Goal: Task Accomplishment & Management: Manage account settings

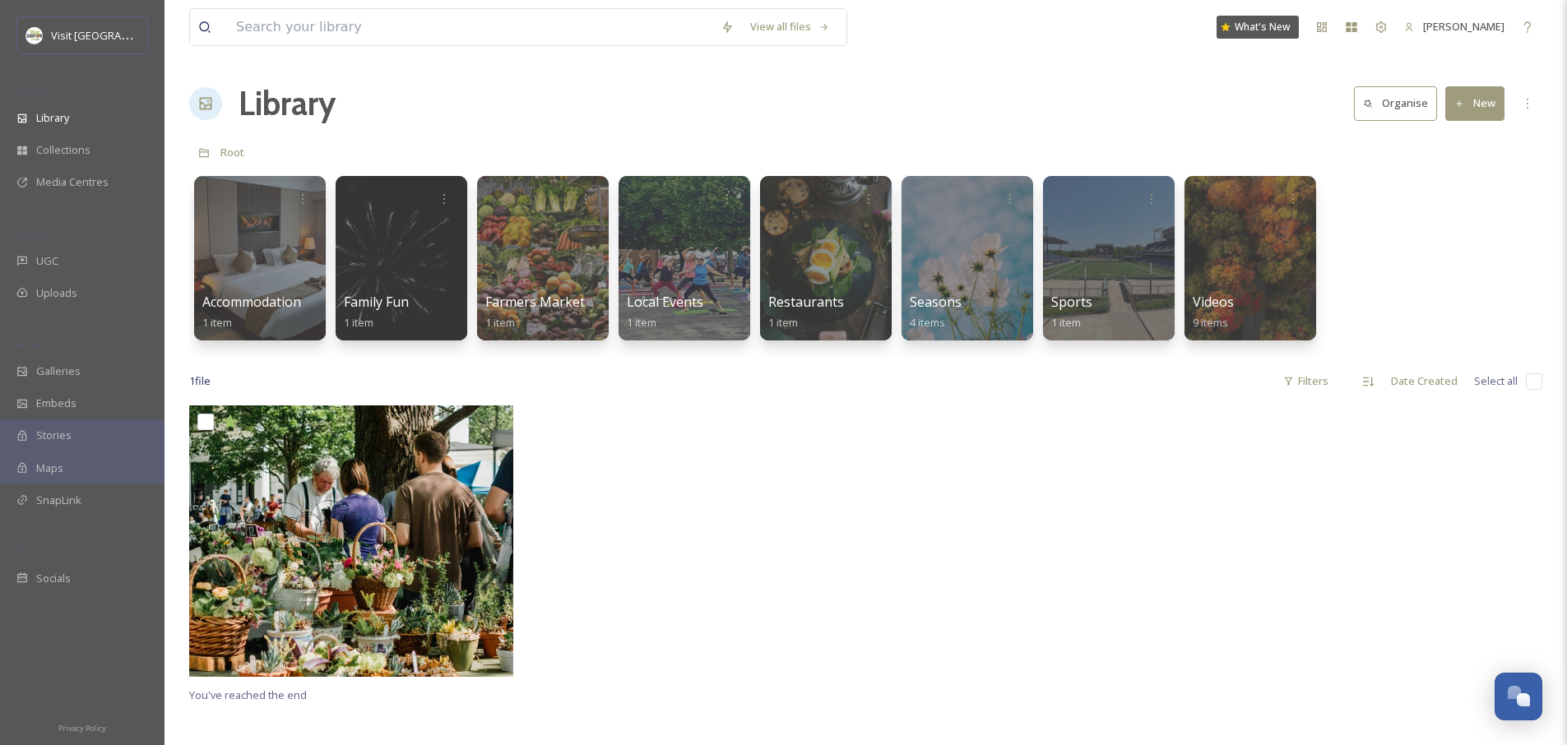
click at [702, 496] on div at bounding box center [696, 546] width 332 height 280
click at [1457, 95] on button "New" at bounding box center [1474, 103] width 59 height 34
click at [1462, 203] on span "Folder" at bounding box center [1455, 206] width 31 height 16
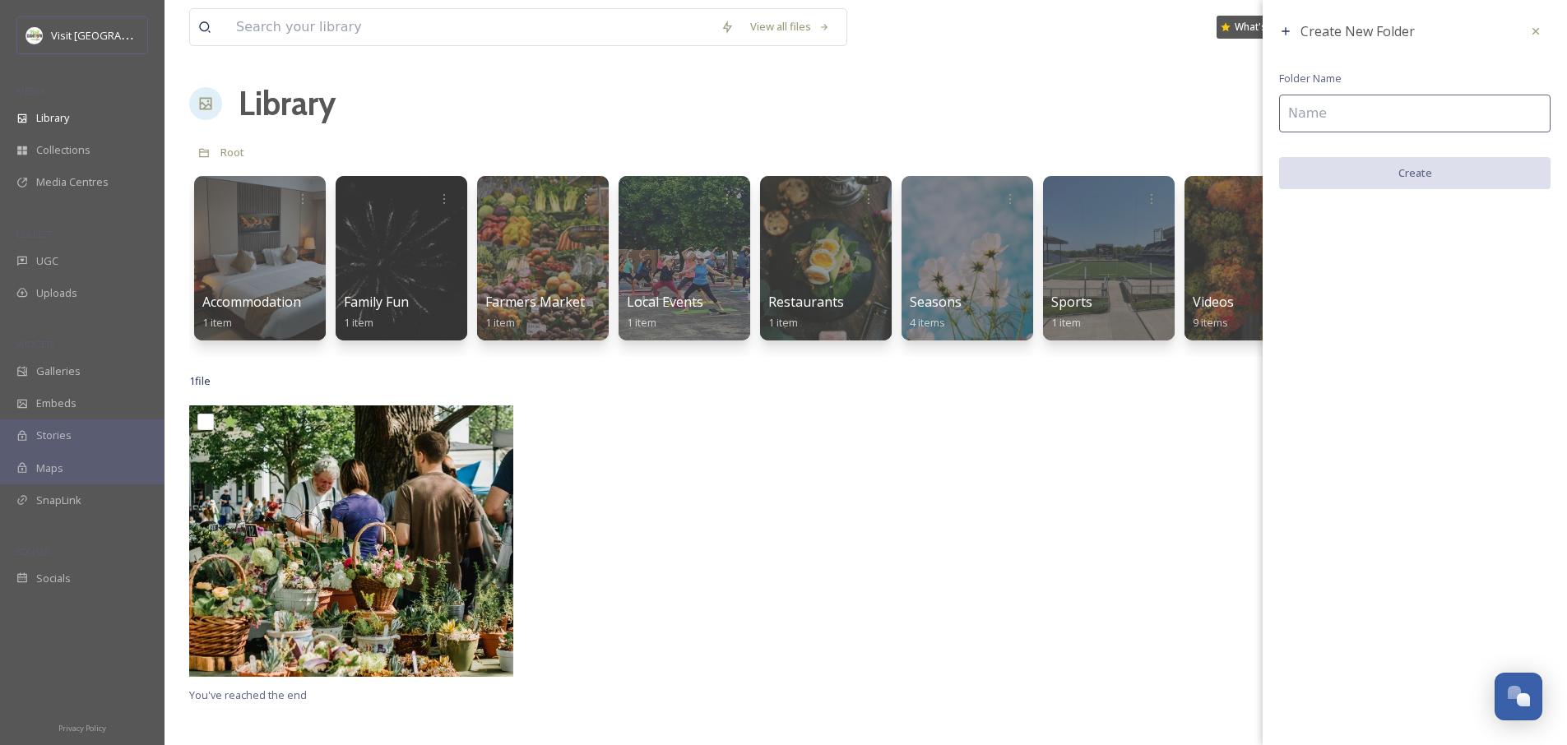
click at [1349, 109] on input at bounding box center [1414, 114] width 271 height 38
type input "Partners"
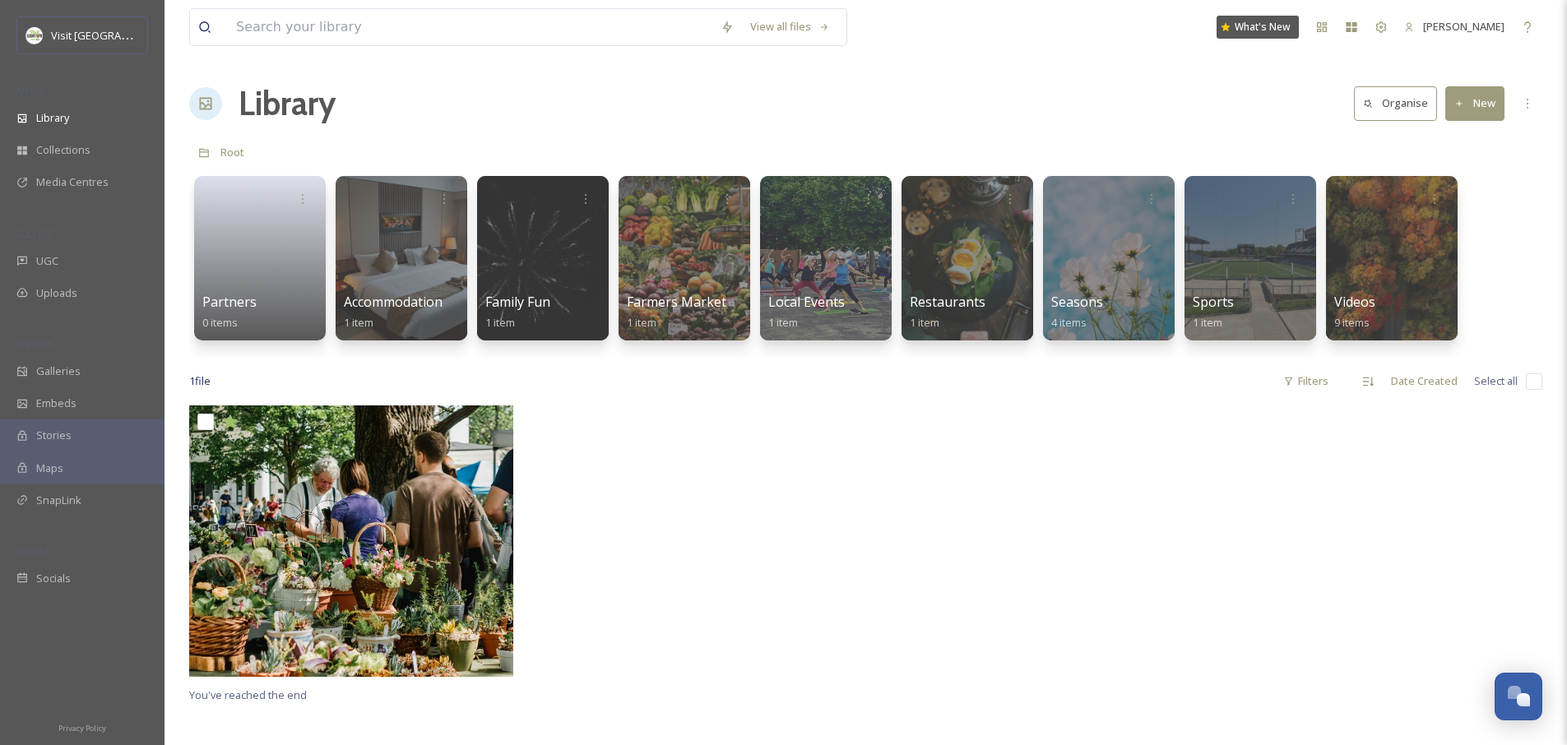
click at [1483, 103] on button "New" at bounding box center [1474, 103] width 59 height 34
click at [1458, 209] on span "Folder" at bounding box center [1455, 206] width 31 height 16
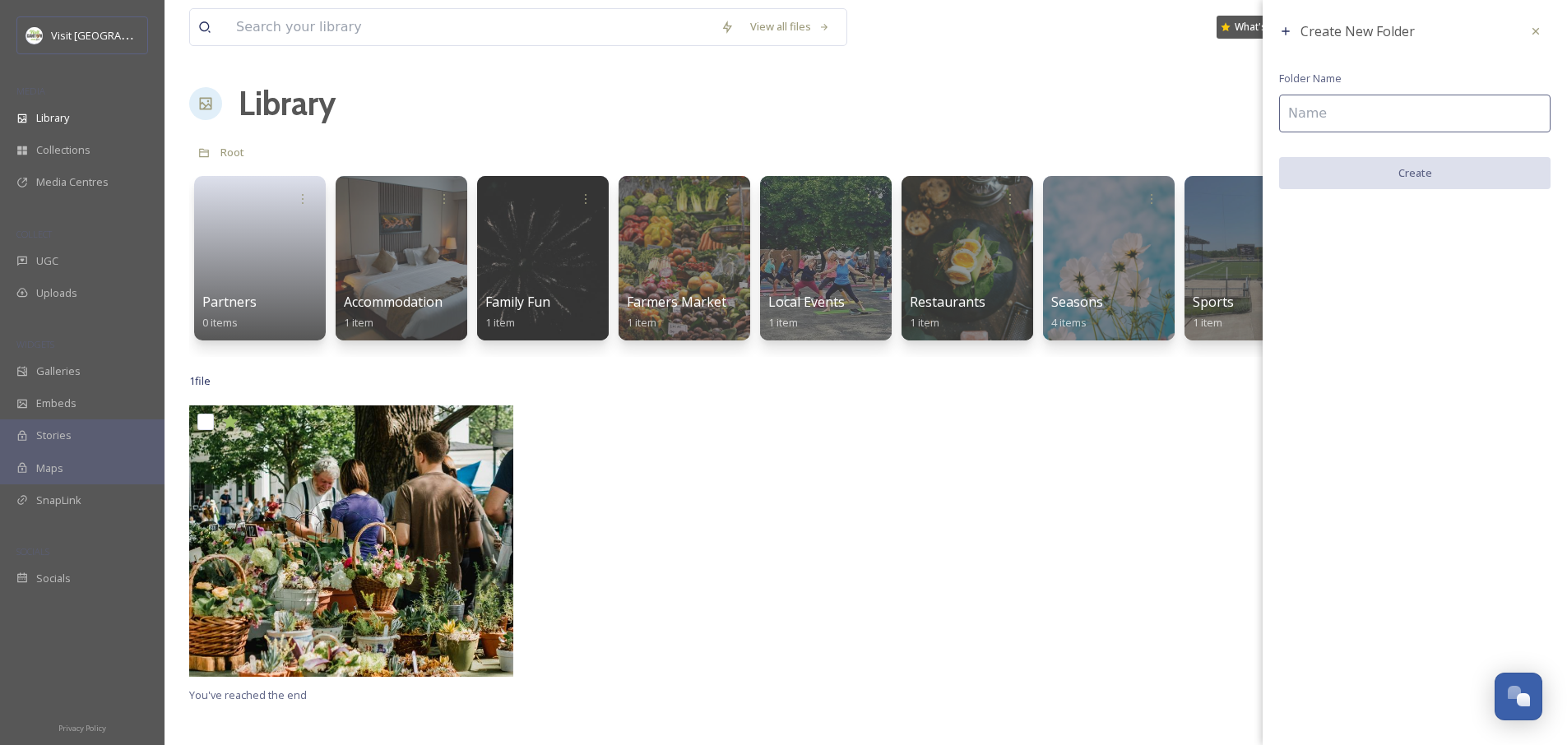
click at [1389, 114] on input at bounding box center [1414, 114] width 271 height 38
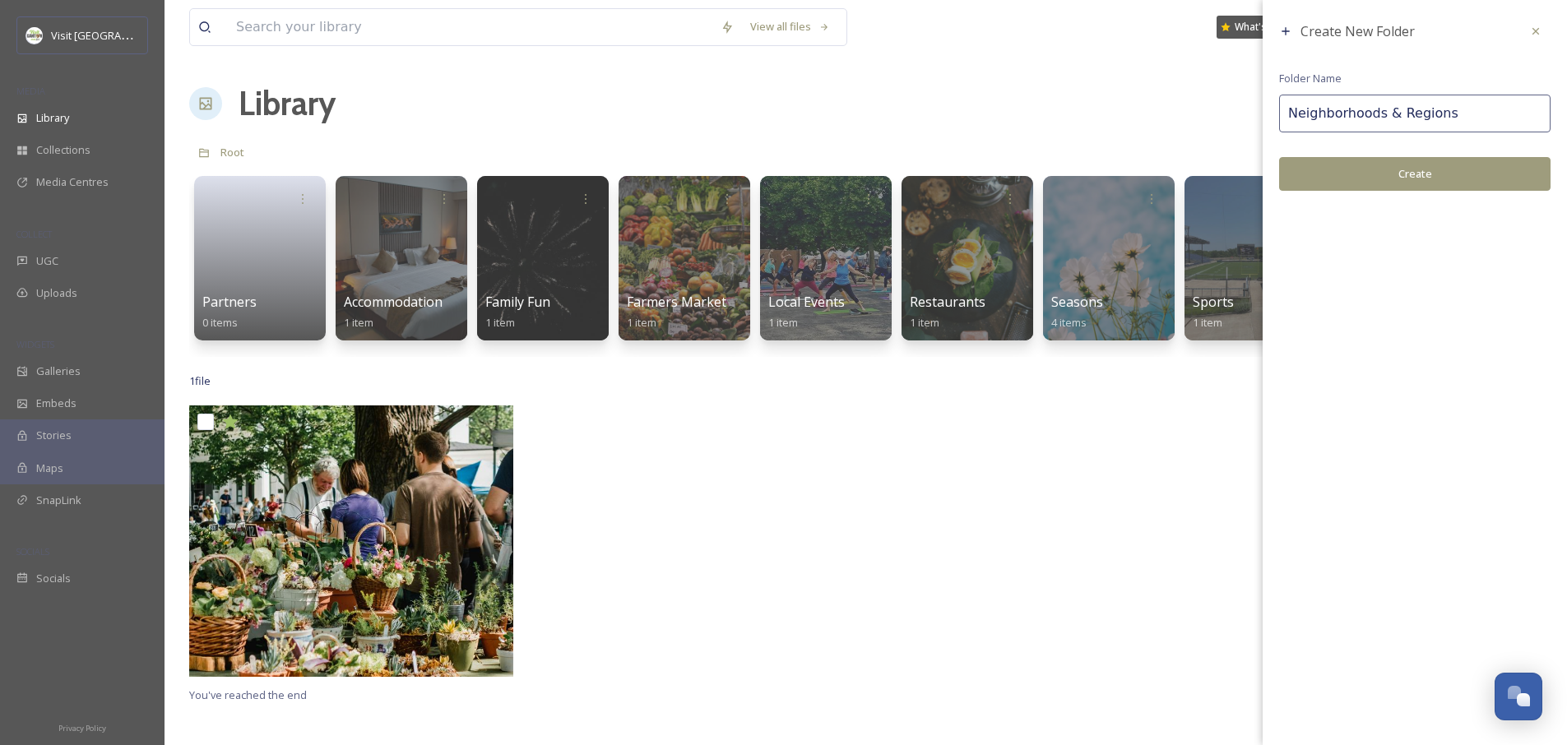
click at [1346, 109] on input "Neighborhoods & Regions" at bounding box center [1414, 114] width 271 height 38
type input "Neighborhoods & Regions"
click at [1460, 114] on input "Neighborhoods & Regions" at bounding box center [1414, 114] width 271 height 38
click at [1448, 179] on button "Create" at bounding box center [1414, 174] width 271 height 34
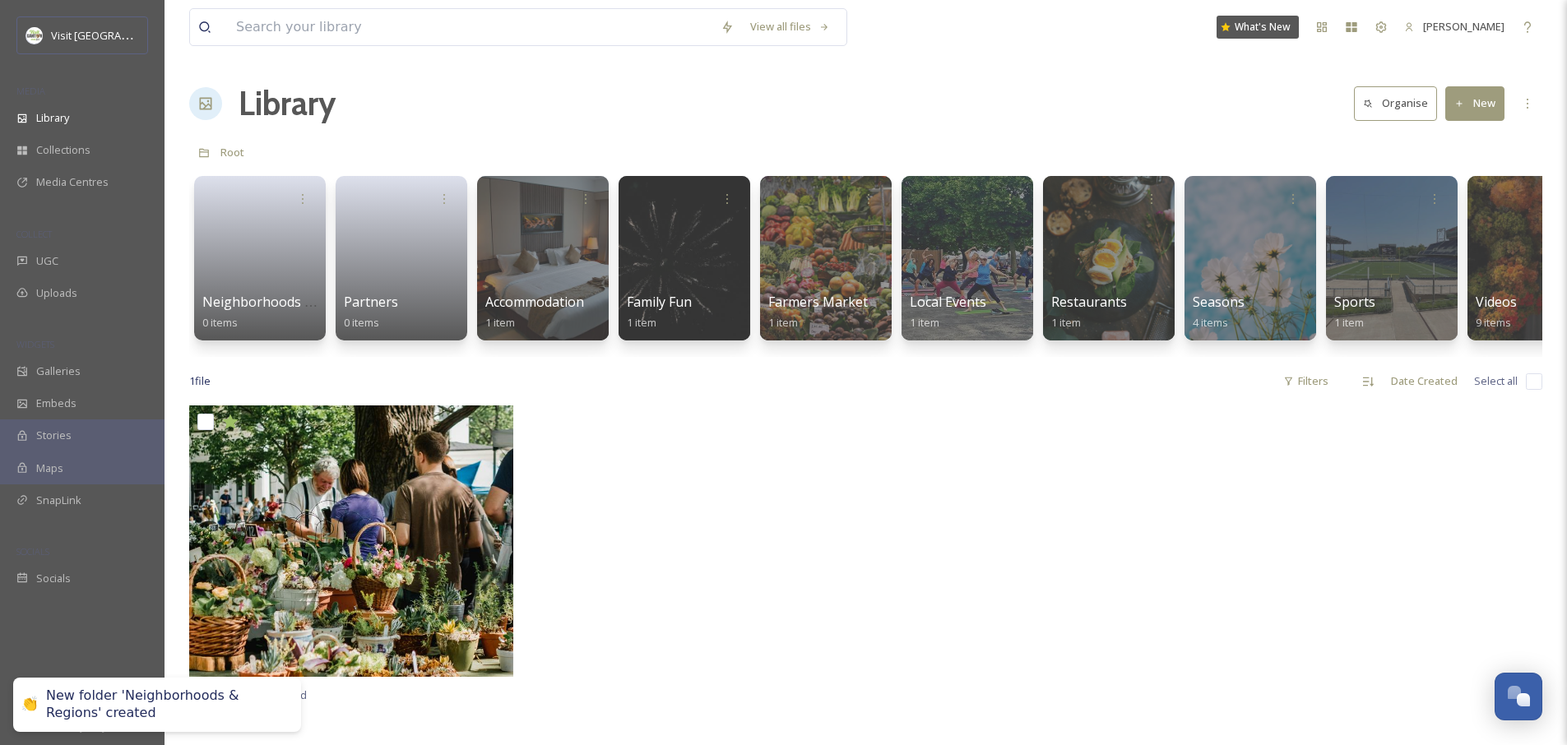
click at [1480, 109] on button "New" at bounding box center [1474, 103] width 59 height 34
click at [1360, 140] on div "Root" at bounding box center [865, 152] width 1353 height 31
click at [1488, 108] on button "New" at bounding box center [1474, 103] width 59 height 34
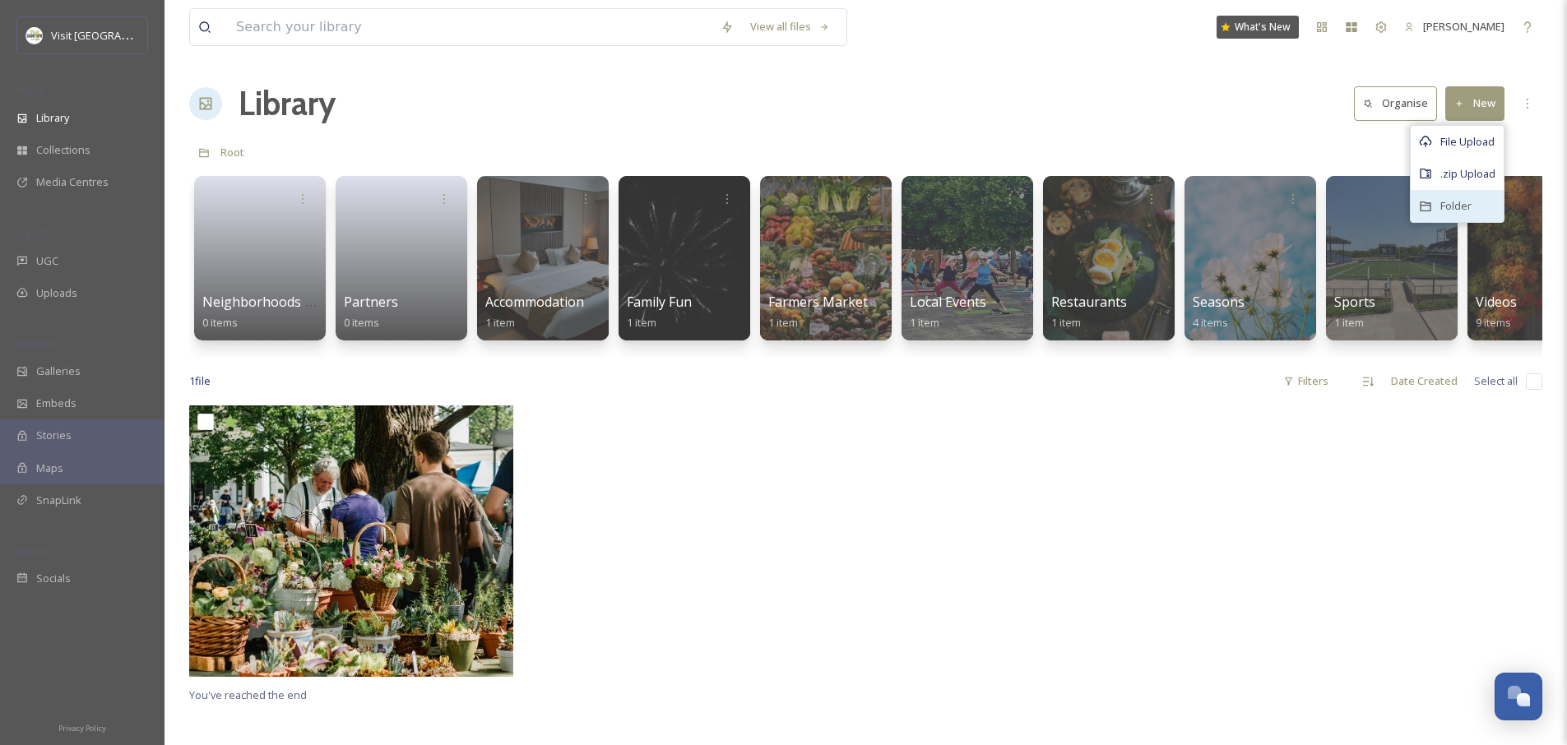
click at [1473, 202] on div "Folder" at bounding box center [1457, 206] width 93 height 32
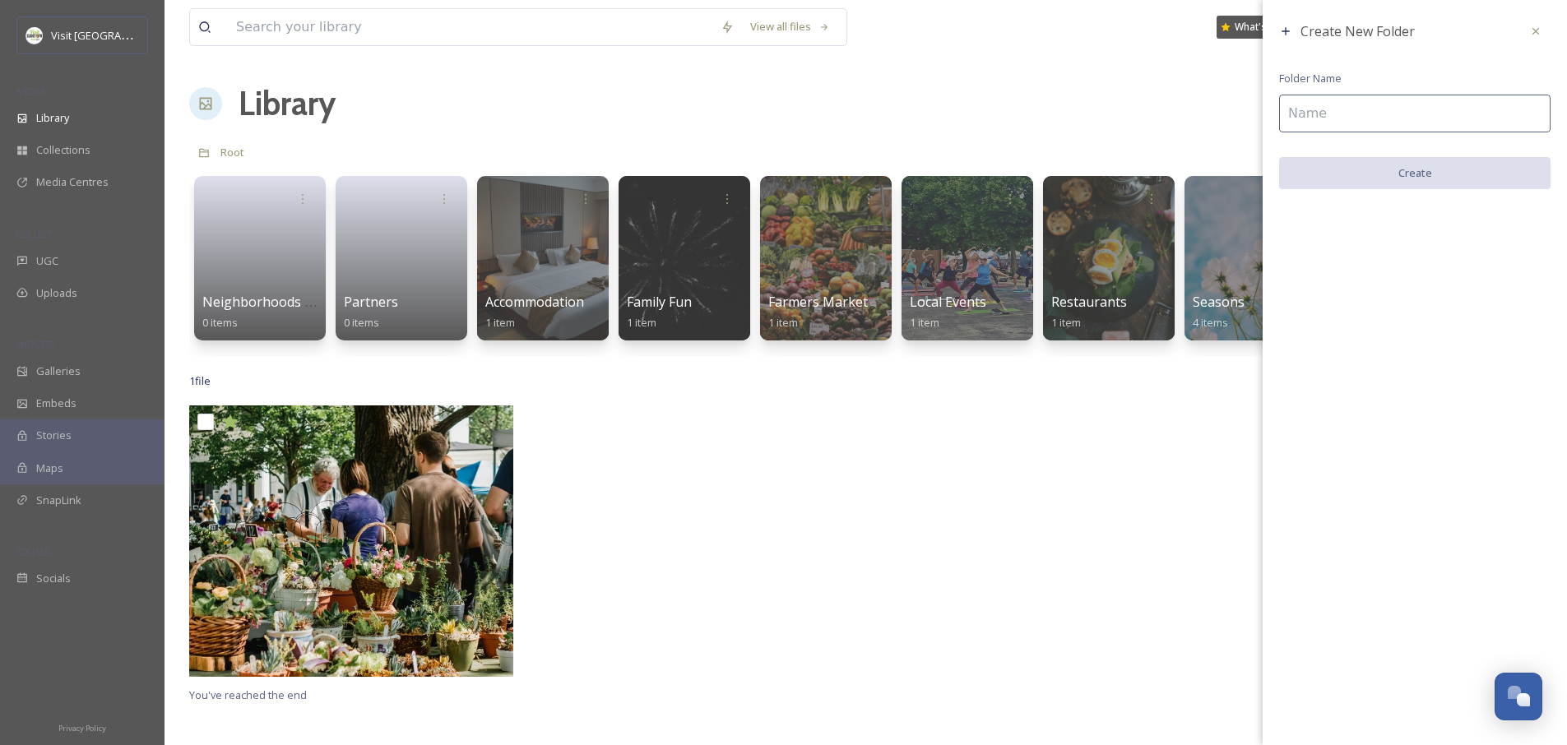
click at [1279, 87] on div "Create New Folder Folder Name Create" at bounding box center [1415, 103] width 304 height 206
click at [1315, 106] on input at bounding box center [1414, 114] width 271 height 38
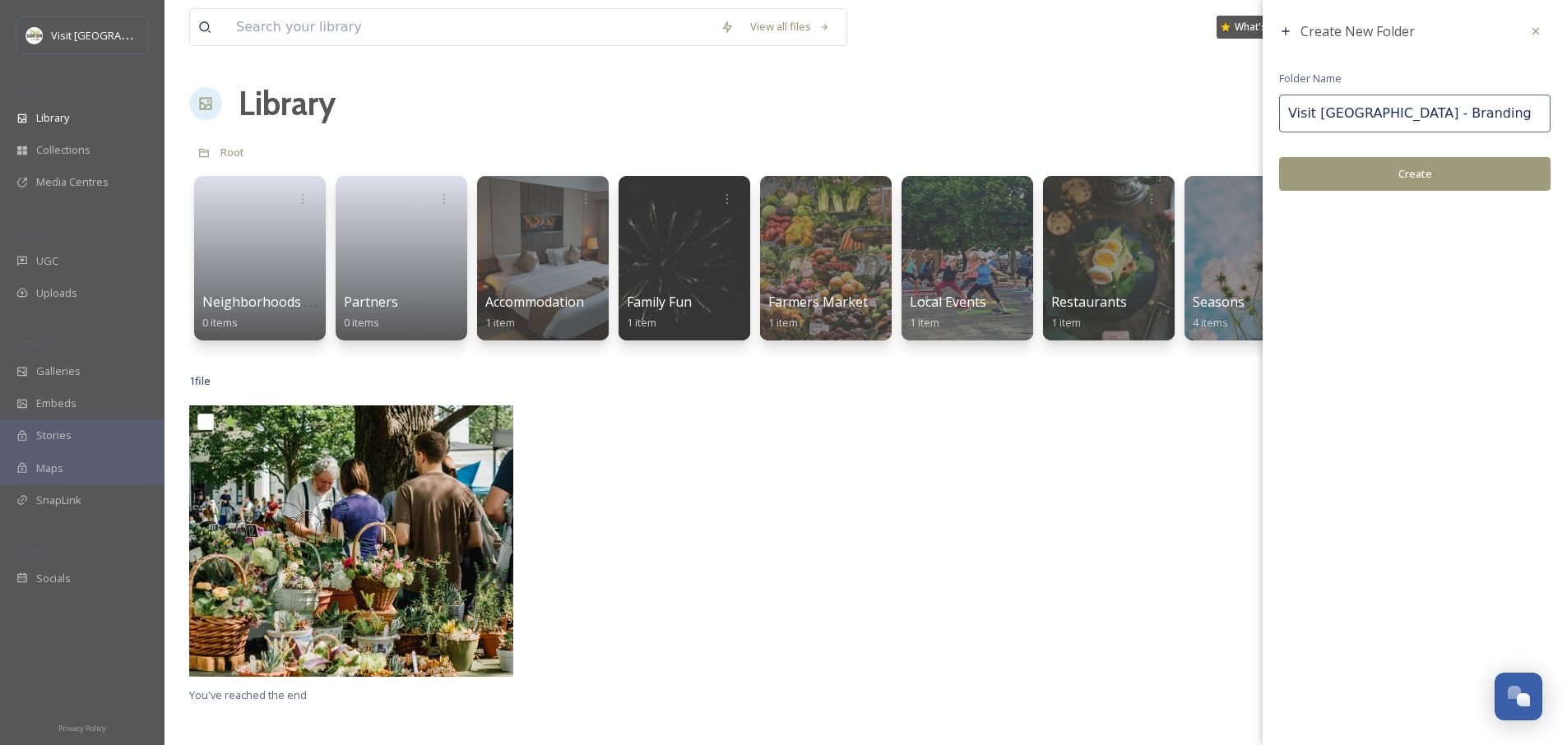
type input "Visit [GEOGRAPHIC_DATA] - Branding"
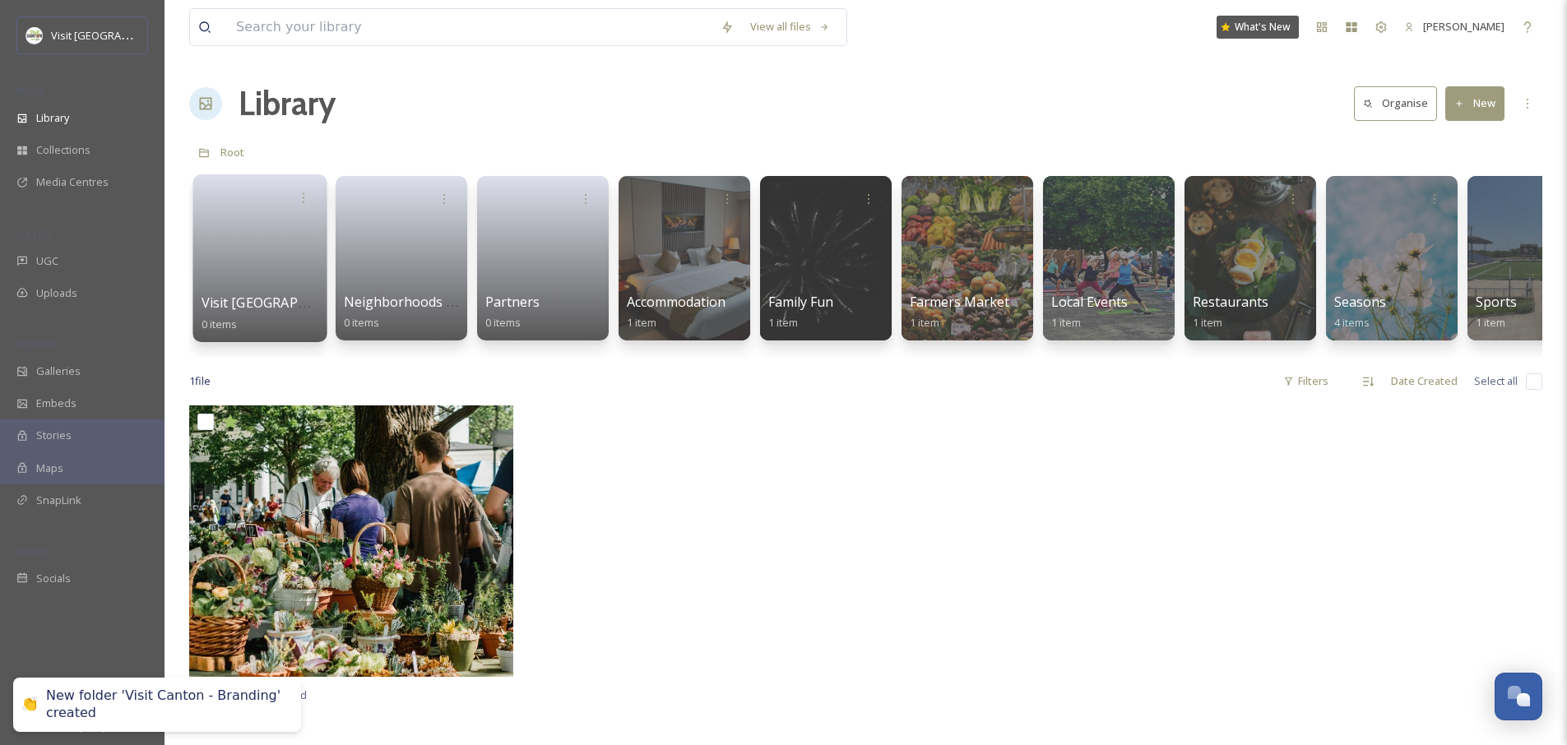
click at [294, 225] on link at bounding box center [261, 253] width 118 height 80
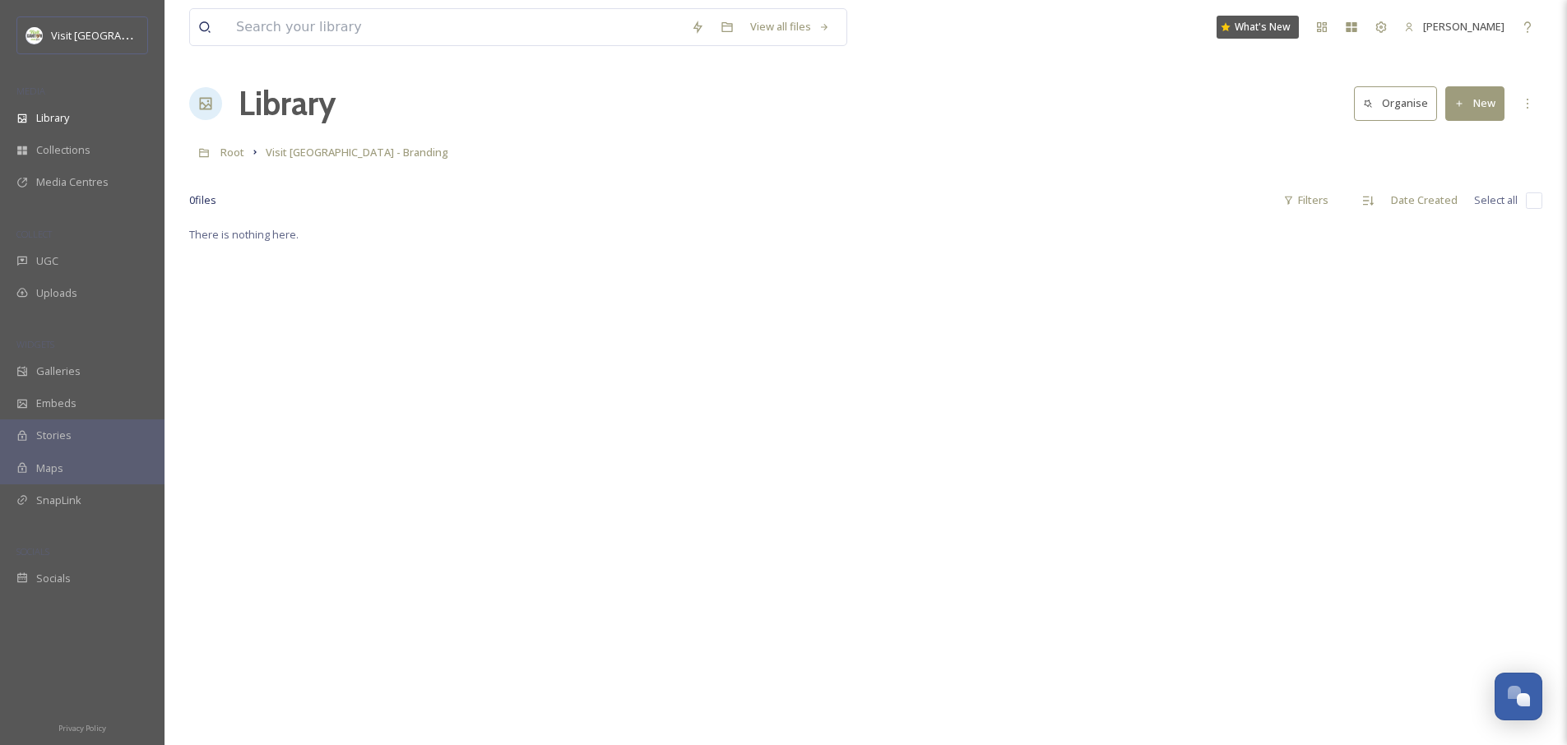
drag, startPoint x: 285, startPoint y: 276, endPoint x: 1041, endPoint y: 238, distance: 757.7
click at [1041, 238] on div "There is nothing here." at bounding box center [865, 597] width 1353 height 745
click at [1472, 108] on button "New" at bounding box center [1474, 103] width 59 height 34
click at [1453, 201] on span "Folder" at bounding box center [1455, 206] width 31 height 16
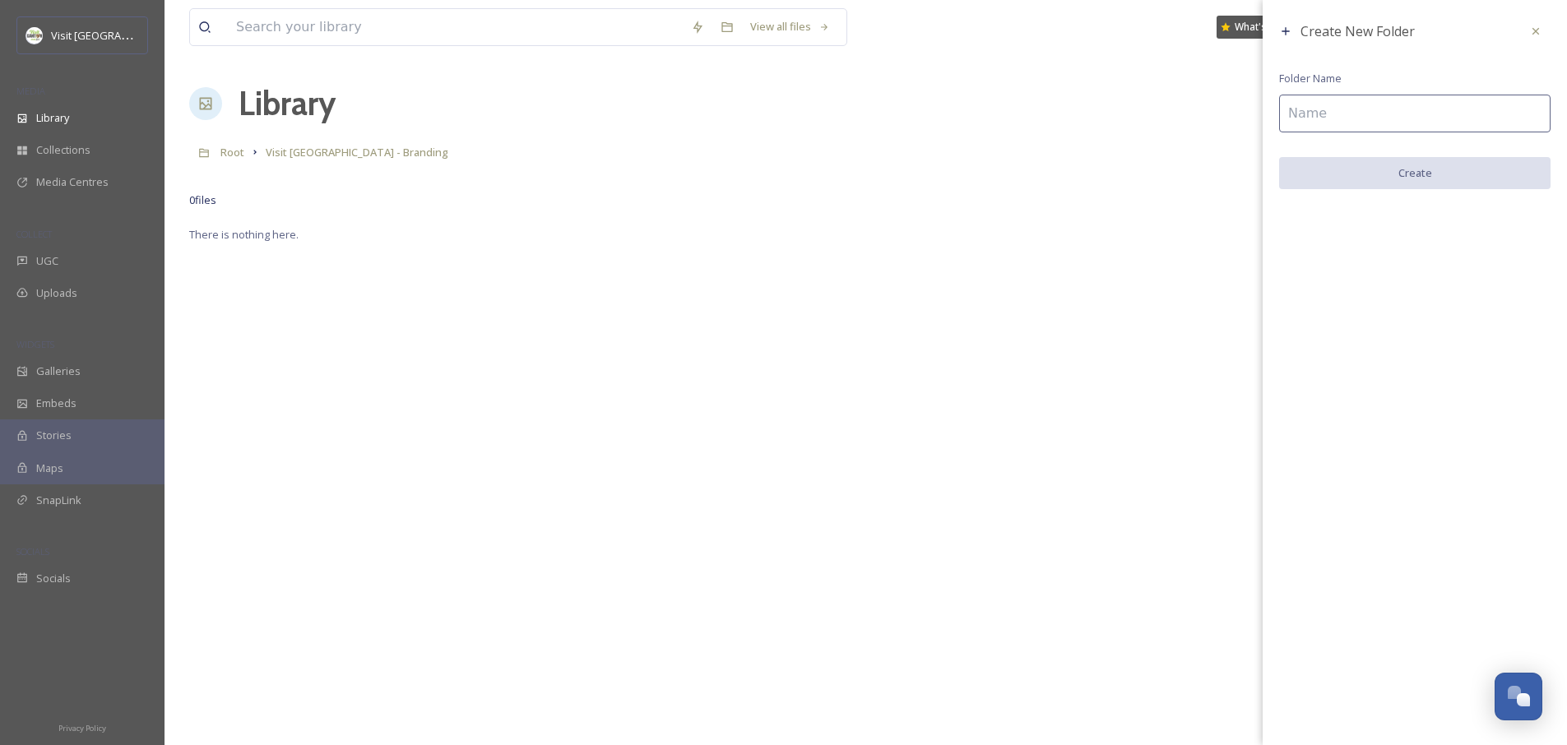
click at [1319, 113] on input at bounding box center [1414, 114] width 271 height 38
type input "LOGO"
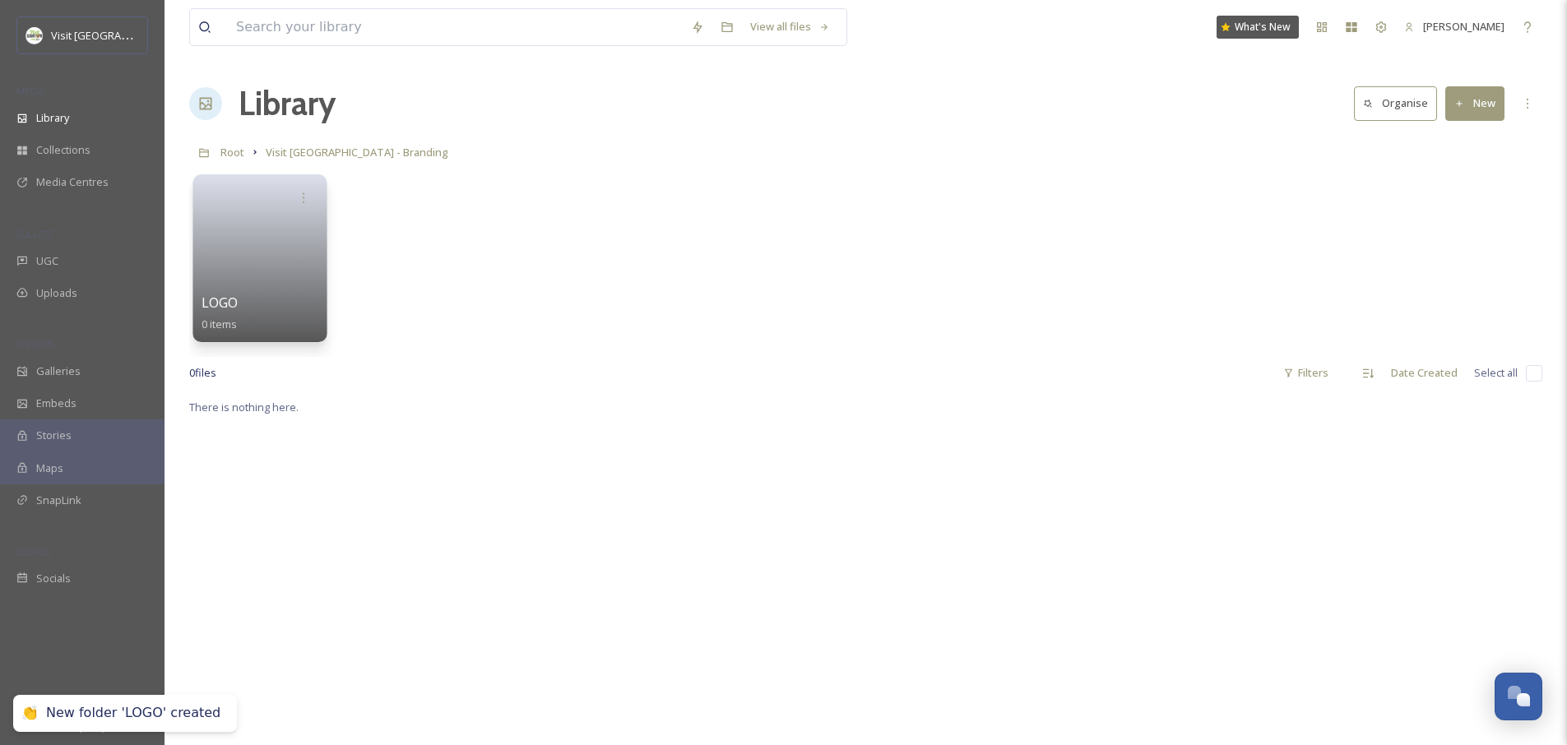
click at [239, 237] on link at bounding box center [261, 253] width 118 height 80
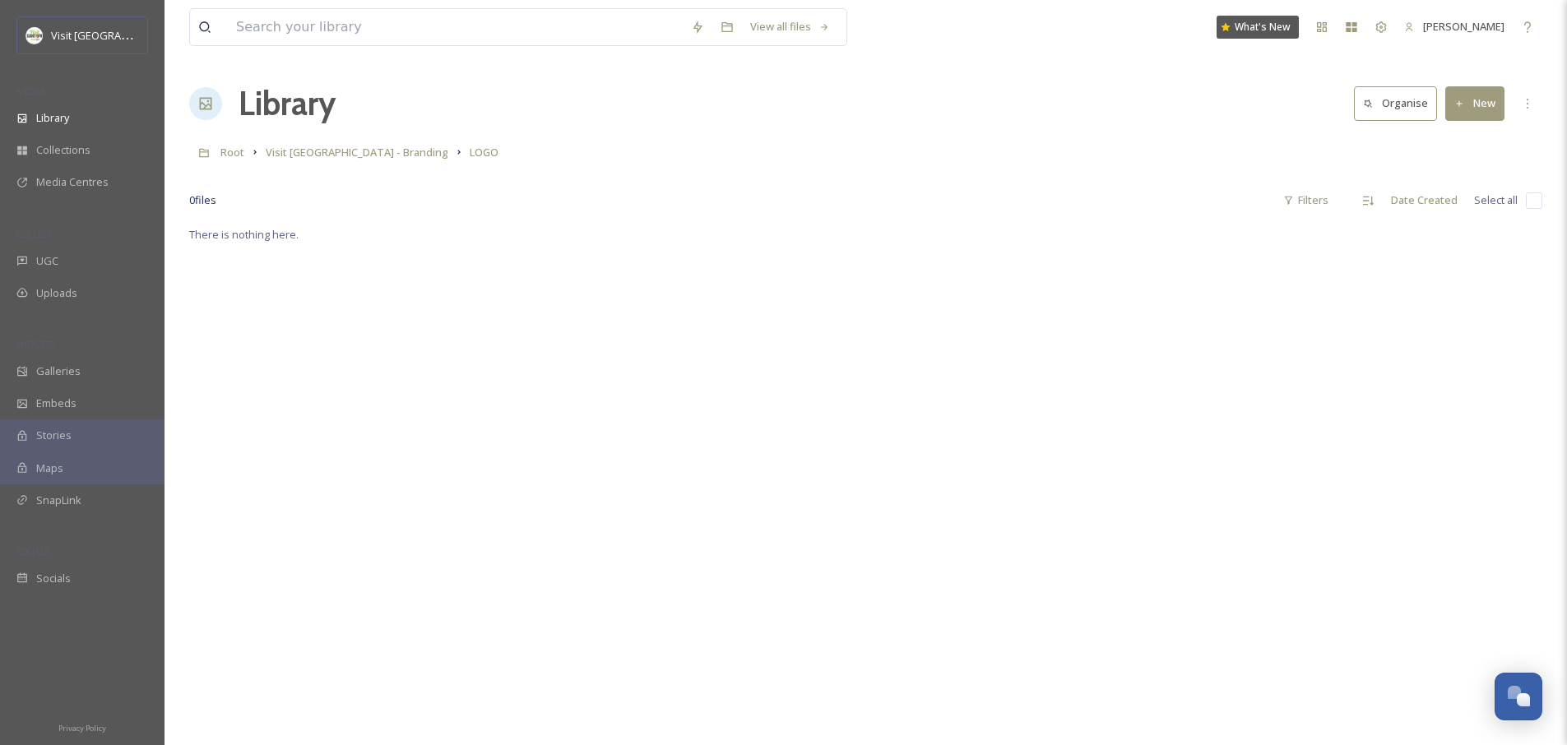
drag, startPoint x: 824, startPoint y: 457, endPoint x: 818, endPoint y: 449, distance: 9.4
click at [824, 457] on div "There is nothing here." at bounding box center [865, 597] width 1353 height 745
click at [1484, 109] on button "New" at bounding box center [1474, 103] width 59 height 34
click at [1444, 202] on span "Folder" at bounding box center [1455, 206] width 31 height 16
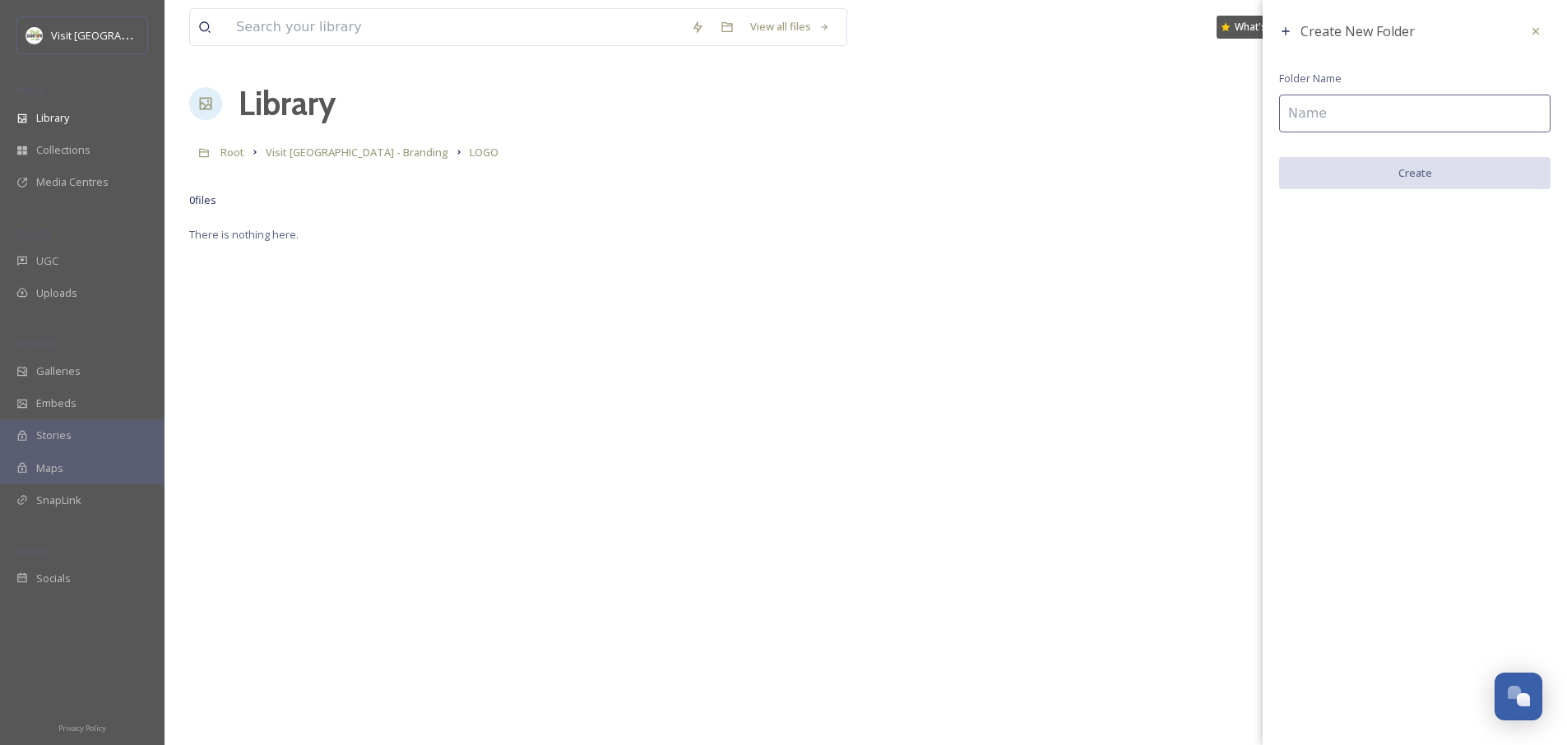
click at [1351, 137] on div "Create New Folder Folder Name Create" at bounding box center [1415, 103] width 304 height 206
click at [1348, 120] on input at bounding box center [1414, 114] width 271 height 38
type input "Vectors"
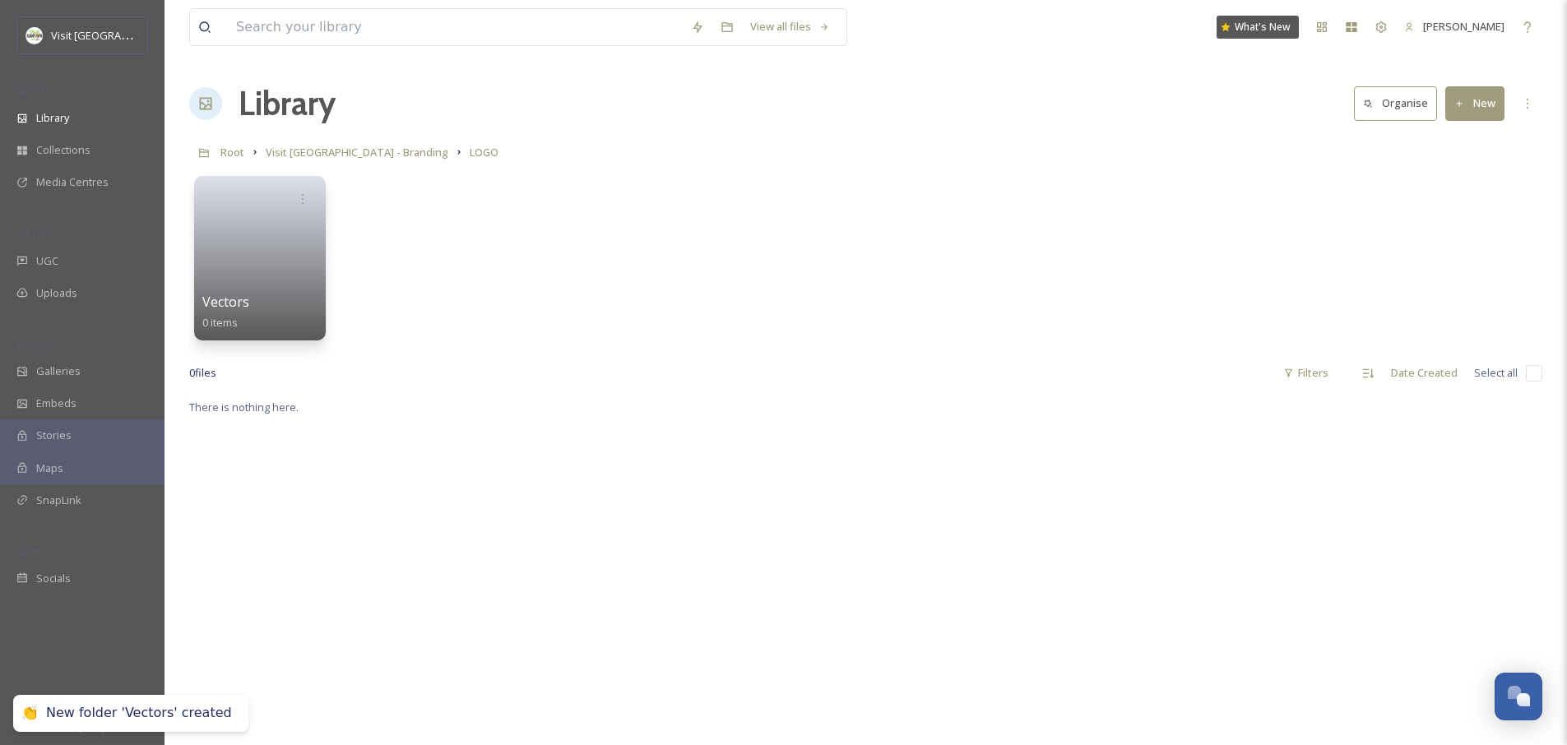
click at [1481, 101] on button "New" at bounding box center [1474, 103] width 59 height 34
click at [1457, 202] on span "Folder" at bounding box center [1455, 206] width 31 height 16
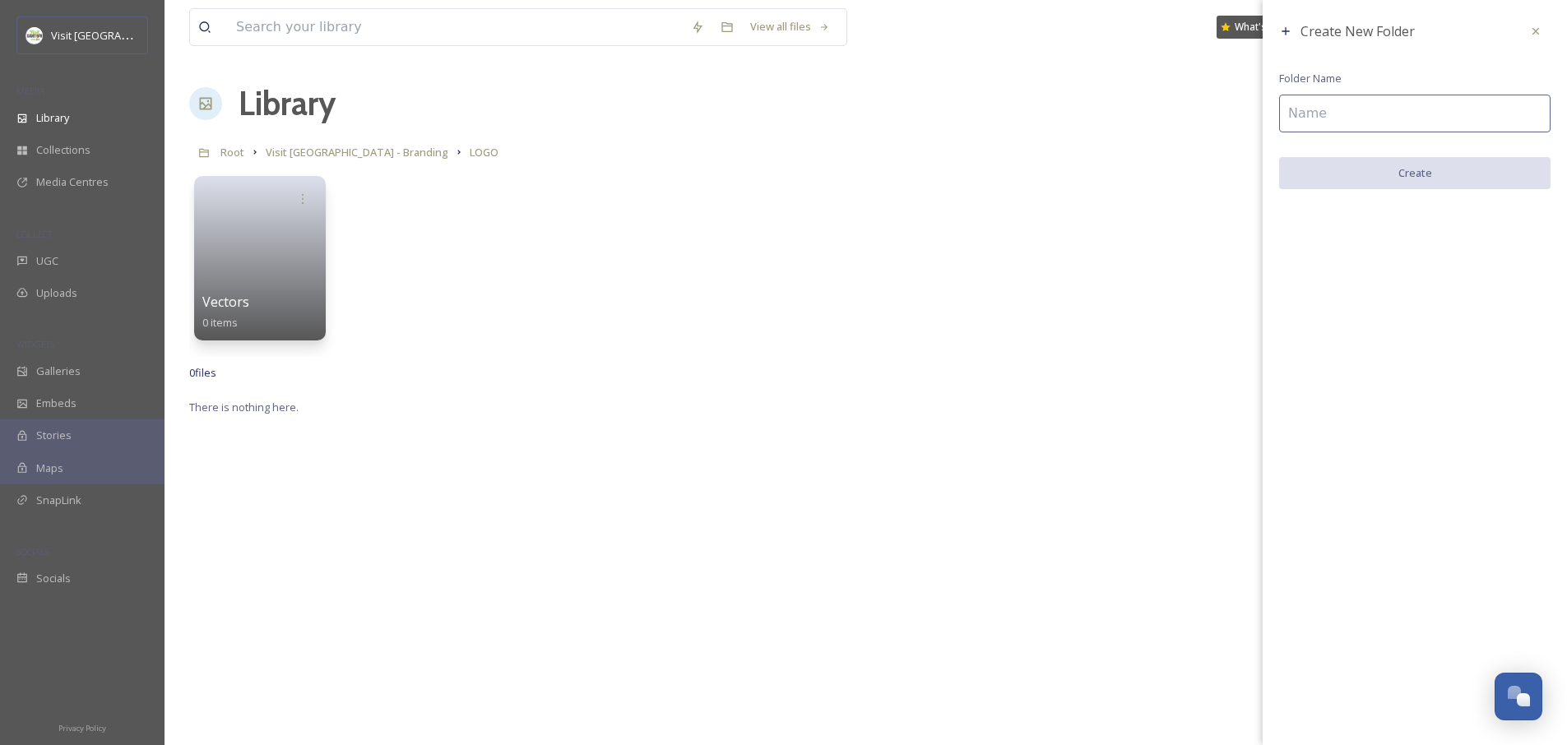
click at [1370, 114] on input at bounding box center [1414, 114] width 271 height 38
type input "PNGs"
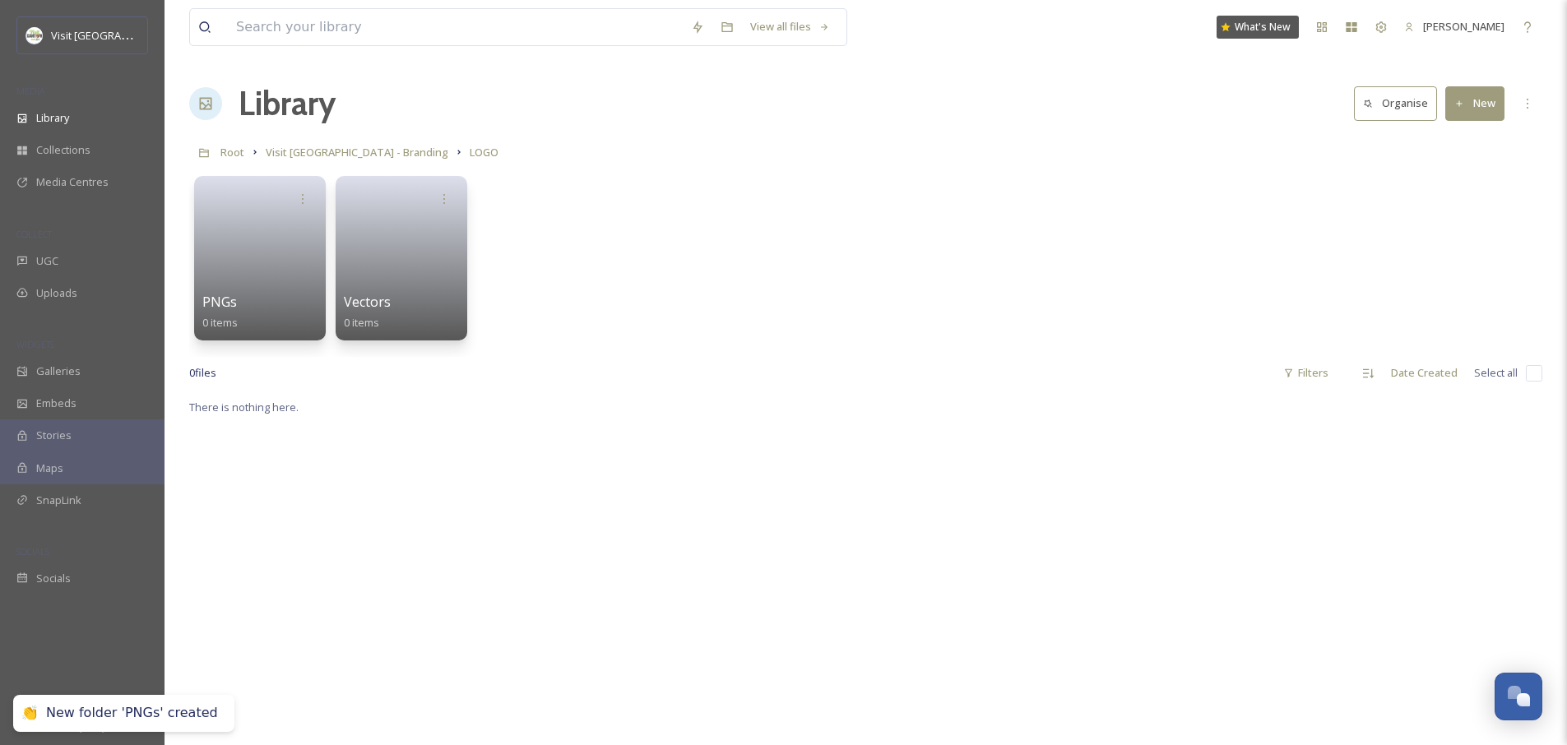
click at [1463, 100] on icon at bounding box center [1459, 104] width 11 height 11
click at [1445, 204] on span "Folder" at bounding box center [1455, 206] width 31 height 16
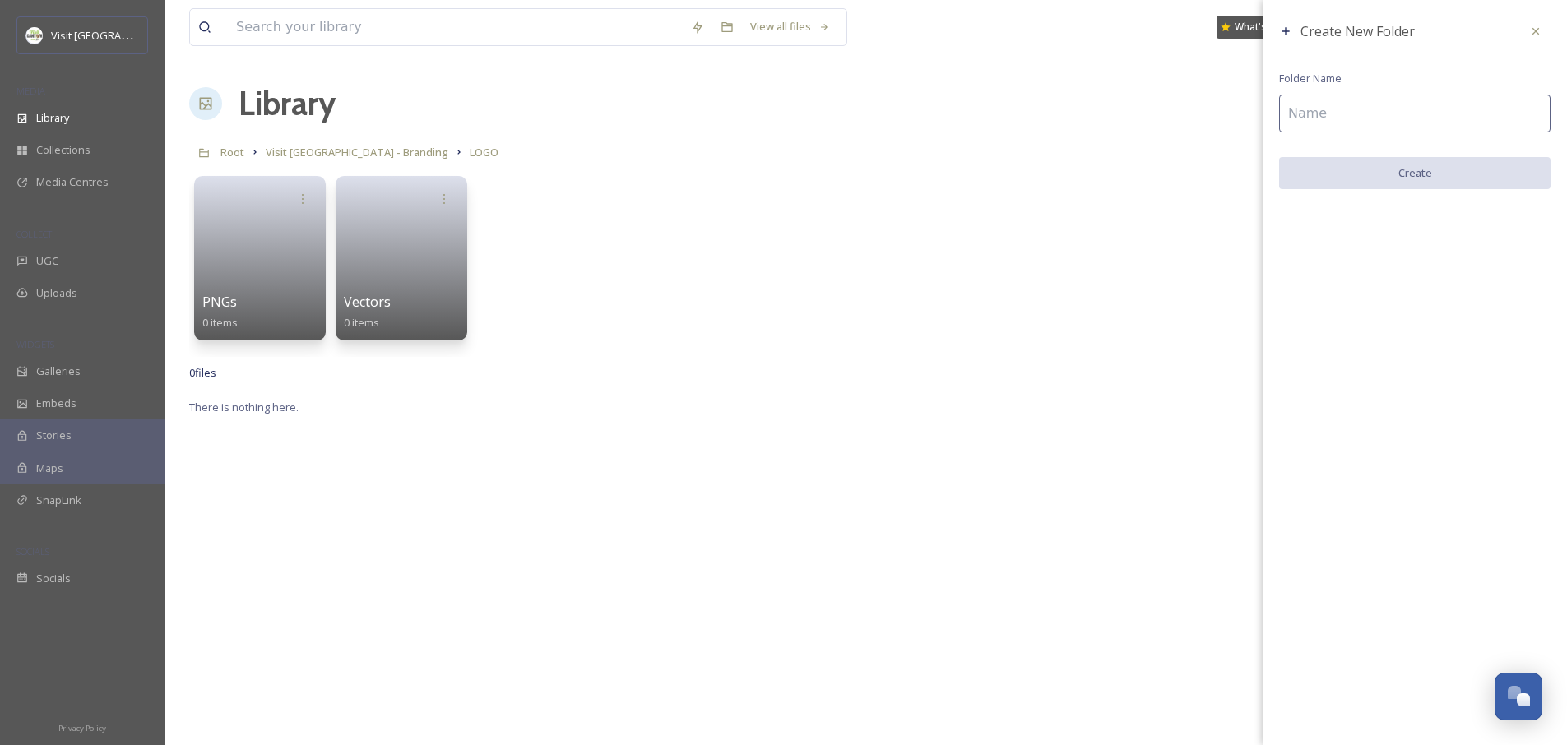
click at [1330, 120] on input at bounding box center [1414, 114] width 271 height 38
type input "JPEGs"
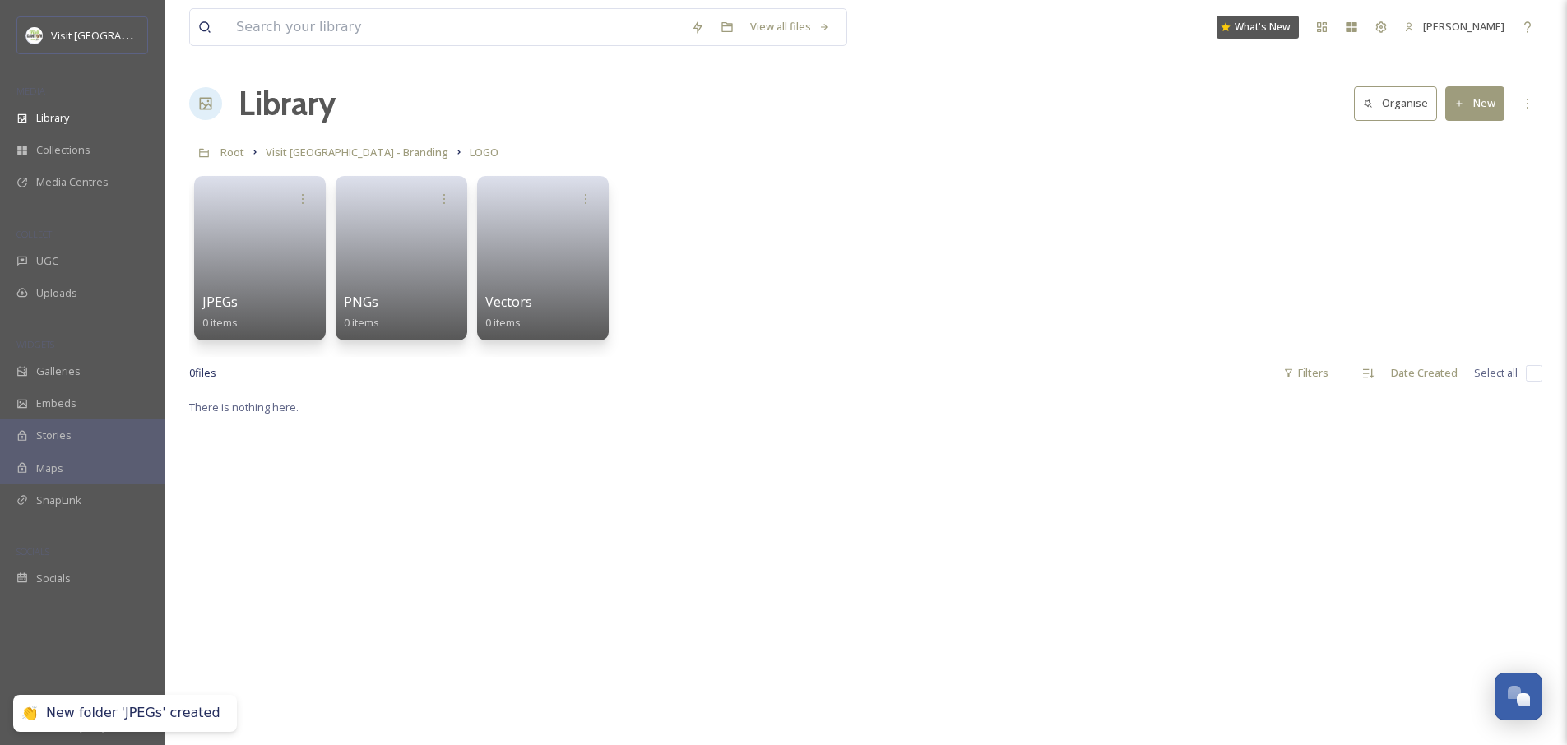
click at [521, 293] on div "Vectors 0 items" at bounding box center [543, 313] width 118 height 41
click at [515, 271] on link at bounding box center [543, 253] width 118 height 80
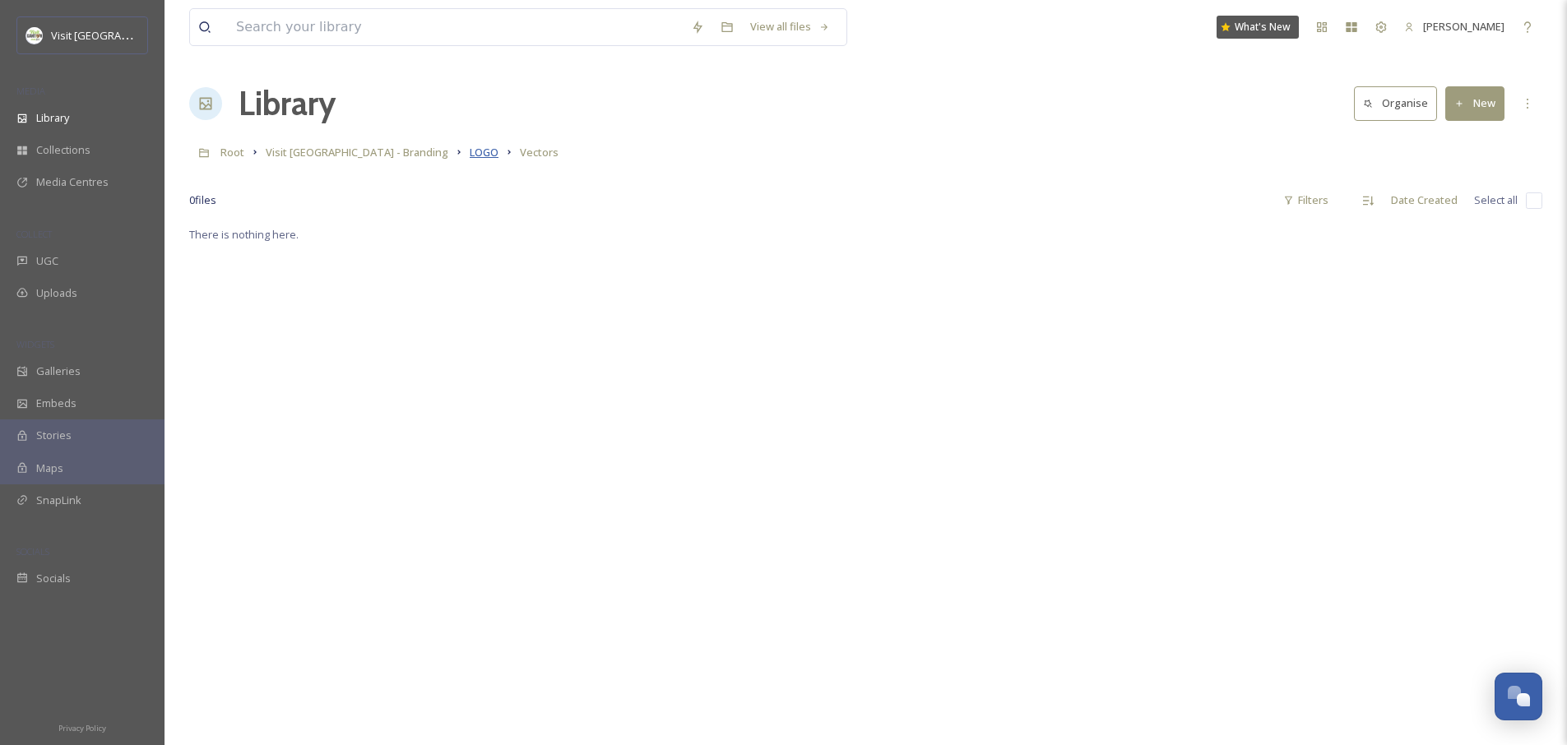
click at [470, 152] on span "LOGO" at bounding box center [484, 152] width 29 height 15
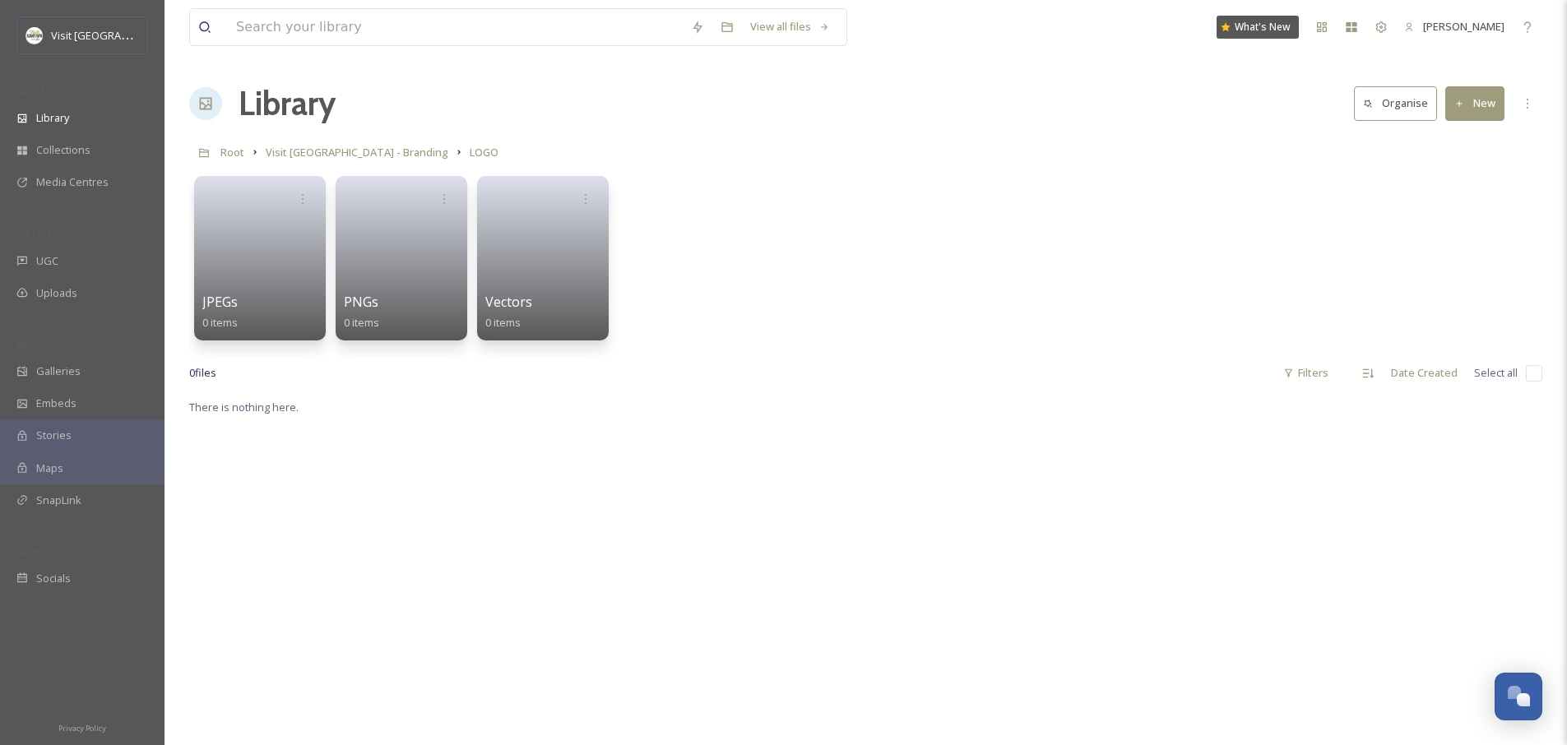
click at [1409, 109] on button "Organise" at bounding box center [1395, 103] width 83 height 34
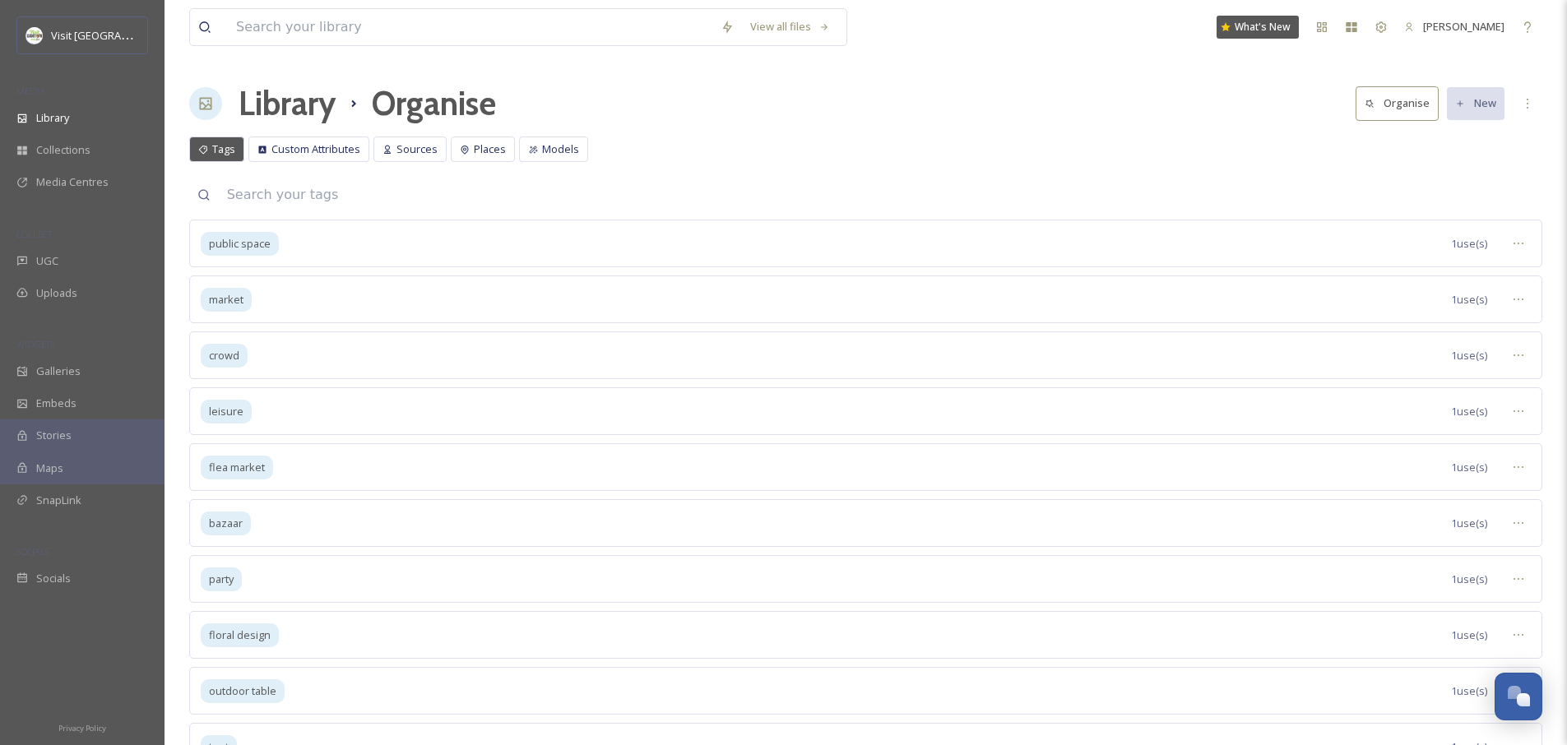
click at [316, 98] on h1 "Library" at bounding box center [287, 103] width 97 height 49
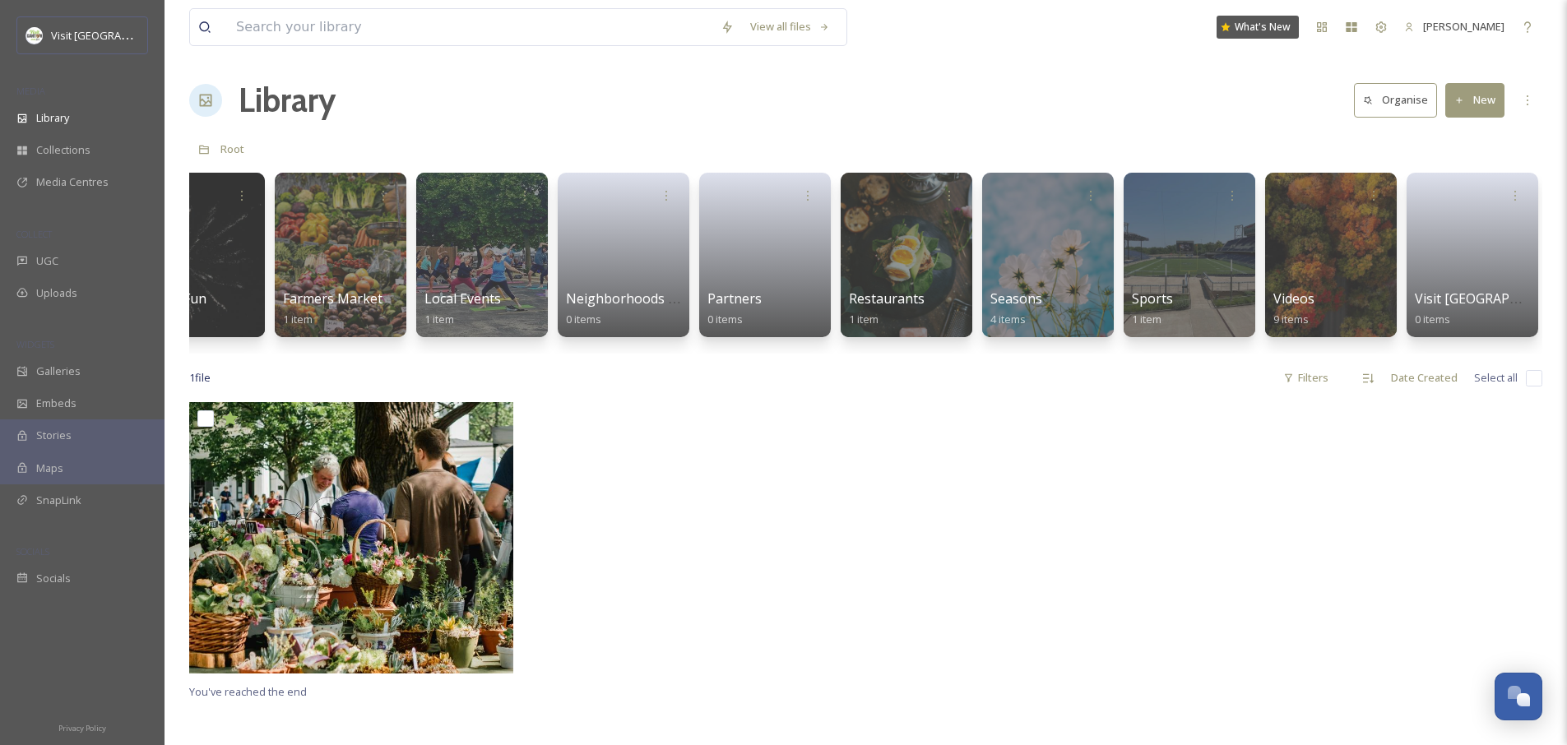
scroll to position [0, 203]
click at [1397, 260] on div at bounding box center [1330, 255] width 134 height 168
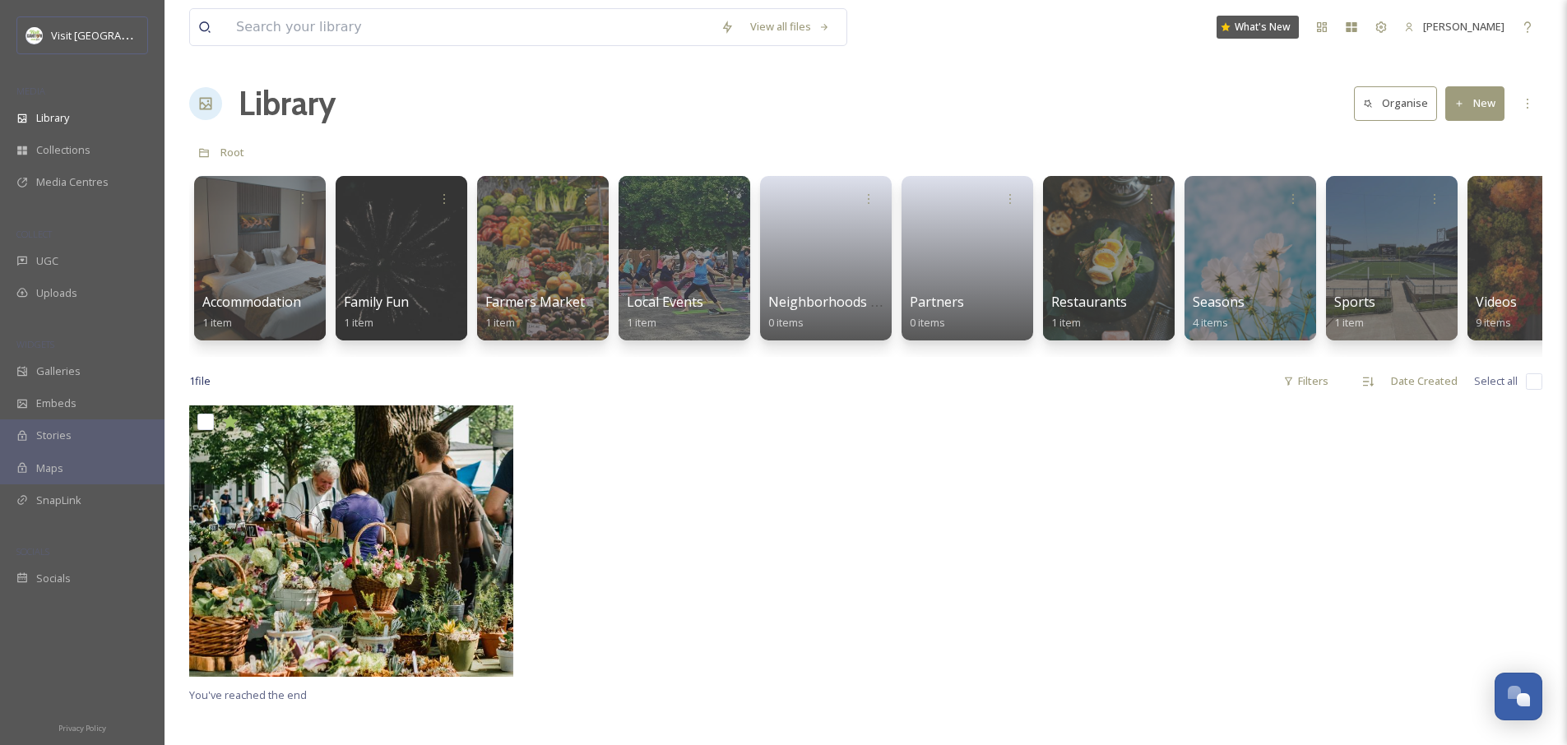
scroll to position [0, 203]
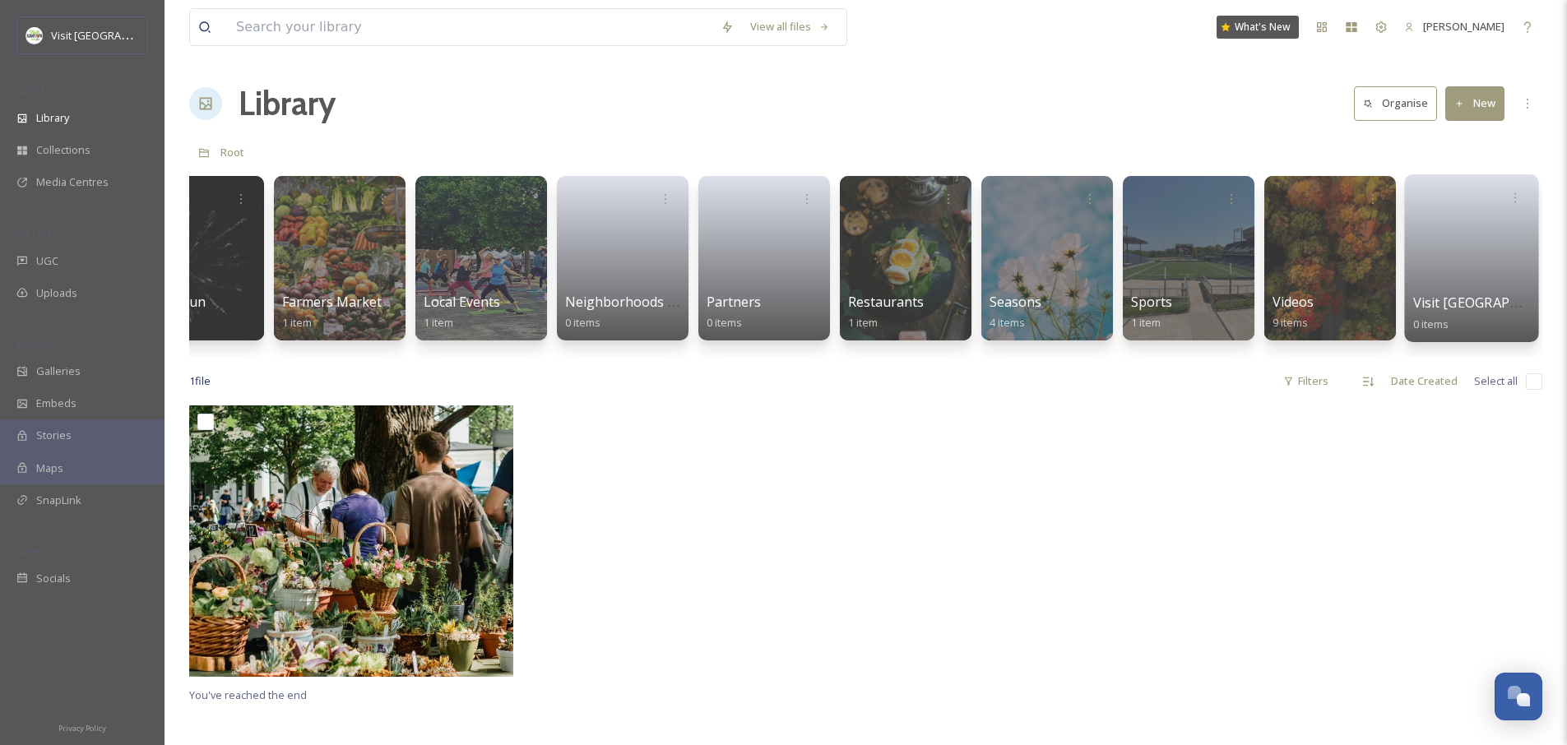
click at [1453, 287] on link at bounding box center [1472, 253] width 118 height 80
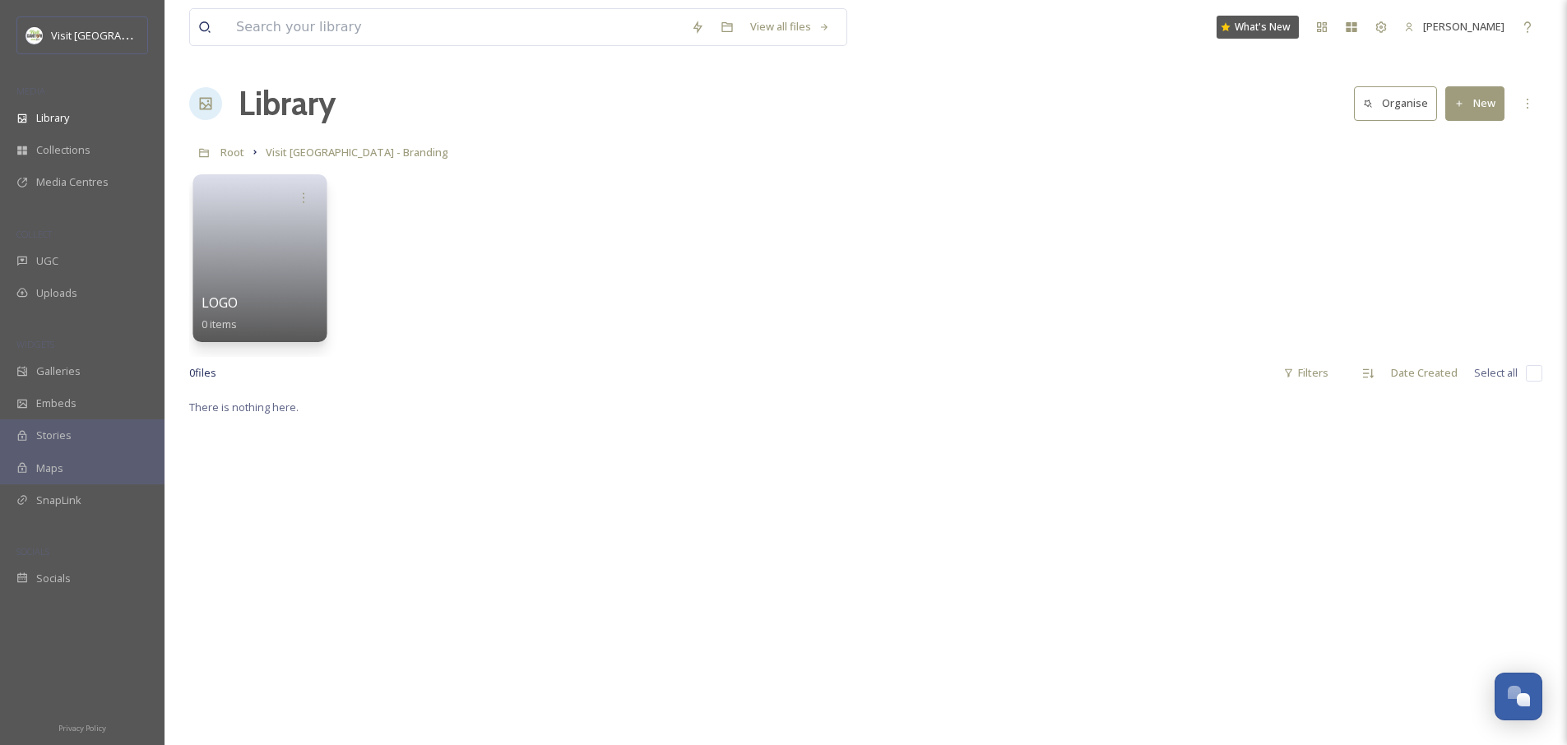
click at [292, 243] on link at bounding box center [261, 253] width 118 height 80
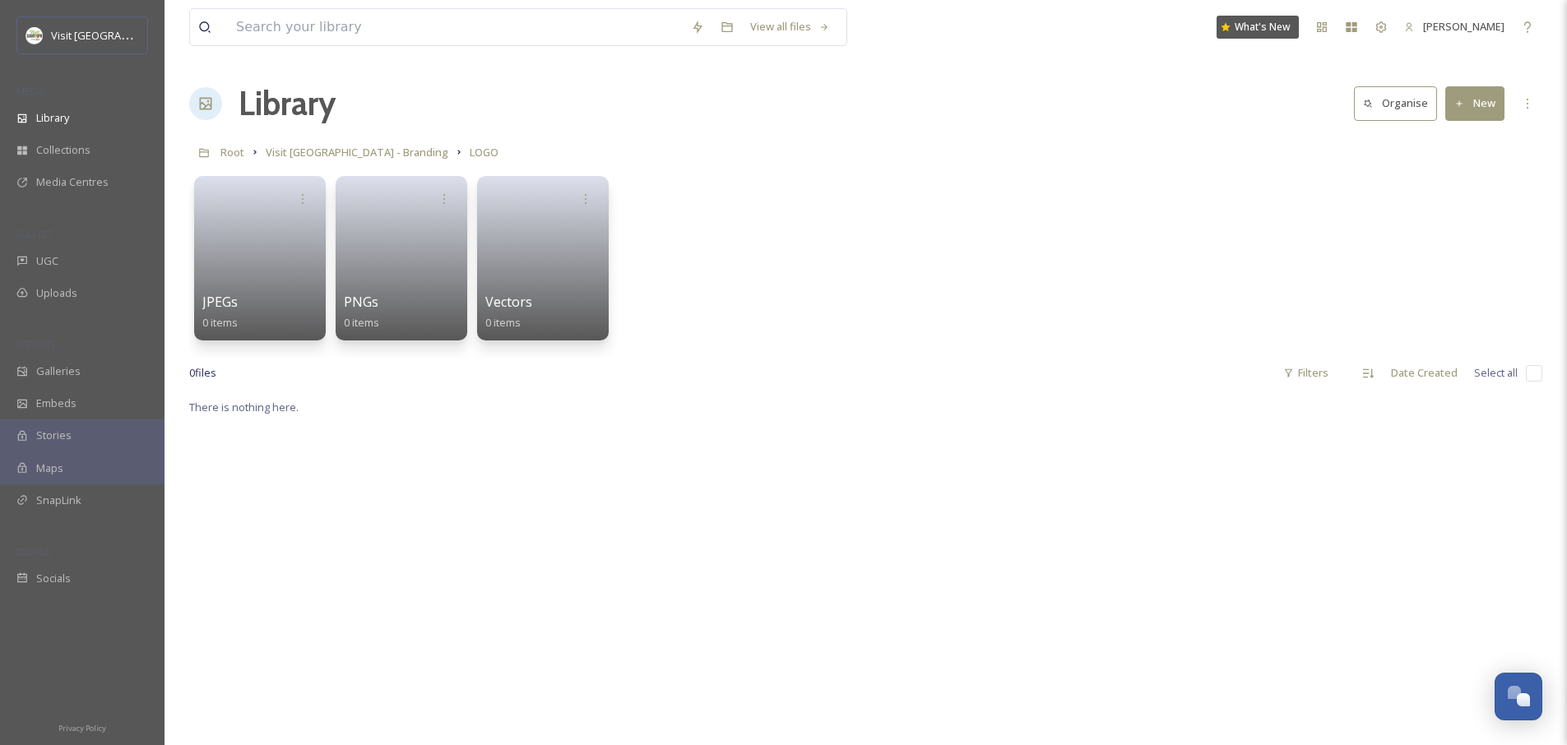
click at [1553, 357] on div "View all files What's New [PERSON_NAME] Library Organise New Root Visit [GEOGRA…" at bounding box center [866, 571] width 1402 height 1142
click at [1544, 373] on div "View all files What's New [PERSON_NAME] Library Organise New Root Visit [GEOGRA…" at bounding box center [866, 571] width 1402 height 1142
click at [1539, 377] on input "checkbox" at bounding box center [1534, 373] width 16 height 16
click at [1535, 378] on input "checkbox" at bounding box center [1534, 373] width 16 height 16
click at [1534, 372] on input "checkbox" at bounding box center [1534, 373] width 16 height 16
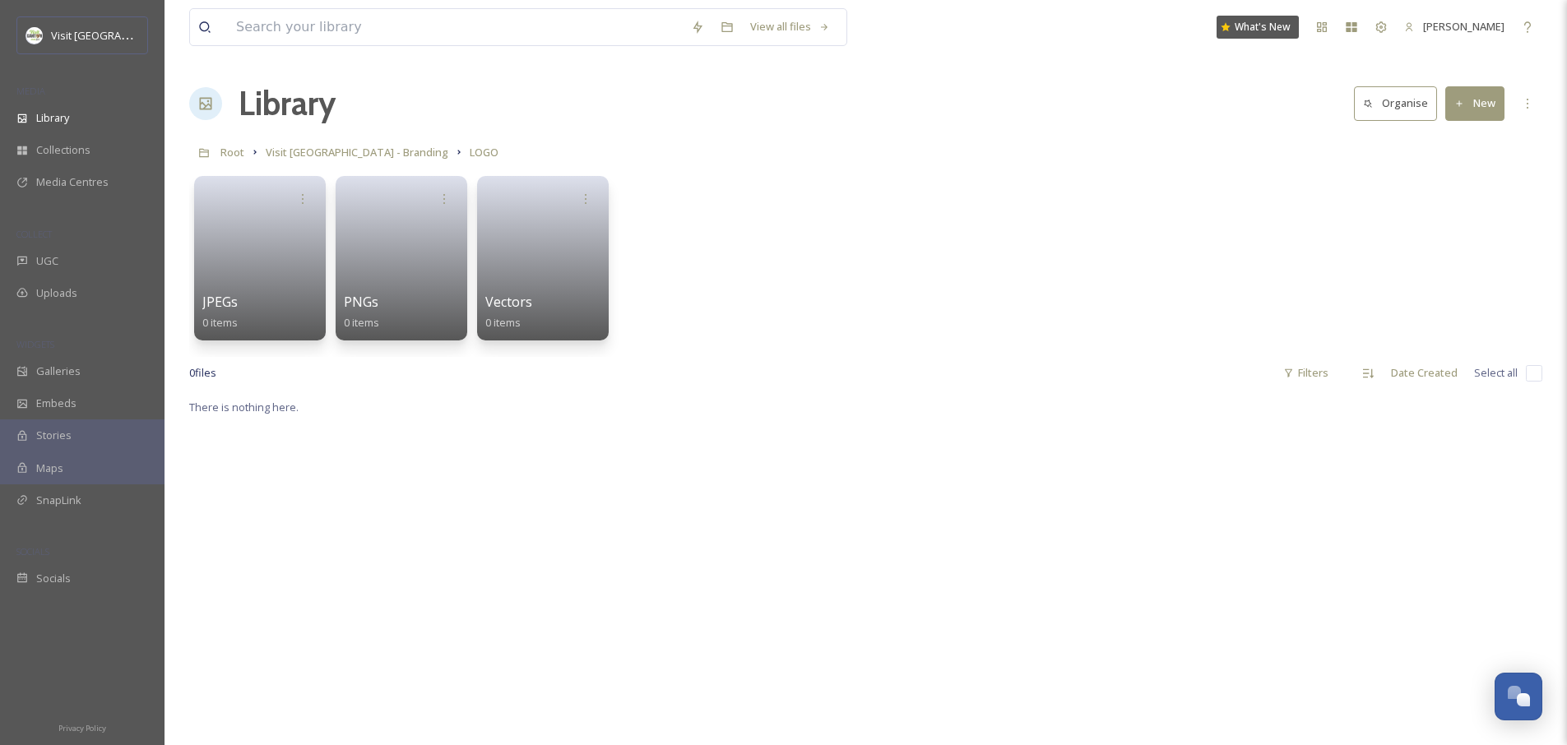
checkbox input "false"
click at [1503, 373] on span "Select all" at bounding box center [1496, 373] width 44 height 16
click at [242, 278] on link at bounding box center [261, 253] width 118 height 80
click at [396, 232] on link at bounding box center [402, 253] width 118 height 80
click at [436, 201] on div at bounding box center [445, 198] width 30 height 30
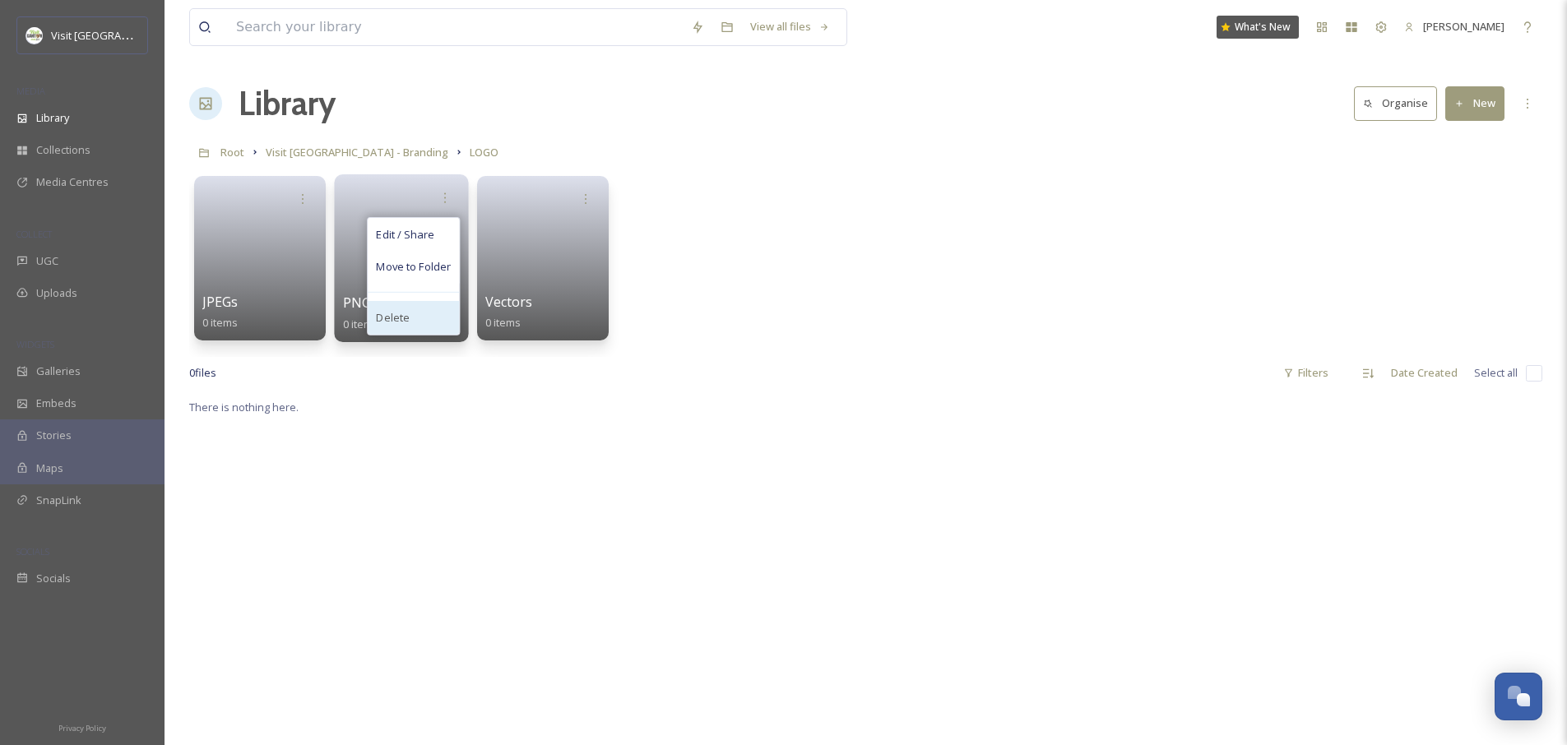
click at [409, 311] on div "Delete" at bounding box center [413, 317] width 91 height 33
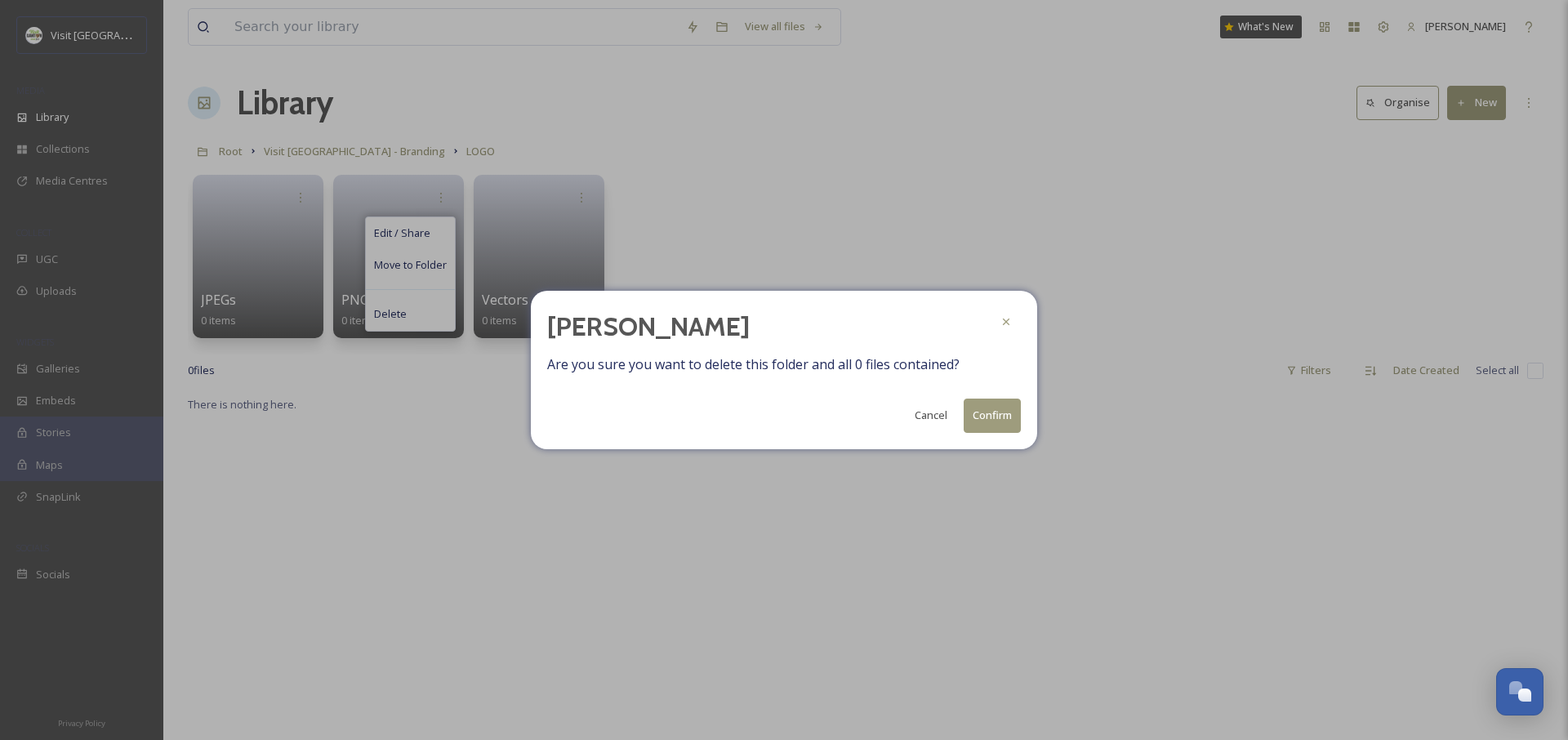
click at [984, 412] on button "Confirm" at bounding box center [993, 415] width 58 height 34
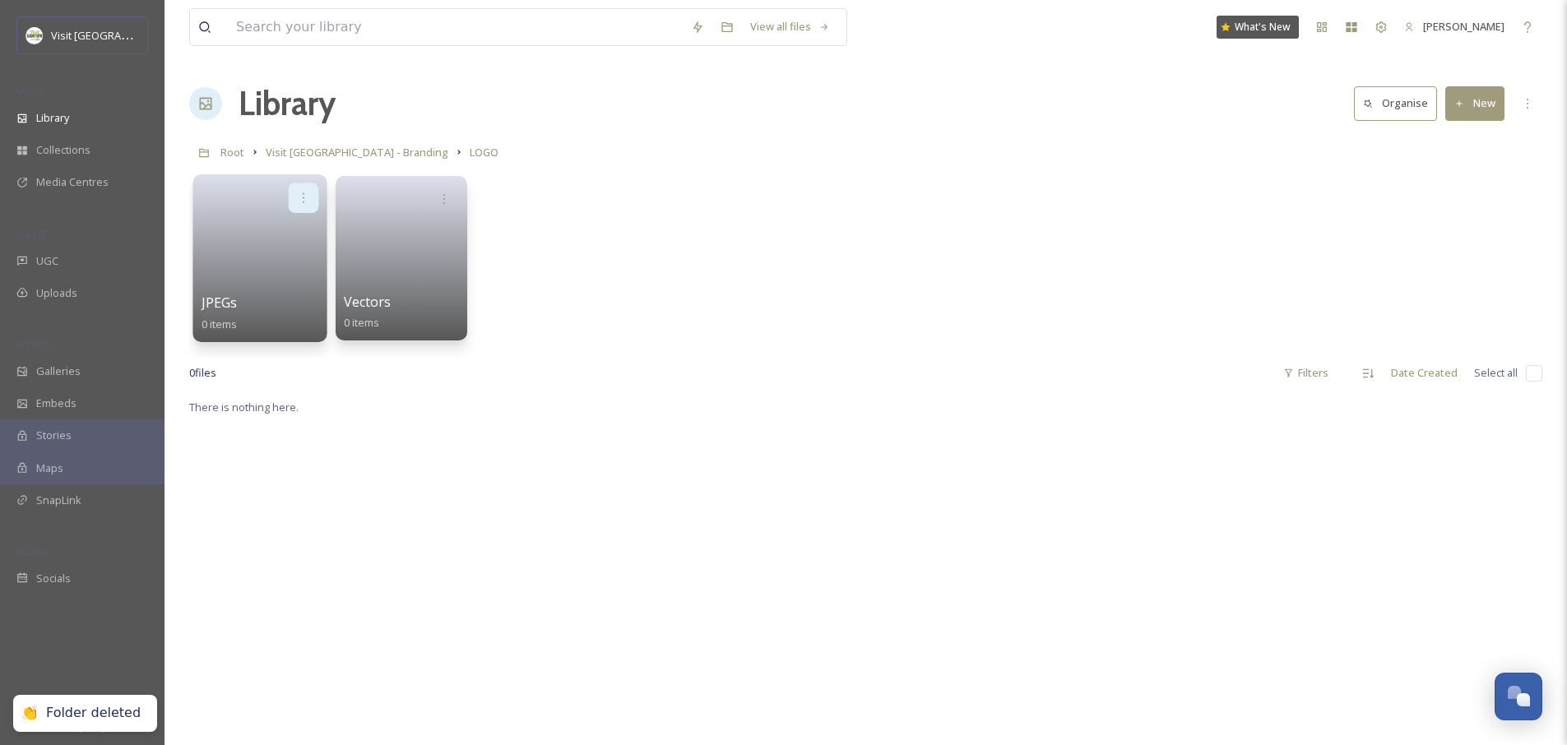
click at [310, 202] on div at bounding box center [304, 198] width 30 height 30
click at [267, 320] on div "Delete" at bounding box center [271, 317] width 91 height 33
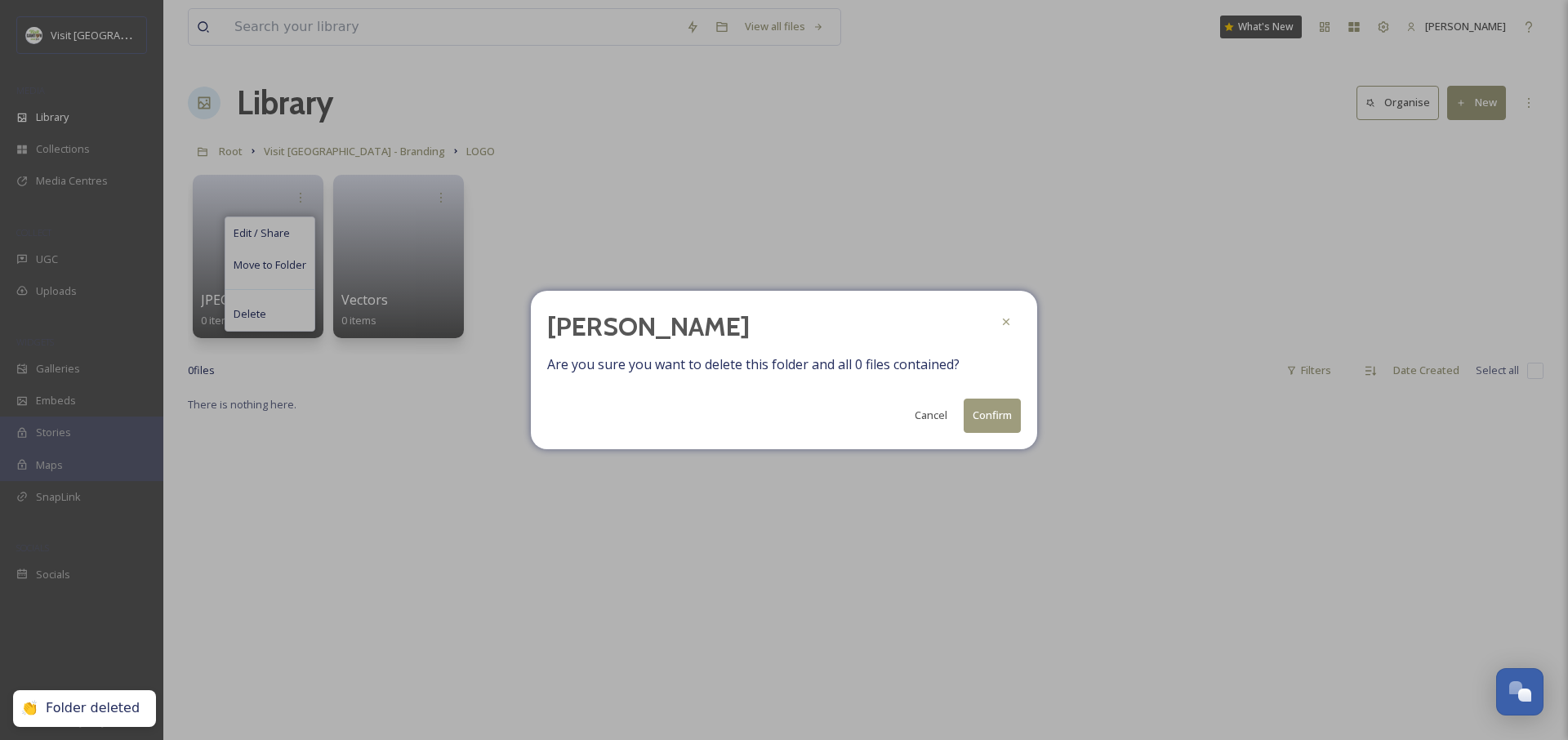
click at [978, 411] on button "Confirm" at bounding box center [993, 415] width 58 height 34
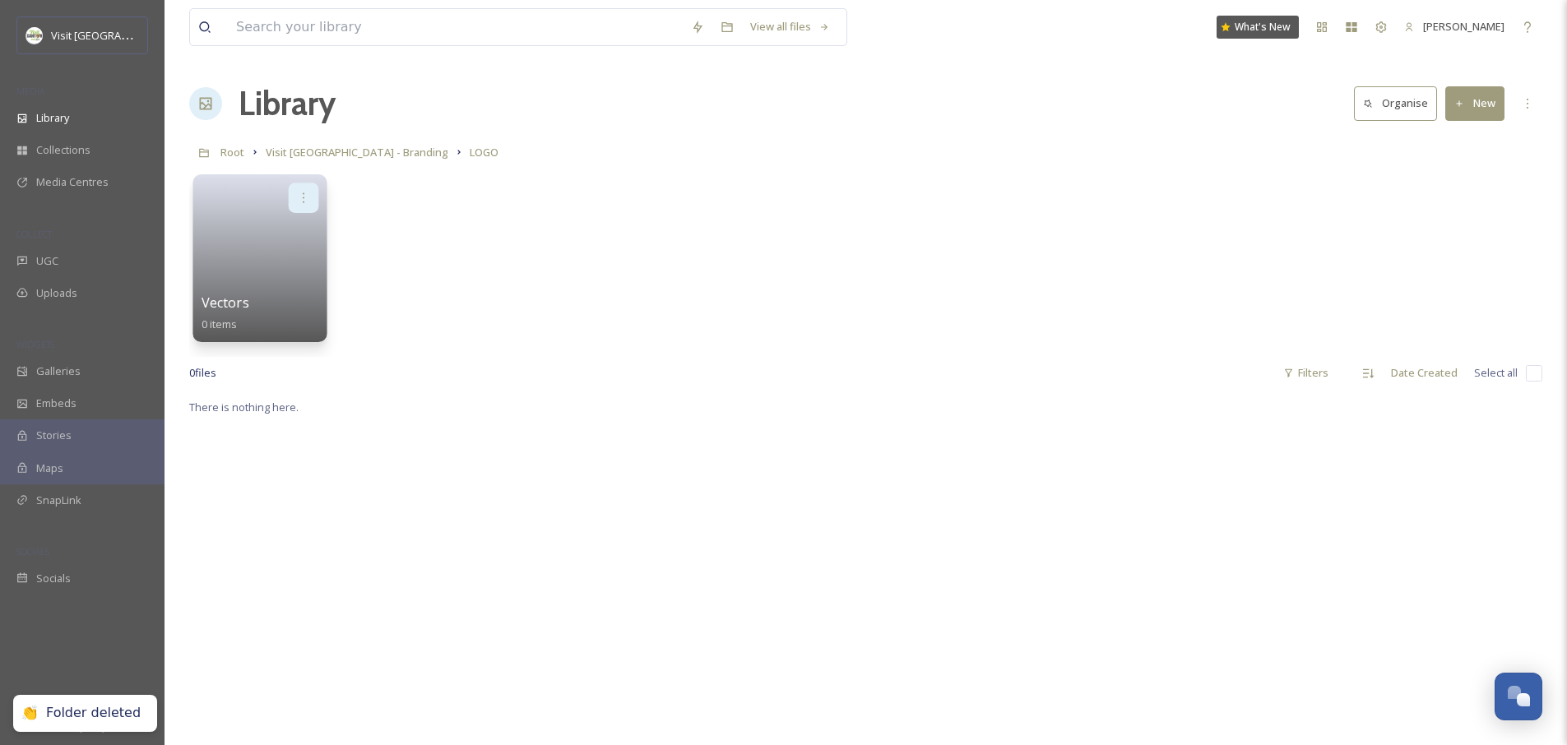
click at [298, 201] on icon at bounding box center [303, 197] width 13 height 13
click at [278, 316] on div "Delete" at bounding box center [271, 317] width 91 height 33
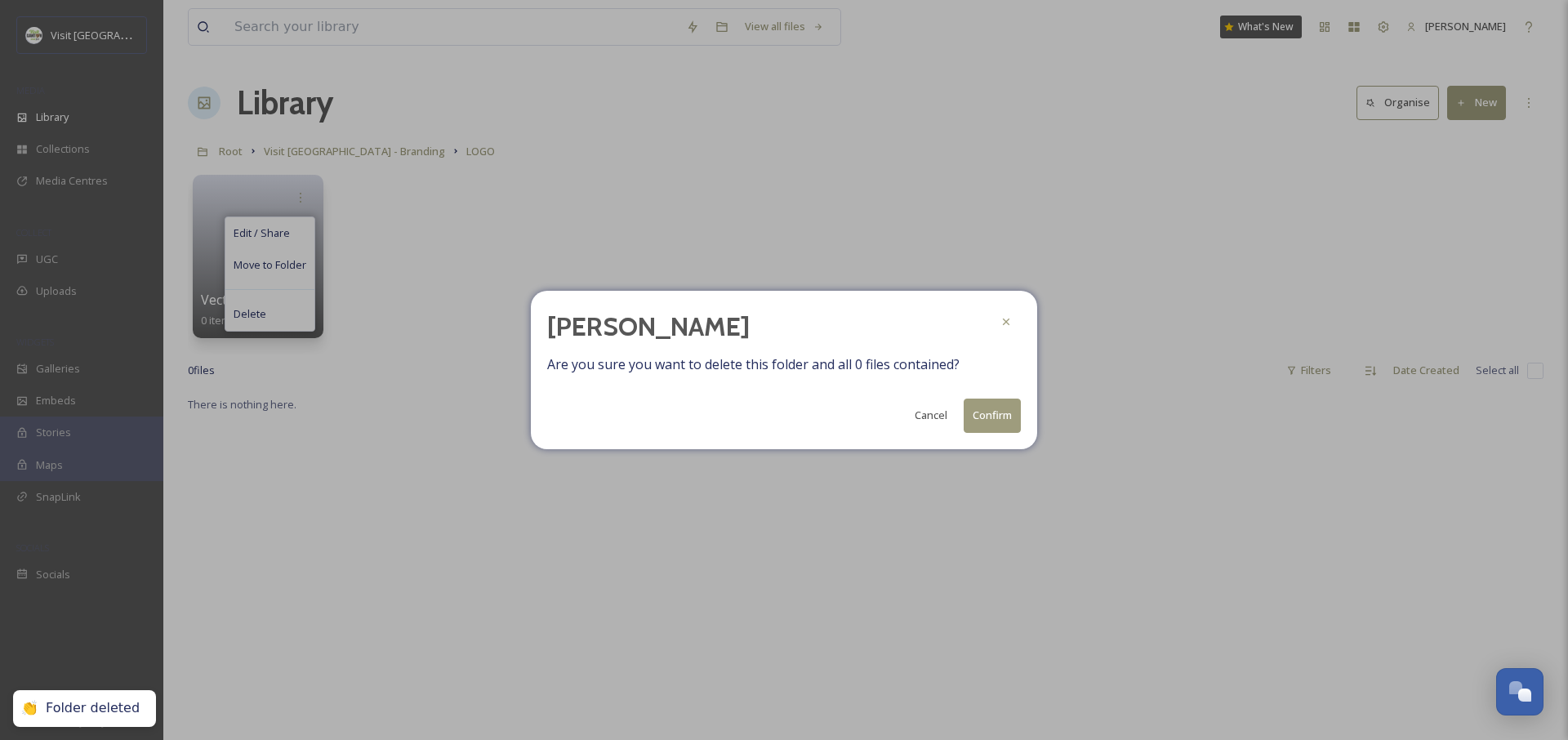
click at [991, 410] on button "Confirm" at bounding box center [993, 415] width 58 height 34
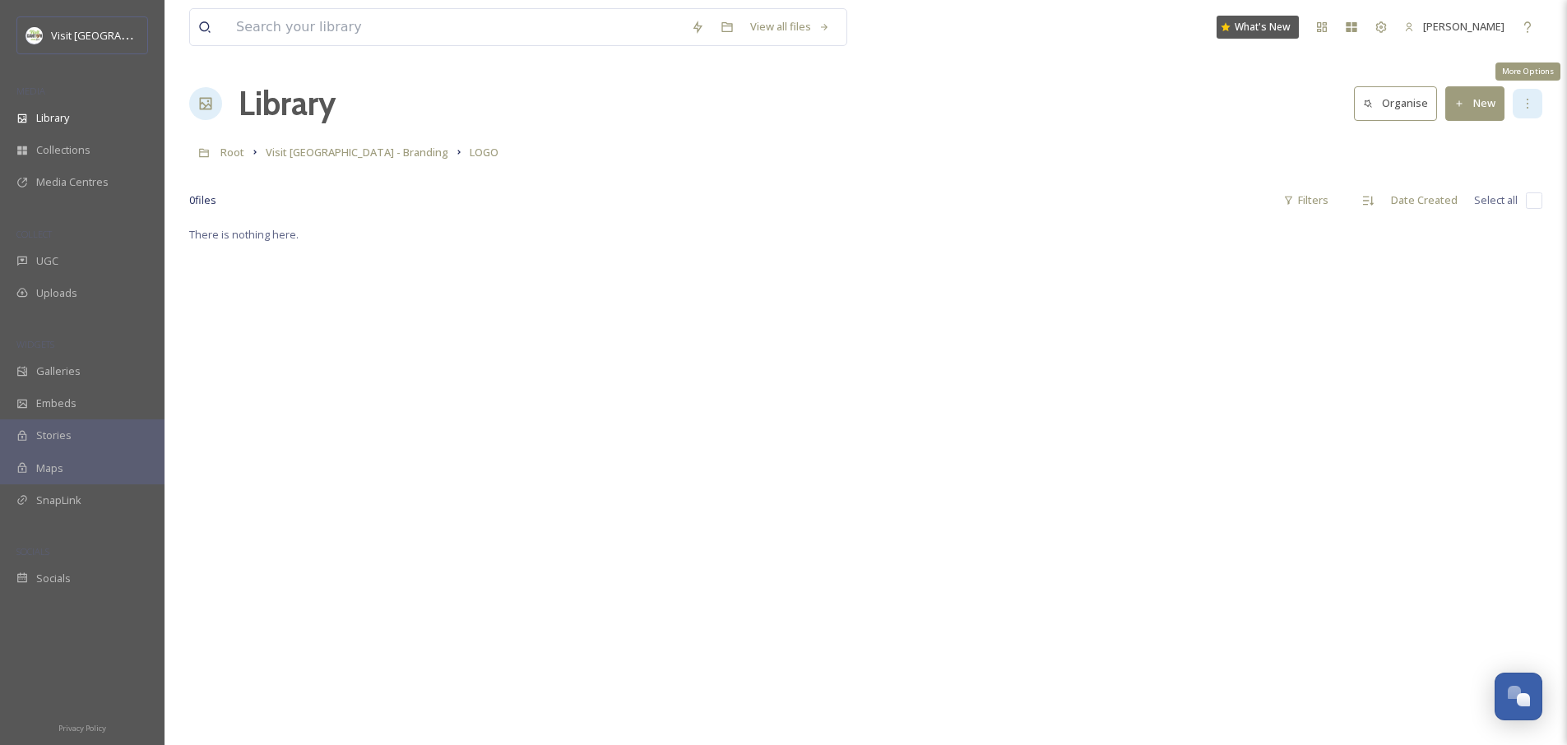
click at [1532, 109] on icon at bounding box center [1527, 103] width 13 height 13
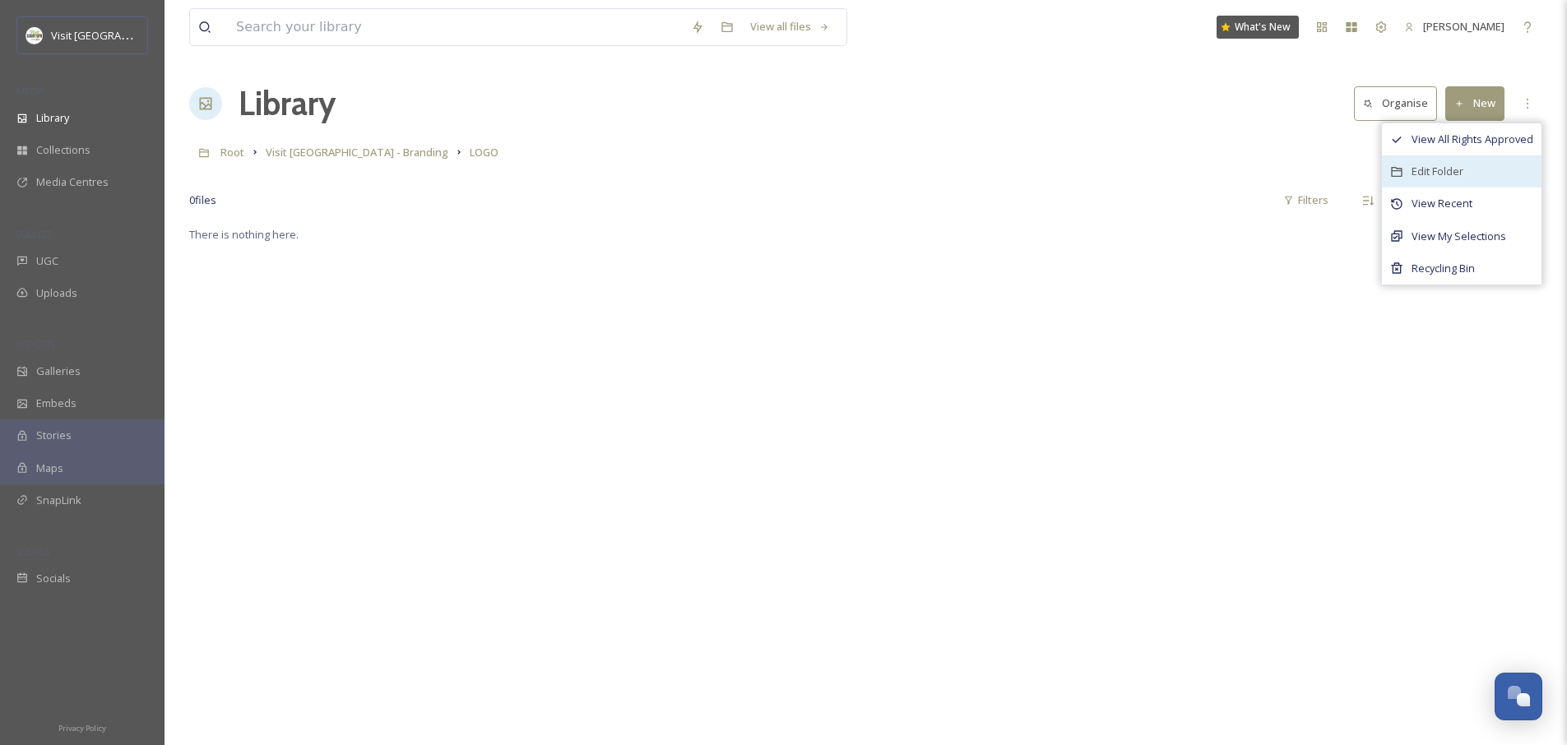
click at [1411, 169] on span "Edit Folder" at bounding box center [1437, 172] width 52 height 16
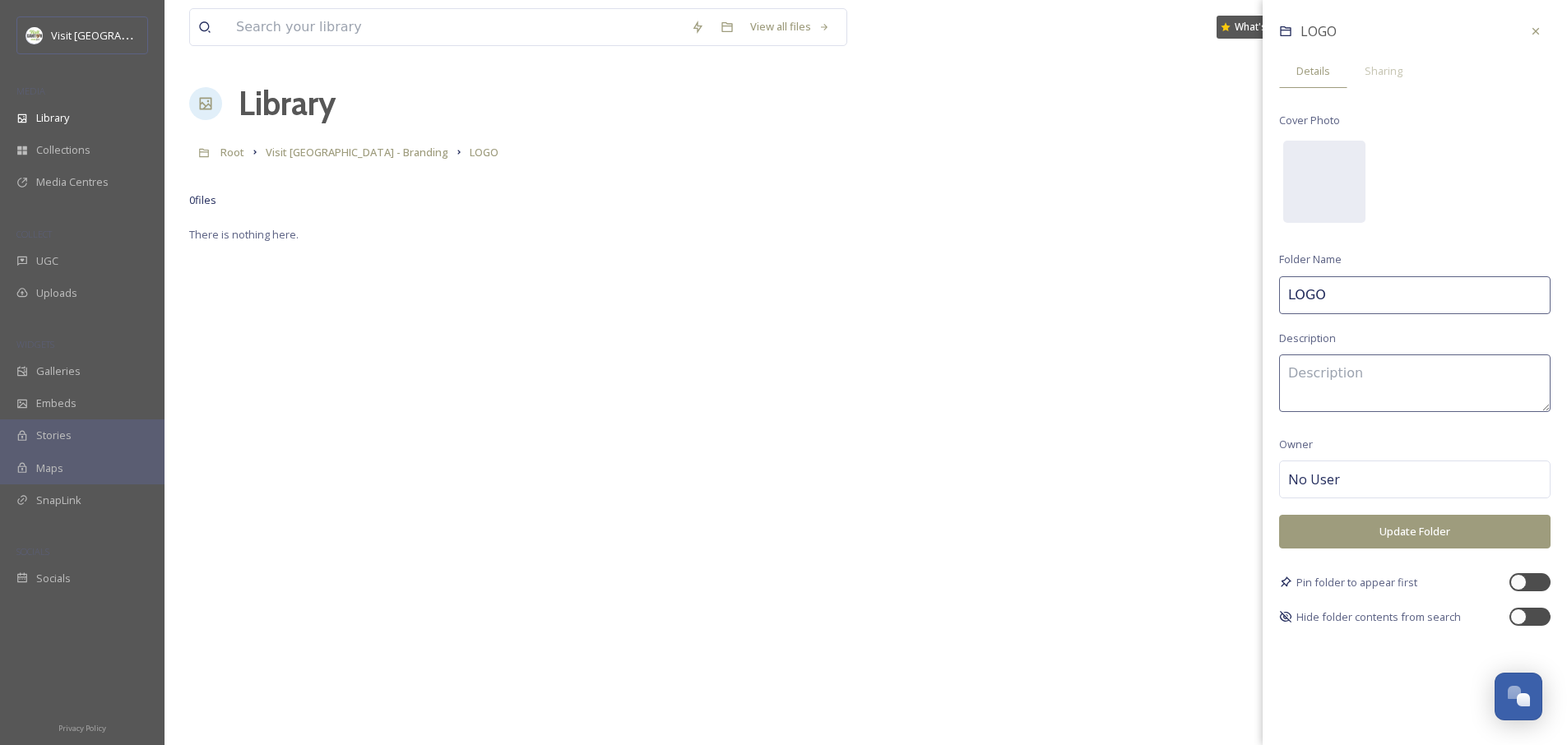
click at [1355, 378] on textarea at bounding box center [1414, 384] width 271 height 58
click at [1345, 461] on div "No User" at bounding box center [1414, 480] width 271 height 38
drag, startPoint x: 1345, startPoint y: 460, endPoint x: 1344, endPoint y: 475, distance: 15.6
click at [1344, 475] on input at bounding box center [1370, 480] width 165 height 20
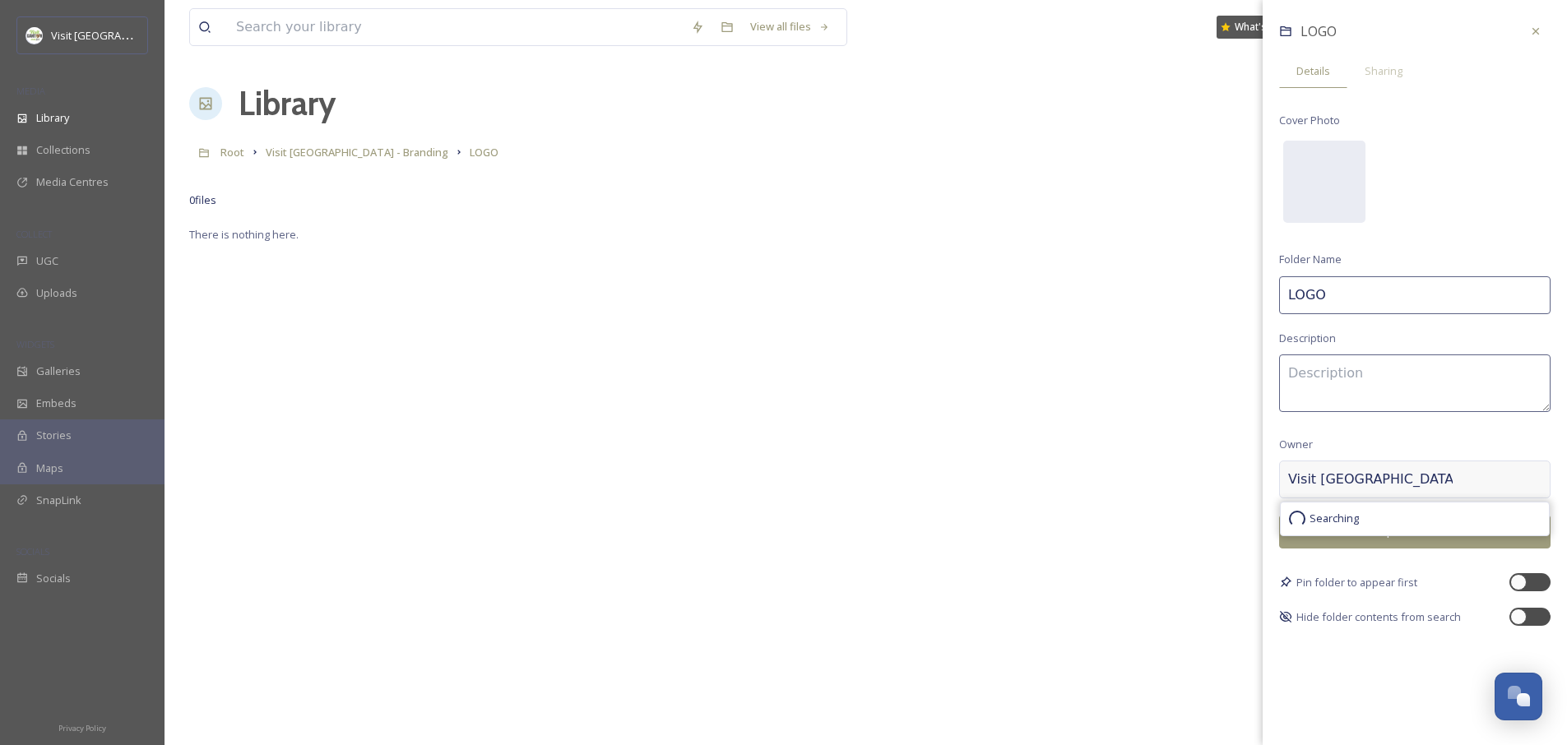
type input "Visit [GEOGRAPHIC_DATA]"
click at [1397, 677] on div "LOGO Details Sharing Cover Photo Folder Name LOGO Description Owner Visit Canto…" at bounding box center [1415, 372] width 304 height 745
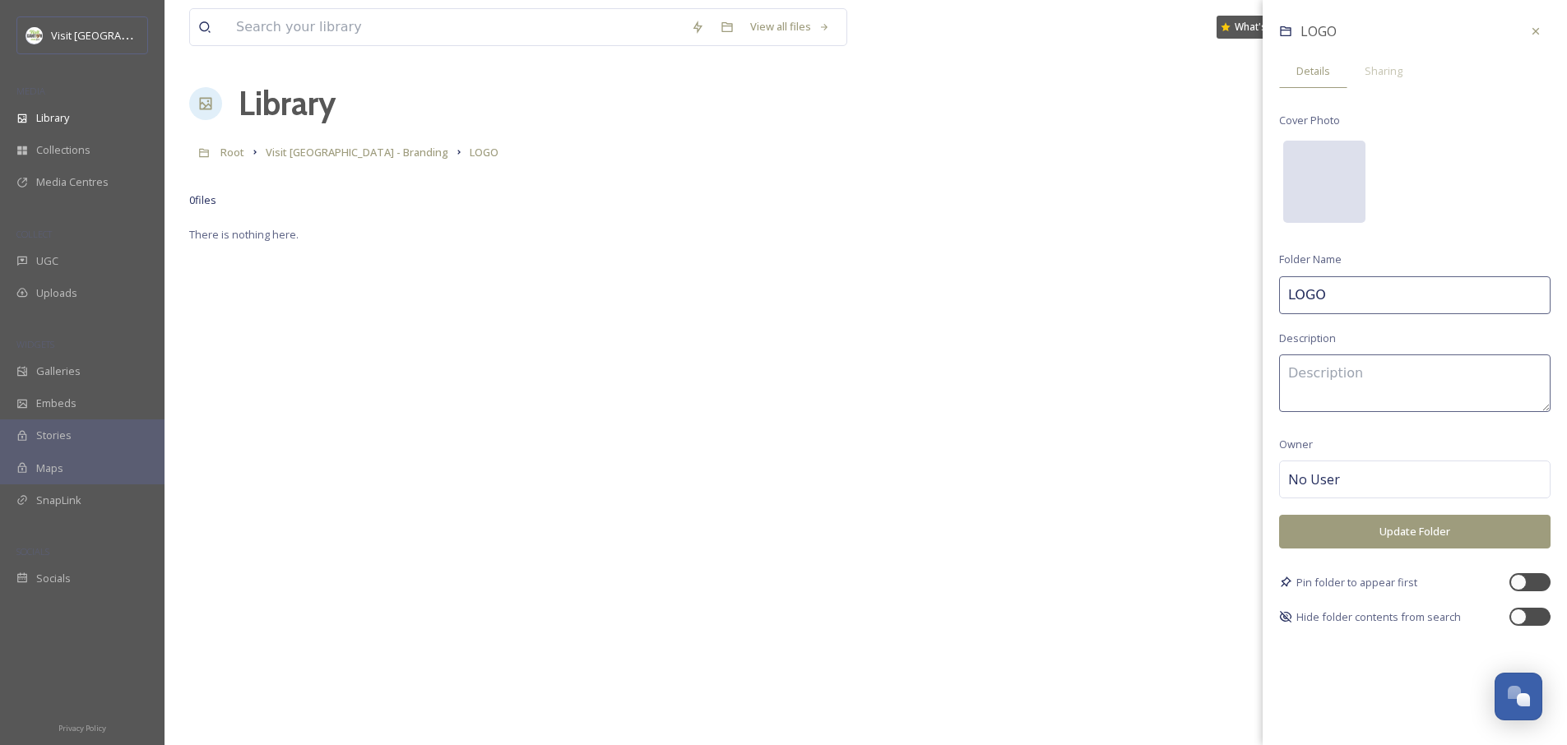
click at [1332, 181] on div at bounding box center [1324, 182] width 82 height 82
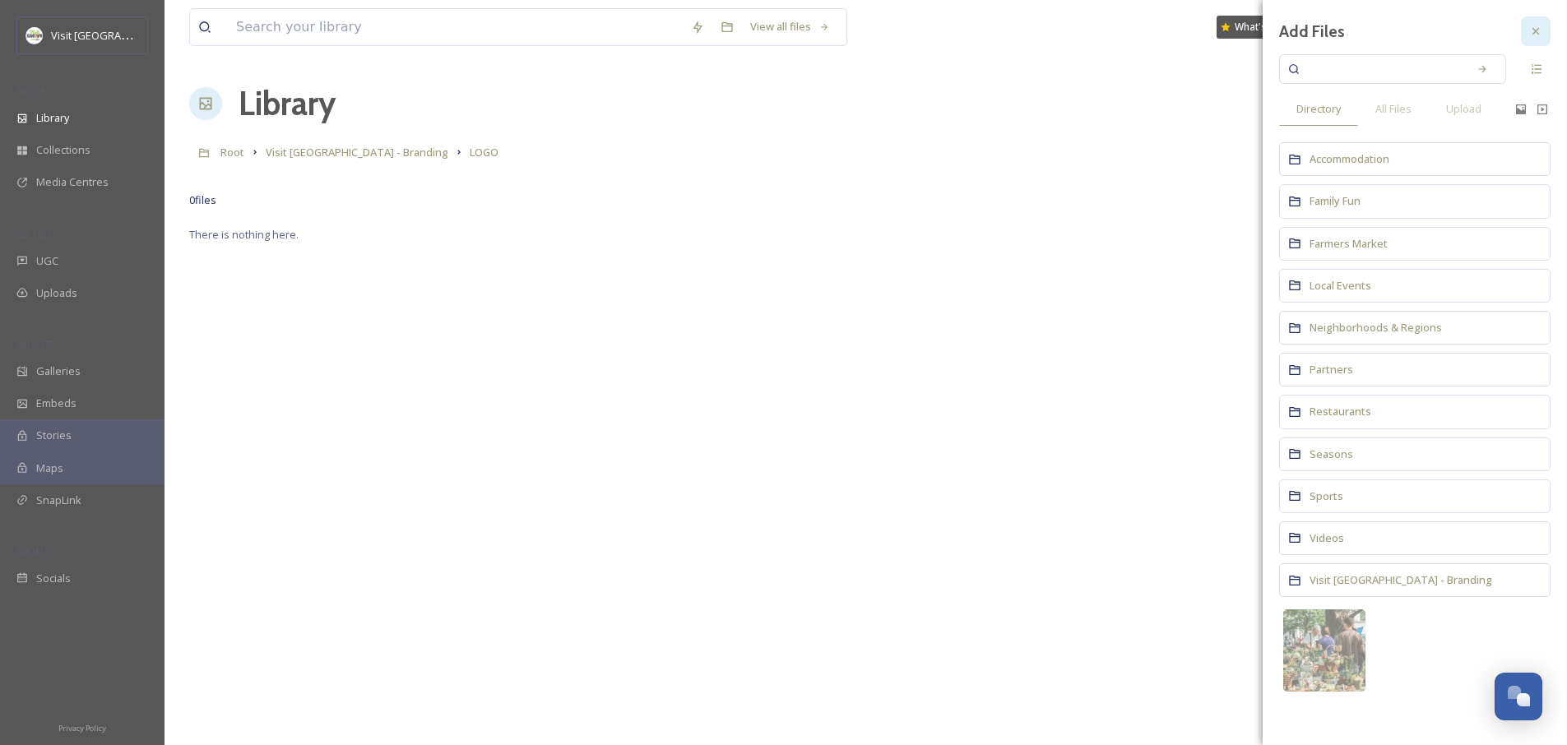
click at [1540, 34] on icon at bounding box center [1535, 31] width 13 height 13
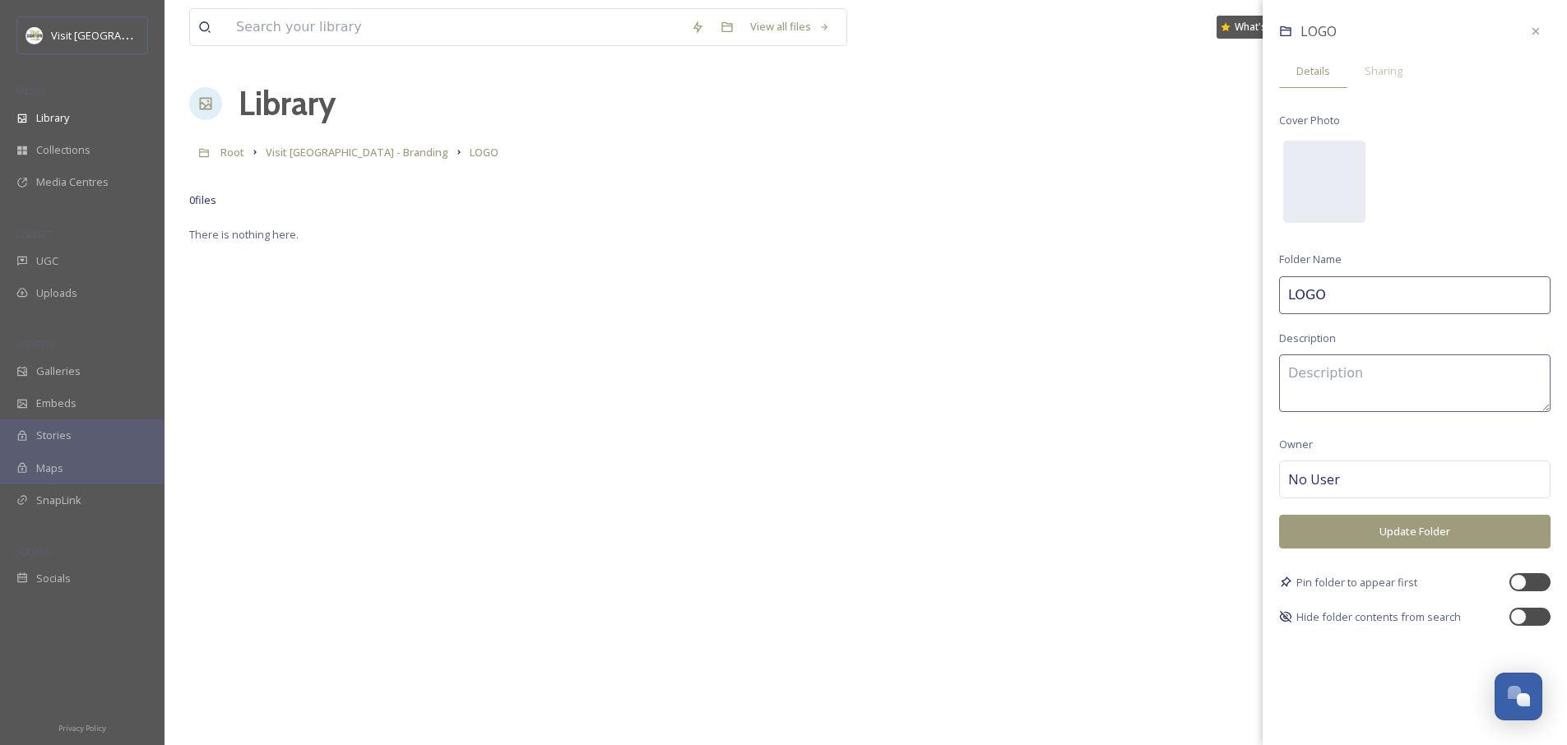
click at [1340, 323] on div "LOGO Details Sharing Cover Photo Folder Name LOGO Description Owner No User Upd…" at bounding box center [1415, 321] width 304 height 642
click at [1343, 306] on input "LOGO" at bounding box center [1414, 295] width 271 height 38
click at [1342, 297] on input "LOGO" at bounding box center [1414, 295] width 271 height 38
click at [1364, 366] on textarea at bounding box center [1414, 384] width 271 height 58
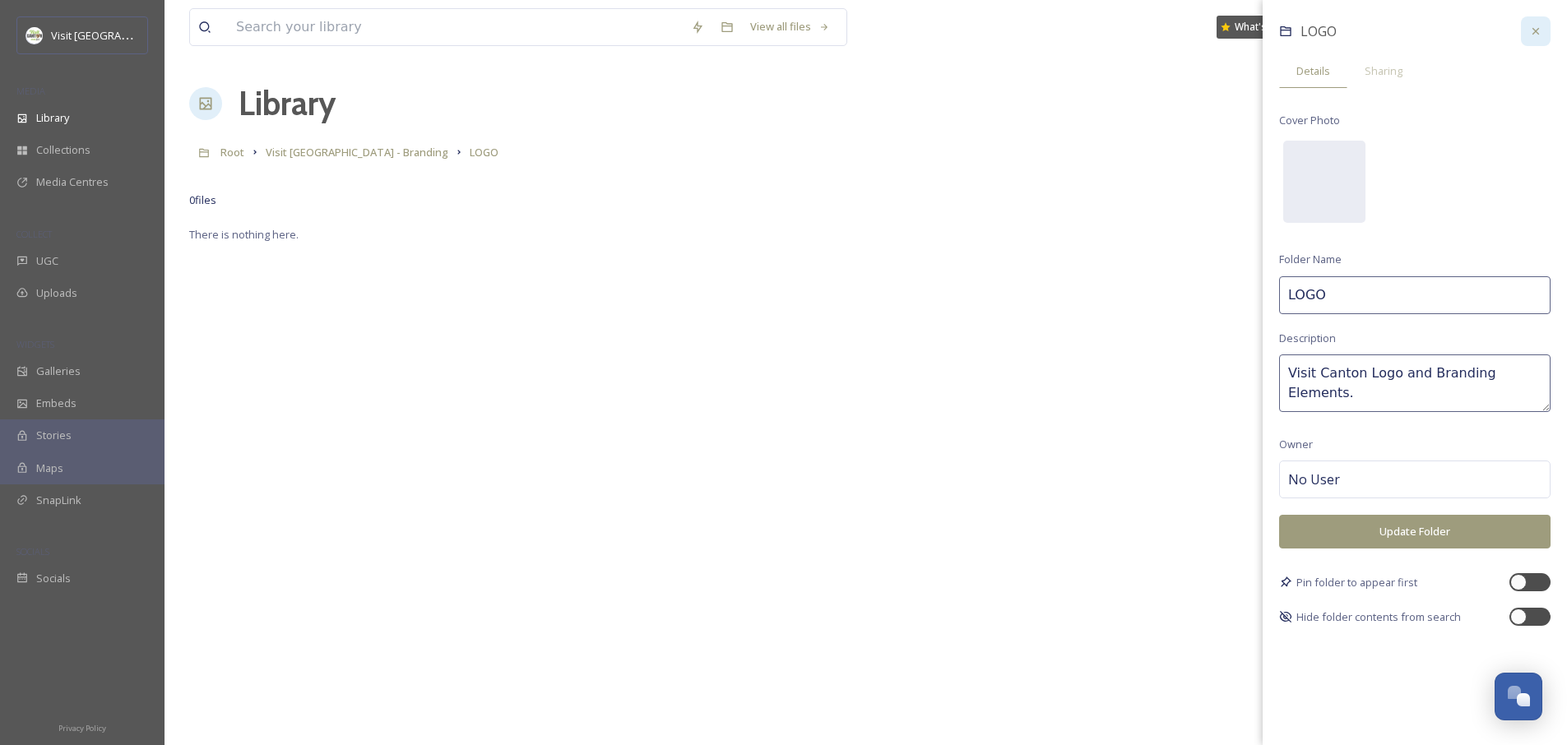
type textarea "Visit Canton Logo and Branding Elements."
click at [1532, 26] on icon at bounding box center [1535, 31] width 13 height 13
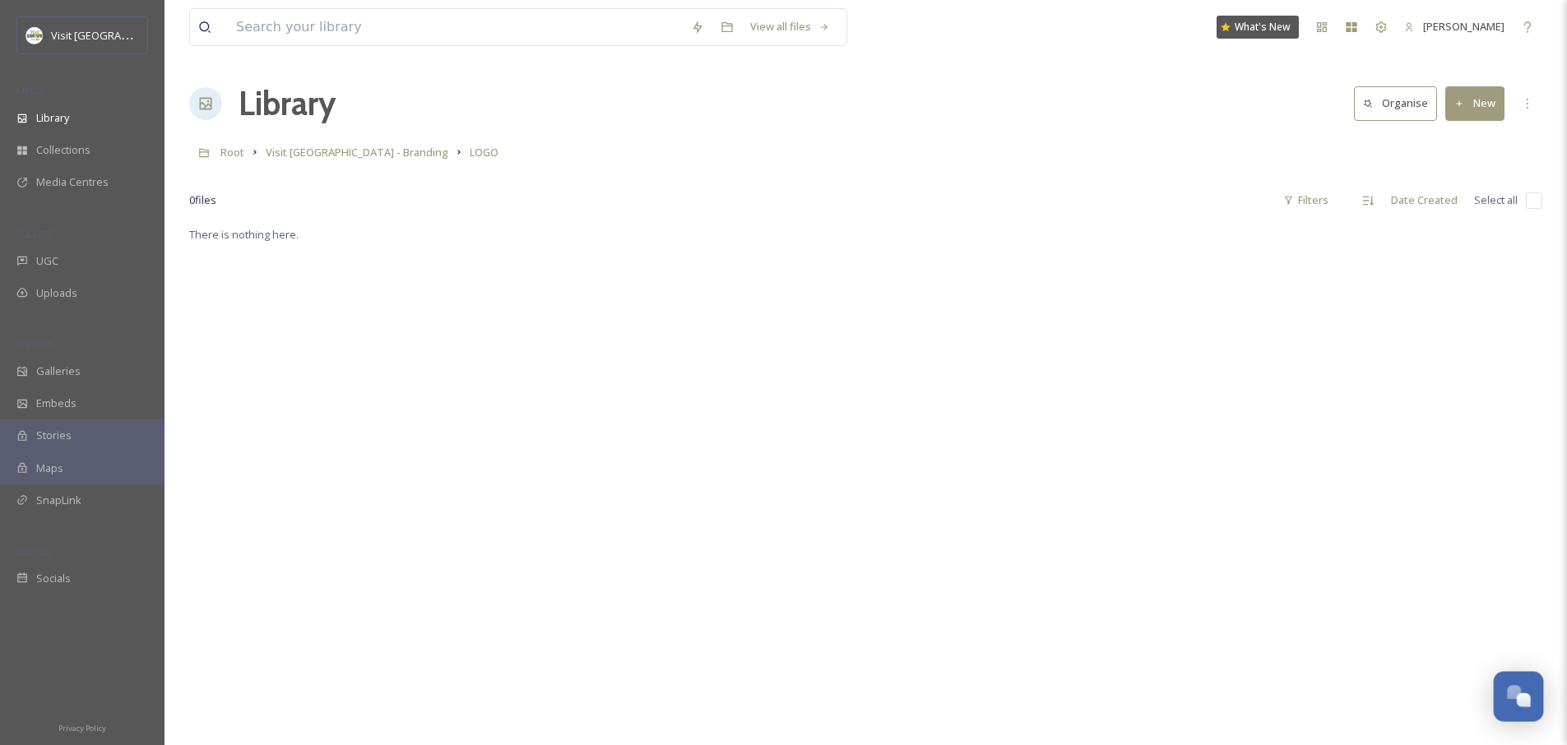
click at [1526, 697] on div "Open Chat" at bounding box center [1524, 700] width 14 height 14
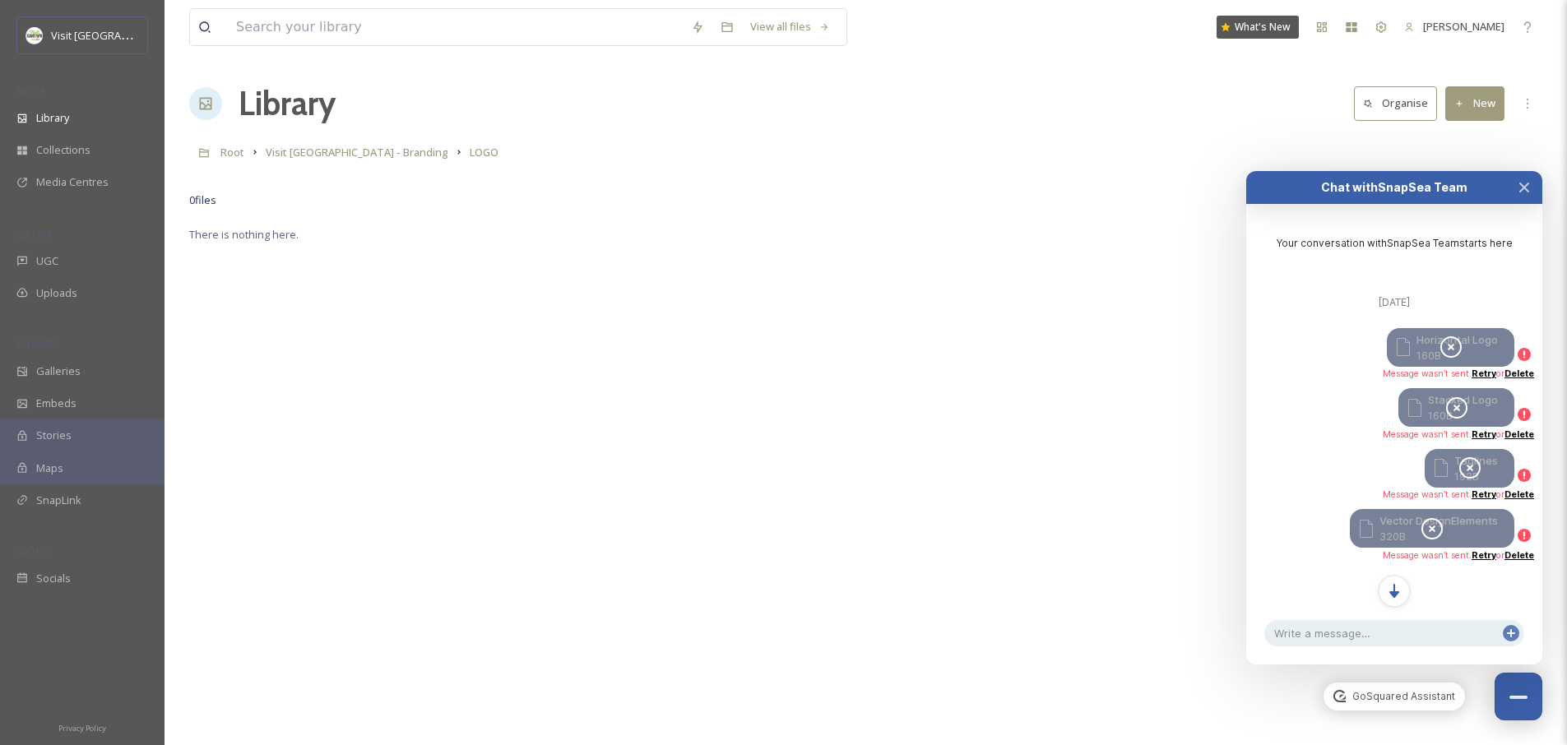
click at [1453, 346] on icon at bounding box center [1450, 347] width 23 height 23
click at [1514, 373] on link "Delete" at bounding box center [1519, 373] width 30 height 11
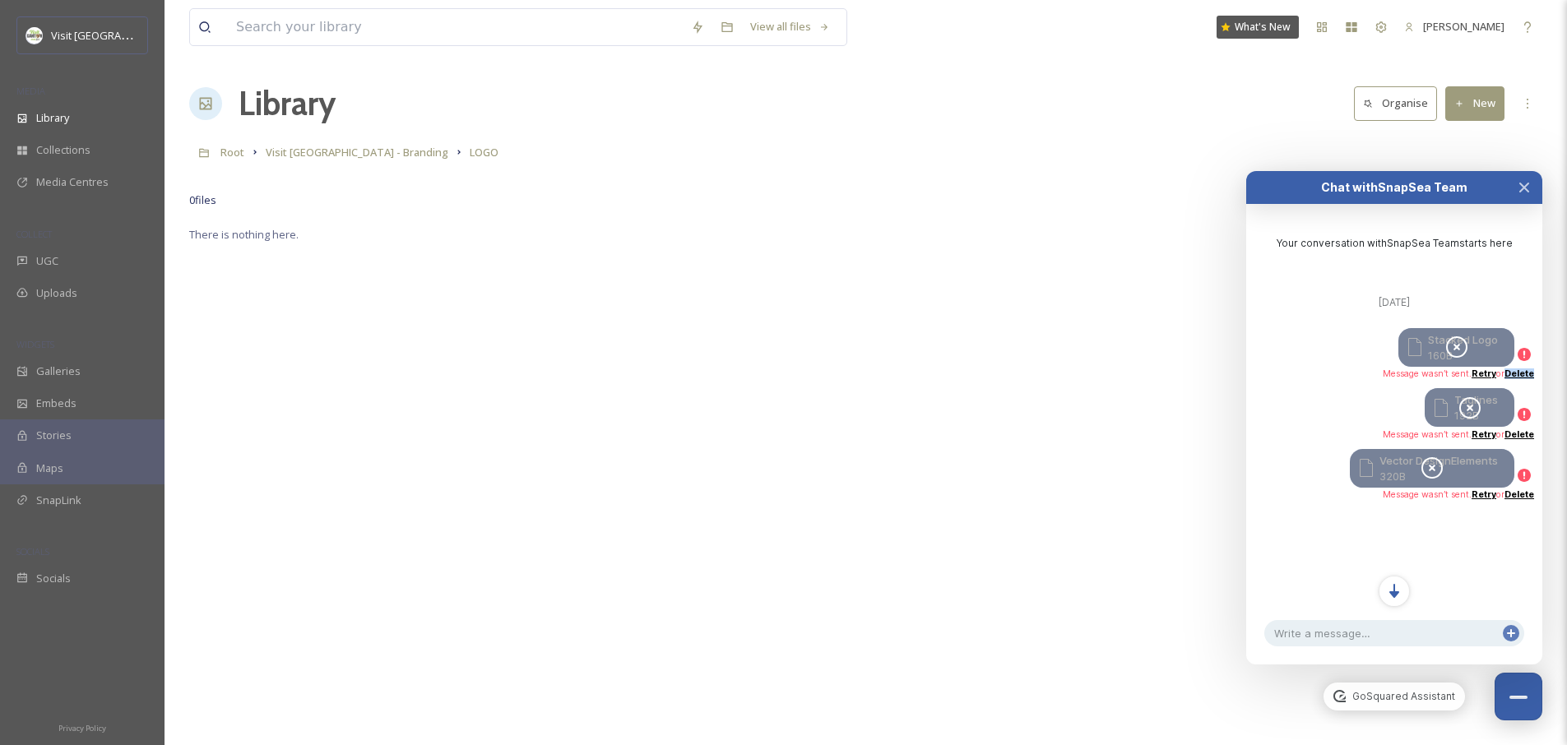
click at [1514, 374] on link "Delete" at bounding box center [1519, 373] width 30 height 11
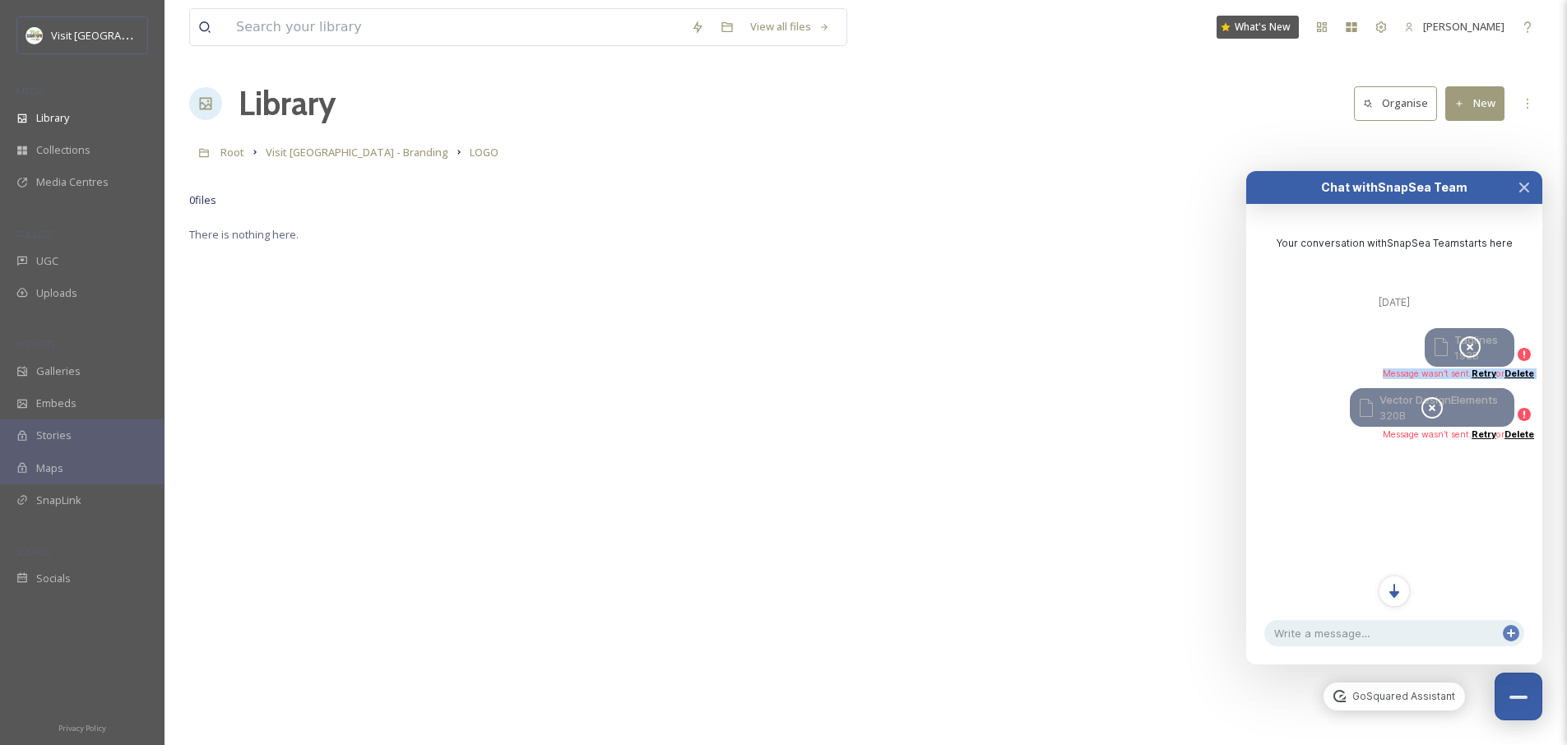
click at [1514, 374] on link "Delete" at bounding box center [1519, 373] width 30 height 11
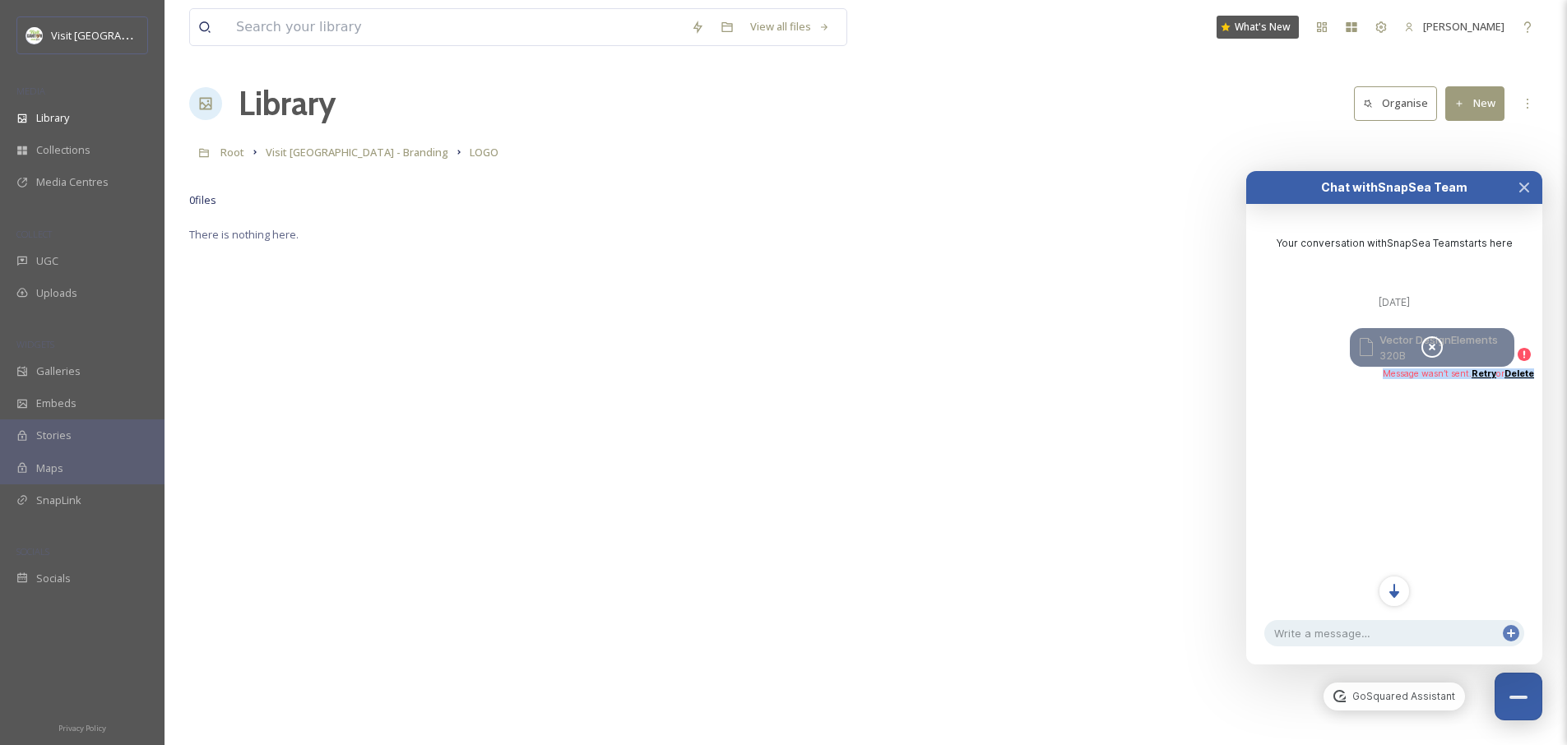
click at [1514, 374] on link "Delete" at bounding box center [1519, 373] width 30 height 11
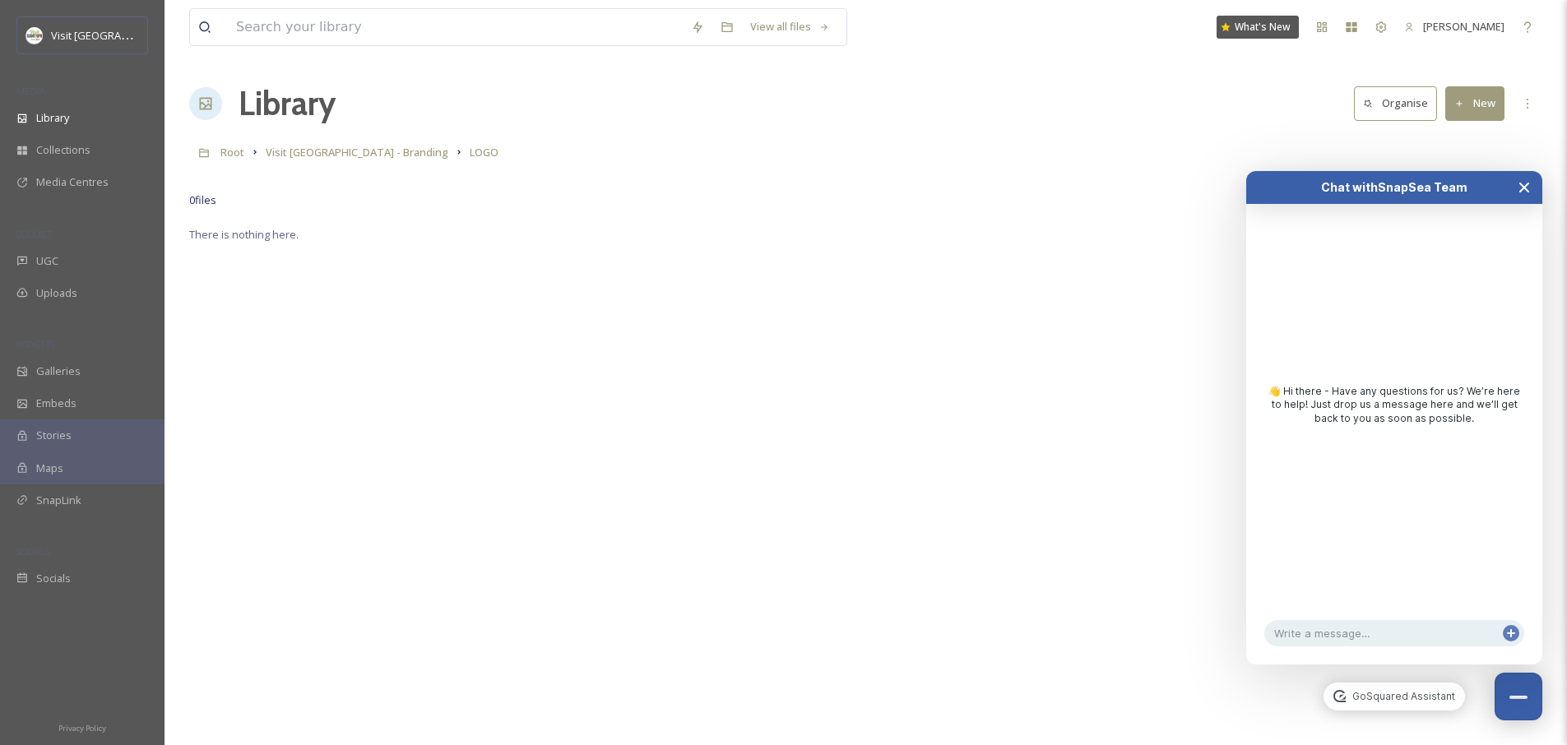
click at [1527, 183] on icon "Close Chat" at bounding box center [1524, 187] width 8 height 8
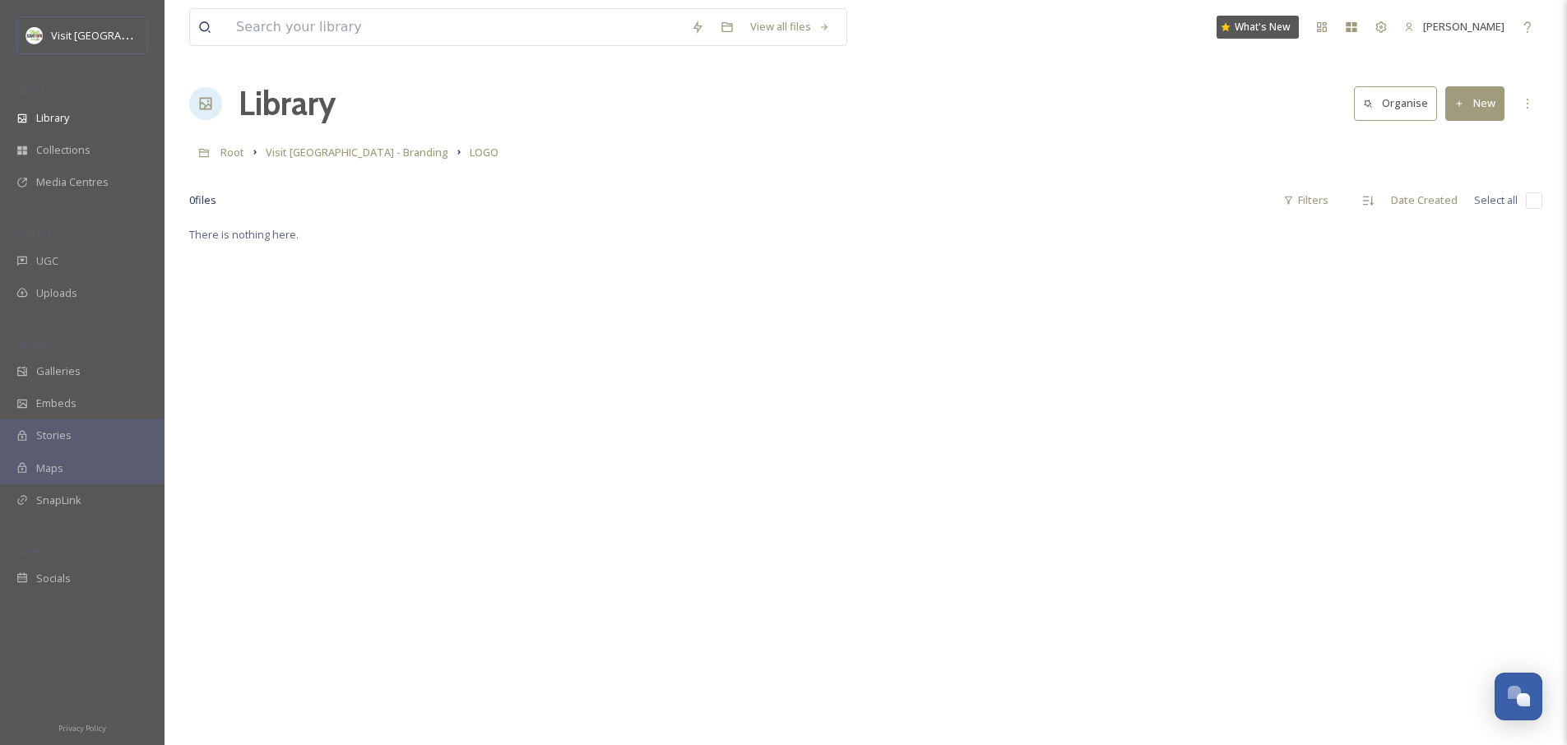
click at [1485, 105] on button "New" at bounding box center [1474, 103] width 59 height 34
click at [1459, 139] on span "File Upload" at bounding box center [1467, 142] width 54 height 16
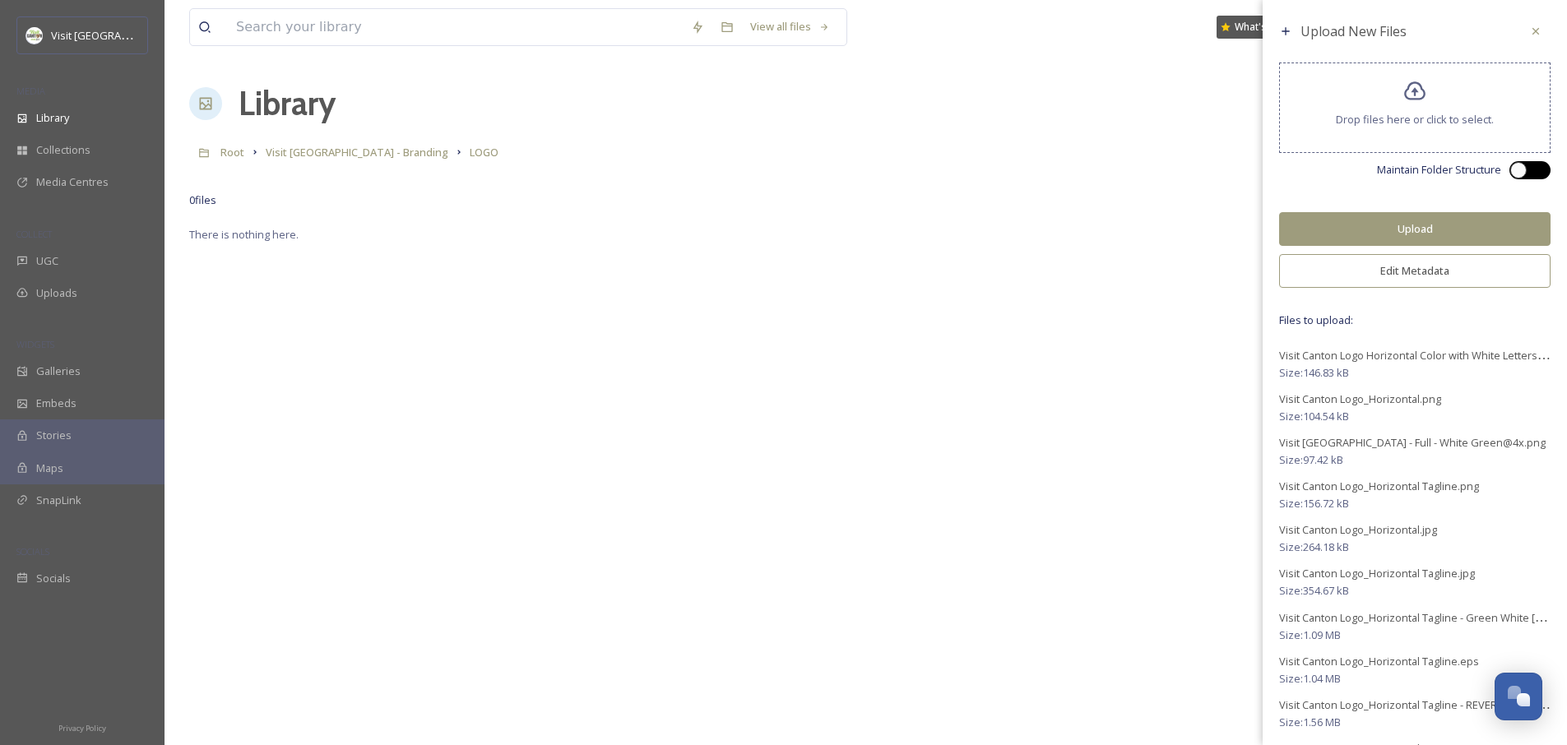
click at [1534, 164] on div at bounding box center [1529, 170] width 41 height 18
checkbox input "true"
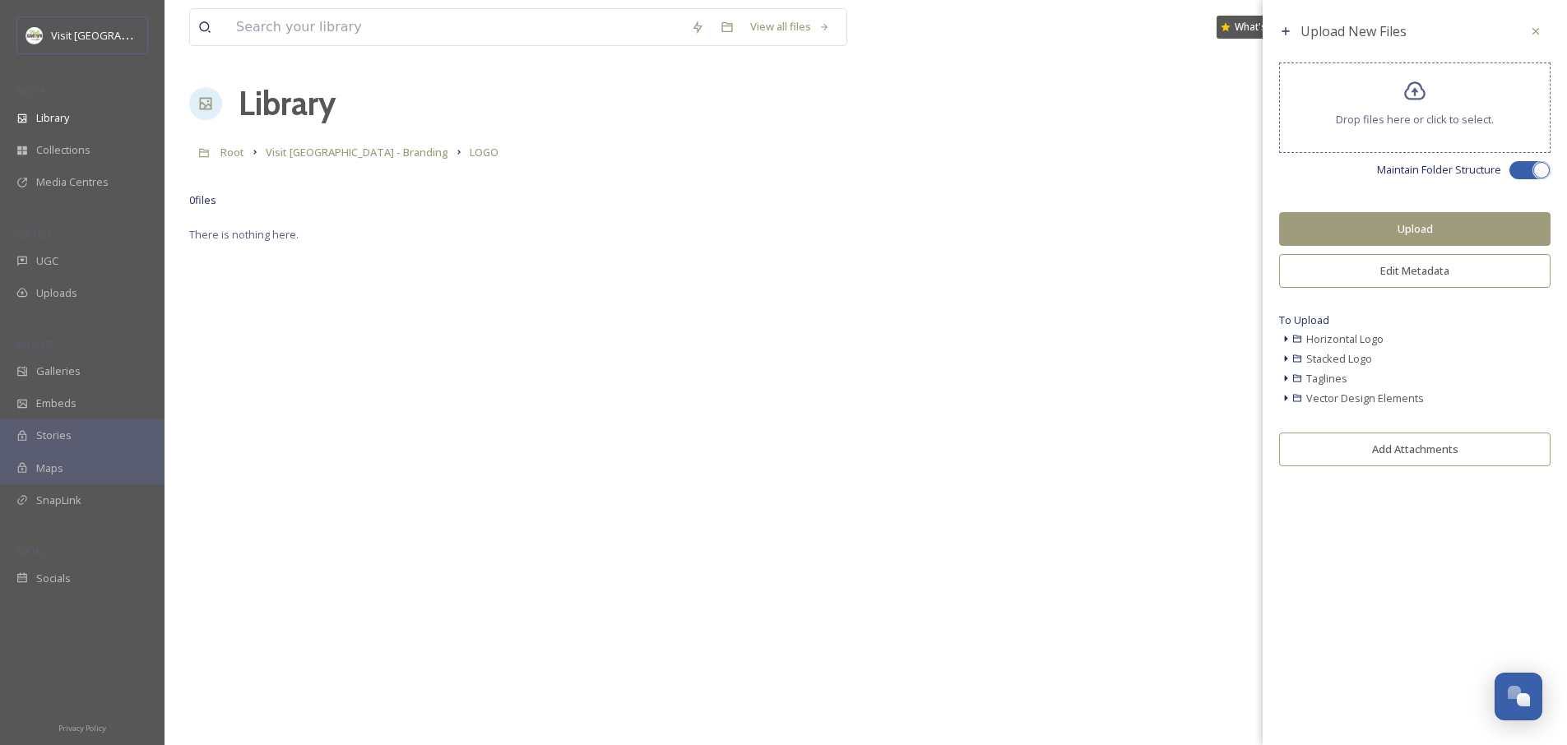
click at [1426, 225] on button "Upload" at bounding box center [1414, 229] width 271 height 34
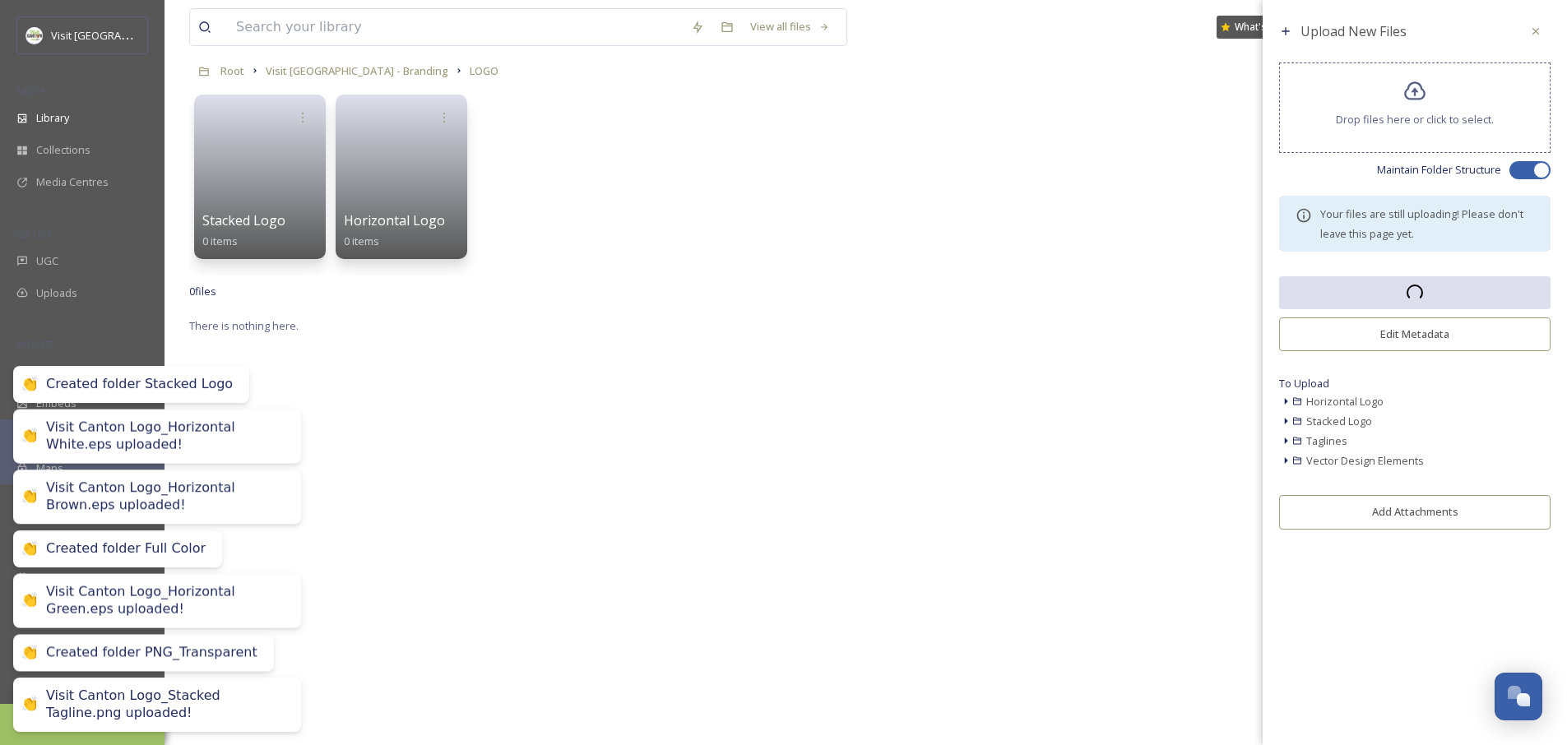
scroll to position [95, 0]
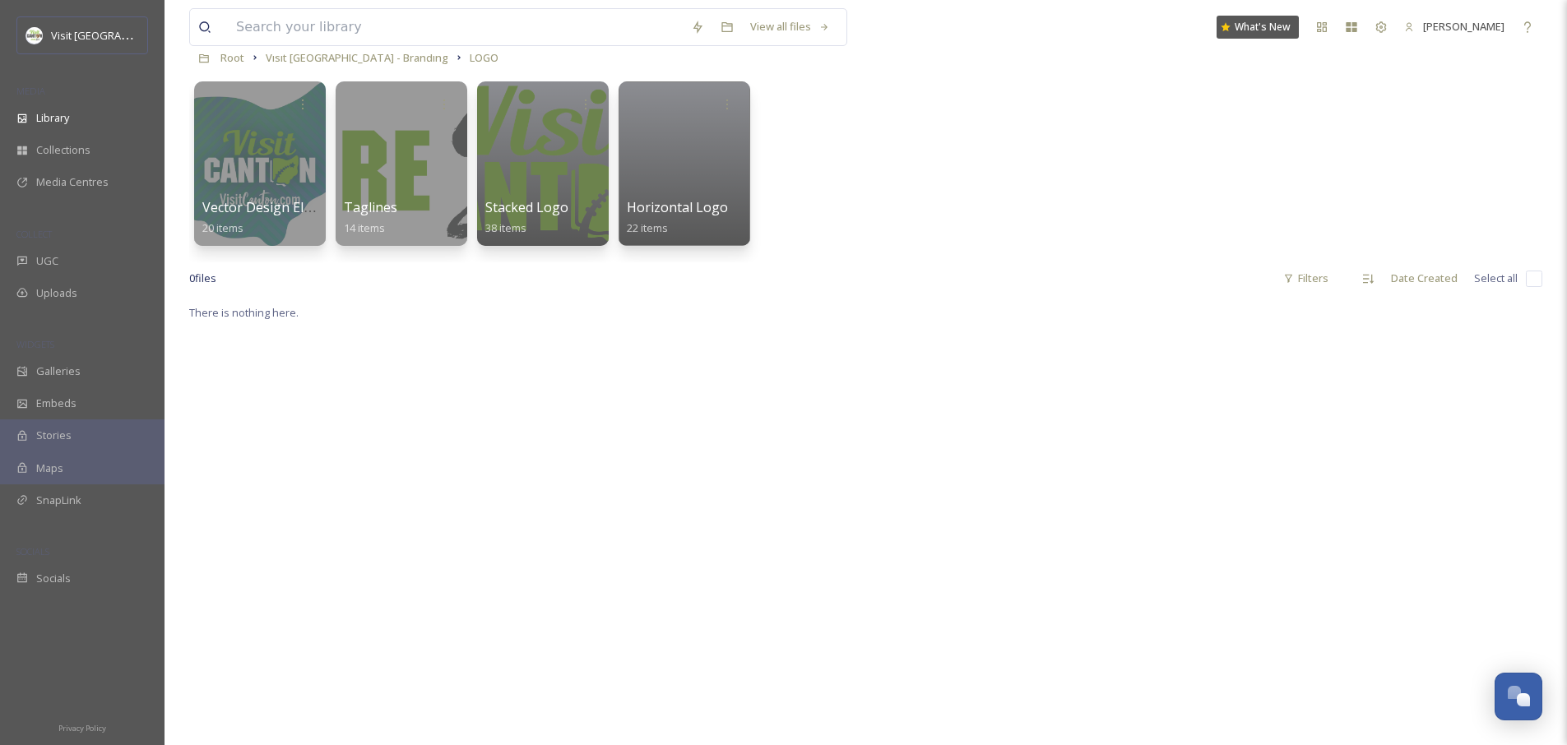
click at [665, 401] on div "There is nothing here." at bounding box center [865, 675] width 1353 height 745
click at [566, 141] on div at bounding box center [542, 164] width 134 height 168
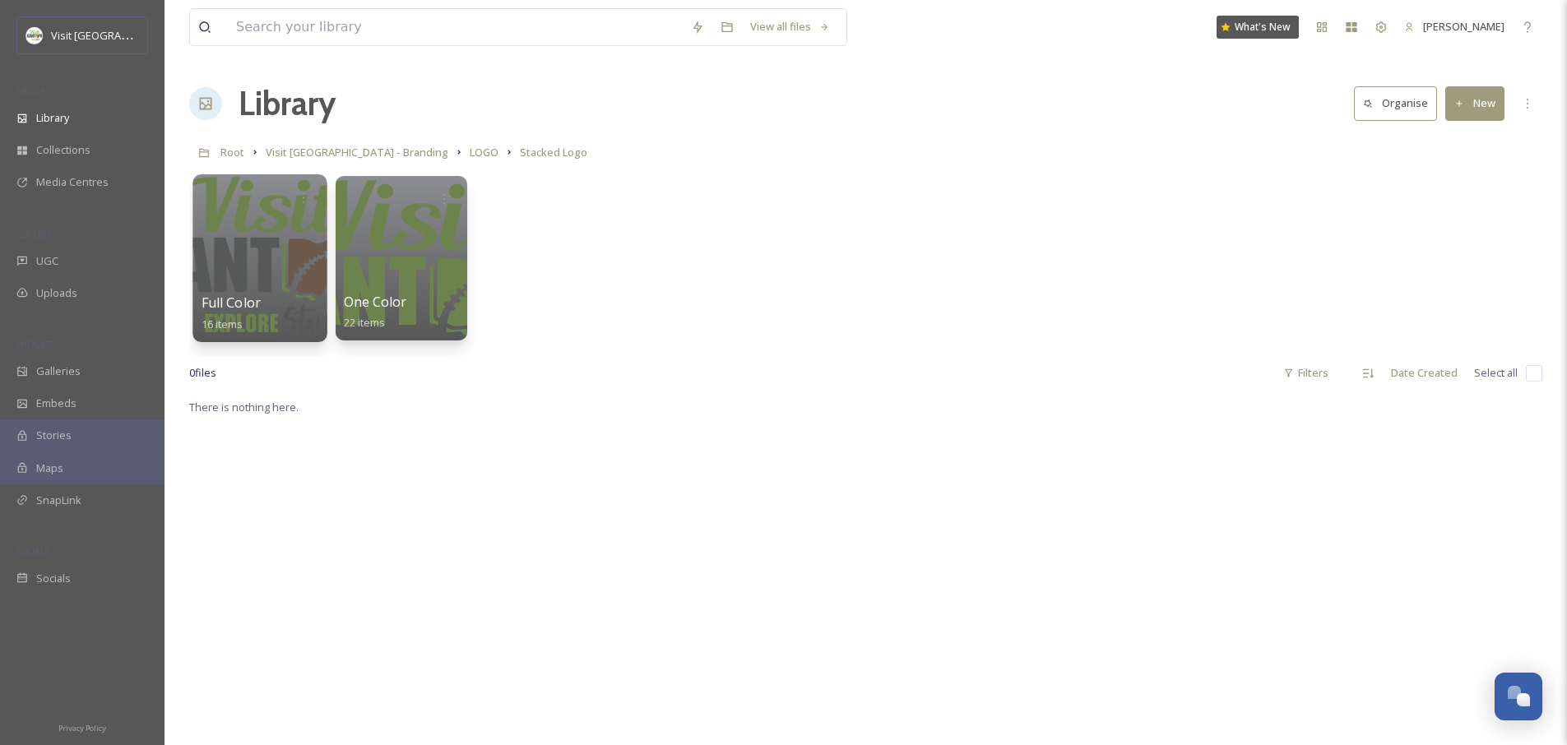
click at [250, 256] on div at bounding box center [259, 258] width 134 height 168
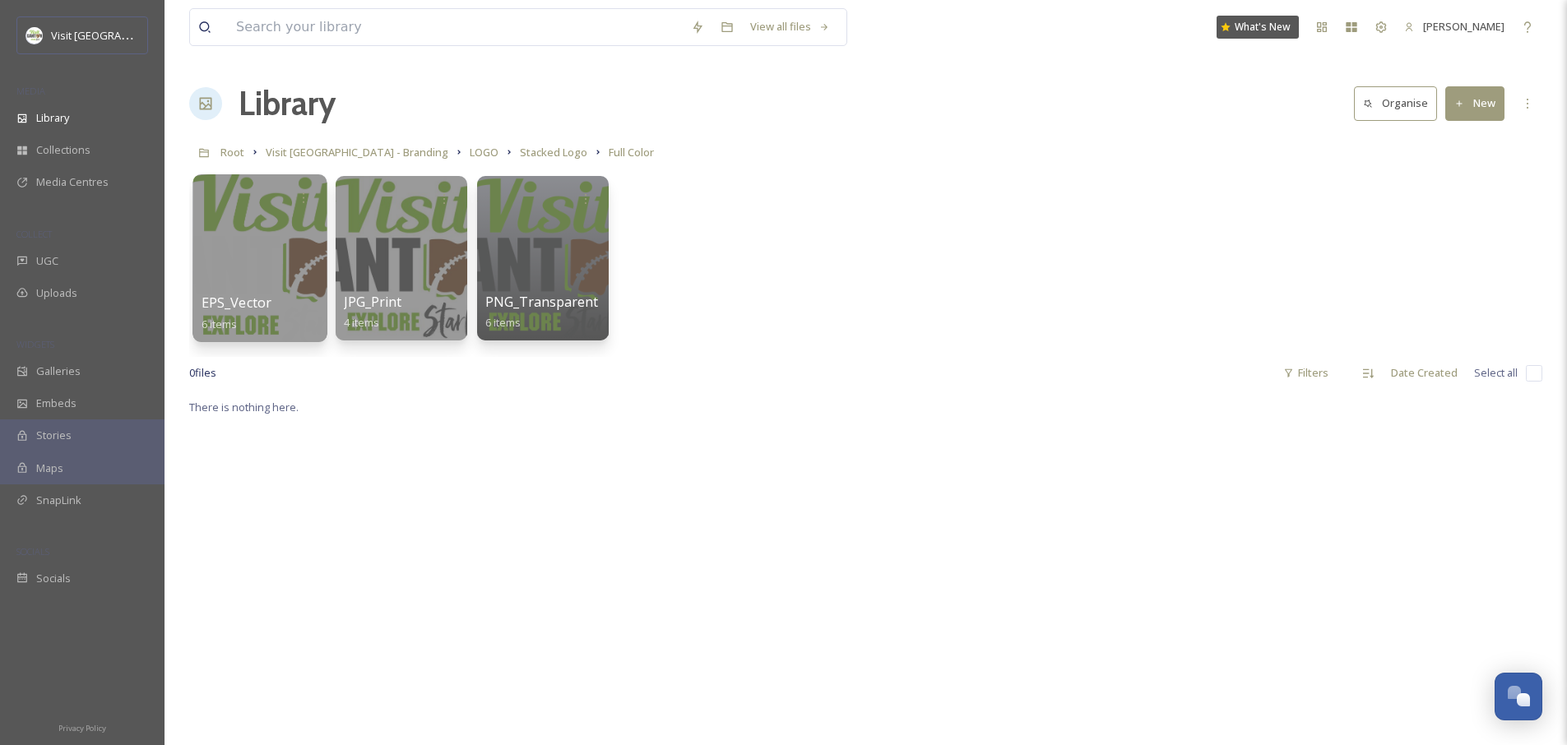
click at [270, 231] on div at bounding box center [259, 258] width 134 height 168
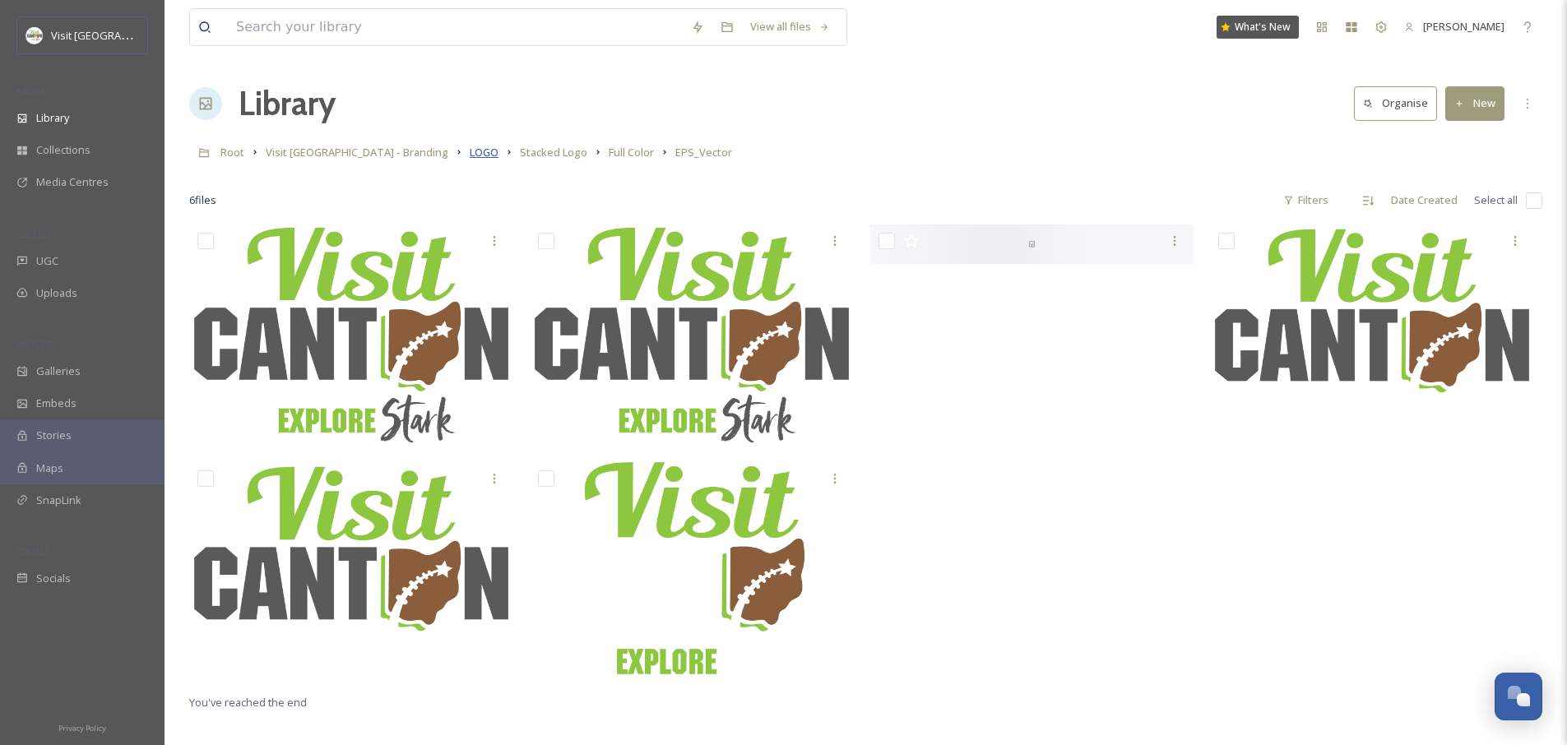
click at [470, 155] on span "LOGO" at bounding box center [484, 152] width 29 height 15
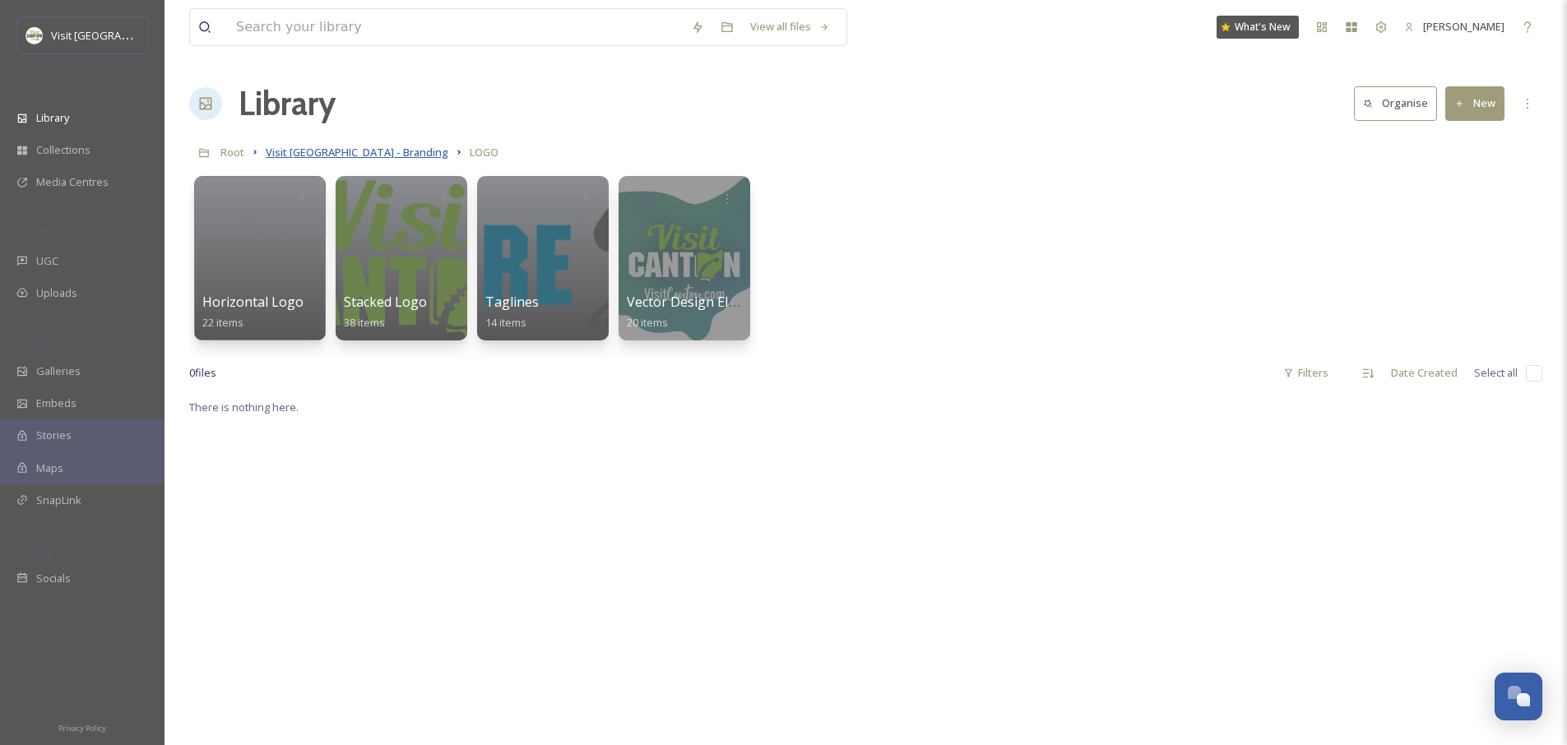
click at [359, 153] on span "Visit [GEOGRAPHIC_DATA] - Branding" at bounding box center [357, 152] width 183 height 15
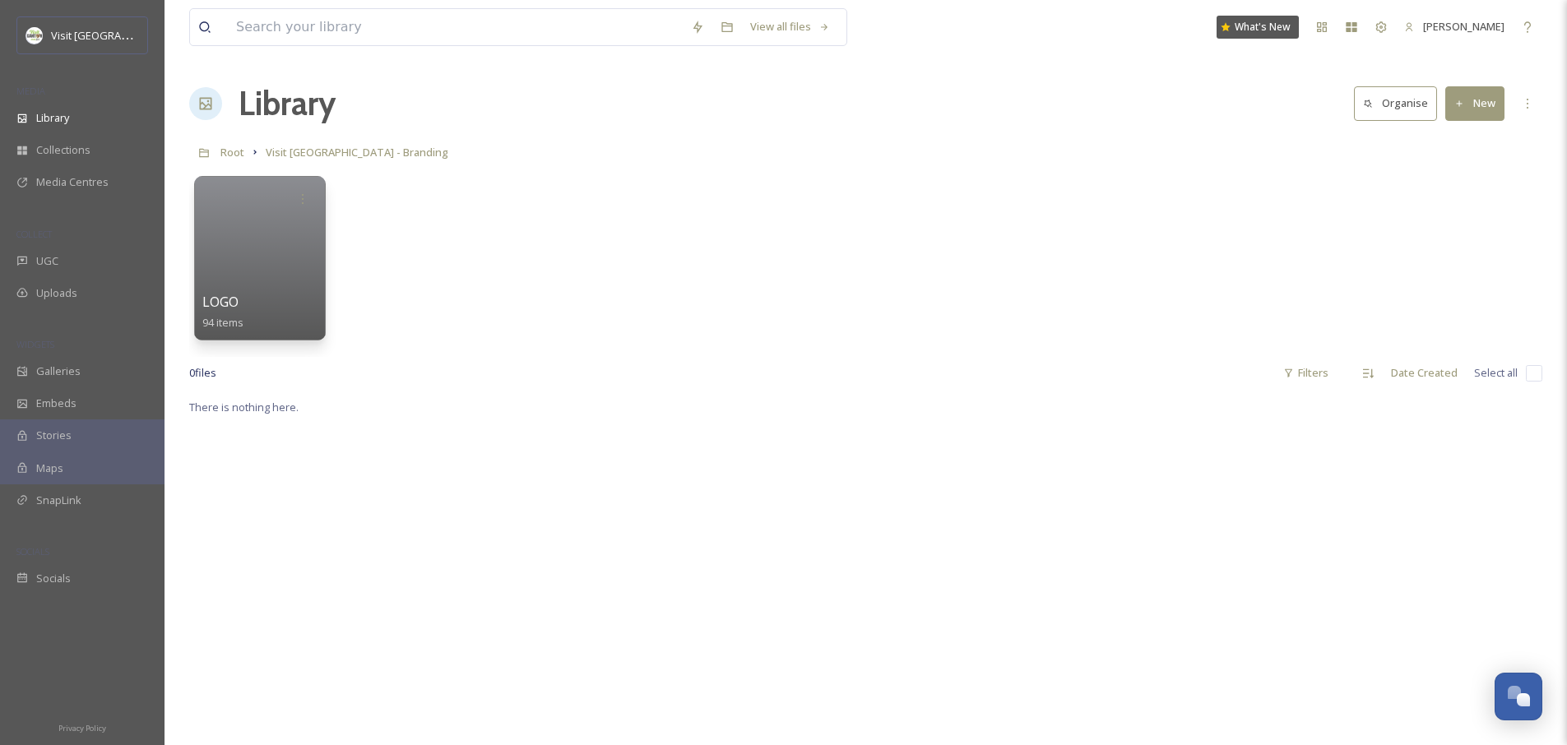
click at [570, 380] on div "0 file s Filters Date Created Select all" at bounding box center [865, 373] width 1353 height 32
click at [240, 149] on span "Root" at bounding box center [232, 152] width 24 height 15
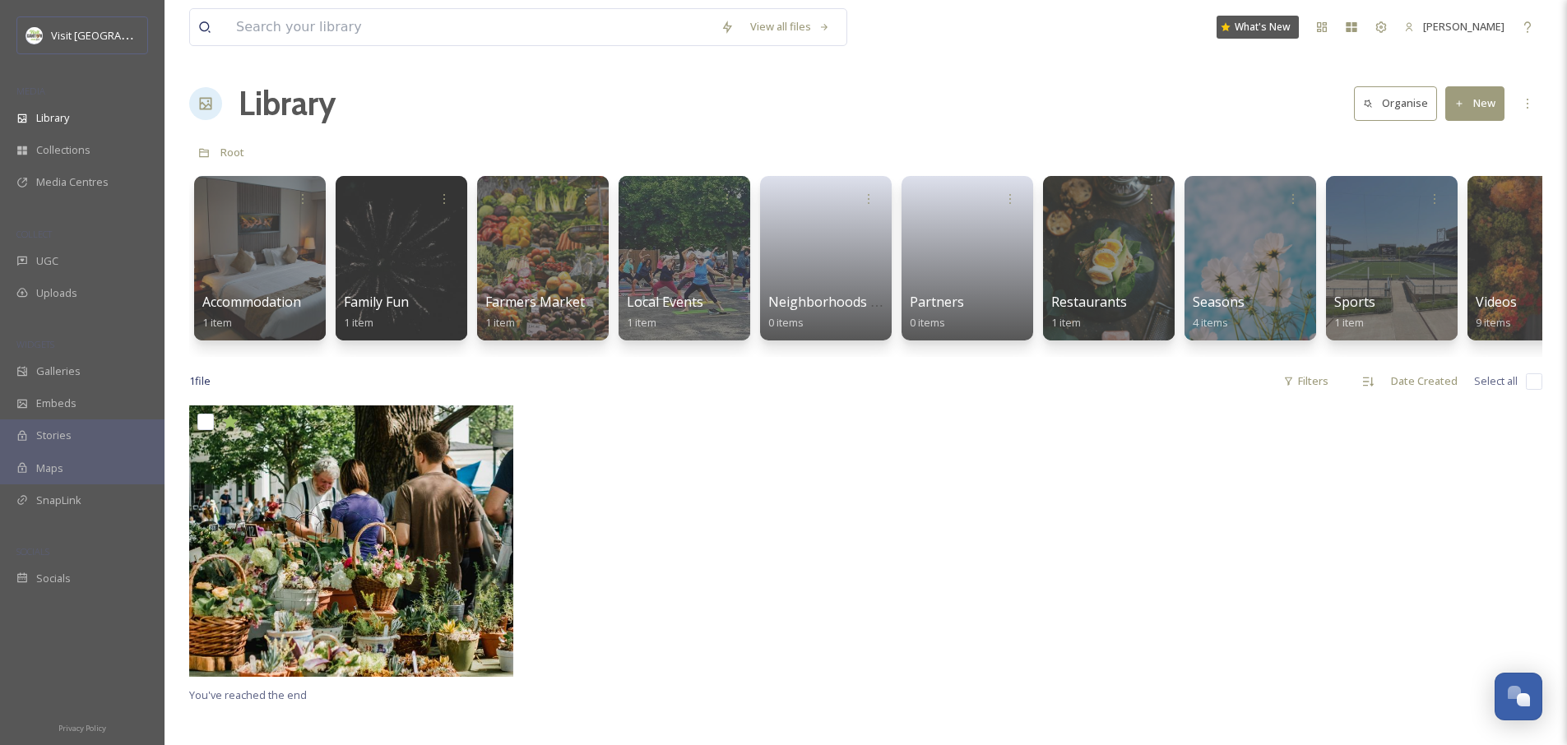
click at [748, 554] on div at bounding box center [696, 546] width 332 height 280
click at [1537, 390] on input "checkbox" at bounding box center [1534, 381] width 16 height 16
checkbox input "true"
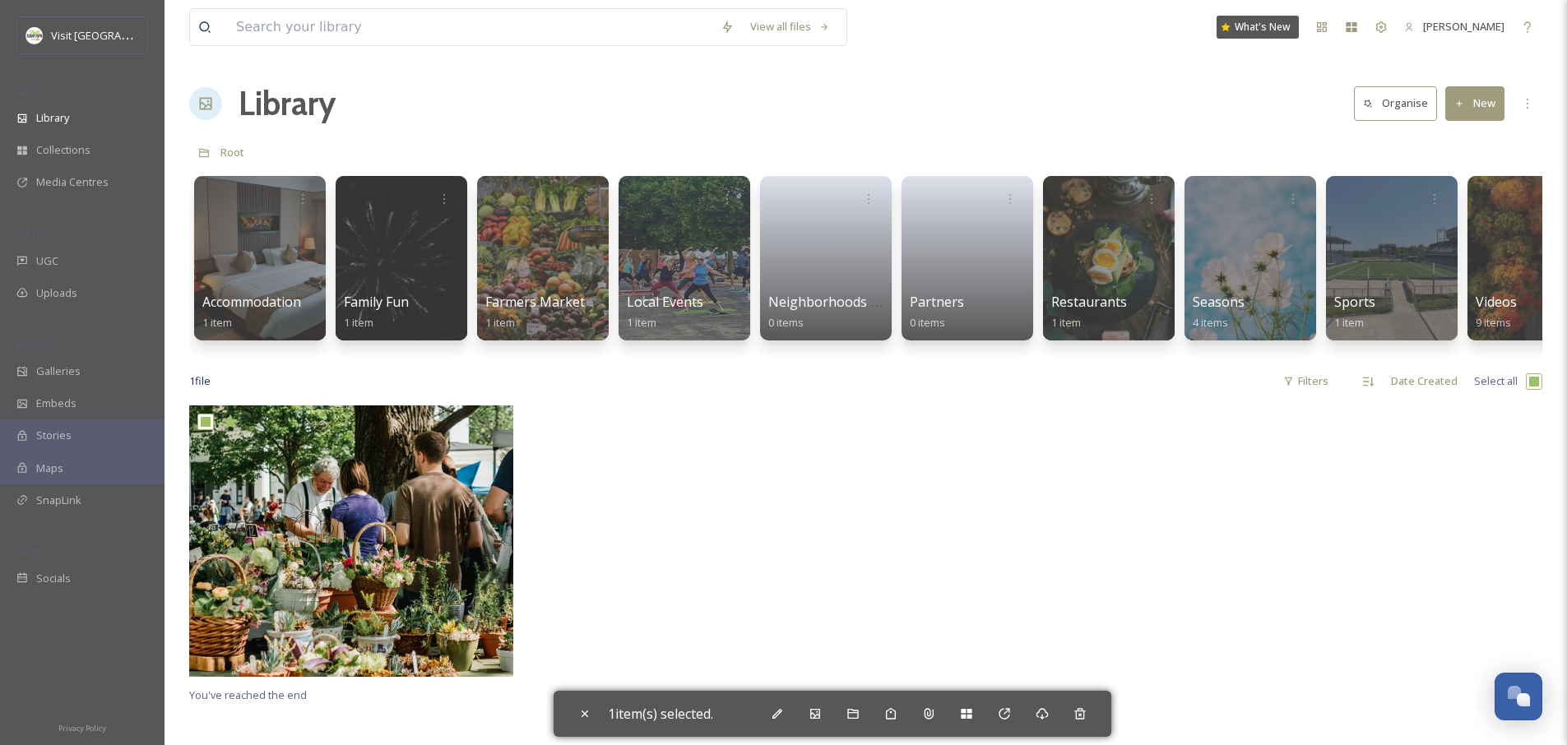
click at [1543, 399] on div "View all files What's New [PERSON_NAME] Library Organise New Root Your Selectio…" at bounding box center [866, 575] width 1402 height 1151
click at [1532, 390] on input "checkbox" at bounding box center [1534, 381] width 16 height 16
checkbox input "false"
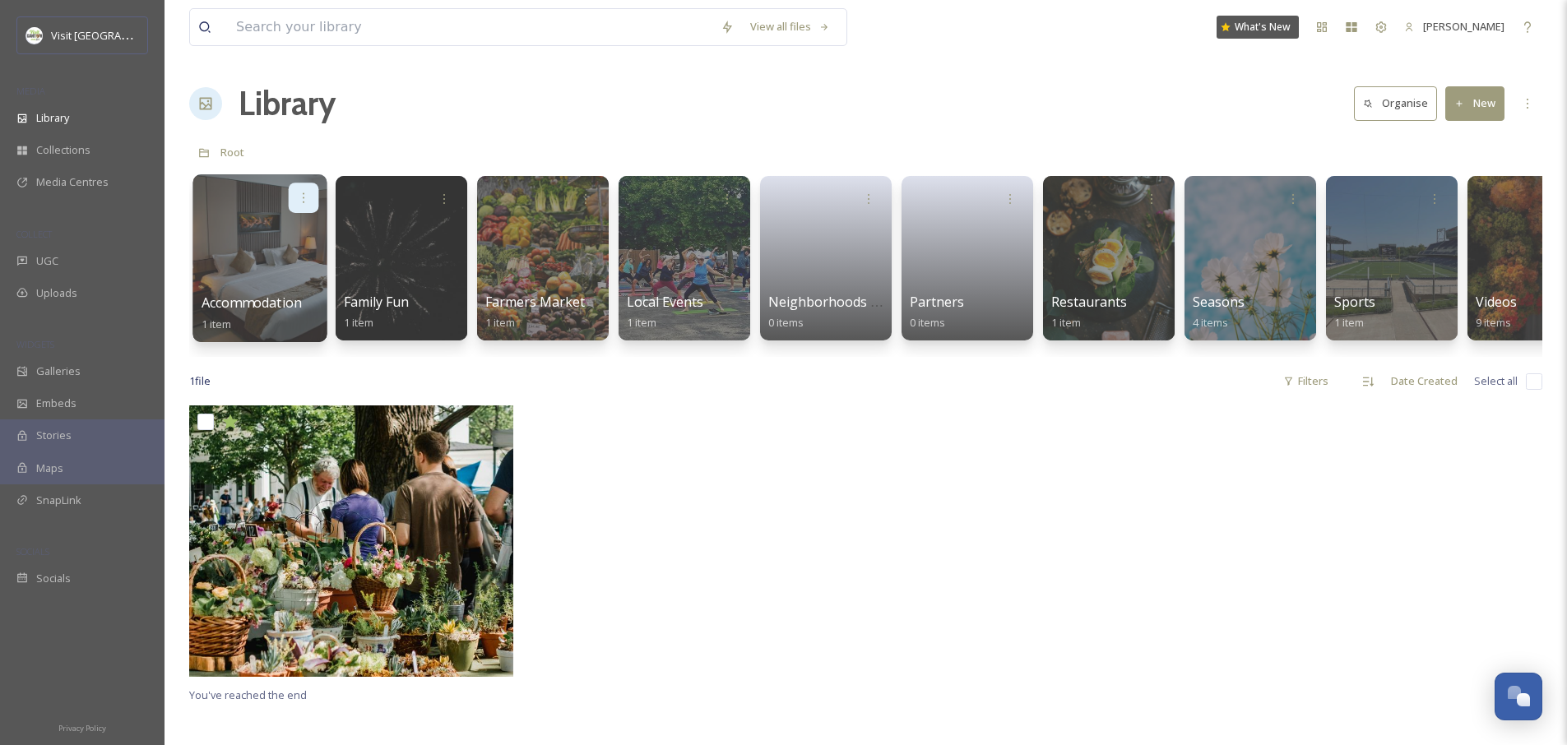
click at [306, 197] on icon at bounding box center [303, 197] width 13 height 13
click at [275, 318] on div "Delete" at bounding box center [271, 317] width 91 height 33
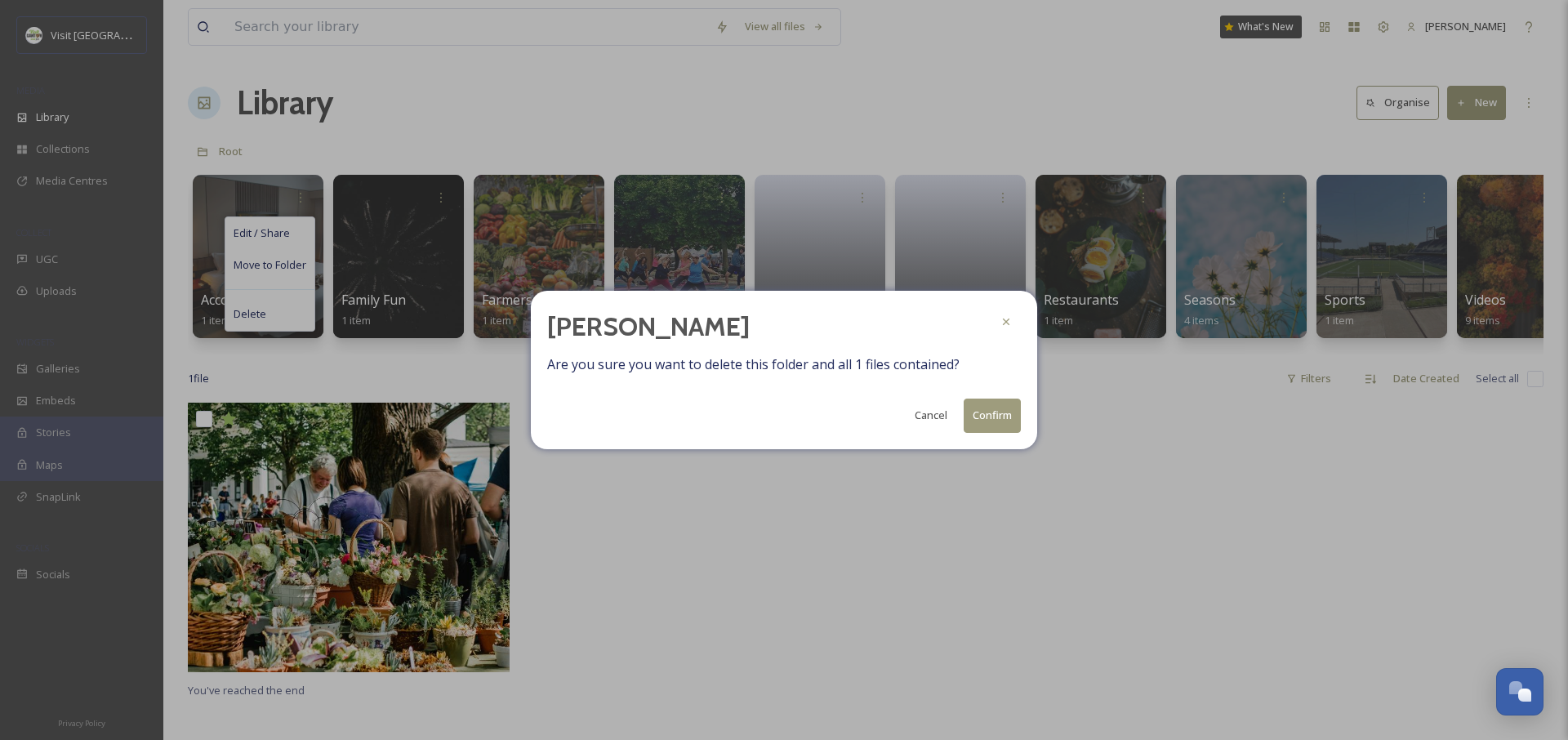
click at [1006, 423] on button "Confirm" at bounding box center [993, 415] width 58 height 34
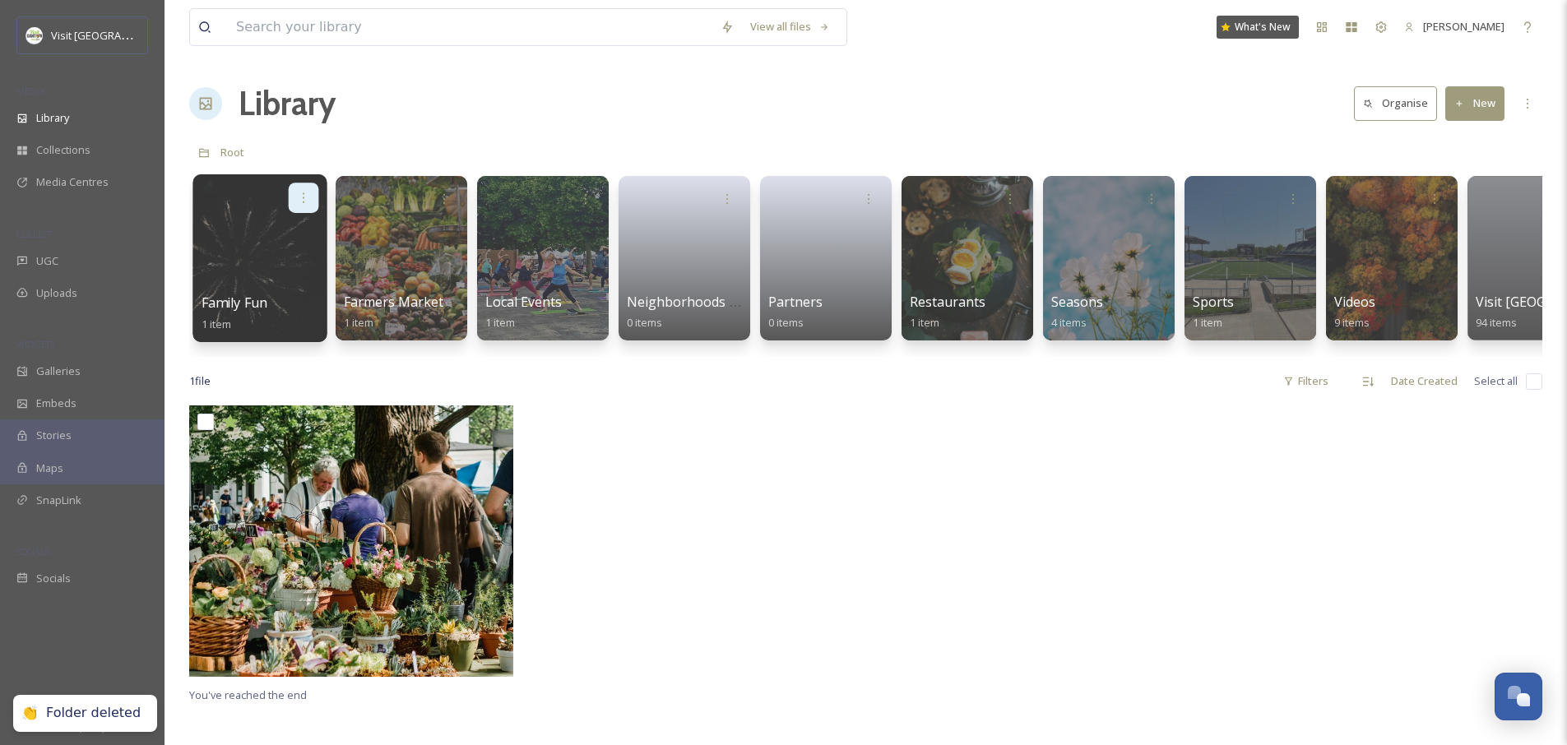
click at [299, 199] on icon at bounding box center [303, 197] width 13 height 13
click at [289, 328] on div "Delete" at bounding box center [271, 317] width 91 height 33
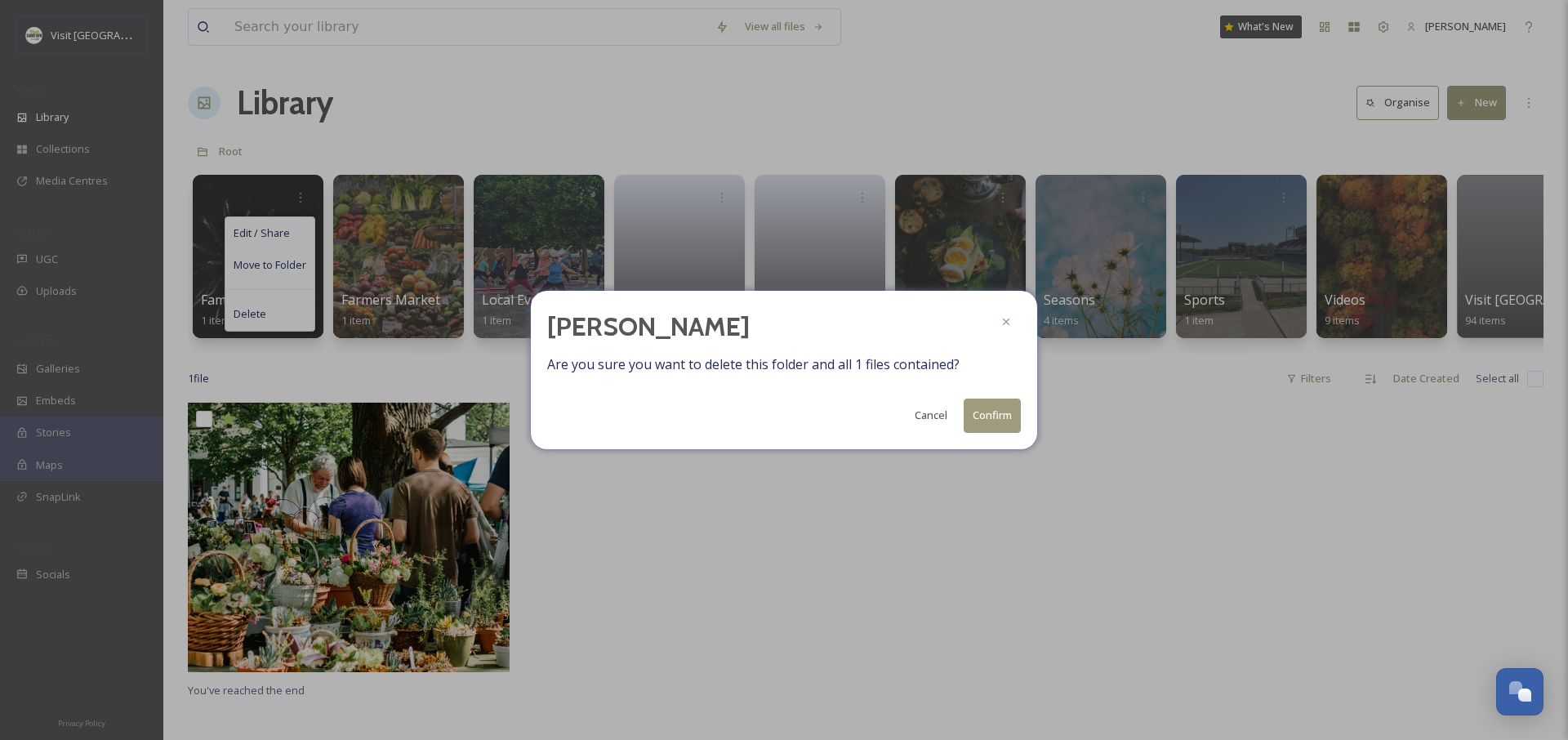
click at [987, 415] on button "Confirm" at bounding box center [993, 415] width 58 height 34
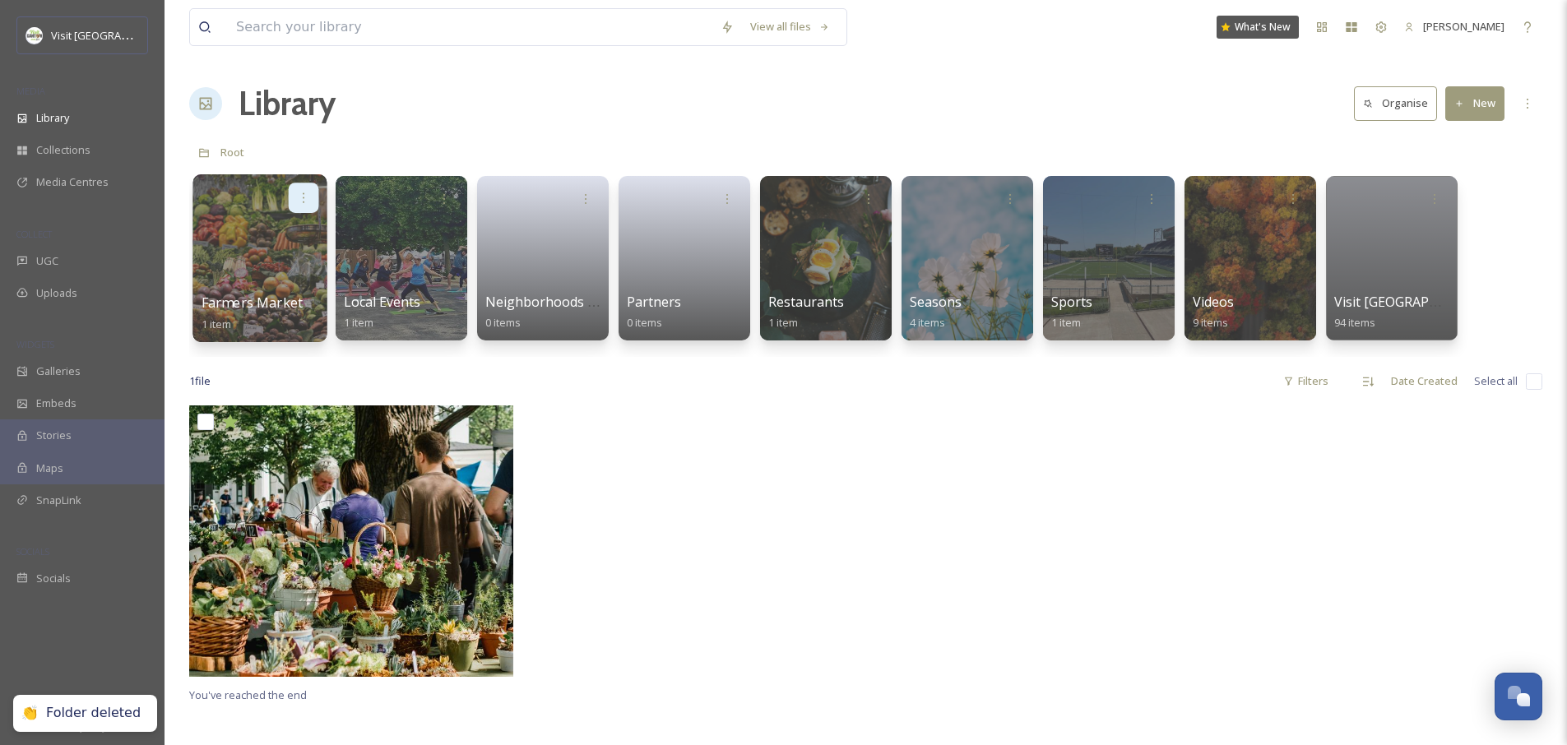
click at [312, 197] on div at bounding box center [304, 198] width 30 height 30
click at [293, 320] on div "Delete" at bounding box center [271, 317] width 91 height 33
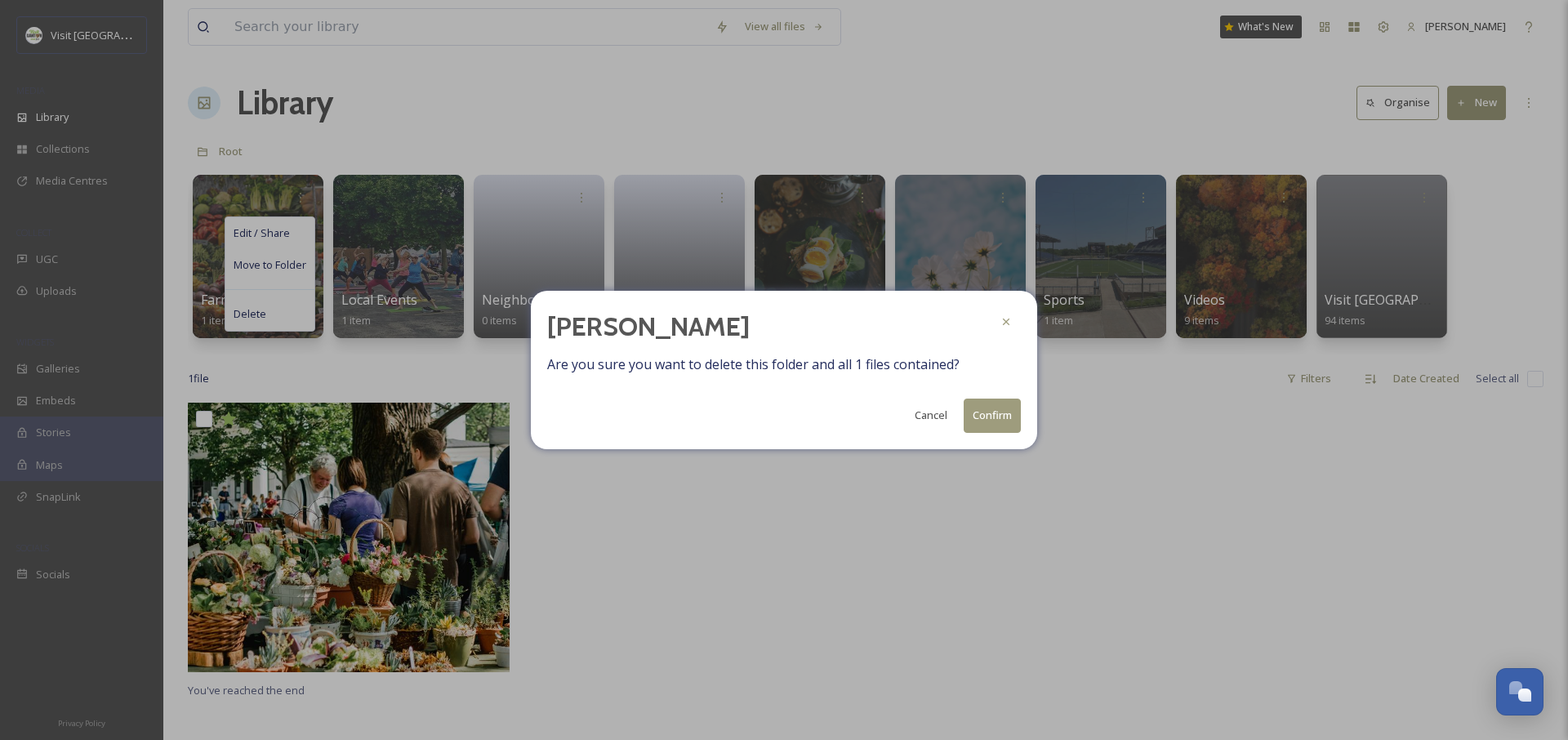
click at [993, 425] on button "Confirm" at bounding box center [993, 415] width 58 height 34
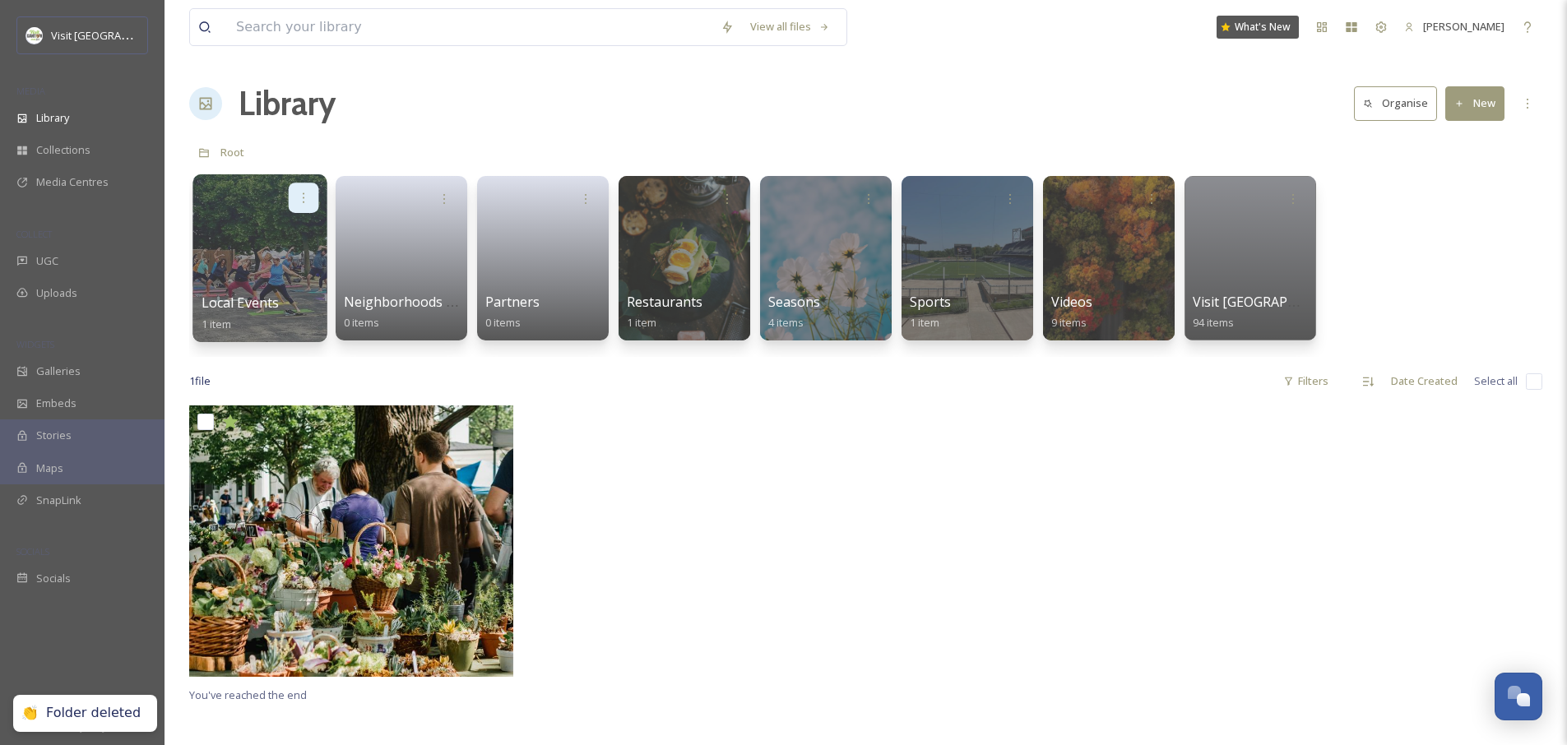
click at [305, 196] on icon at bounding box center [303, 197] width 13 height 13
click at [280, 313] on div "Delete" at bounding box center [271, 317] width 91 height 33
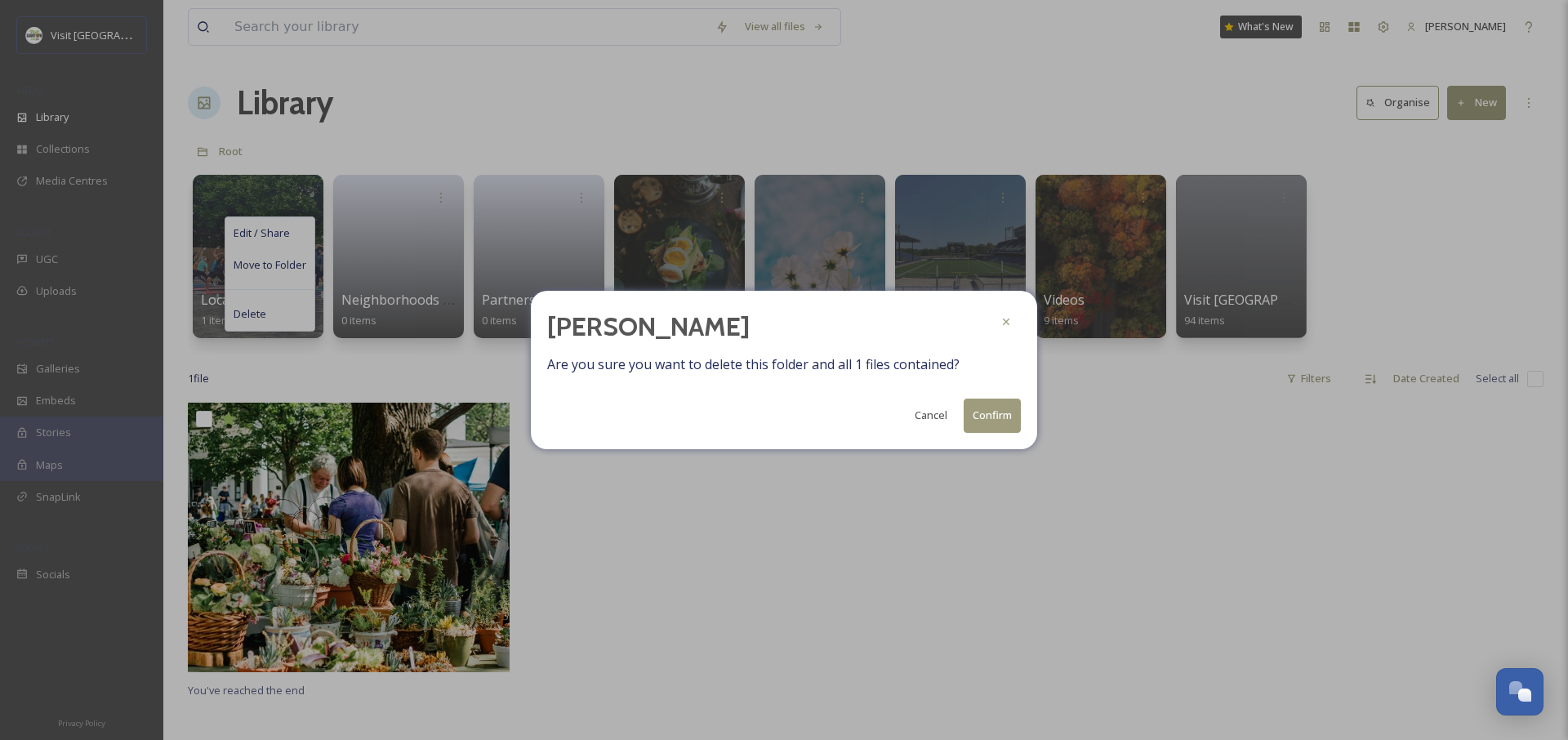
click at [960, 416] on div "Cancel Confirm" at bounding box center [784, 415] width 474 height 34
click at [979, 417] on button "Confirm" at bounding box center [993, 415] width 58 height 34
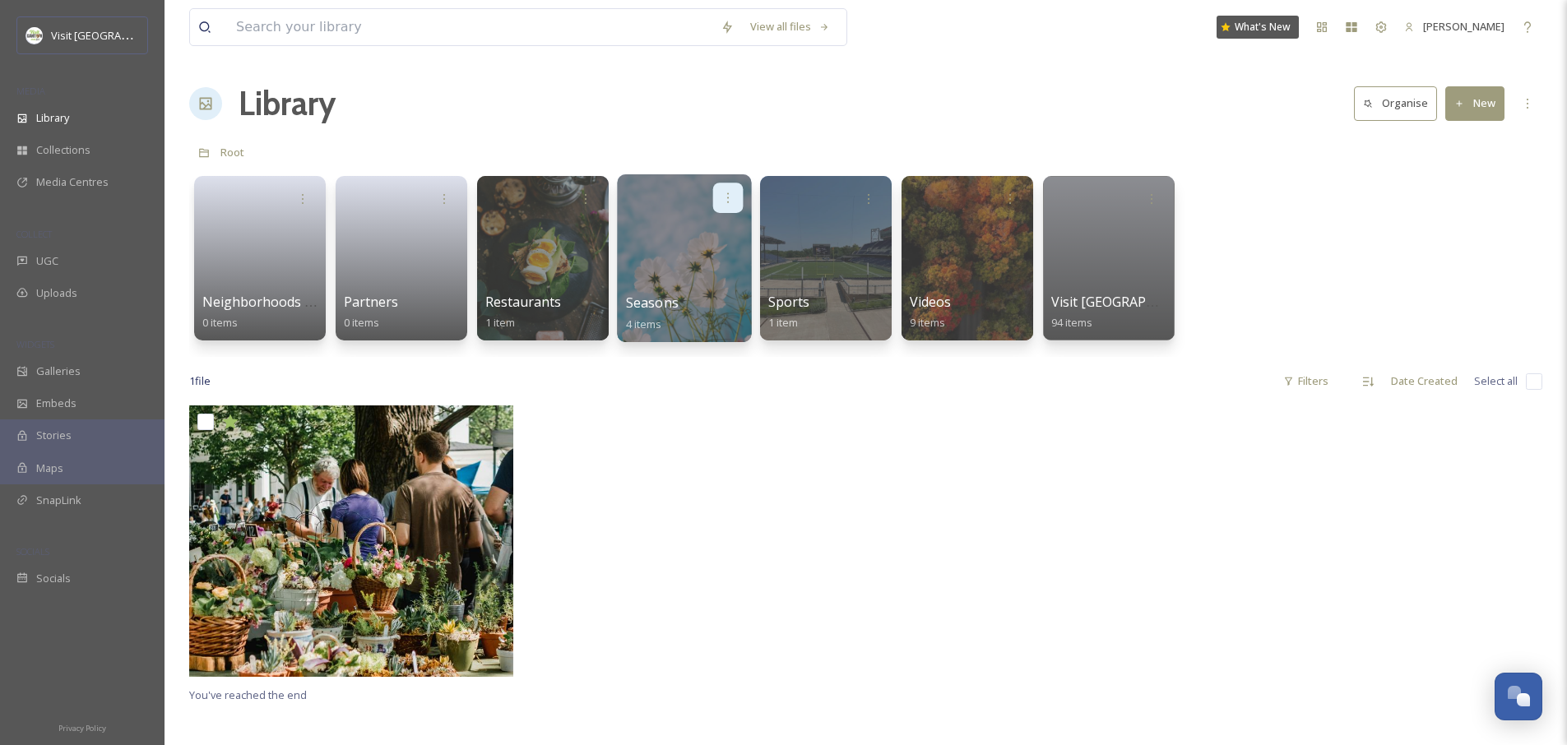
click at [724, 200] on icon at bounding box center [727, 197] width 13 height 13
click at [705, 310] on div "Delete" at bounding box center [696, 317] width 91 height 33
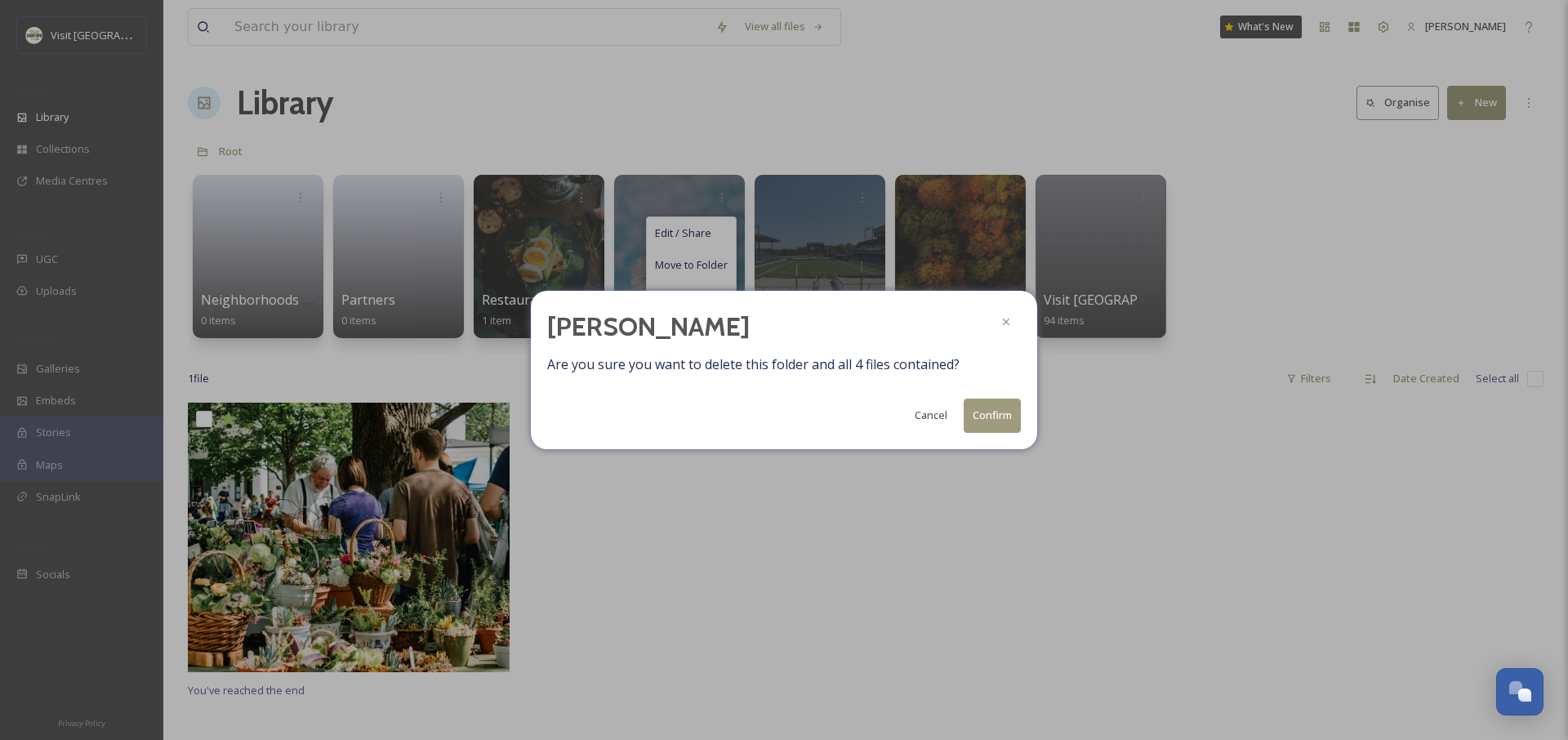
click at [987, 417] on button "Confirm" at bounding box center [993, 415] width 58 height 34
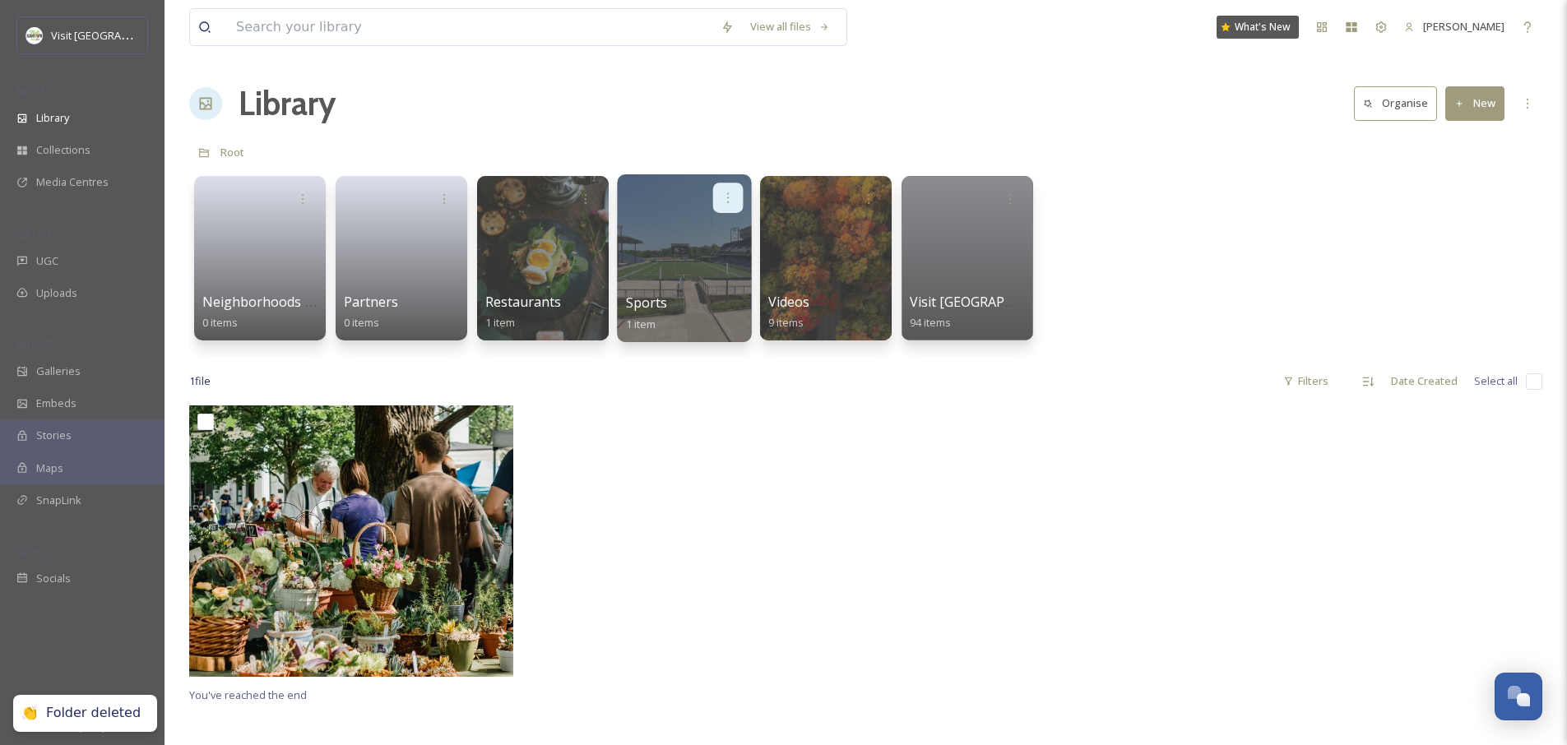
click at [728, 197] on icon at bounding box center [728, 197] width 2 height 10
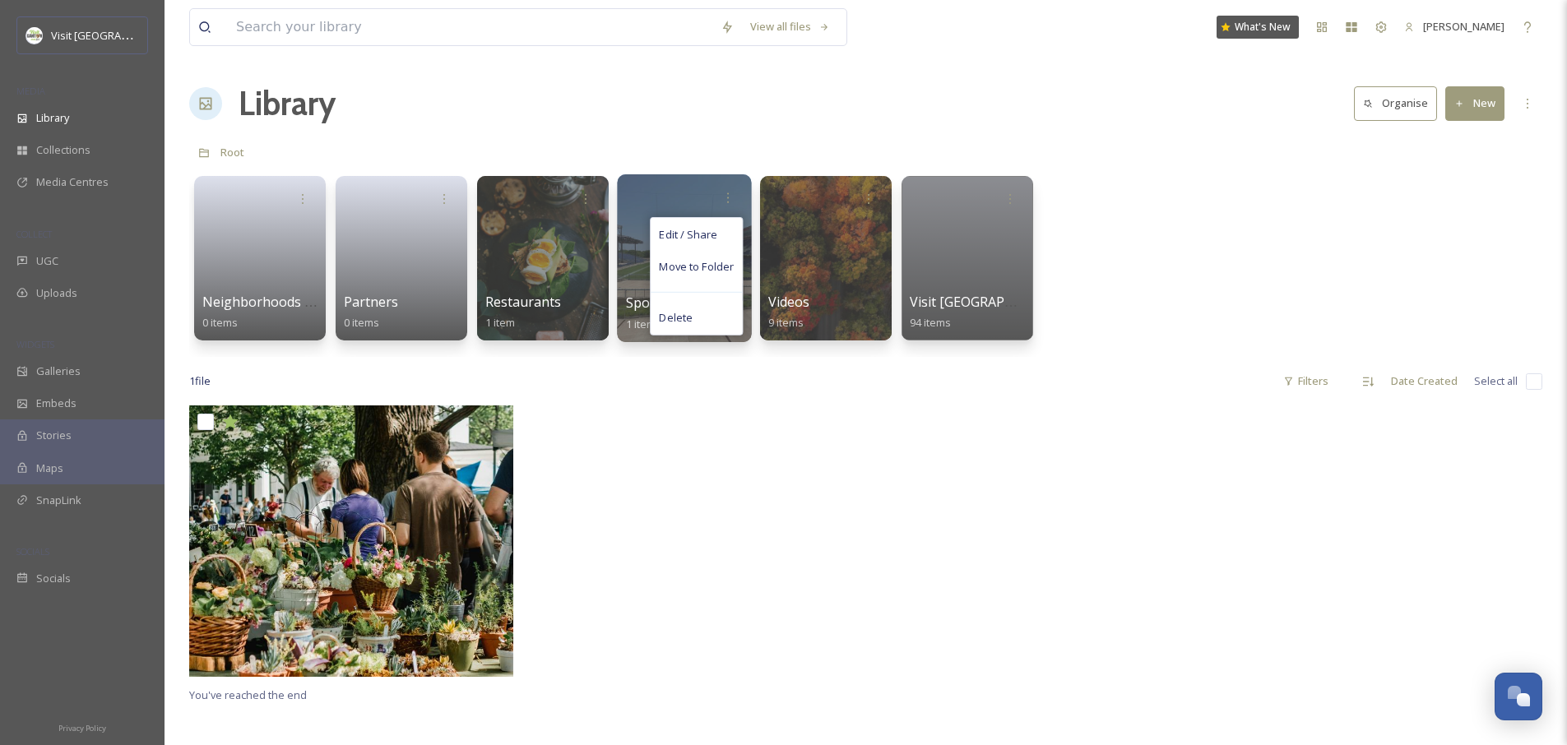
click at [669, 194] on div "Edit / Share Move to Folder Delete" at bounding box center [685, 198] width 118 height 30
click at [731, 192] on icon at bounding box center [727, 197] width 13 height 13
click at [707, 316] on div "Delete" at bounding box center [696, 317] width 91 height 33
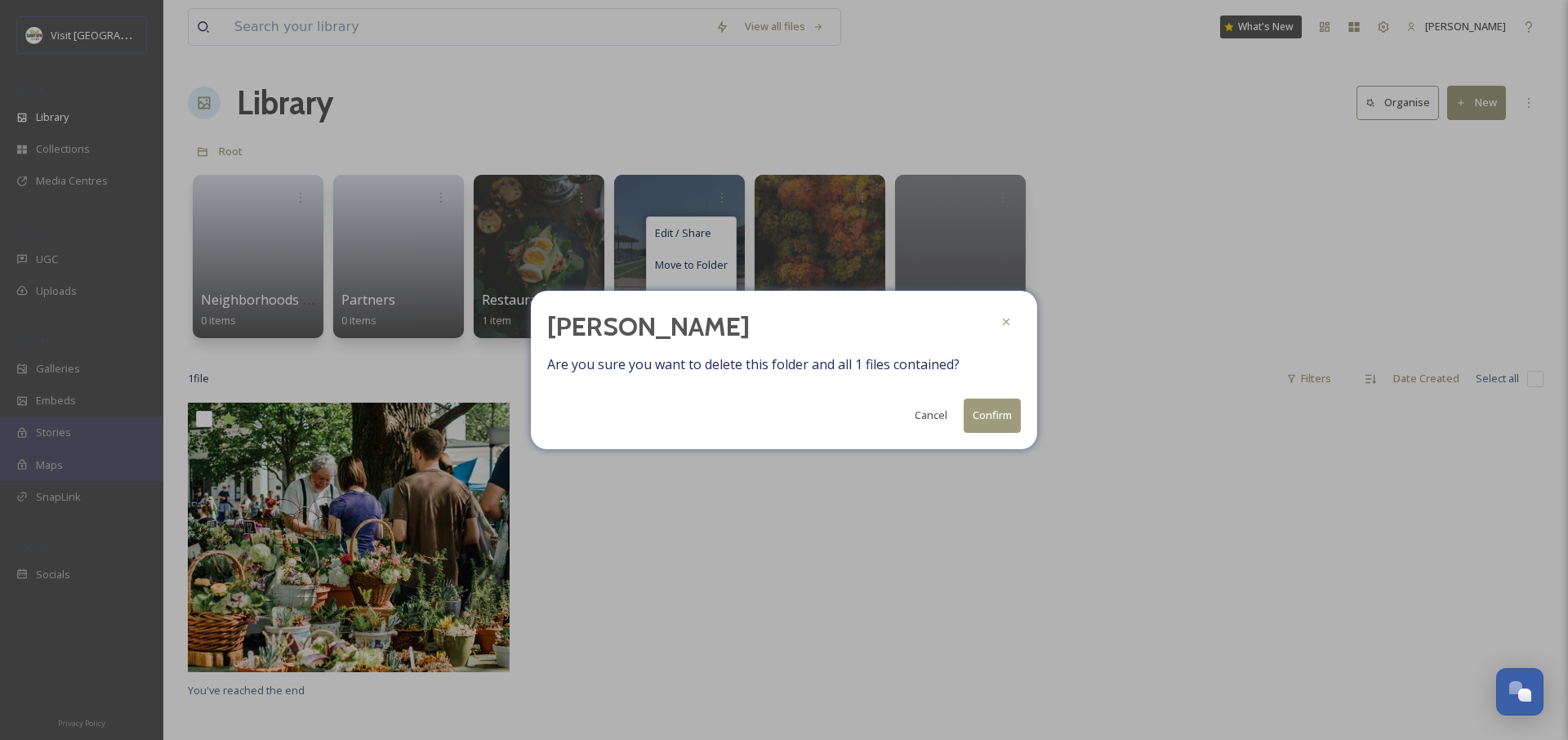
click at [1002, 419] on button "Confirm" at bounding box center [993, 415] width 58 height 34
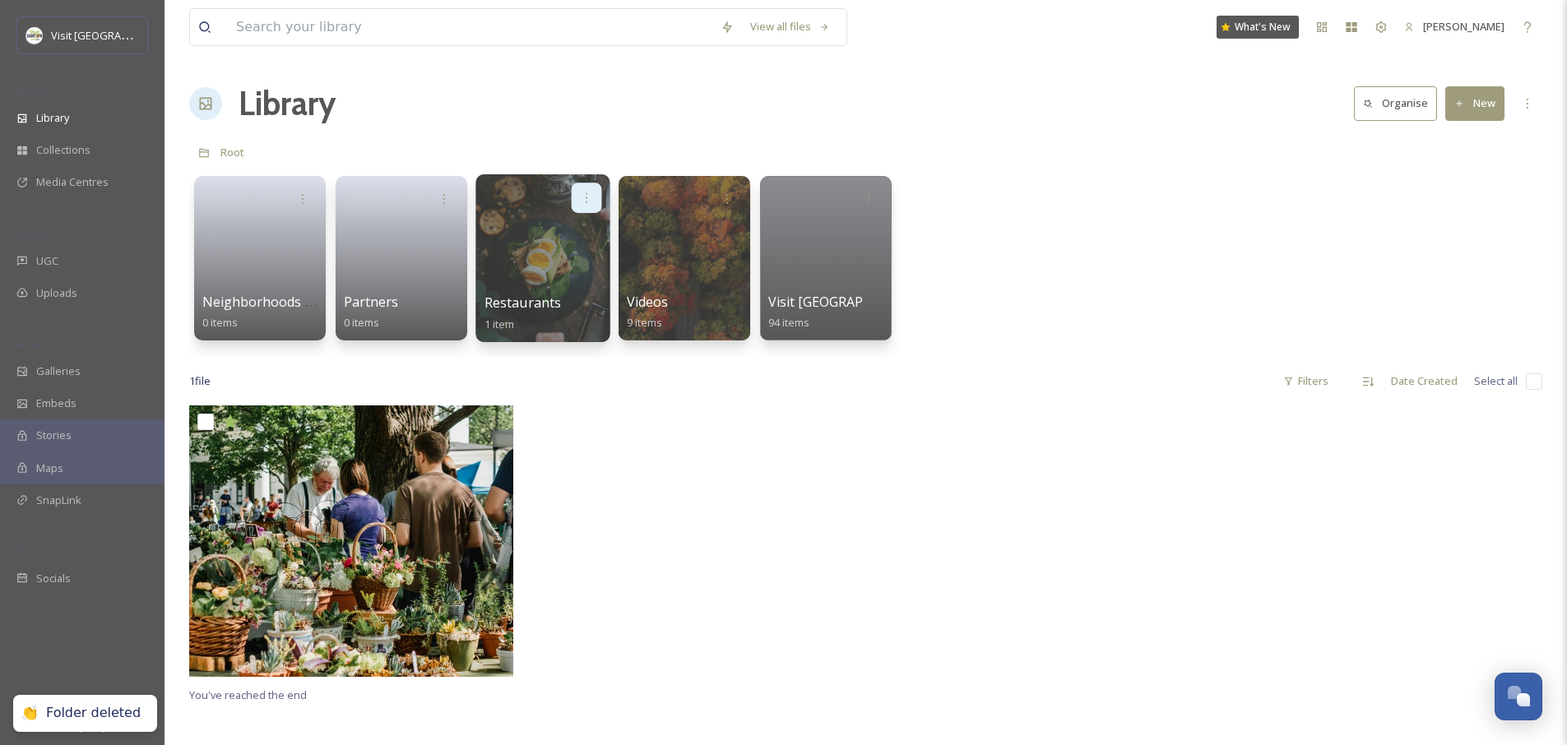
click at [585, 195] on icon at bounding box center [586, 197] width 13 height 13
click at [563, 302] on div "Delete" at bounding box center [554, 317] width 91 height 33
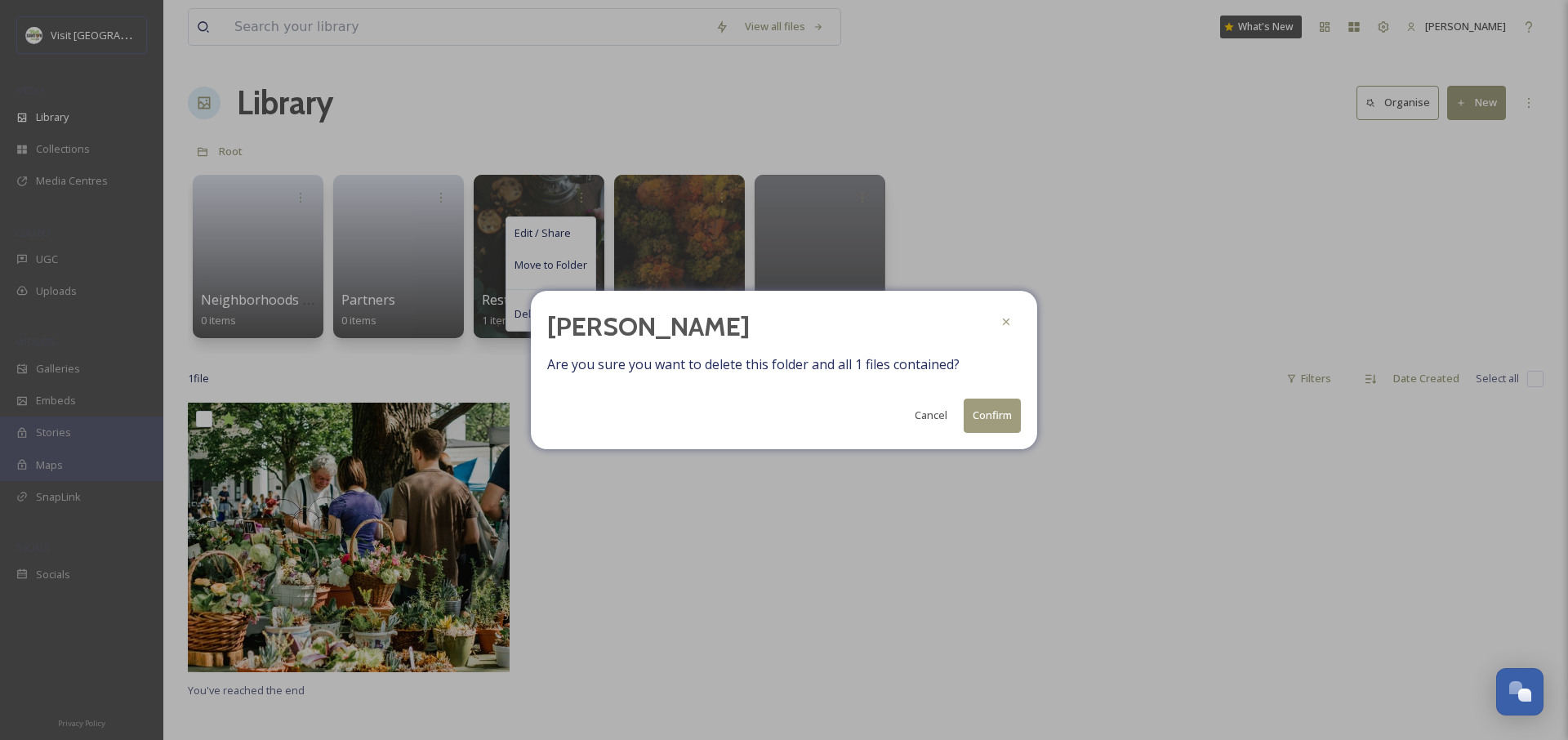
click at [987, 414] on button "Confirm" at bounding box center [993, 415] width 58 height 34
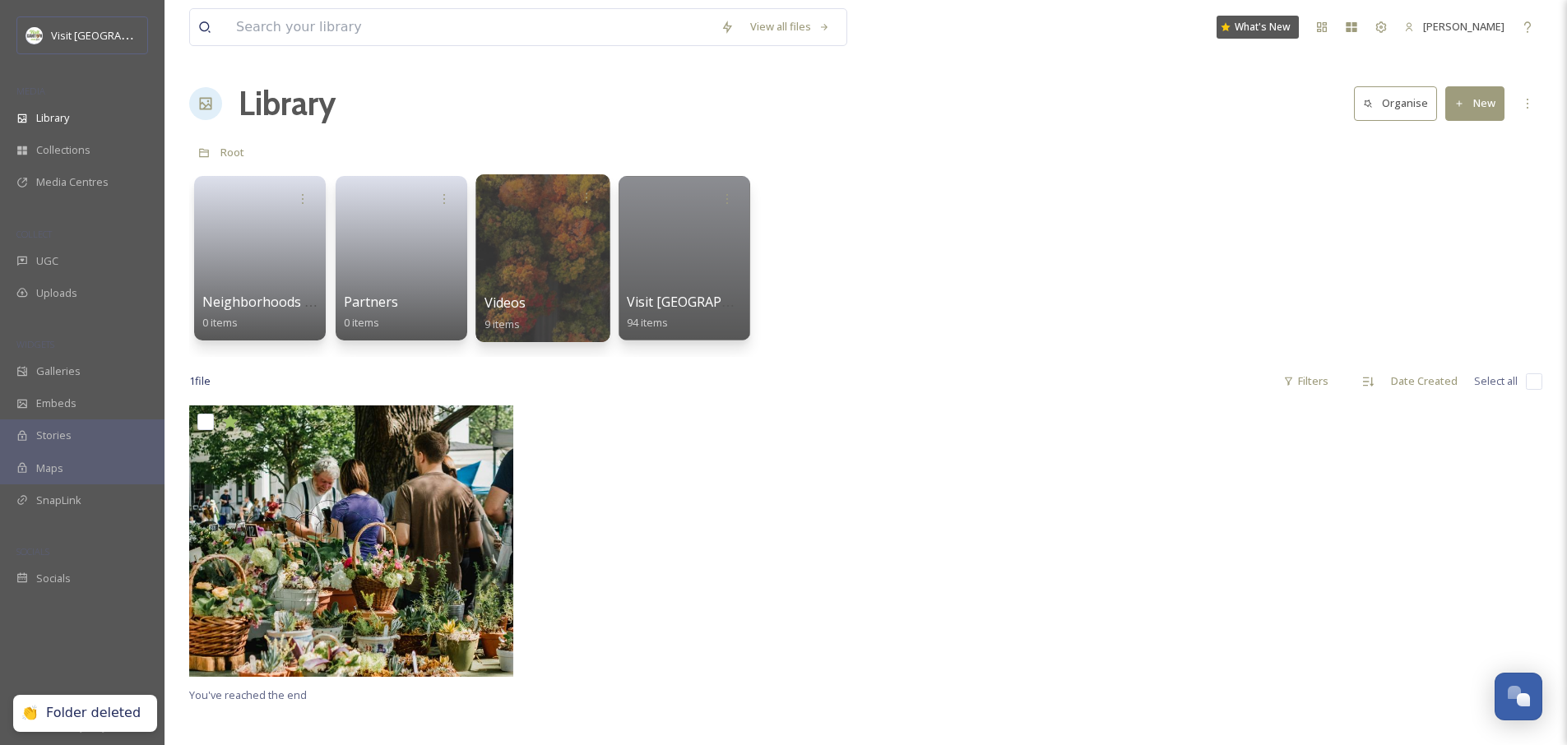
click at [542, 239] on div at bounding box center [542, 258] width 134 height 168
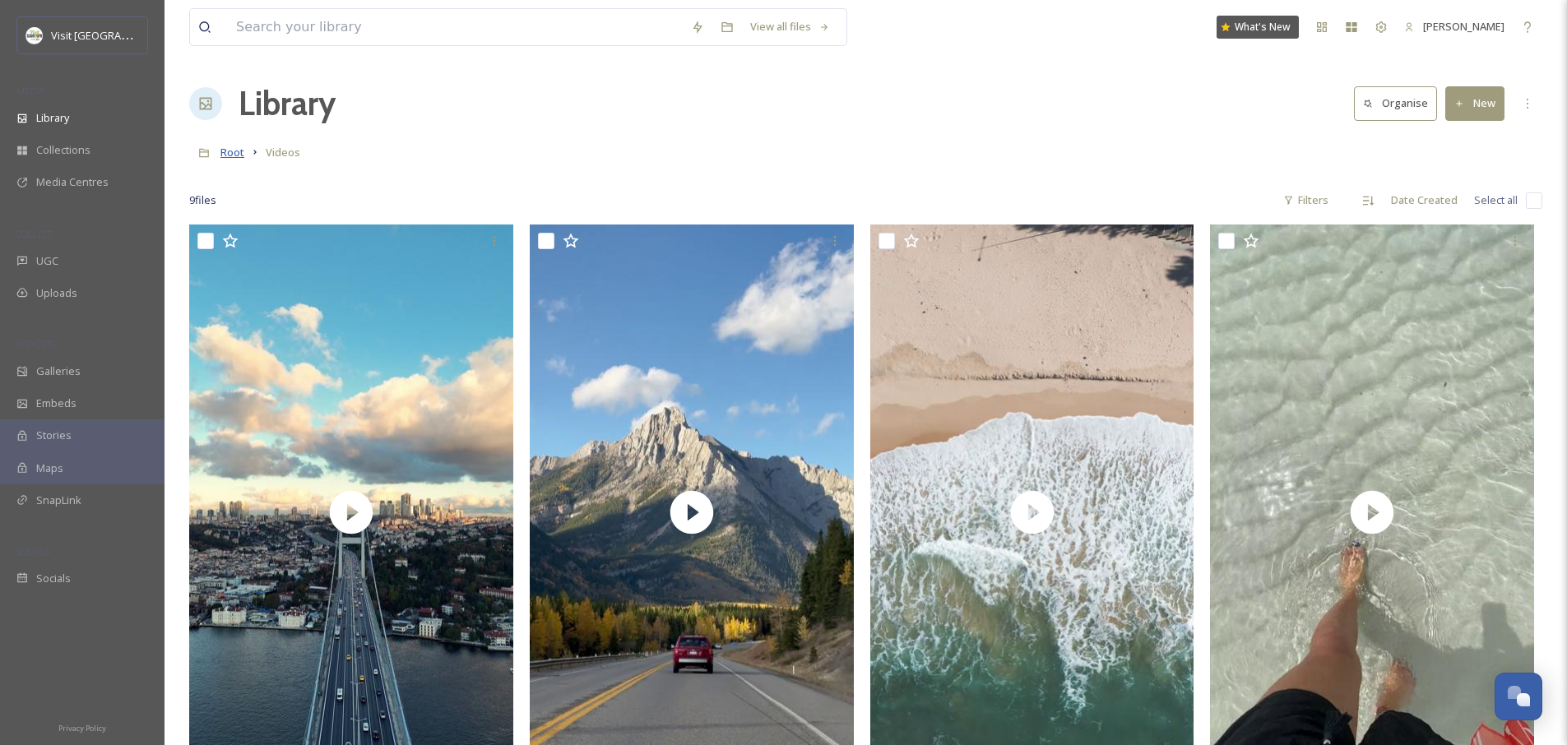
click at [233, 149] on span "Root" at bounding box center [232, 152] width 24 height 15
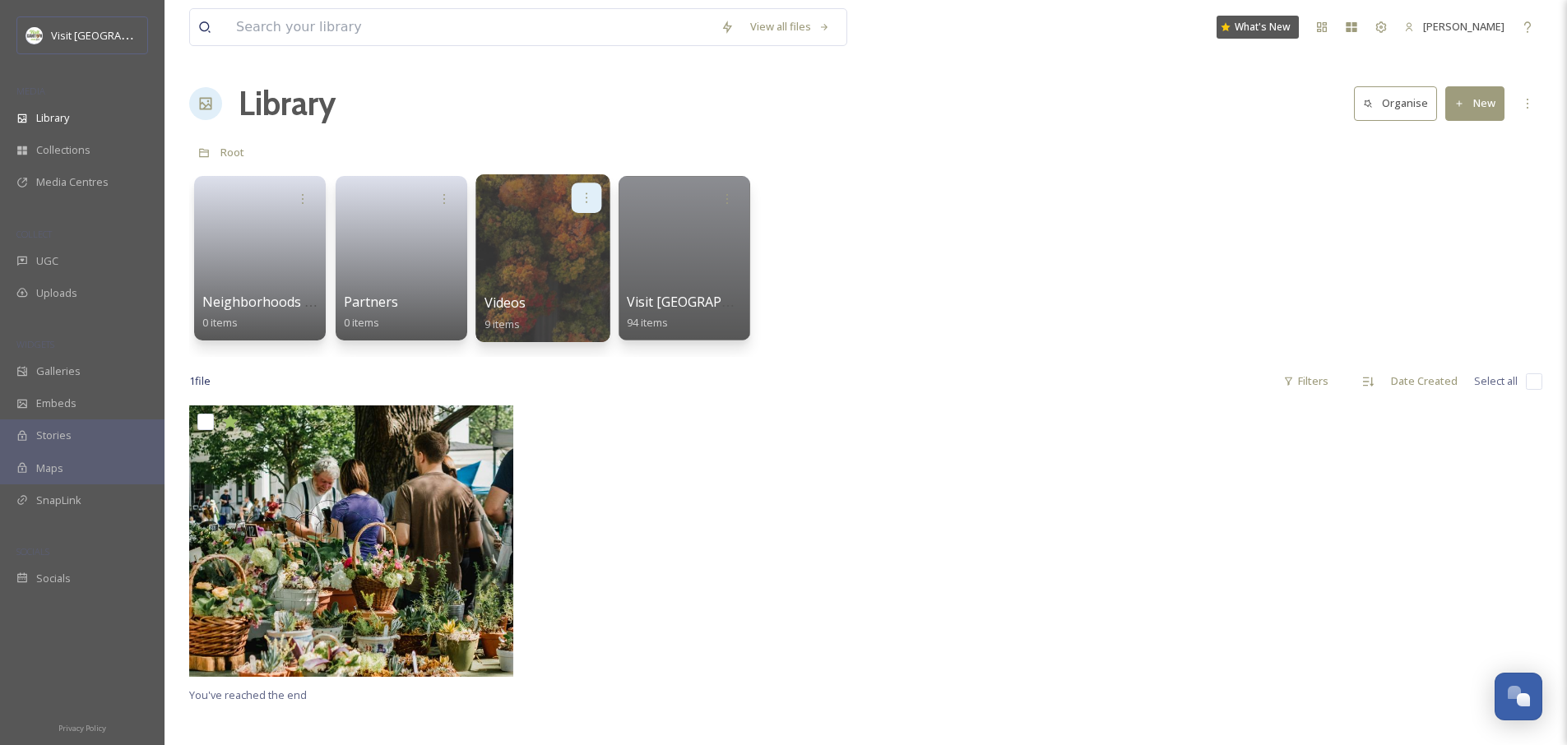
click at [588, 194] on icon at bounding box center [586, 197] width 13 height 13
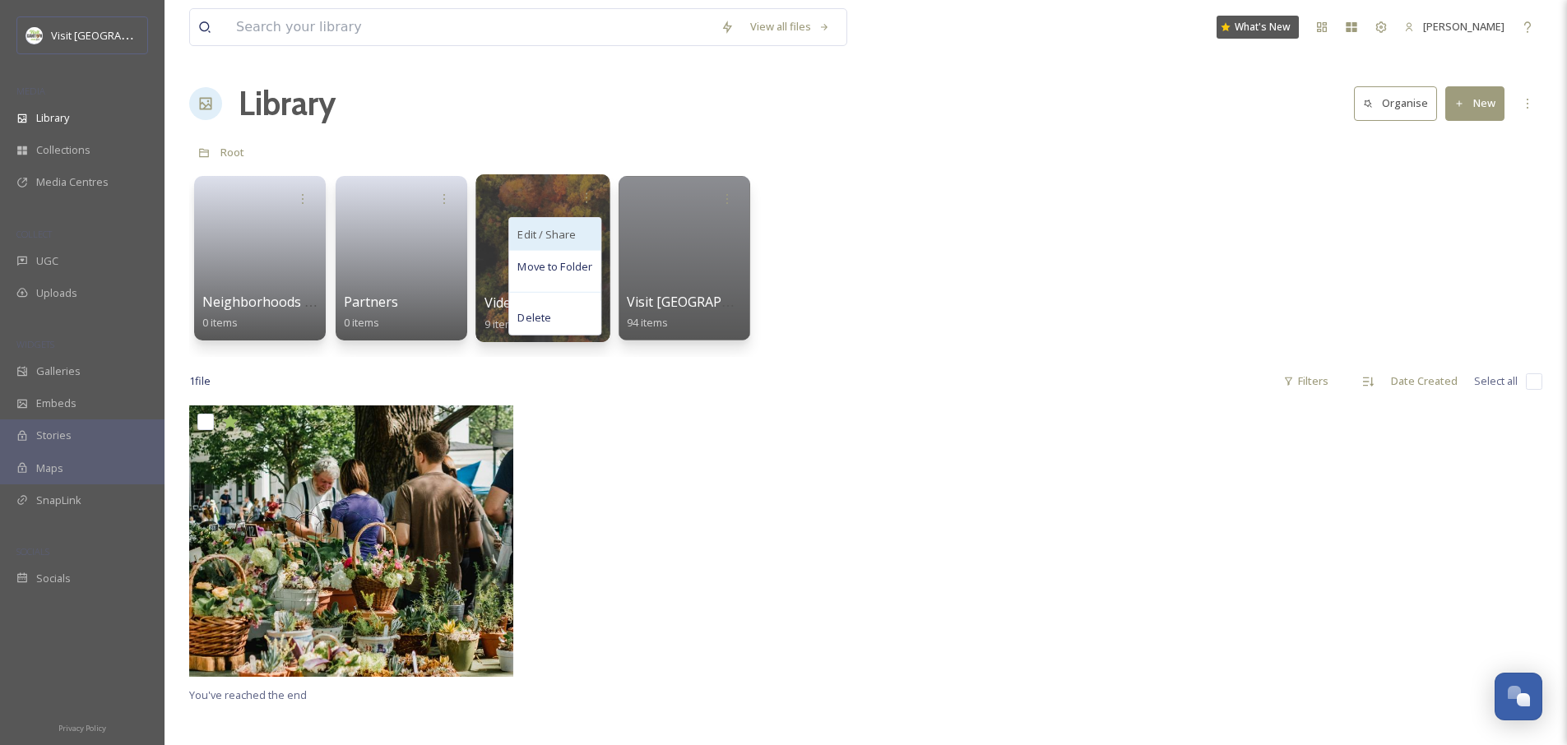
click at [558, 234] on span "Edit / Share" at bounding box center [546, 234] width 58 height 16
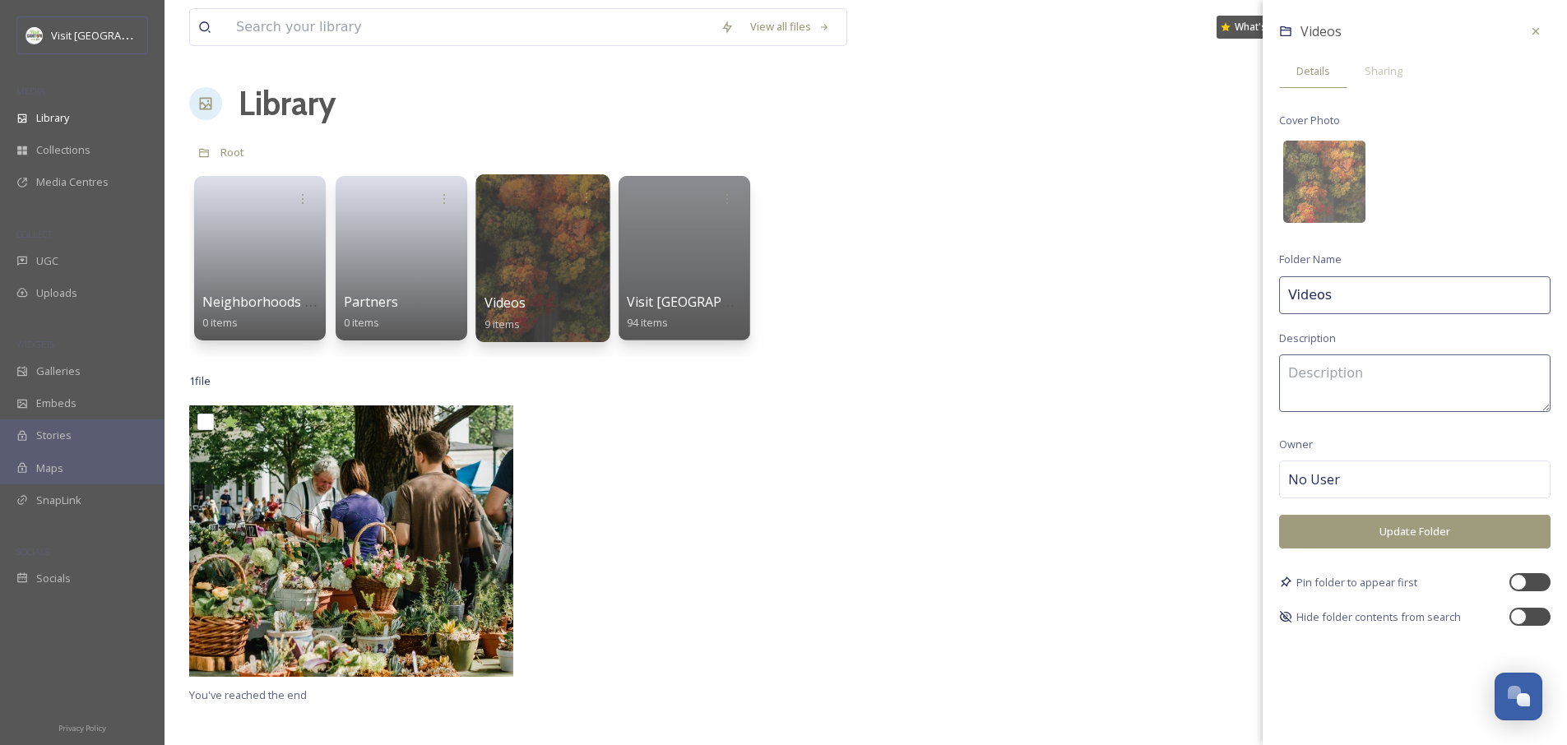
click at [1396, 301] on input "Videos" at bounding box center [1414, 295] width 271 height 38
type input "DEMO Videos"
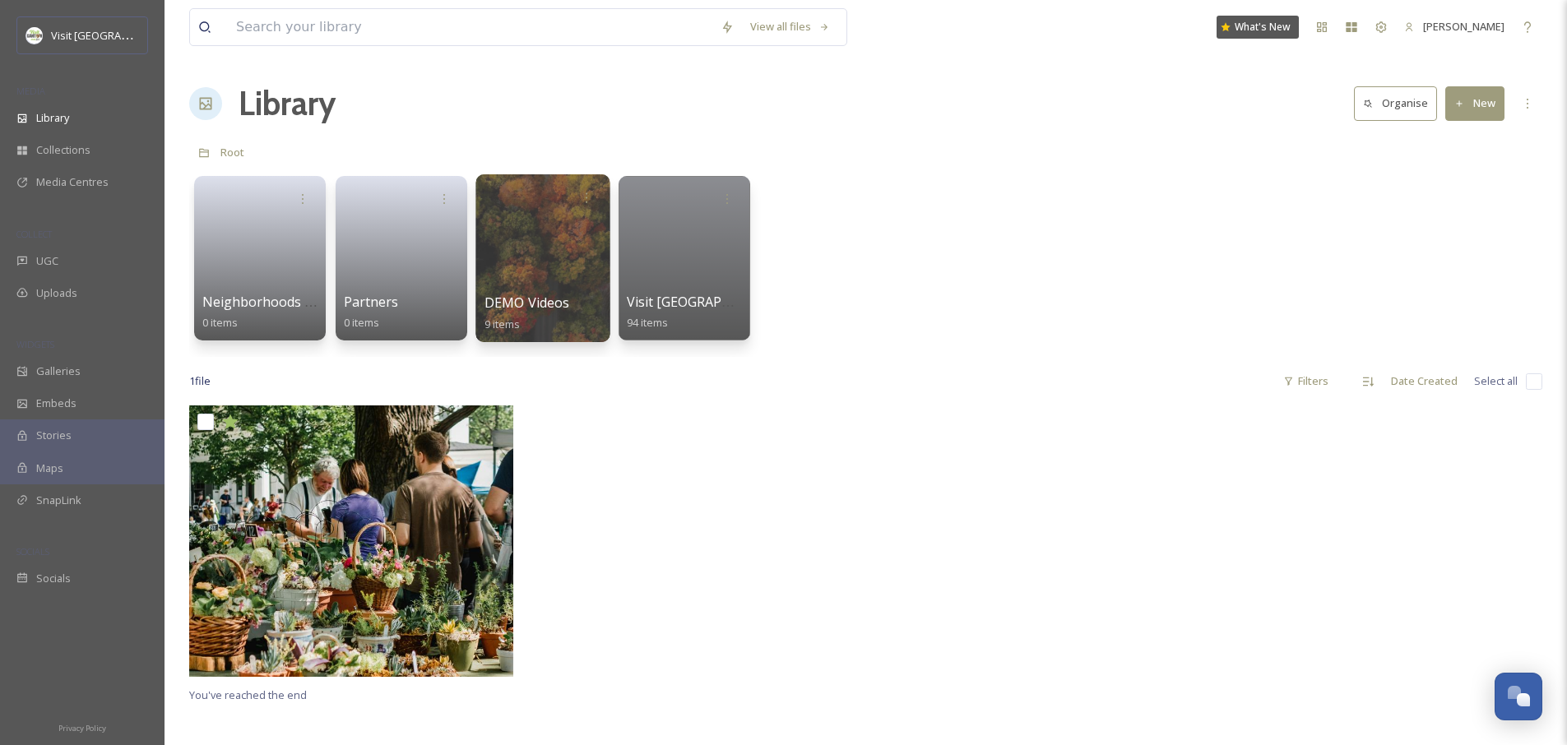
click at [670, 463] on div at bounding box center [696, 546] width 332 height 280
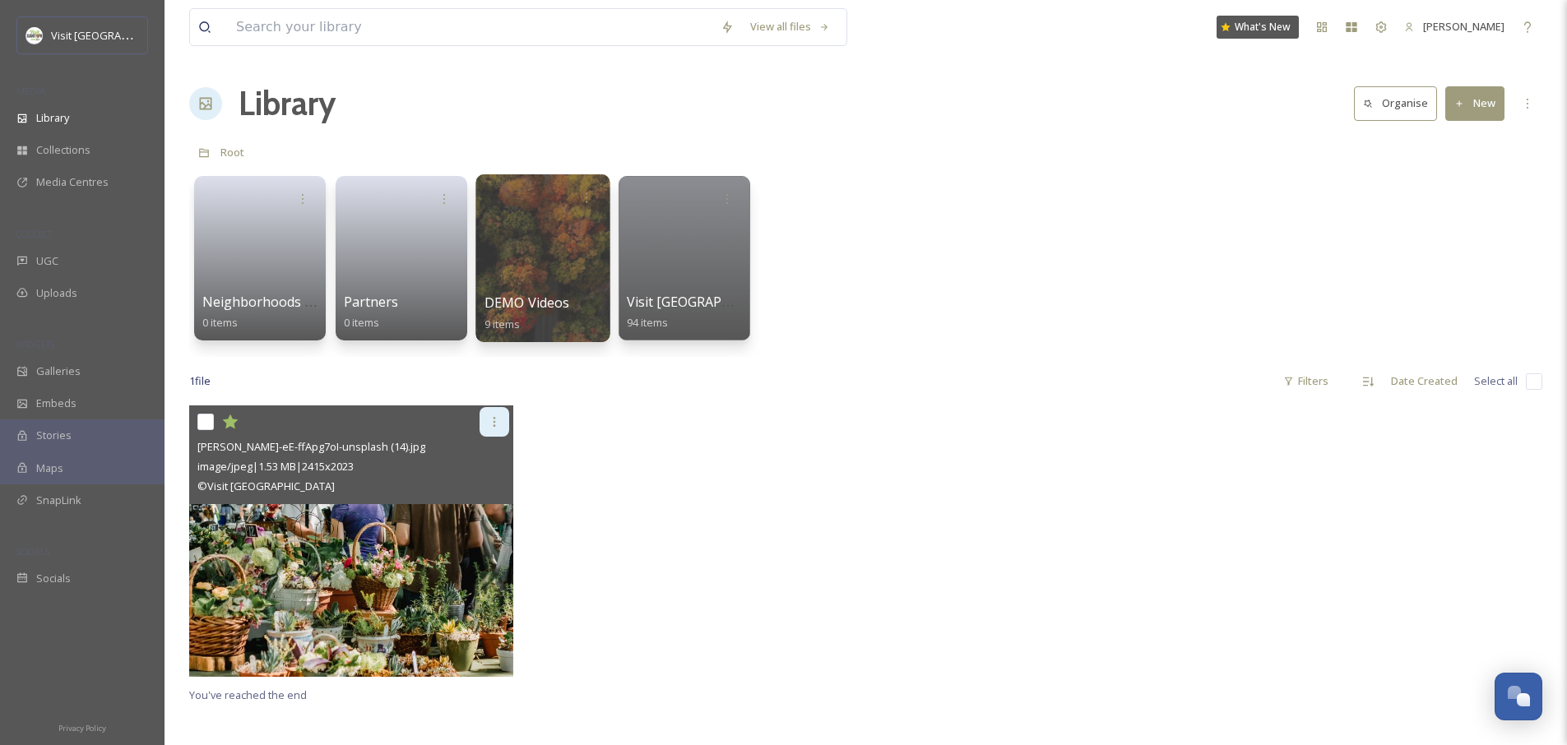
click at [493, 424] on icon at bounding box center [494, 421] width 13 height 13
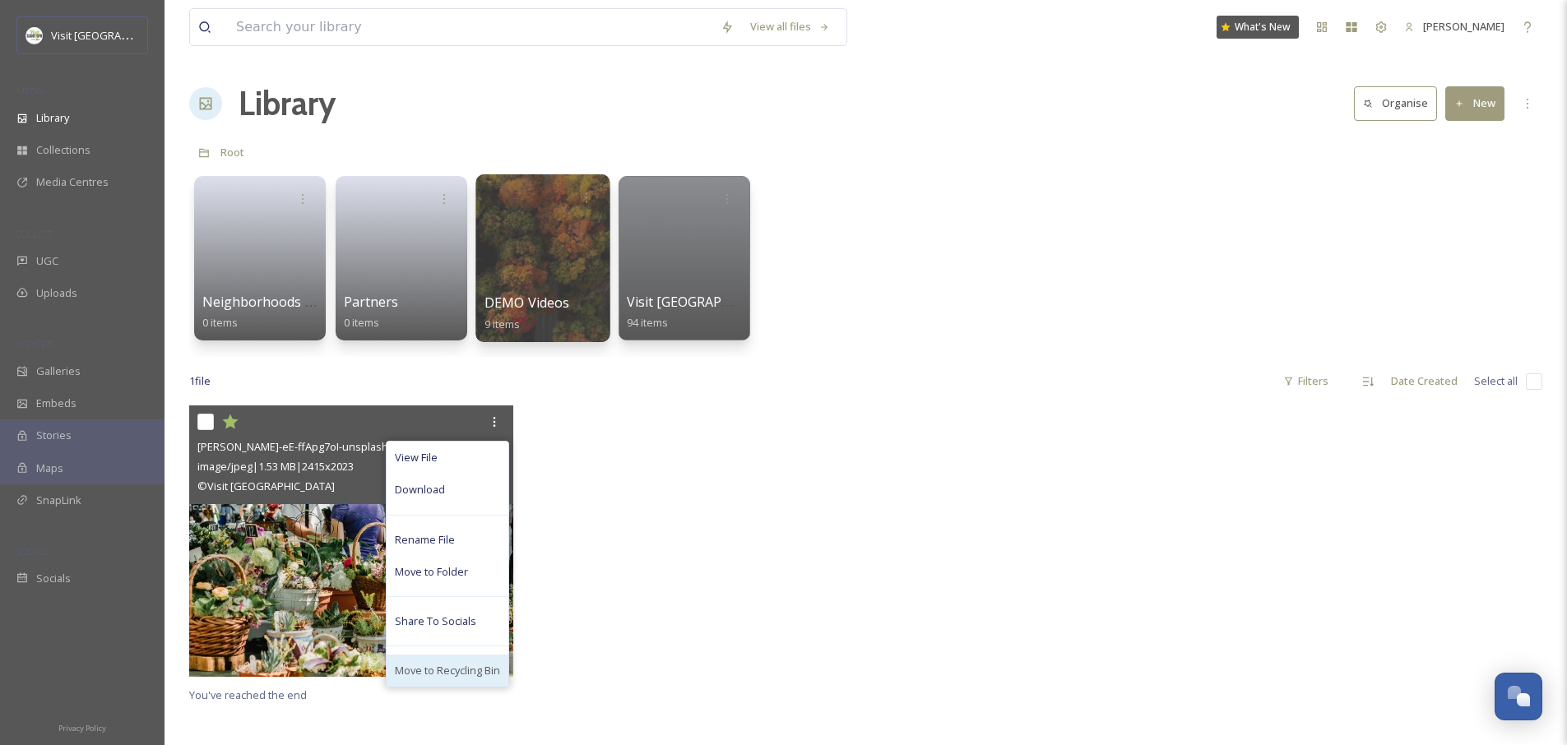
click at [457, 665] on span "Move to Recycling Bin" at bounding box center [447, 671] width 105 height 16
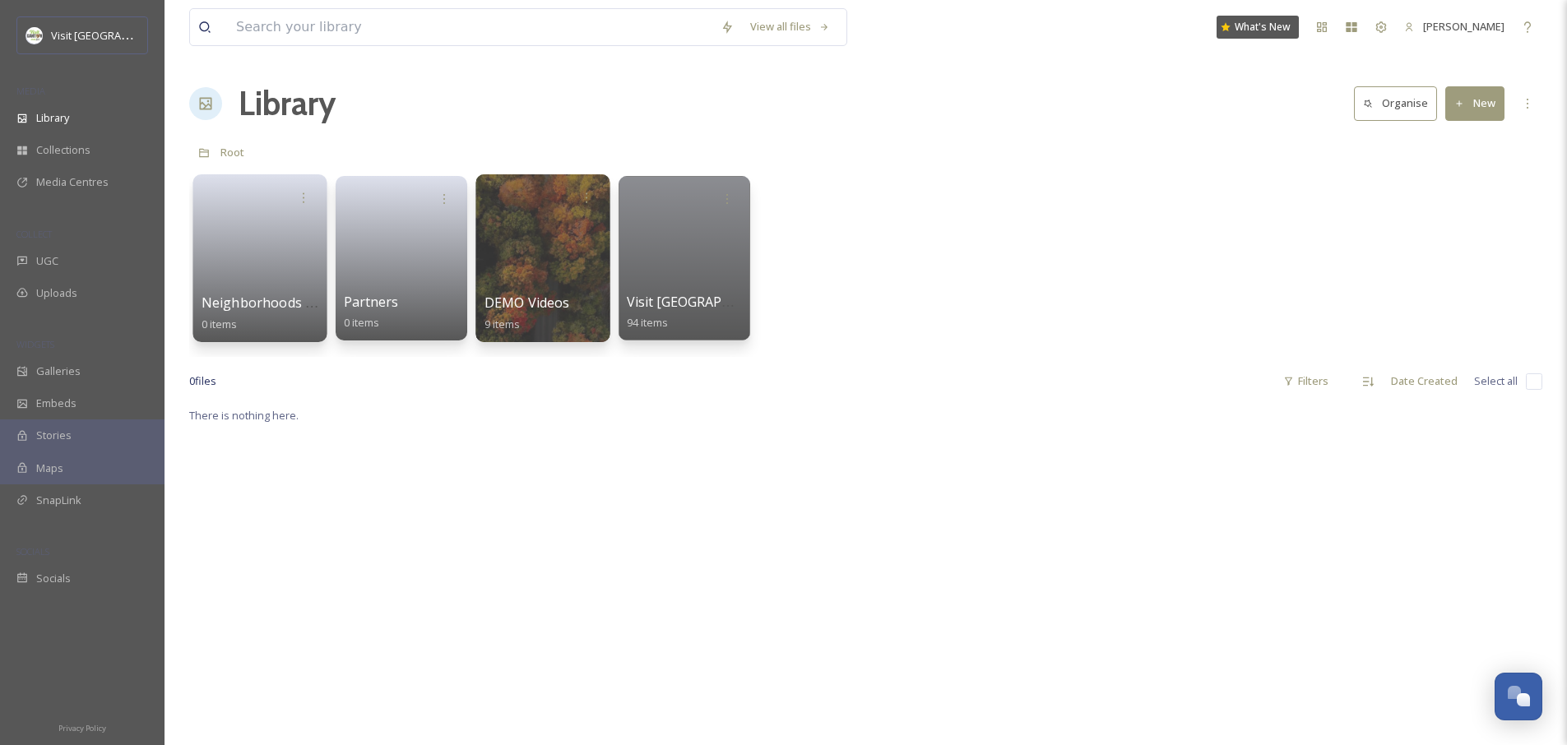
click at [285, 251] on link at bounding box center [261, 253] width 118 height 80
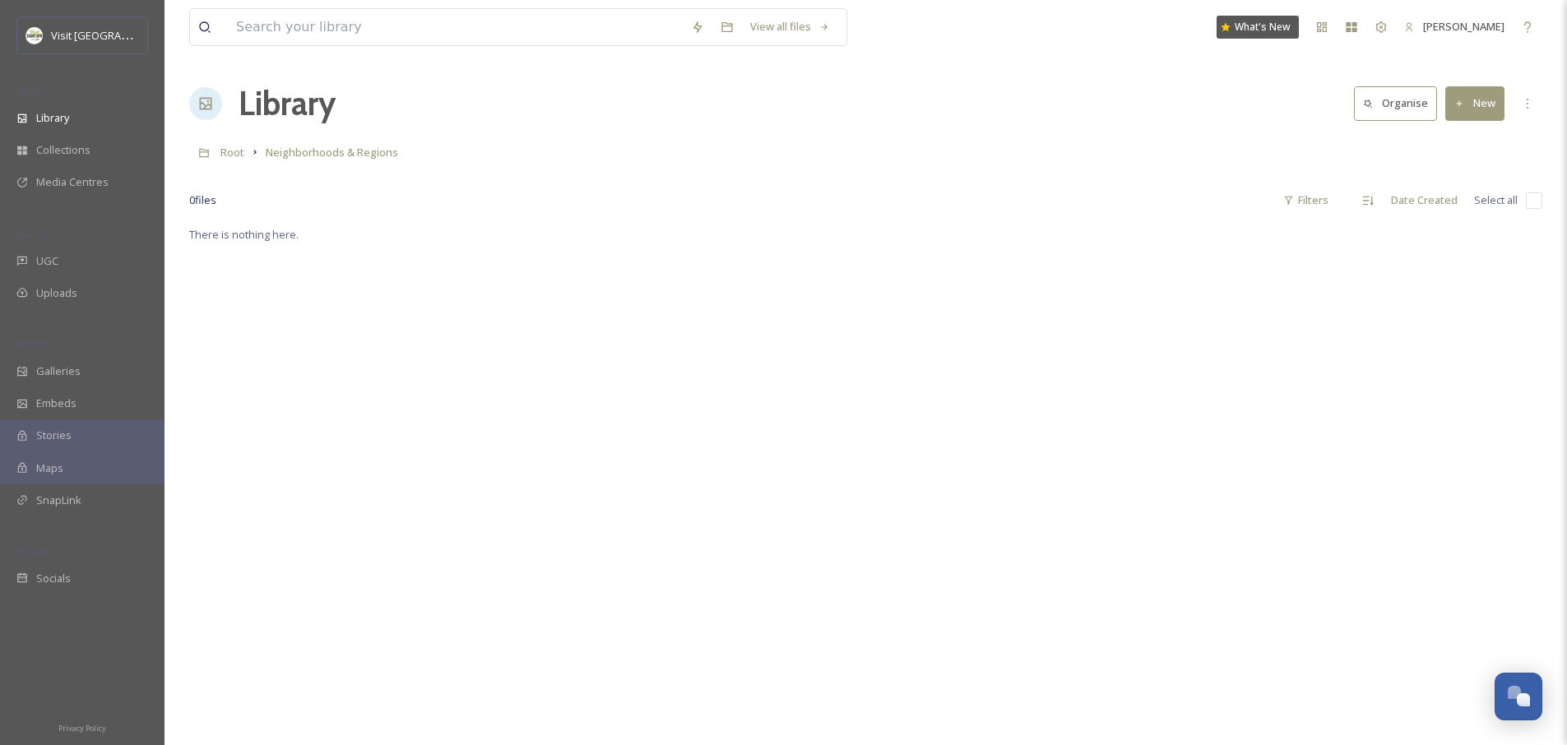
click at [1488, 106] on button "New" at bounding box center [1474, 103] width 59 height 34
click at [1479, 145] on span "File Upload" at bounding box center [1467, 142] width 54 height 16
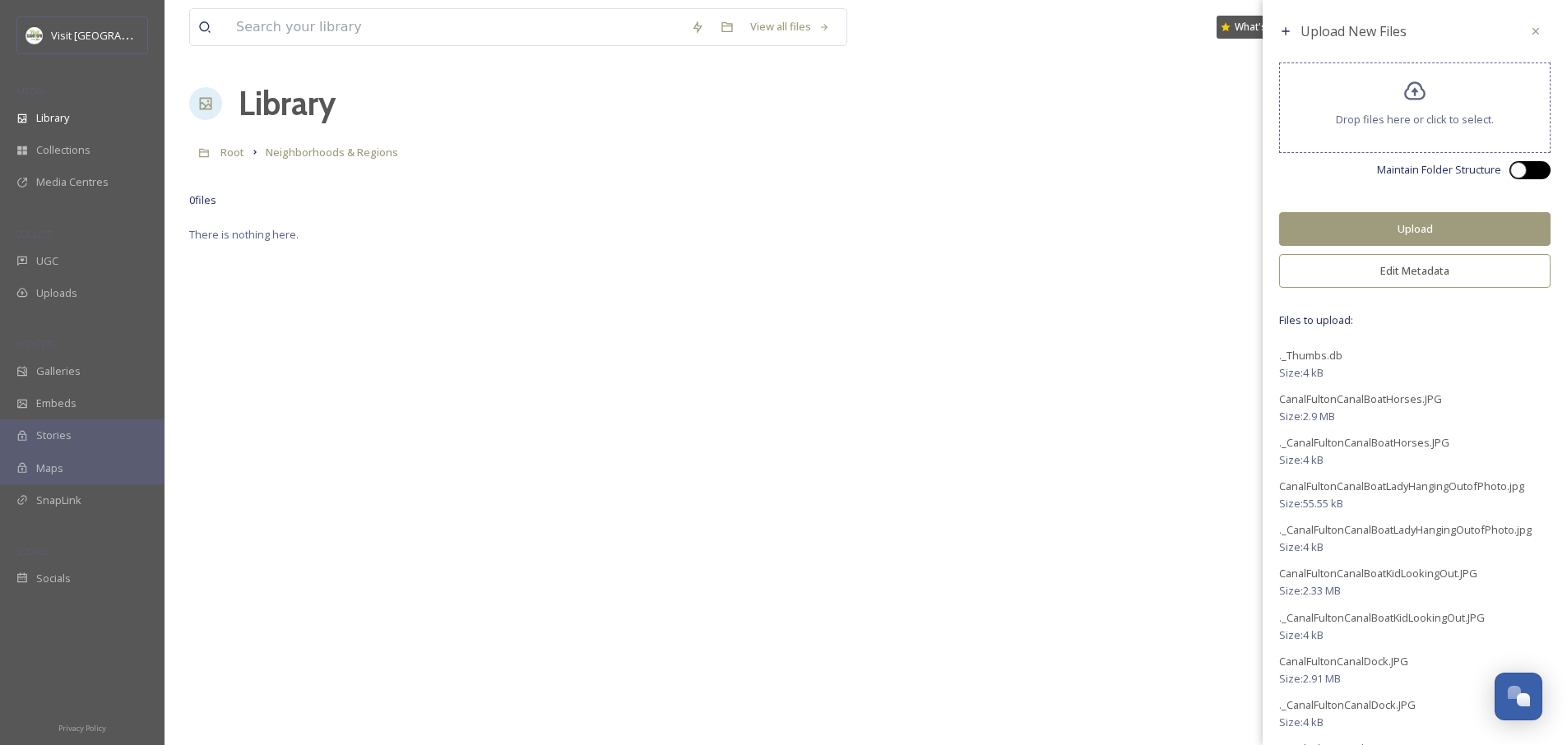
click at [1534, 170] on div at bounding box center [1538, 170] width 8 height 8
checkbox input "true"
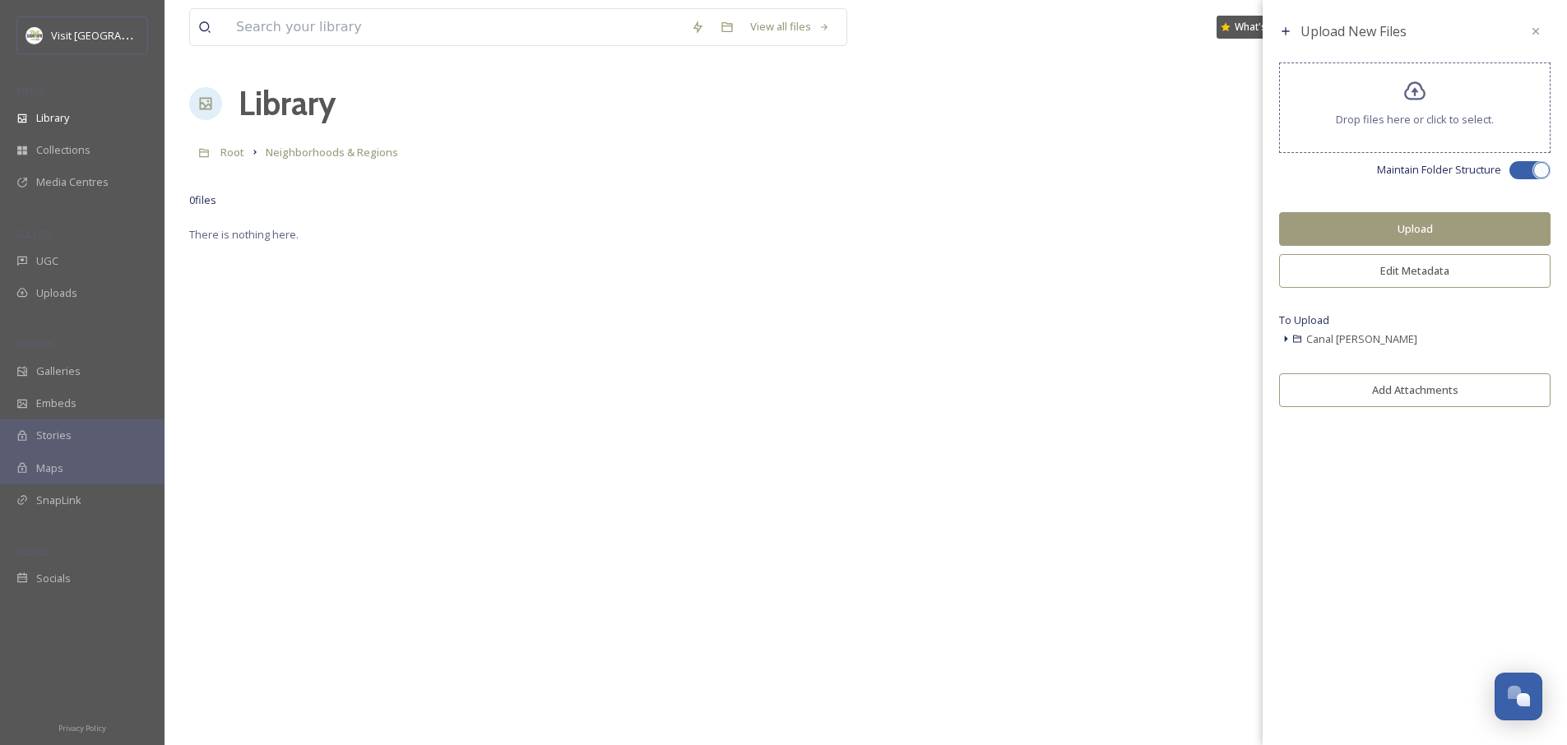
click at [1412, 267] on button "Edit Metadata" at bounding box center [1414, 271] width 271 height 34
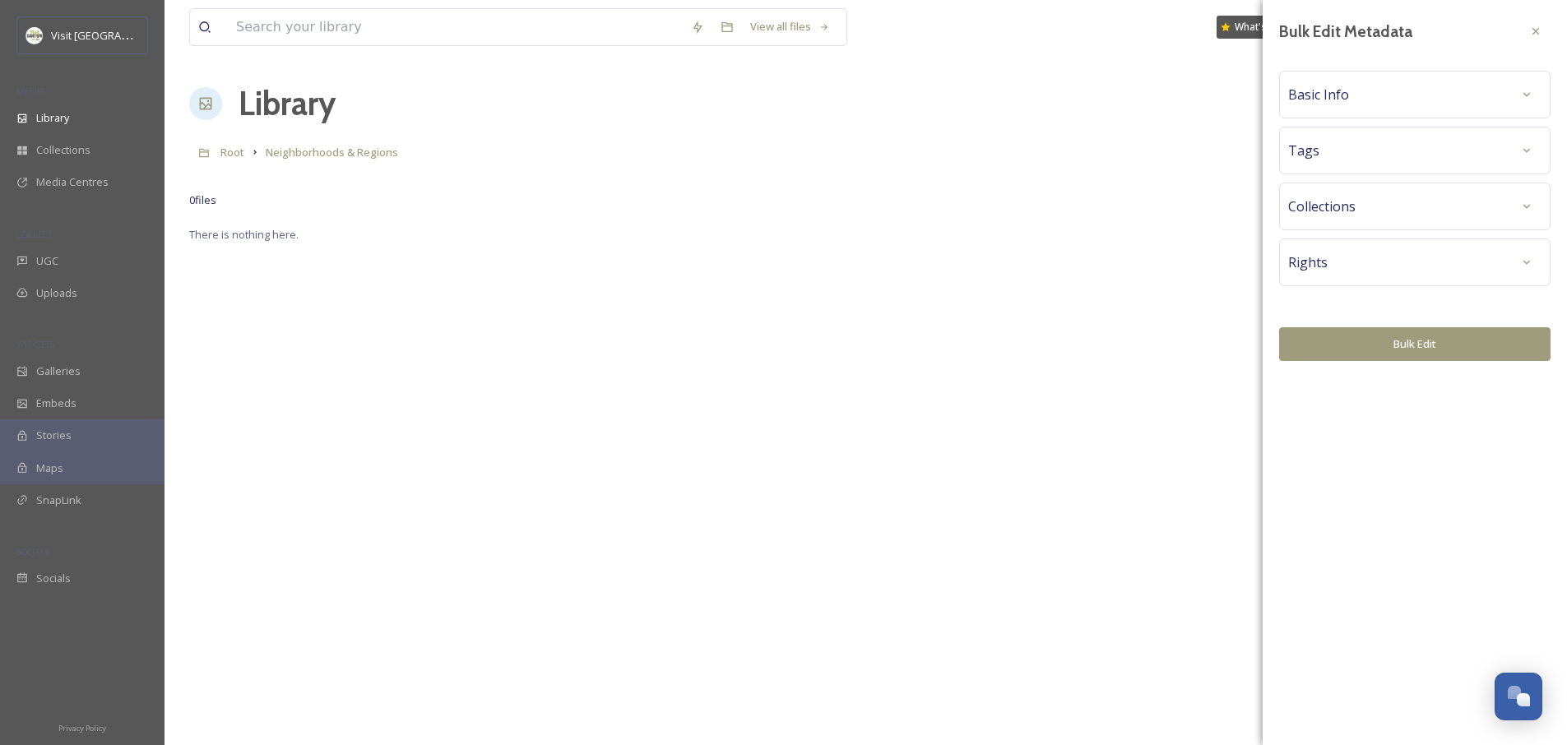
click at [1360, 95] on div "Basic Info" at bounding box center [1414, 95] width 253 height 30
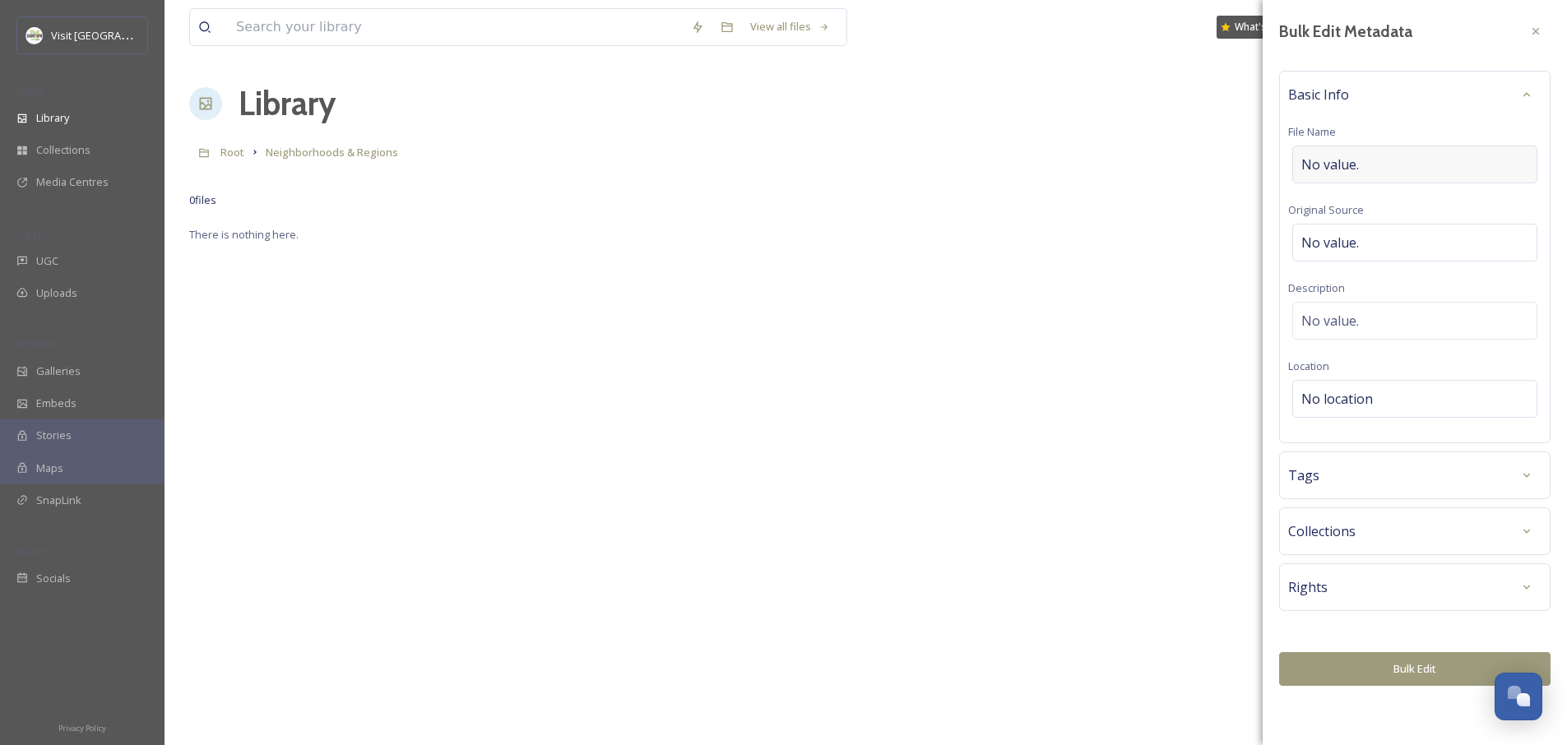
click at [1367, 161] on div "No value." at bounding box center [1414, 165] width 245 height 38
type input "Canal [PERSON_NAME]"
click at [1338, 396] on span "No location" at bounding box center [1337, 399] width 72 height 20
click at [1338, 396] on input at bounding box center [1414, 399] width 243 height 36
type input "Canal [PERSON_NAME]"
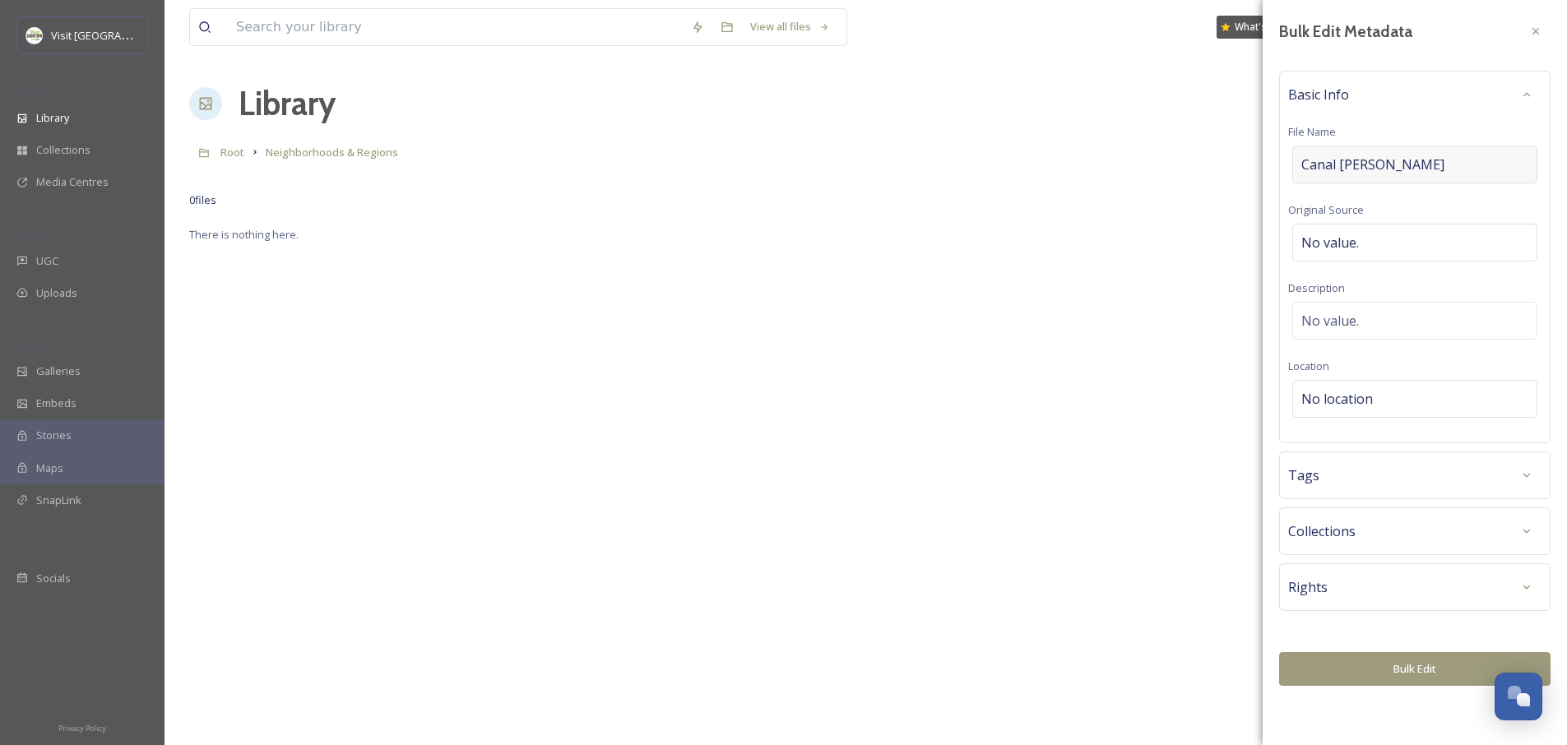
click at [1434, 174] on div "Canal [PERSON_NAME]" at bounding box center [1414, 165] width 245 height 38
click at [1434, 174] on input "Canal [PERSON_NAME]" at bounding box center [1414, 165] width 253 height 38
type input "="
click at [1373, 146] on div "=" at bounding box center [1414, 165] width 245 height 38
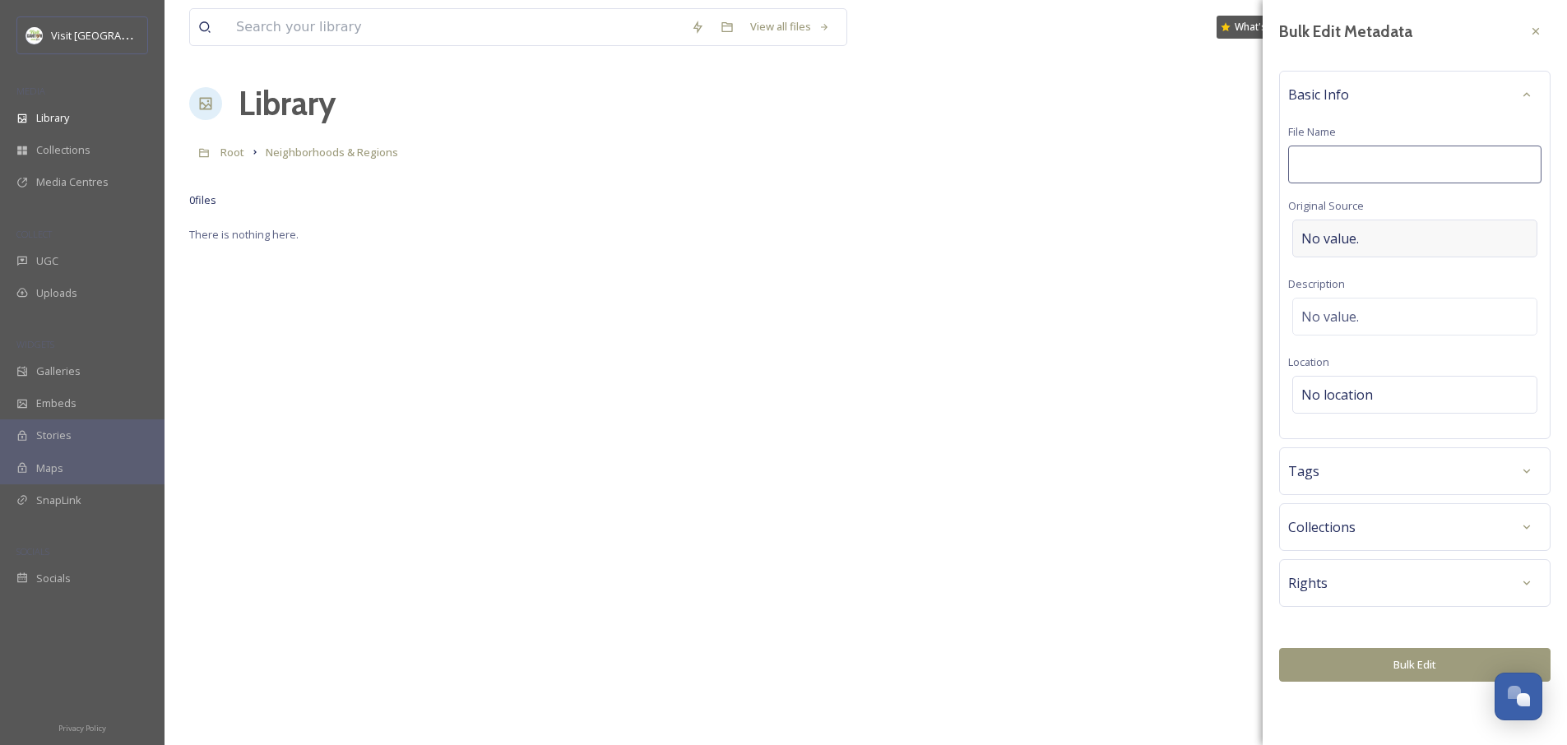
click at [1391, 251] on div "No value." at bounding box center [1414, 239] width 245 height 38
click at [1404, 384] on div "No location" at bounding box center [1414, 399] width 245 height 38
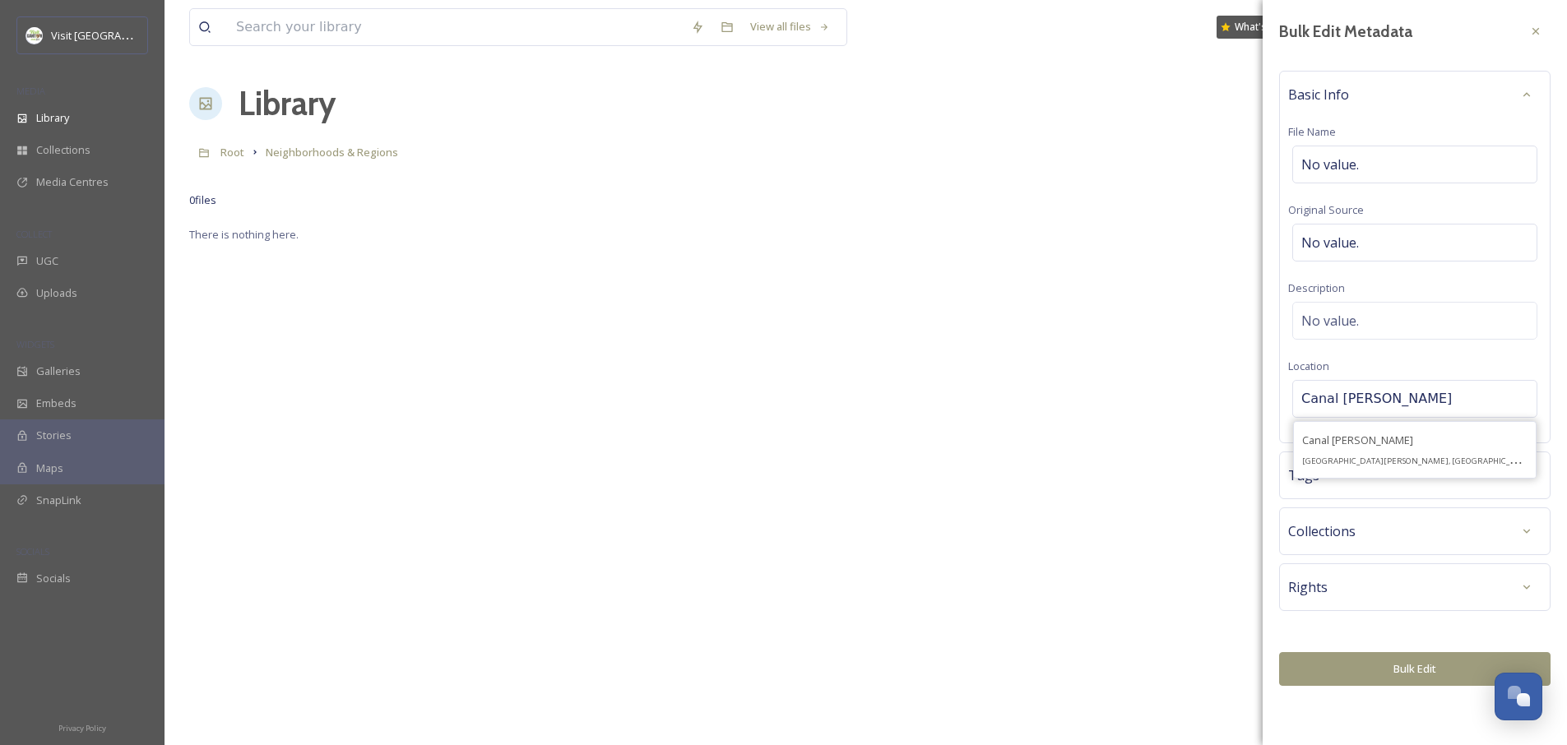
click at [1374, 442] on div "[GEOGRAPHIC_DATA][PERSON_NAME][PERSON_NAME], [GEOGRAPHIC_DATA], [GEOGRAPHIC_DAT…" at bounding box center [1414, 449] width 225 height 39
click at [1359, 470] on div "Tags" at bounding box center [1414, 476] width 253 height 30
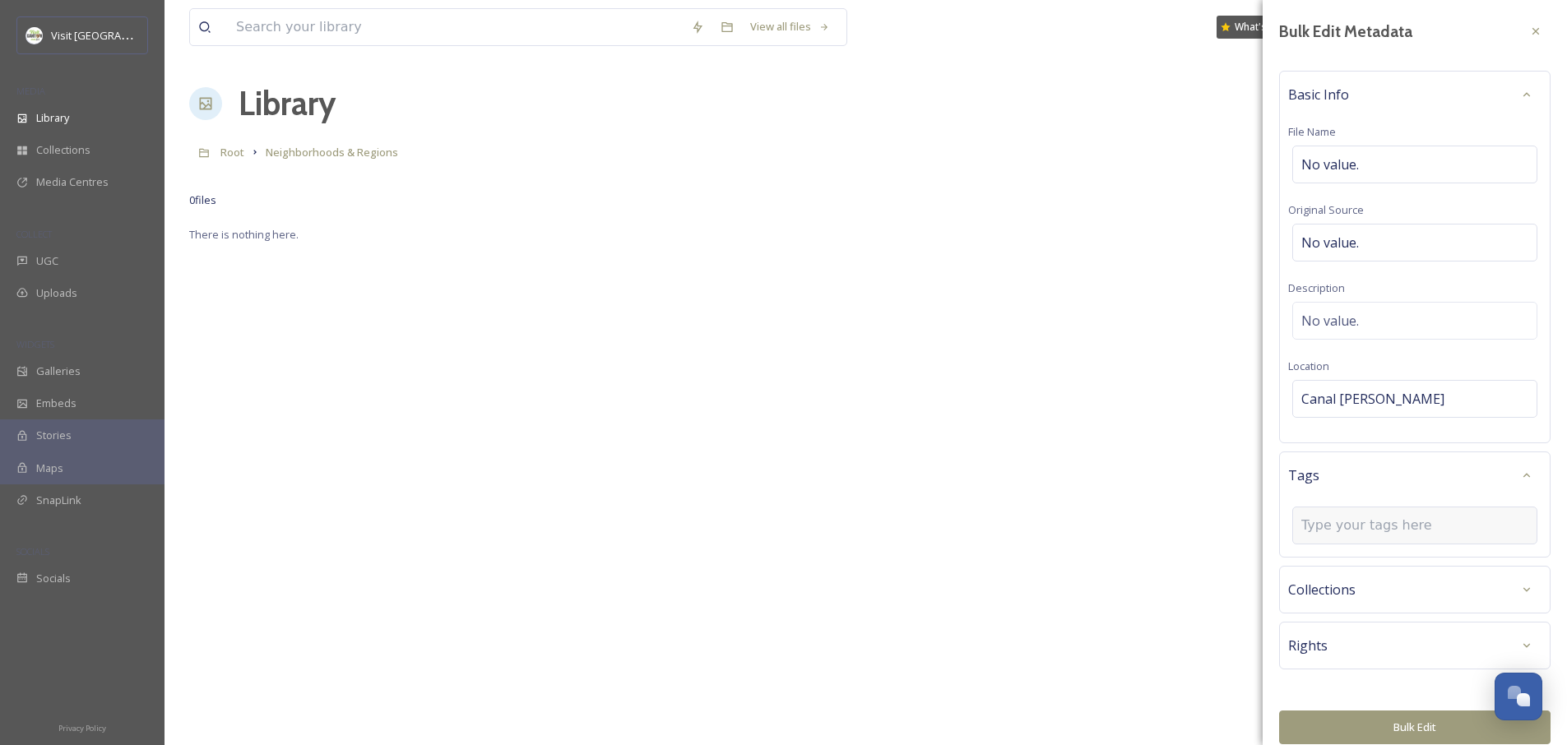
click at [1358, 540] on div at bounding box center [1414, 526] width 245 height 38
click at [1363, 521] on input at bounding box center [1383, 526] width 165 height 20
type input "Neighborhood"
click at [1416, 566] on span "Create " Neighborhood "" at bounding box center [1361, 565] width 118 height 16
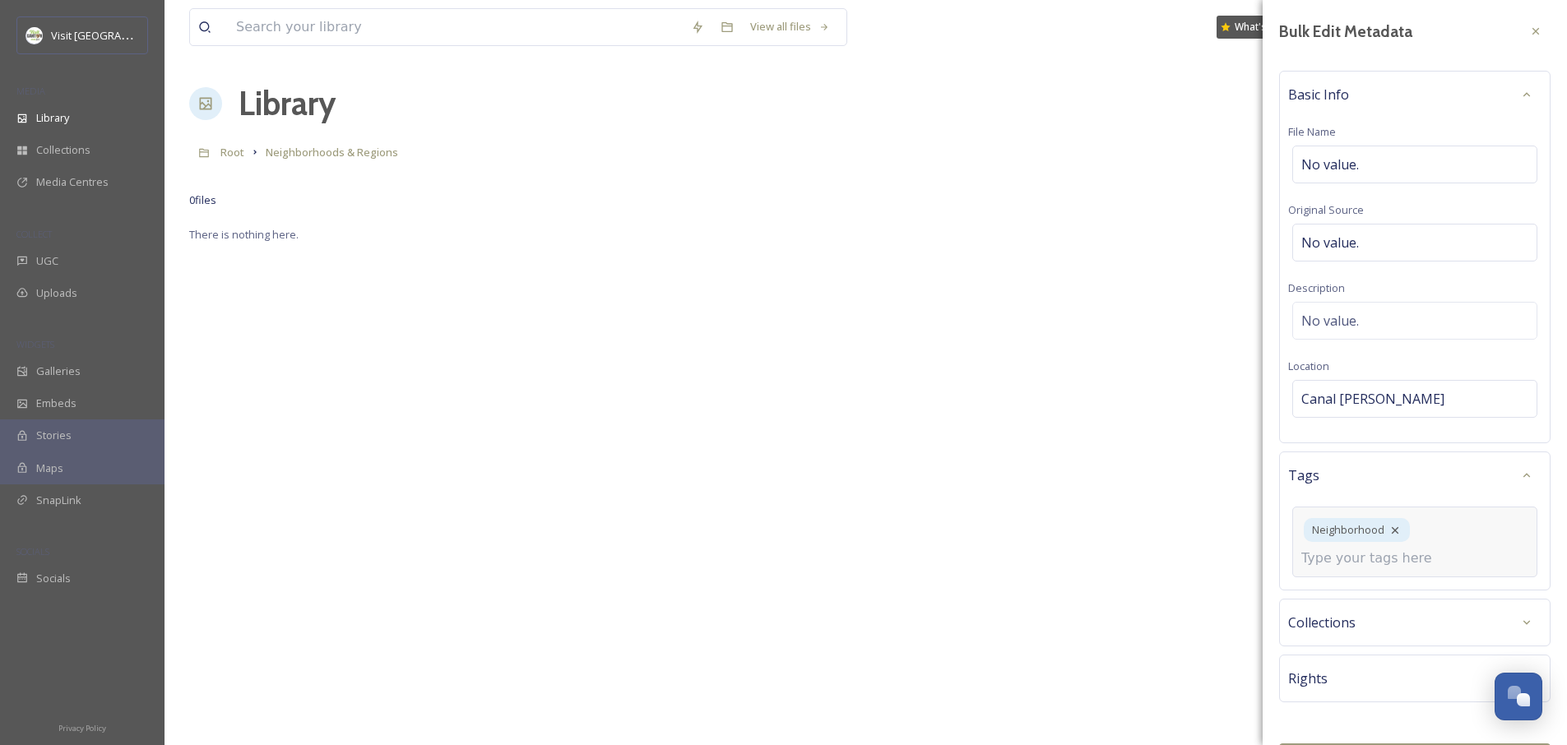
click at [1428, 537] on div "Neighborhood" at bounding box center [1414, 542] width 245 height 71
click at [1419, 567] on input at bounding box center [1383, 559] width 165 height 20
type input "C"
type input "Towpath"
click at [1348, 594] on span "Create " Towpath "" at bounding box center [1346, 598] width 88 height 16
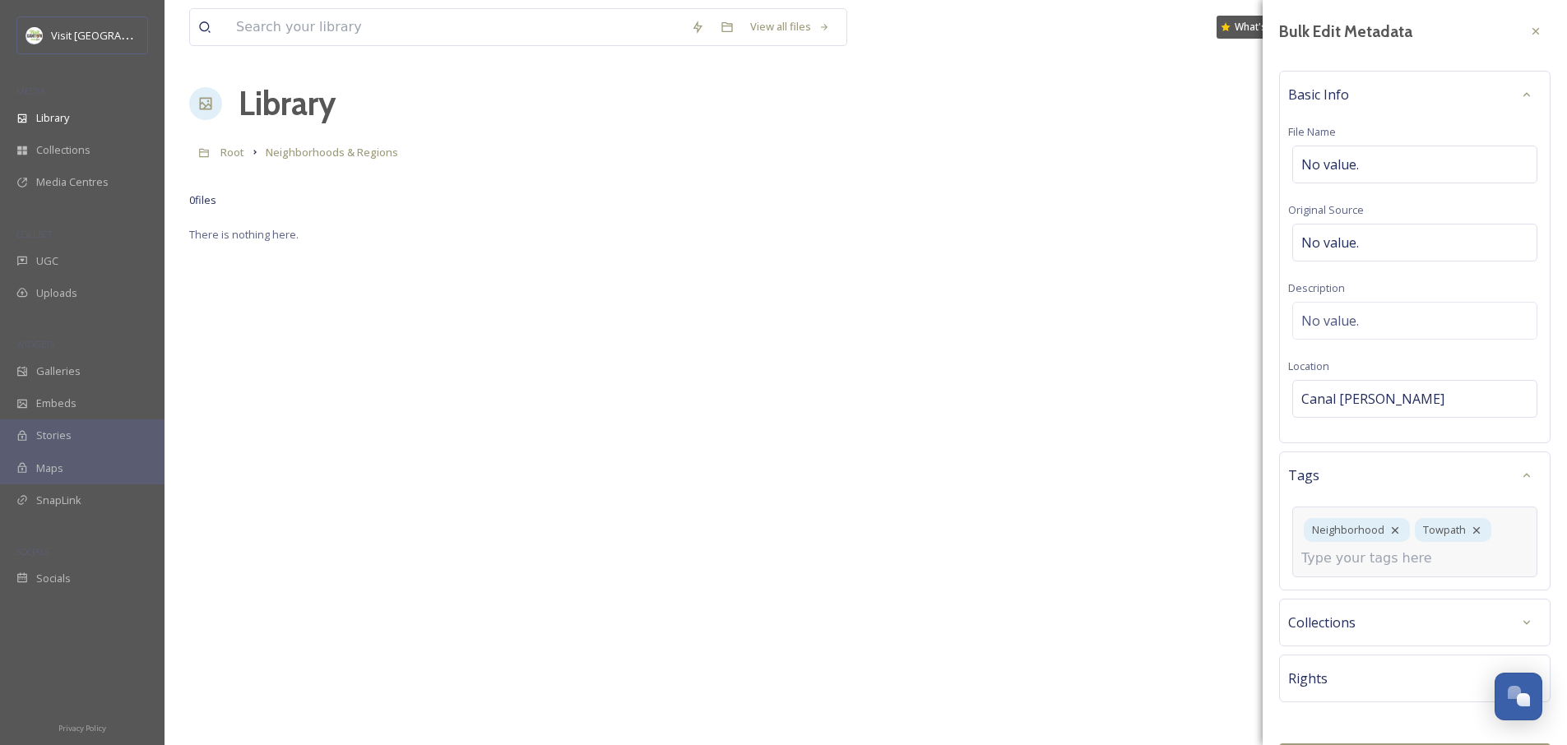
click at [1415, 567] on input at bounding box center [1383, 559] width 165 height 20
type input "Regional"
click at [1385, 596] on span "Create " Regional "" at bounding box center [1346, 598] width 88 height 16
click at [1411, 574] on div "Neighborhood Towpath Regional" at bounding box center [1414, 559] width 245 height 104
click at [1365, 652] on div "Collections" at bounding box center [1414, 656] width 271 height 48
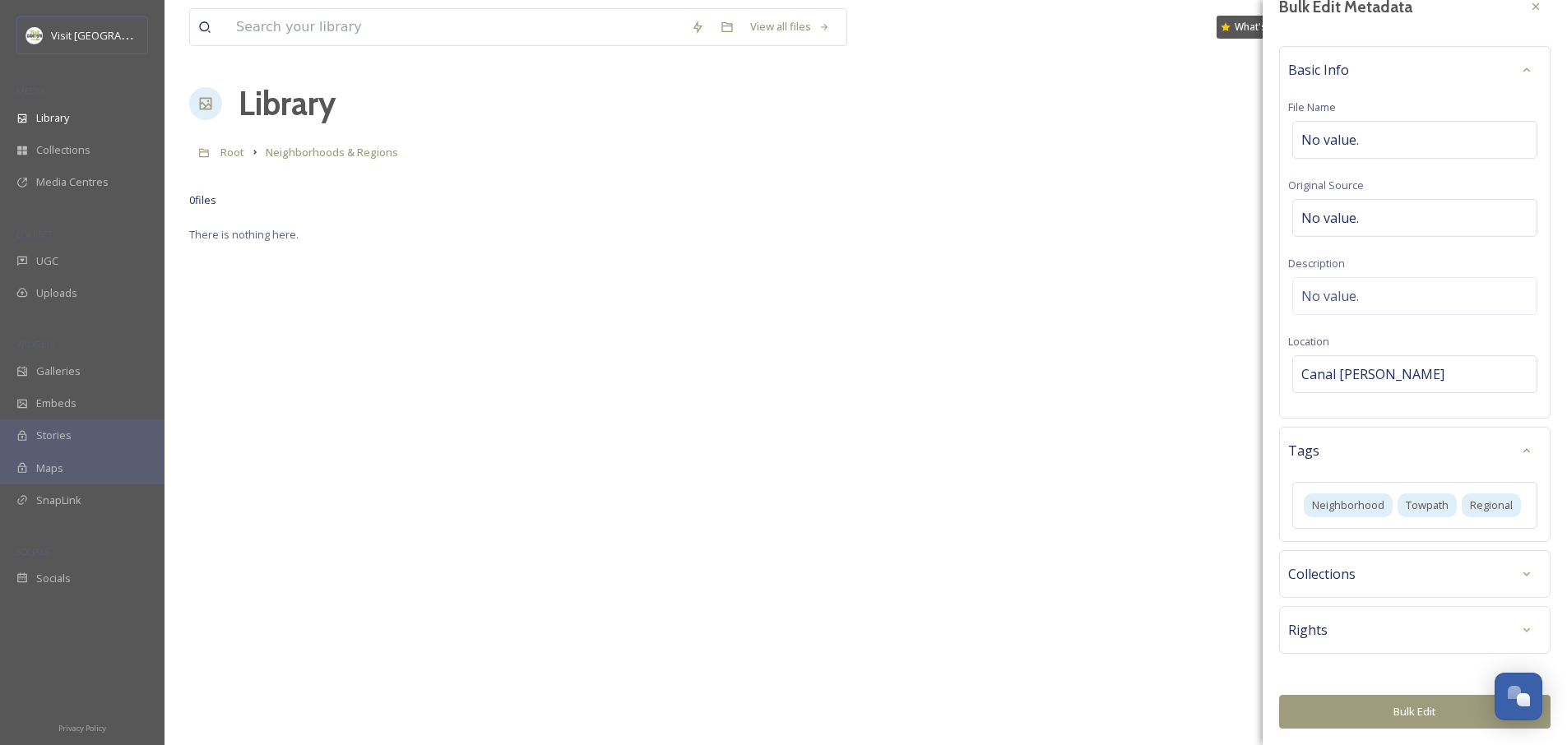
click at [1393, 568] on div "Collections" at bounding box center [1414, 574] width 253 height 30
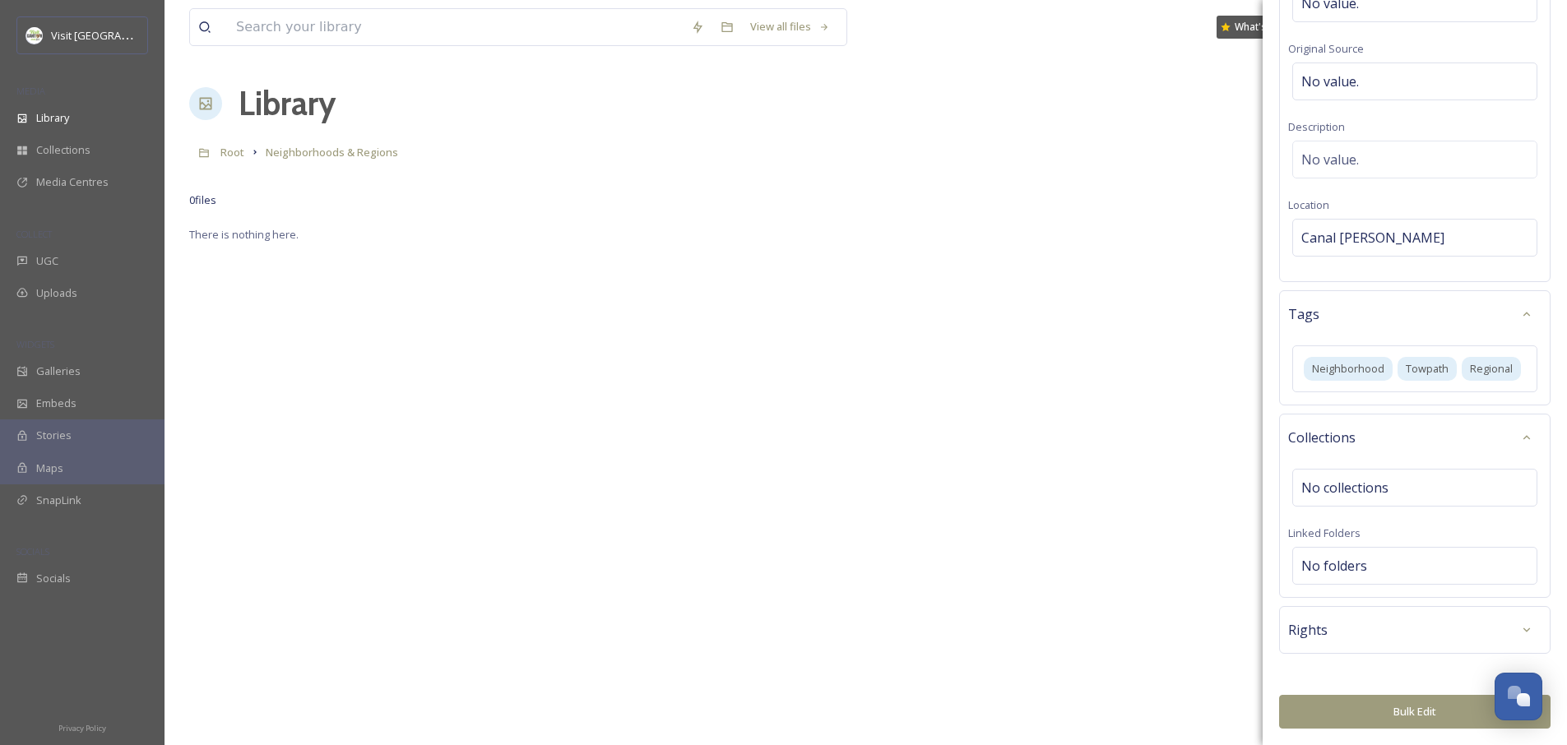
click at [1368, 439] on div "Collections" at bounding box center [1414, 438] width 253 height 30
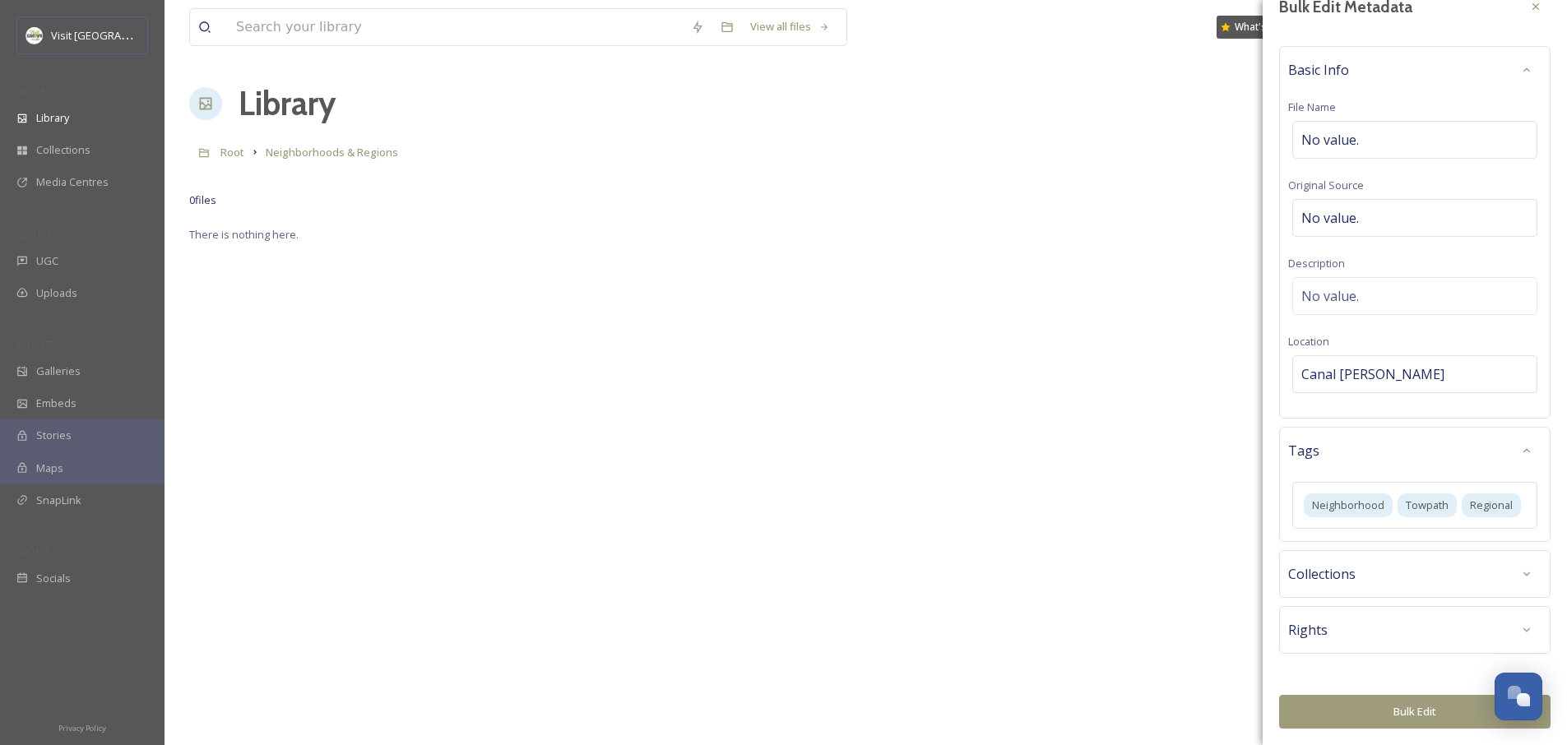
click at [1350, 619] on div "Rights" at bounding box center [1414, 630] width 253 height 30
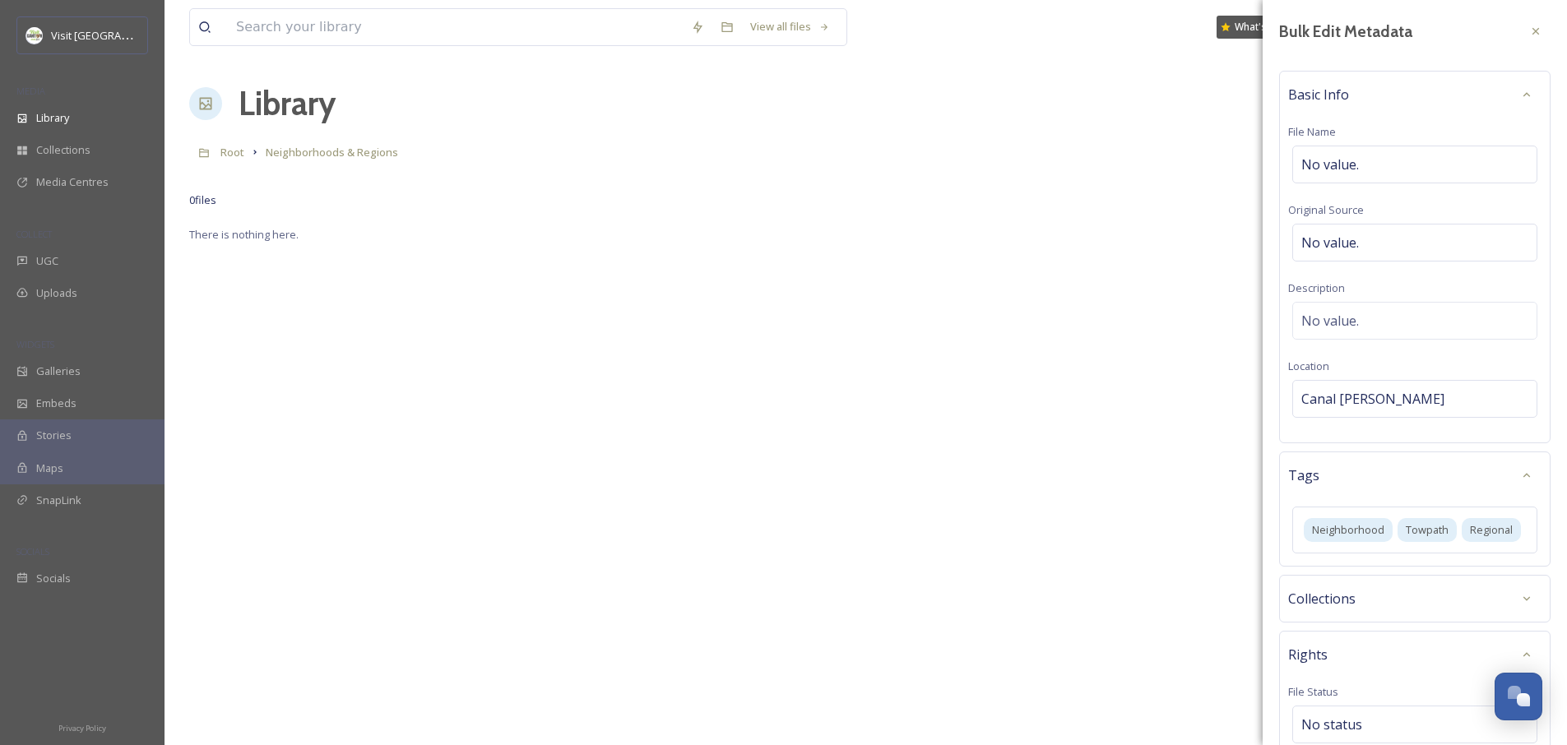
click at [1394, 484] on div "Tags" at bounding box center [1414, 476] width 253 height 30
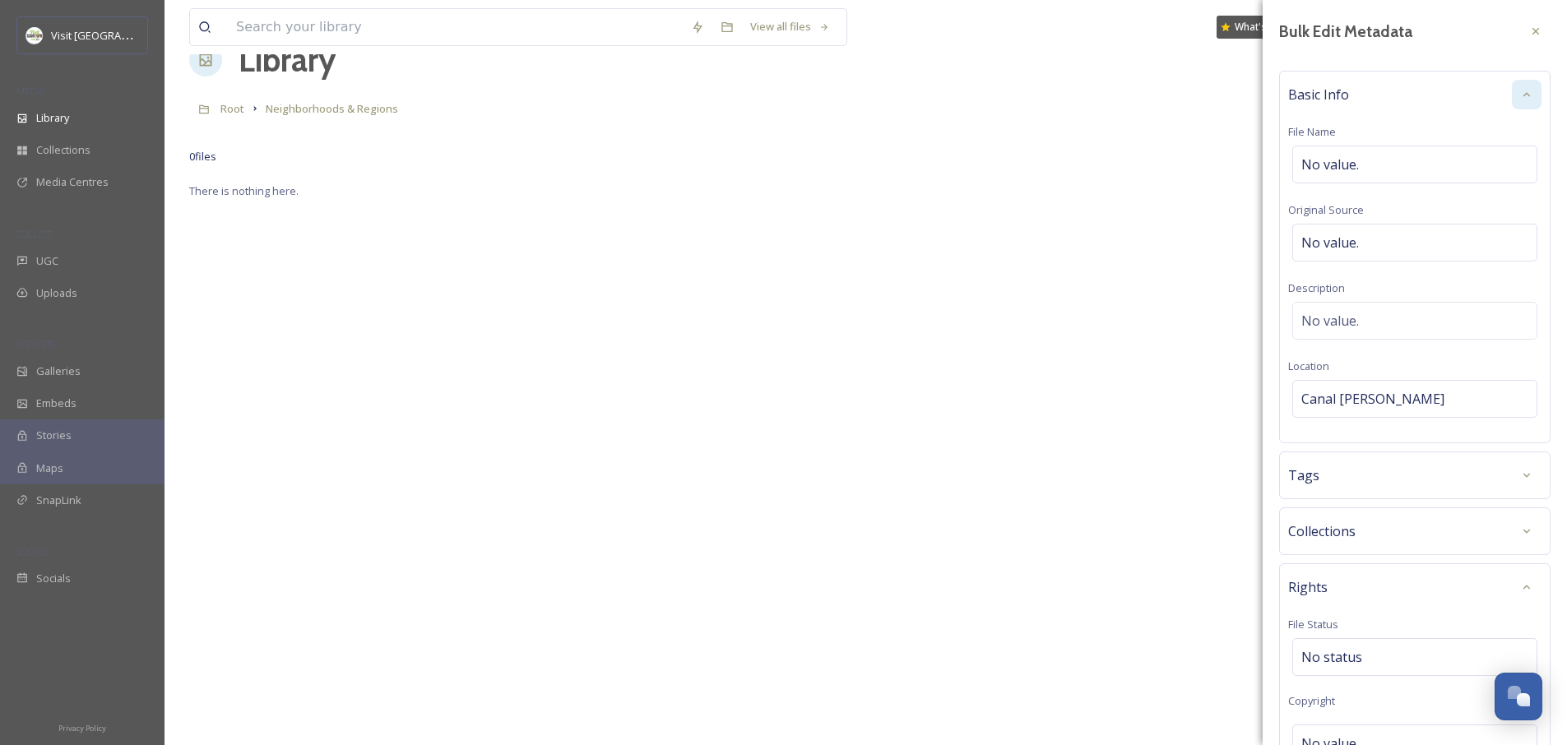
click at [1520, 96] on icon at bounding box center [1526, 94] width 13 height 13
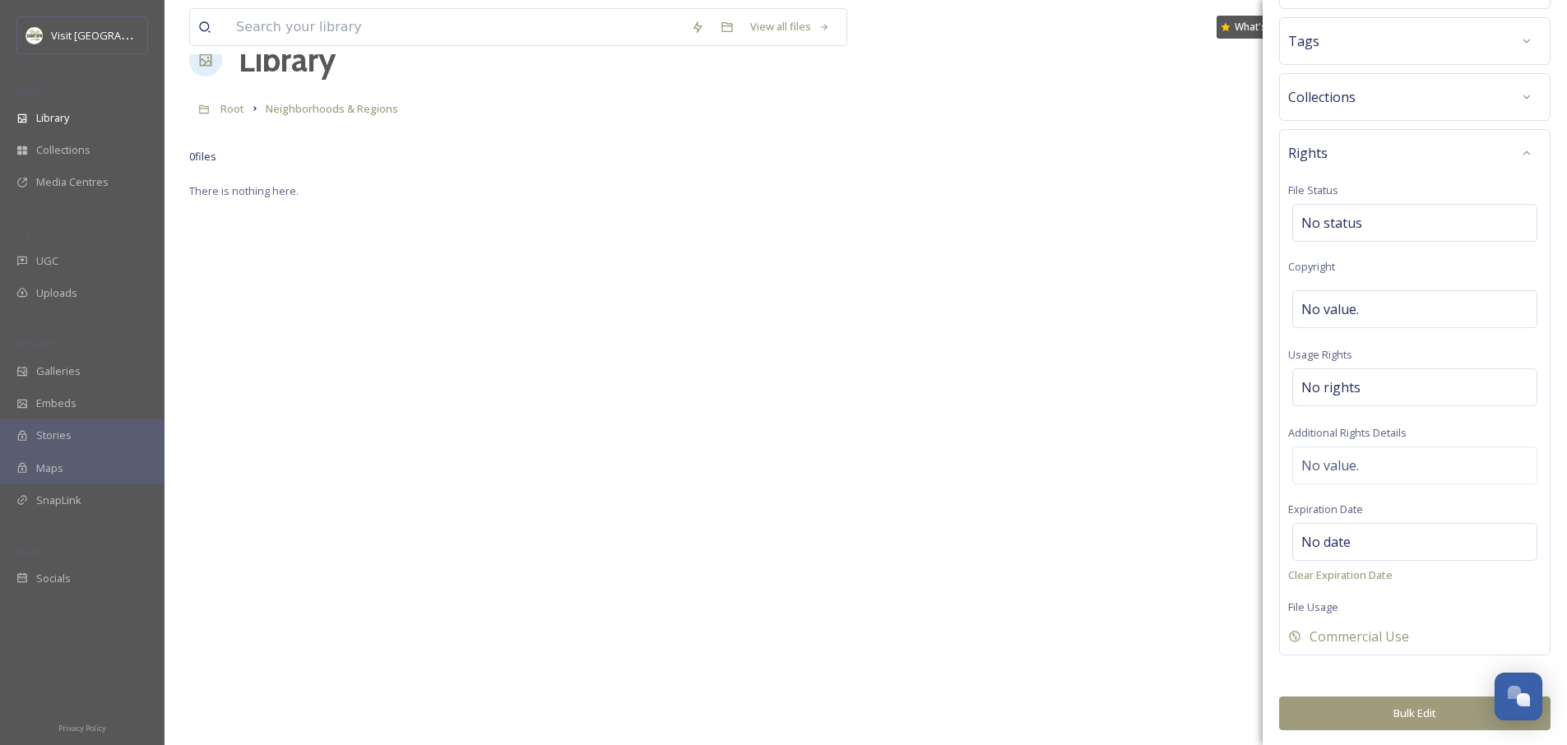
scroll to position [111, 0]
click at [1370, 707] on button "Bulk Edit" at bounding box center [1414, 712] width 271 height 34
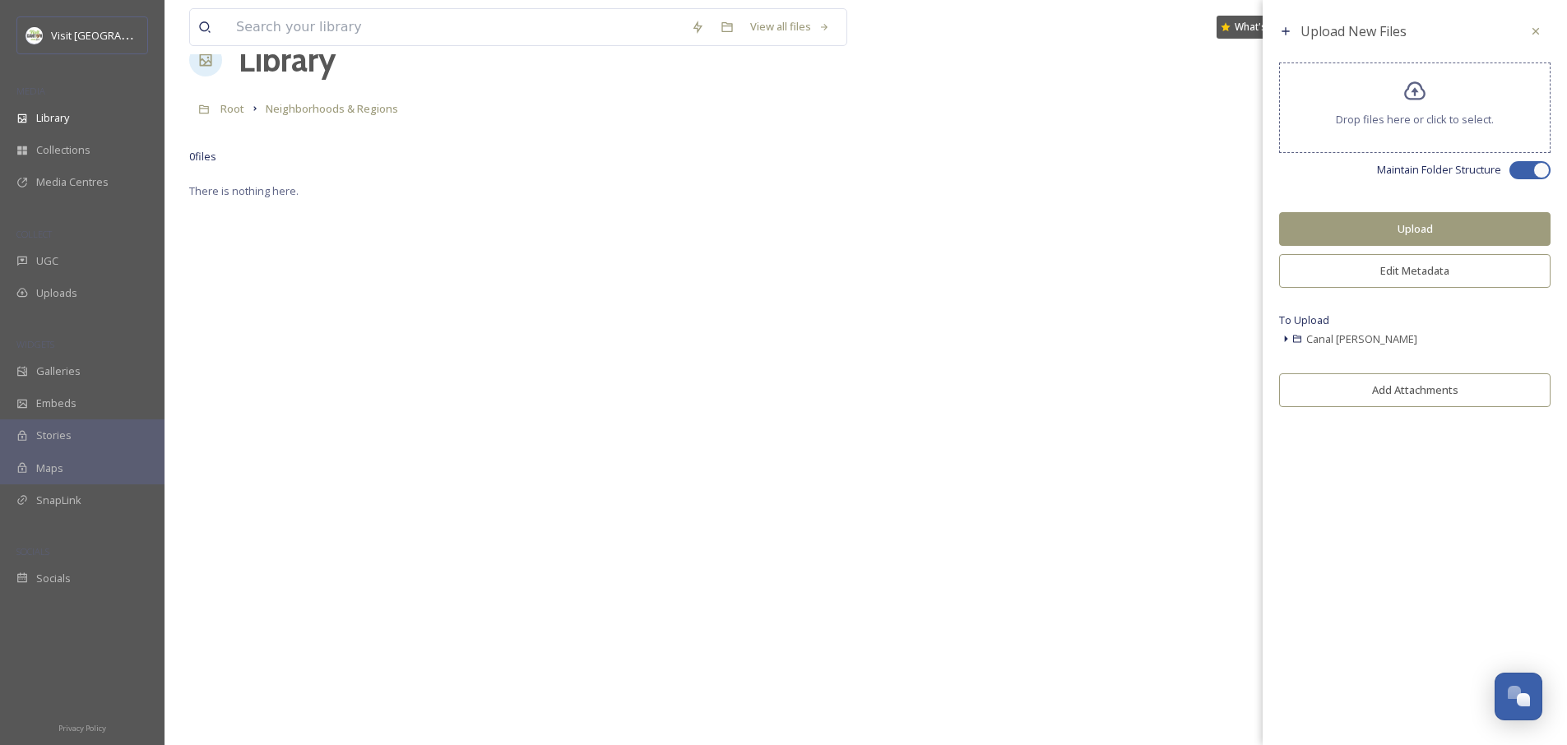
click at [1389, 228] on button "Upload" at bounding box center [1414, 229] width 271 height 34
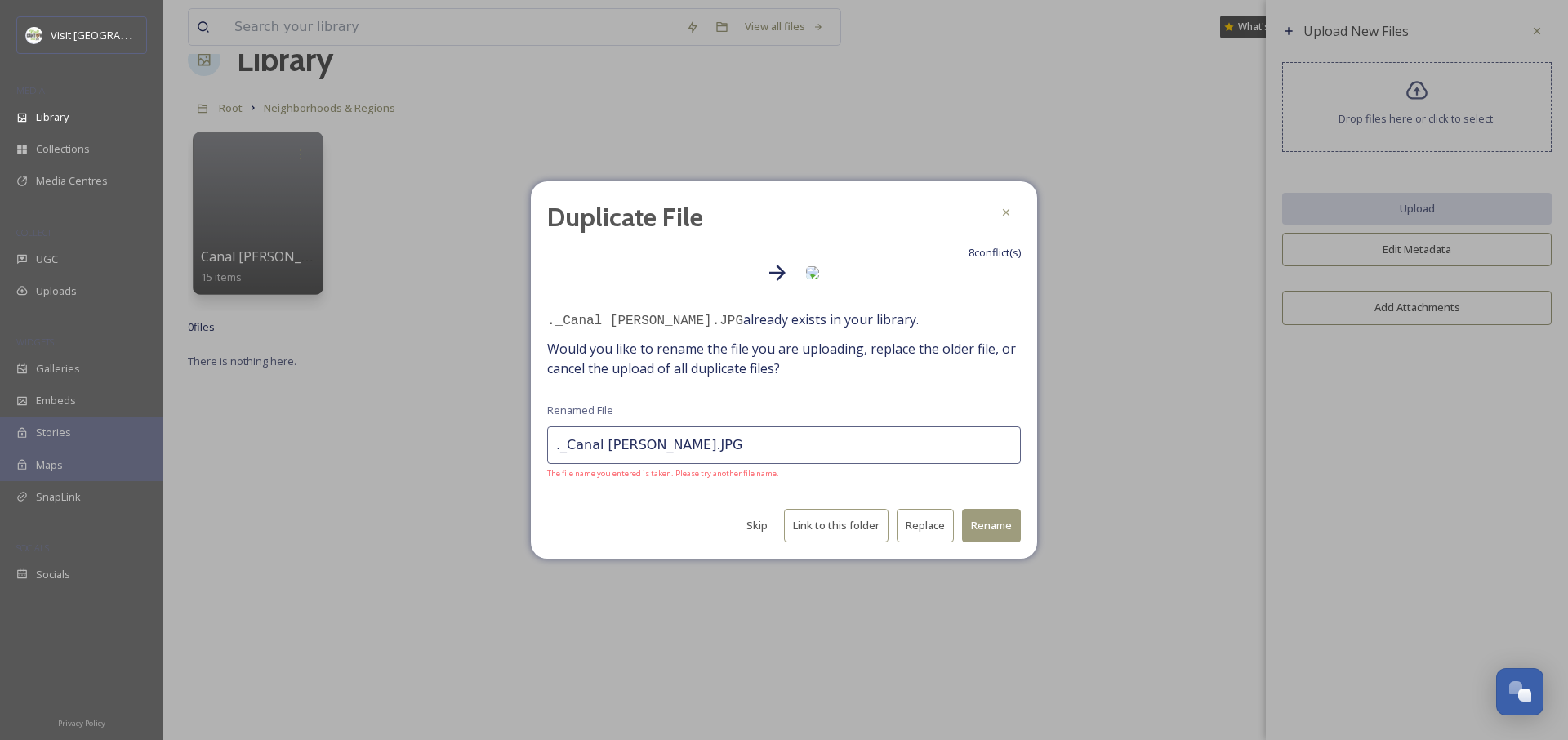
click at [814, 274] on link "Existing File" at bounding box center [783, 288] width 66 height 37
click at [691, 368] on span "Would you like to rename the file you are uploading, replace the older file, or…" at bounding box center [784, 358] width 474 height 39
click at [761, 525] on button "Skip" at bounding box center [758, 525] width 38 height 32
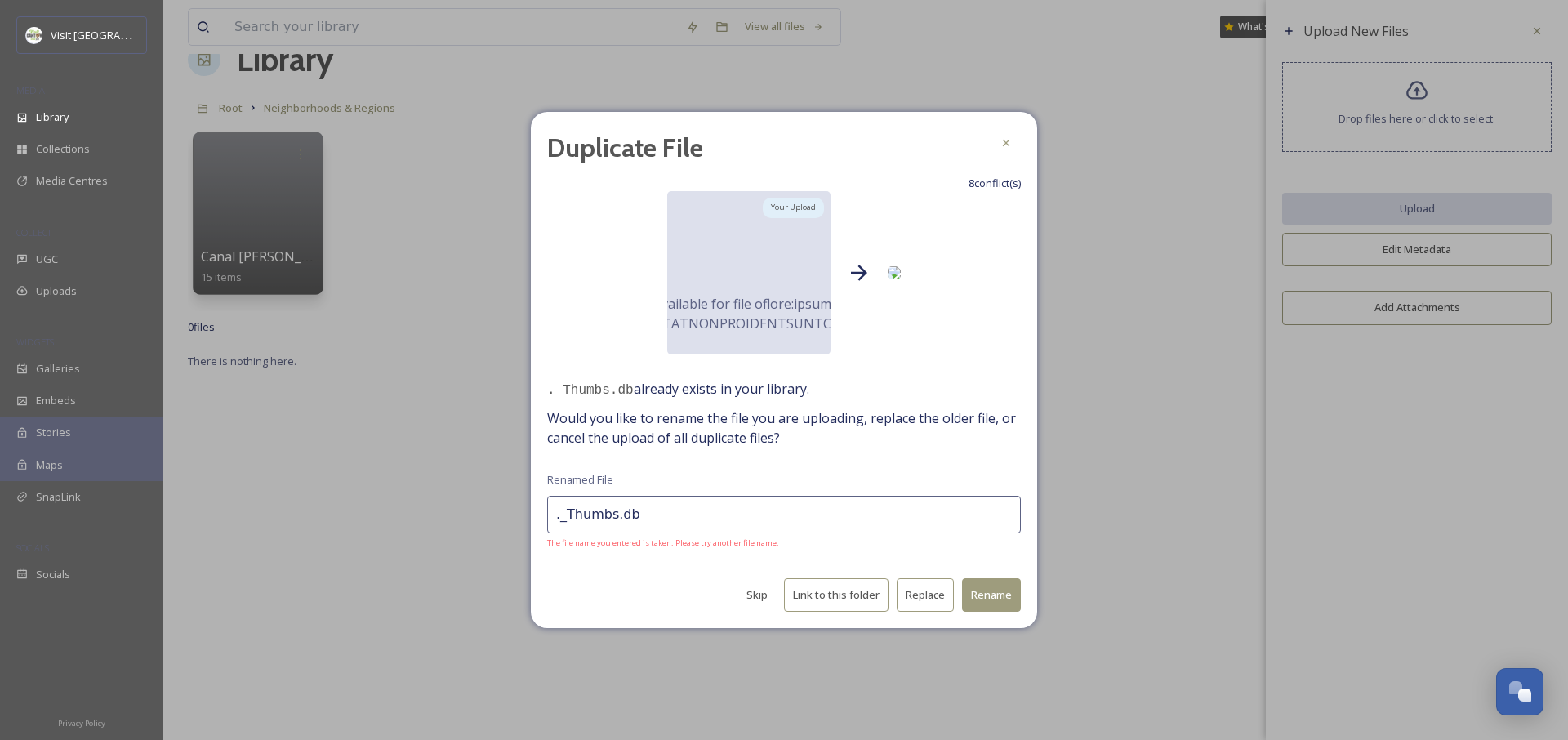
click at [751, 605] on button "Skip" at bounding box center [758, 595] width 38 height 32
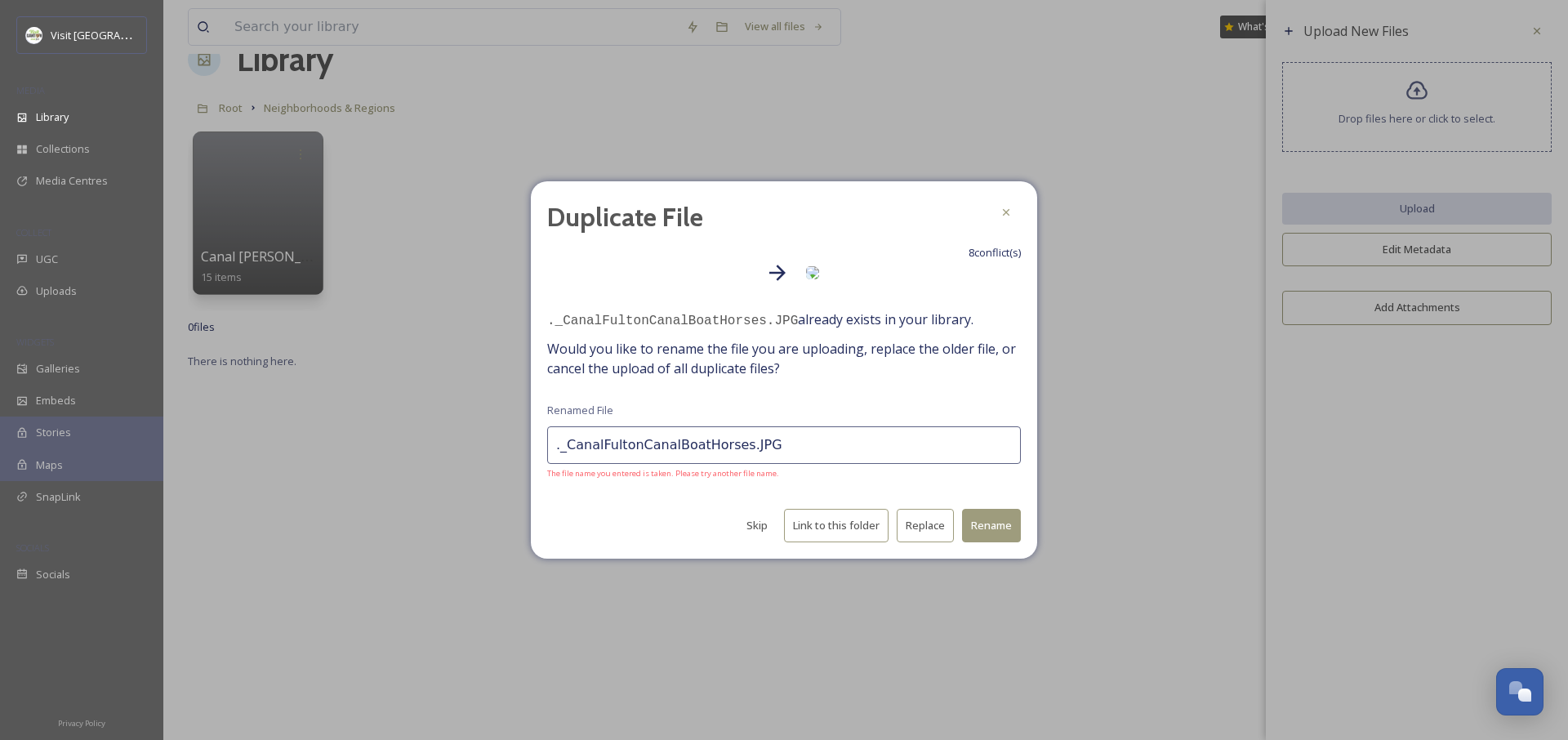
click at [752, 534] on button "Skip" at bounding box center [758, 525] width 38 height 32
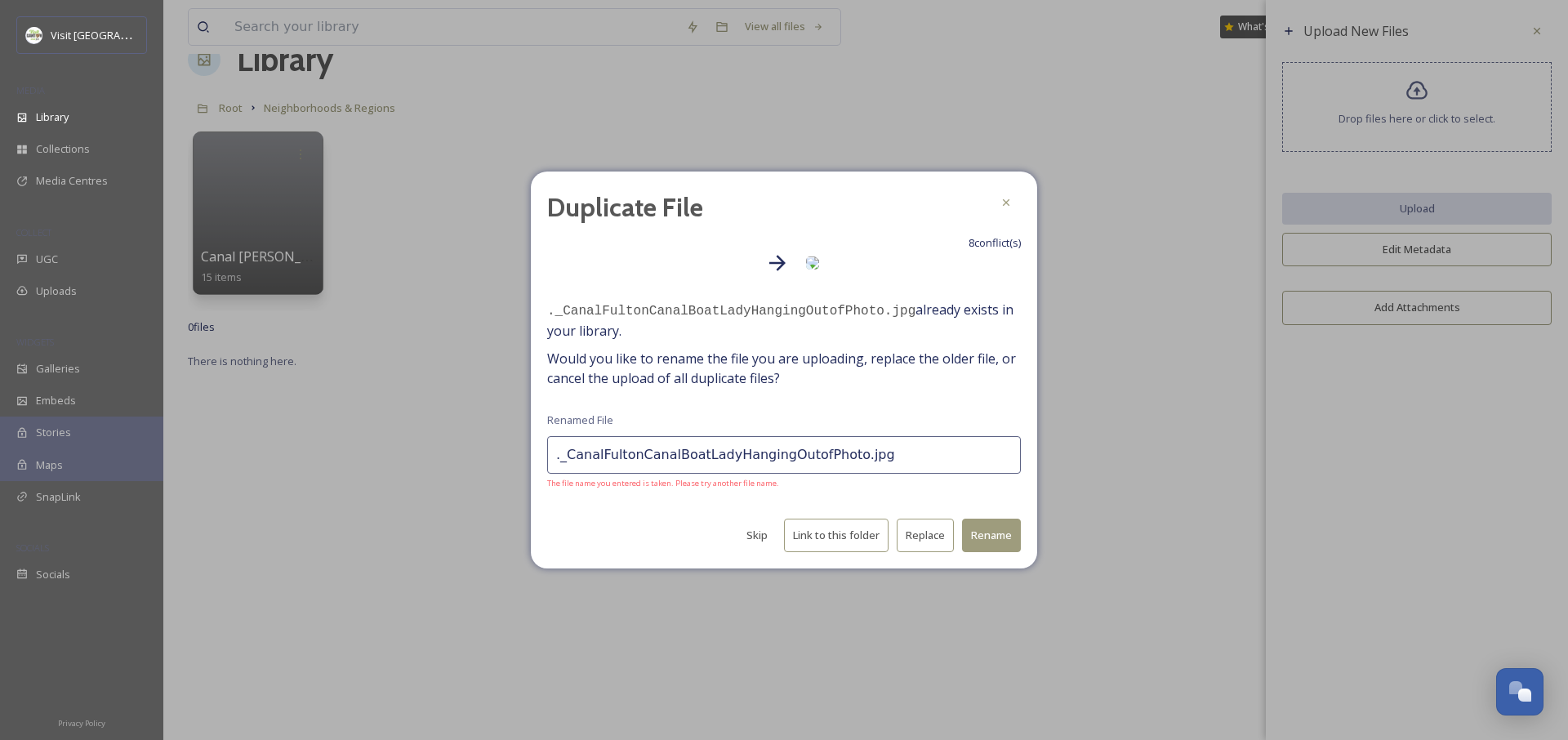
click at [752, 537] on button "Skip" at bounding box center [758, 535] width 38 height 32
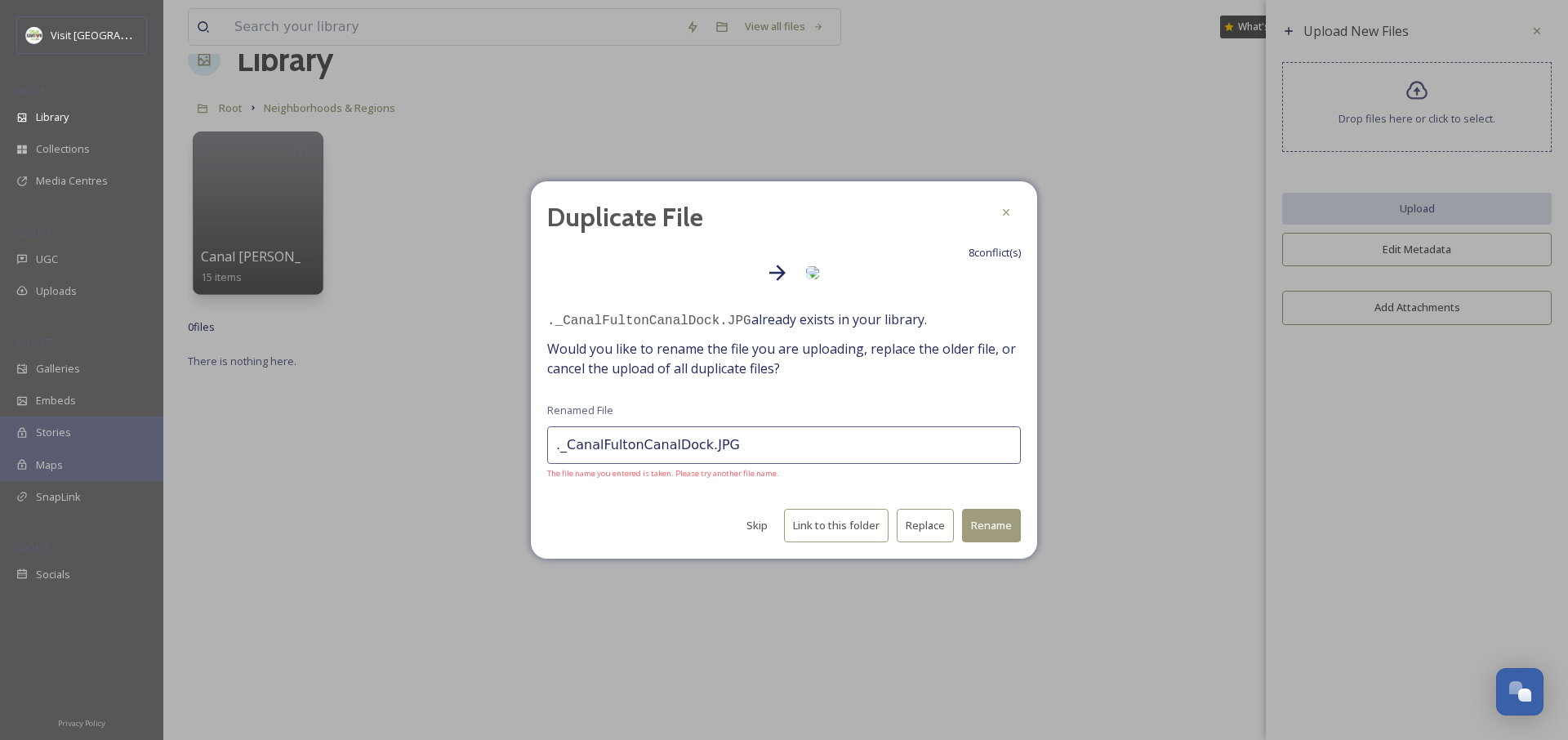
click at [752, 537] on button "Skip" at bounding box center [758, 525] width 38 height 32
click at [752, 531] on button "Skip" at bounding box center [758, 525] width 38 height 32
type input "._Canal [PERSON_NAME][GEOGRAPHIC_DATA]jpg"
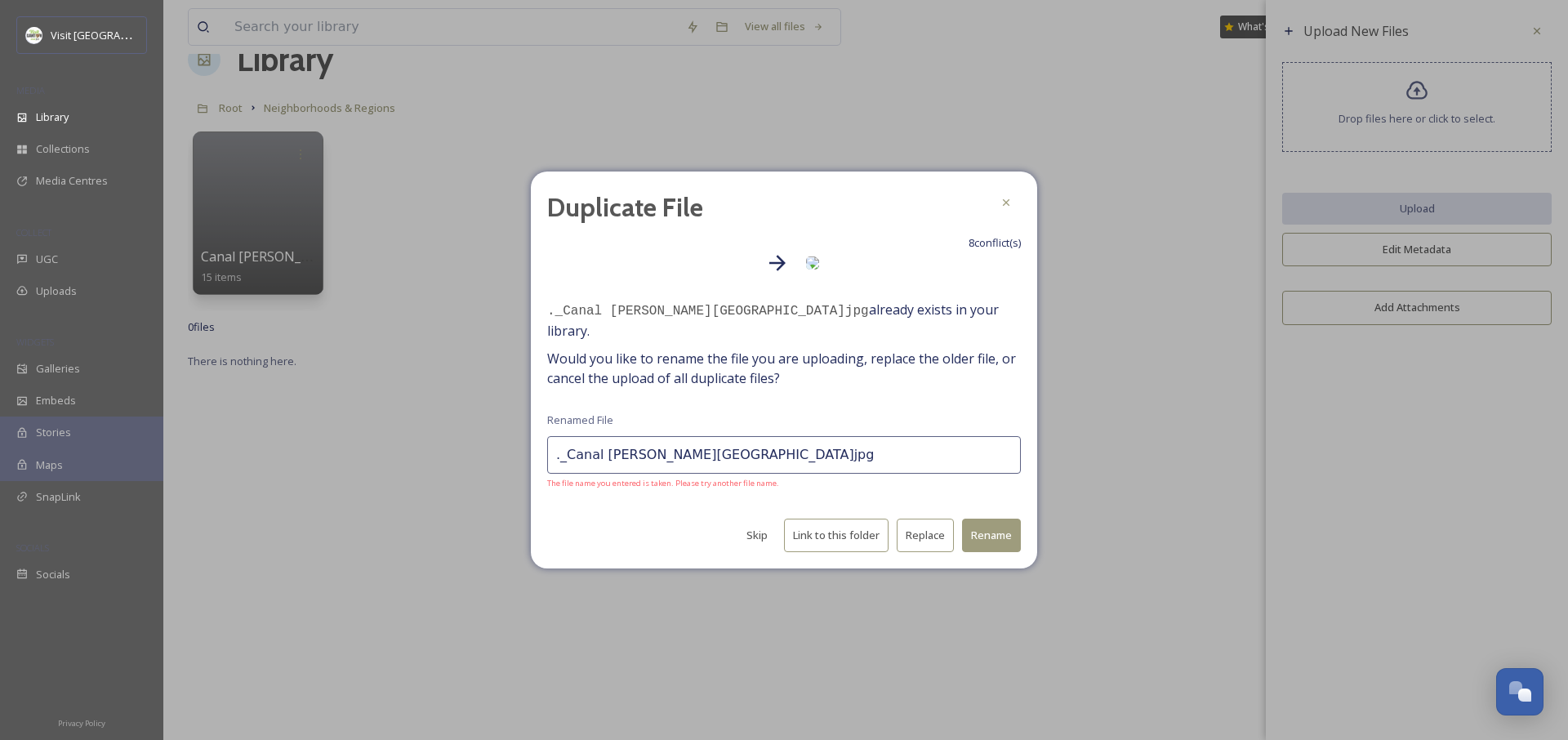
click at [752, 531] on button "Skip" at bounding box center [758, 535] width 38 height 32
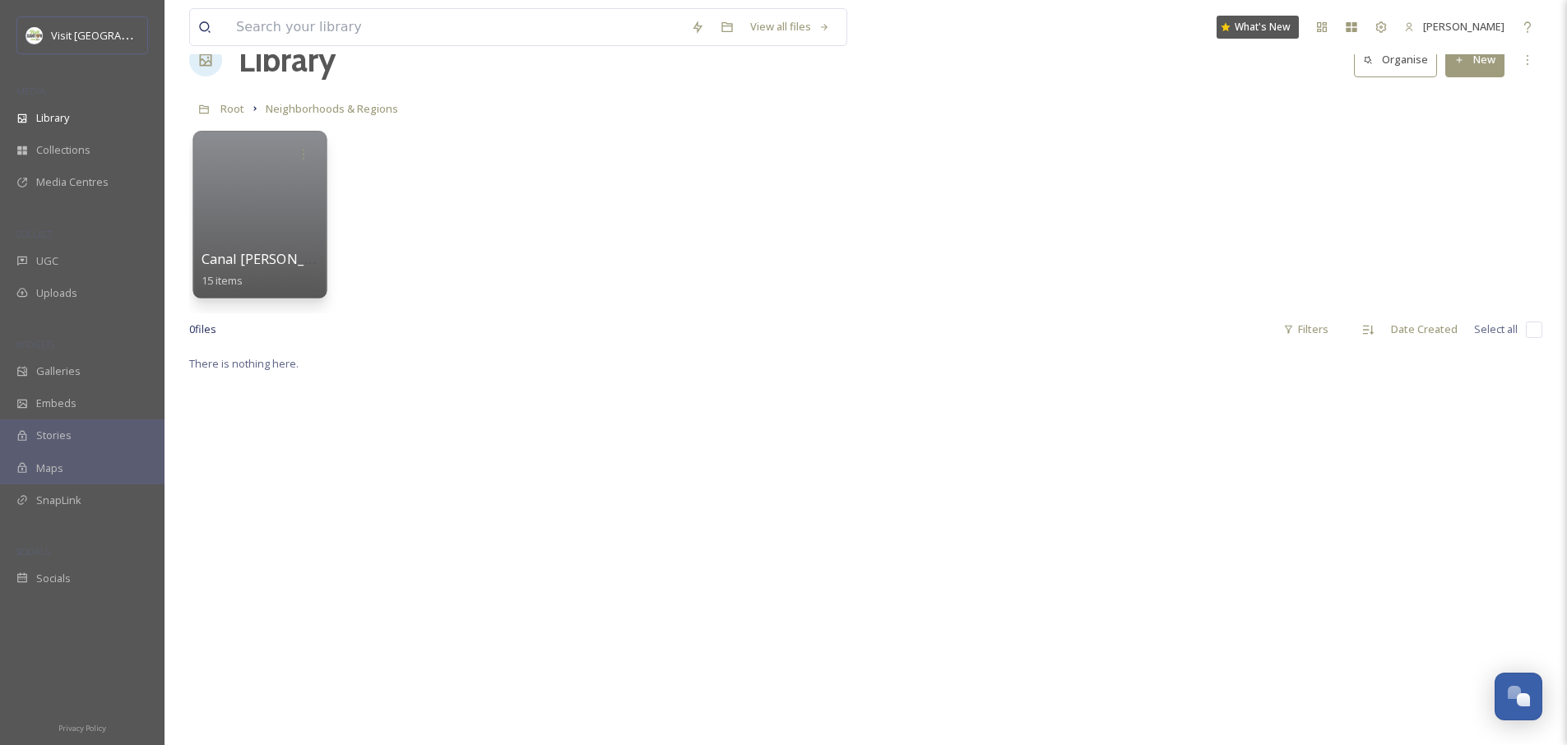
click at [264, 225] on div at bounding box center [259, 215] width 134 height 168
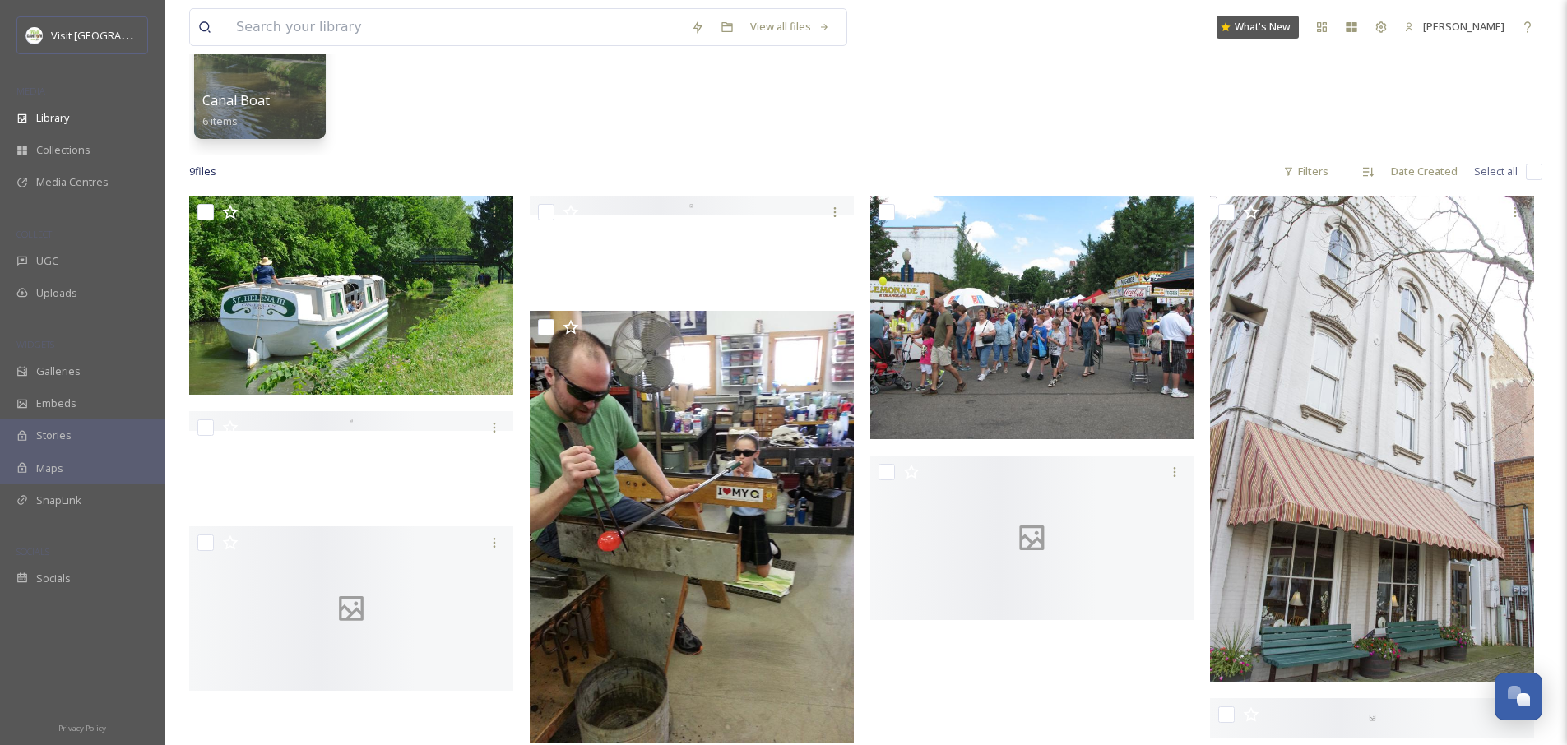
scroll to position [397, 0]
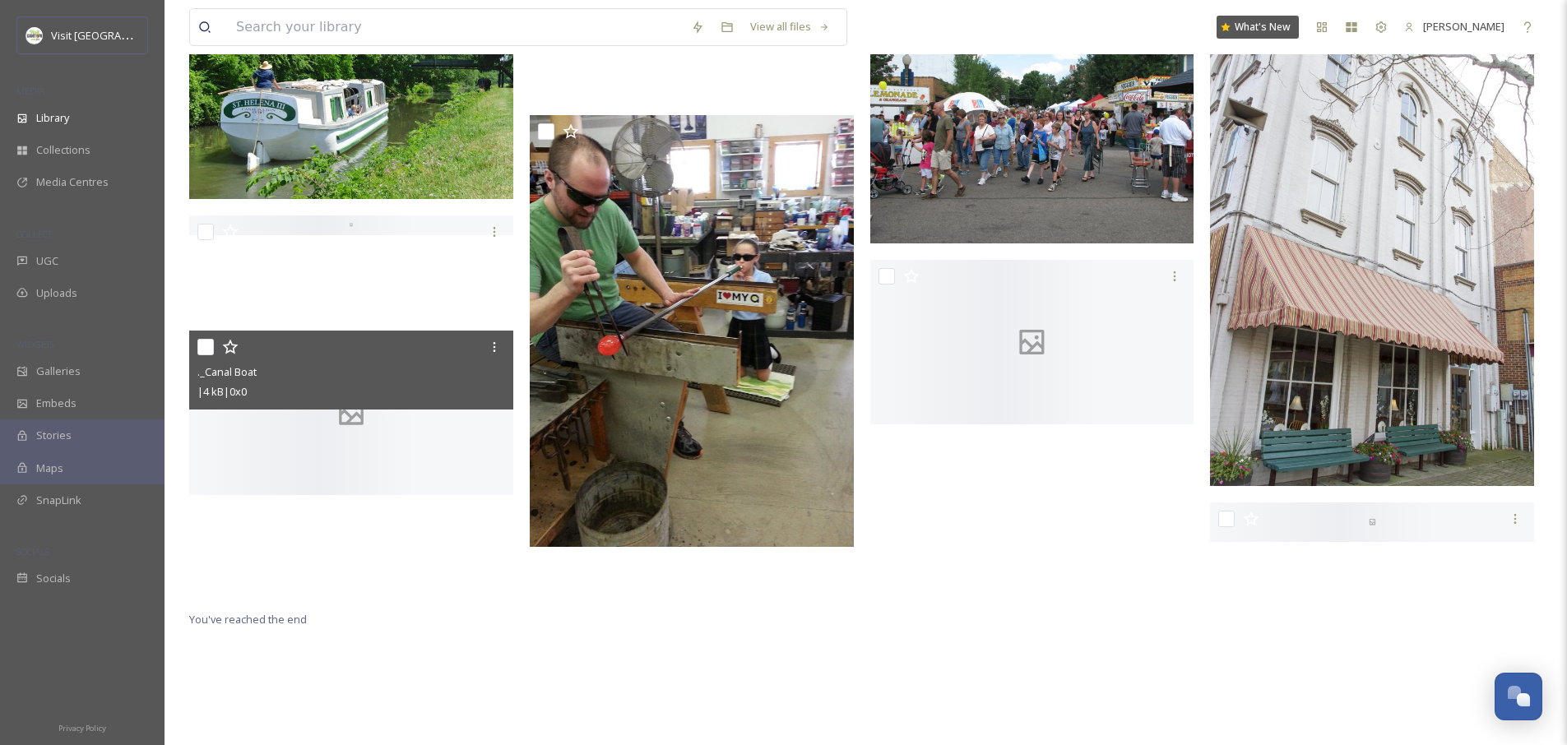
click at [192, 346] on div "._Canal Boat | 4 kB | 0 x 0" at bounding box center [351, 370] width 324 height 79
click at [206, 349] on input "checkbox" at bounding box center [205, 347] width 16 height 16
checkbox input "true"
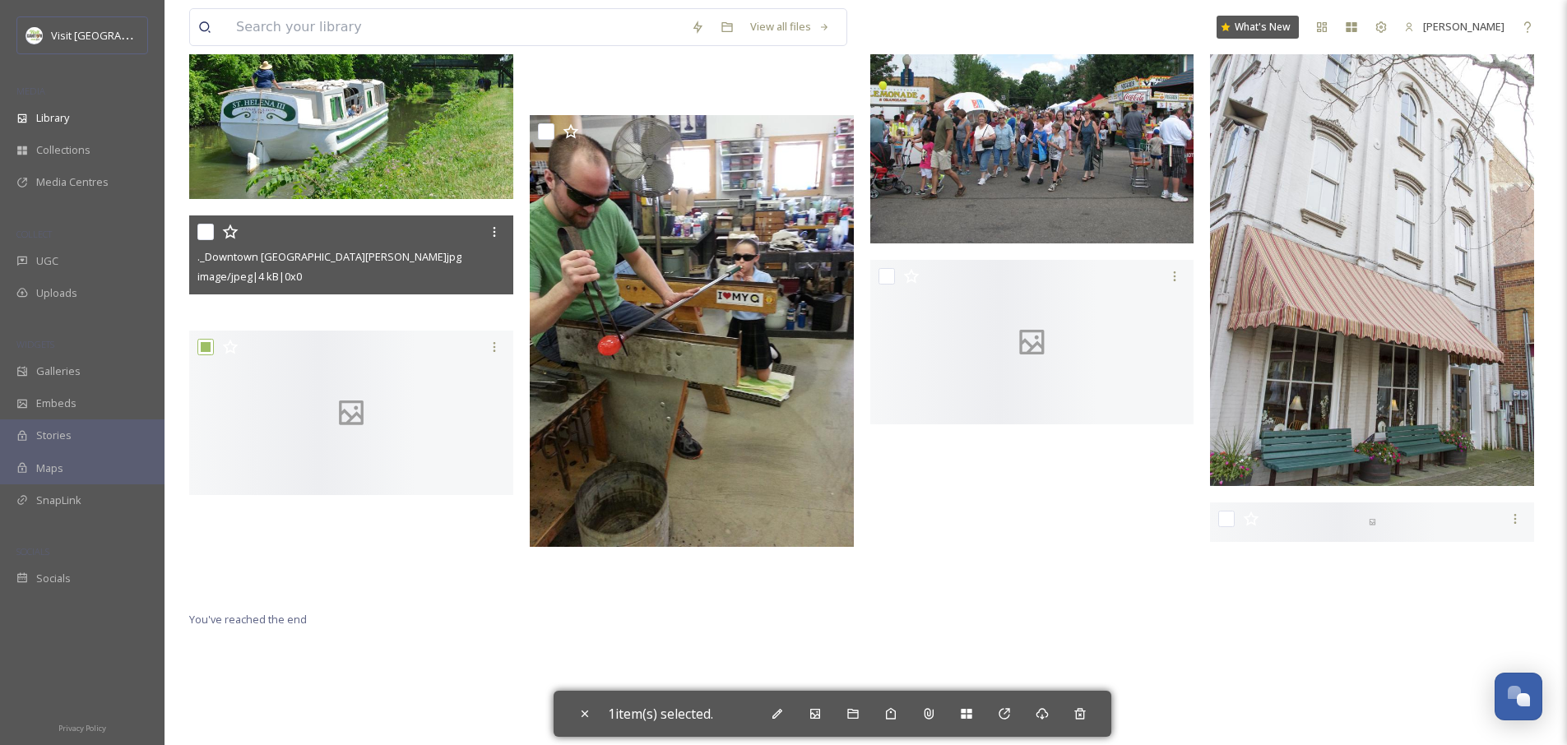
click at [203, 226] on input "checkbox" at bounding box center [205, 232] width 16 height 16
checkbox input "true"
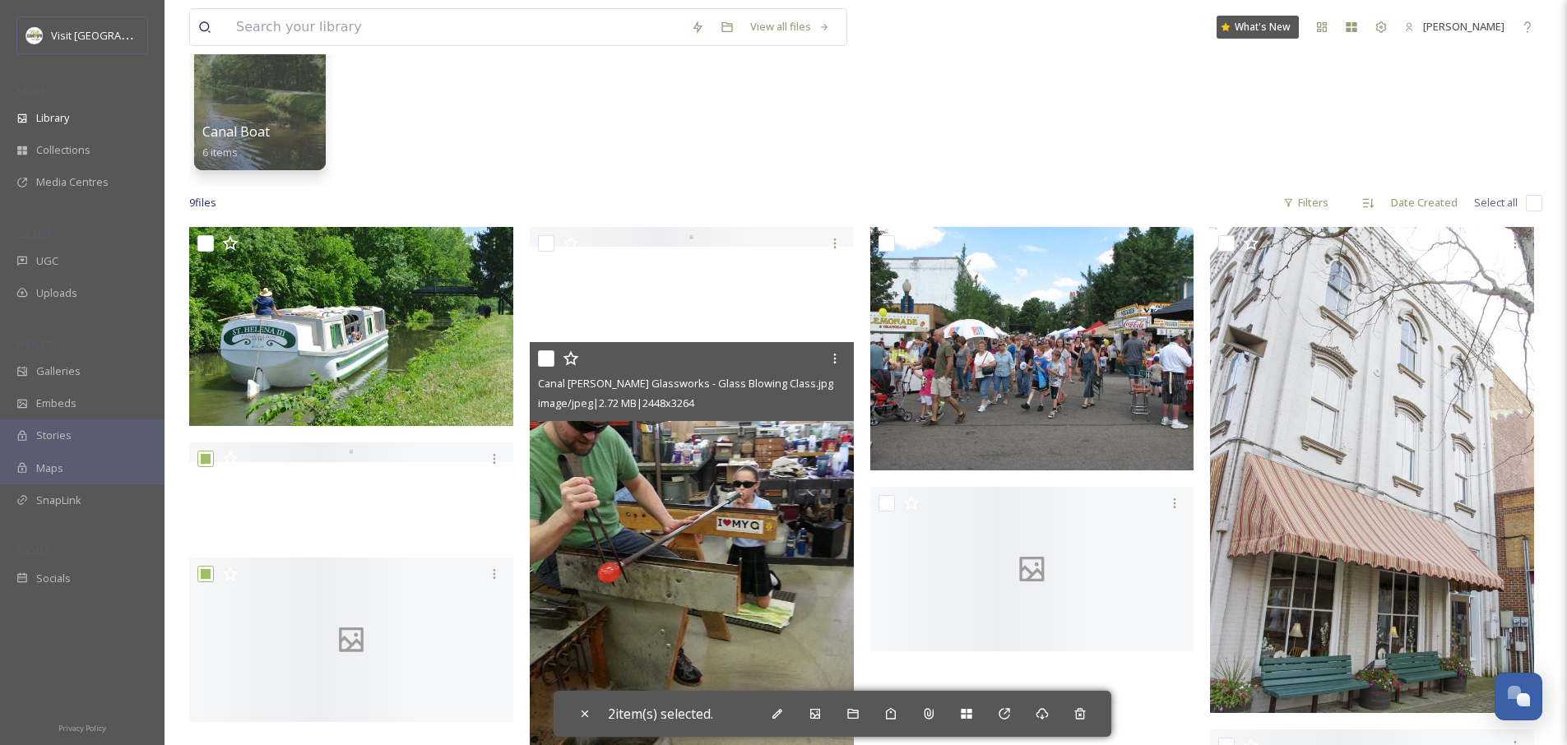
scroll to position [0, 0]
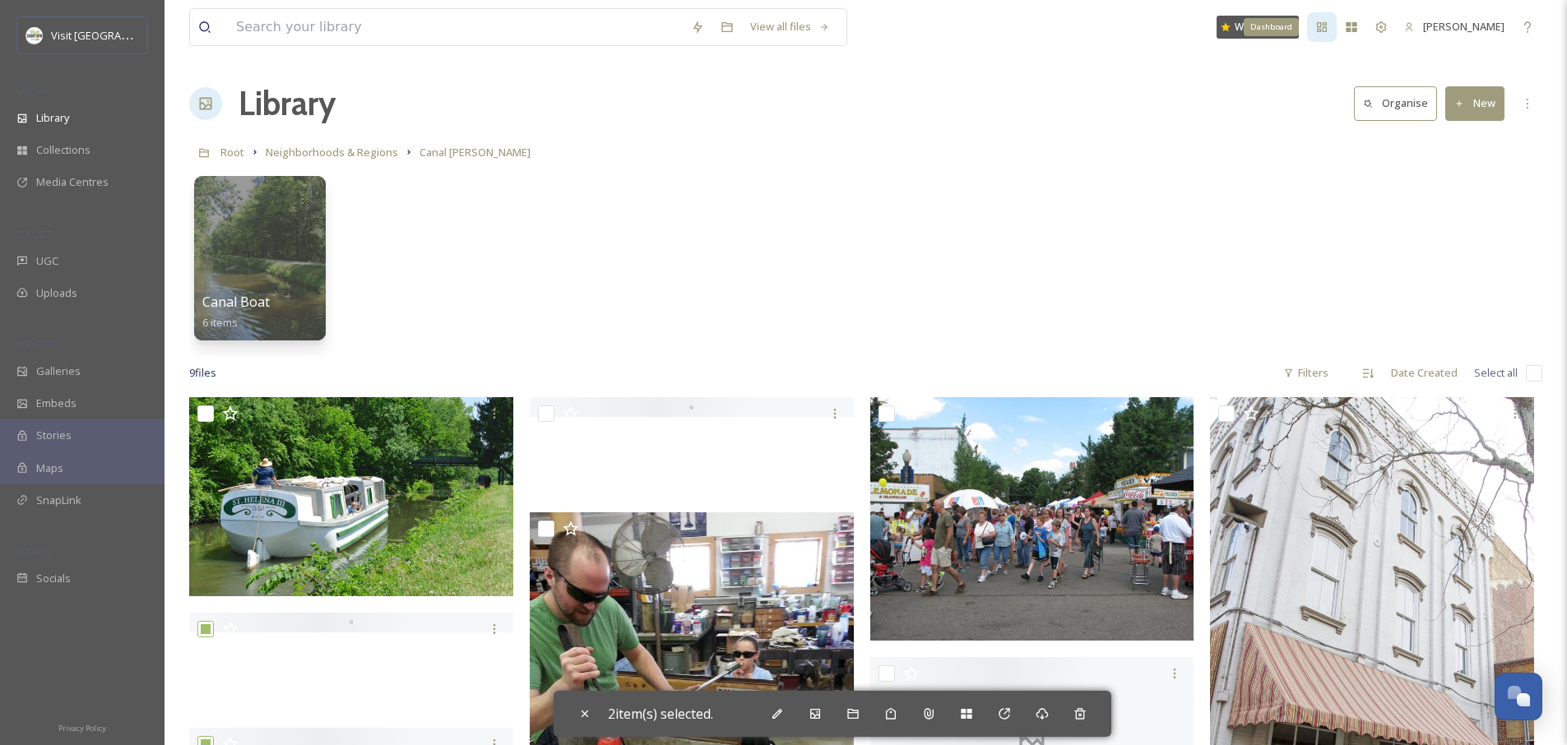
click at [1319, 35] on div "Dashboard" at bounding box center [1322, 27] width 30 height 30
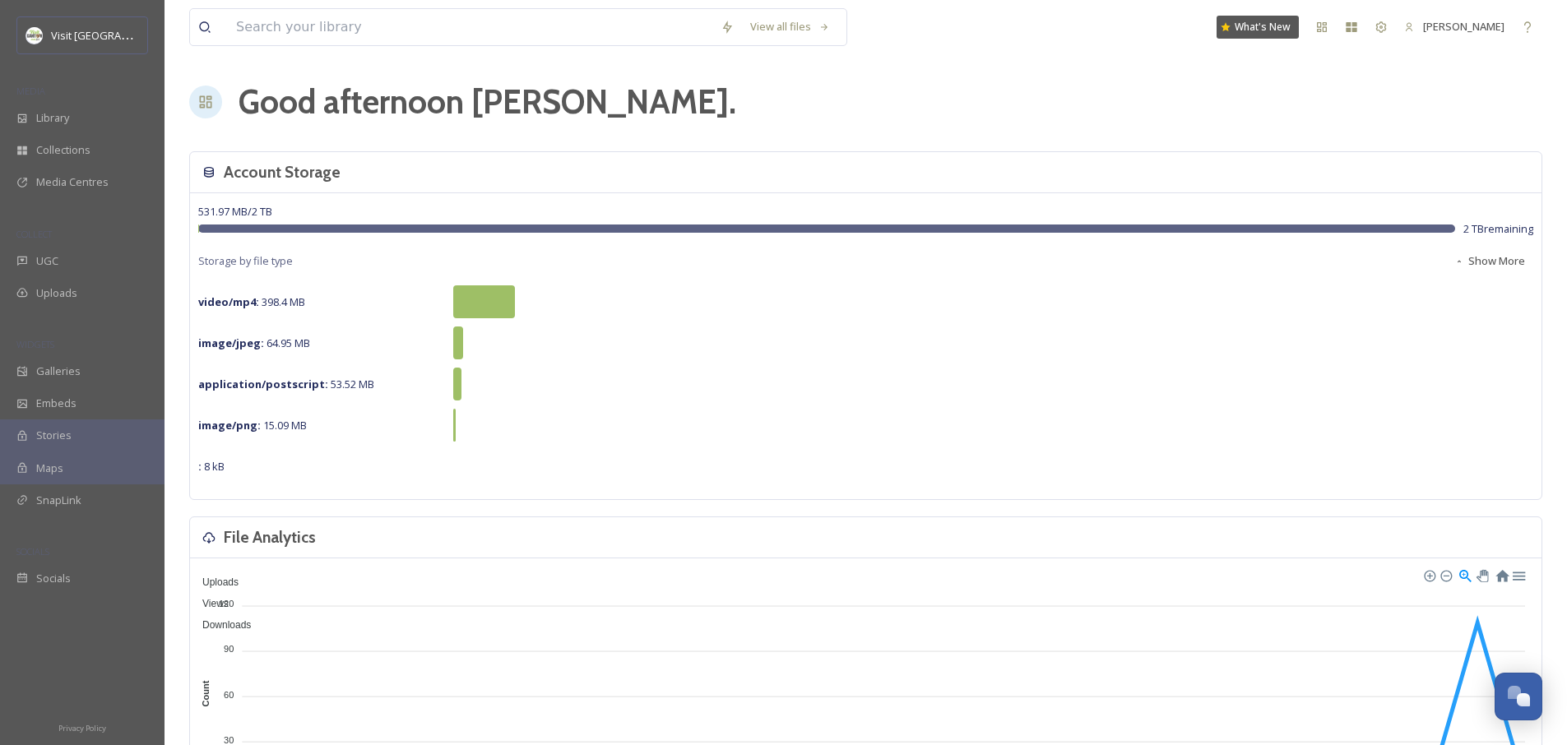
scroll to position [29, 0]
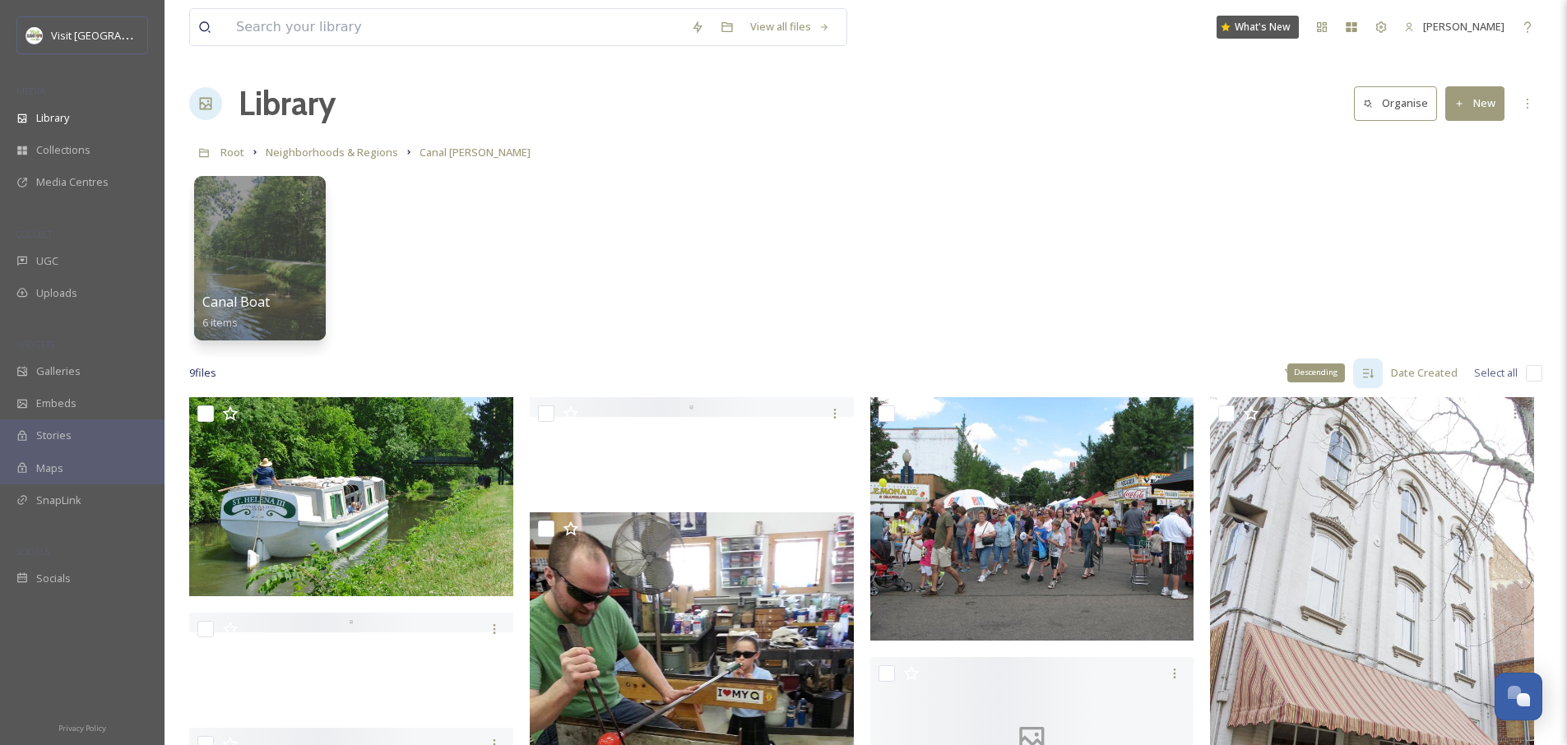
click at [1365, 374] on icon at bounding box center [1367, 373] width 13 height 13
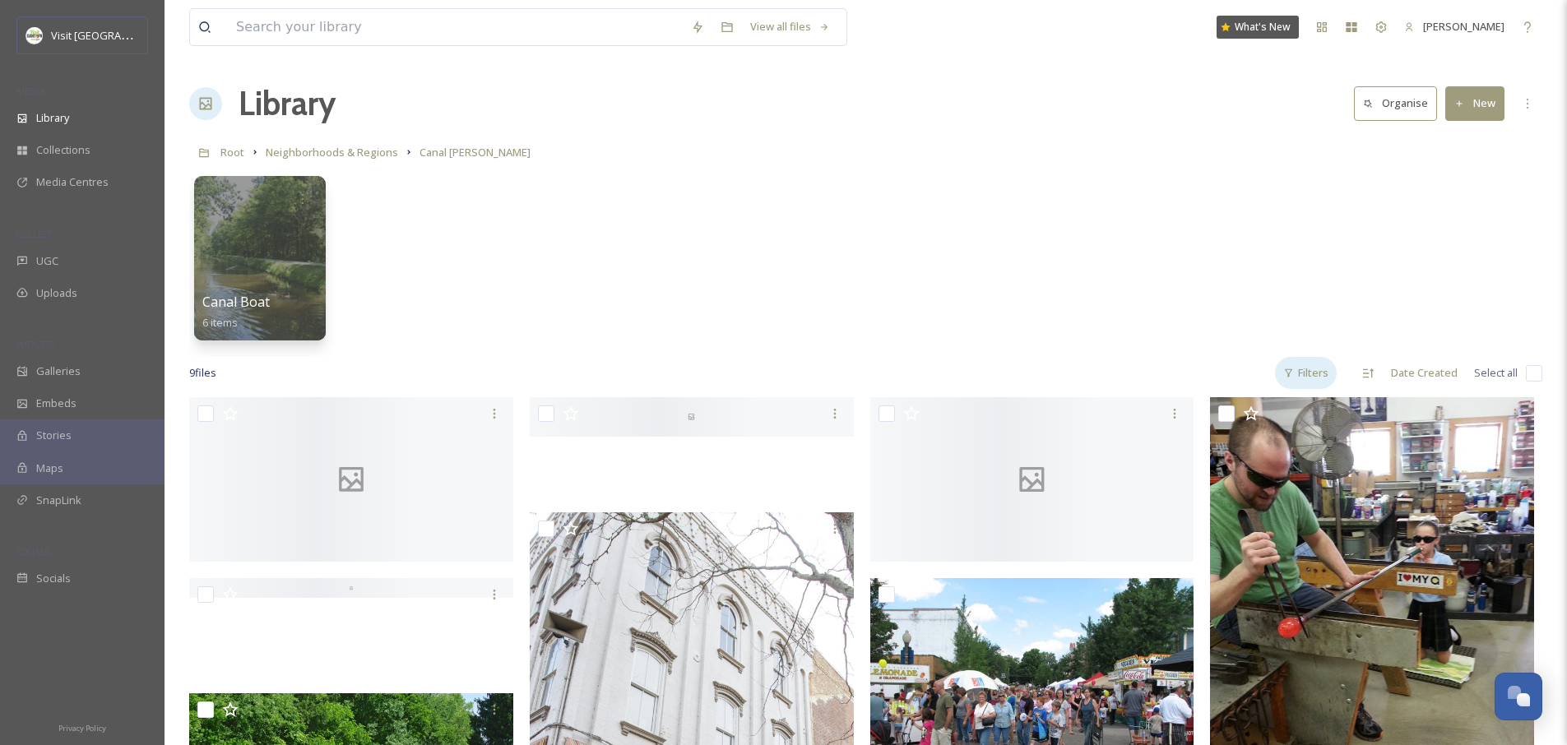
click at [1307, 371] on div "Filters" at bounding box center [1306, 373] width 62 height 32
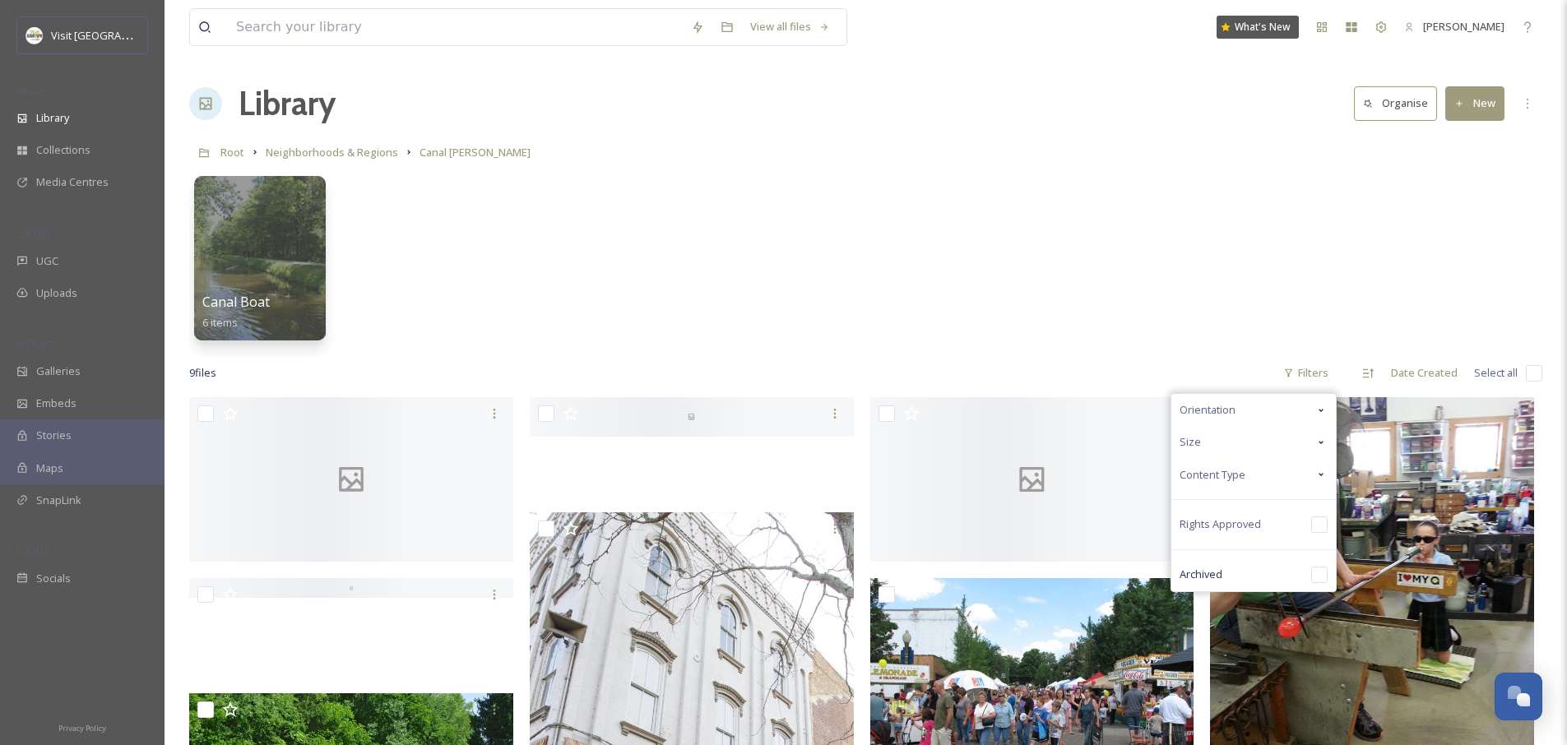
click at [1271, 417] on div "Orientation" at bounding box center [1253, 410] width 165 height 32
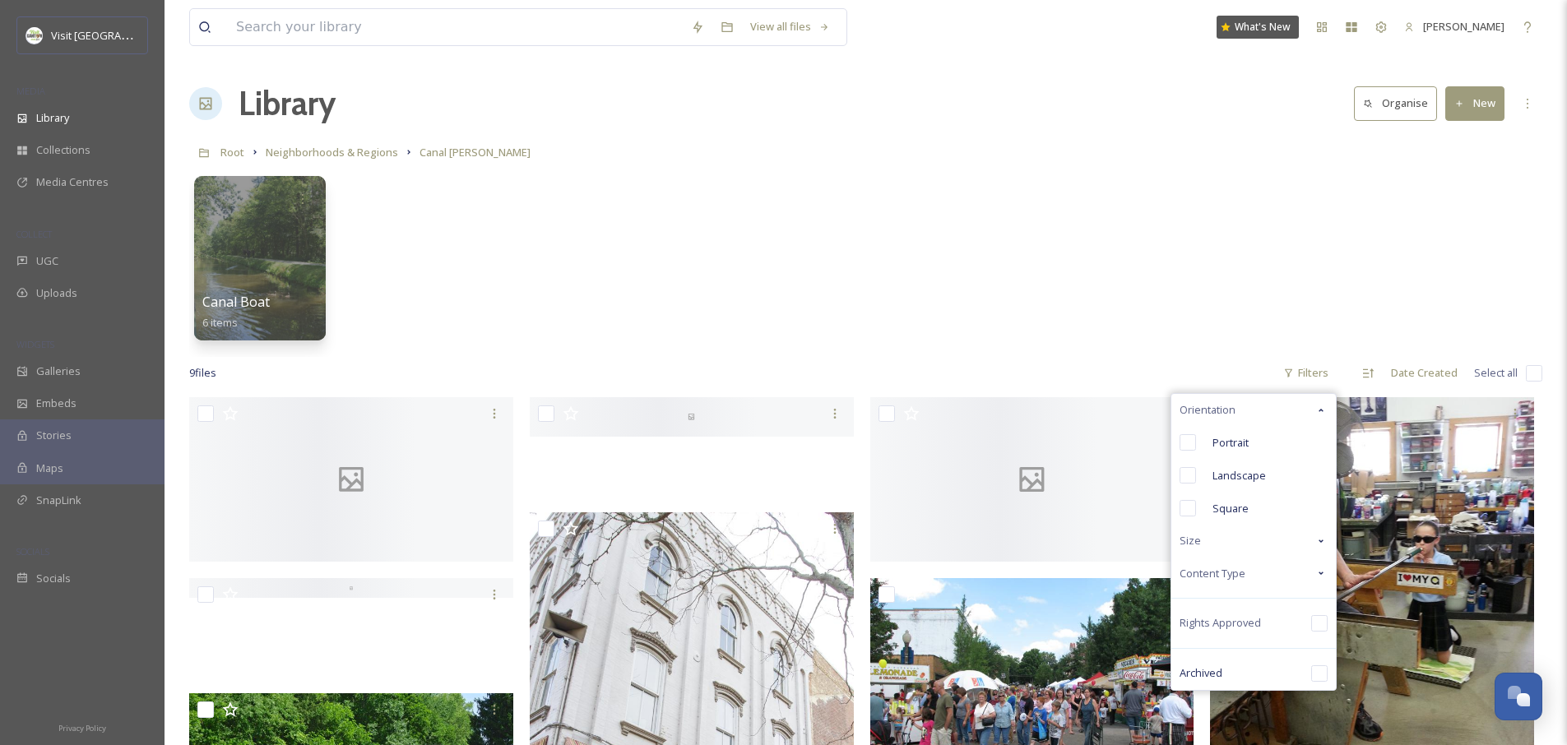
click at [1239, 410] on div "Orientation" at bounding box center [1253, 410] width 165 height 32
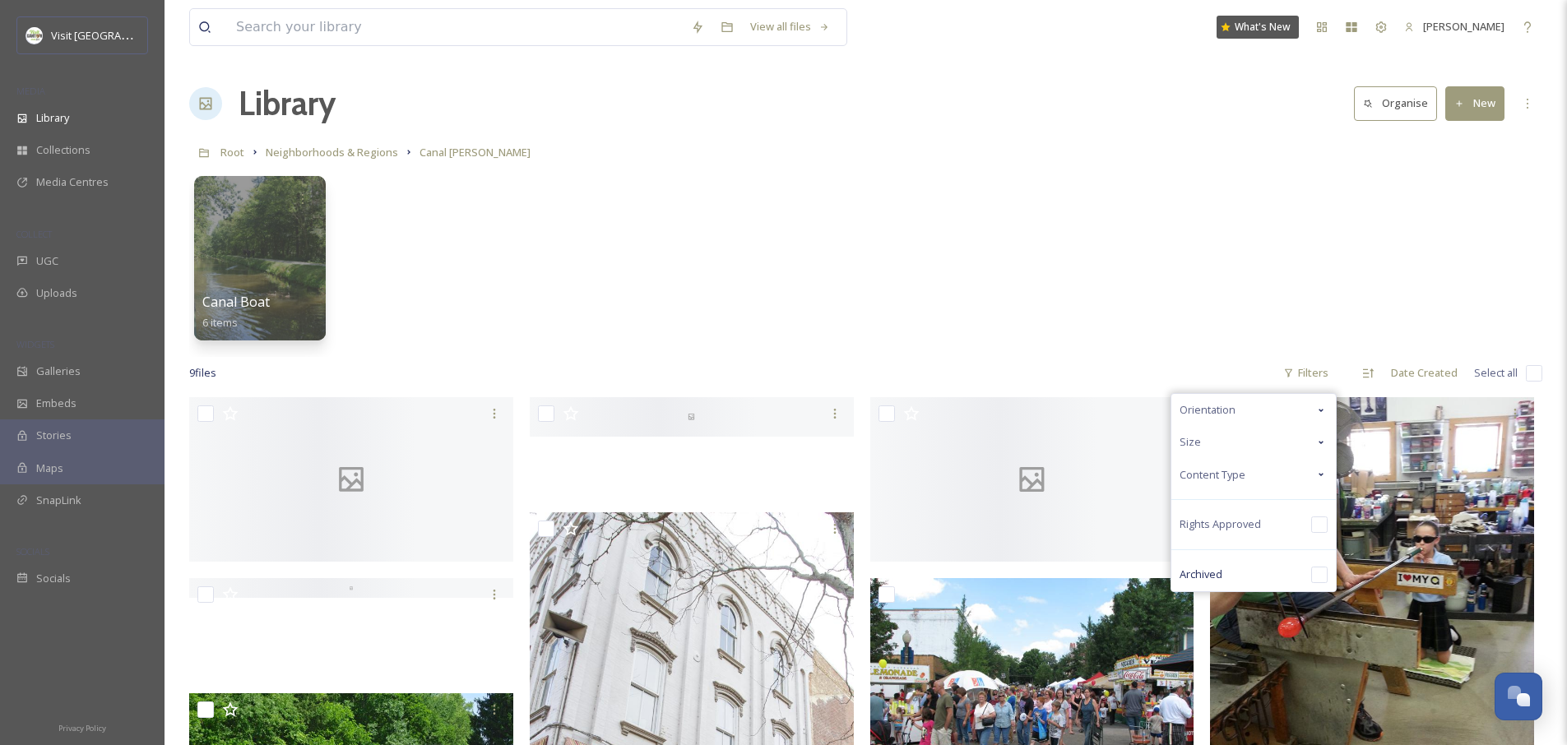
click at [1226, 441] on div "Size" at bounding box center [1253, 442] width 165 height 32
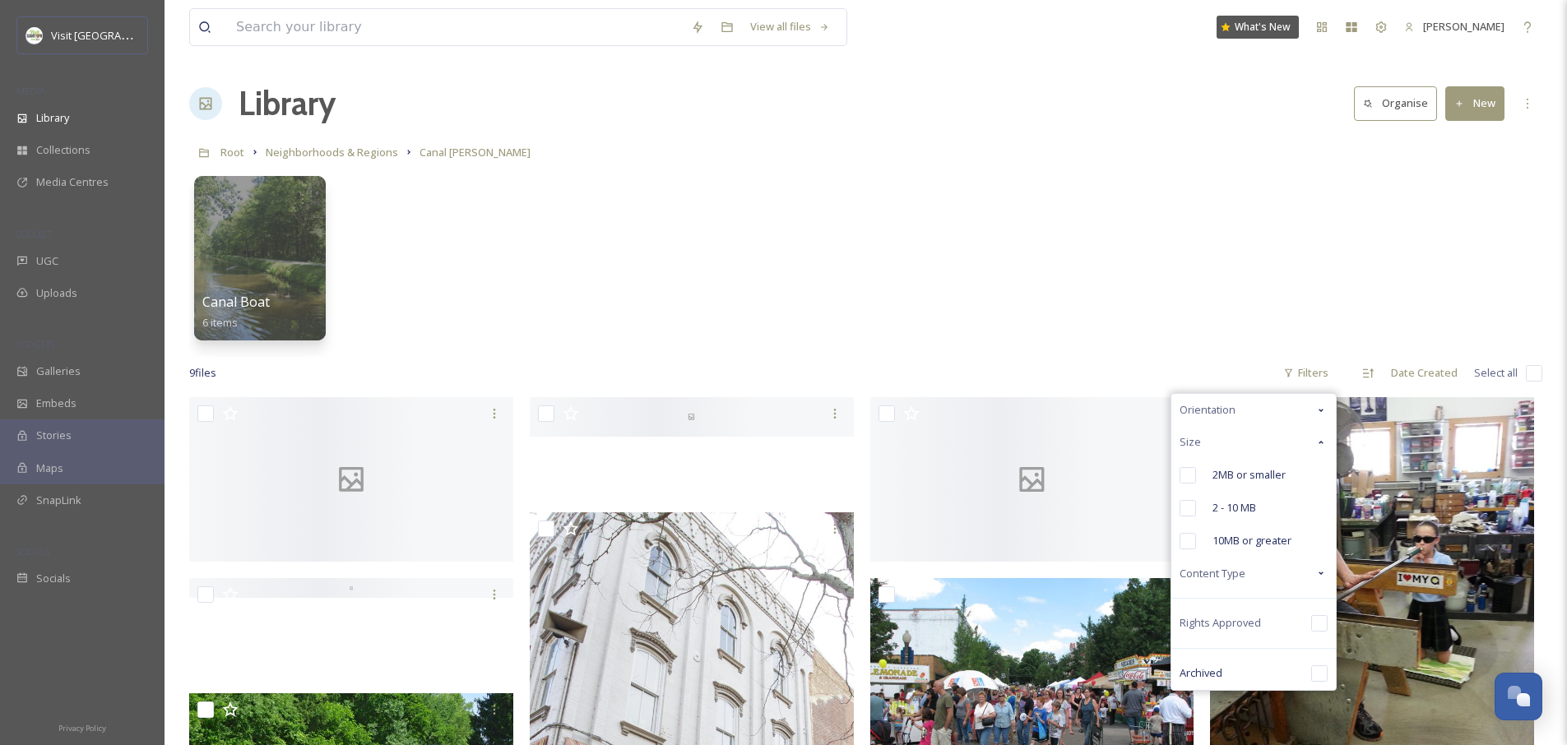
click at [1226, 441] on div "Size" at bounding box center [1253, 442] width 165 height 32
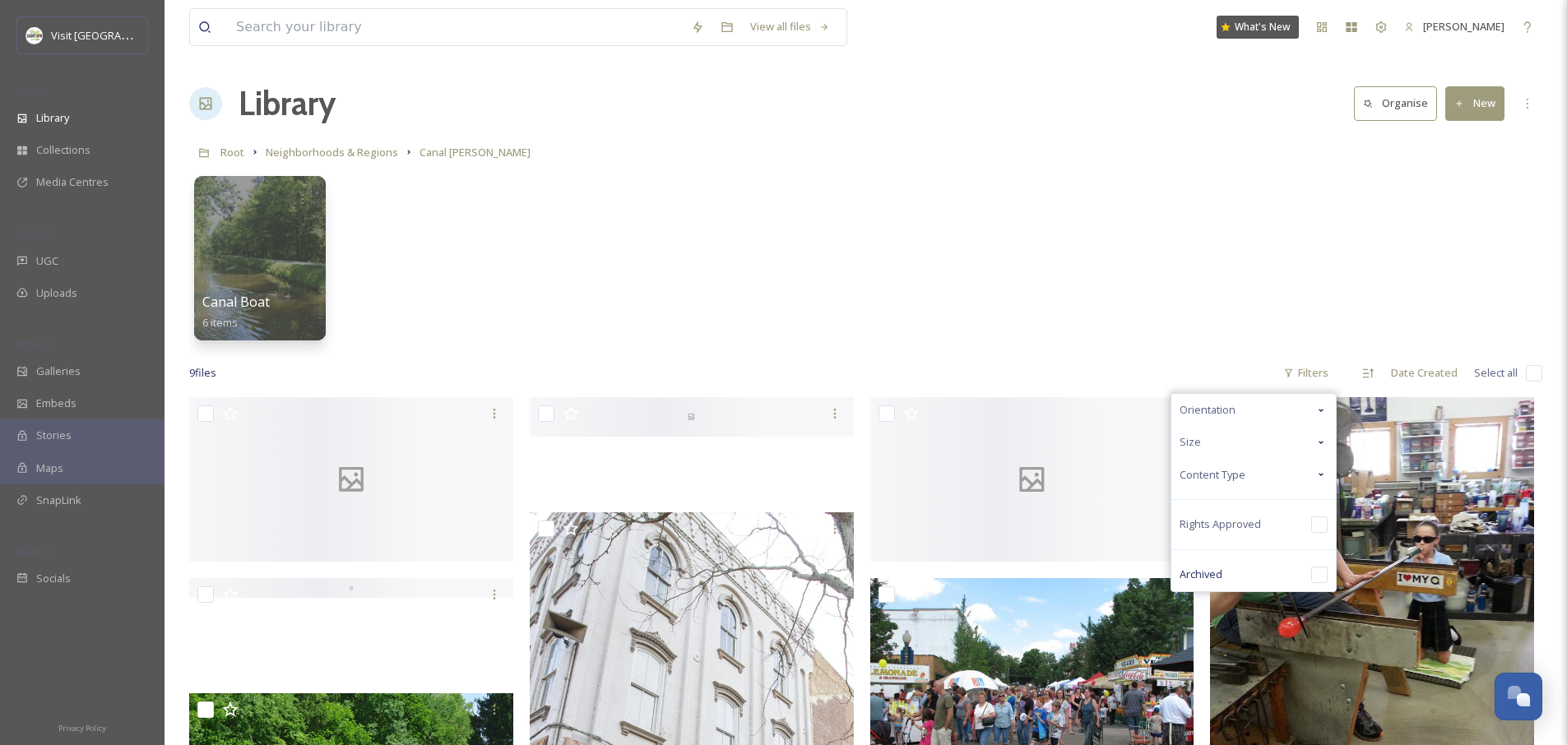
click at [1263, 235] on div "Canal Boat 6 items" at bounding box center [865, 262] width 1353 height 189
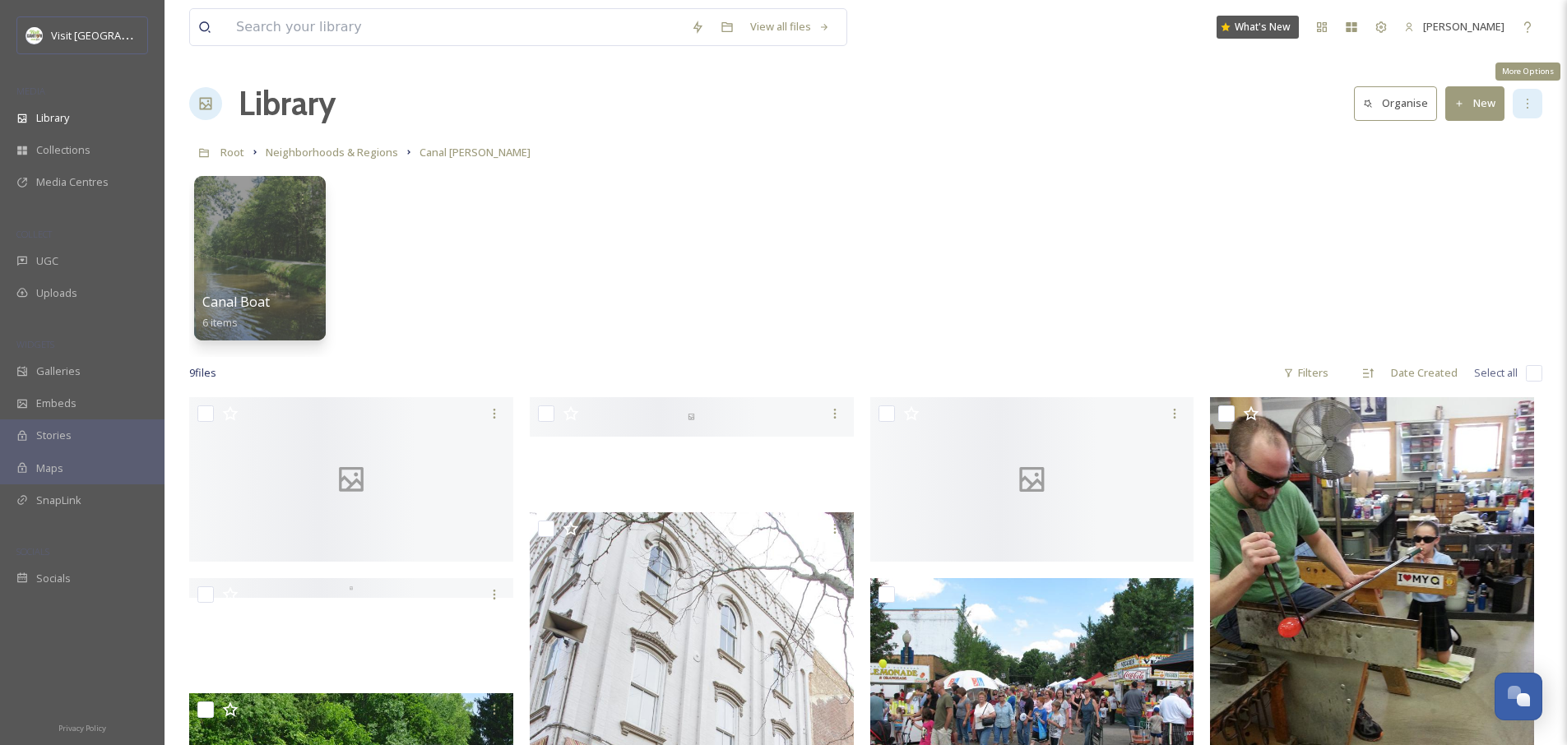
click at [1527, 106] on icon at bounding box center [1527, 103] width 13 height 13
click at [1207, 245] on div "Canal Boat 6 items" at bounding box center [865, 262] width 1353 height 189
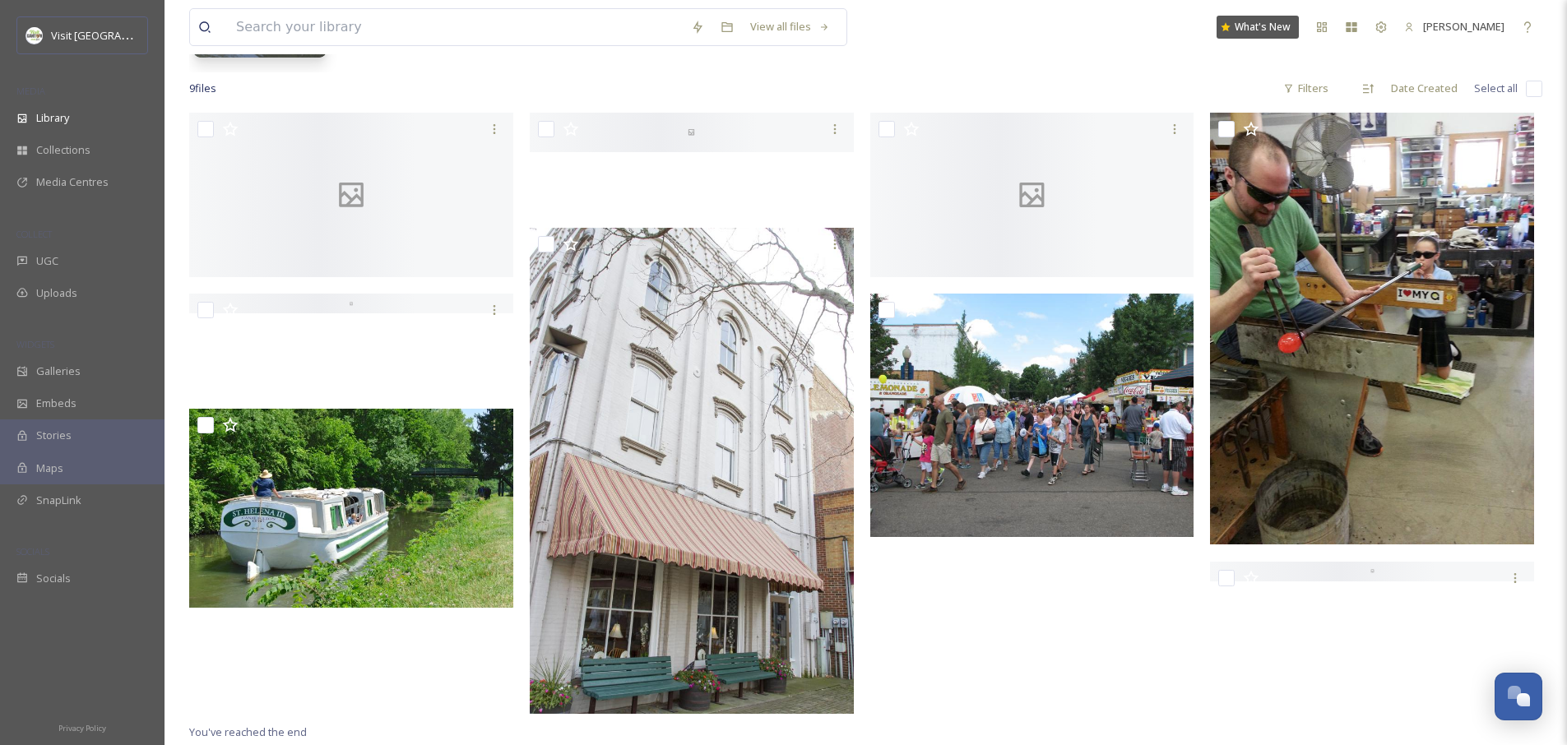
scroll to position [53, 0]
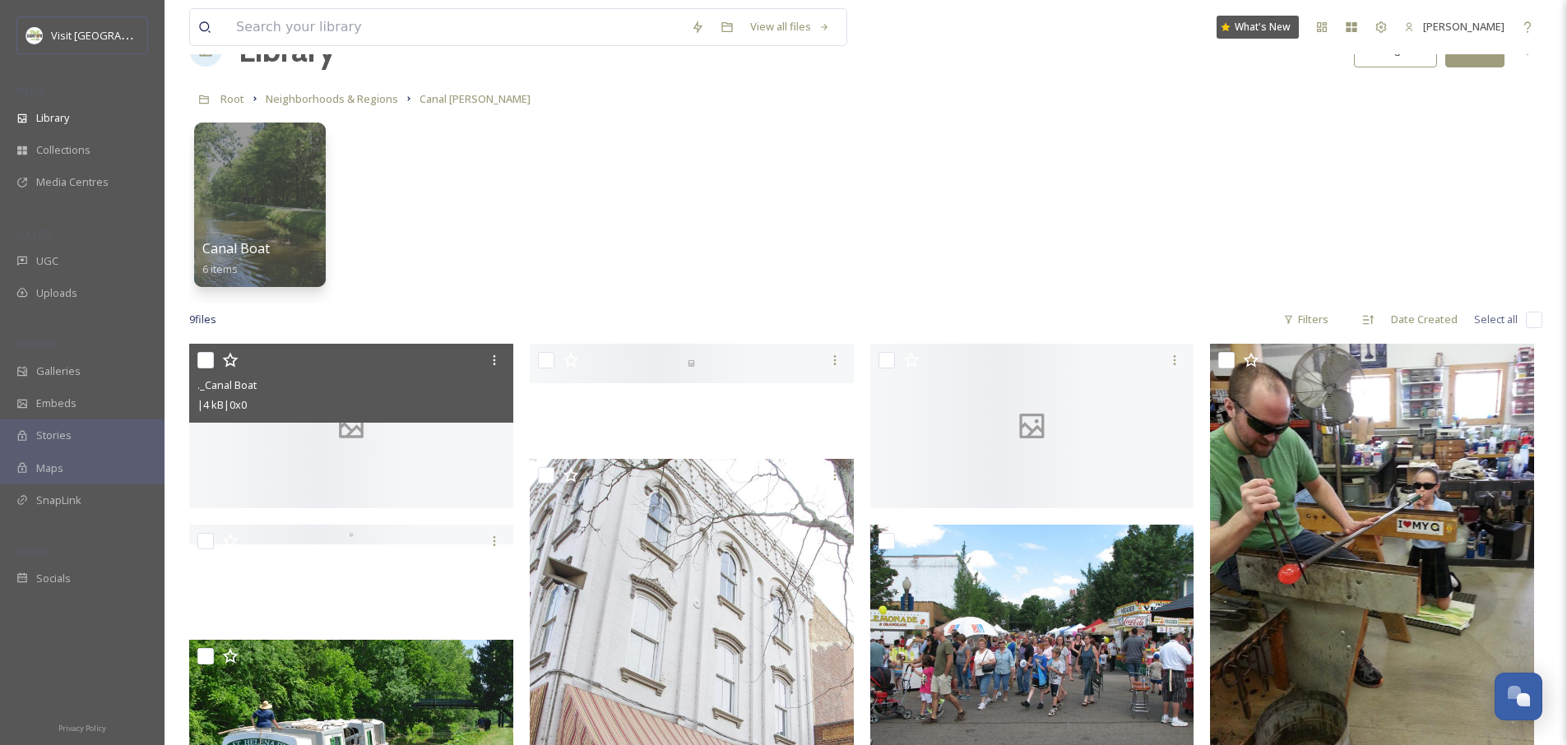
click at [211, 367] on input "checkbox" at bounding box center [205, 360] width 16 height 16
checkbox input "true"
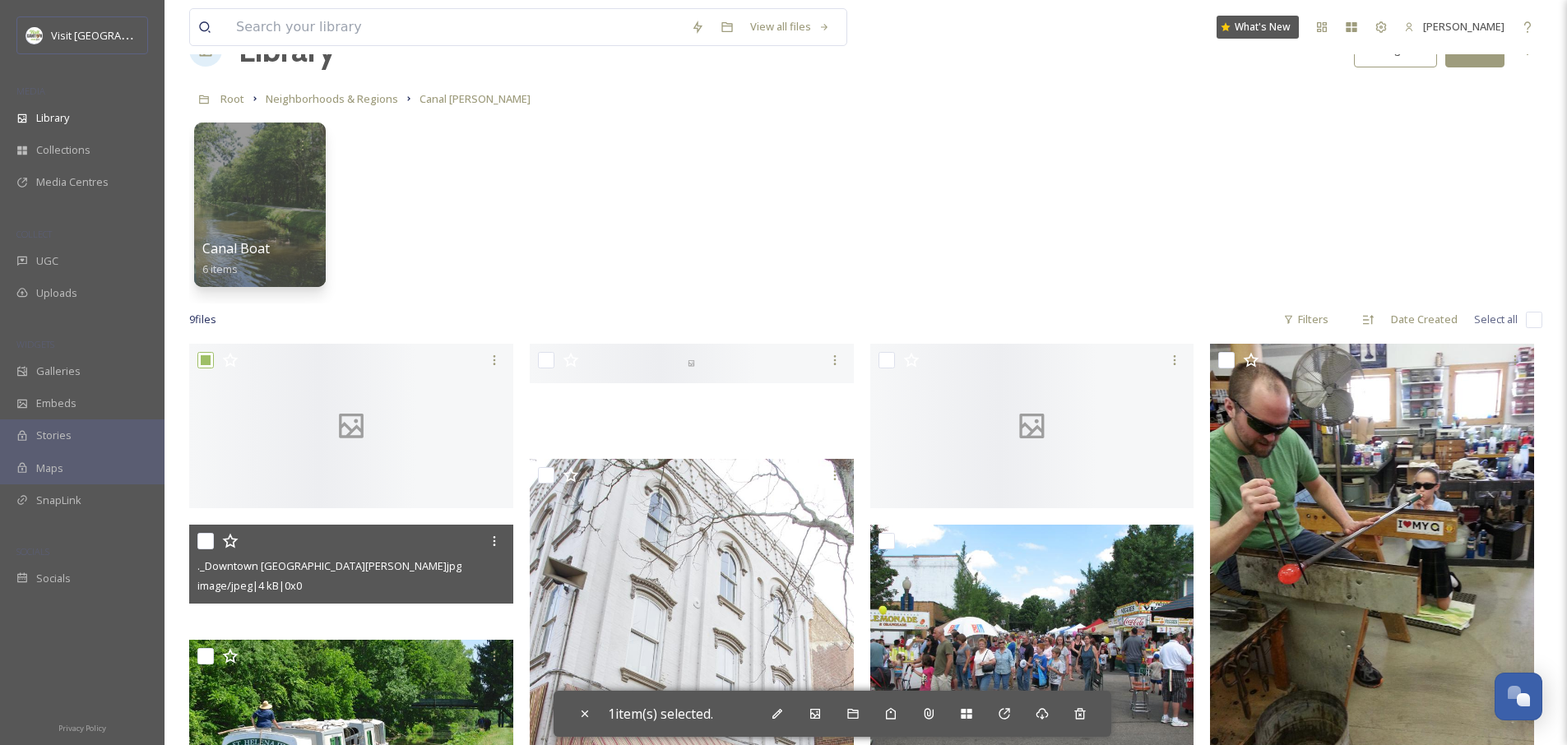
click at [203, 537] on input "checkbox" at bounding box center [205, 541] width 16 height 16
checkbox input "true"
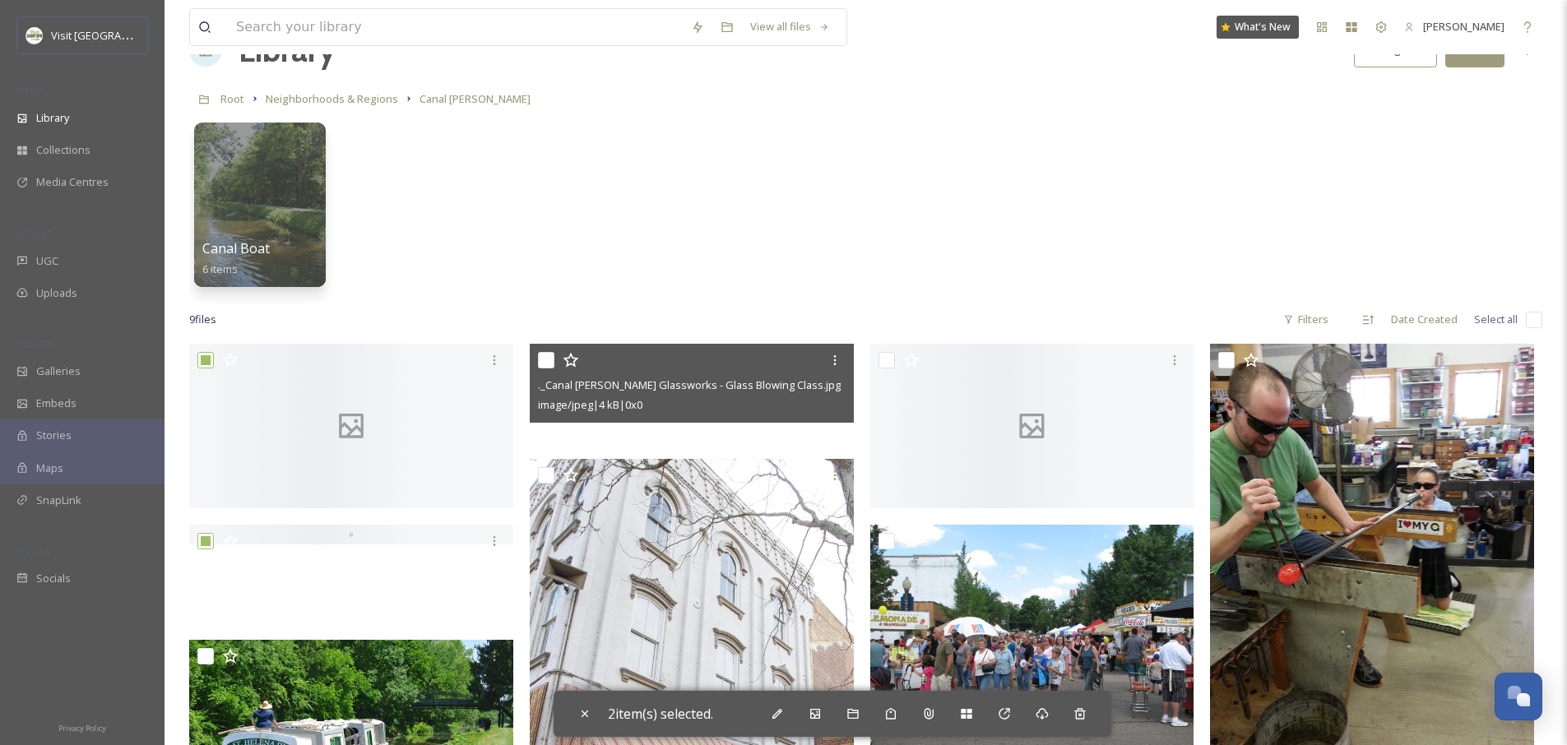
click at [545, 359] on input "checkbox" at bounding box center [546, 360] width 16 height 16
checkbox input "true"
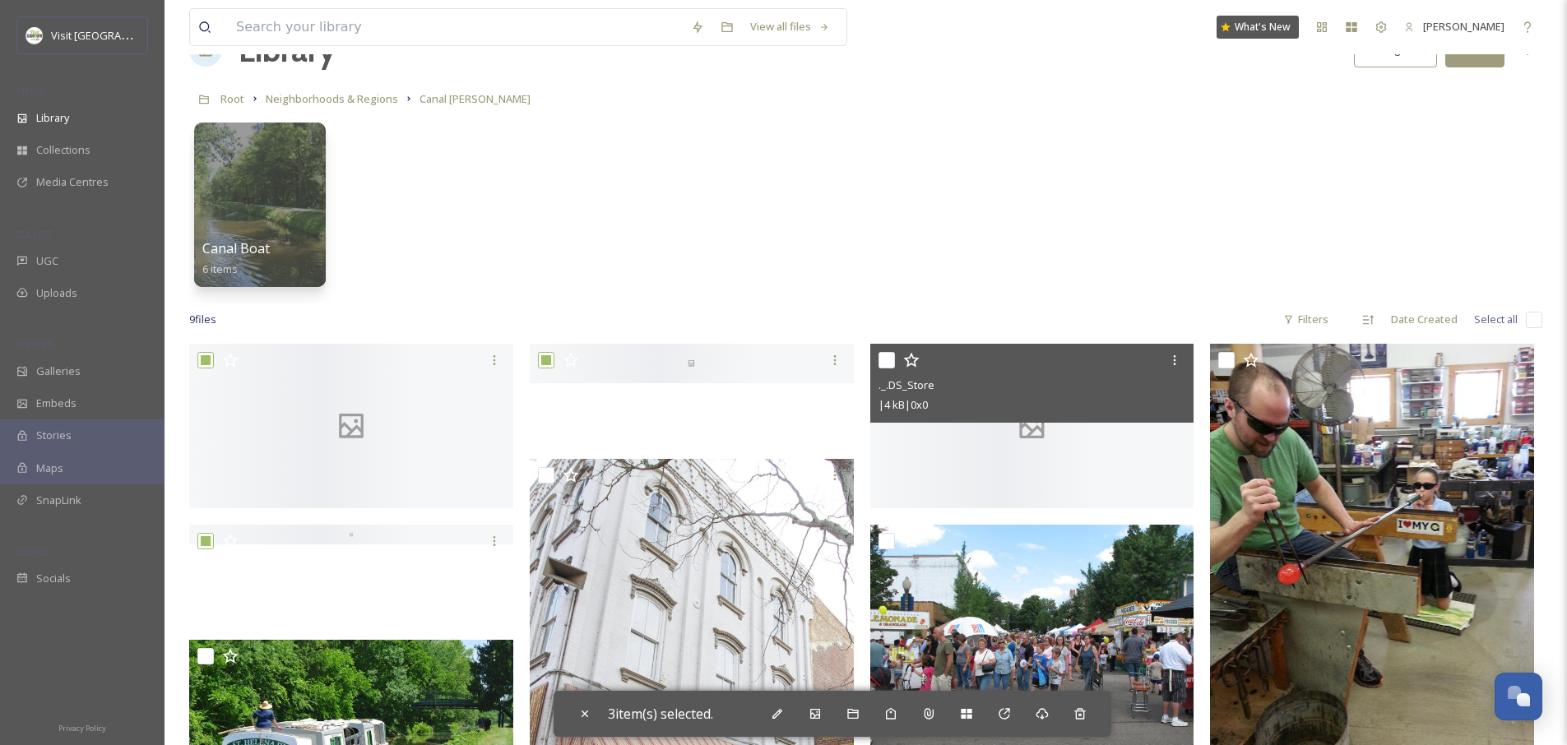
click at [891, 359] on input "checkbox" at bounding box center [886, 360] width 16 height 16
checkbox input "true"
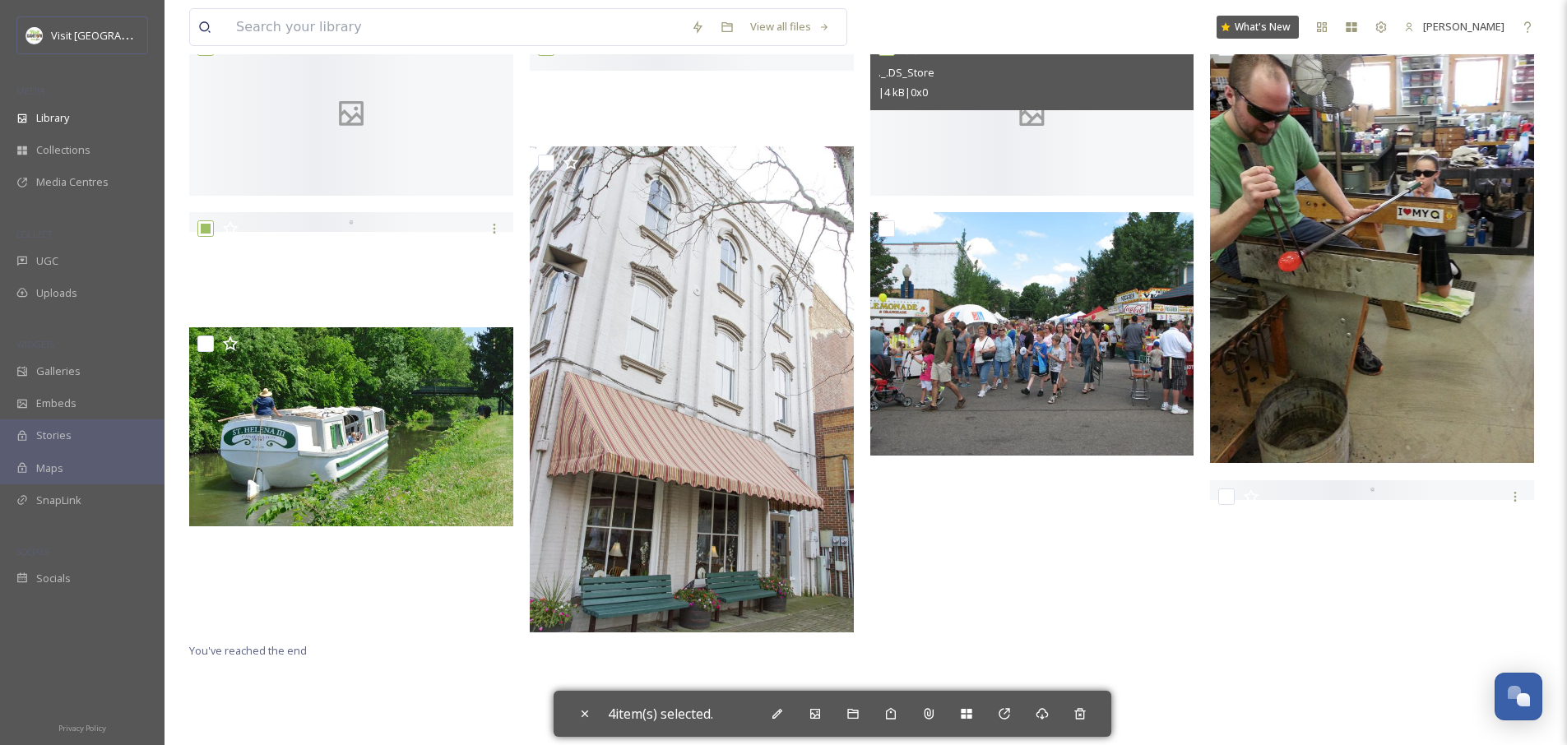
scroll to position [365, 0]
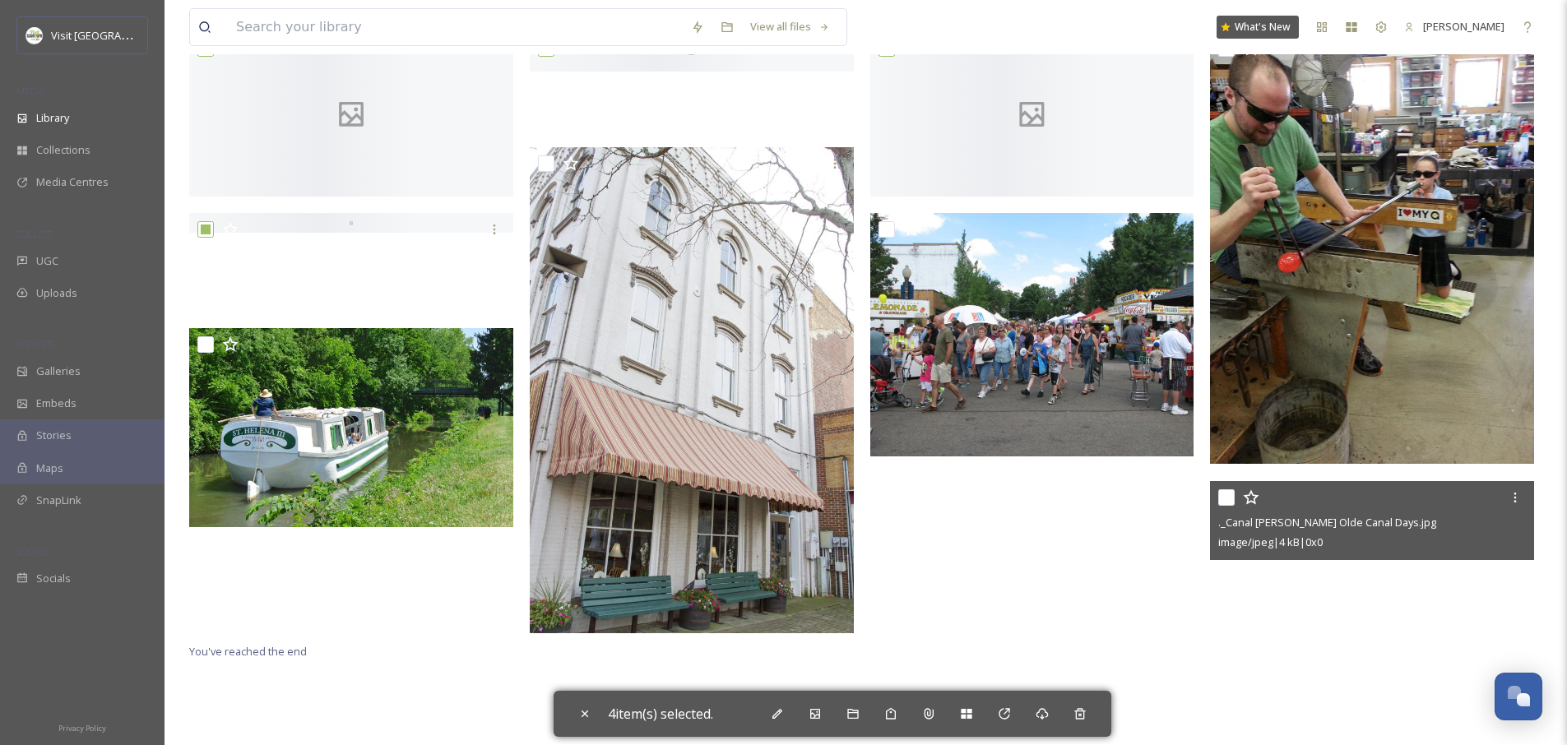
click at [1221, 501] on input "checkbox" at bounding box center [1226, 497] width 16 height 16
checkbox input "true"
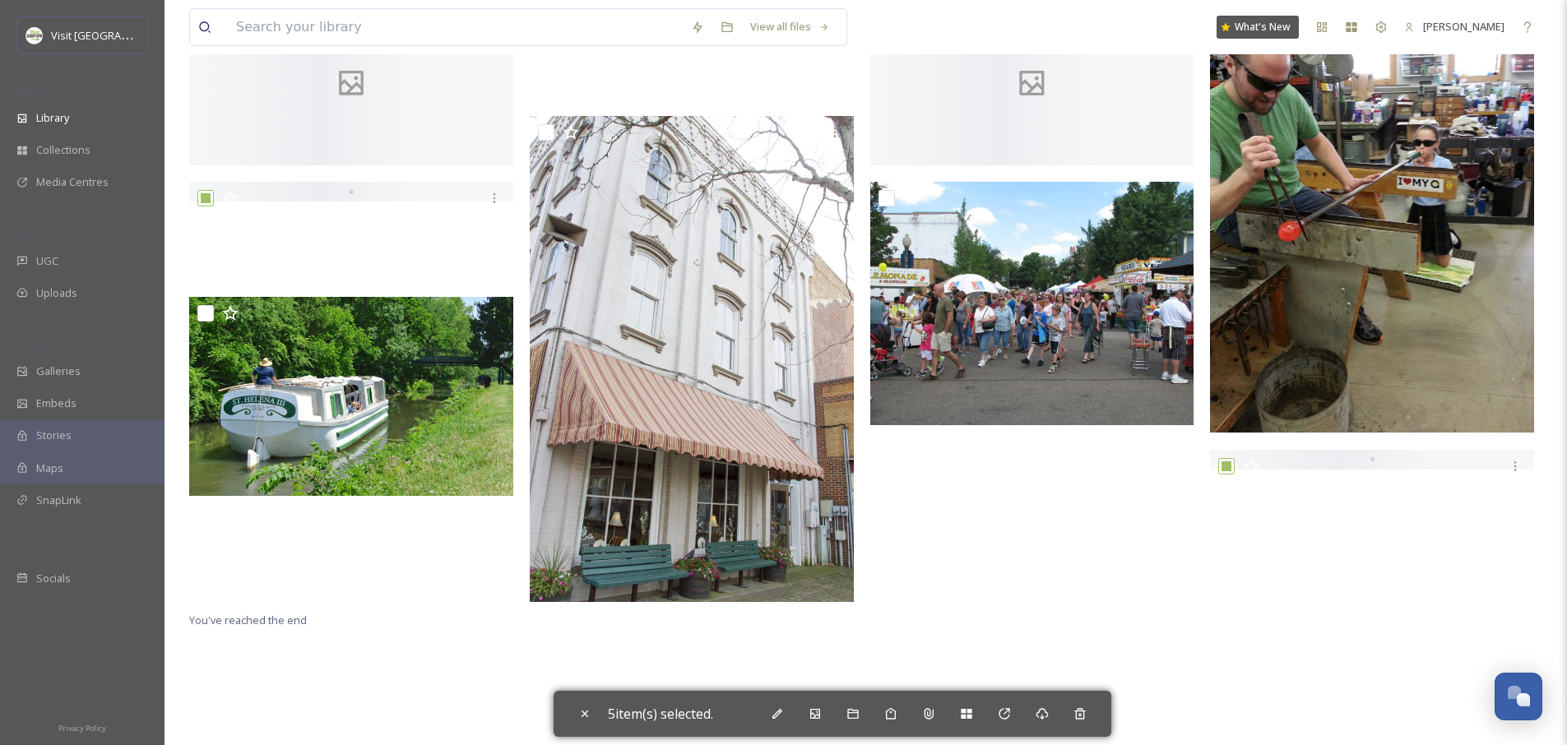
scroll to position [397, 0]
click at [1085, 721] on div "Move to Recycling" at bounding box center [1080, 714] width 30 height 30
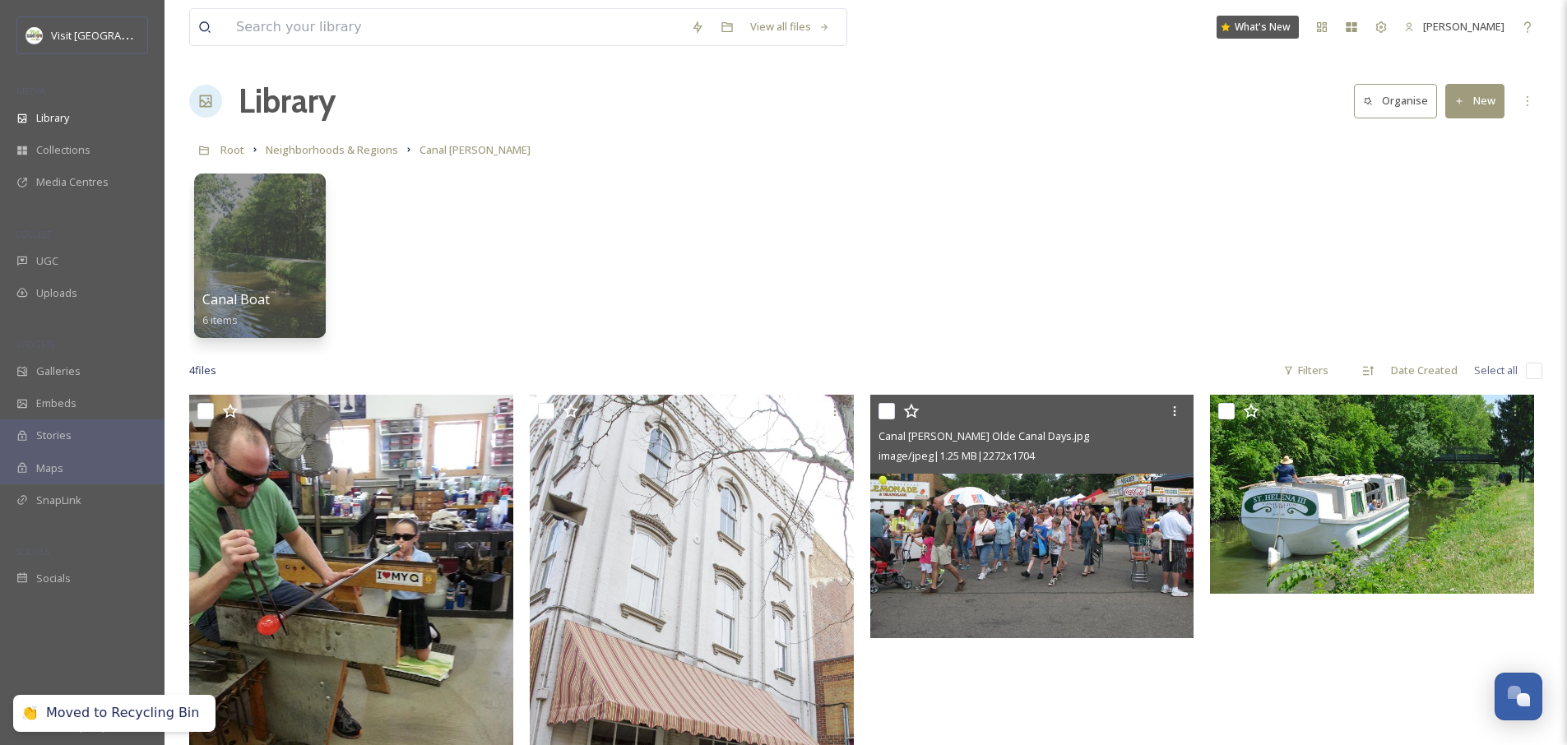
scroll to position [0, 0]
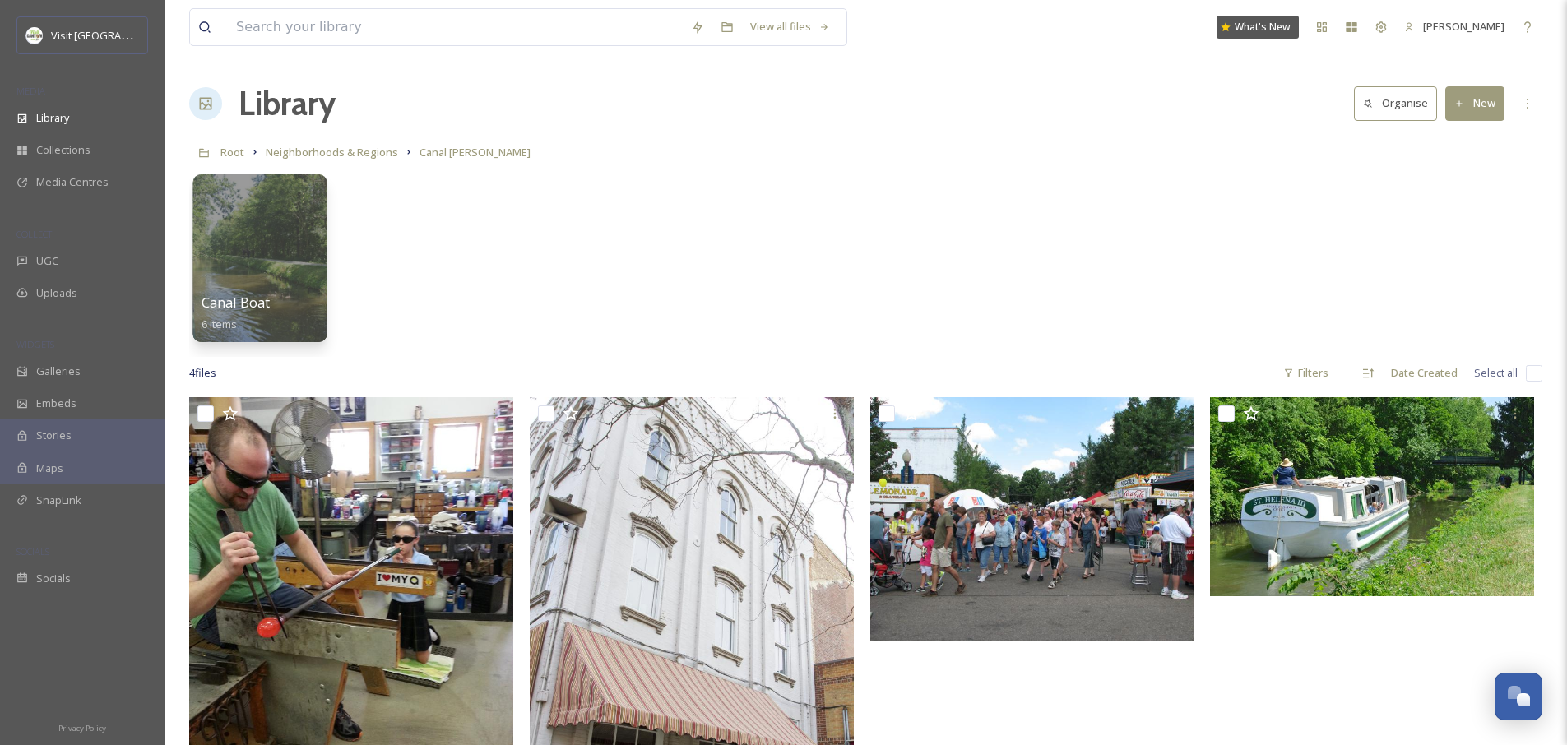
click at [278, 231] on div at bounding box center [259, 258] width 134 height 168
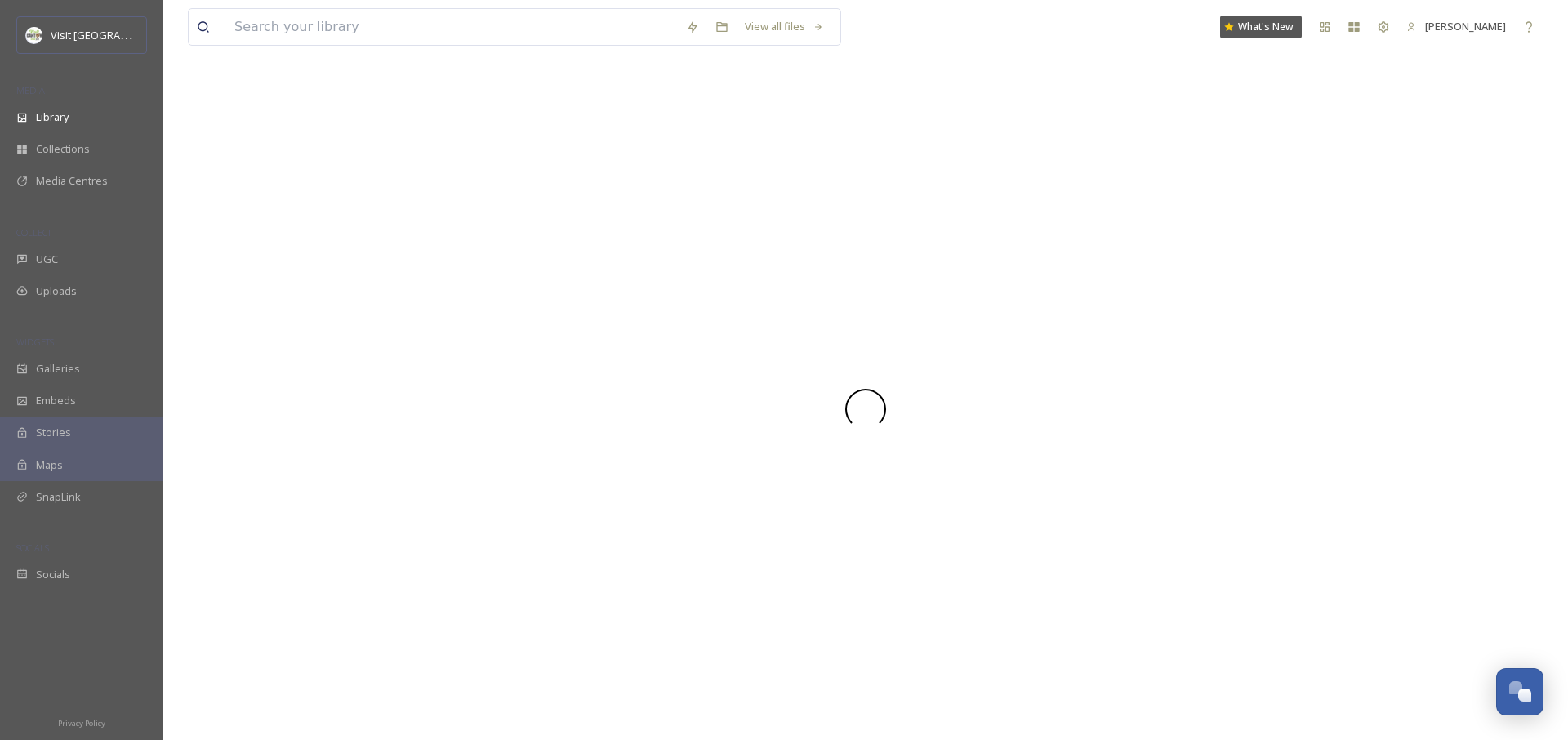
click at [276, 229] on div at bounding box center [865, 409] width 1355 height 662
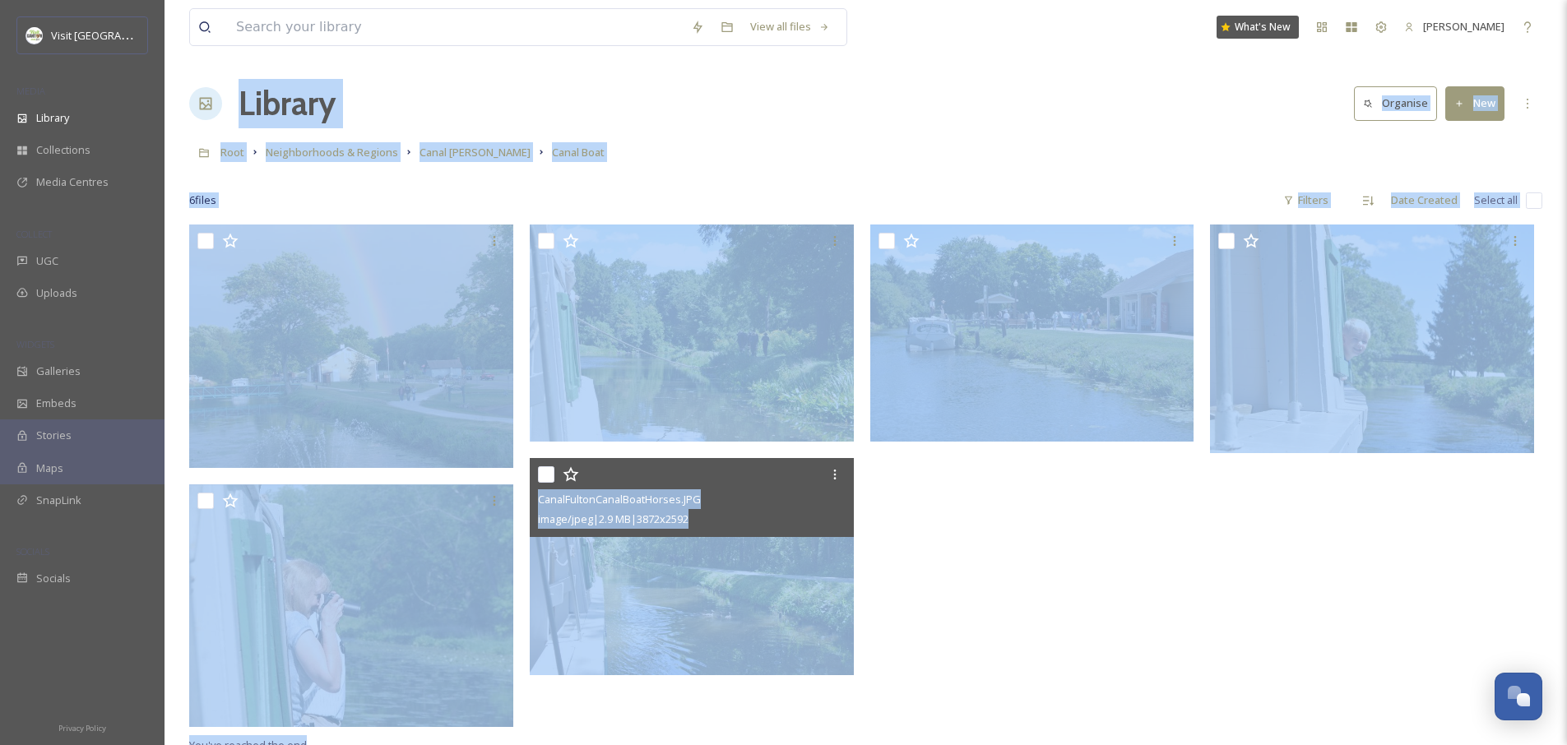
click at [971, 565] on div at bounding box center [1036, 480] width 332 height 511
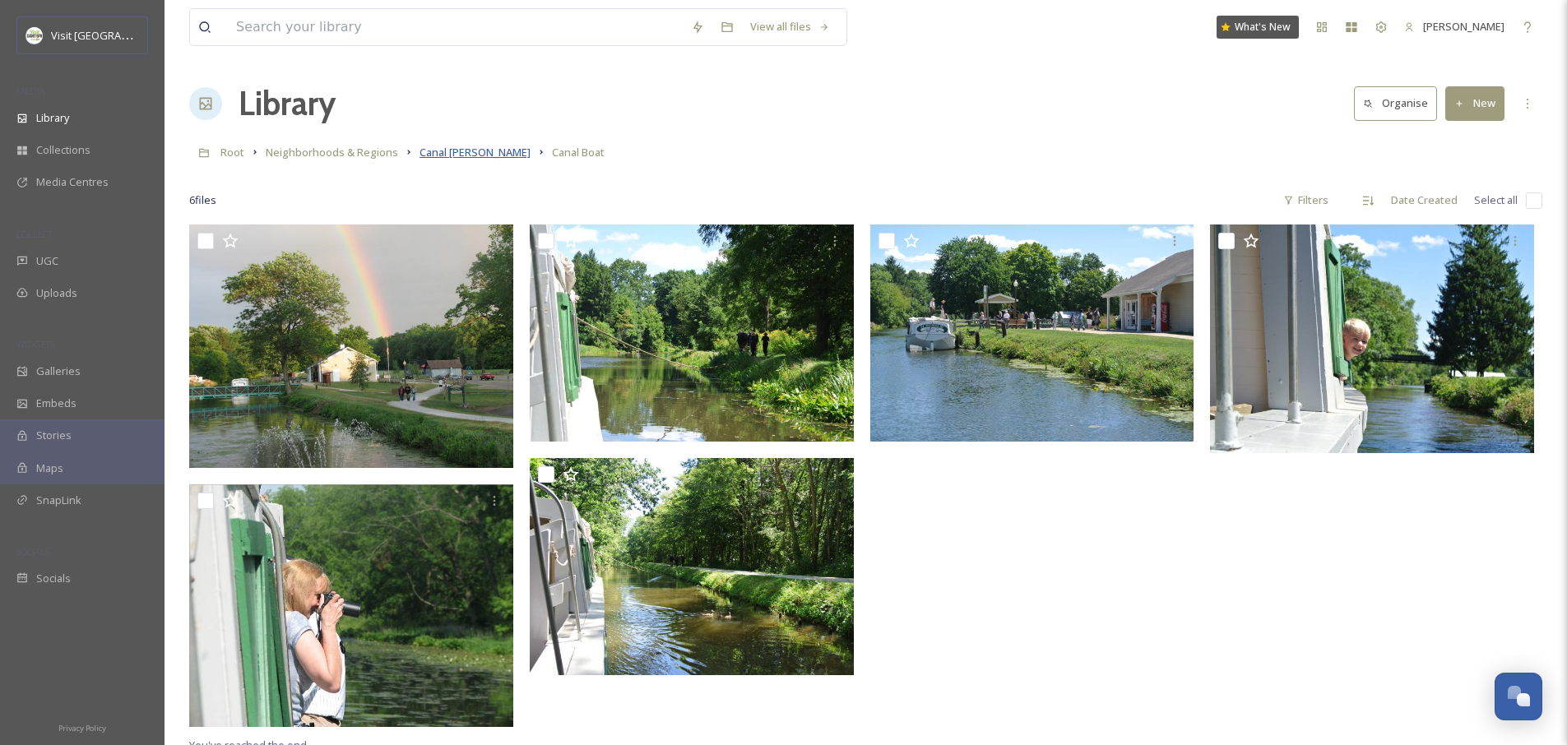
click at [437, 151] on span "Canal [PERSON_NAME]" at bounding box center [474, 152] width 111 height 15
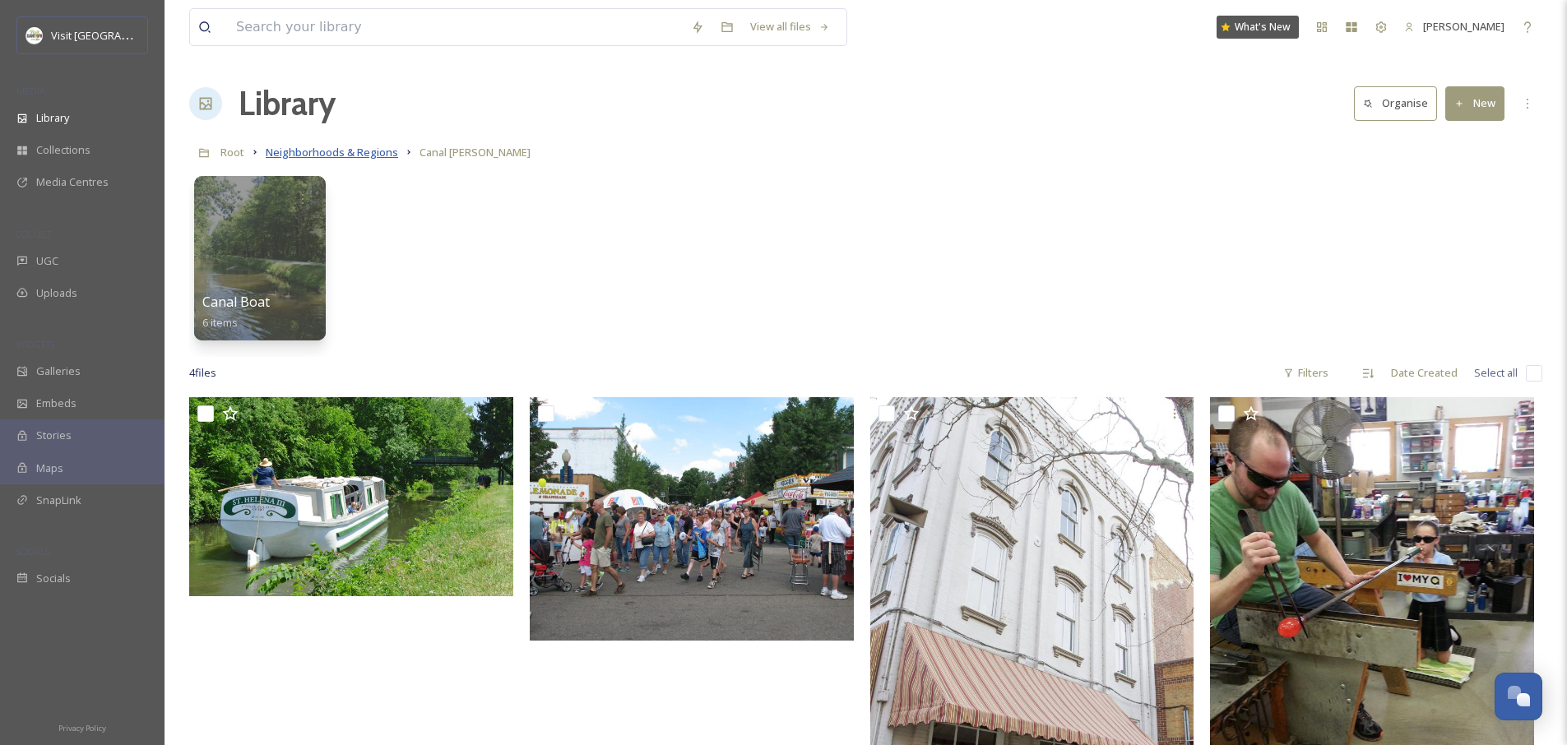
click at [341, 157] on span "Neighborhoods & Regions" at bounding box center [332, 152] width 132 height 15
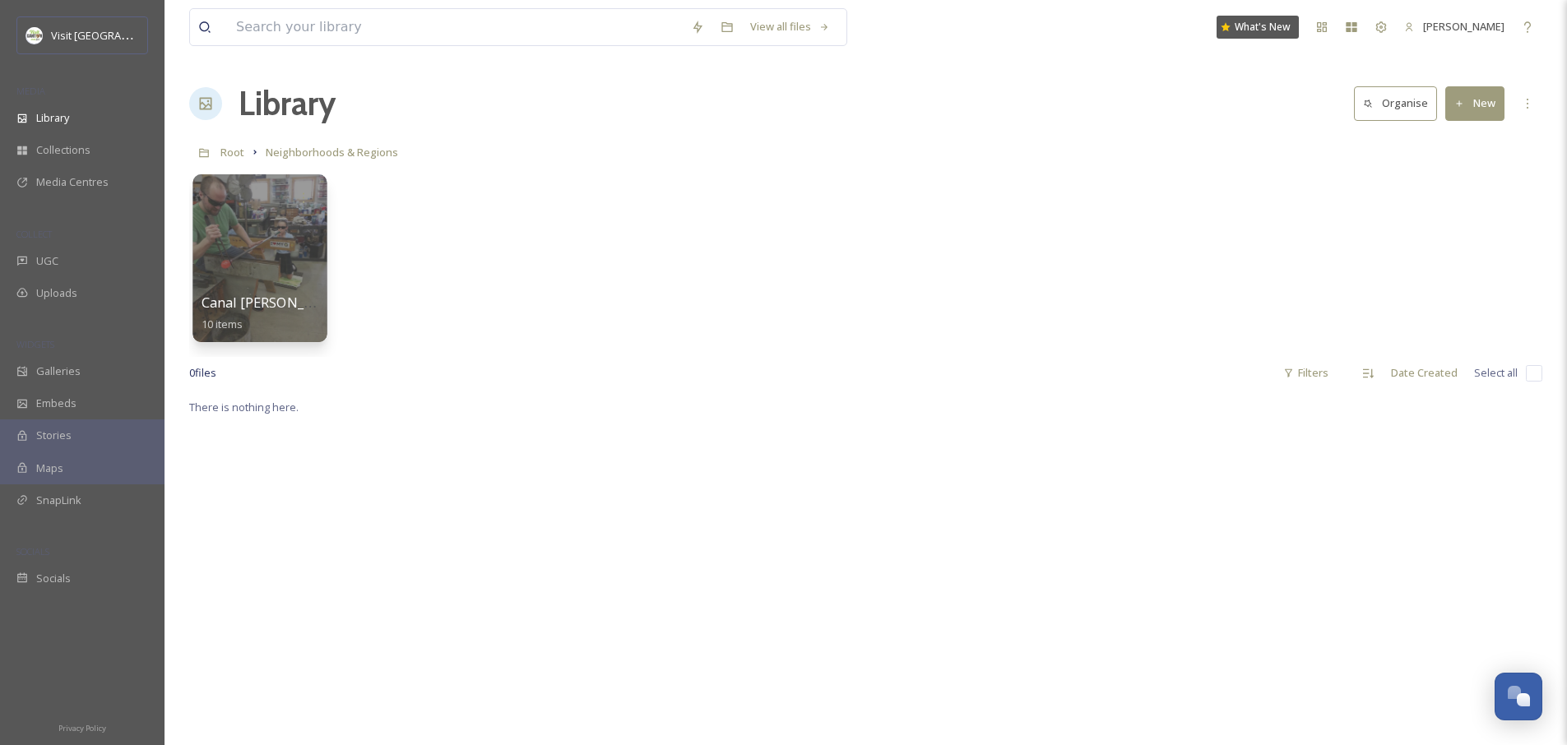
click at [270, 244] on div at bounding box center [259, 258] width 134 height 168
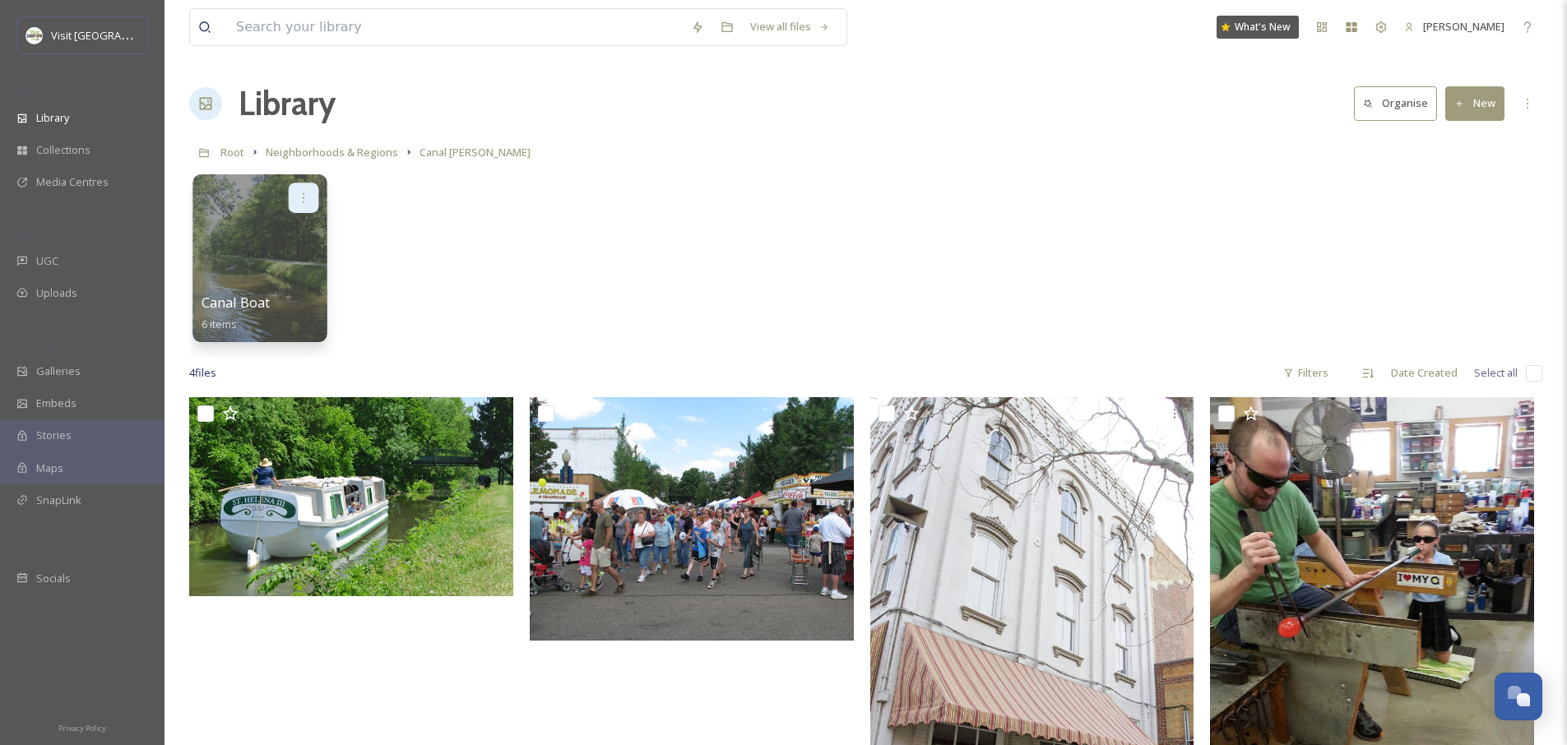
click at [312, 197] on div at bounding box center [304, 198] width 30 height 30
click at [265, 262] on span "Move to Folder" at bounding box center [271, 267] width 75 height 16
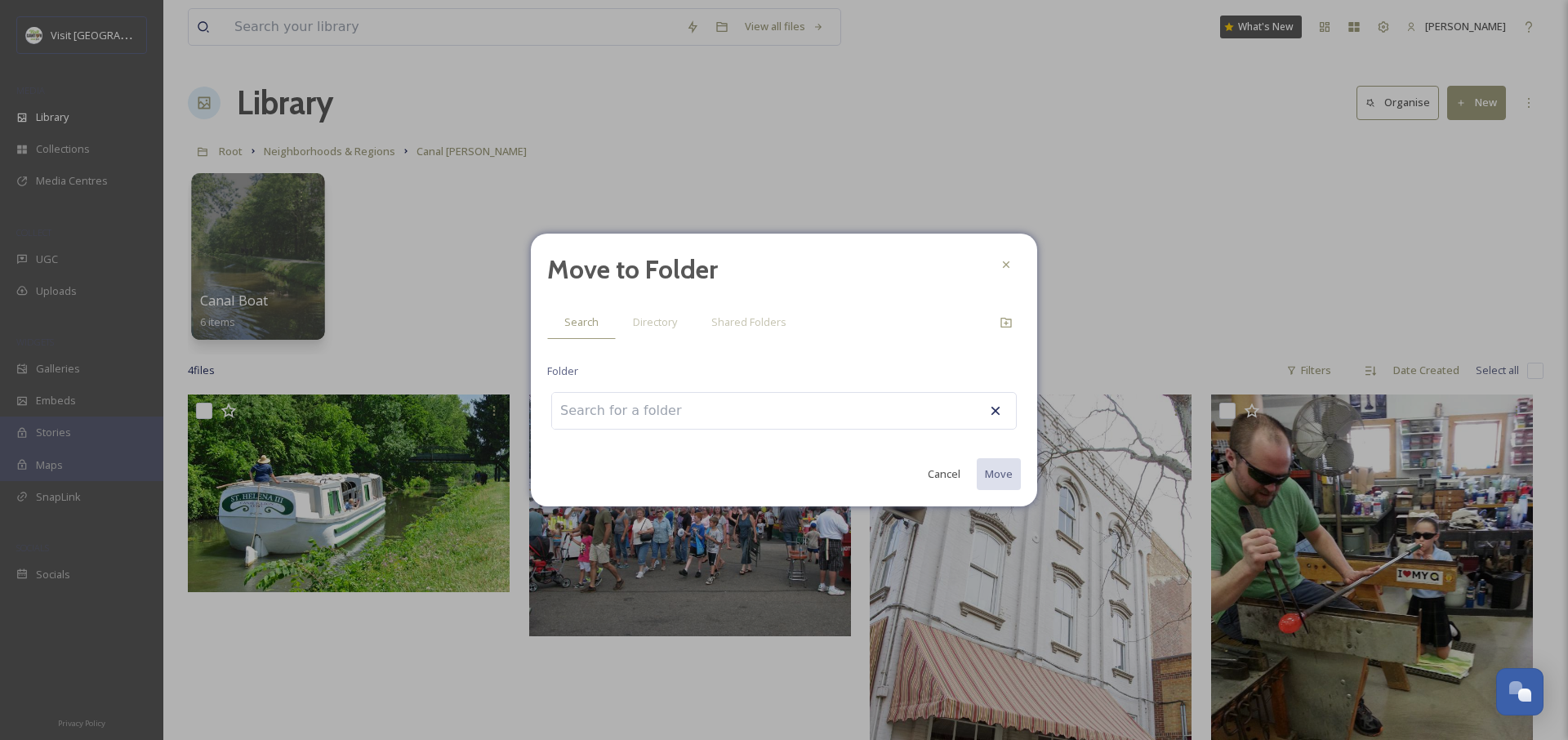
click at [942, 473] on button "Cancel" at bounding box center [943, 474] width 49 height 32
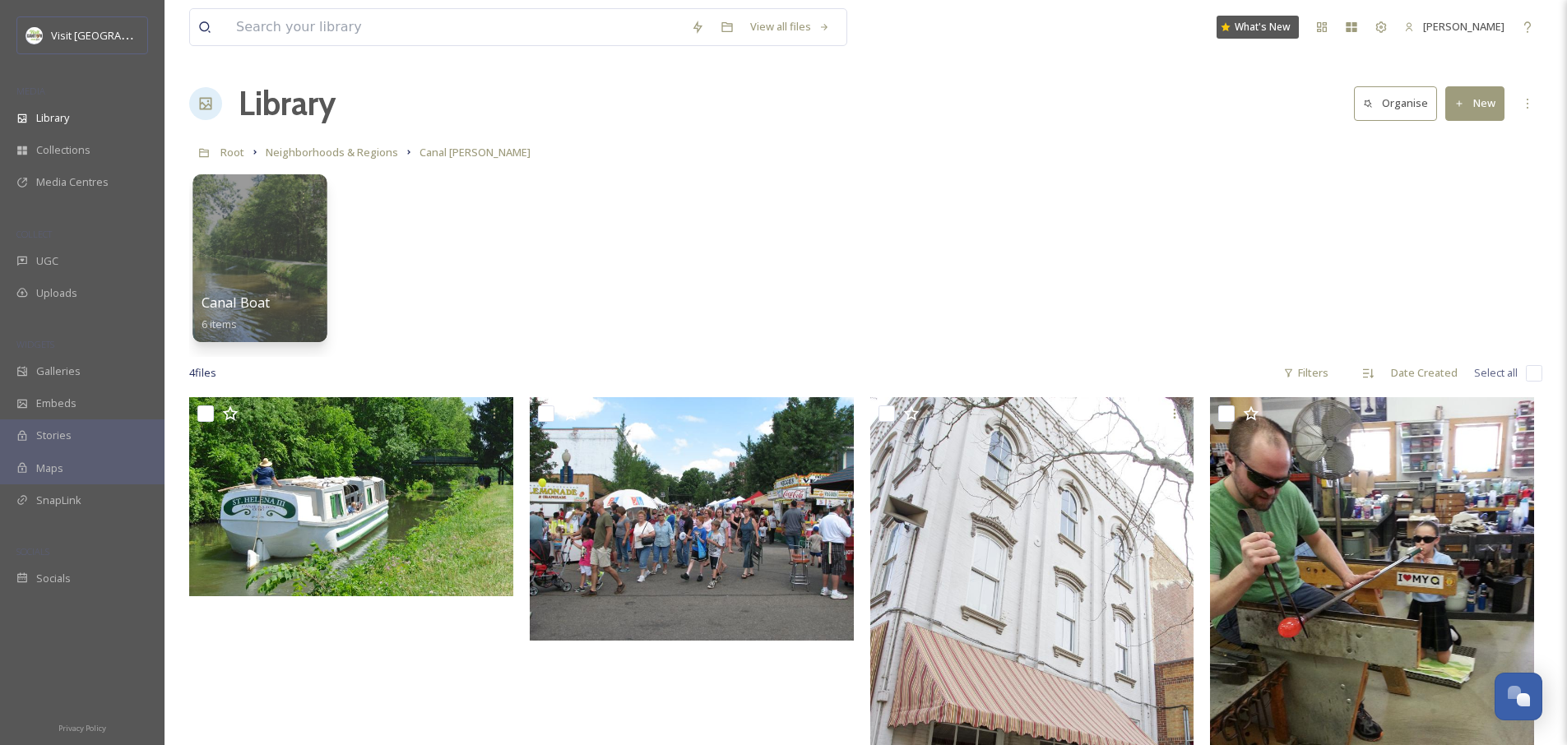
click at [651, 257] on div "Canal Boat 6 items" at bounding box center [865, 262] width 1353 height 189
click at [364, 155] on span "Neighborhoods & Regions" at bounding box center [332, 152] width 132 height 15
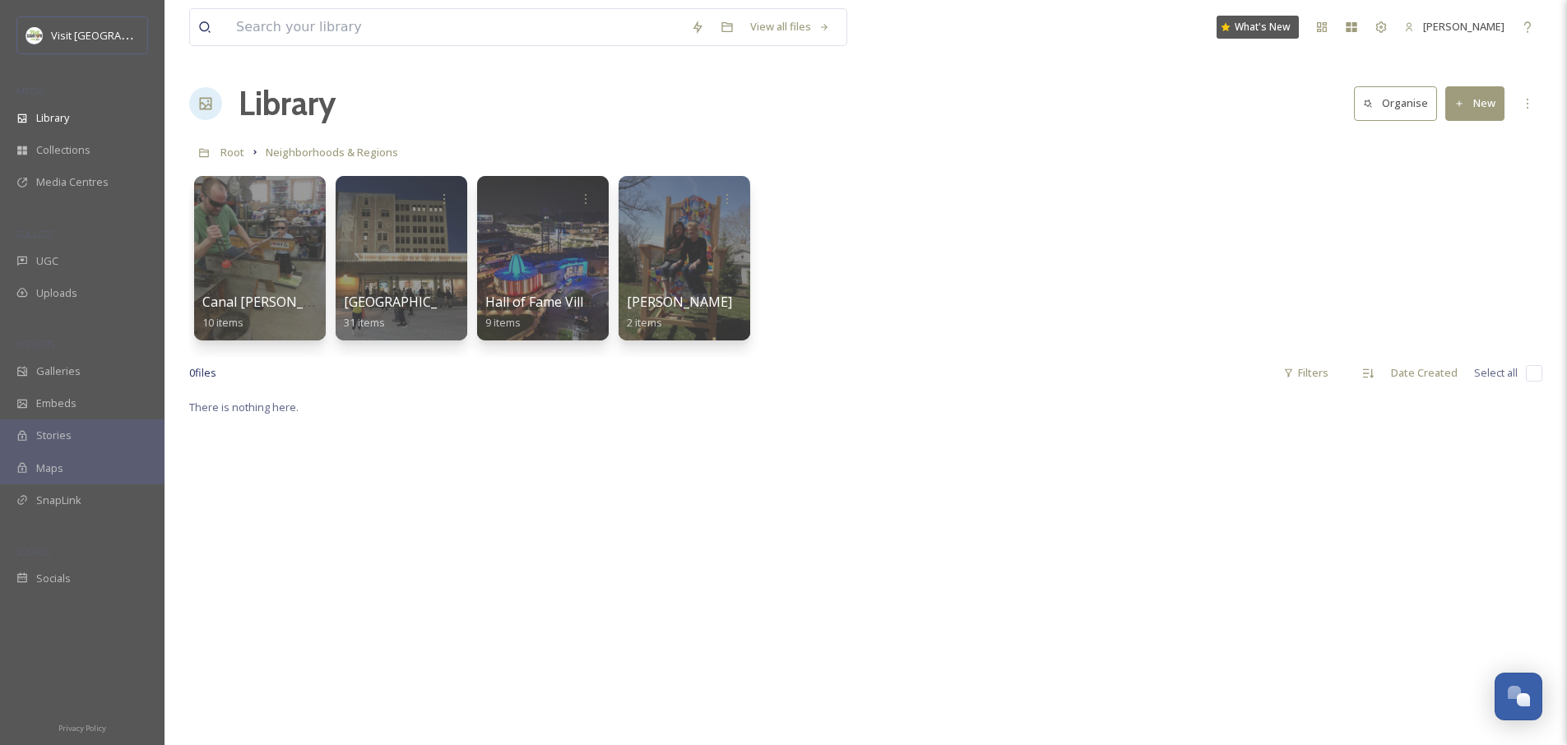
click at [415, 224] on div at bounding box center [401, 258] width 134 height 168
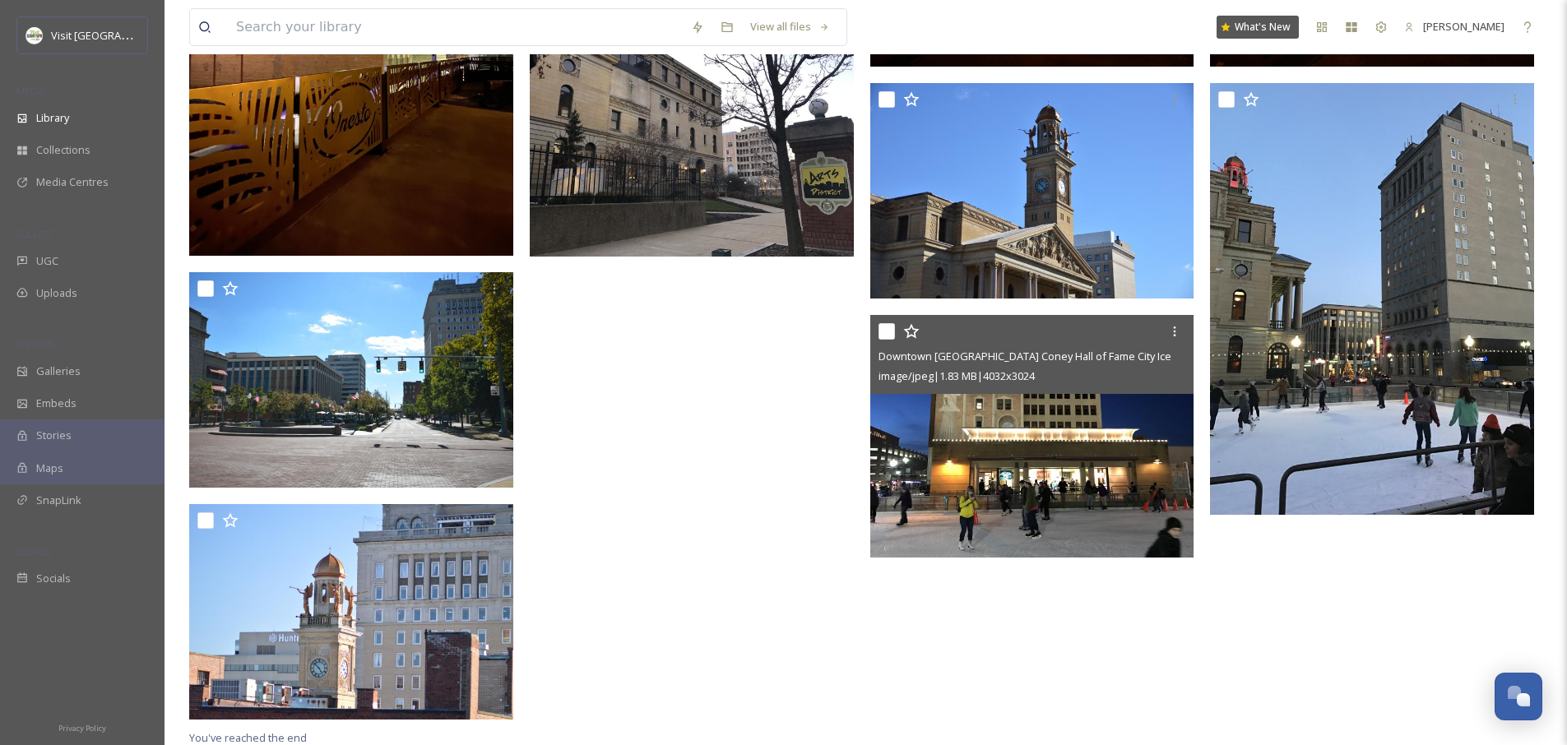
scroll to position [1022, 0]
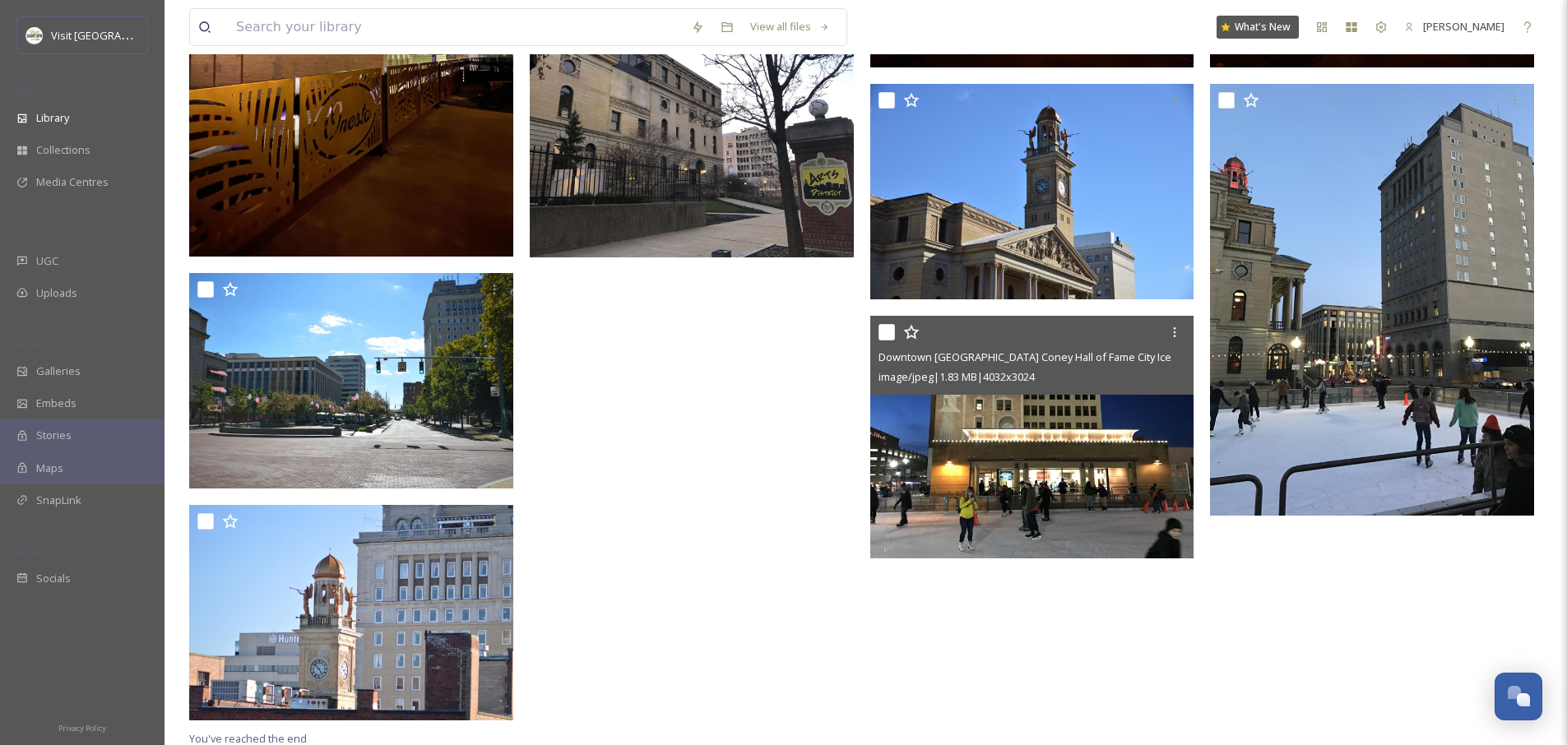
click at [883, 328] on input "checkbox" at bounding box center [886, 332] width 16 height 16
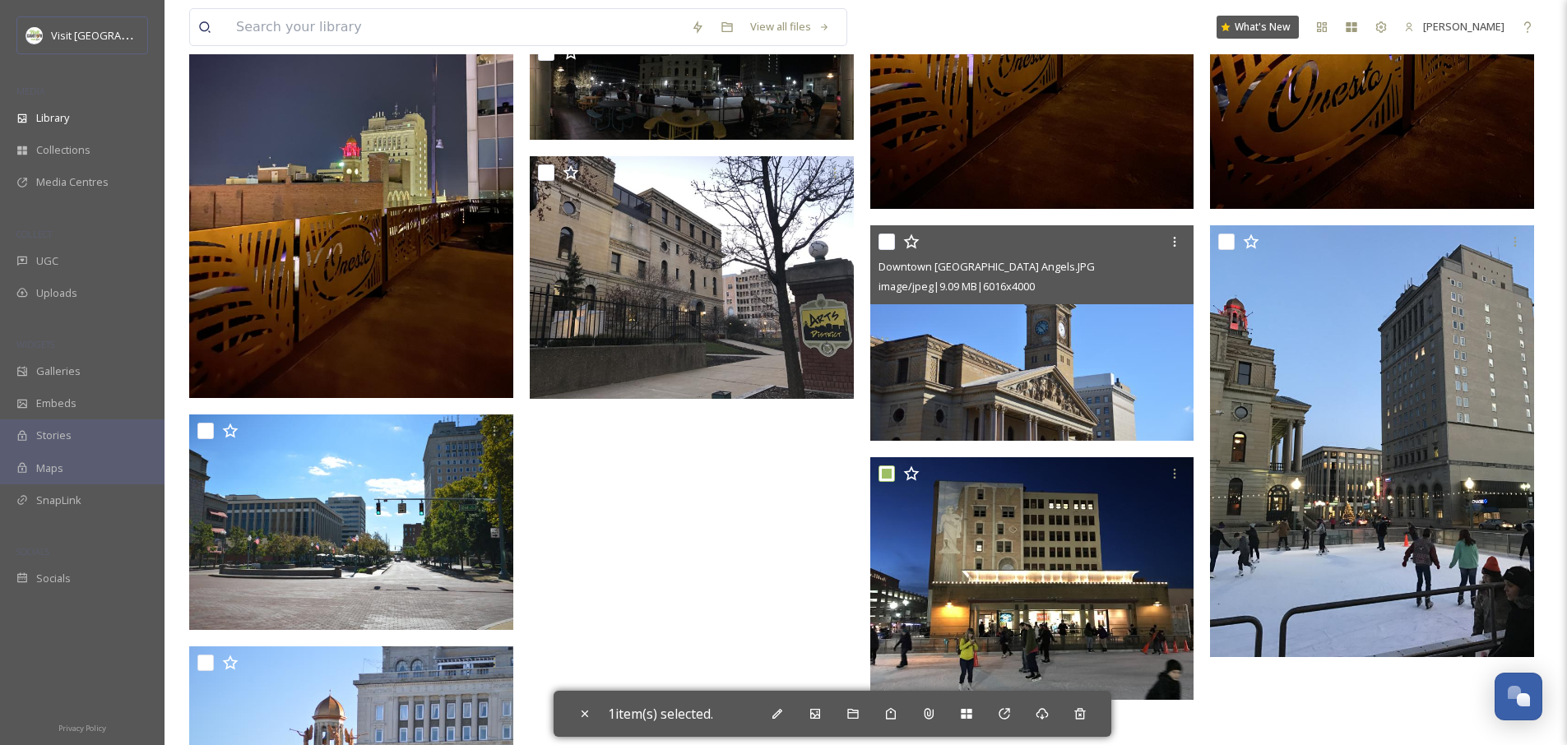
scroll to position [876, 0]
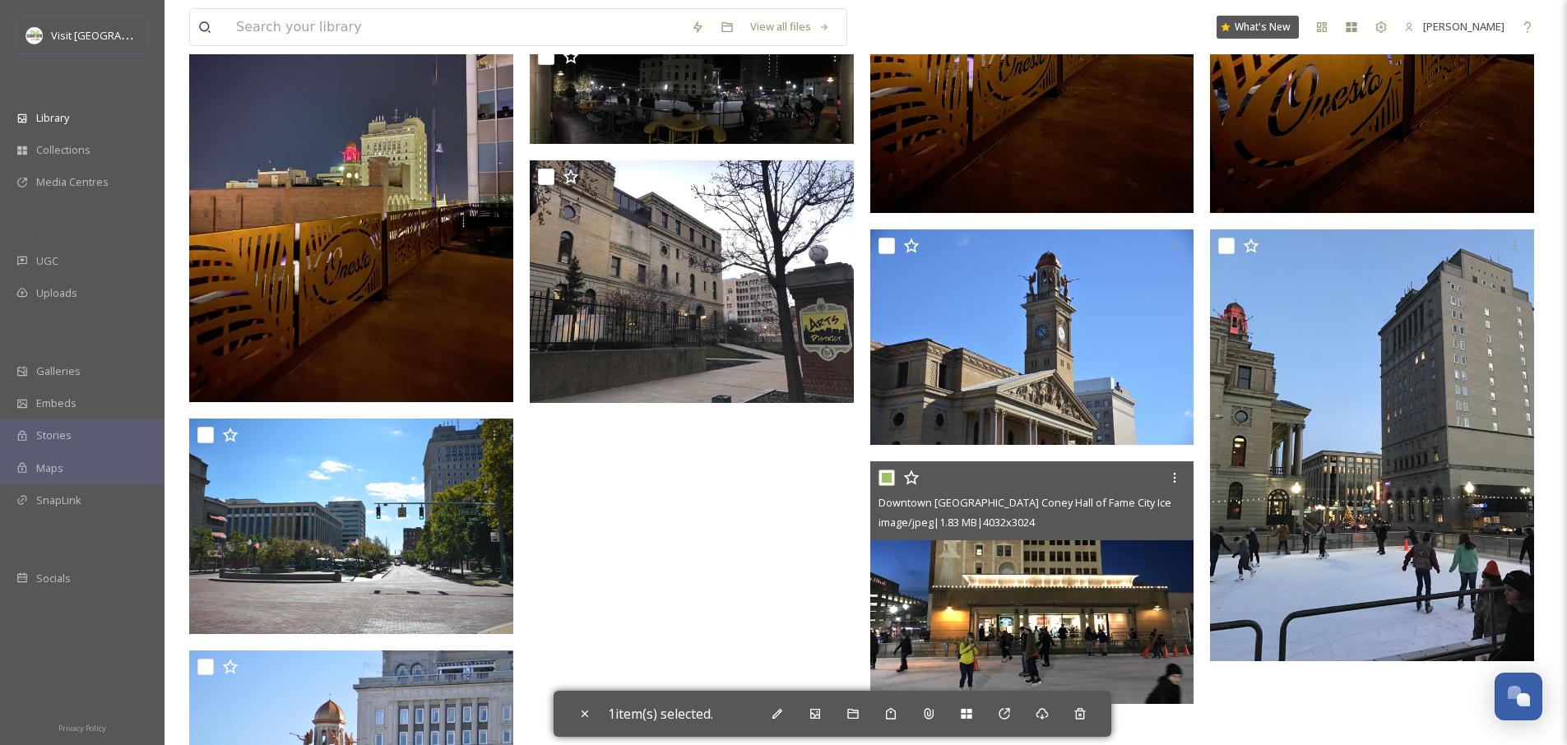
click at [882, 479] on input "checkbox" at bounding box center [886, 478] width 16 height 16
checkbox input "false"
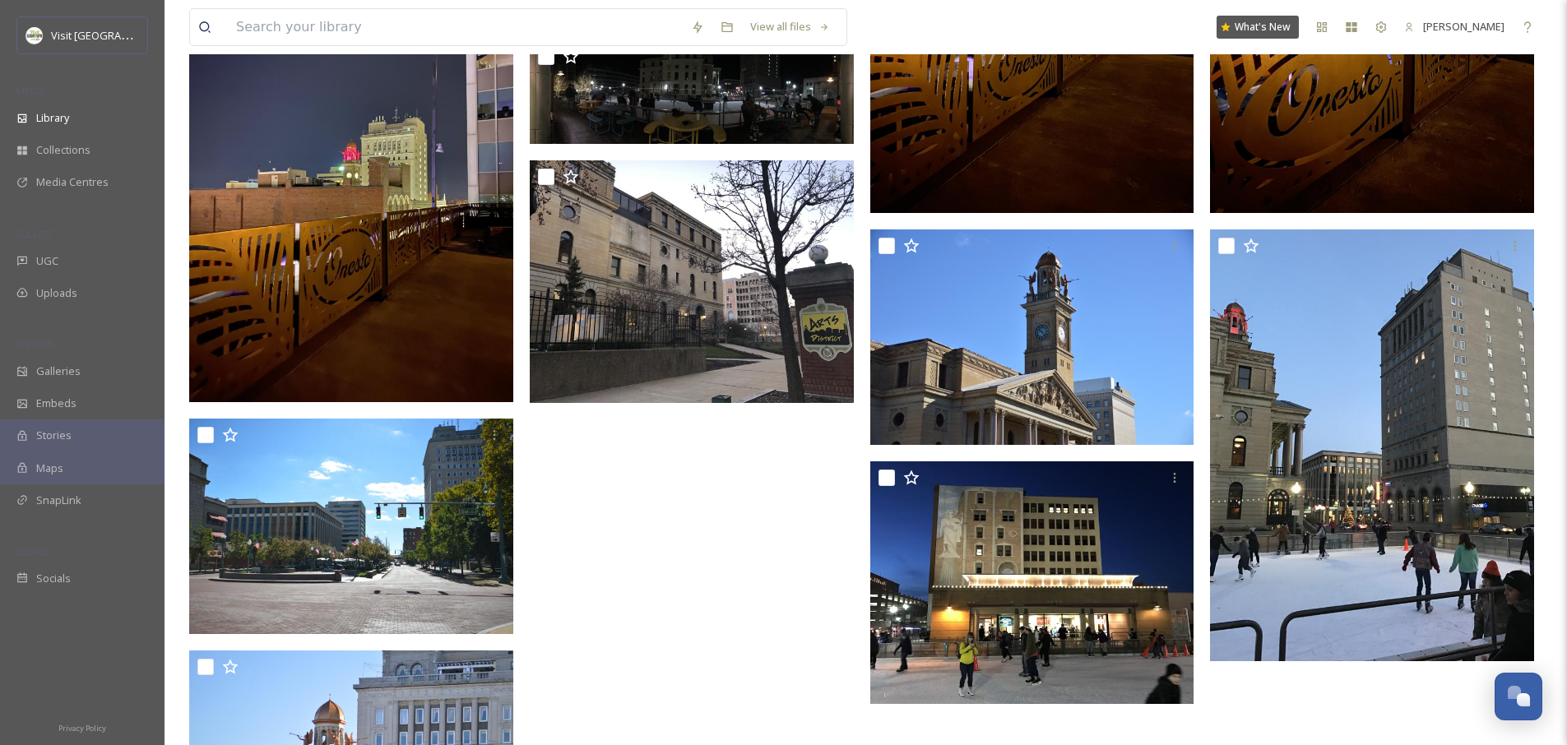
scroll to position [0, 0]
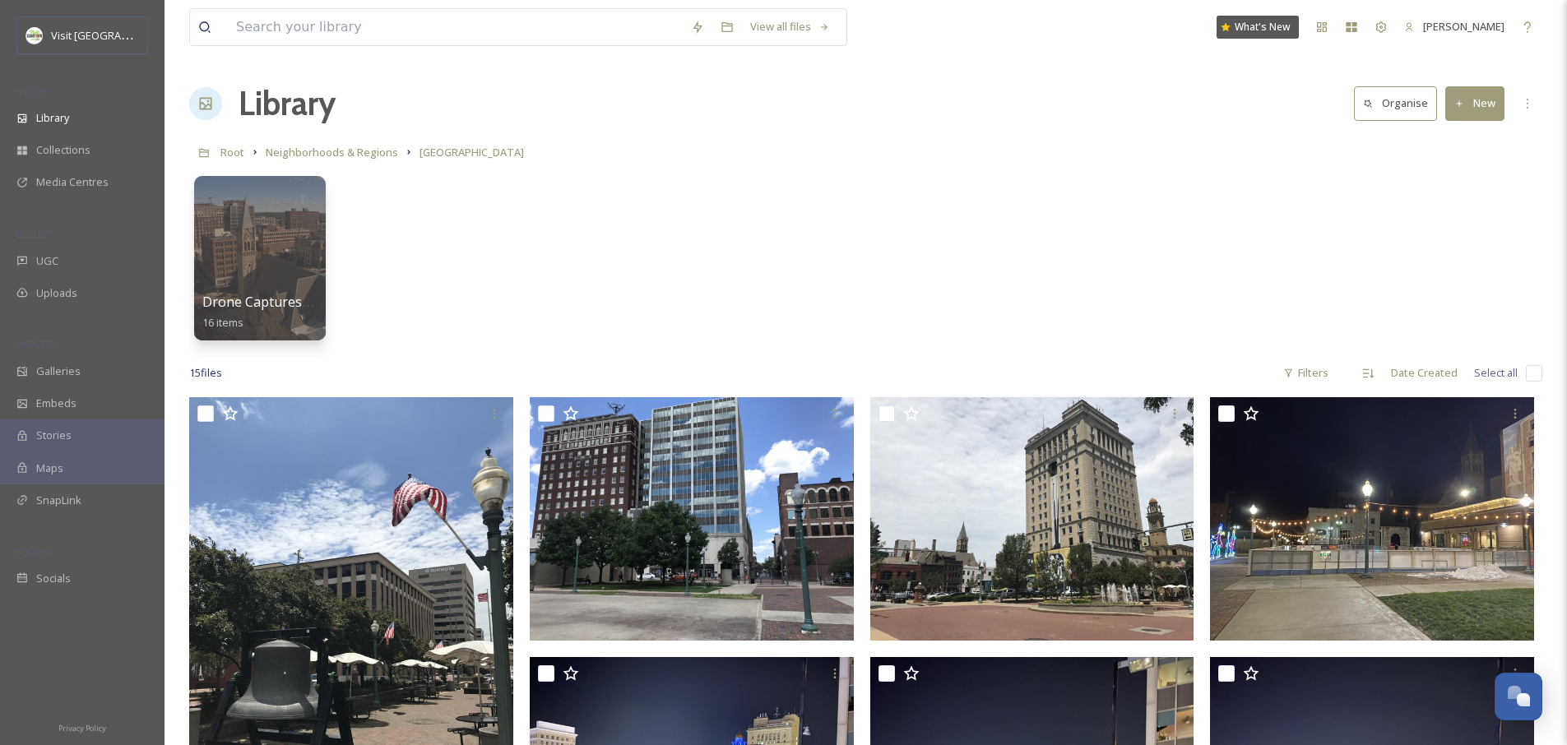
click at [547, 288] on div "Drone Captures - [GEOGRAPHIC_DATA] 16 items" at bounding box center [865, 262] width 1353 height 189
click at [1466, 104] on button "New" at bounding box center [1474, 103] width 59 height 34
click at [1461, 143] on span "File Upload" at bounding box center [1467, 142] width 54 height 16
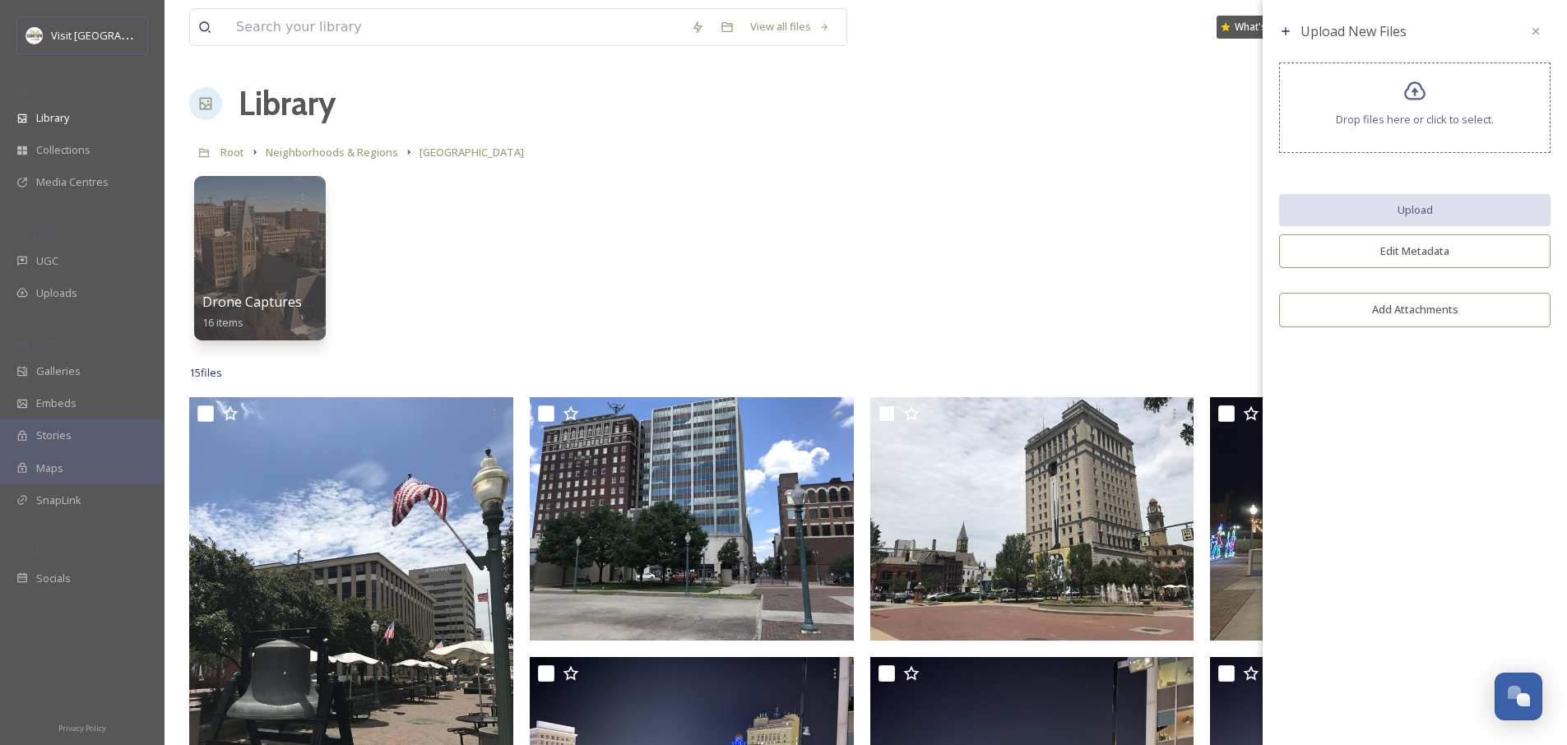
click at [1421, 84] on icon at bounding box center [1415, 92] width 24 height 24
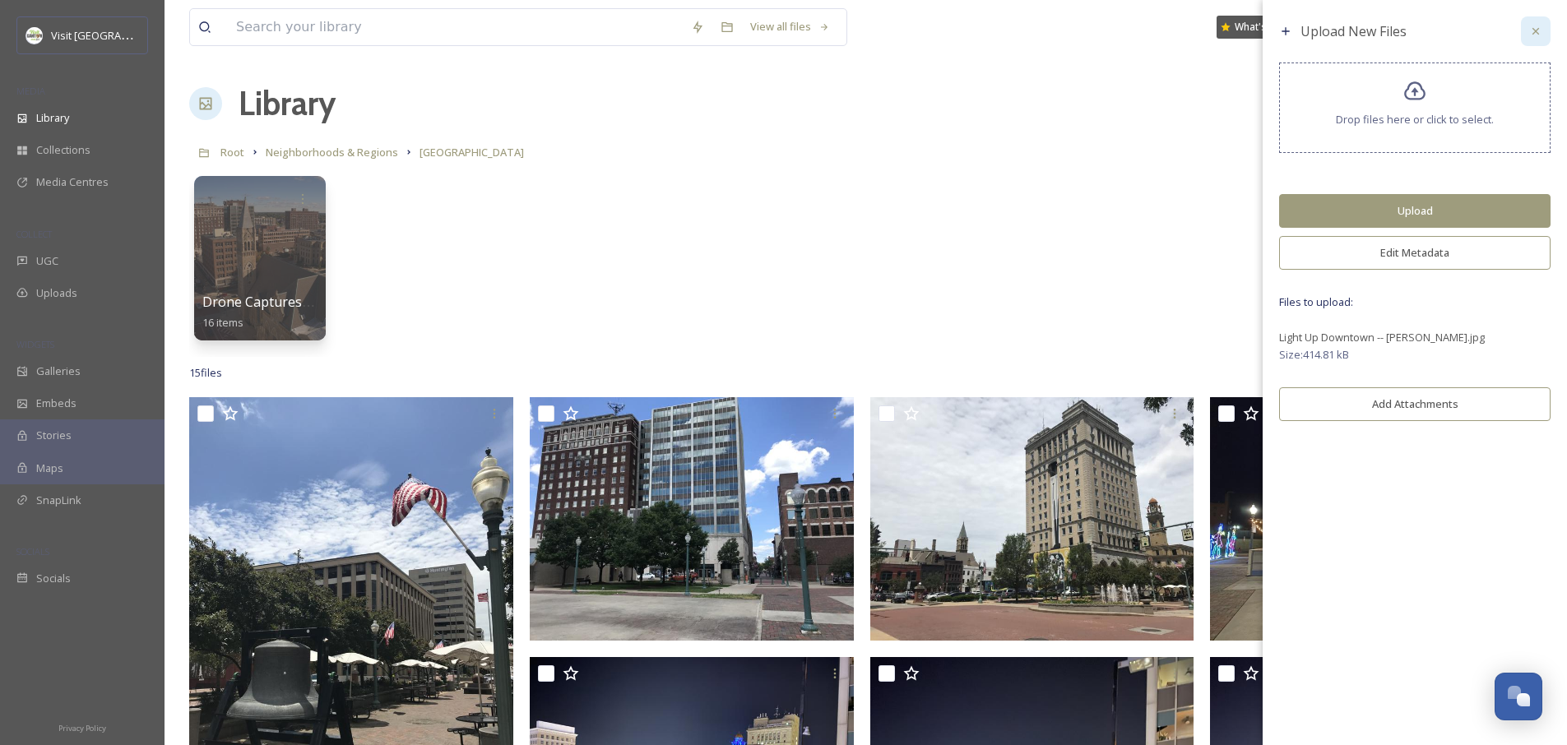
click at [1527, 29] on div at bounding box center [1536, 31] width 30 height 30
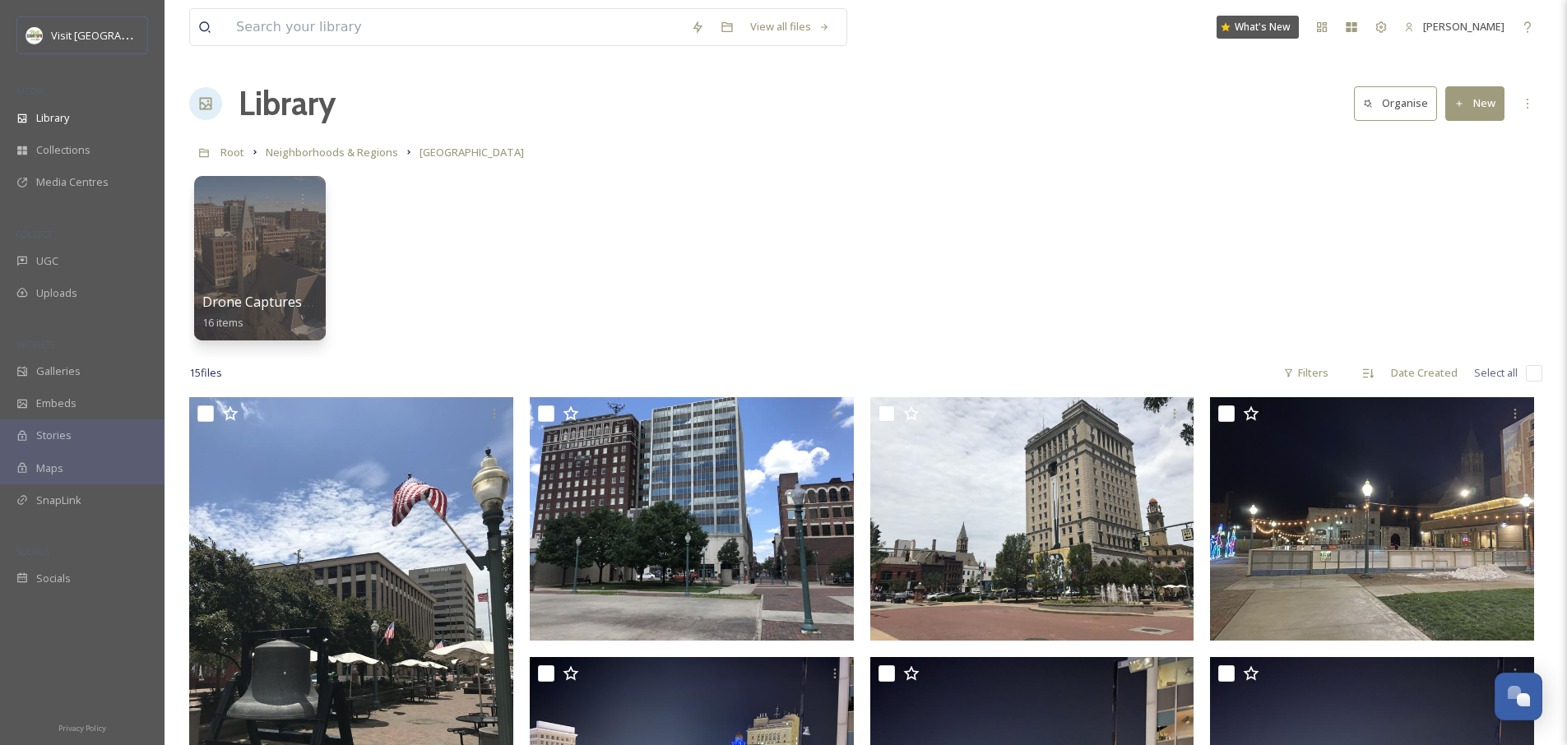
click at [1262, 237] on div "Drone Captures - [GEOGRAPHIC_DATA] 16 items" at bounding box center [865, 262] width 1353 height 189
click at [1066, 229] on div "Drone Captures - [GEOGRAPHIC_DATA] 16 items" at bounding box center [865, 262] width 1353 height 189
click at [1054, 234] on div "Drone Captures - [GEOGRAPHIC_DATA] 16 items" at bounding box center [865, 262] width 1353 height 189
click at [352, 163] on div "Root Neighborhoods & Regions Downtown [GEOGRAPHIC_DATA]" at bounding box center [865, 152] width 1353 height 31
click at [355, 153] on span "Neighborhoods & Regions" at bounding box center [332, 152] width 132 height 15
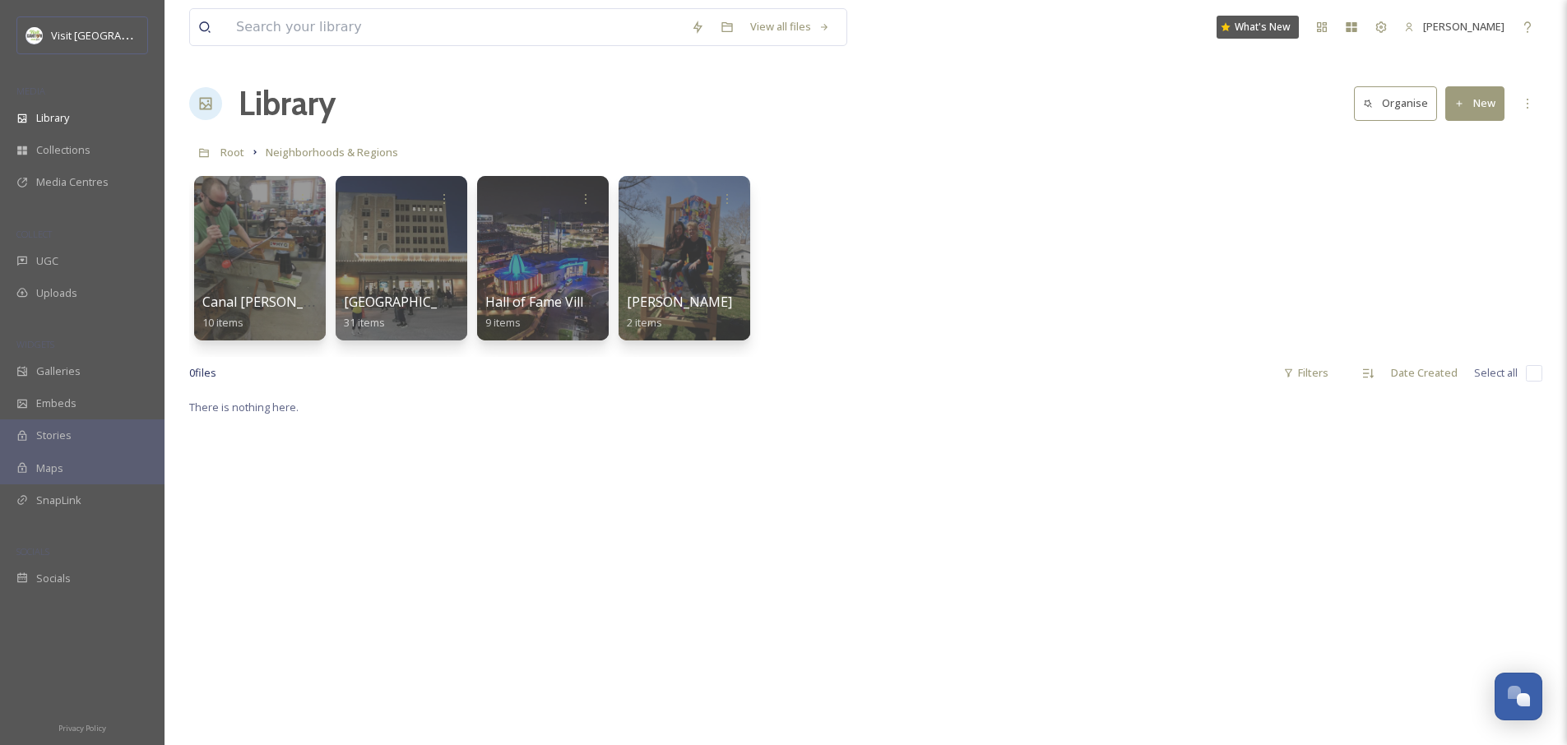
click at [360, 155] on span "Neighborhoods & Regions" at bounding box center [332, 152] width 132 height 15
click at [228, 150] on span "Root" at bounding box center [232, 152] width 24 height 15
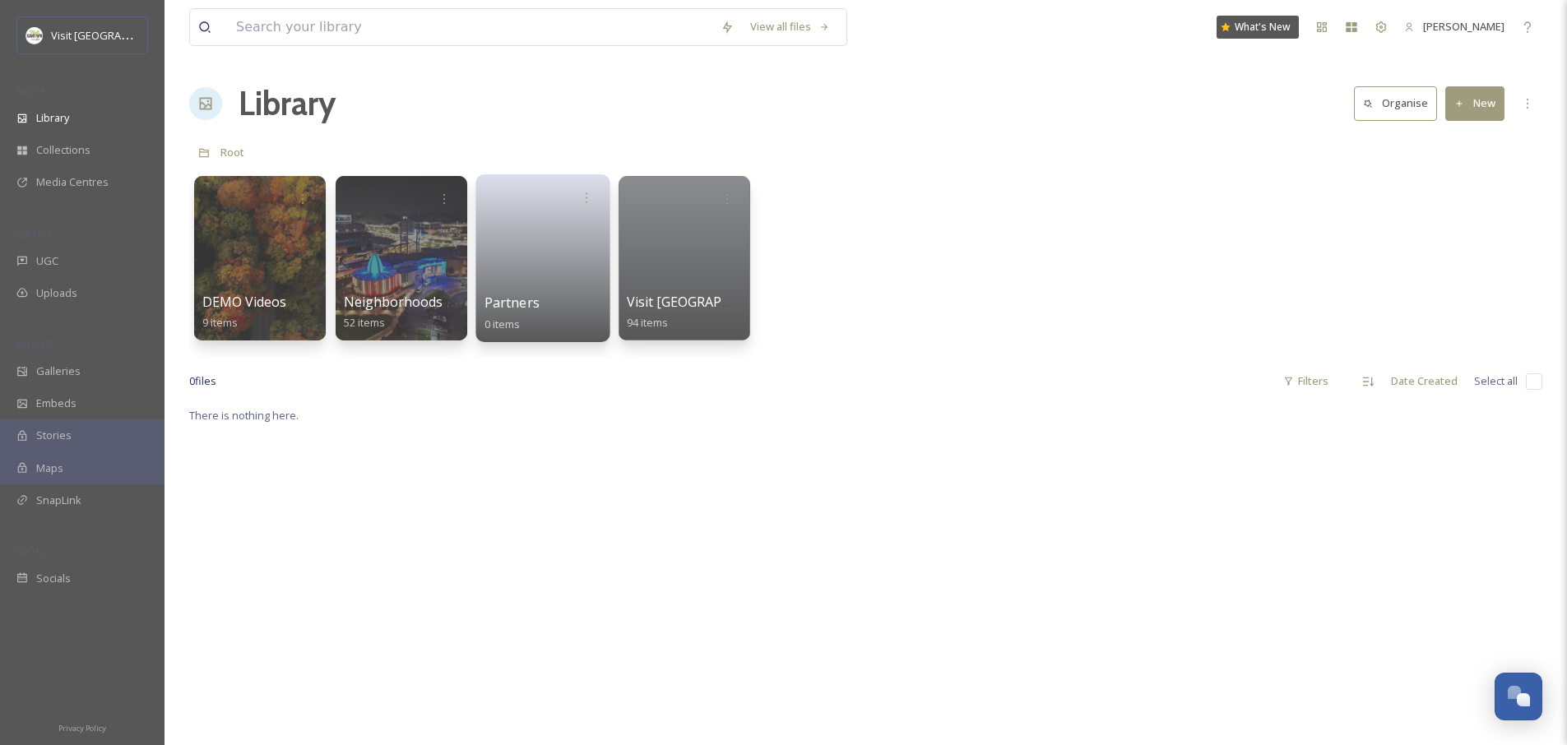
click at [532, 260] on link at bounding box center [543, 253] width 118 height 80
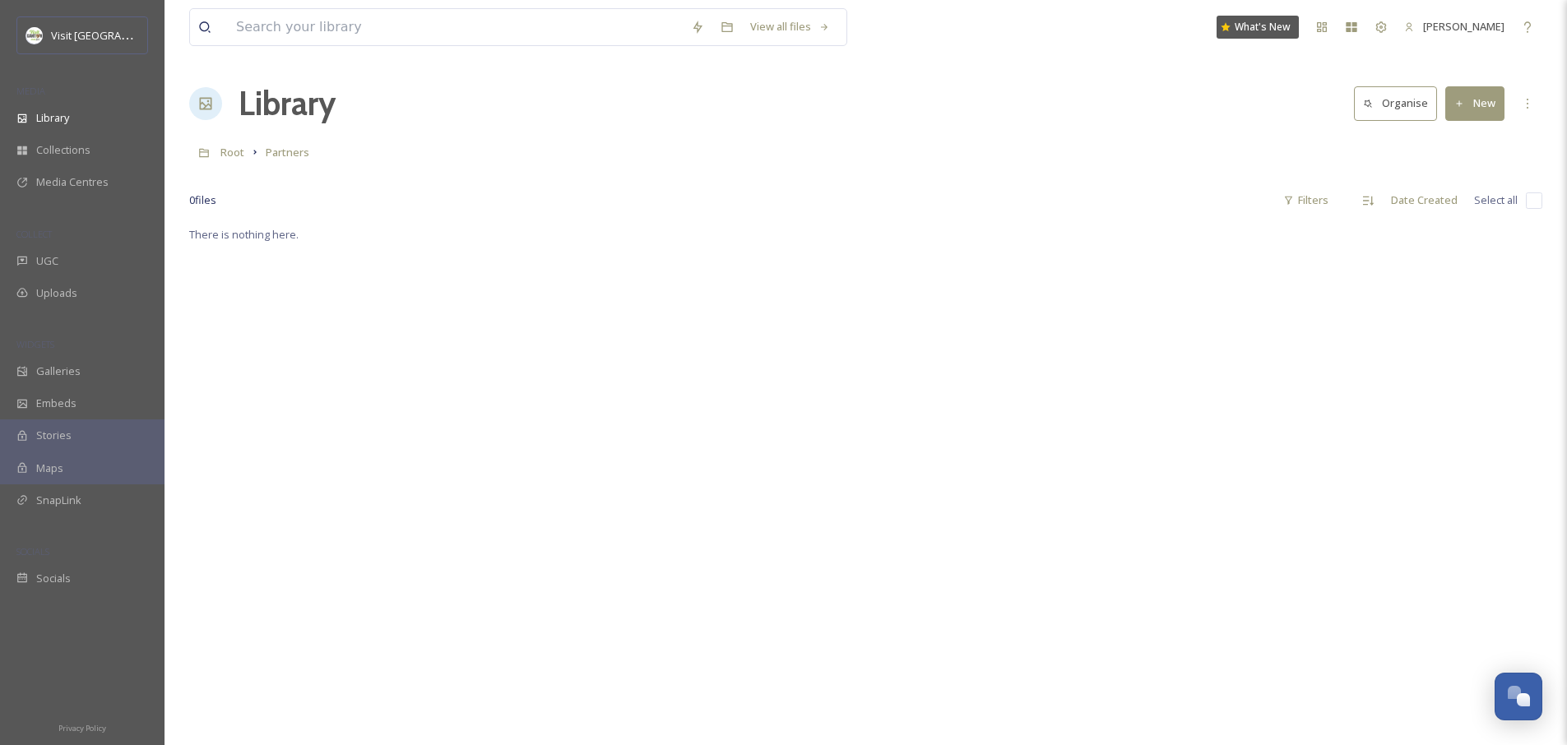
click at [1443, 104] on link "Organise" at bounding box center [1399, 103] width 91 height 34
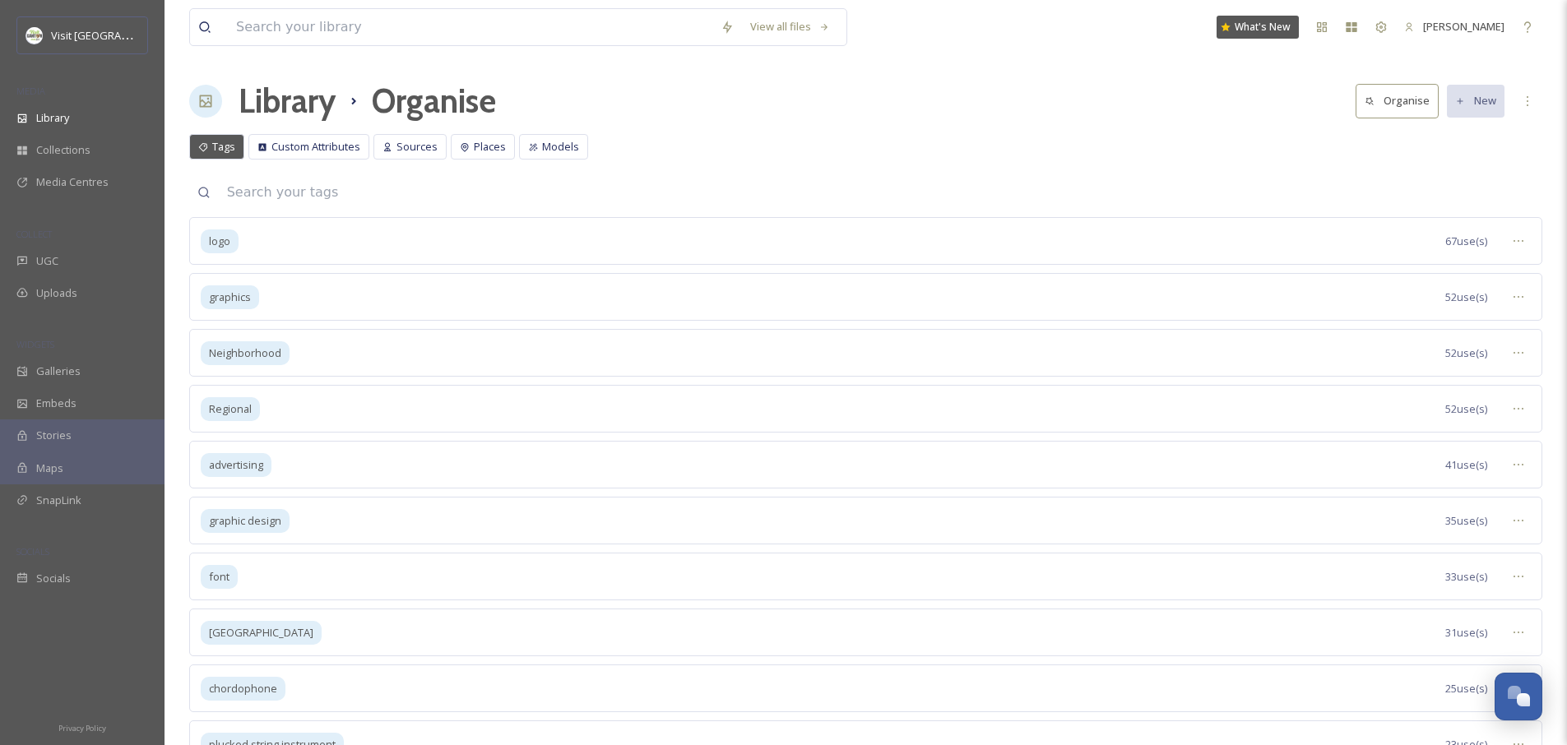
scroll to position [3, 0]
click at [1446, 294] on span "52 use(s)" at bounding box center [1466, 297] width 42 height 16
click at [205, 286] on div "graphics" at bounding box center [230, 297] width 58 height 24
click at [211, 293] on span "graphics" at bounding box center [230, 297] width 42 height 16
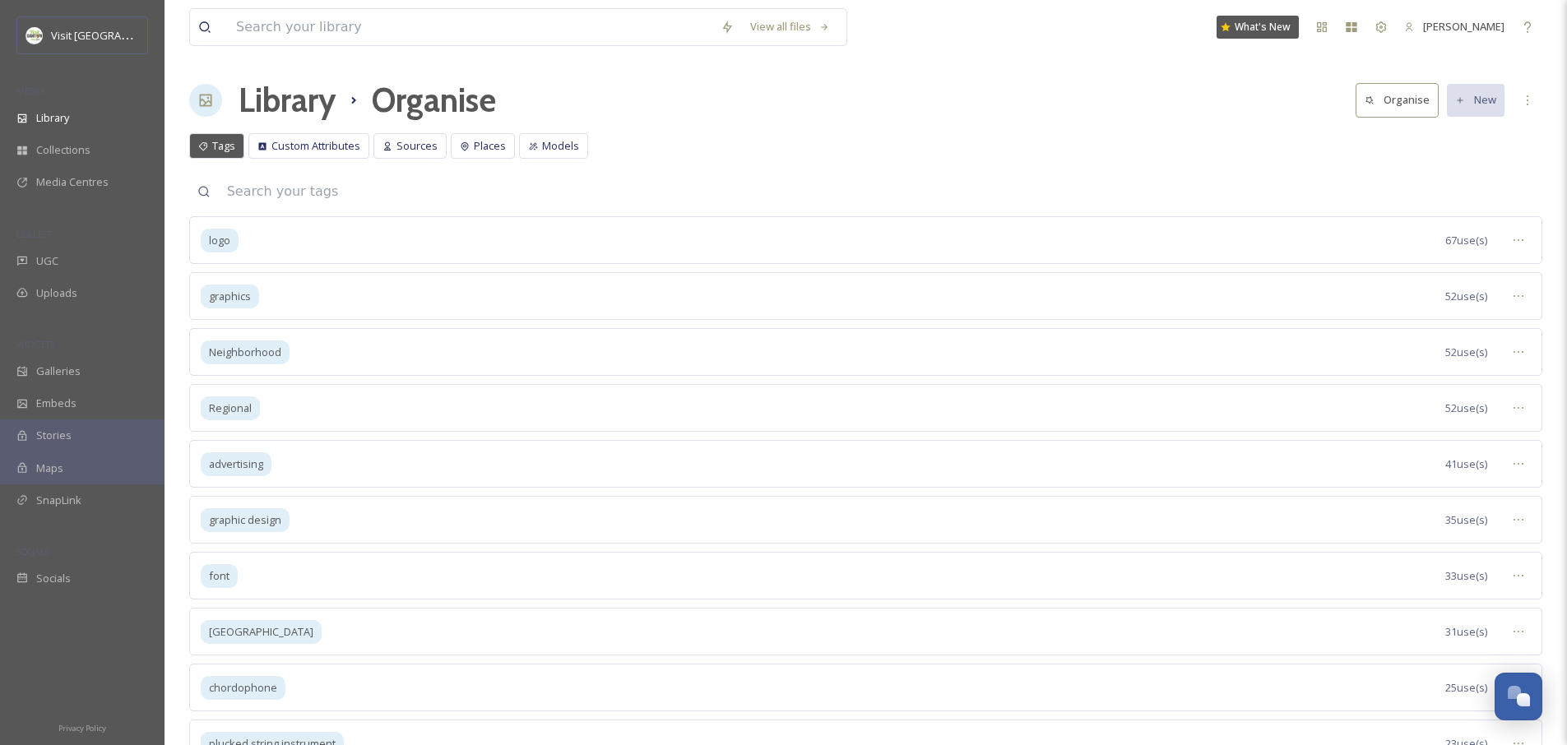
click at [395, 304] on div "graphics 52 use(s)" at bounding box center [865, 296] width 1353 height 48
click at [1509, 294] on div at bounding box center [1519, 296] width 30 height 30
click at [1484, 331] on span "View Tagged Files" at bounding box center [1480, 332] width 87 height 16
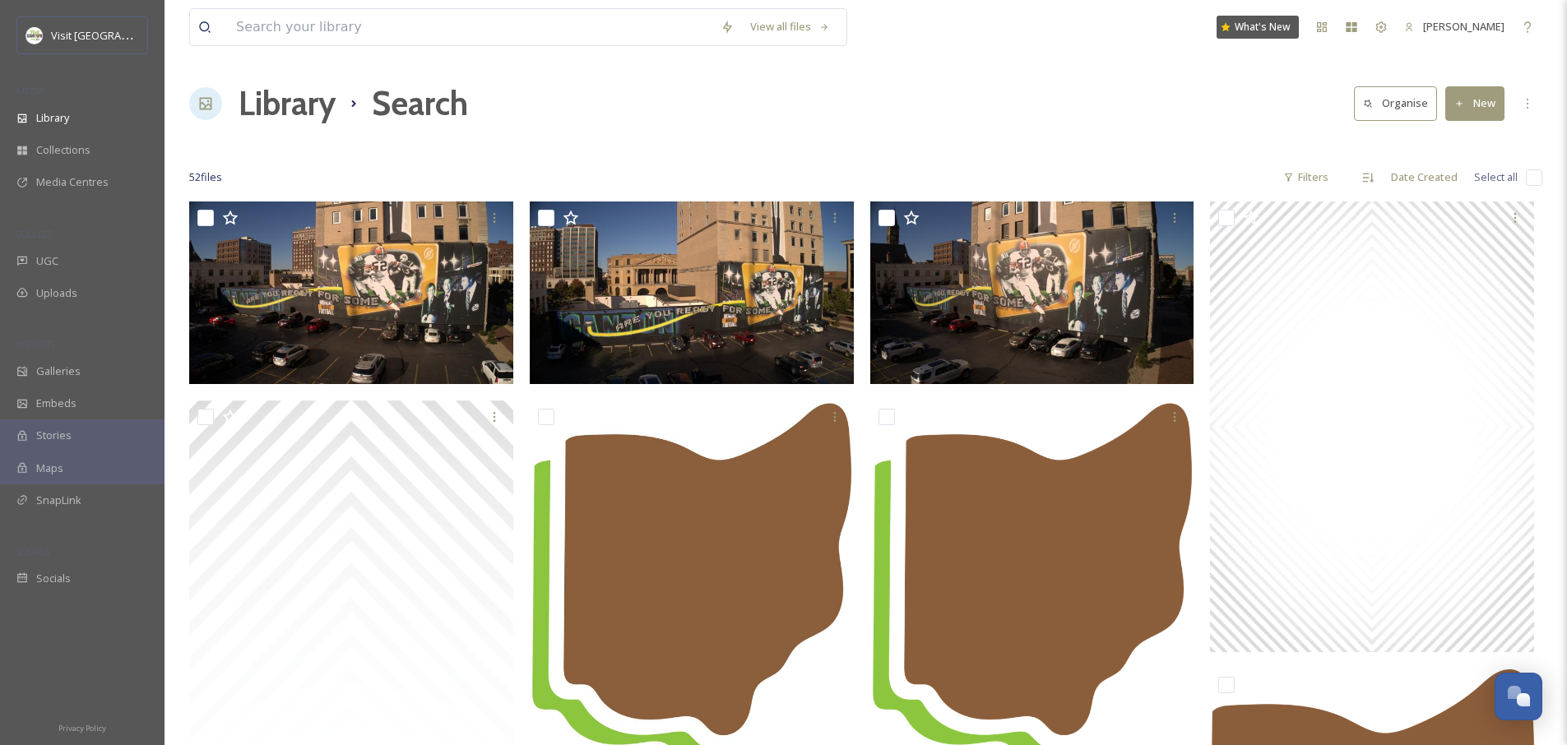
click at [274, 104] on h1 "Library" at bounding box center [287, 103] width 97 height 49
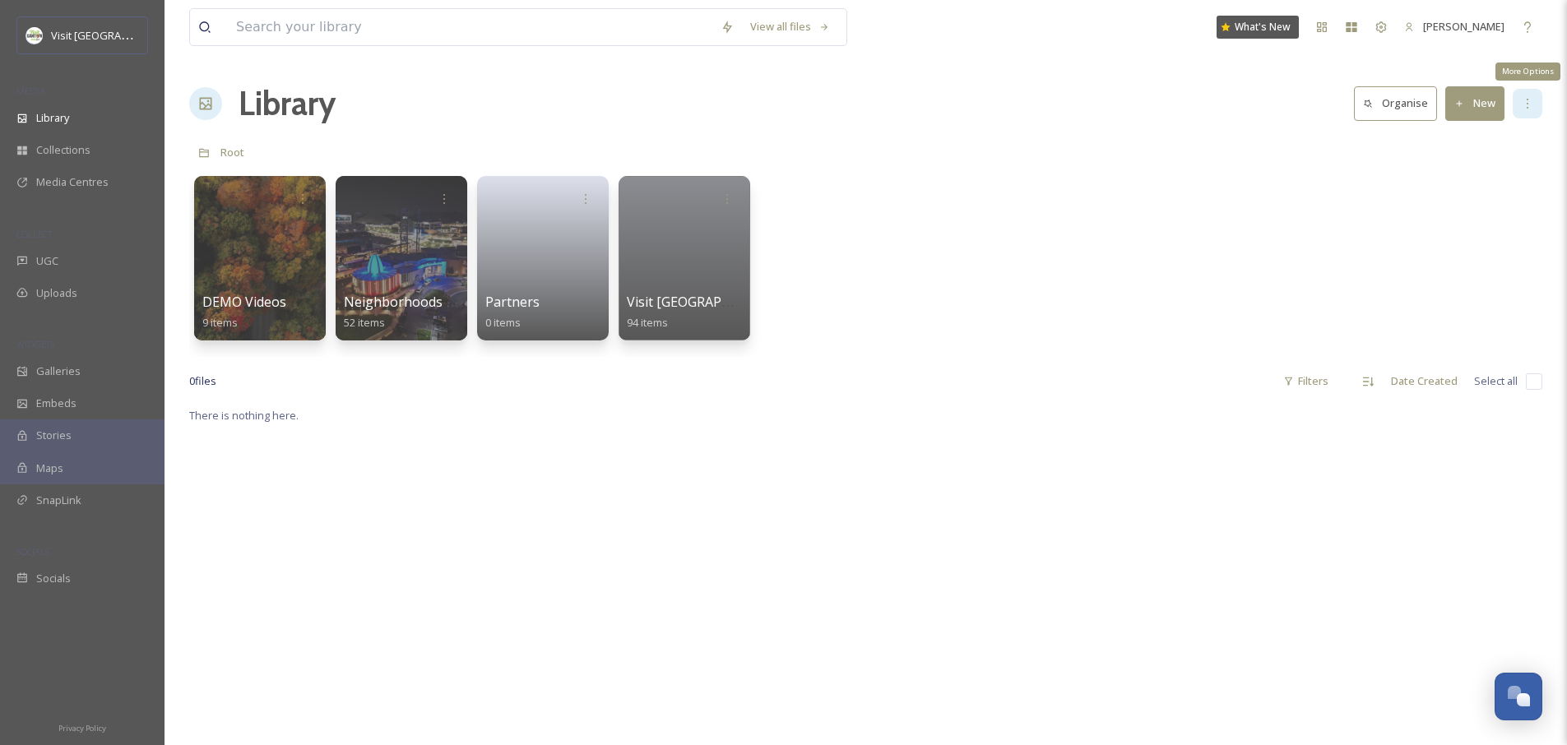
click at [1526, 97] on icon at bounding box center [1527, 103] width 13 height 13
click at [1280, 176] on div "DEMO Videos 9 items Neighborhoods & Regions 52 items Partners 0 items Visit [GE…" at bounding box center [865, 262] width 1353 height 189
click at [1374, 26] on icon at bounding box center [1380, 27] width 13 height 13
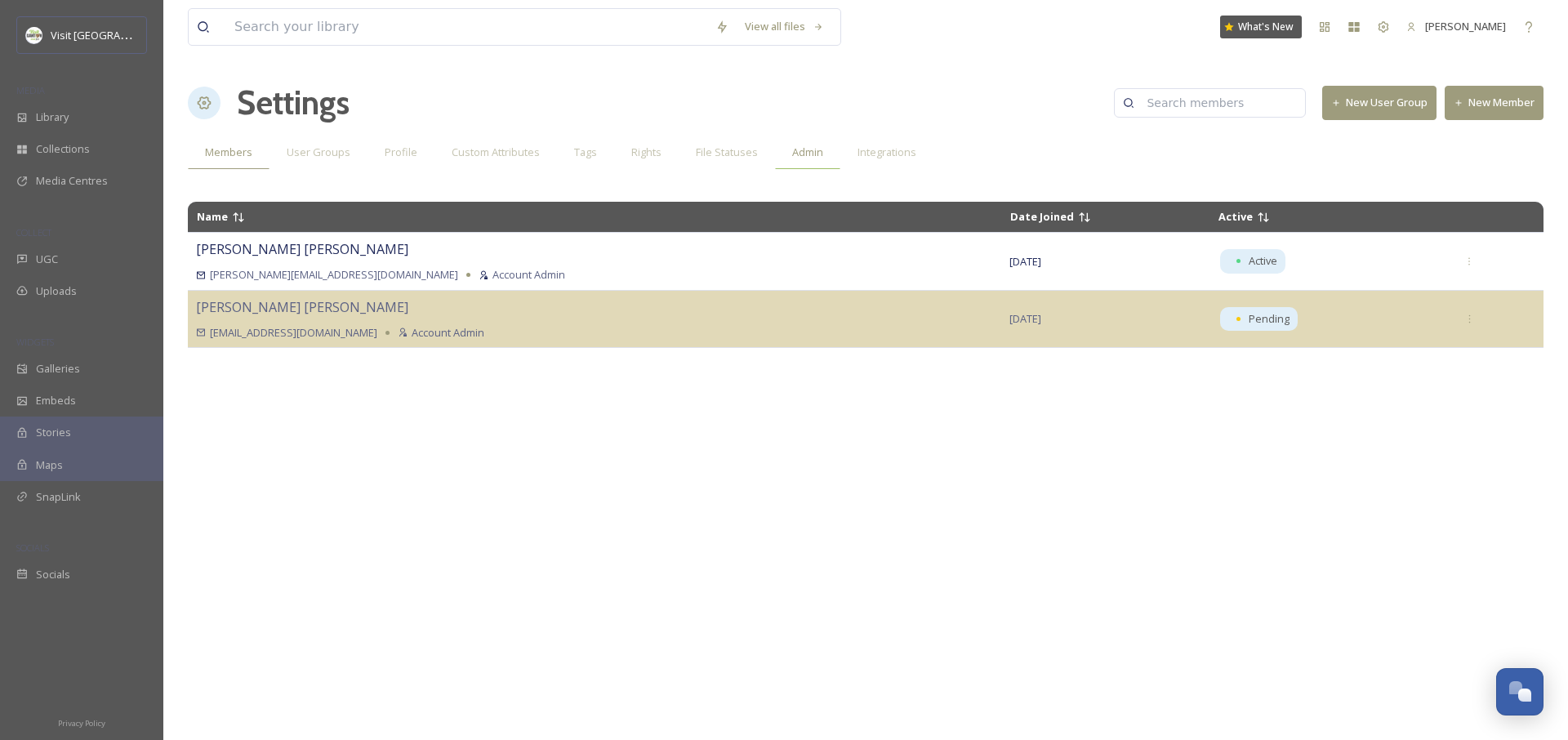
click at [803, 154] on span "Admin" at bounding box center [807, 153] width 31 height 16
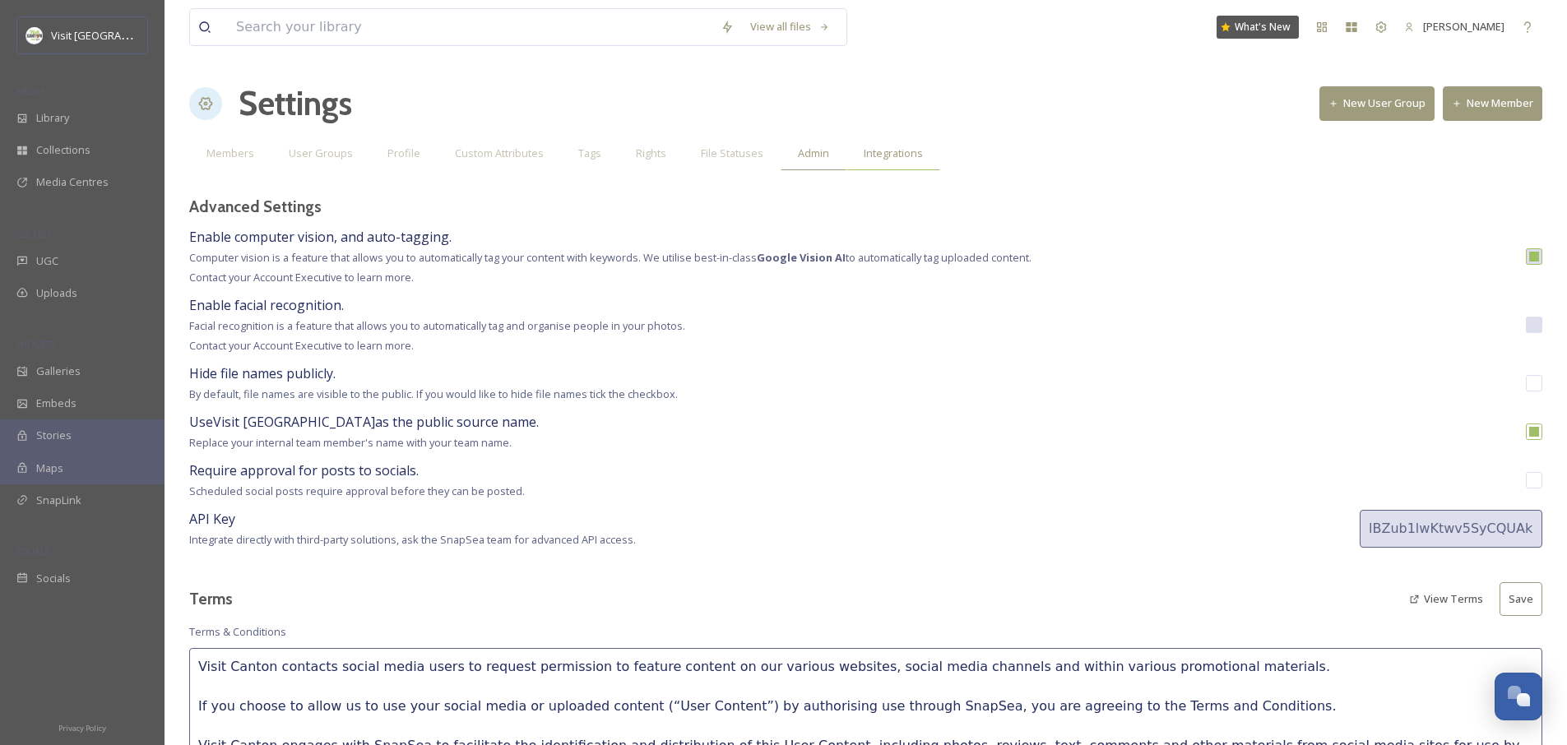
click at [885, 156] on span "Integrations" at bounding box center [893, 154] width 59 height 16
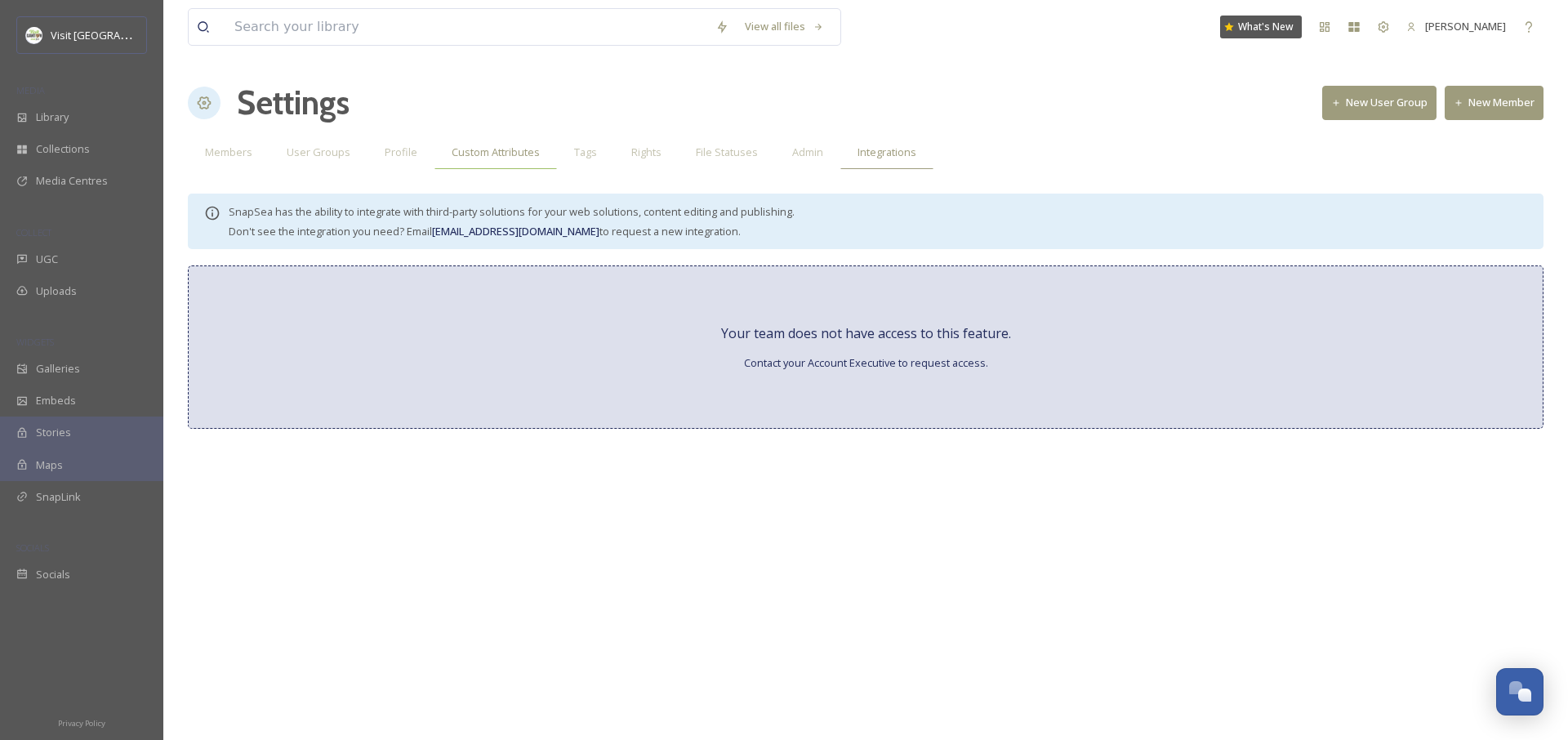
click at [499, 157] on span "Custom Attributes" at bounding box center [496, 153] width 88 height 16
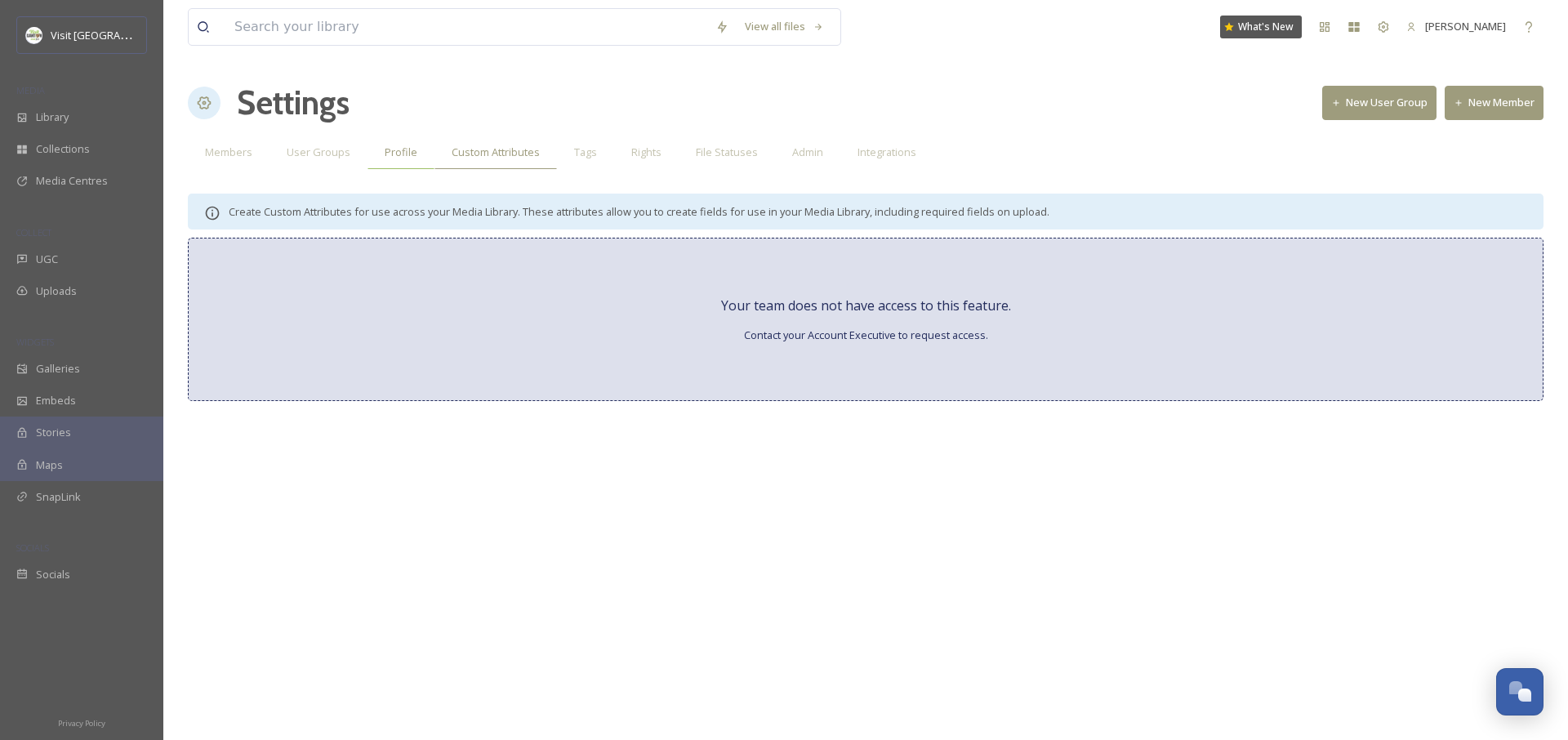
click at [406, 163] on div "Profile" at bounding box center [400, 153] width 67 height 34
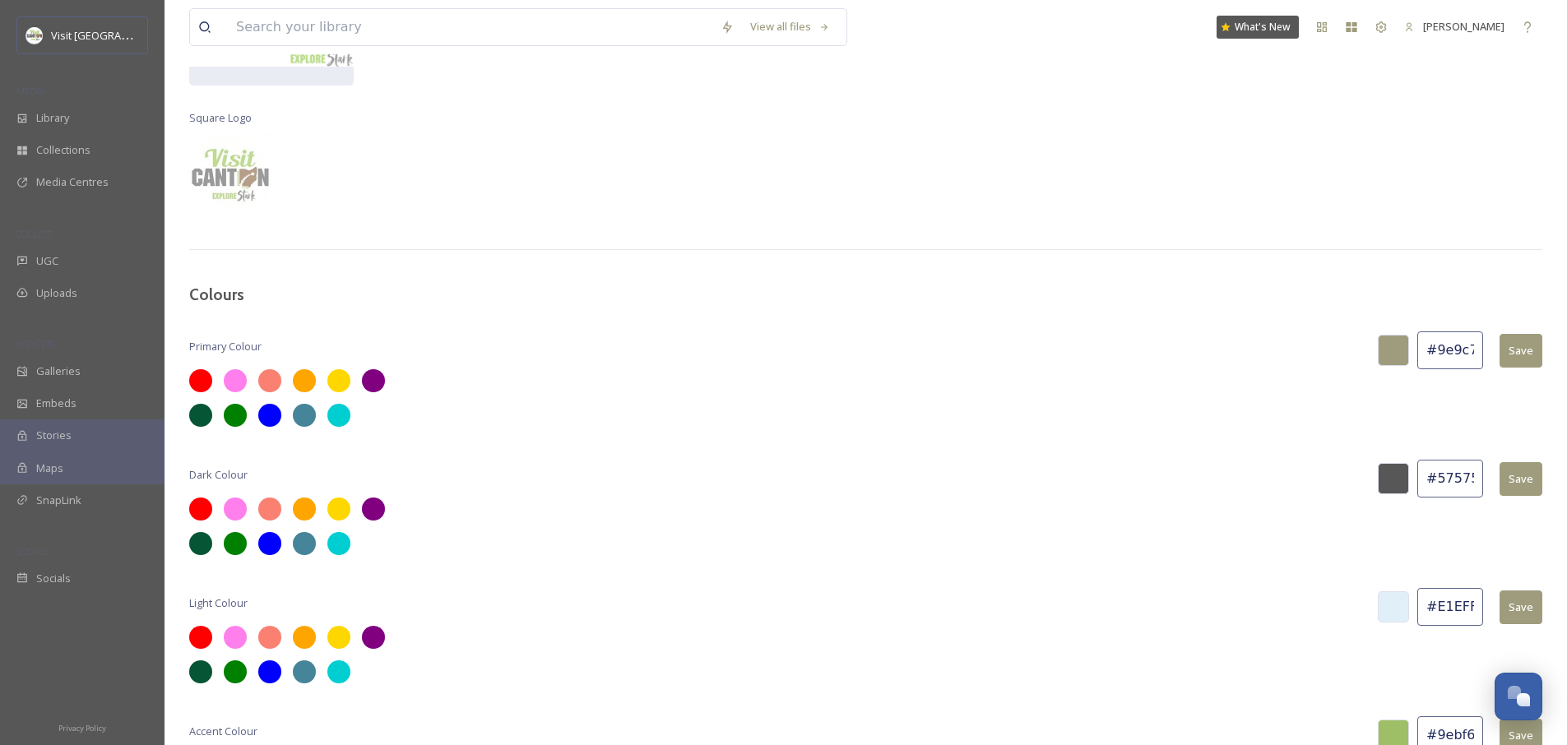
scroll to position [300, 0]
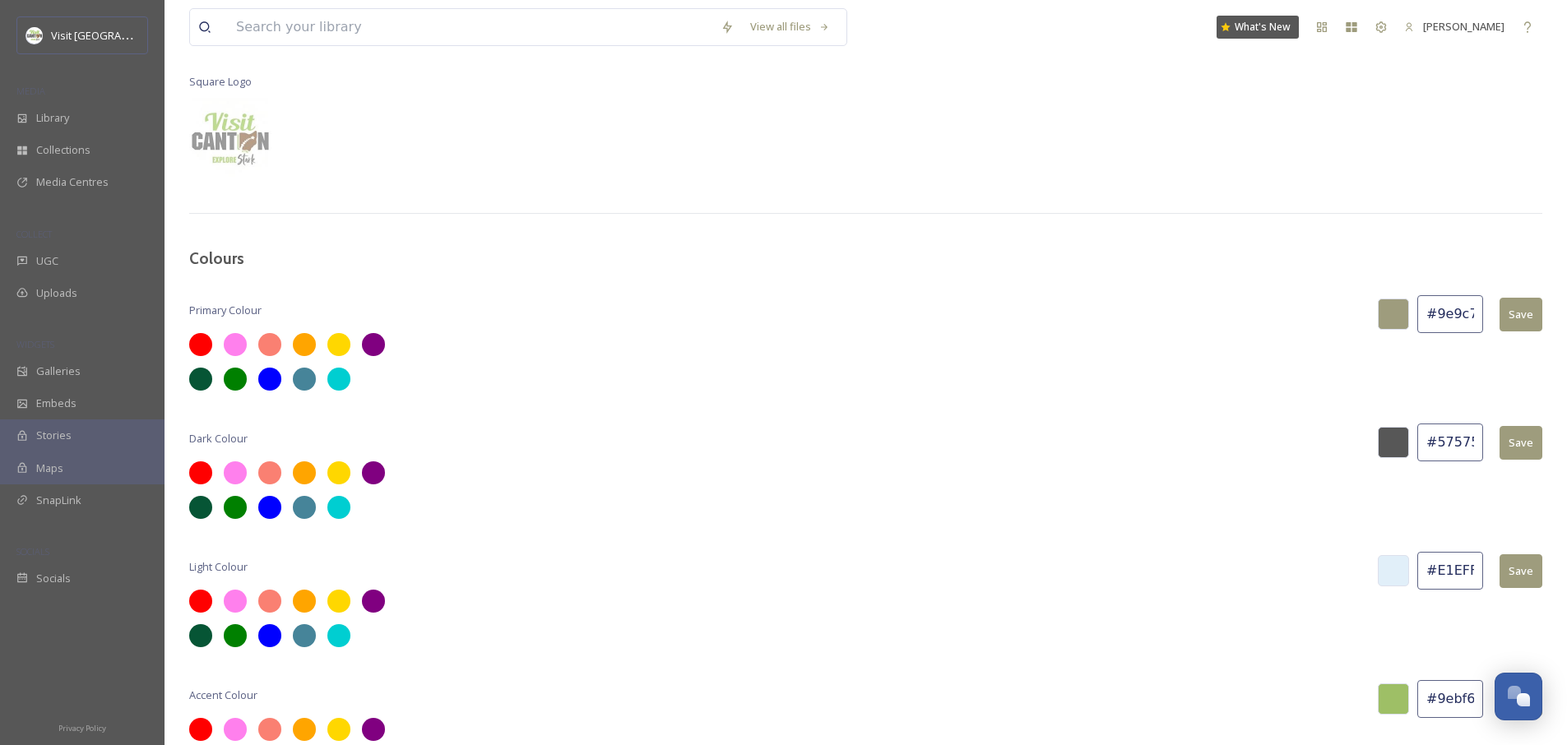
click at [1443, 308] on input "#9e9c7d" at bounding box center [1450, 314] width 66 height 38
type input "8"
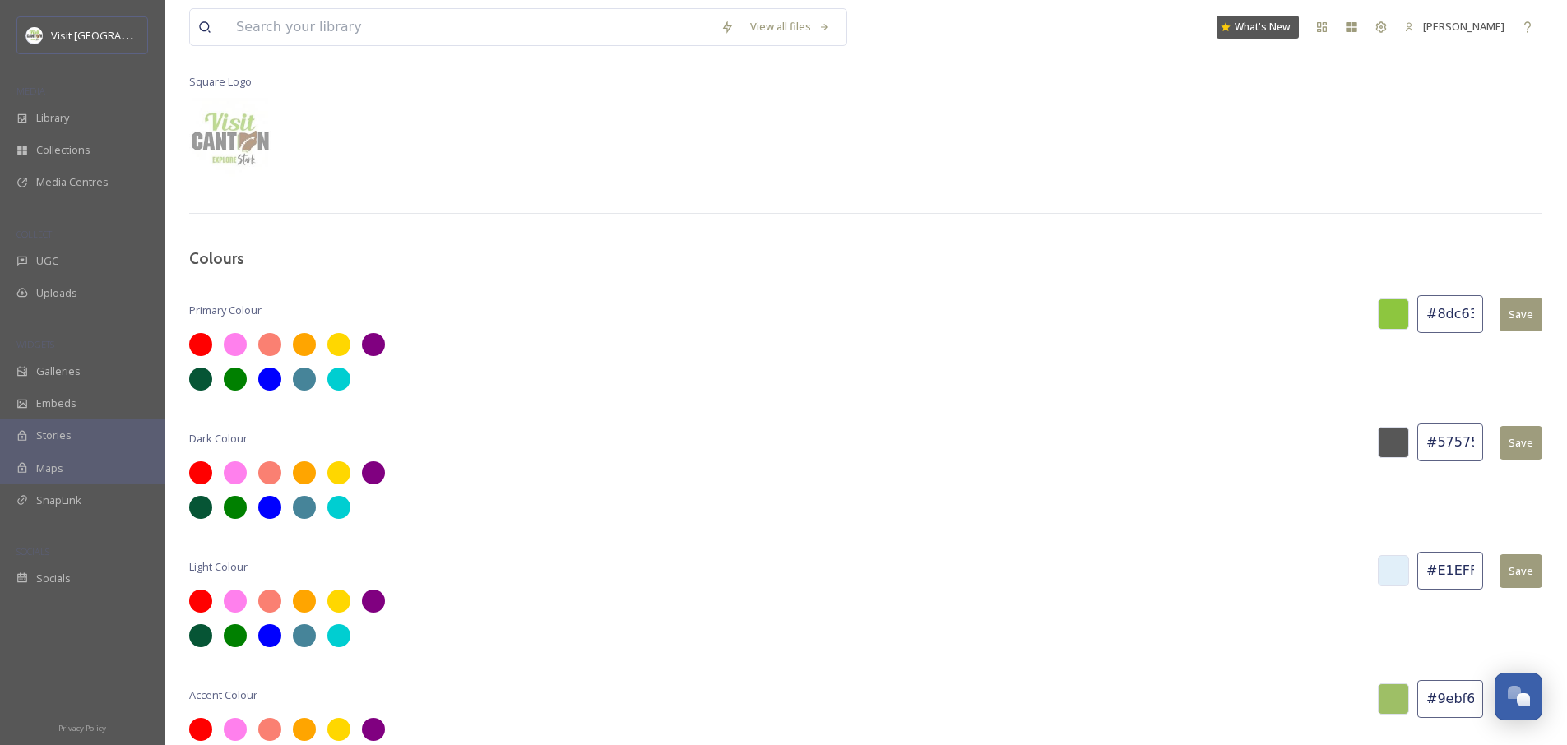
type input "#8dc63f"
click at [1520, 313] on button "Save" at bounding box center [1520, 315] width 43 height 34
click at [1443, 437] on input "#575757" at bounding box center [1450, 443] width 66 height 38
click at [1446, 441] on input "#575757" at bounding box center [1450, 443] width 66 height 38
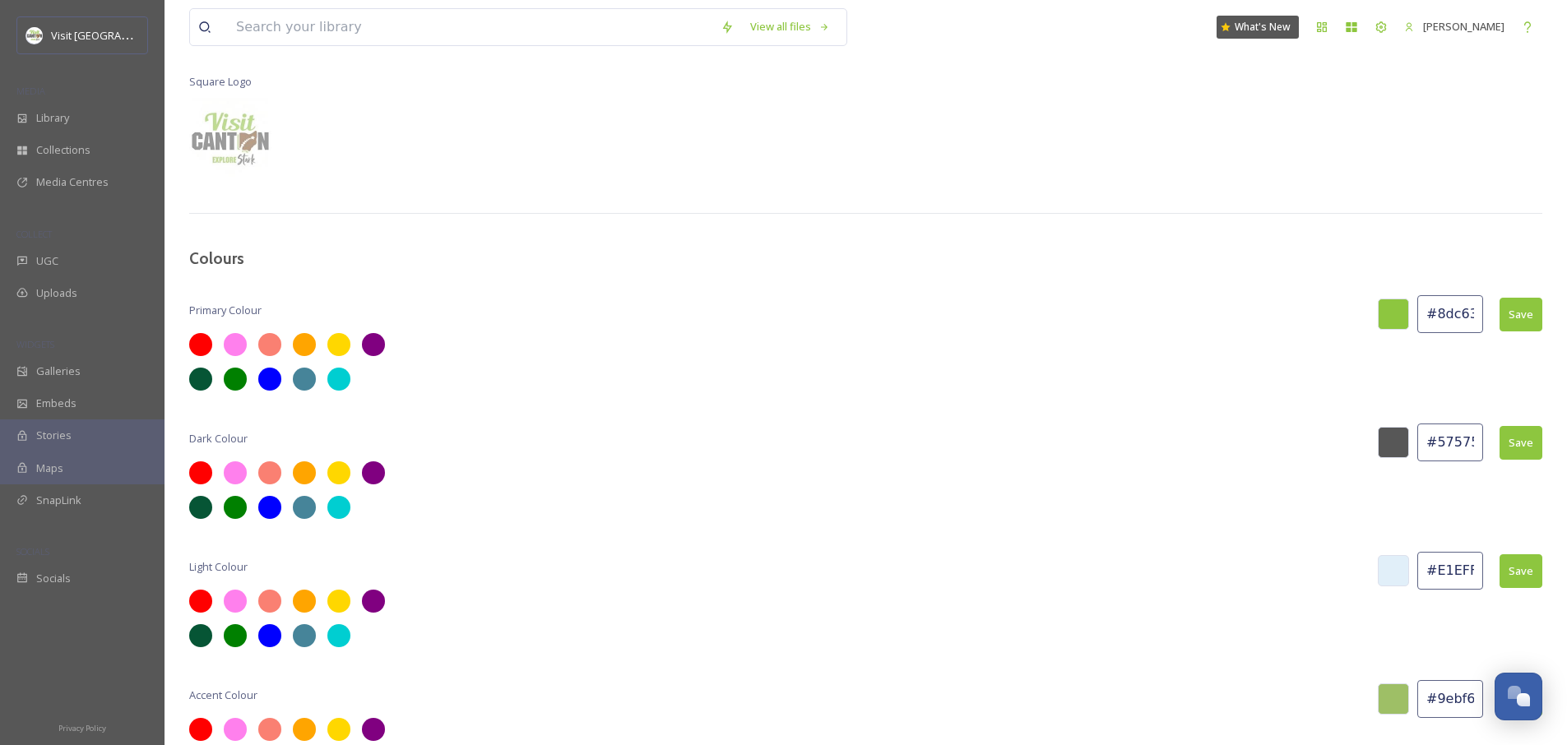
click at [1446, 441] on input "#575757" at bounding box center [1450, 443] width 66 height 38
type input "5"
type input "#5a5a5a"
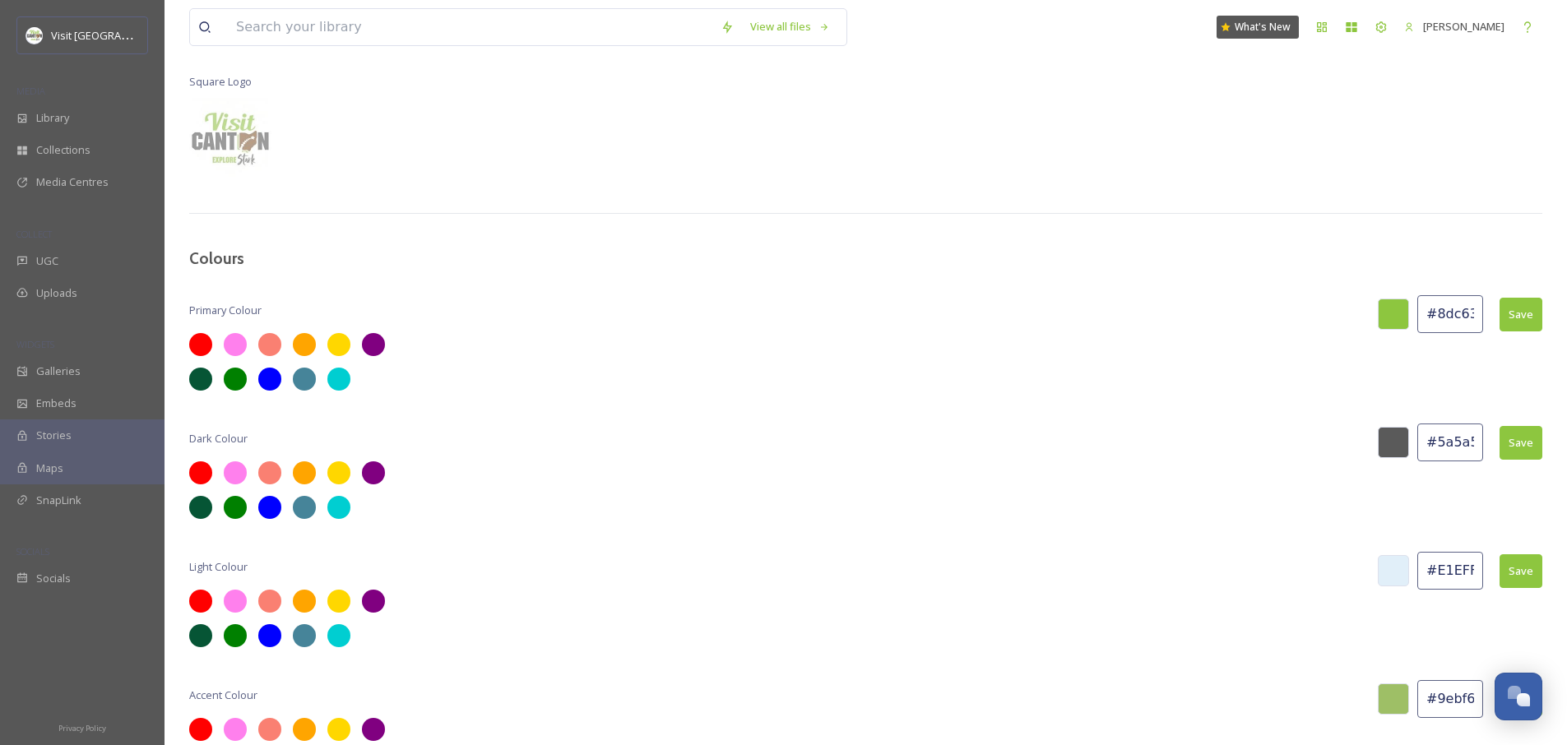
click at [1512, 437] on button "Save" at bounding box center [1520, 443] width 43 height 34
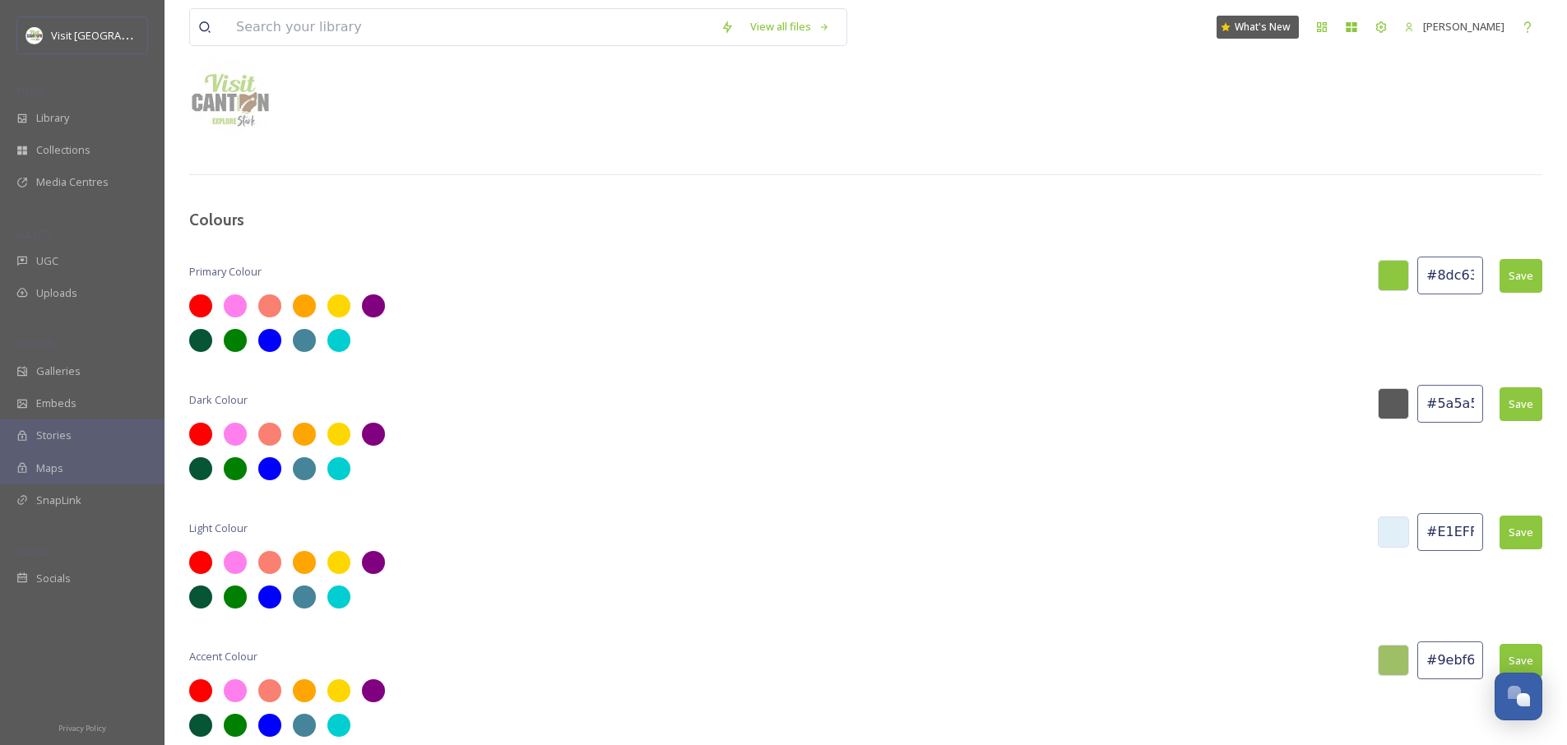
scroll to position [342, 0]
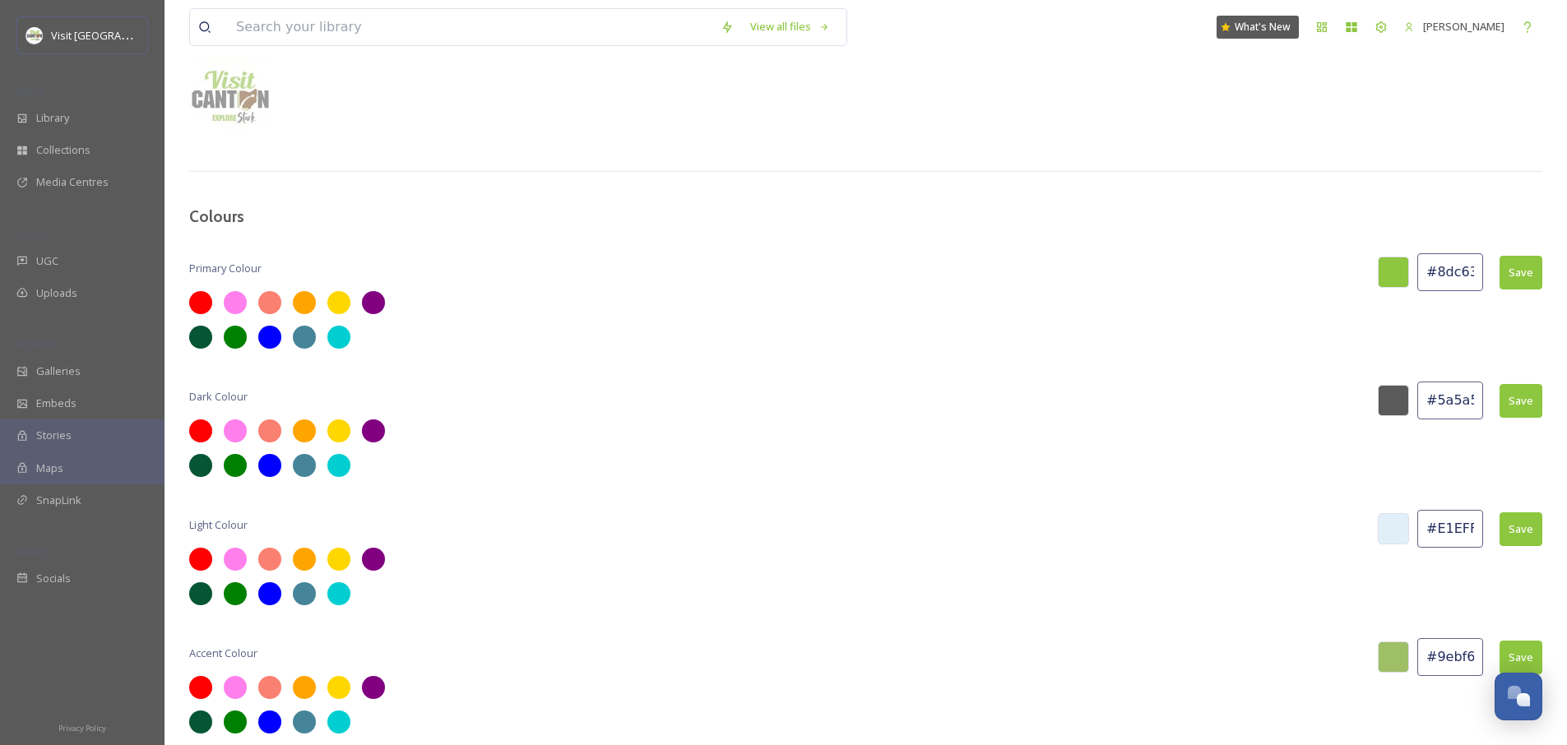
click at [1450, 540] on input "#E1EFF9" at bounding box center [1450, 529] width 66 height 38
click at [1449, 535] on input "#E1EFF9" at bounding box center [1450, 529] width 66 height 38
click at [239, 597] on div at bounding box center [235, 594] width 28 height 28
click at [264, 555] on div at bounding box center [270, 559] width 28 height 28
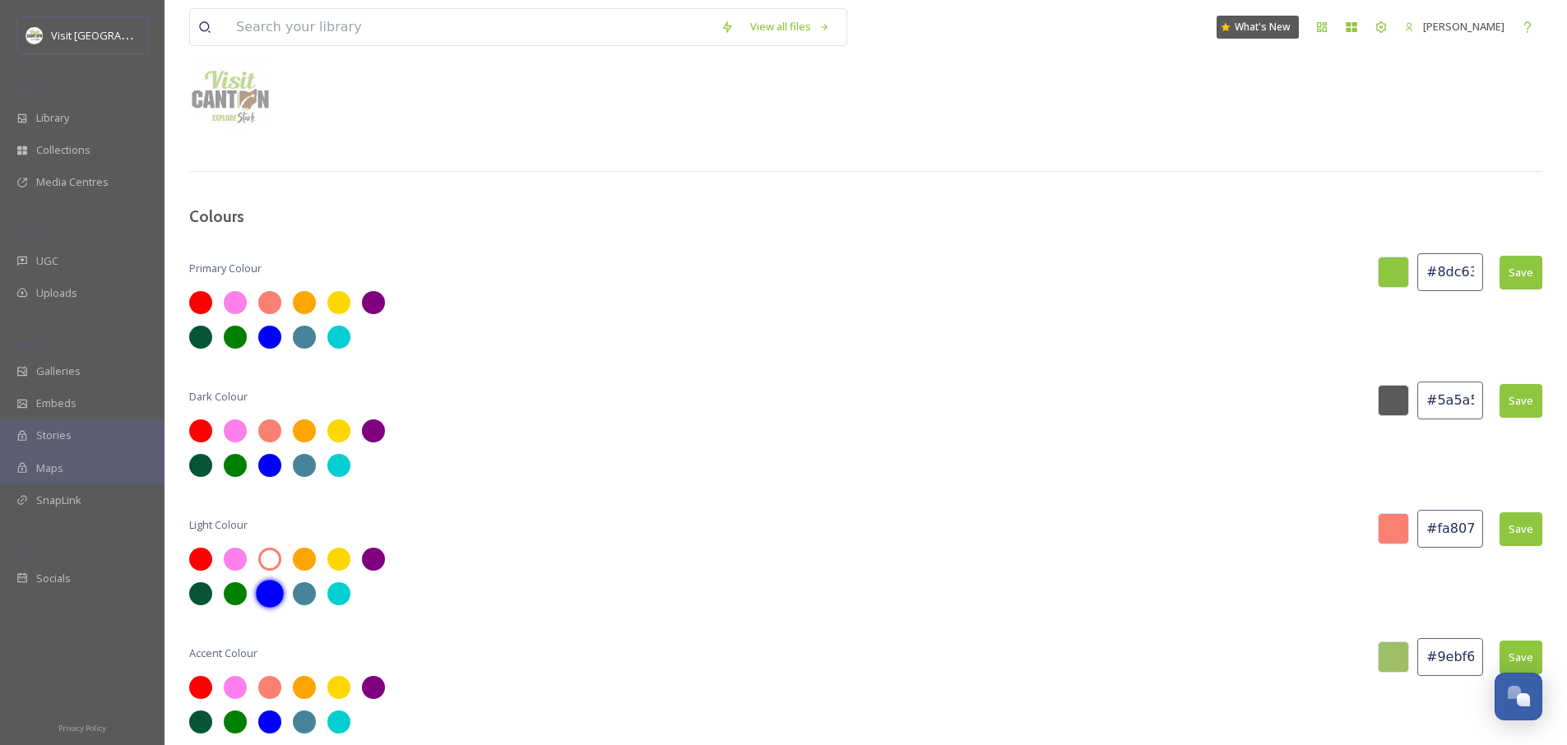
click at [276, 598] on div at bounding box center [270, 594] width 28 height 28
click at [252, 598] on span at bounding box center [241, 599] width 35 height 35
click at [234, 600] on div at bounding box center [235, 594] width 28 height 28
click at [1446, 531] on input "#008000" at bounding box center [1450, 529] width 66 height 38
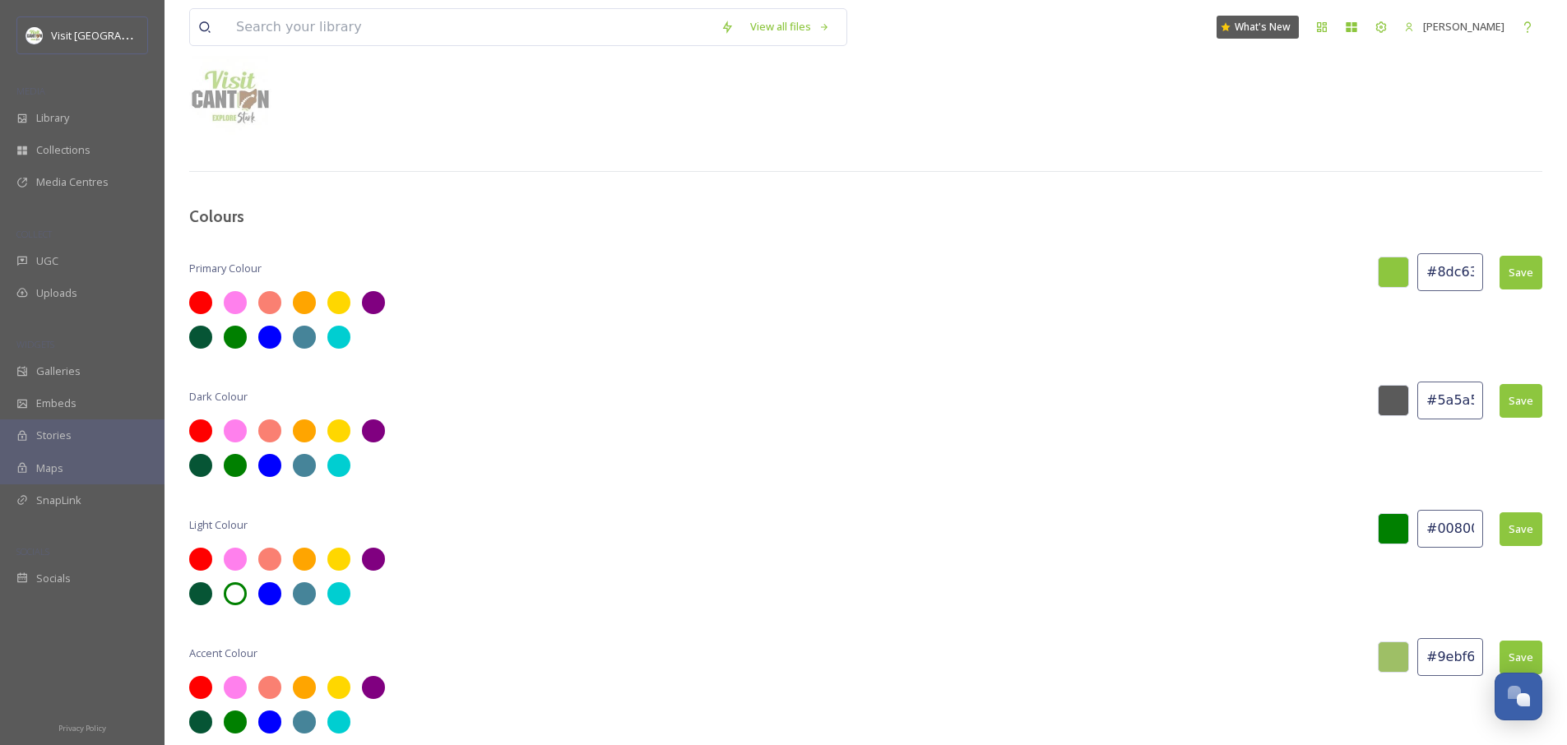
click at [1446, 531] on input "#008000" at bounding box center [1450, 529] width 66 height 38
click at [1428, 524] on input "#8363f" at bounding box center [1450, 529] width 66 height 38
click at [1438, 527] on input "#8363f" at bounding box center [1450, 529] width 66 height 38
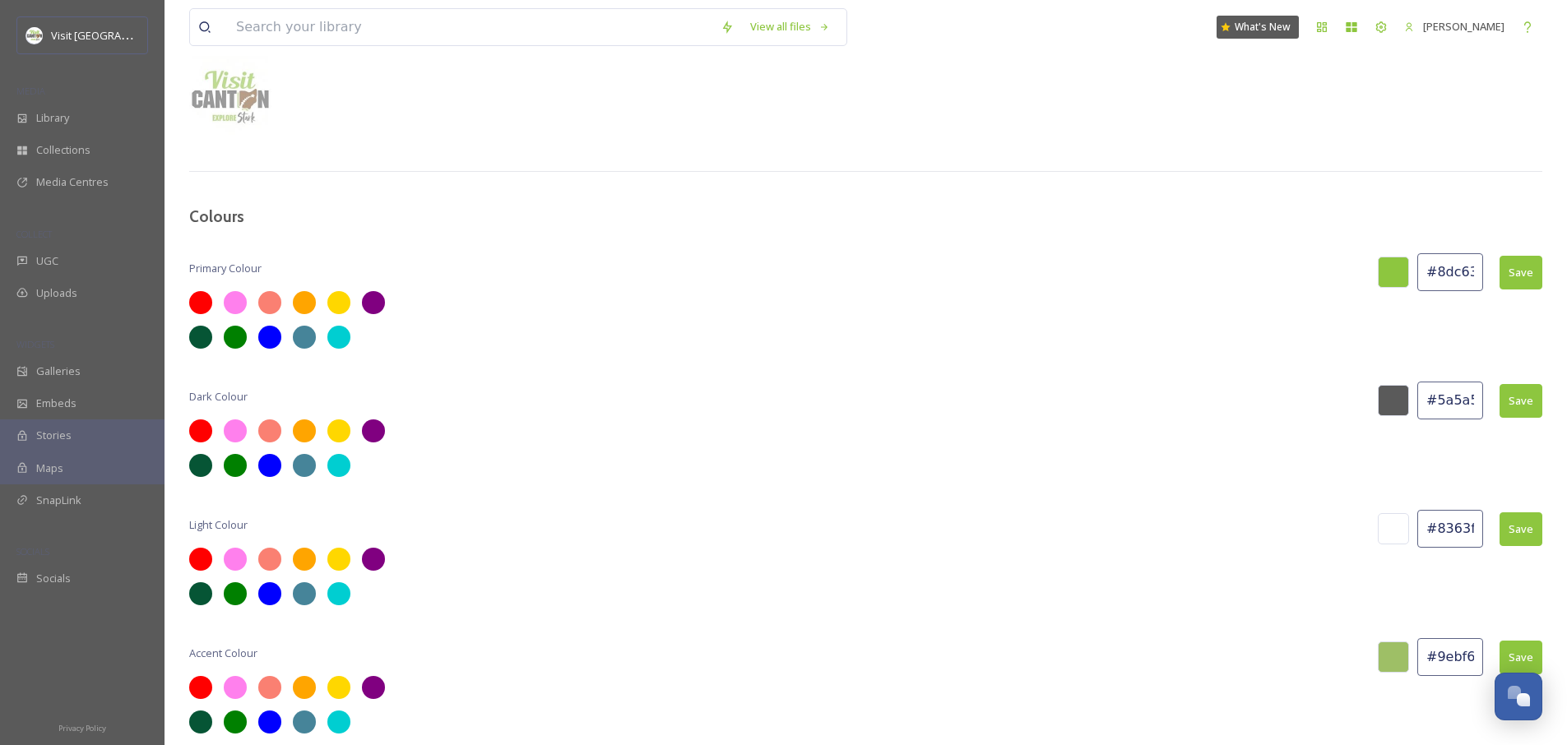
click at [1438, 527] on input "#8363f" at bounding box center [1450, 529] width 66 height 38
paste input "caf989"
type input "#caf989"
click at [1530, 533] on button "Save" at bounding box center [1520, 529] width 43 height 34
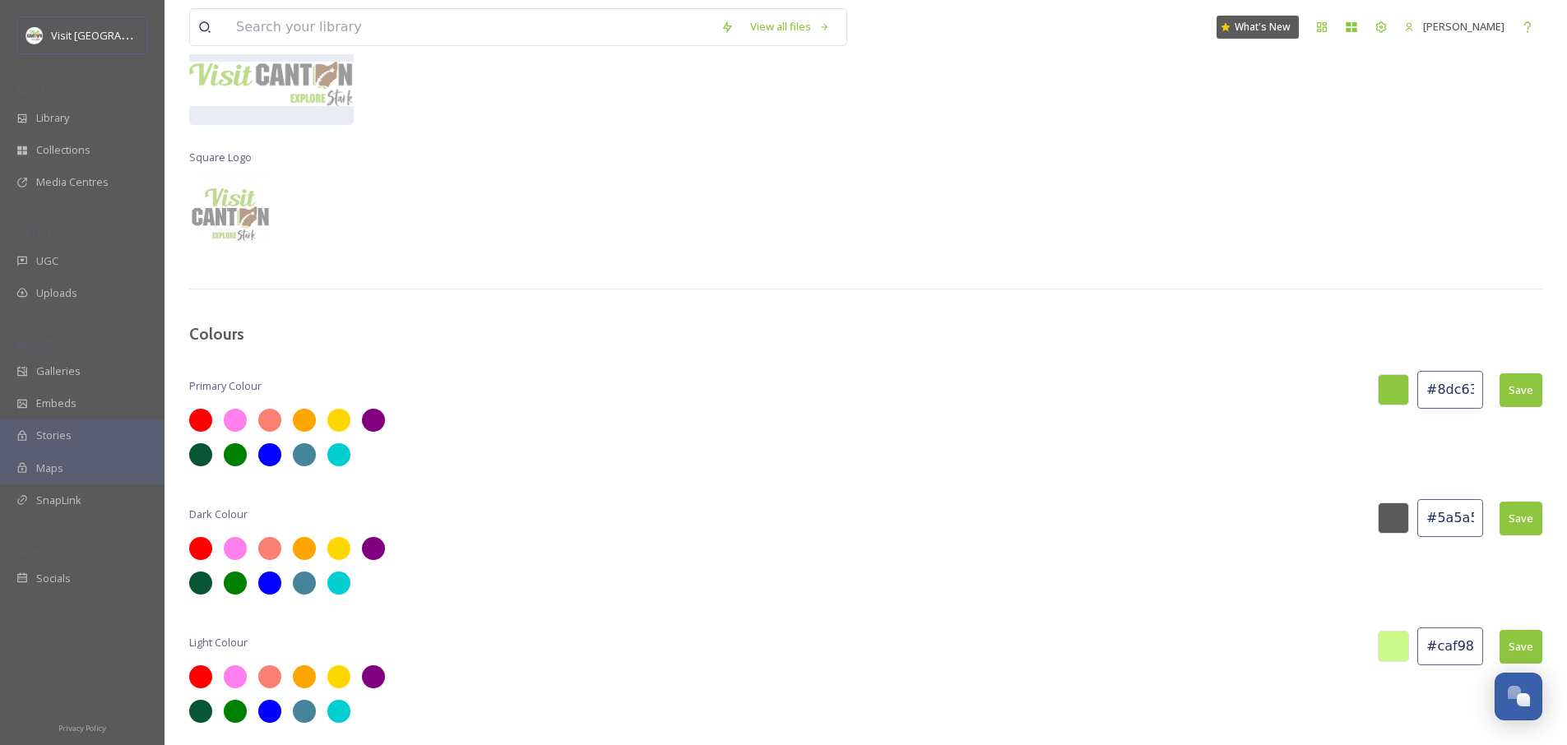
scroll to position [342, 0]
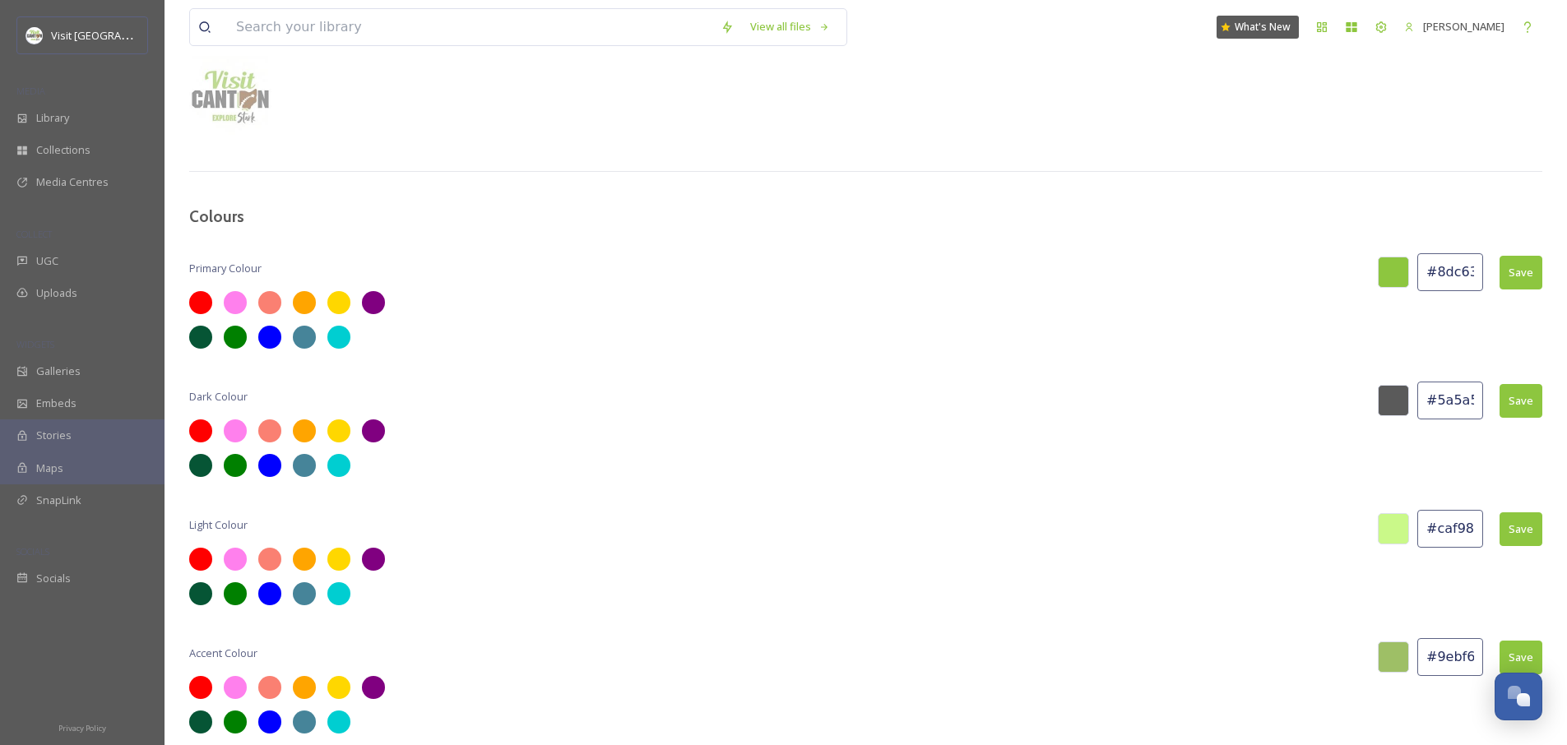
click at [1396, 661] on div at bounding box center [1393, 657] width 31 height 31
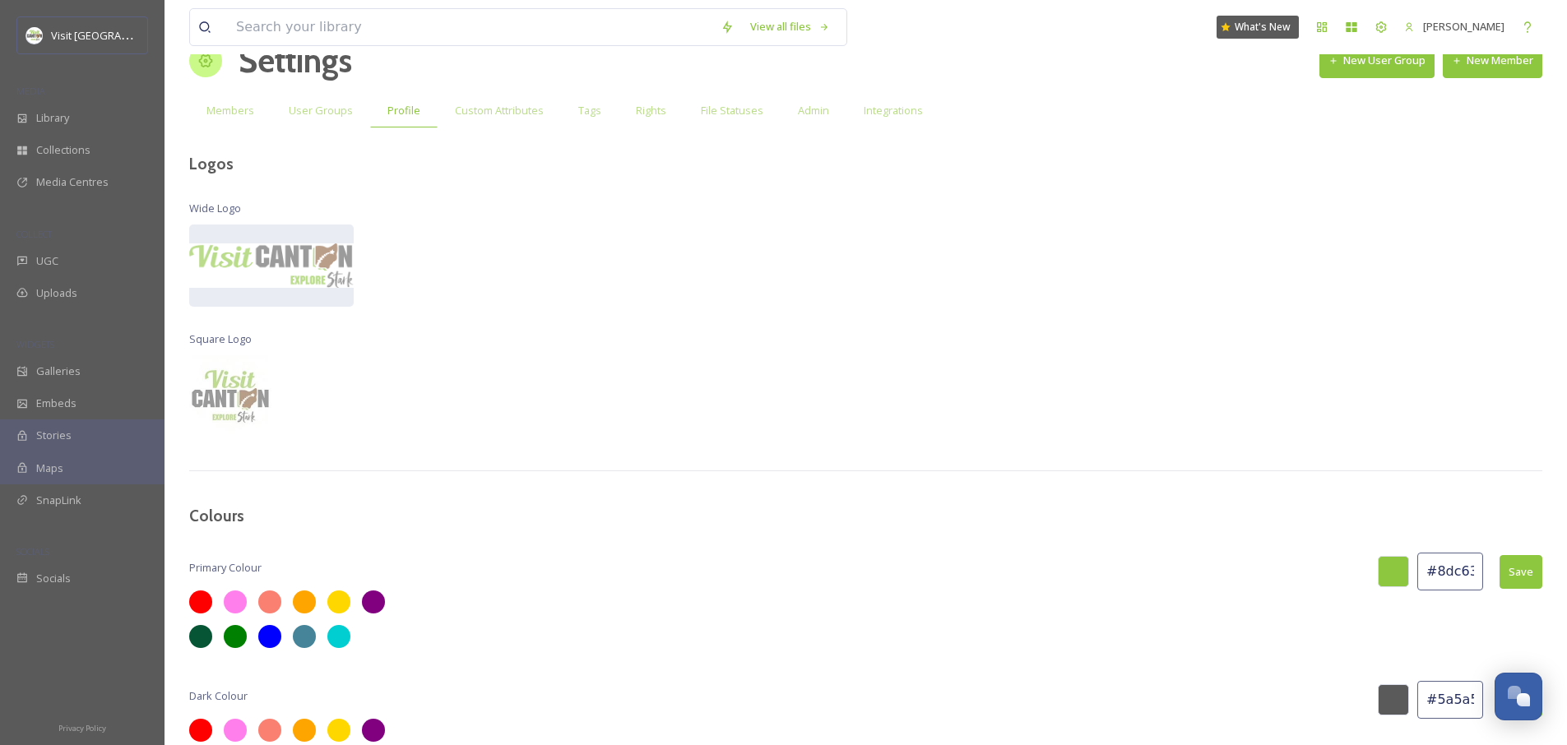
scroll to position [0, 0]
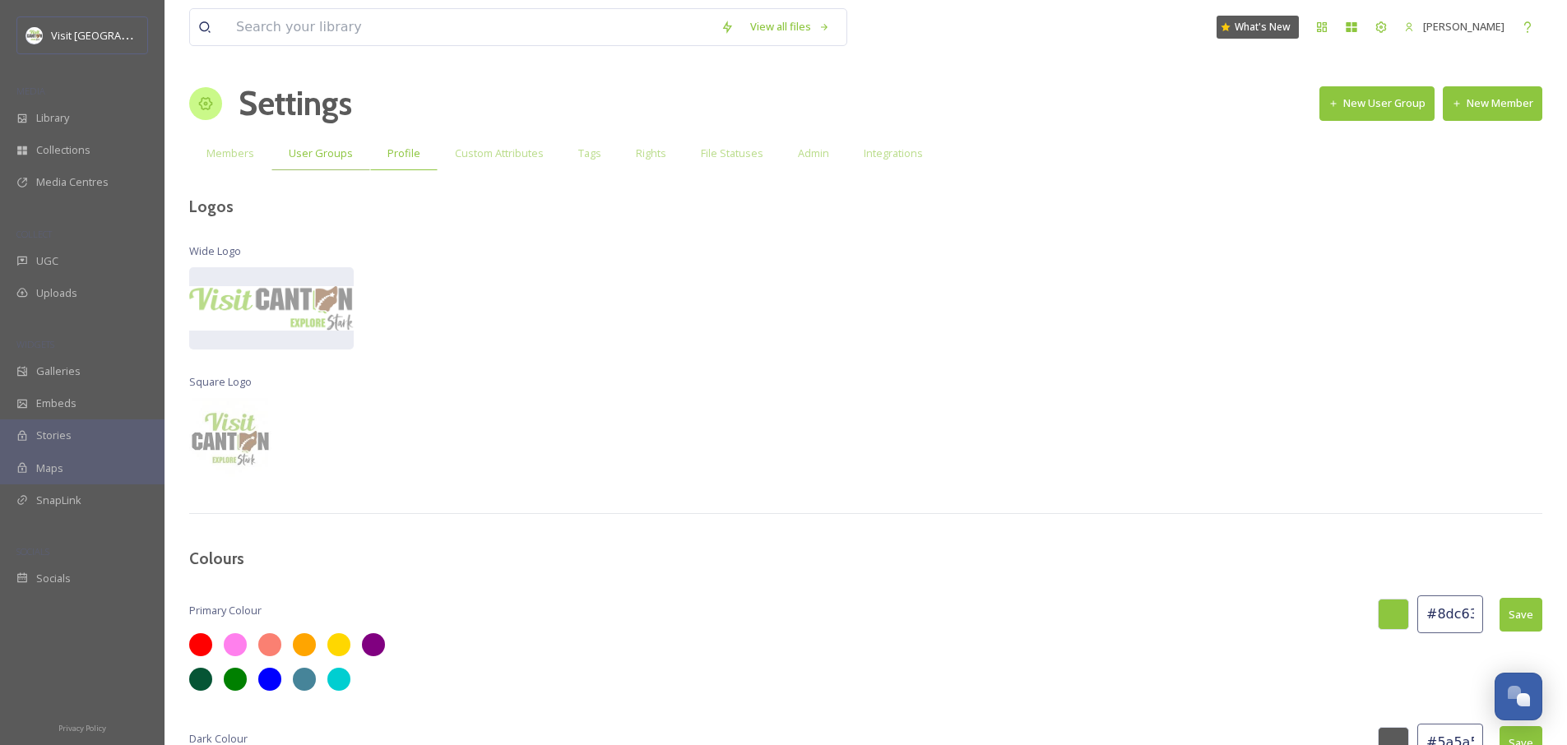
click at [311, 151] on span "User Groups" at bounding box center [321, 154] width 64 height 16
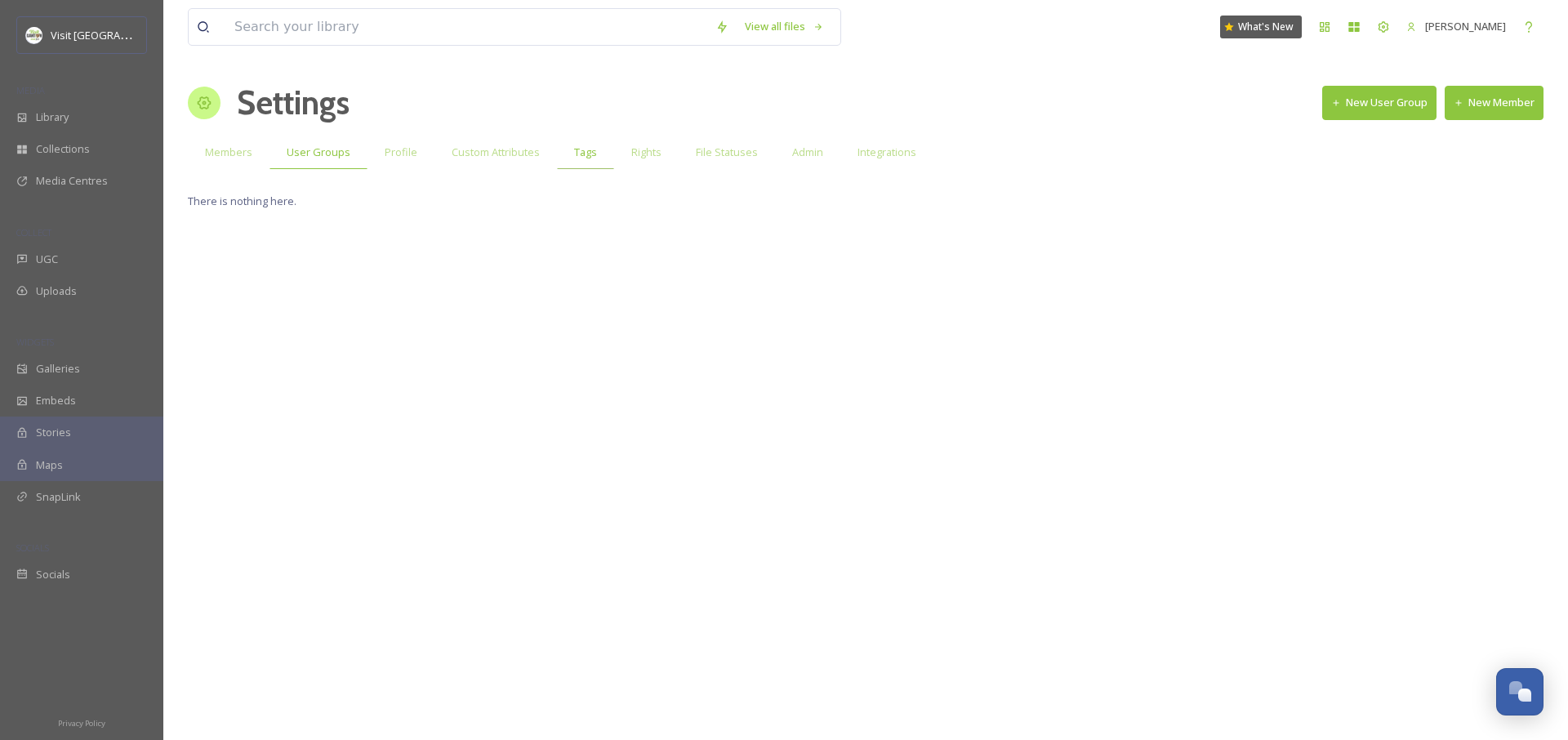
click at [583, 158] on span "Tags" at bounding box center [585, 153] width 23 height 16
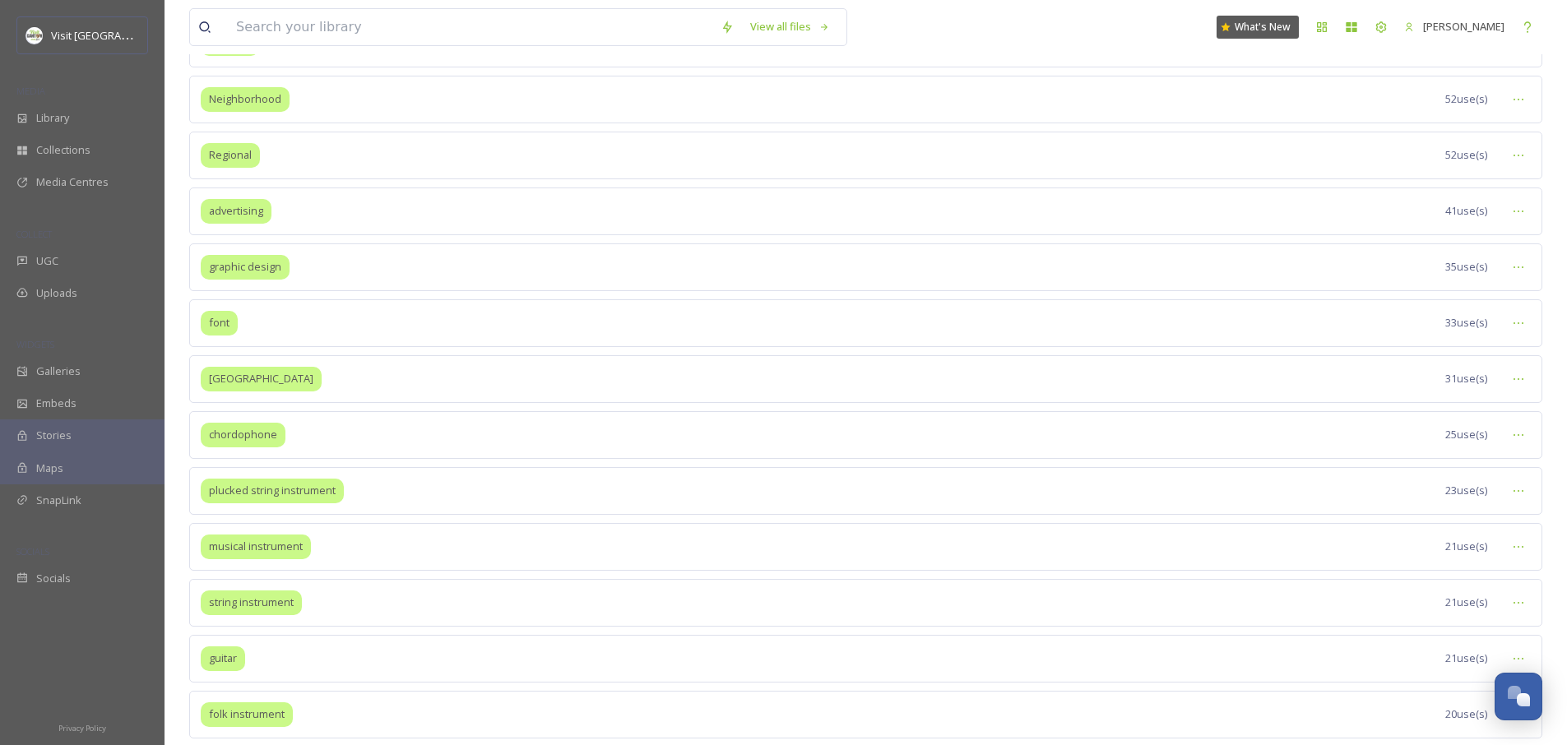
scroll to position [699, 0]
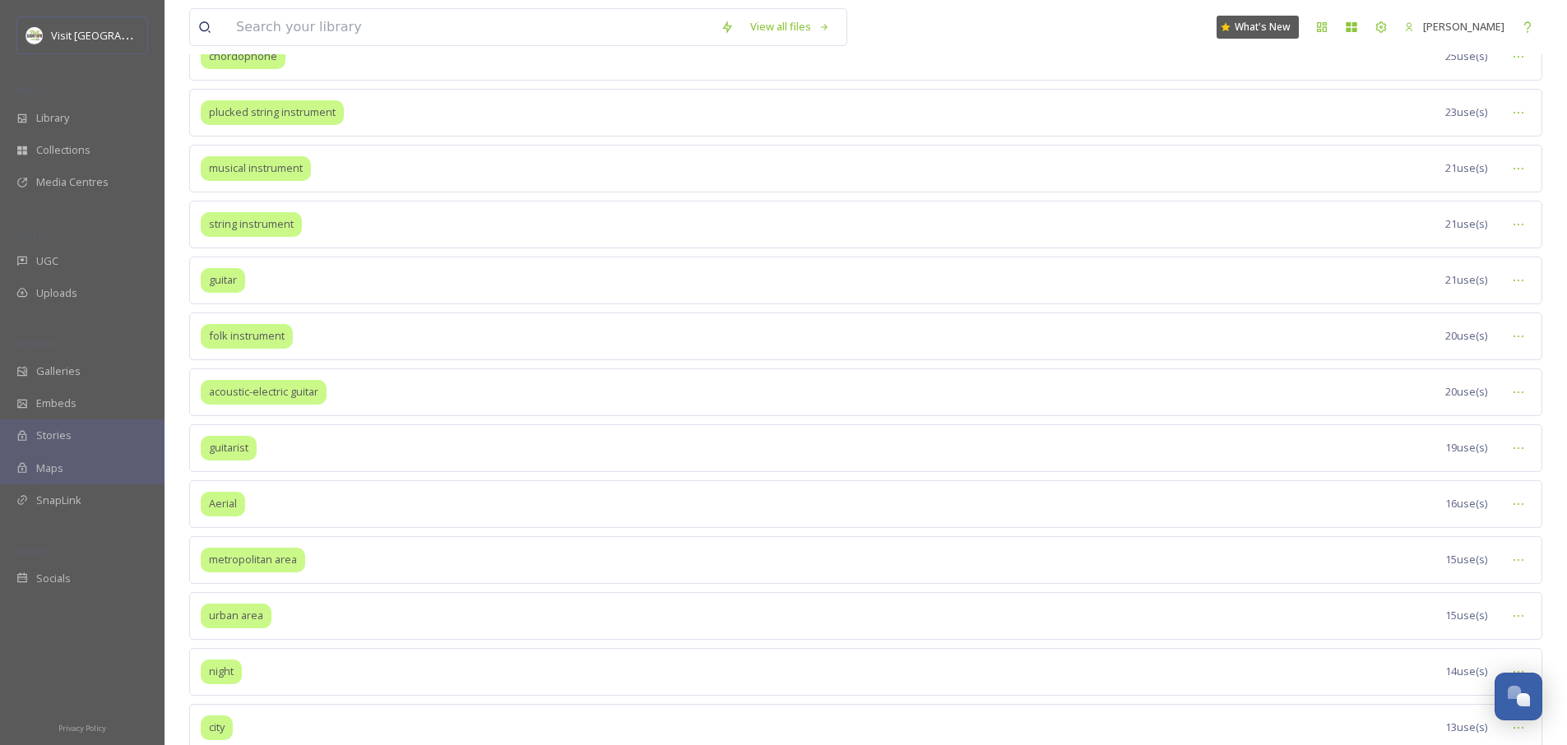
click at [1445, 283] on span "21 use(s)" at bounding box center [1466, 280] width 42 height 16
click at [225, 285] on span "guitar" at bounding box center [223, 280] width 28 height 16
click at [1516, 276] on icon at bounding box center [1518, 280] width 13 height 13
click at [1480, 315] on span "View Tagged Files" at bounding box center [1480, 316] width 87 height 16
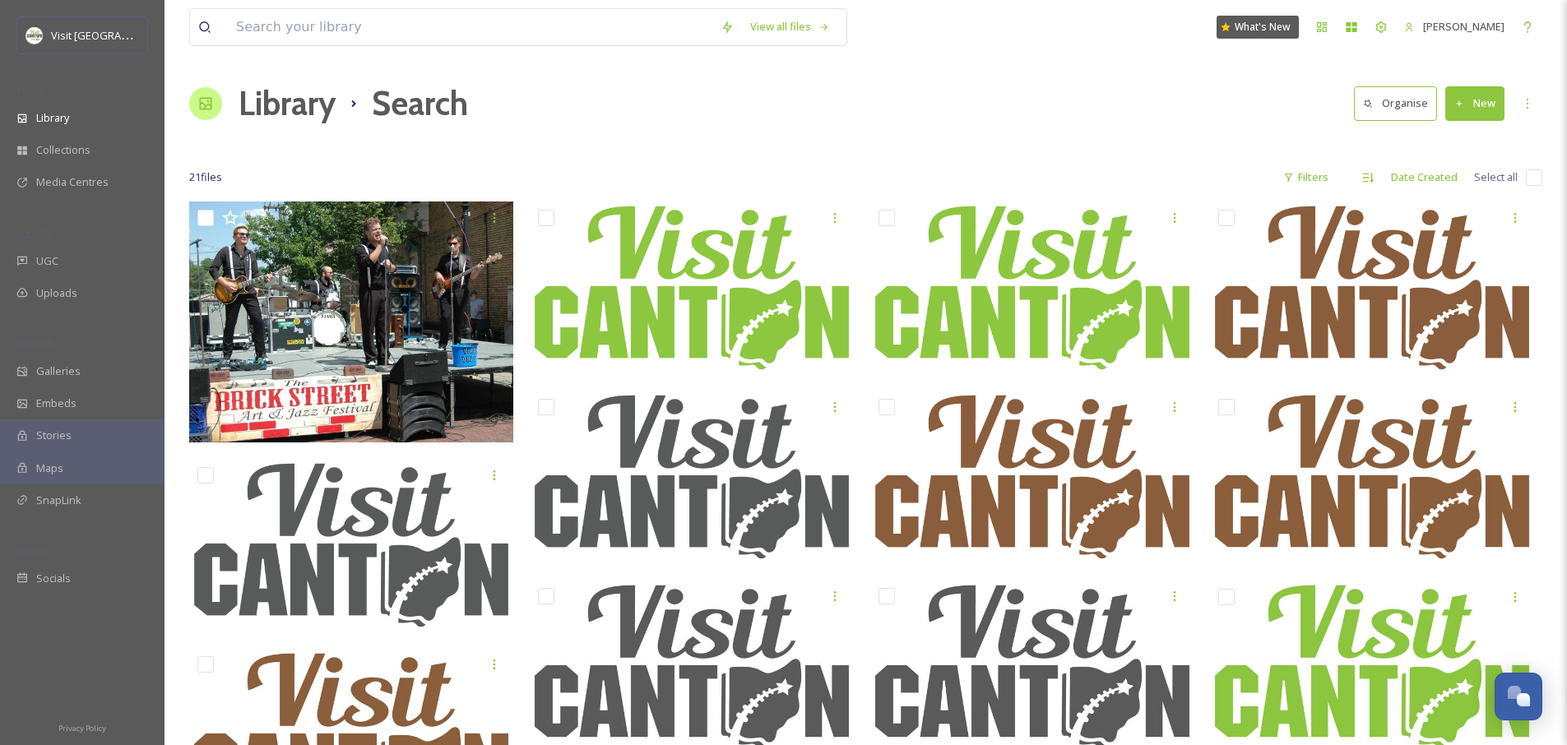
click at [269, 118] on h1 "Library" at bounding box center [287, 103] width 97 height 49
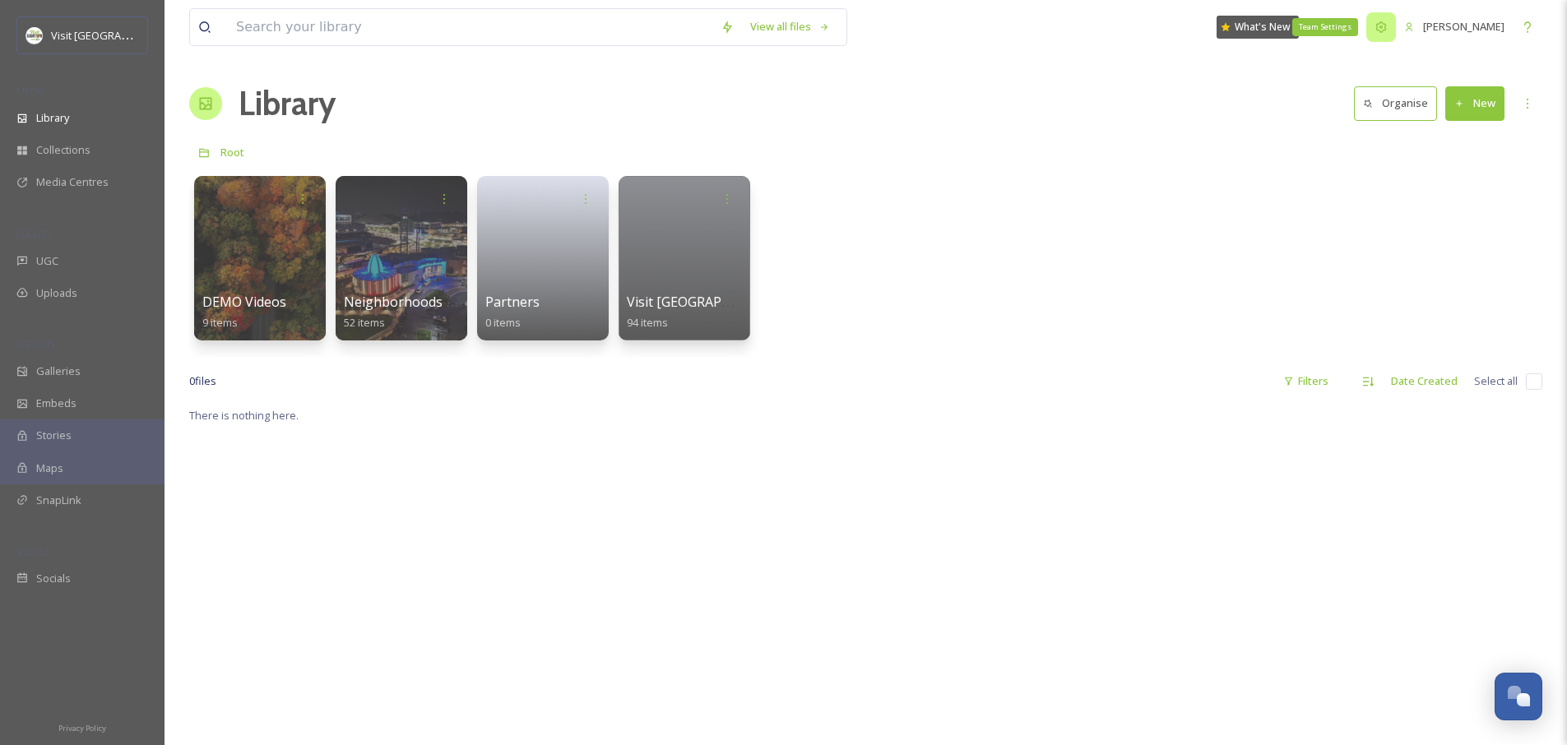
click at [1383, 28] on div "Team Settings" at bounding box center [1381, 27] width 30 height 30
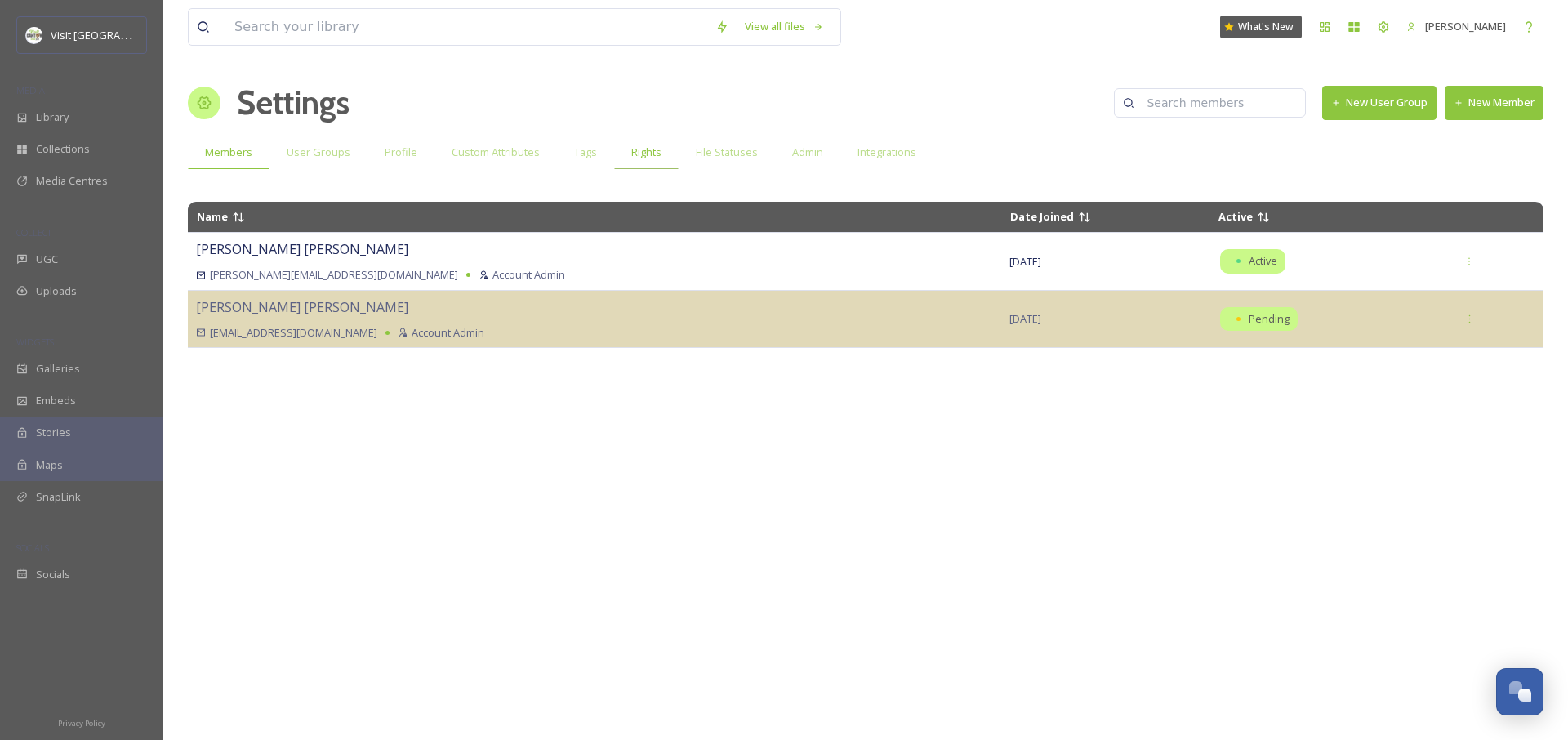
click at [653, 161] on div "Rights" at bounding box center [646, 153] width 65 height 34
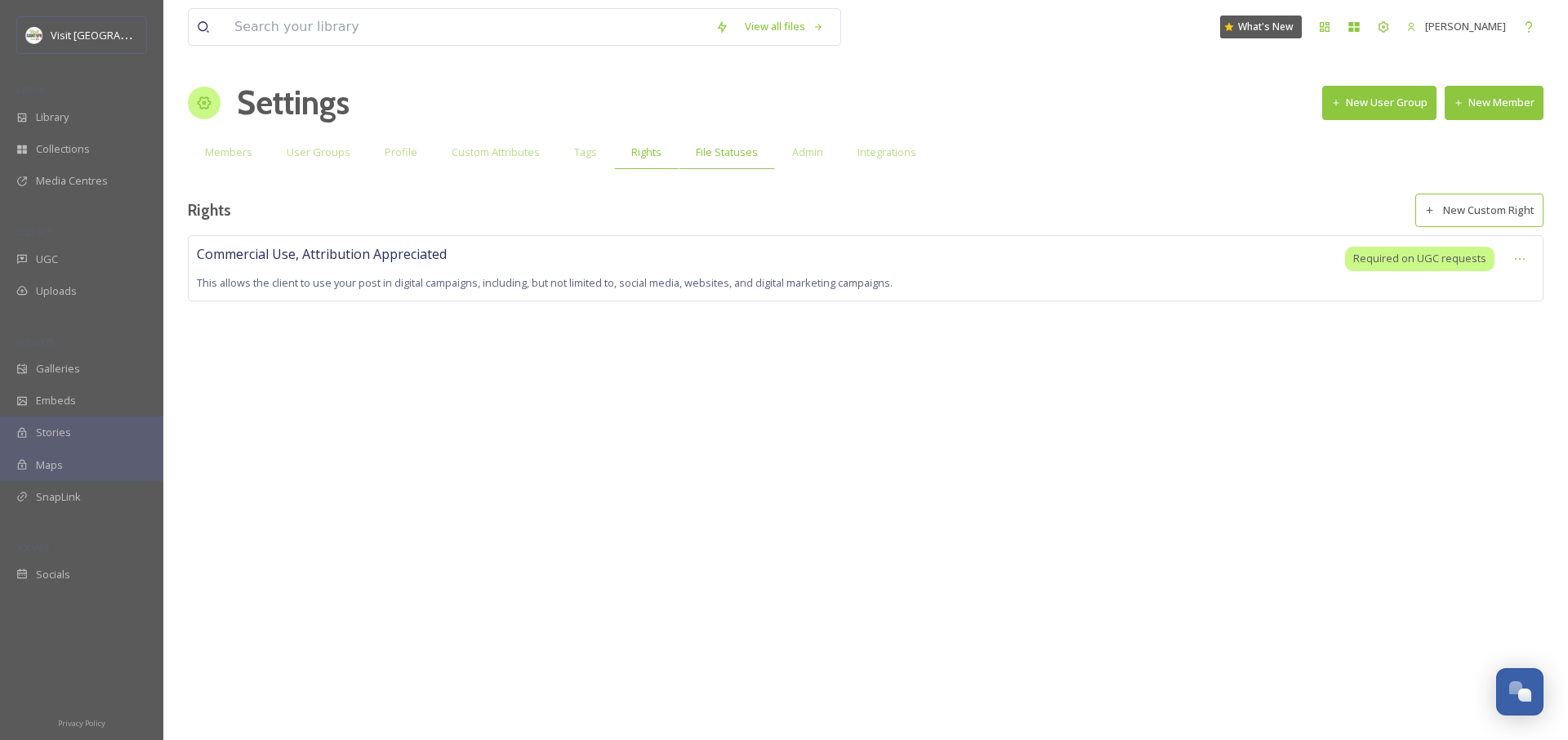
click at [711, 159] on span "File Statuses" at bounding box center [727, 153] width 63 height 16
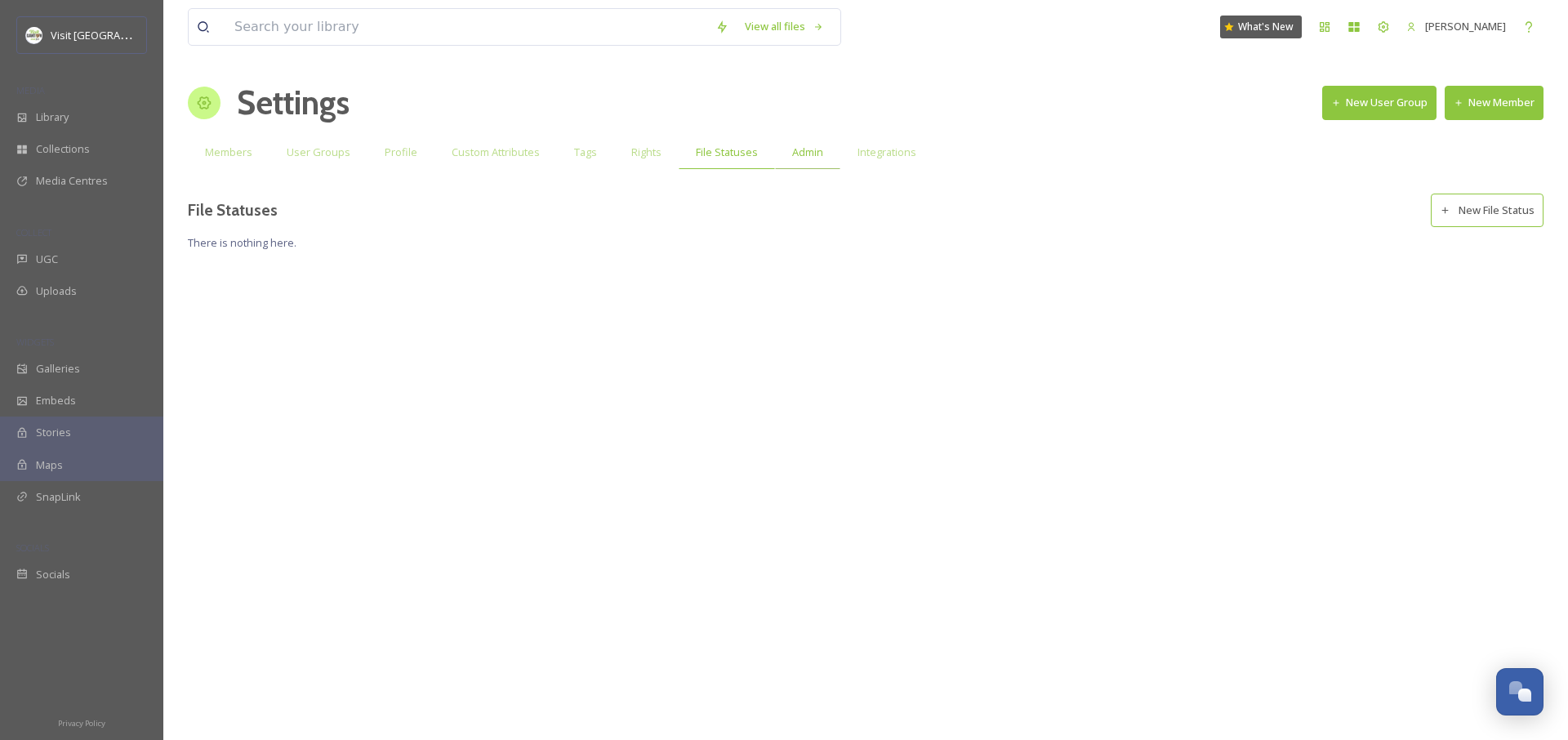
click at [792, 158] on span "Admin" at bounding box center [807, 153] width 31 height 16
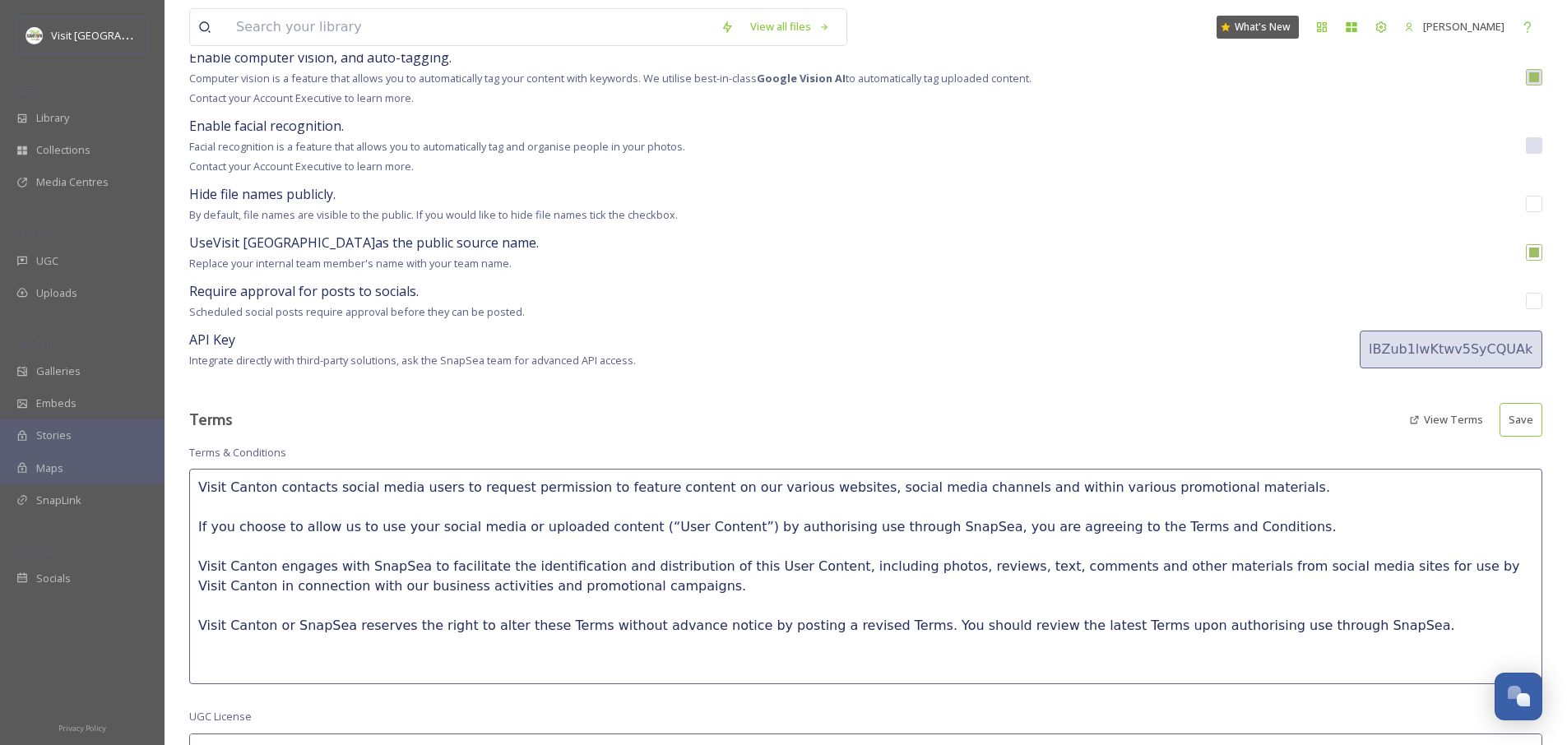
scroll to position [232, 0]
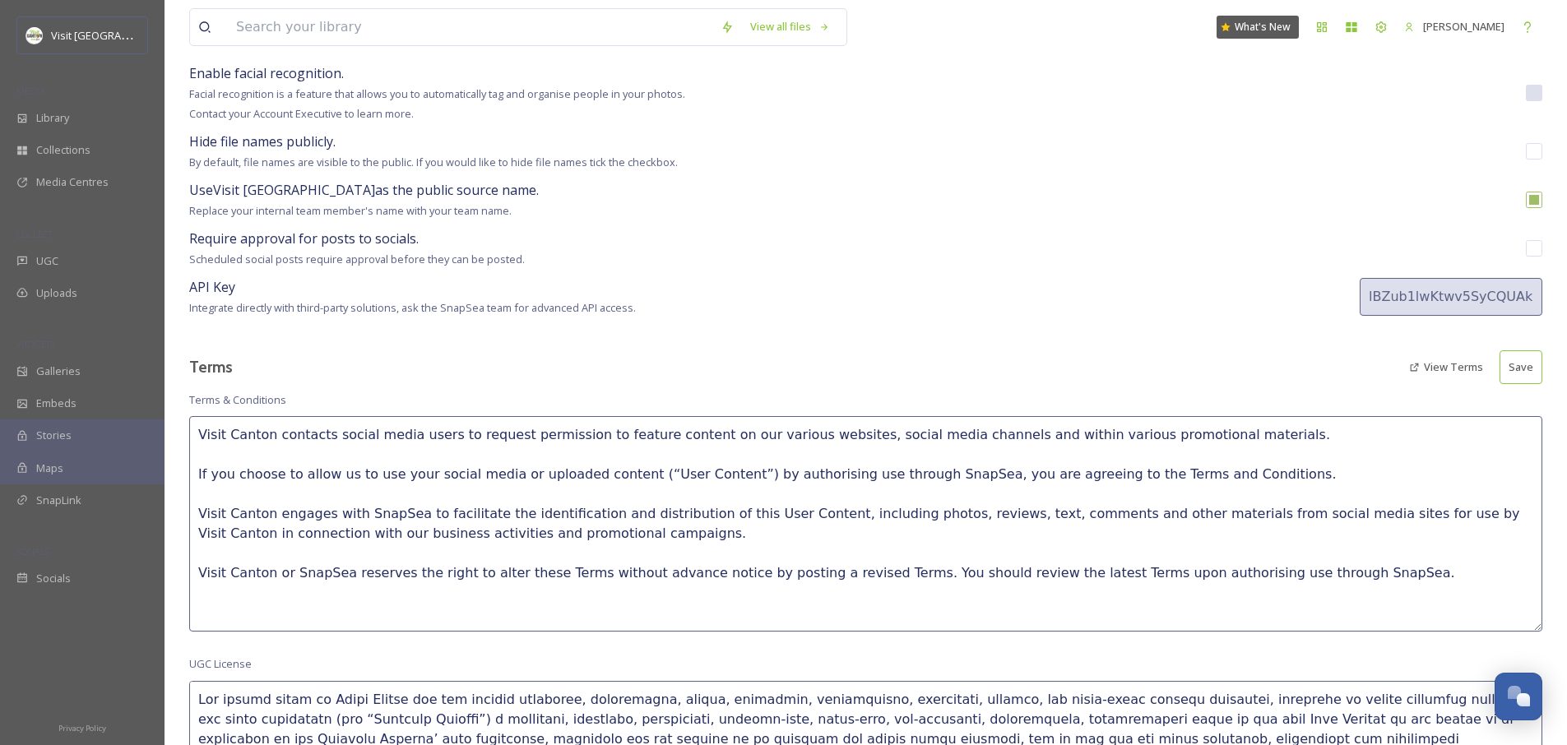
click at [656, 424] on textarea "Visit Canton contacts social media users to request permission to feature conte…" at bounding box center [865, 524] width 1353 height 216
drag, startPoint x: 819, startPoint y: 439, endPoint x: 850, endPoint y: 577, distance: 140.7
click at [846, 585] on textarea "Visit Canton contacts social media users to request permission to feature conte…" at bounding box center [865, 524] width 1353 height 216
click at [888, 535] on textarea "Visit Canton contacts social media users to request permission to feature conte…" at bounding box center [865, 524] width 1353 height 216
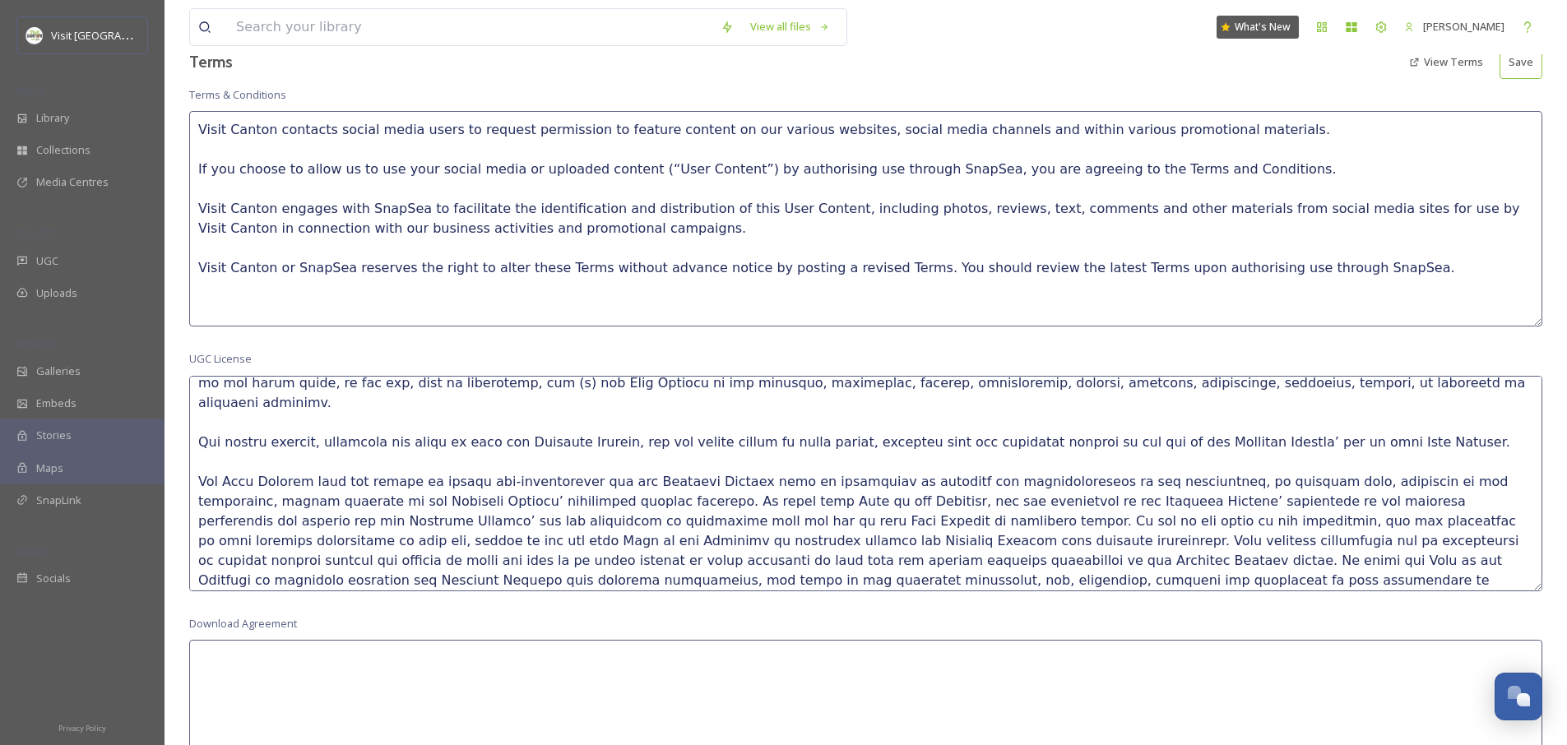
drag, startPoint x: 552, startPoint y: 401, endPoint x: 624, endPoint y: 493, distance: 117.2
click at [628, 507] on textarea at bounding box center [865, 484] width 1353 height 216
click at [619, 448] on textarea at bounding box center [865, 484] width 1353 height 216
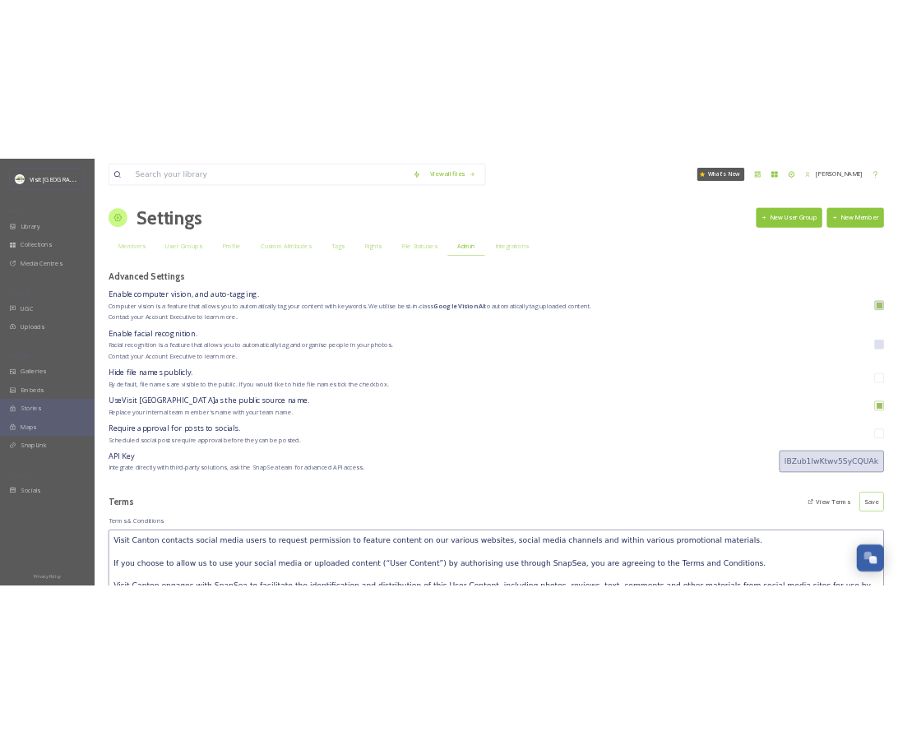
scroll to position [0, 0]
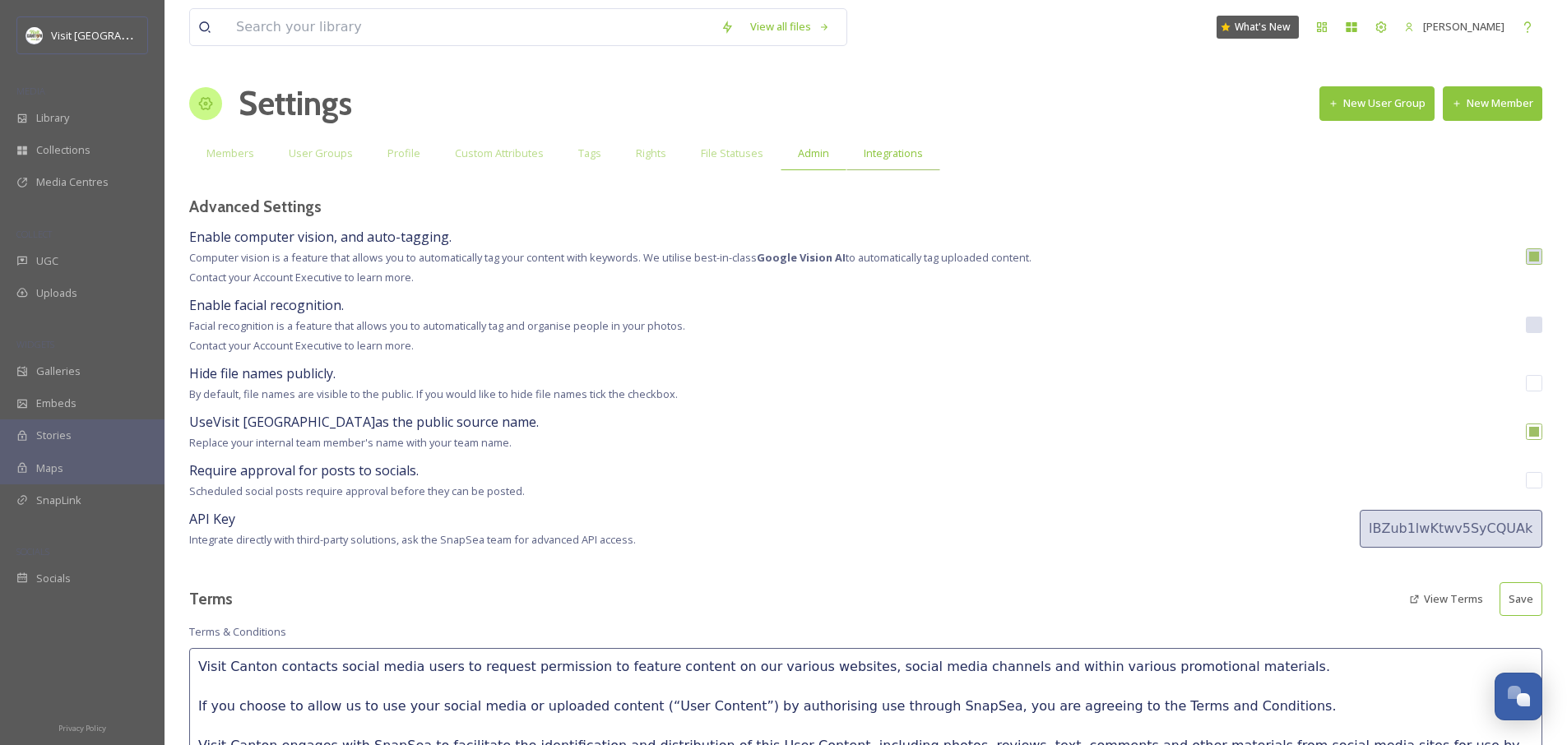
click at [899, 158] on span "Integrations" at bounding box center [893, 154] width 59 height 16
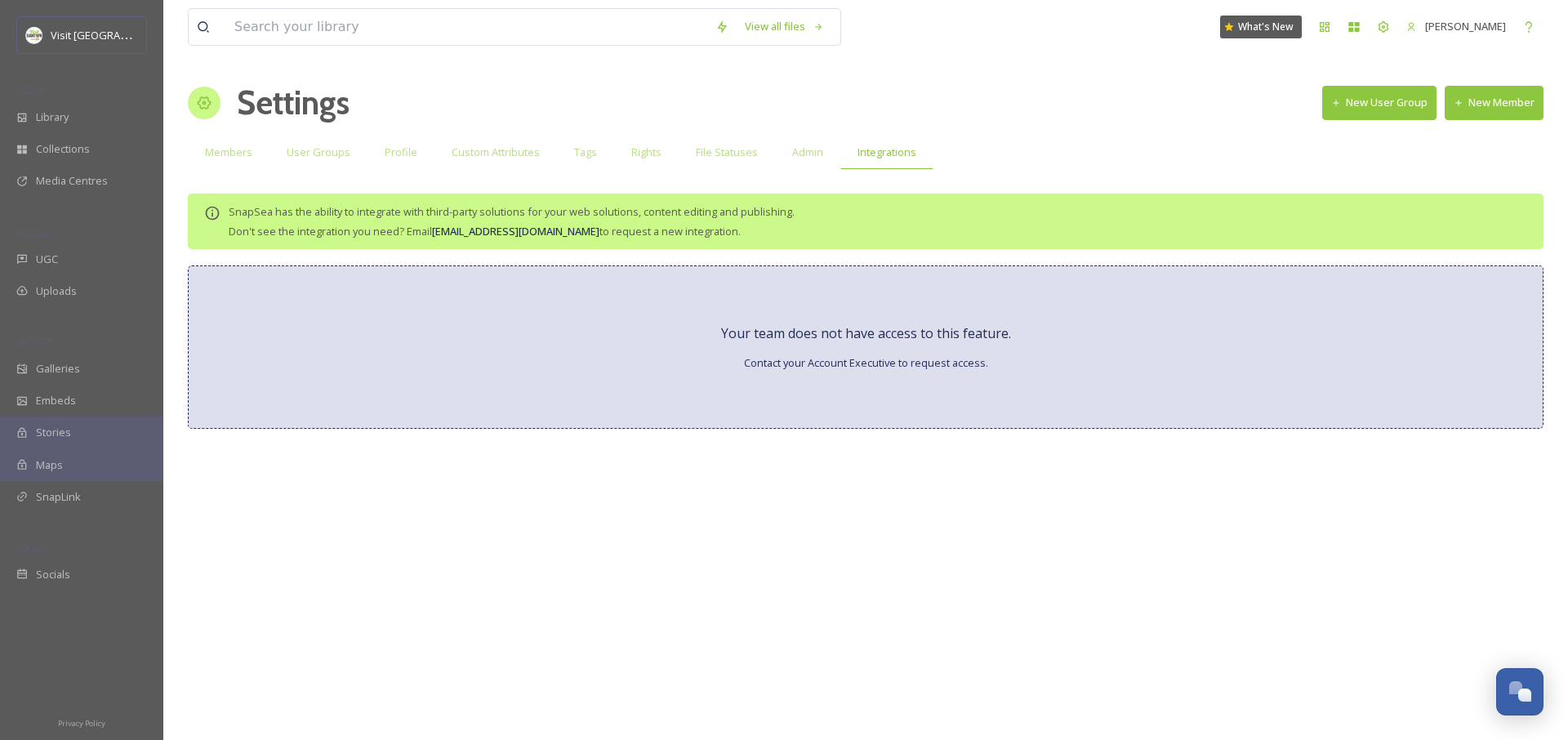
click at [862, 334] on span "Your team does not have access to this feature." at bounding box center [866, 334] width 290 height 20
click at [820, 153] on div "Admin" at bounding box center [808, 153] width 66 height 34
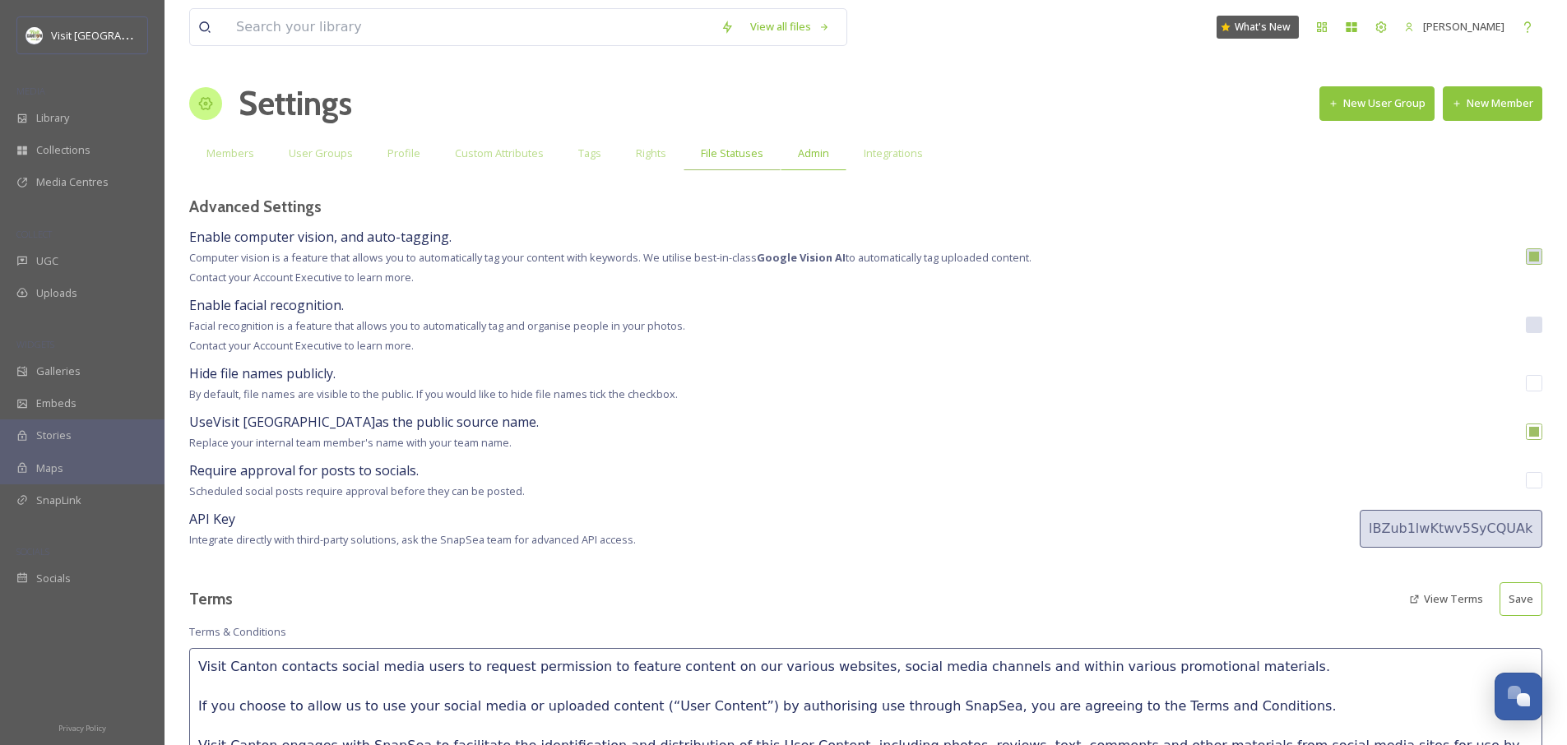
click at [726, 160] on span "File Statuses" at bounding box center [732, 154] width 63 height 16
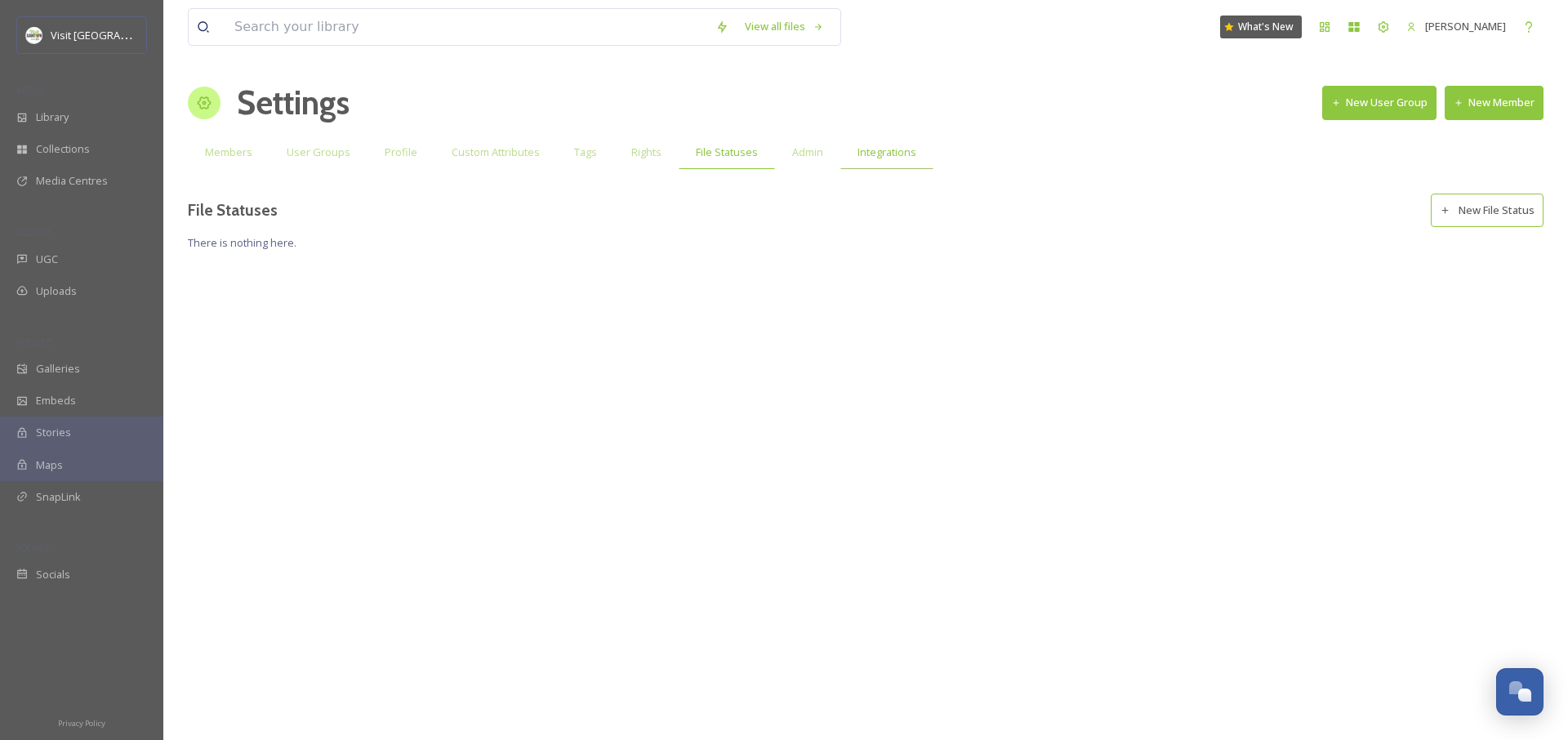
click at [867, 149] on span "Integrations" at bounding box center [887, 153] width 59 height 16
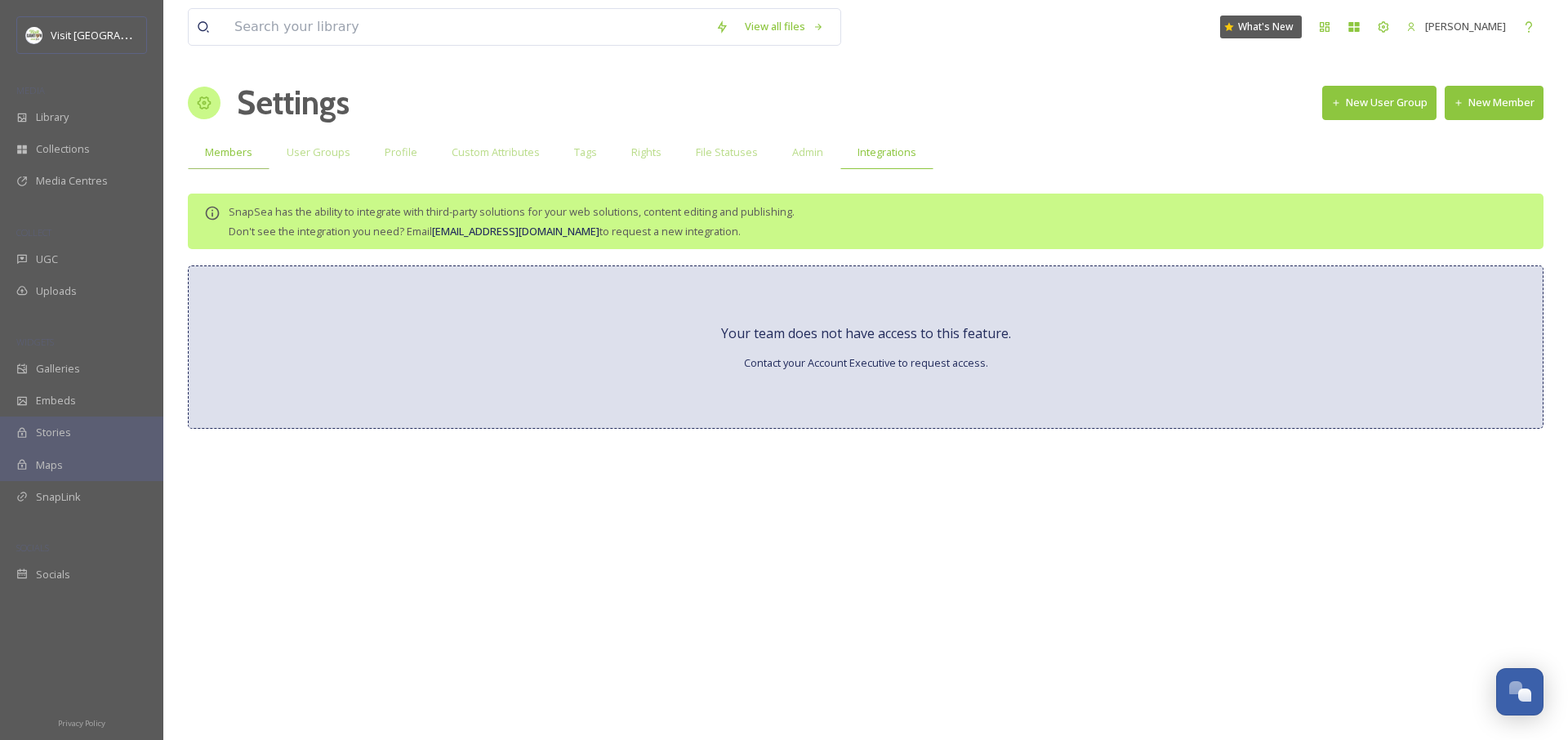
click at [220, 154] on span "Members" at bounding box center [228, 153] width 48 height 16
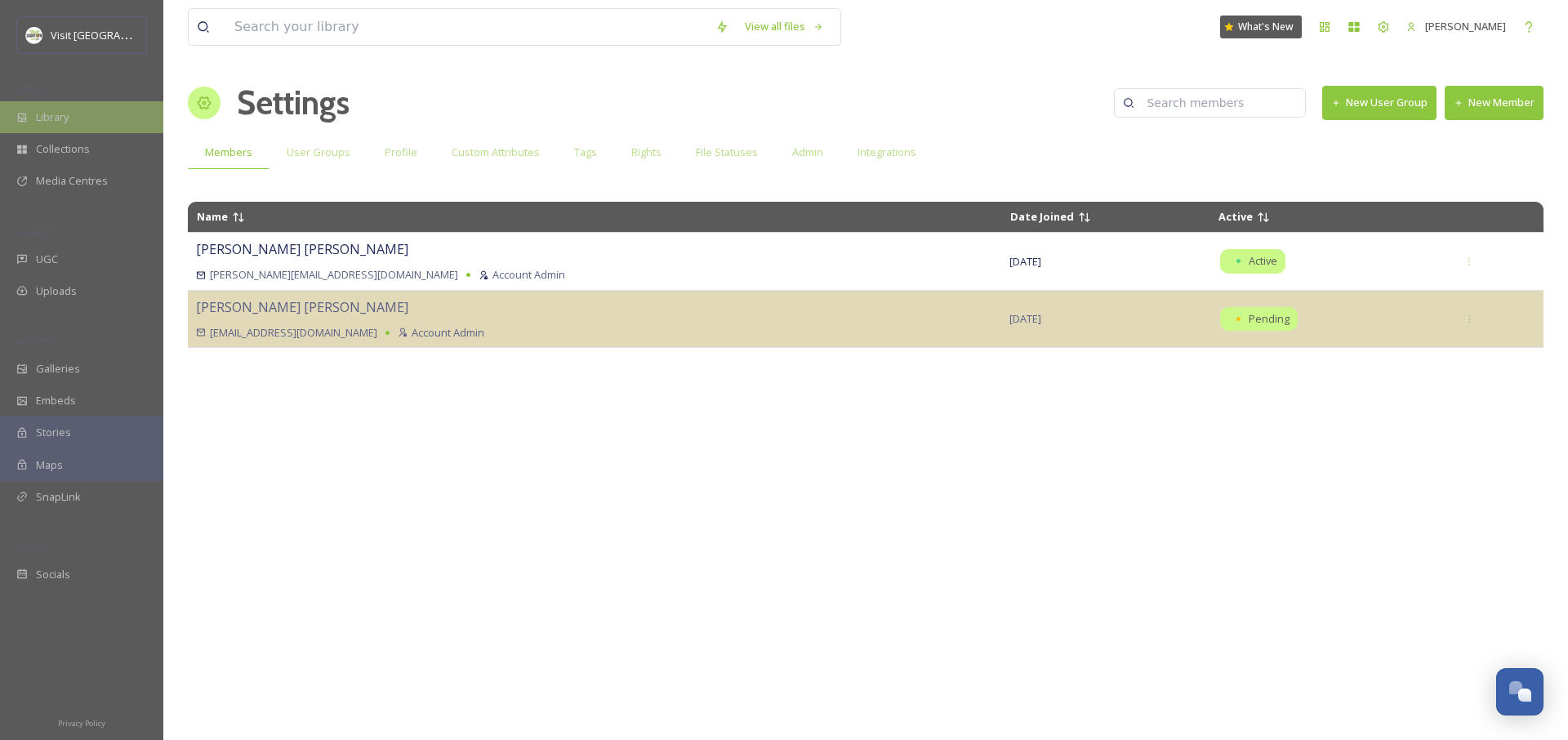
click at [113, 116] on div "Library" at bounding box center [81, 117] width 164 height 32
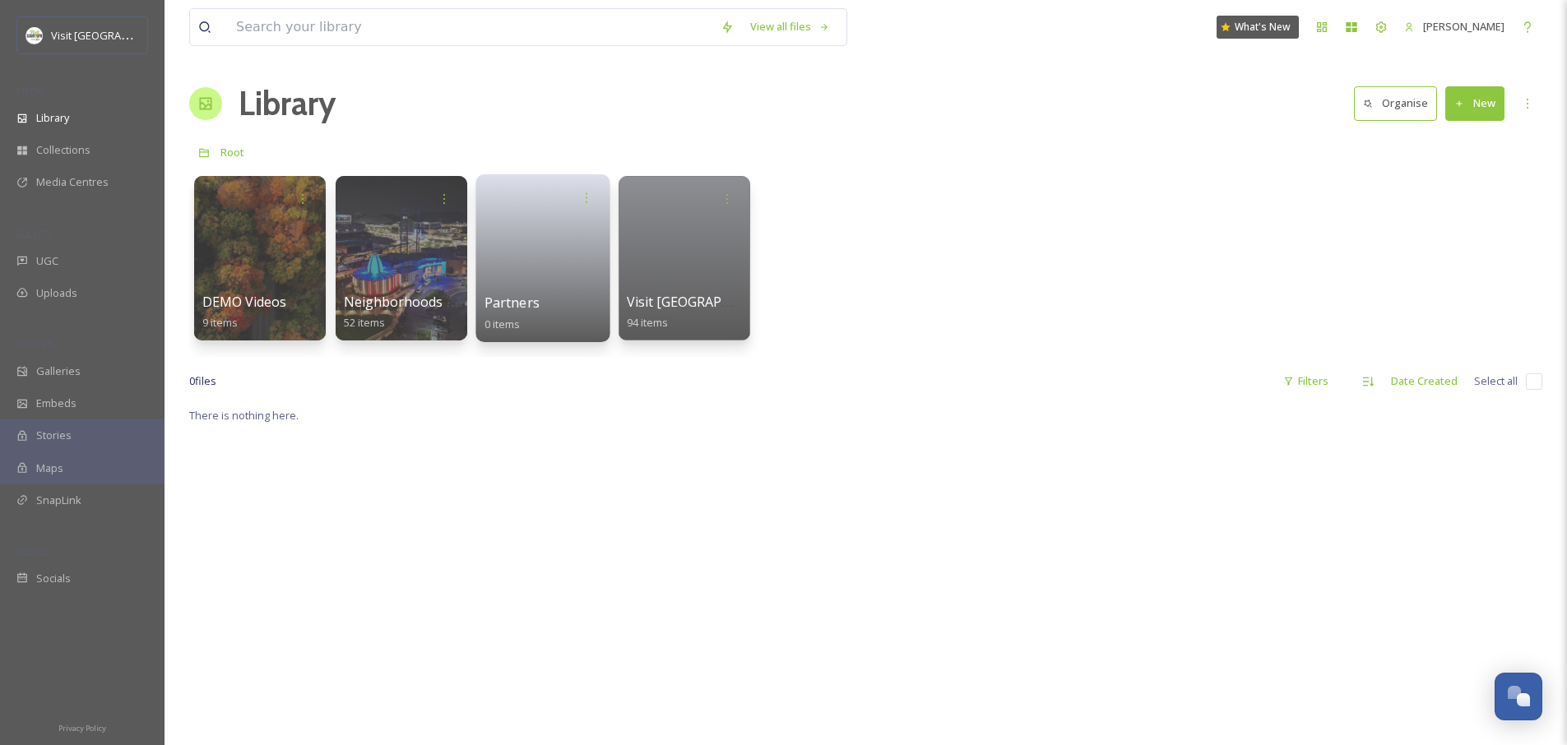
click at [574, 273] on link at bounding box center [543, 253] width 118 height 80
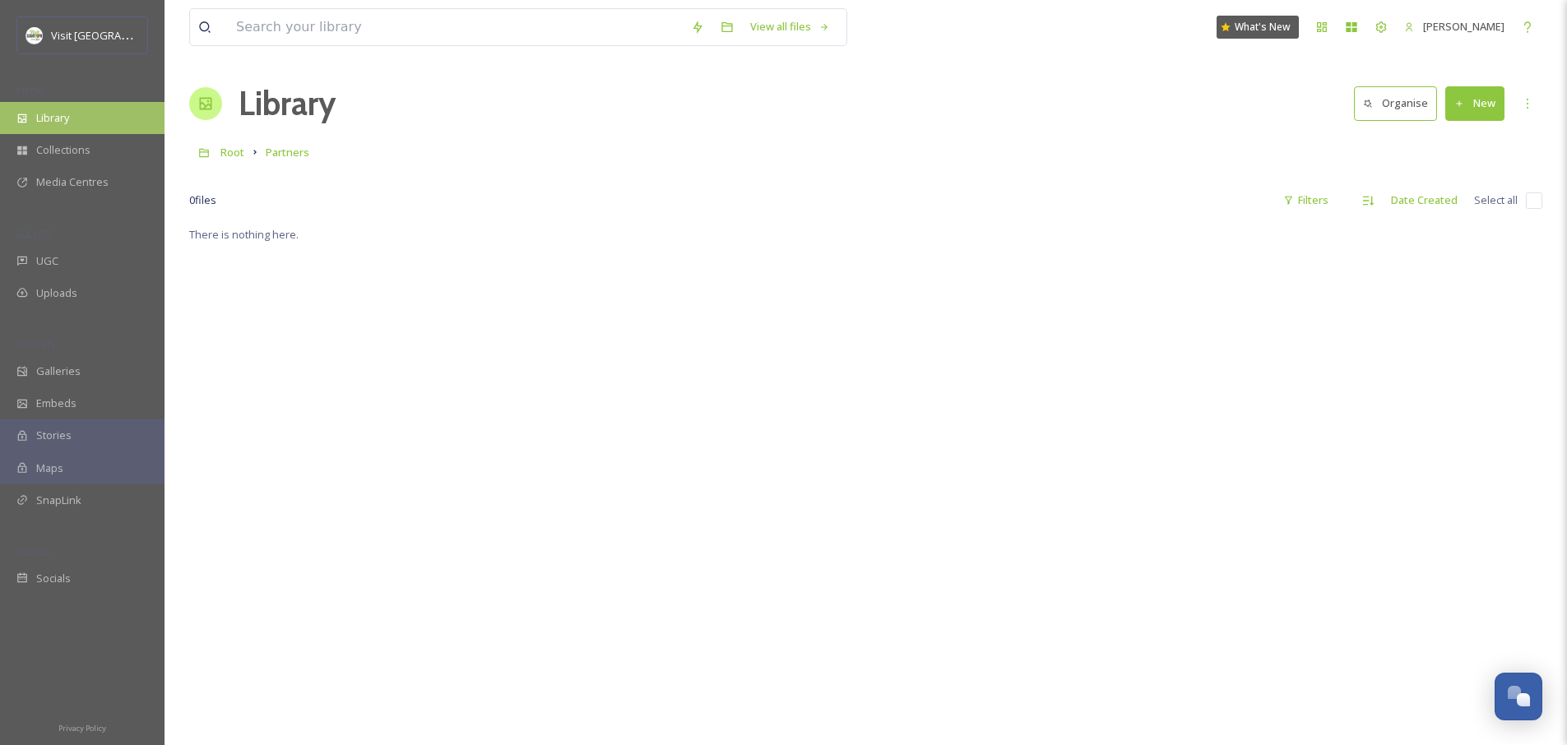
click at [39, 112] on span "Library" at bounding box center [52, 118] width 33 height 16
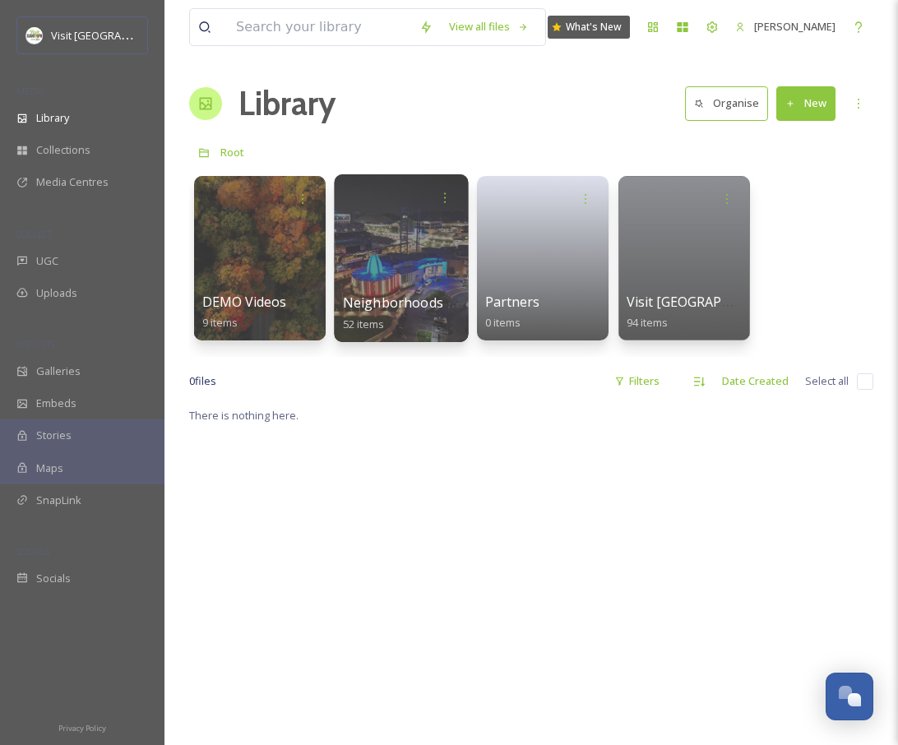
click at [424, 262] on div at bounding box center [401, 258] width 134 height 168
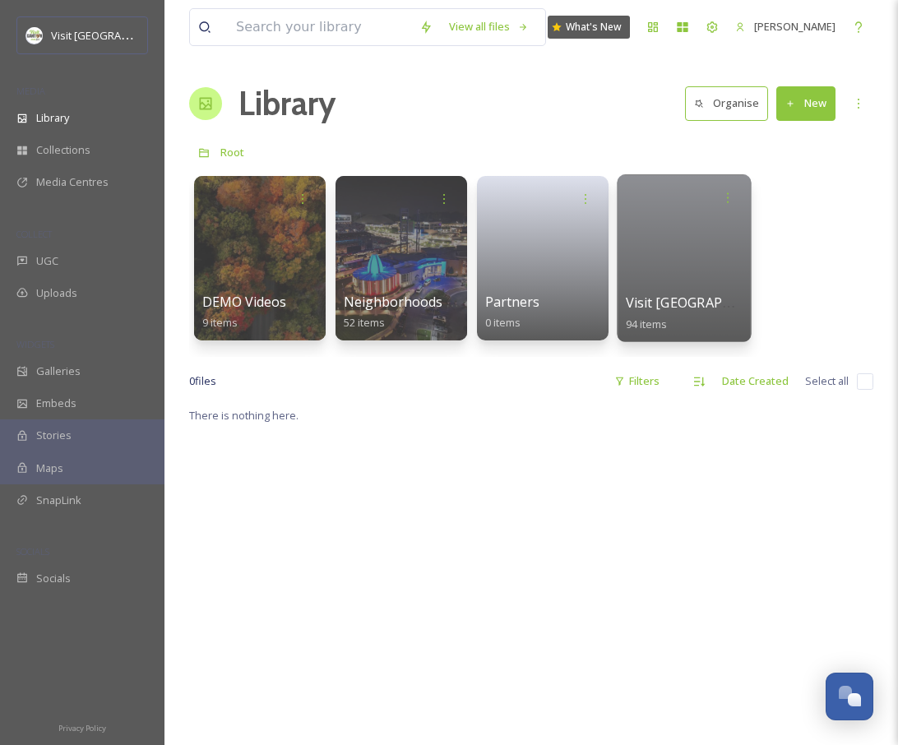
click at [724, 267] on div at bounding box center [684, 258] width 134 height 168
click at [469, 256] on div "DEMO Videos 9 items Neighborhoods & Regions 52 items Partners 0 items Visit [GE…" at bounding box center [531, 262] width 684 height 189
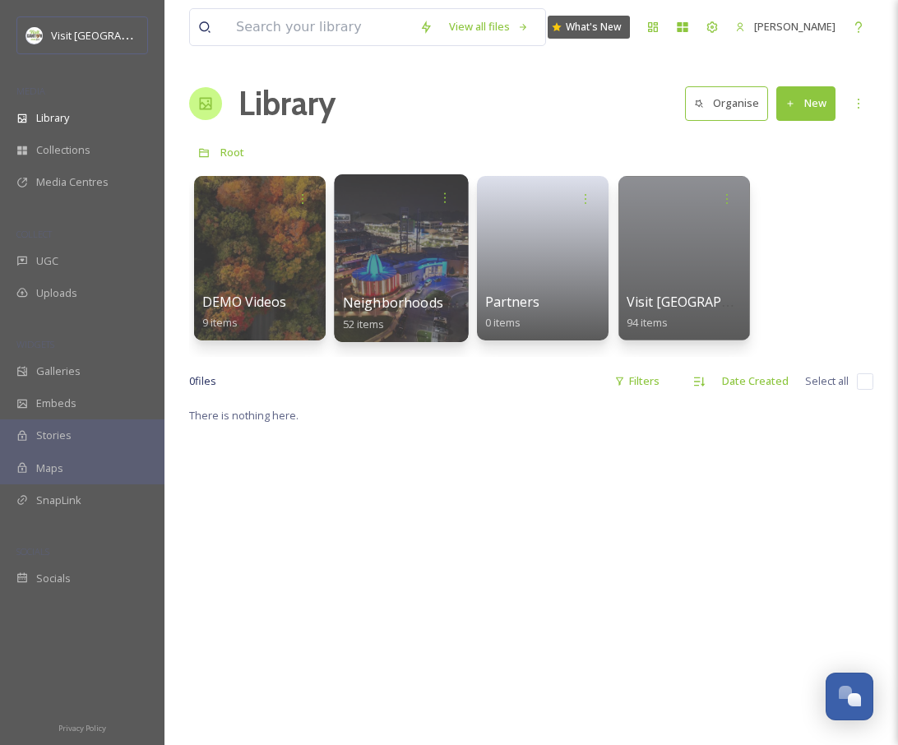
click at [447, 257] on div at bounding box center [401, 258] width 134 height 168
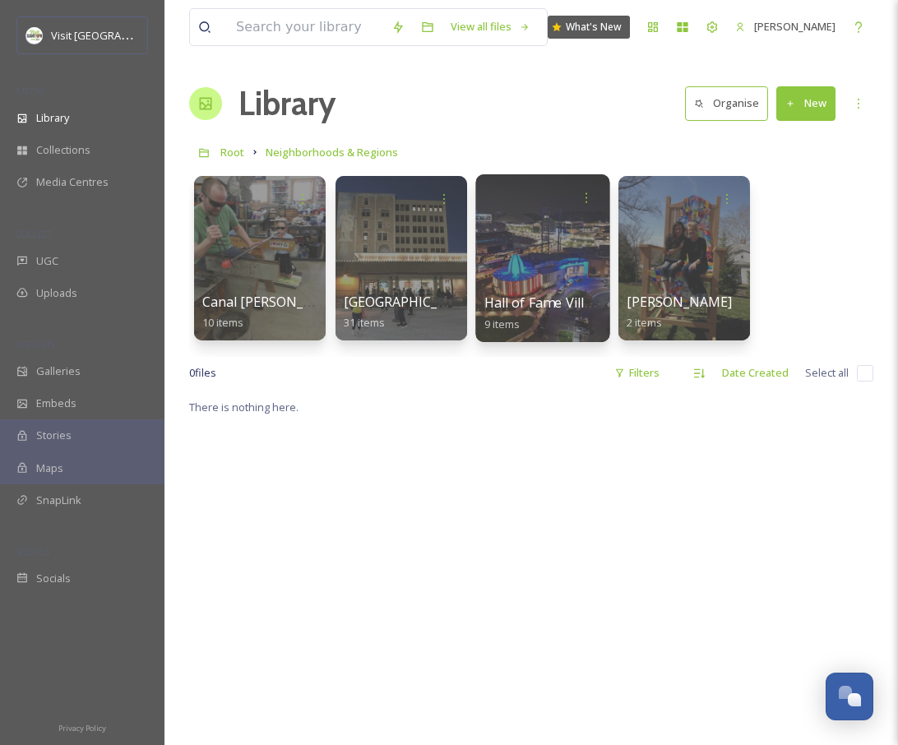
click at [546, 256] on div at bounding box center [542, 258] width 134 height 168
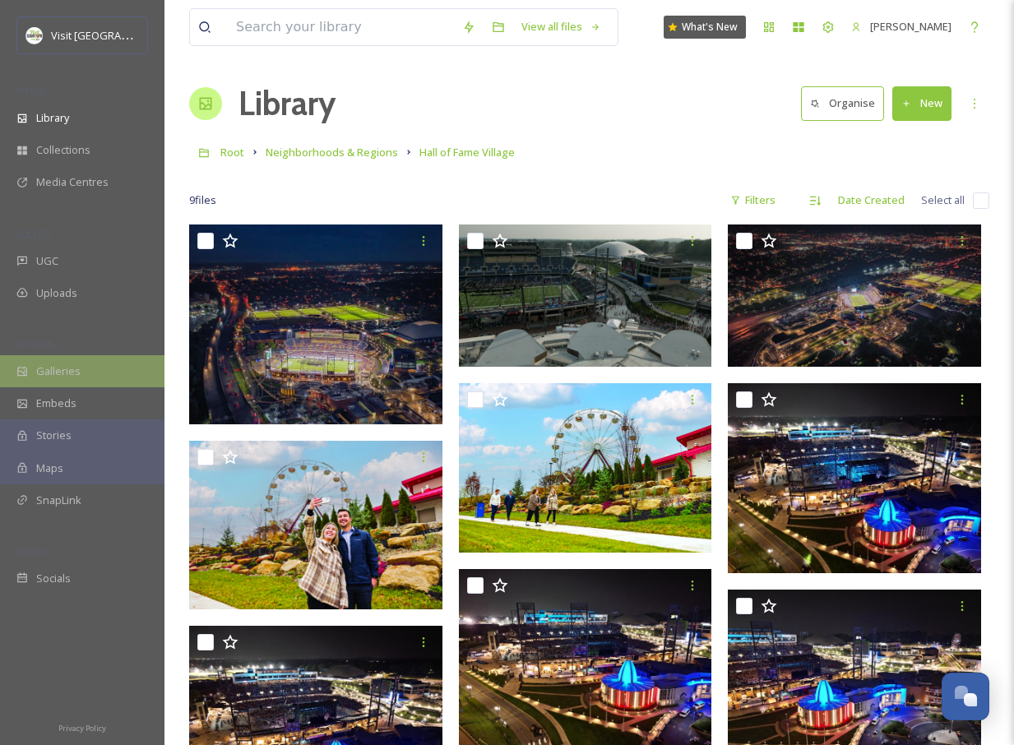
click at [60, 372] on span "Galleries" at bounding box center [58, 372] width 44 height 16
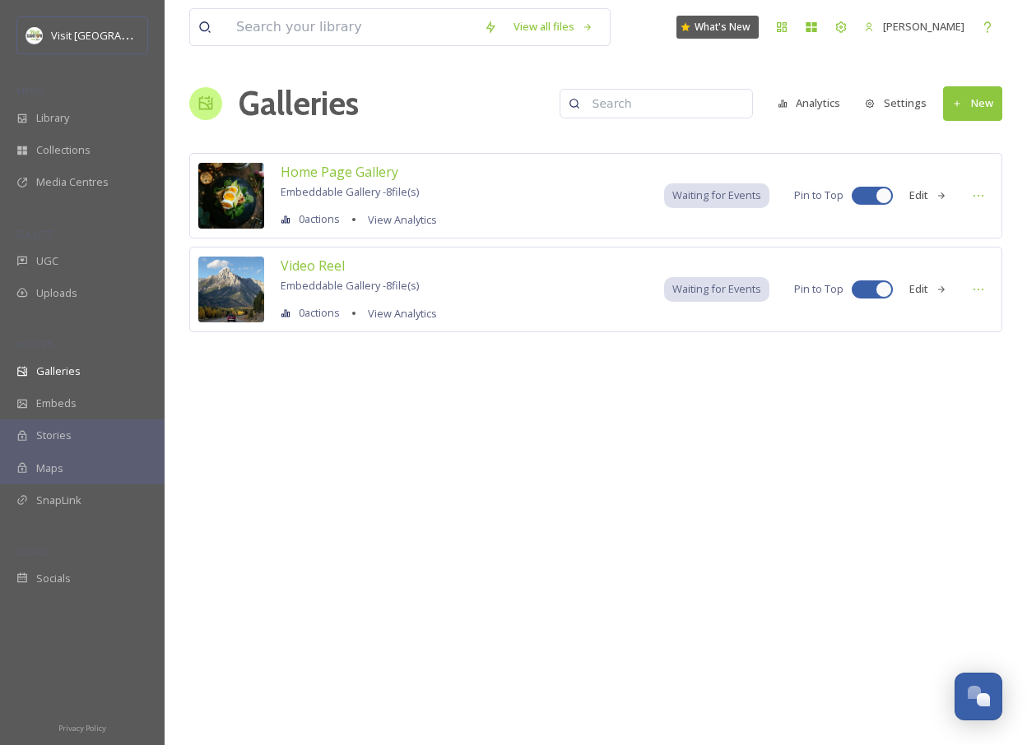
click at [800, 476] on div "View all files What's New [PERSON_NAME] Galleries Analytics Settings New Home P…" at bounding box center [596, 372] width 862 height 745
click at [513, 522] on div "View all files What's New [PERSON_NAME] Galleries Analytics Settings New Home P…" at bounding box center [596, 372] width 862 height 745
click at [841, 30] on div at bounding box center [841, 27] width 30 height 30
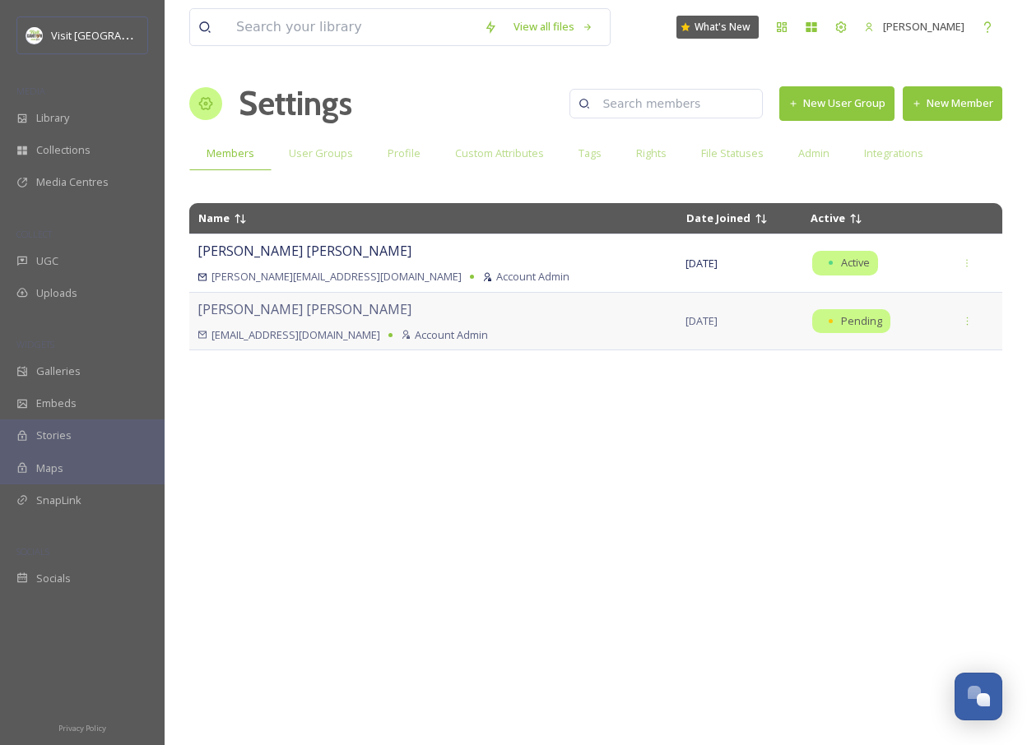
click at [226, 322] on div "[PERSON_NAME] [EMAIL_ADDRESS][DOMAIN_NAME] Account Admin" at bounding box center [432, 321] width 471 height 44
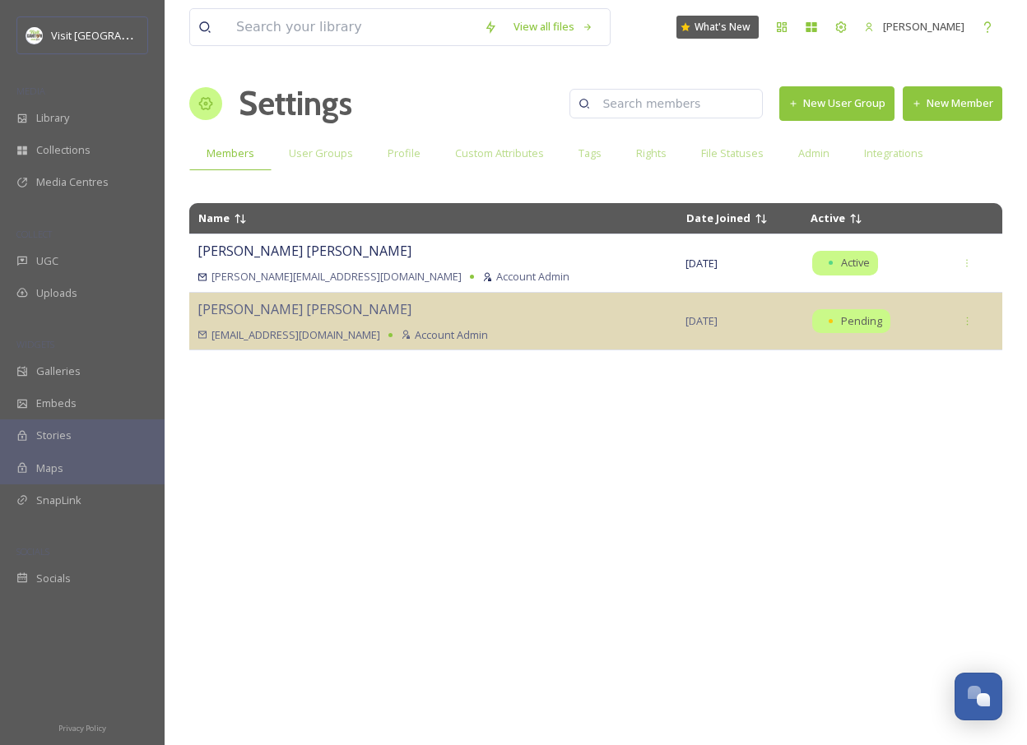
click at [76, 433] on div "Stories" at bounding box center [82, 435] width 165 height 32
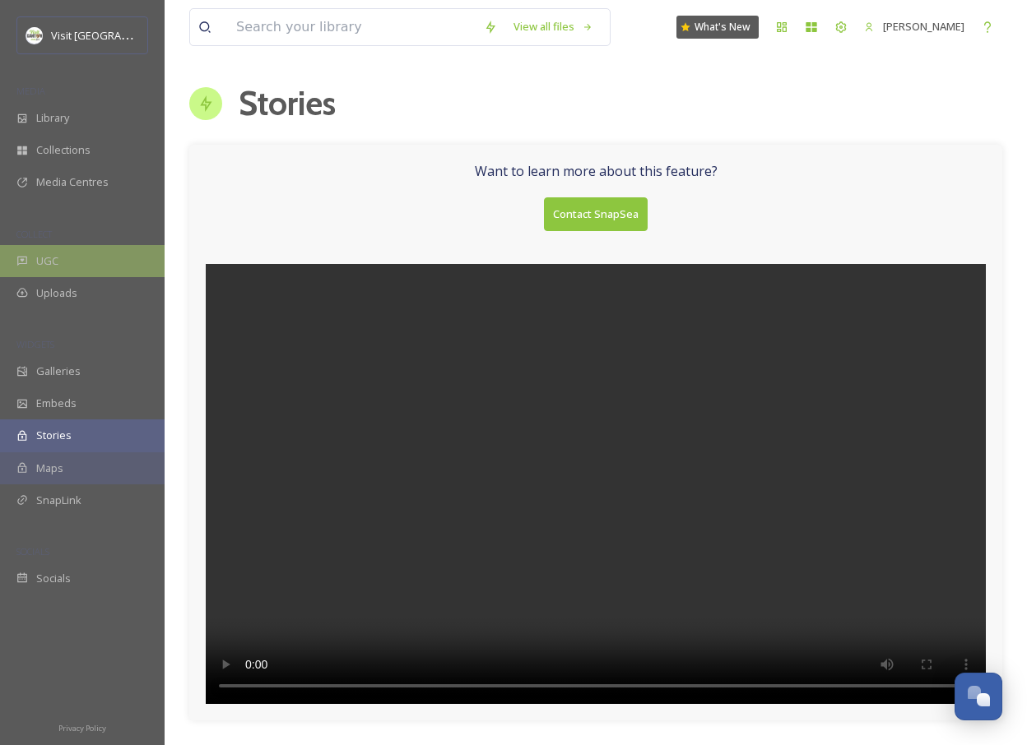
click at [98, 264] on div "UGC" at bounding box center [82, 261] width 165 height 32
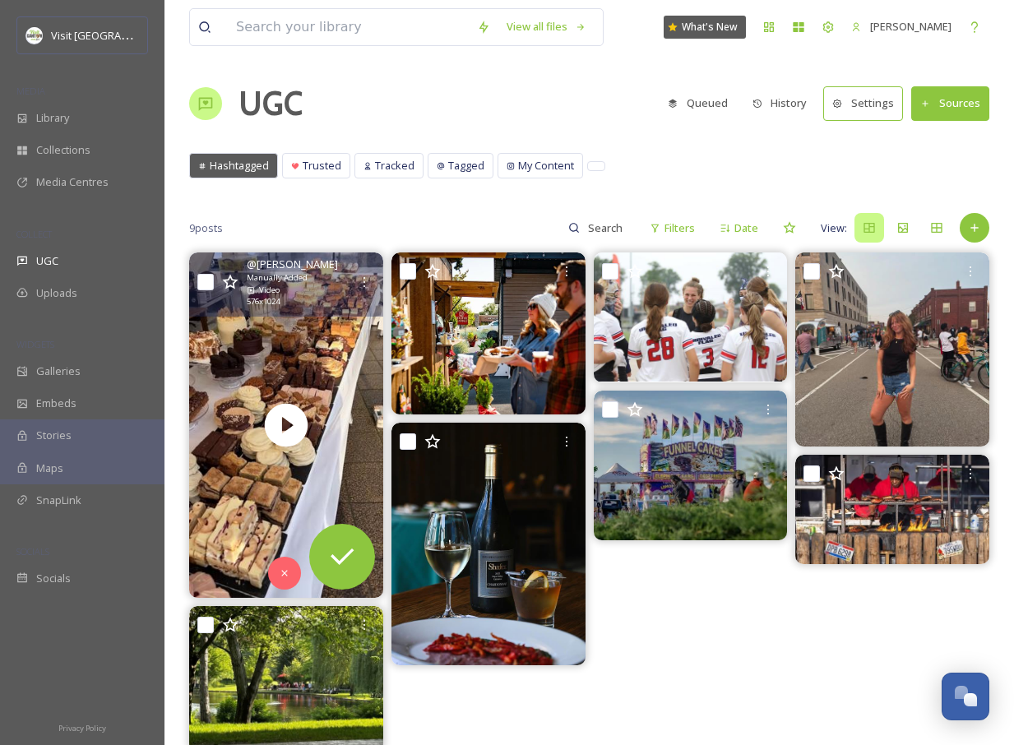
drag, startPoint x: 203, startPoint y: 283, endPoint x: 354, endPoint y: 286, distance: 150.6
click at [203, 283] on input "checkbox" at bounding box center [205, 282] width 16 height 16
checkbox input "true"
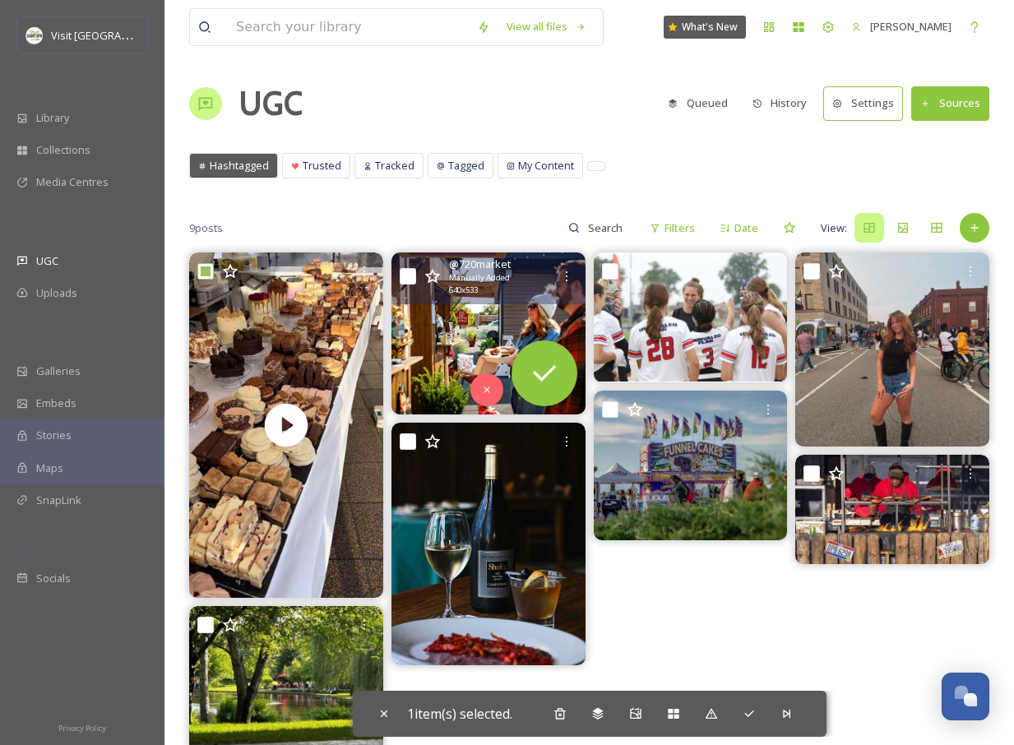
click at [406, 276] on input "checkbox" at bounding box center [408, 276] width 16 height 16
checkbox input "true"
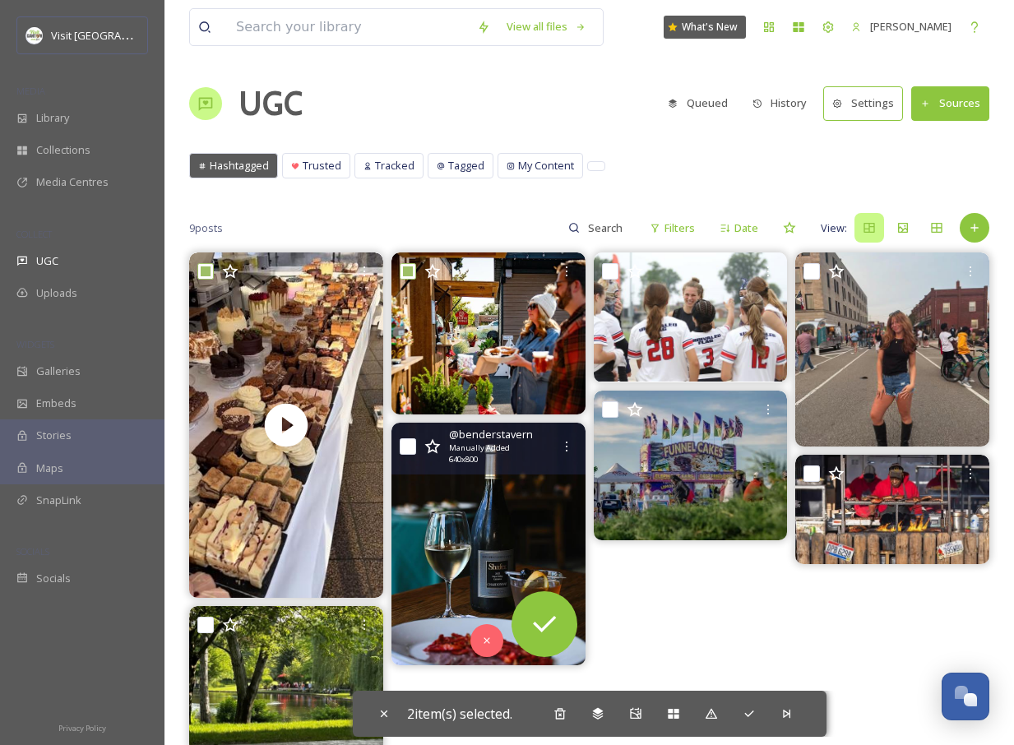
click at [410, 445] on input "checkbox" at bounding box center [408, 446] width 16 height 16
checkbox input "true"
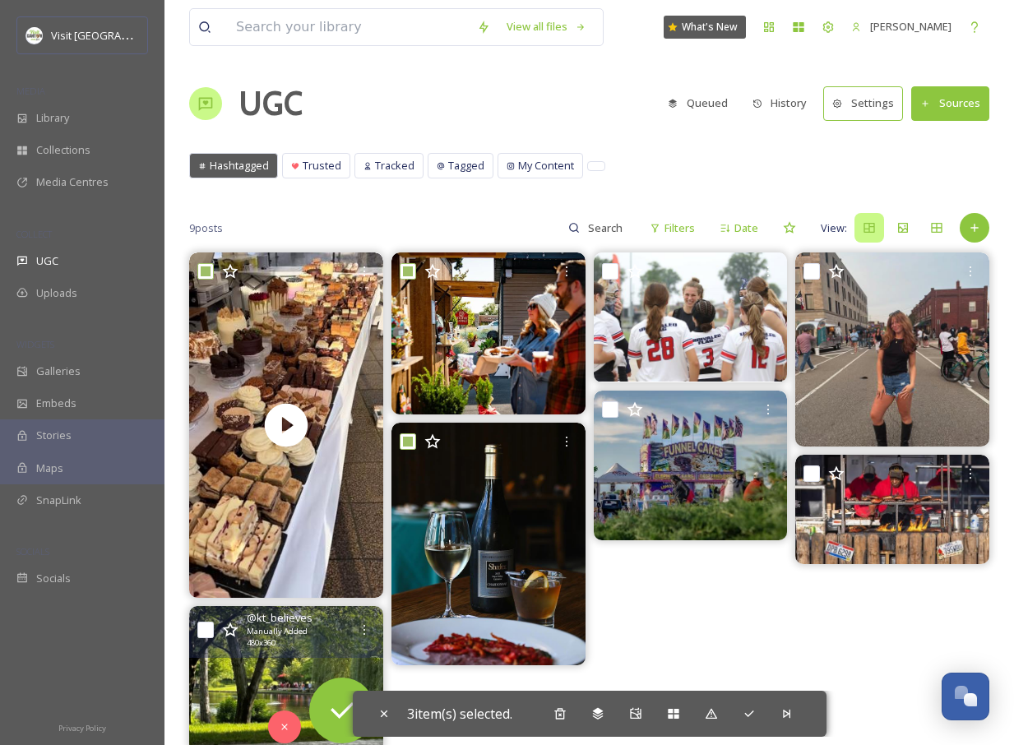
click at [202, 628] on input "checkbox" at bounding box center [205, 630] width 16 height 16
checkbox input "true"
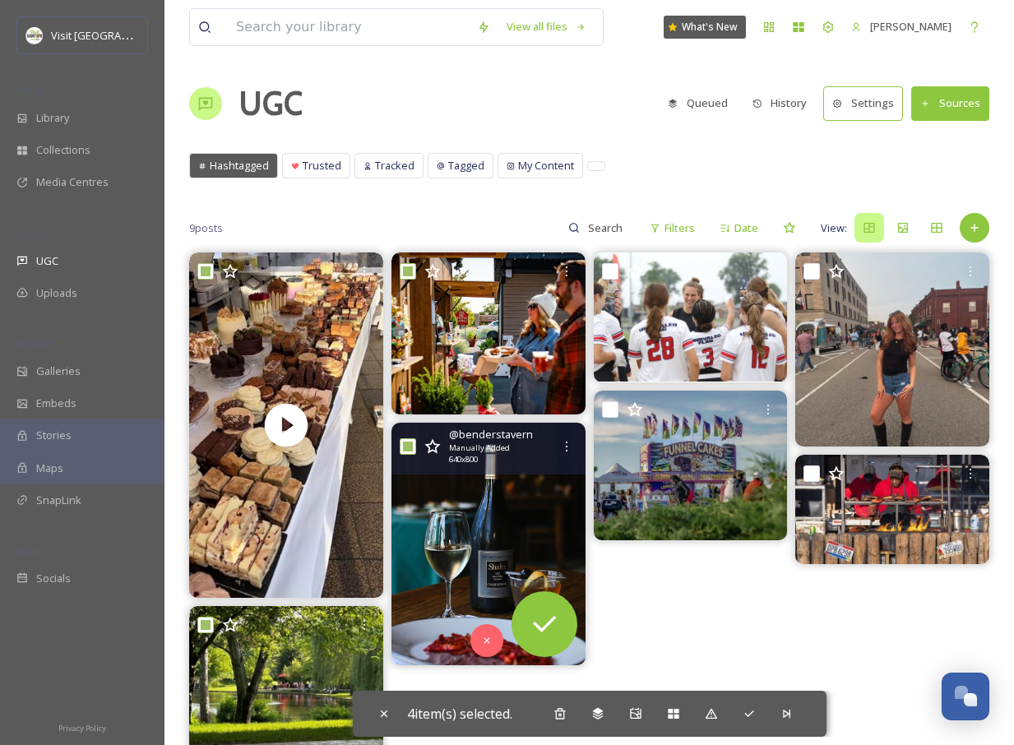
click at [409, 445] on input "checkbox" at bounding box center [408, 446] width 16 height 16
checkbox input "false"
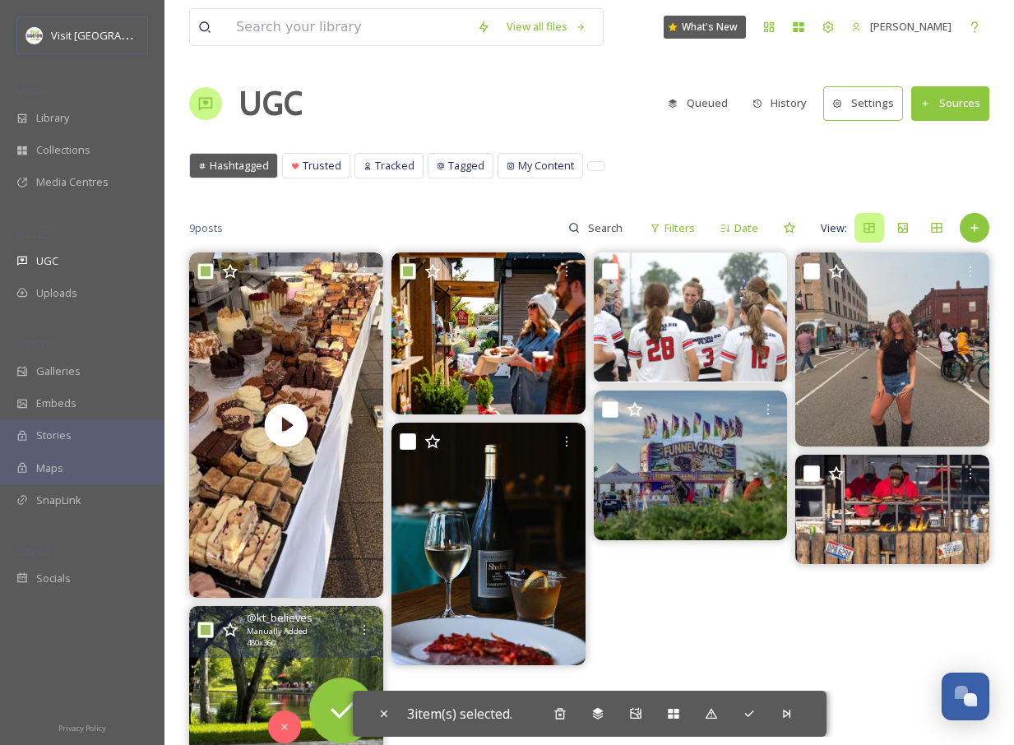
click at [202, 625] on input "checkbox" at bounding box center [205, 630] width 16 height 16
checkbox input "false"
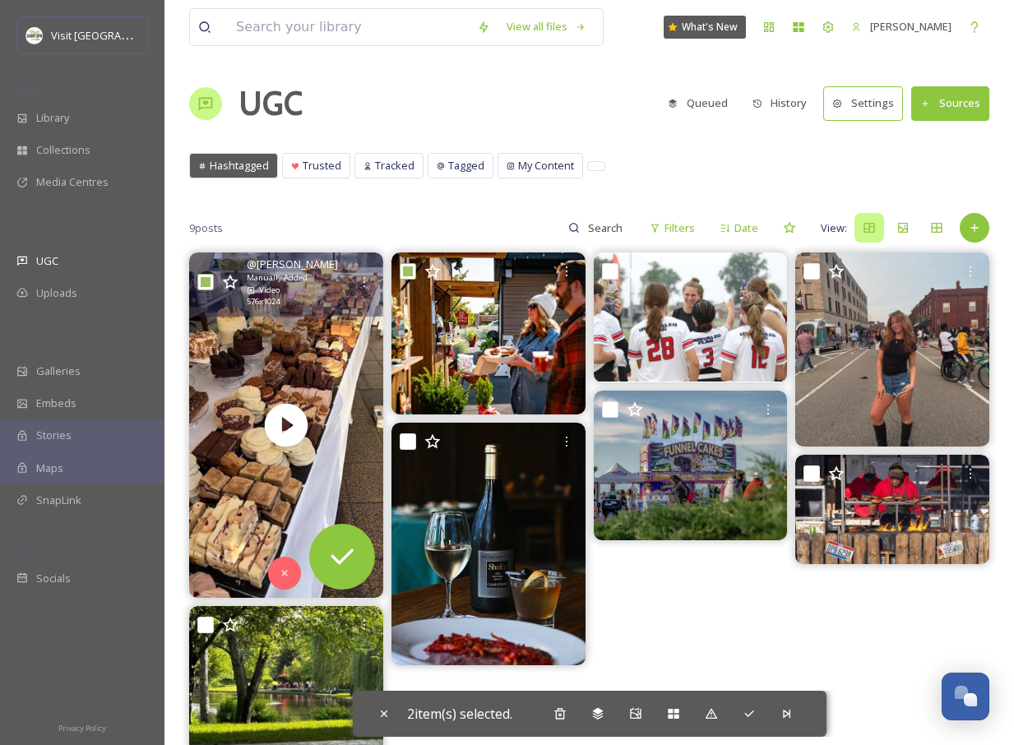
click at [209, 266] on div "@ [PERSON_NAME] Manually Added Video 576 x 1024" at bounding box center [286, 284] width 194 height 63
click at [208, 276] on input "checkbox" at bounding box center [205, 282] width 16 height 16
checkbox input "false"
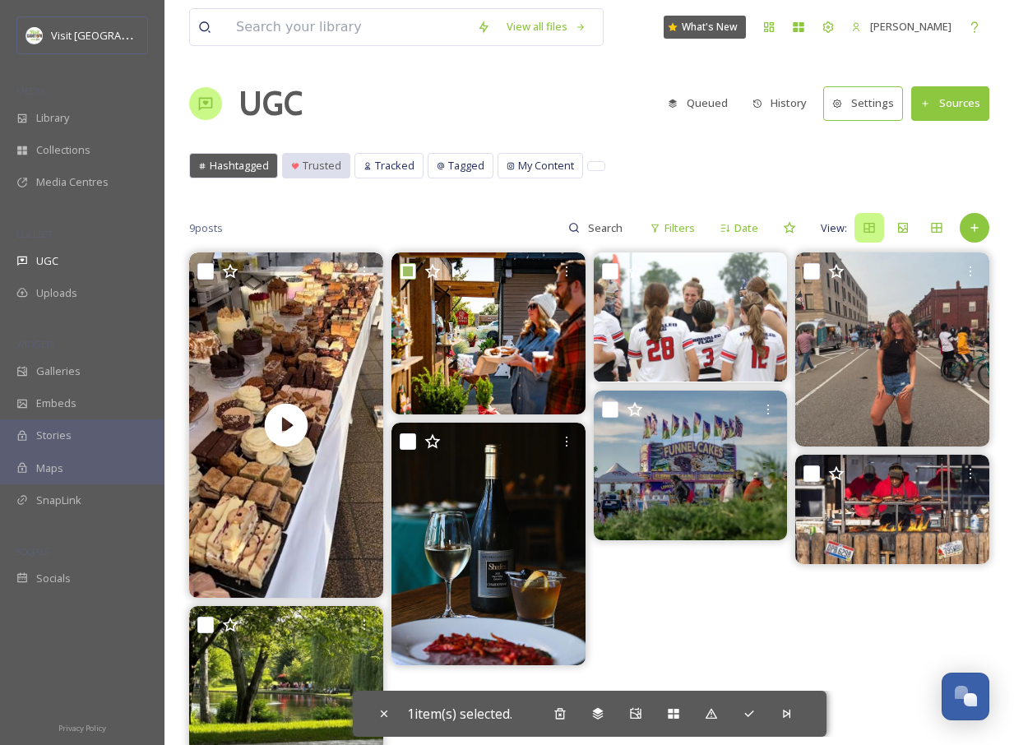
click at [323, 174] on div "Trusted" at bounding box center [316, 166] width 67 height 24
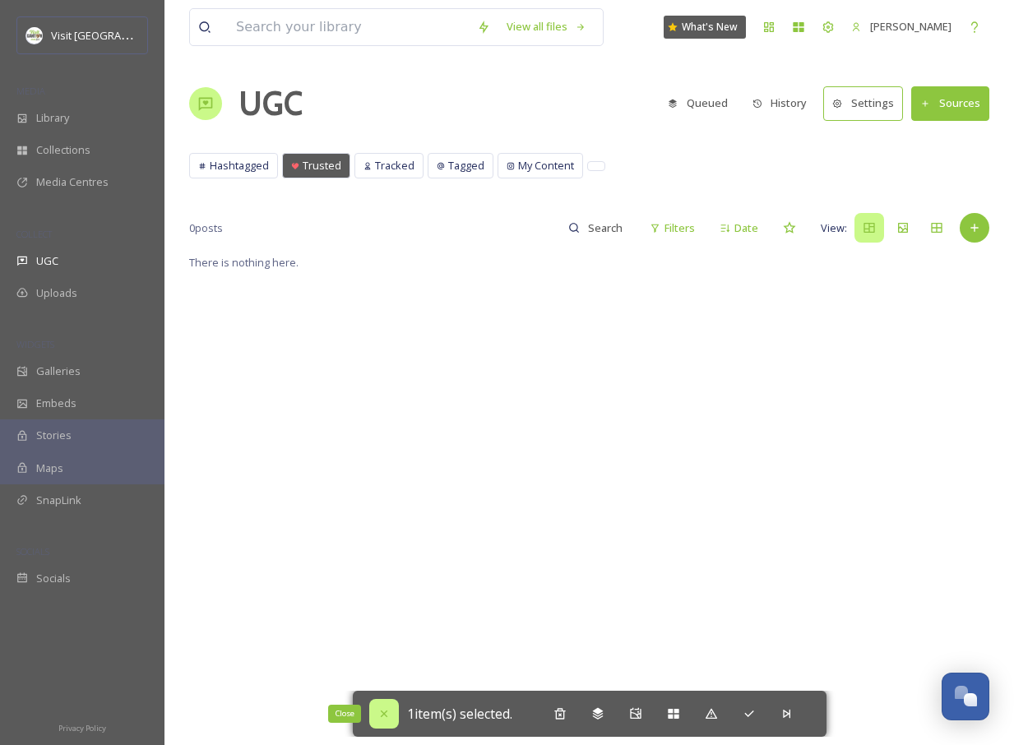
click at [380, 712] on icon at bounding box center [383, 714] width 7 height 7
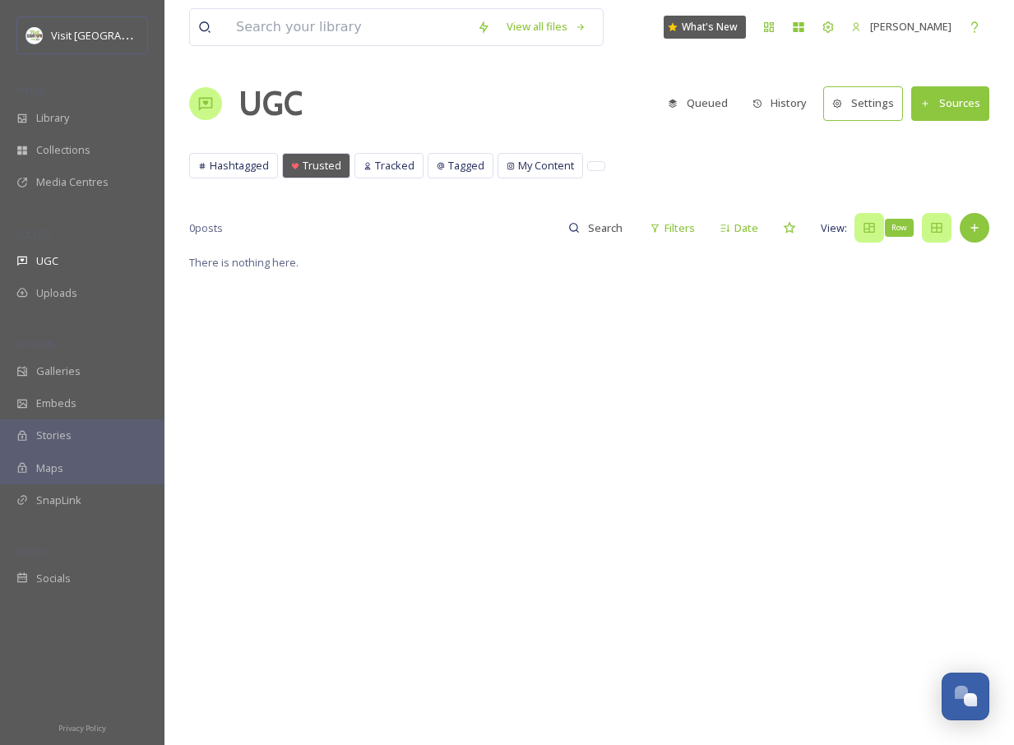
click at [934, 230] on icon at bounding box center [936, 227] width 13 height 13
click at [874, 231] on icon at bounding box center [869, 228] width 11 height 10
click at [429, 171] on div "Tagged" at bounding box center [461, 166] width 64 height 24
click at [385, 170] on span "Tracked" at bounding box center [394, 166] width 39 height 16
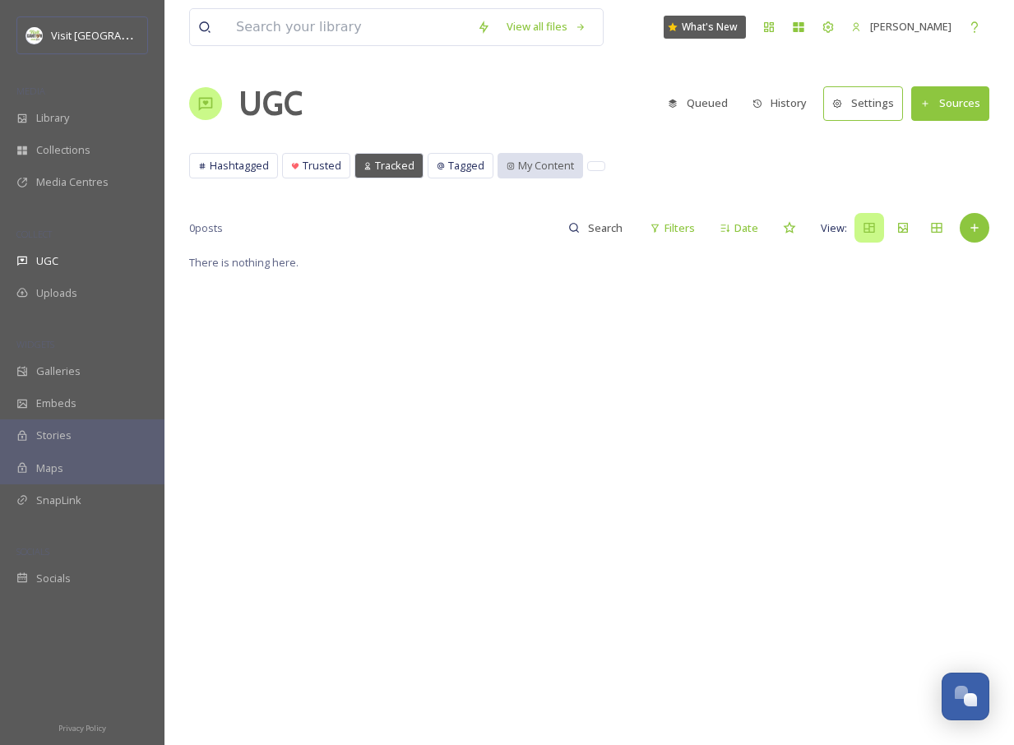
click at [535, 158] on span "My Content" at bounding box center [546, 166] width 56 height 16
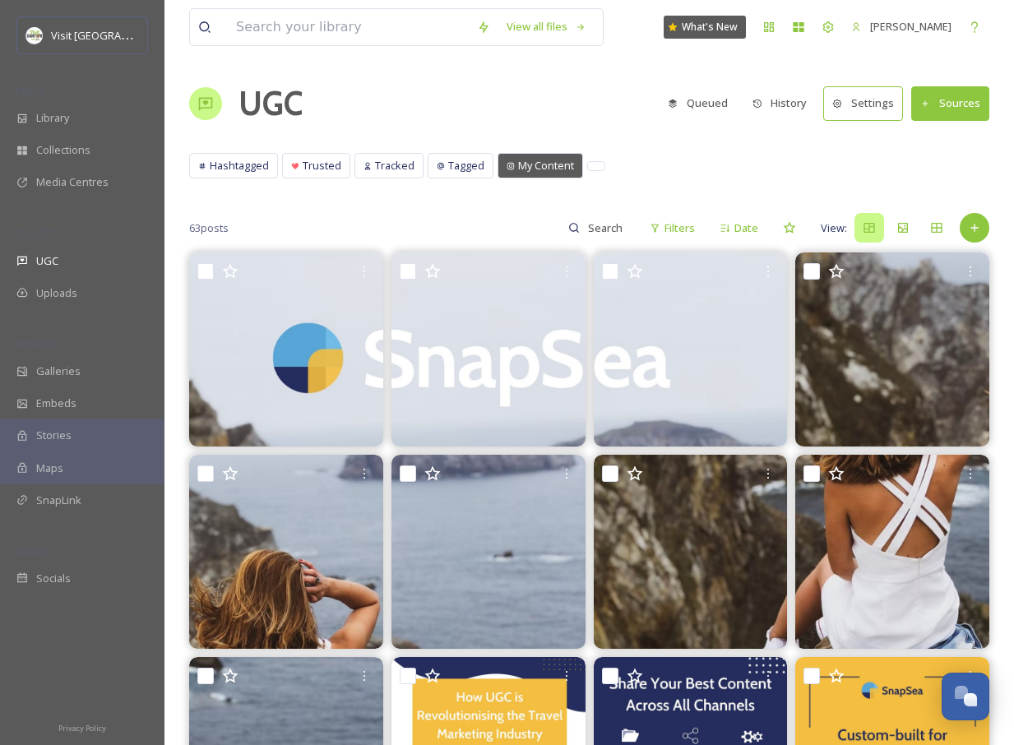
click at [708, 104] on button "Queued" at bounding box center [698, 103] width 76 height 32
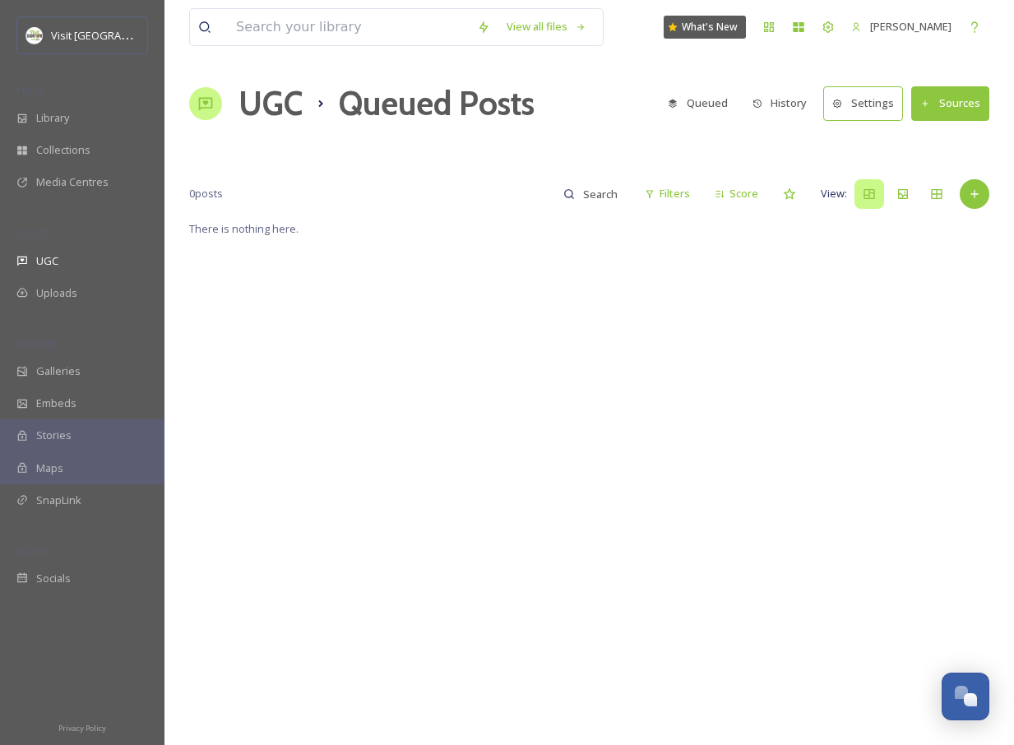
click at [814, 100] on button "History" at bounding box center [780, 103] width 72 height 32
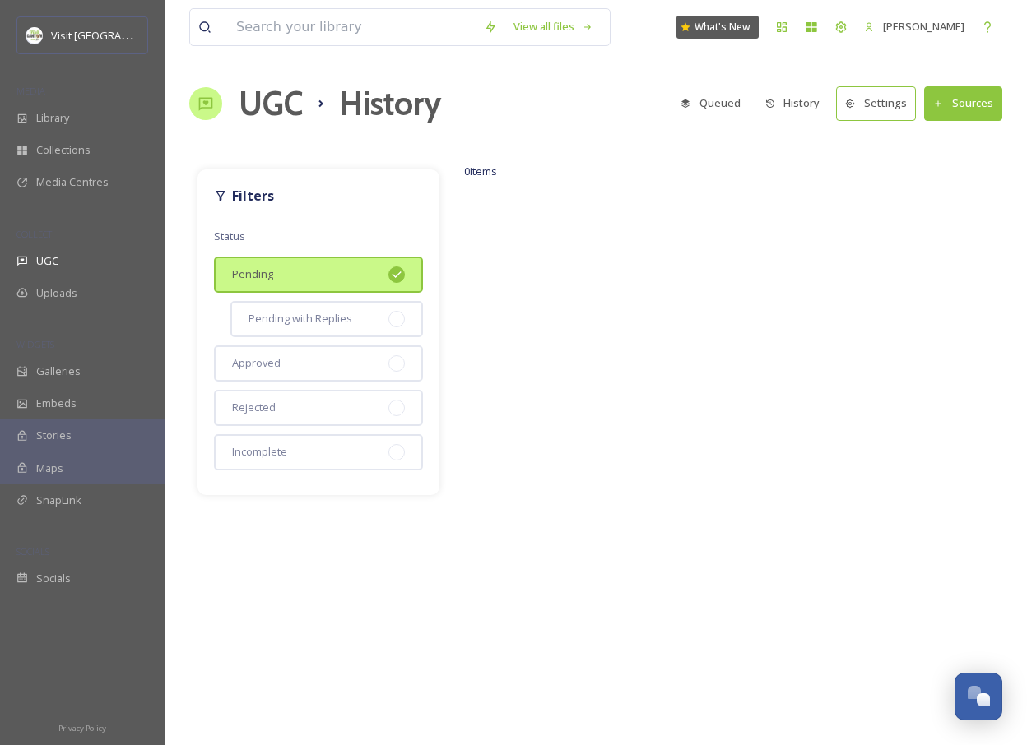
click at [394, 271] on icon at bounding box center [396, 274] width 13 height 13
click at [394, 272] on div at bounding box center [396, 274] width 16 height 16
click at [404, 317] on div at bounding box center [396, 319] width 16 height 16
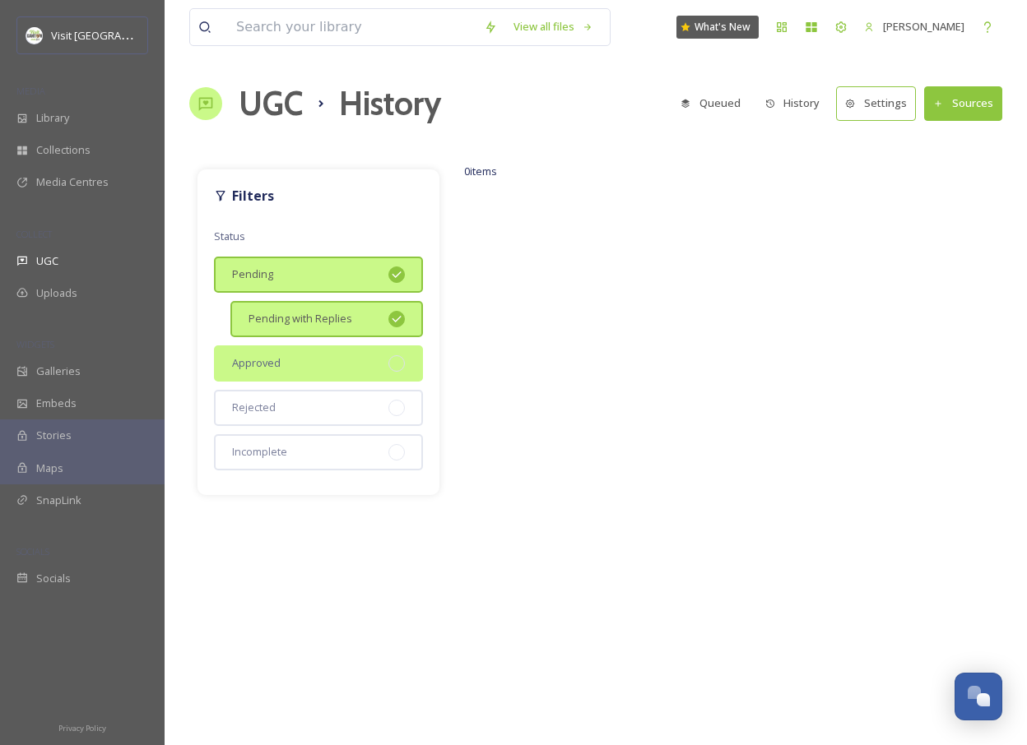
click at [408, 366] on div "Approved" at bounding box center [318, 363] width 209 height 36
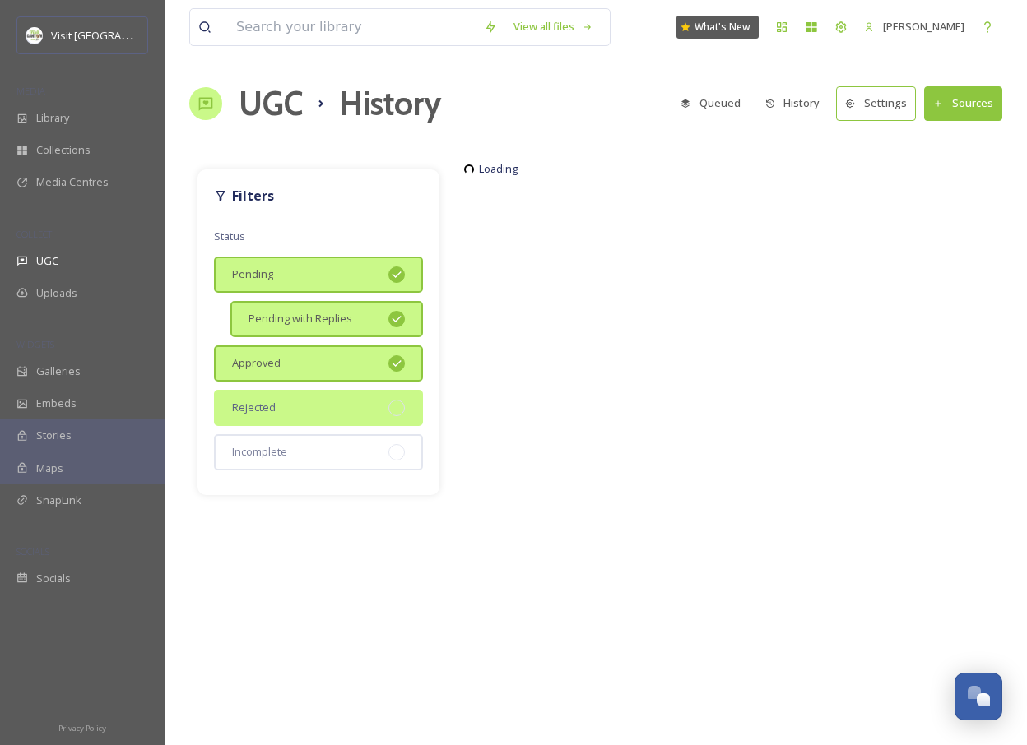
click at [395, 417] on div "Rejected" at bounding box center [318, 408] width 209 height 36
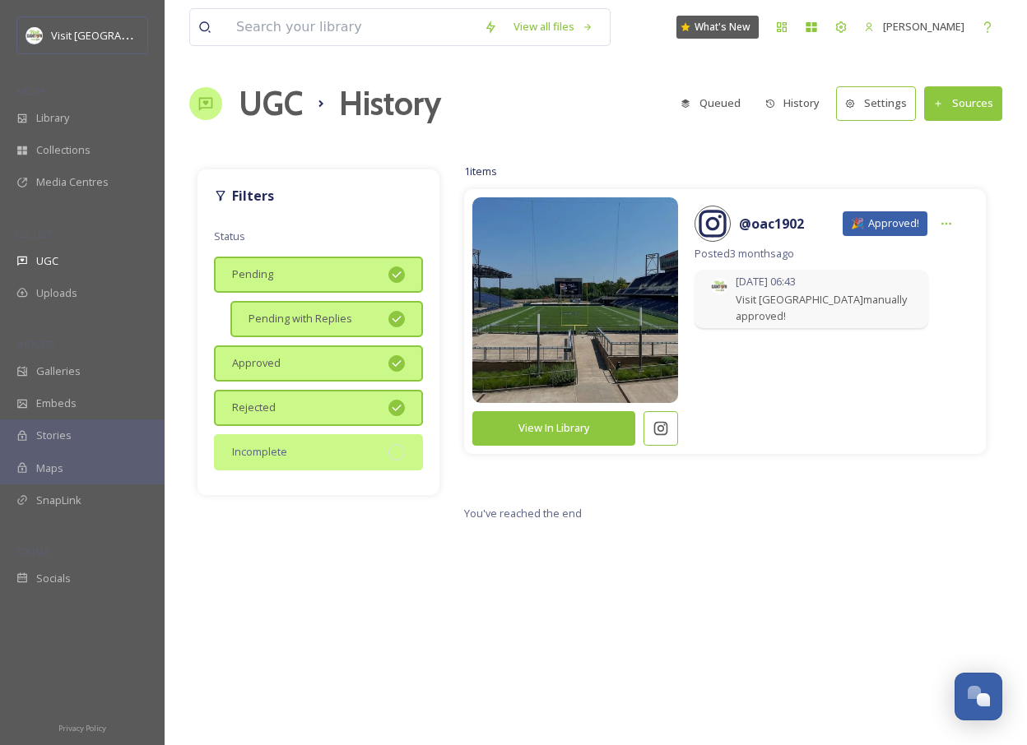
click at [399, 454] on div at bounding box center [396, 452] width 16 height 16
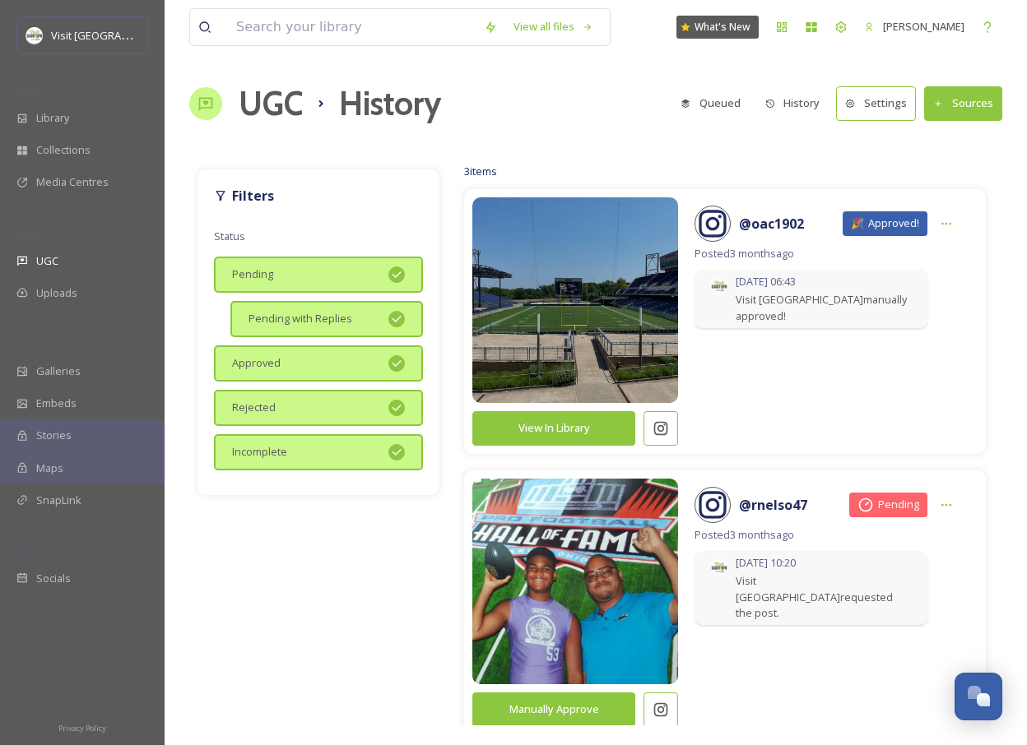
click at [259, 136] on div "View all files What's New [PERSON_NAME] UGC History Queued History Settings Sou…" at bounding box center [596, 372] width 862 height 745
click at [272, 109] on h1 "UGC" at bounding box center [271, 103] width 64 height 49
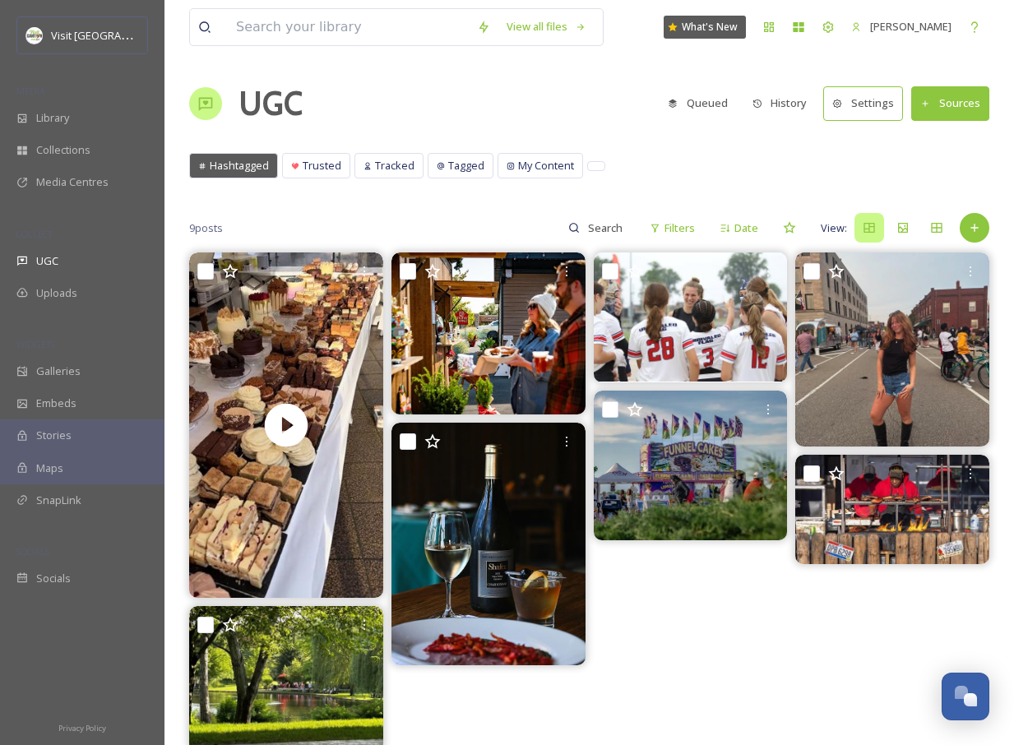
click at [492, 168] on div "Hashtagged Trusted Tracked Tagged My Content Hashtagged Trusted Tracked Tagged …" at bounding box center [589, 170] width 800 height 34
click at [518, 160] on span "My Content" at bounding box center [546, 166] width 56 height 16
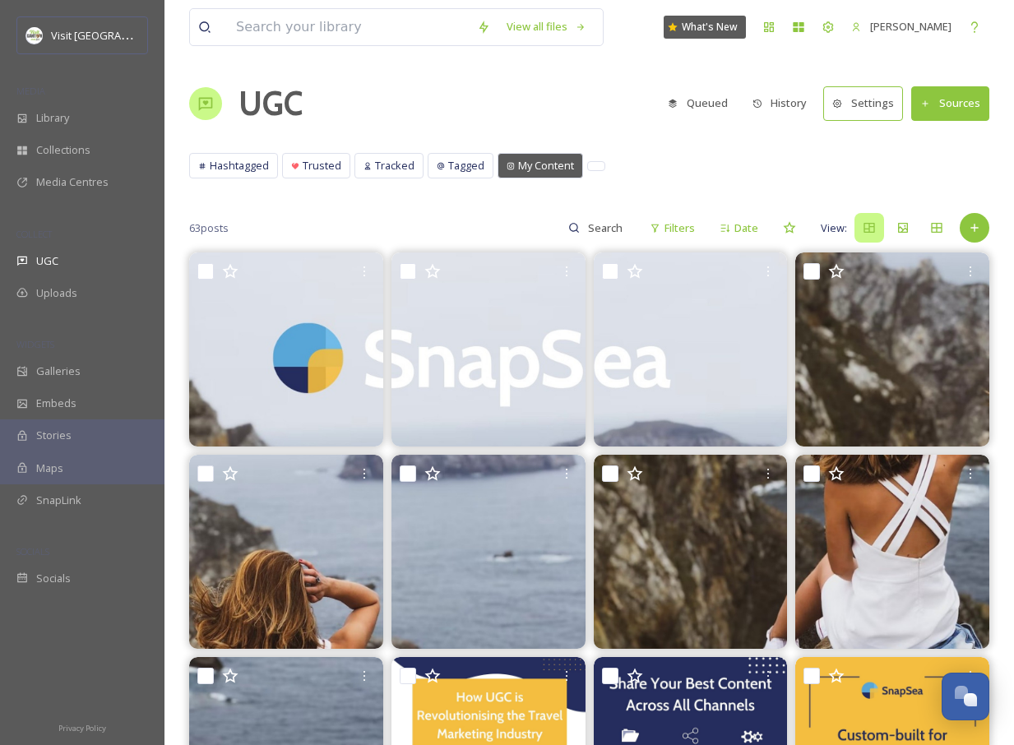
click at [875, 102] on button "Settings" at bounding box center [863, 103] width 80 height 34
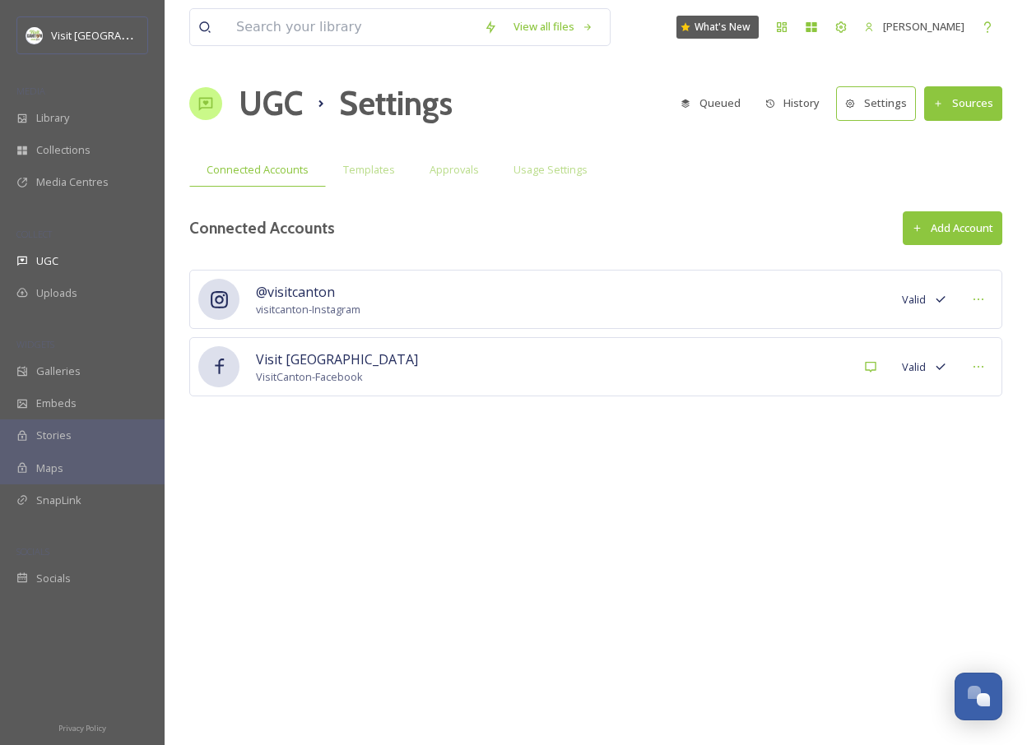
click at [636, 293] on div "@visitcanton visitcanton - Instagram Valid" at bounding box center [595, 299] width 813 height 59
click at [934, 298] on icon at bounding box center [940, 299] width 13 height 13
click at [282, 299] on span "@visitcanton" at bounding box center [308, 292] width 104 height 20
click at [228, 292] on icon at bounding box center [219, 300] width 21 height 21
click at [452, 177] on span "Approvals" at bounding box center [453, 170] width 49 height 16
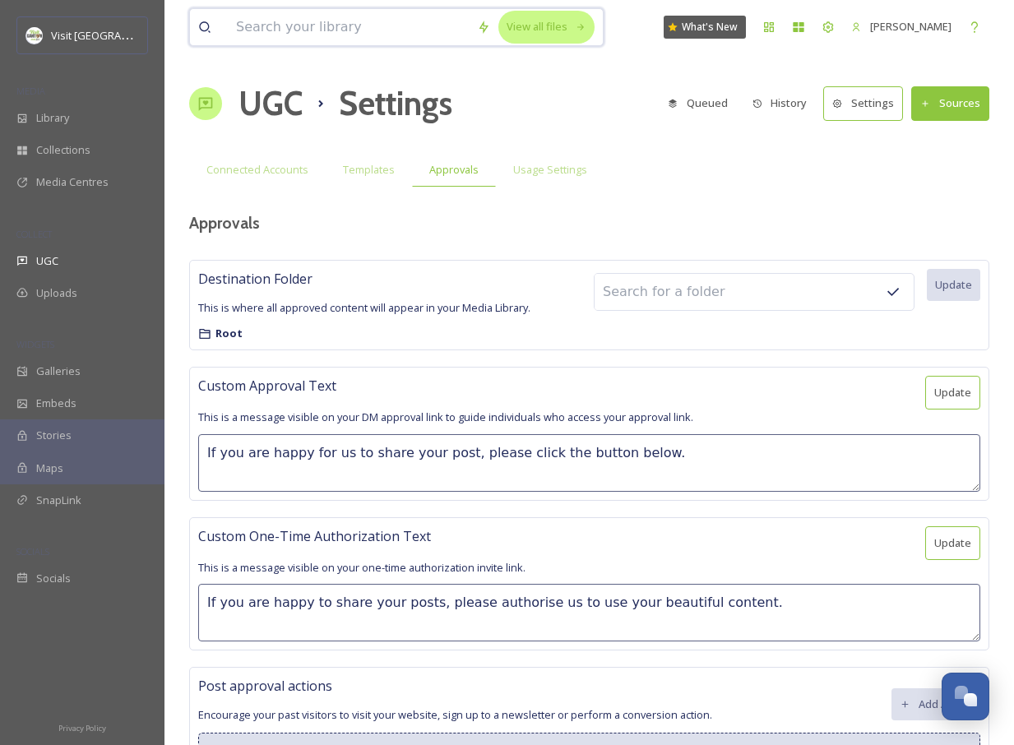
click at [526, 30] on div "View all files" at bounding box center [546, 27] width 96 height 32
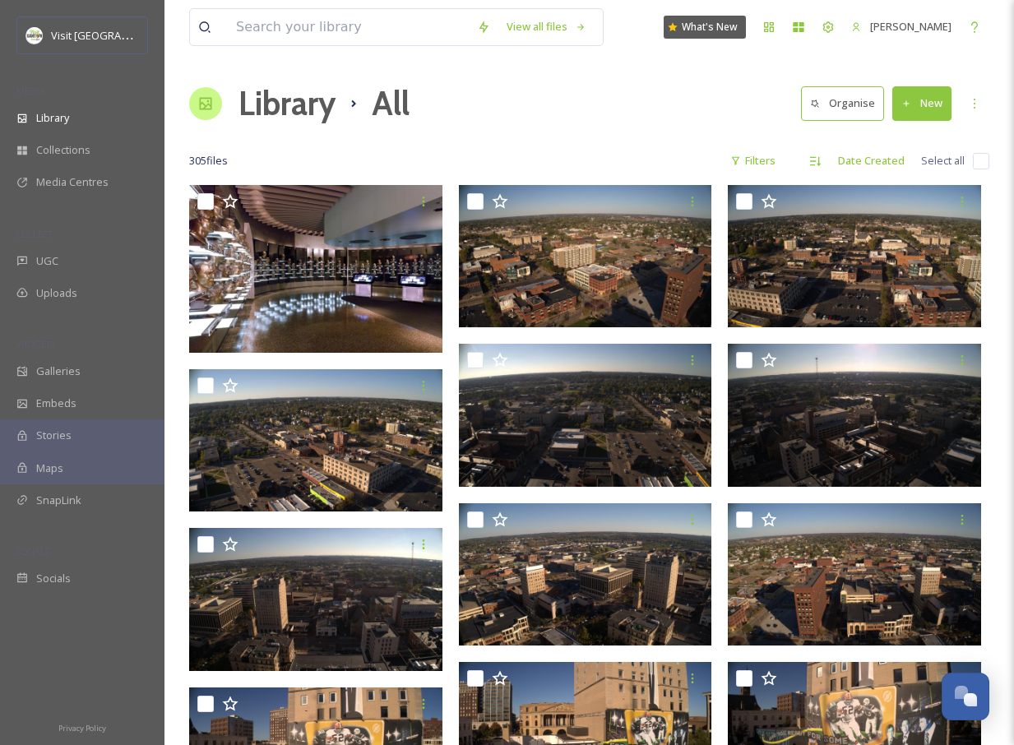
click at [359, 100] on icon at bounding box center [354, 104] width 20 height 20
click at [324, 112] on h1 "Library" at bounding box center [287, 103] width 97 height 49
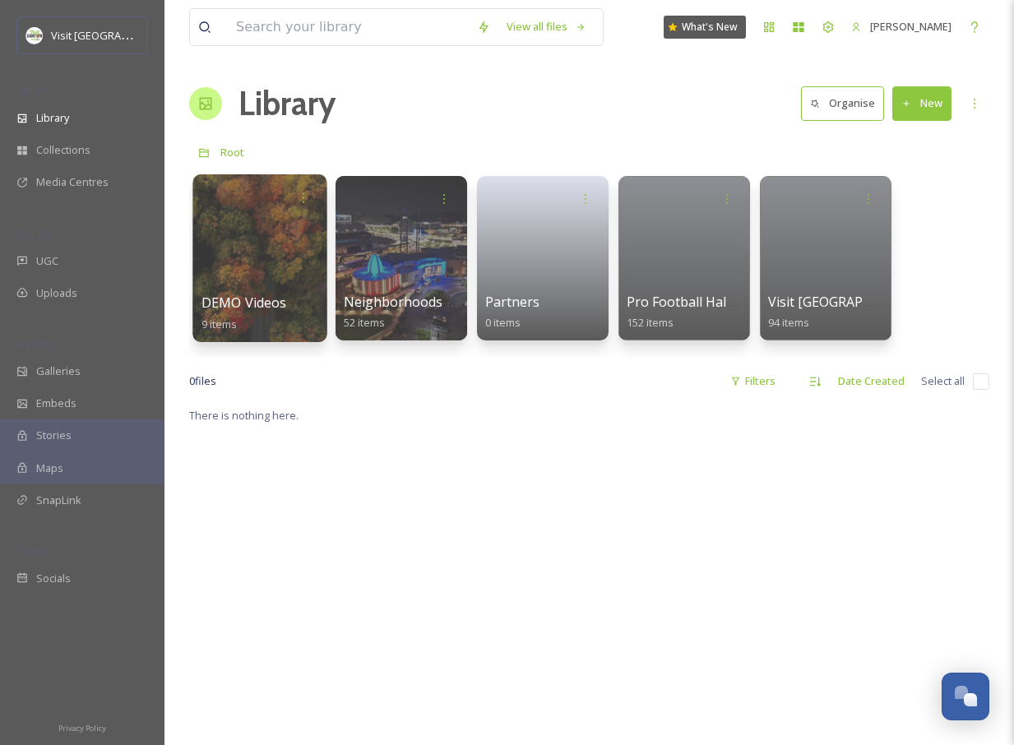
click at [299, 232] on div at bounding box center [259, 258] width 134 height 168
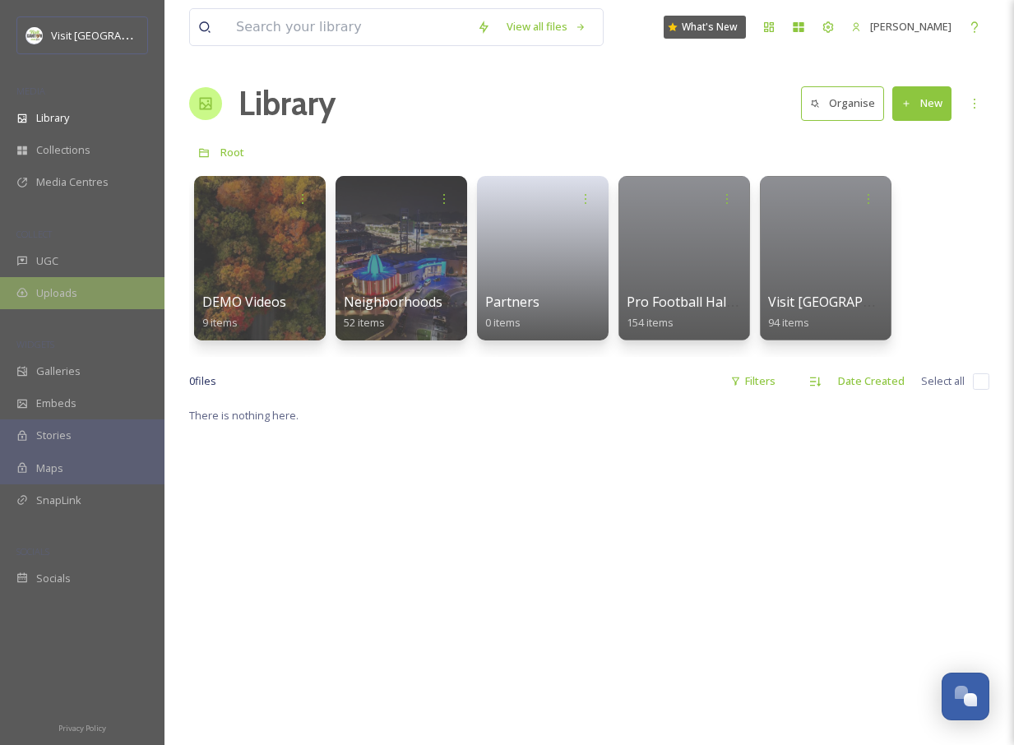
click at [88, 294] on div "Uploads" at bounding box center [82, 293] width 165 height 32
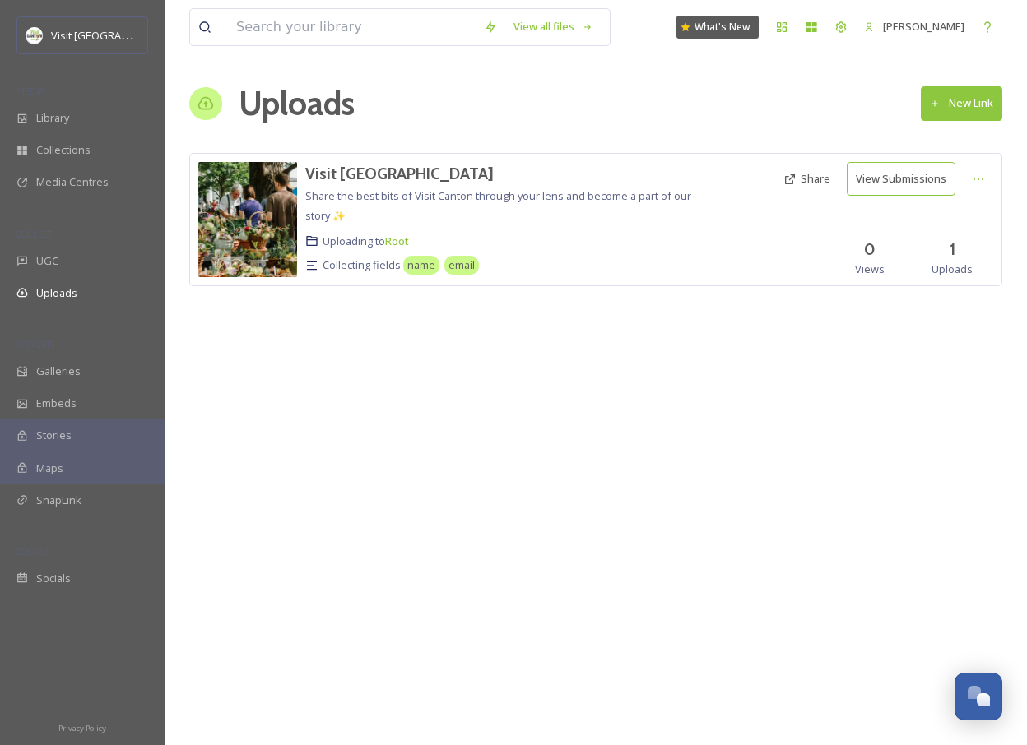
click at [968, 99] on button "New Link" at bounding box center [960, 103] width 81 height 34
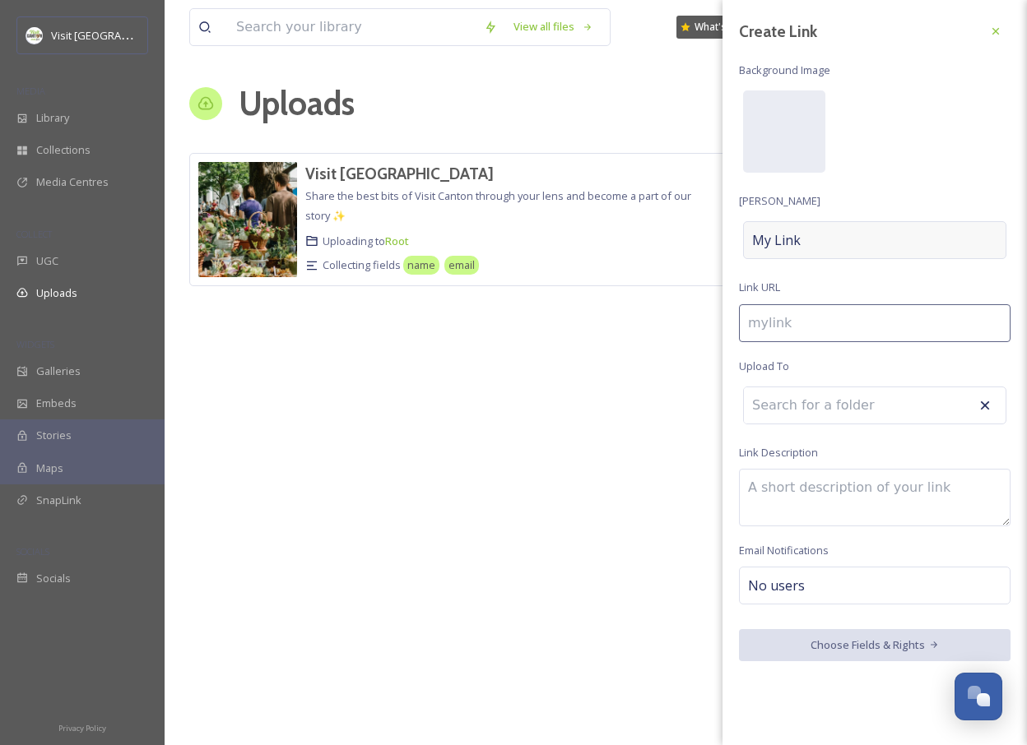
click at [842, 243] on div "My Link" at bounding box center [874, 240] width 263 height 38
click at [842, 243] on input at bounding box center [874, 240] width 271 height 38
type input "v"
type input "V"
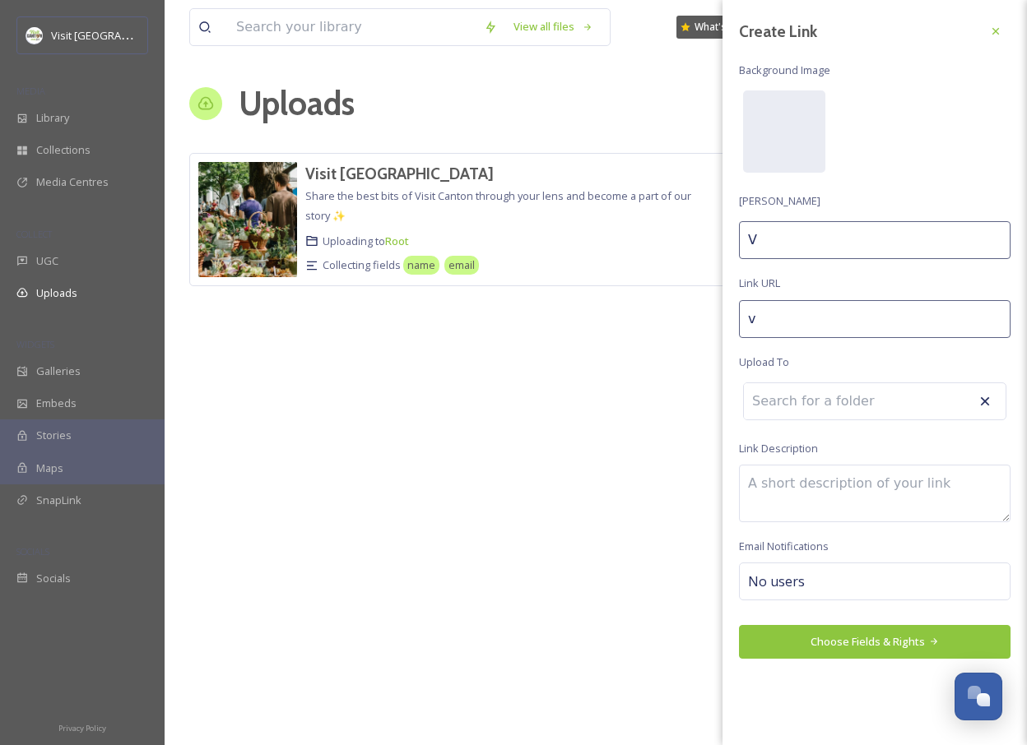
type input "vi"
type input "Vi"
type input "vis"
type input "Vis"
type input "visi"
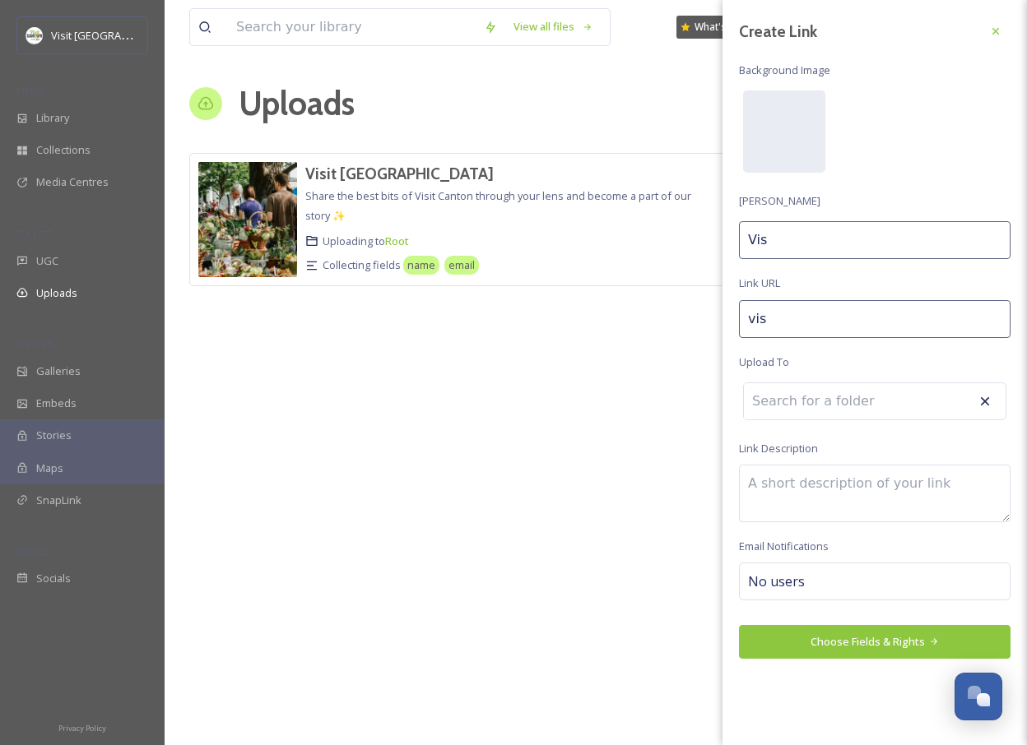
type input "Visi"
type input "visit"
type input "Visit"
type input "visit-"
type input "Visit"
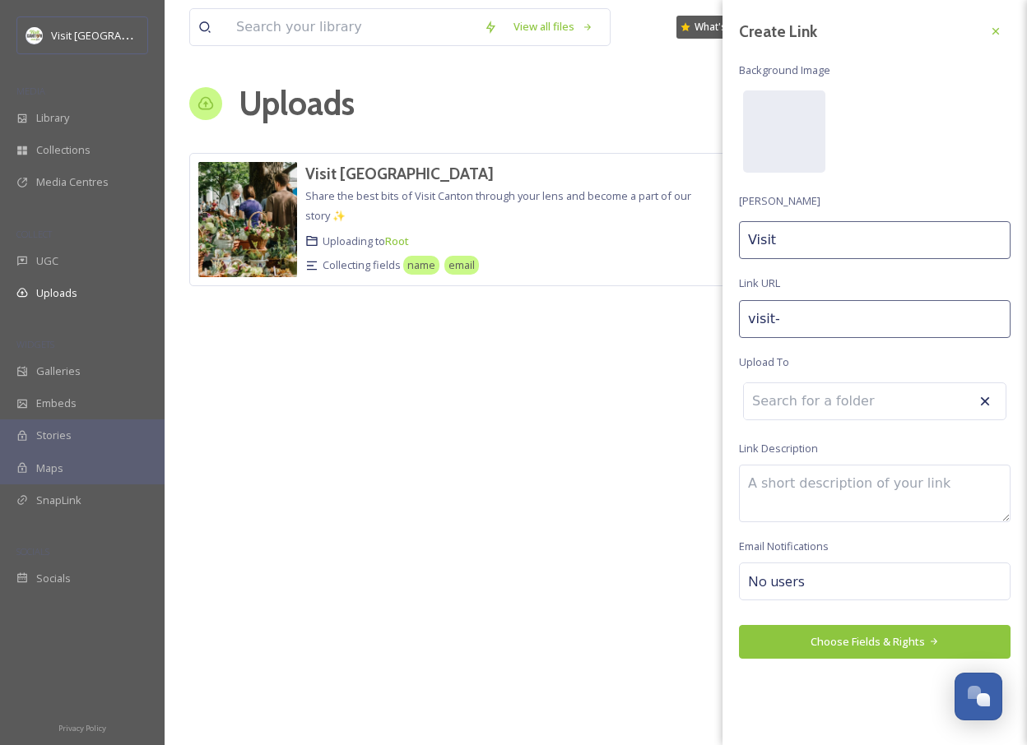
type input "visit-c"
type input "Visit C"
type input "visit-ca"
type input "Visit Ca"
type input "visit-can"
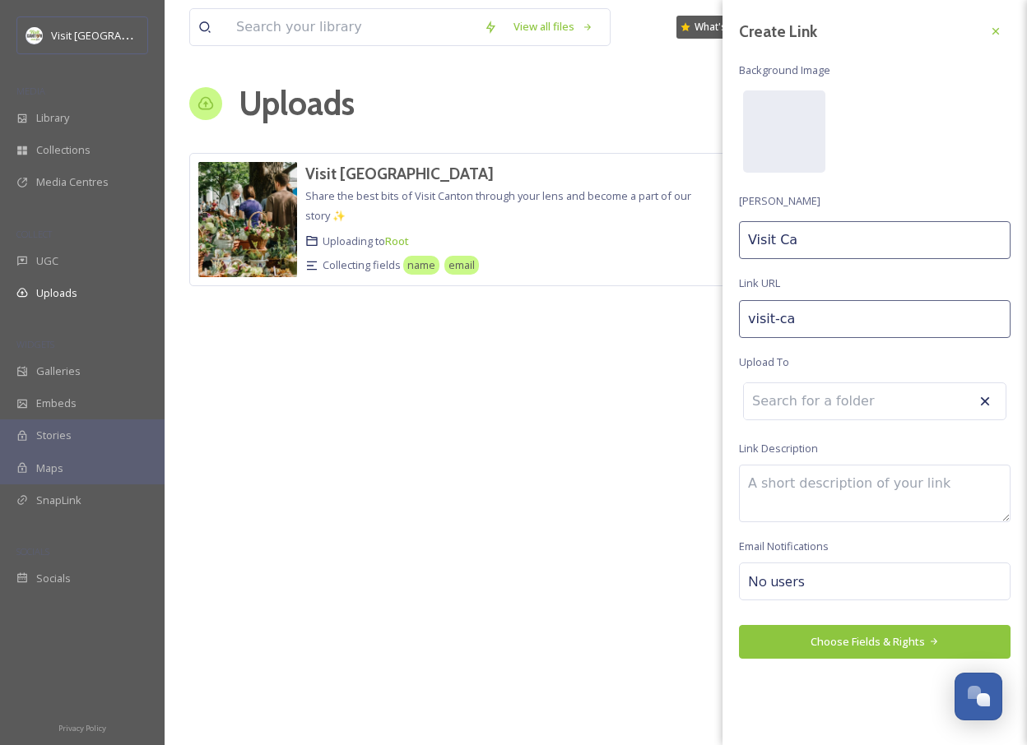
type input "Visit Can"
type input "visit-cant"
type input "Visit Cant"
type input "visit-canto"
type input "Visit Canto"
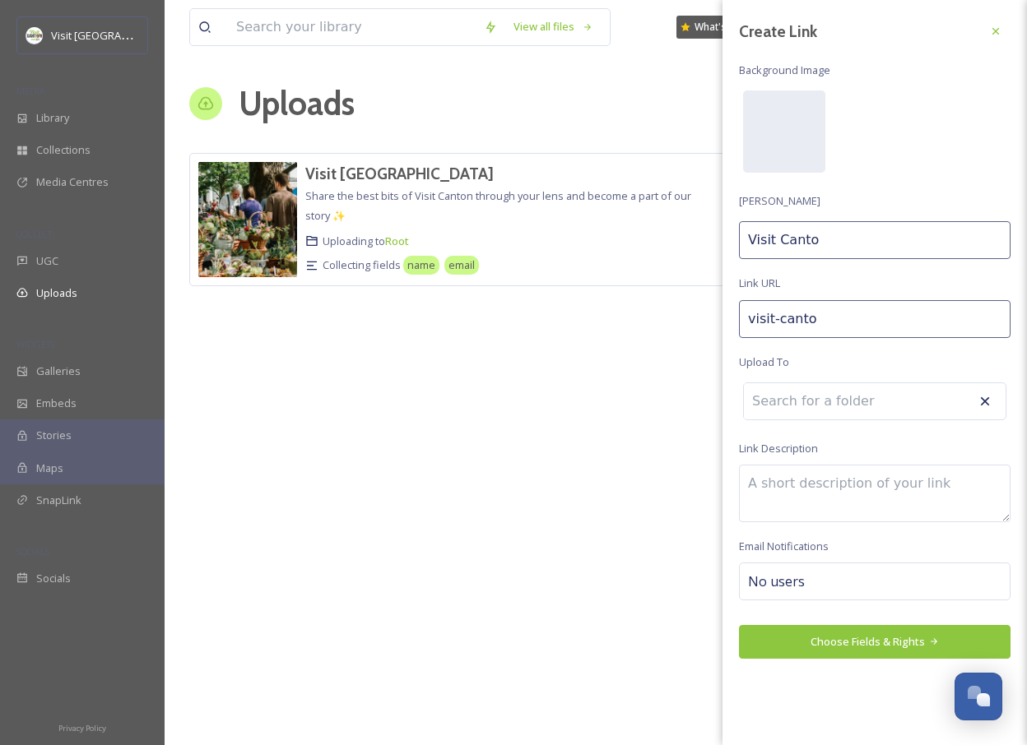
type input "visit-[GEOGRAPHIC_DATA]"
type input "Visit [GEOGRAPHIC_DATA]"
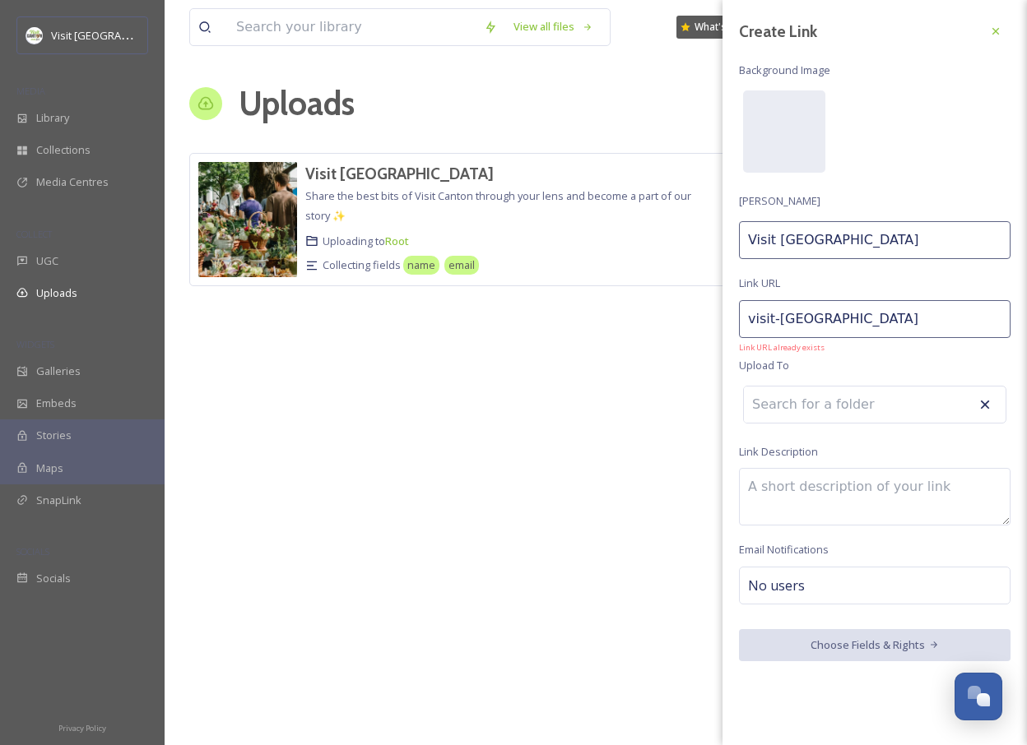
type input "visit-[GEOGRAPHIC_DATA]-"
type input "Visit [GEOGRAPHIC_DATA]"
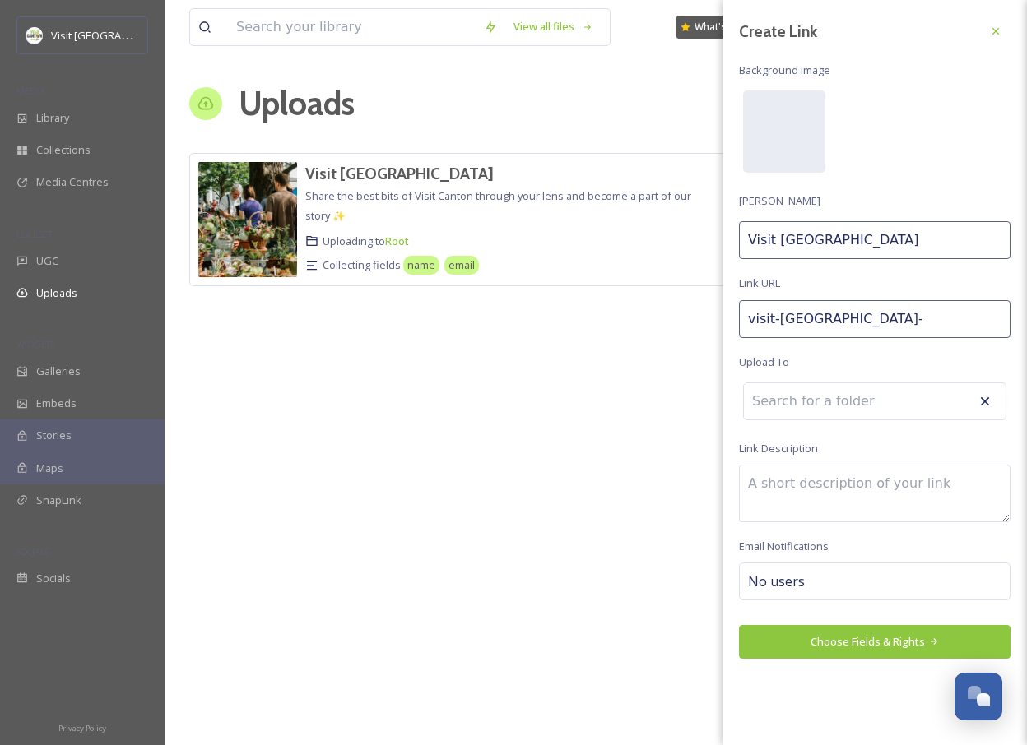
type input "visit-canton-e"
type input "Visit Canton E"
type input "visit-[GEOGRAPHIC_DATA]-"
type input "Visit [GEOGRAPHIC_DATA]"
type input "visit-canton-t"
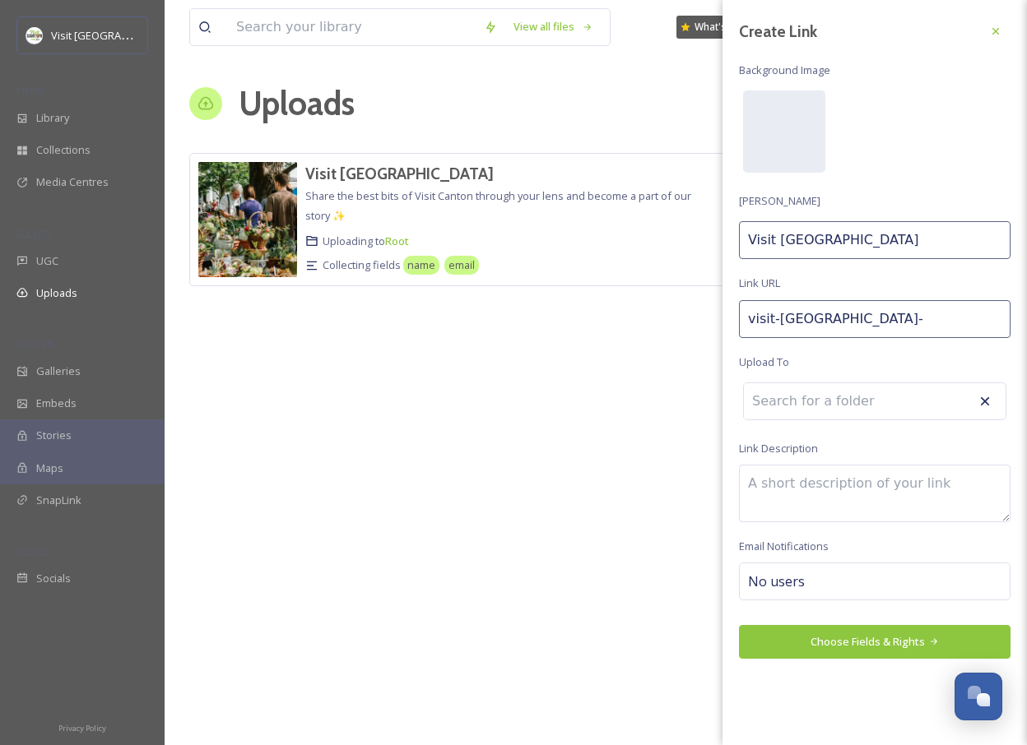
type input "Visit Canton T"
type input "visit-[GEOGRAPHIC_DATA]"
type input "Visit Canton TE"
type input "visit-canton-tea"
type input "Visit [GEOGRAPHIC_DATA]"
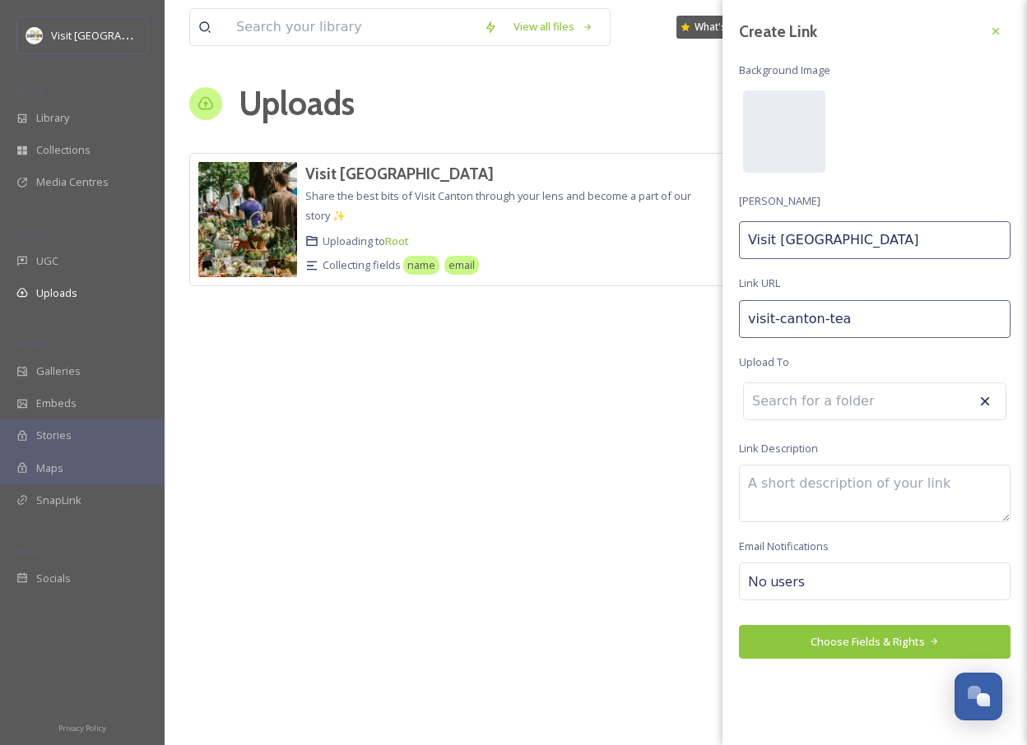
type input "visit-canton-team"
type input "Visit Canton TEAM"
type input "visit-canton-team-"
type input "Visit Canton TEAM"
type input "visit-canton-team-u"
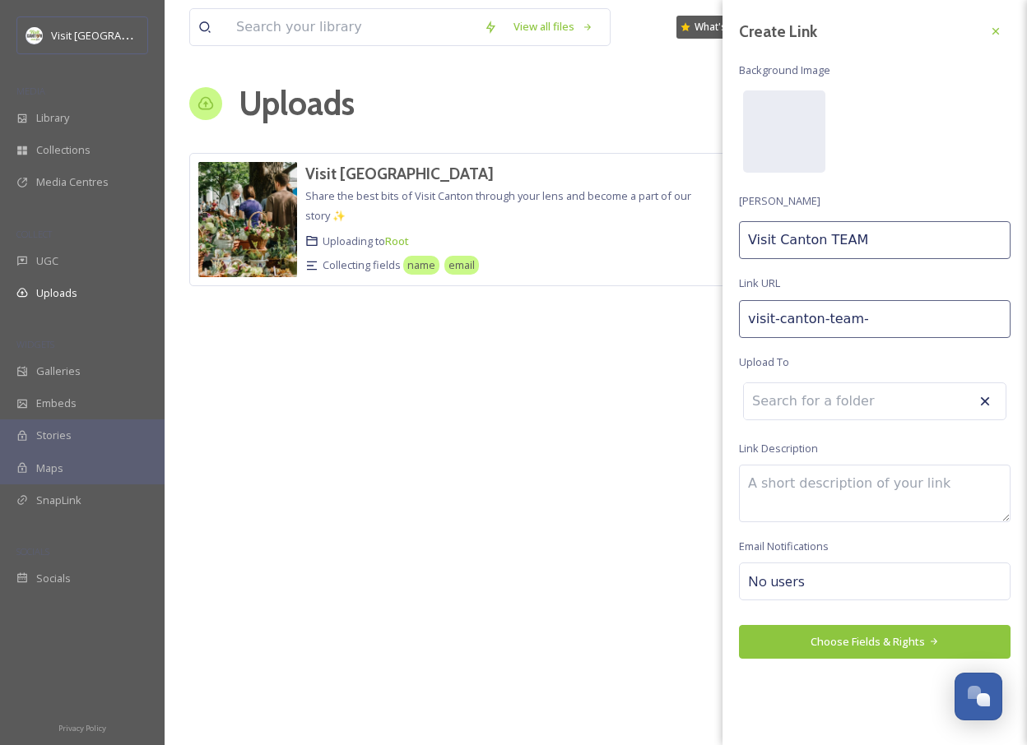
type input "Visit Canton TEAM U"
type input "visit-canton-team-up"
type input "Visit Canton TEAM UP"
type input "visit-canton-team-upl"
type input "Visit Canton TEAM UPL"
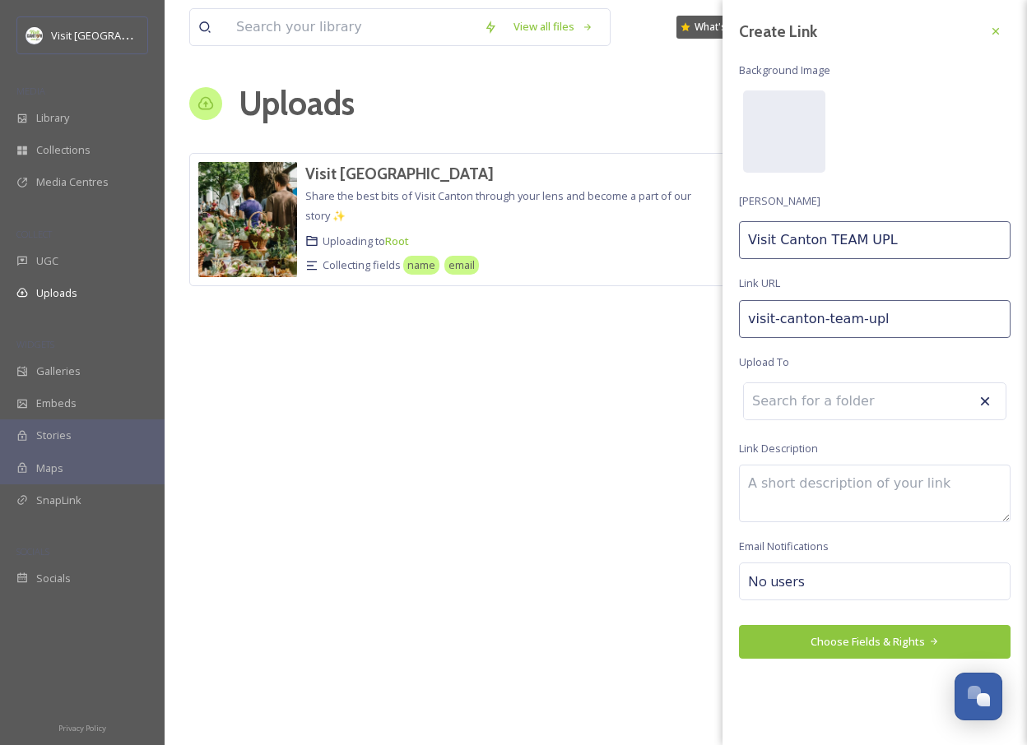
type input "visit-canton-team-uplo"
type input "Visit Canton TEAM UPLO"
type input "visit-canton-team-uploa"
type input "Visit Canton TEAM UPLOA"
type input "visit-canton-team-upload"
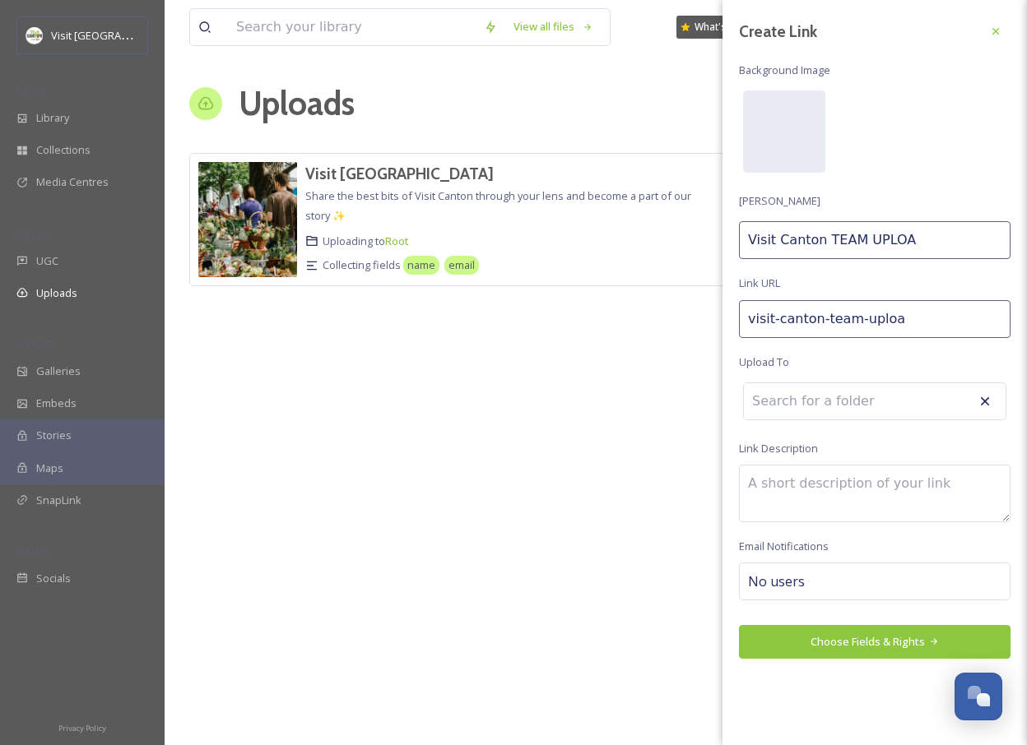
type input "Visit Canton TEAM UPLOAD"
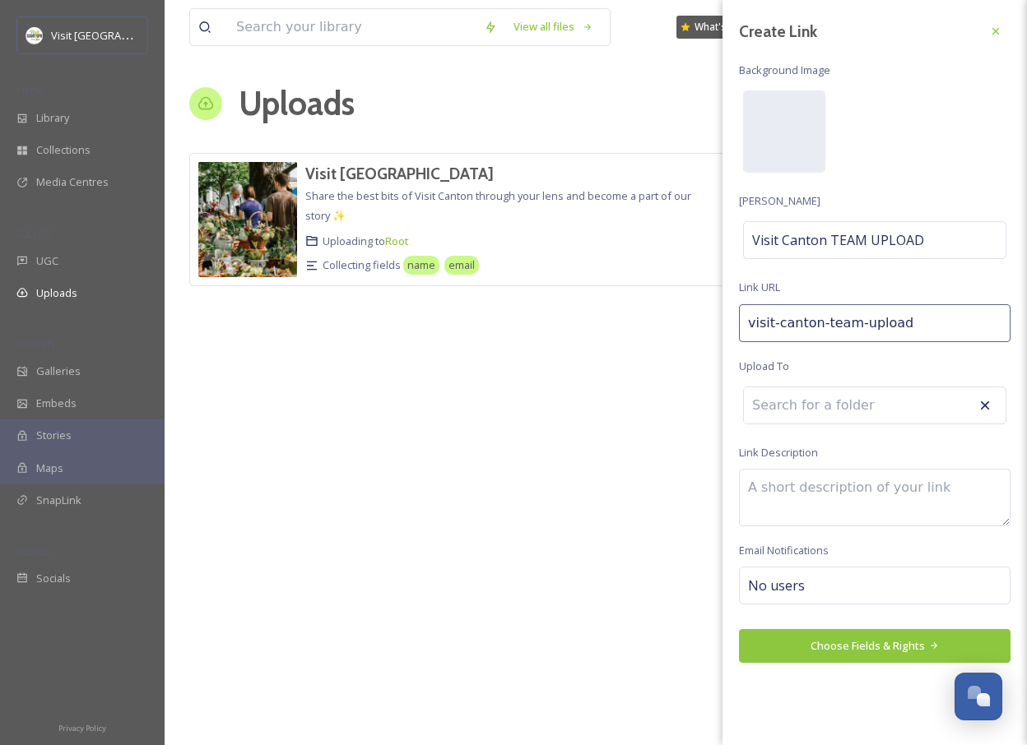
click at [833, 401] on input at bounding box center [834, 405] width 181 height 36
drag, startPoint x: 846, startPoint y: 384, endPoint x: 842, endPoint y: 412, distance: 28.2
click at [846, 386] on div "Create Link Background Image [PERSON_NAME] Visit Canton TEAM UPLOAD Link URL vi…" at bounding box center [874, 339] width 304 height 679
click at [842, 412] on input at bounding box center [834, 405] width 181 height 36
type input "f"
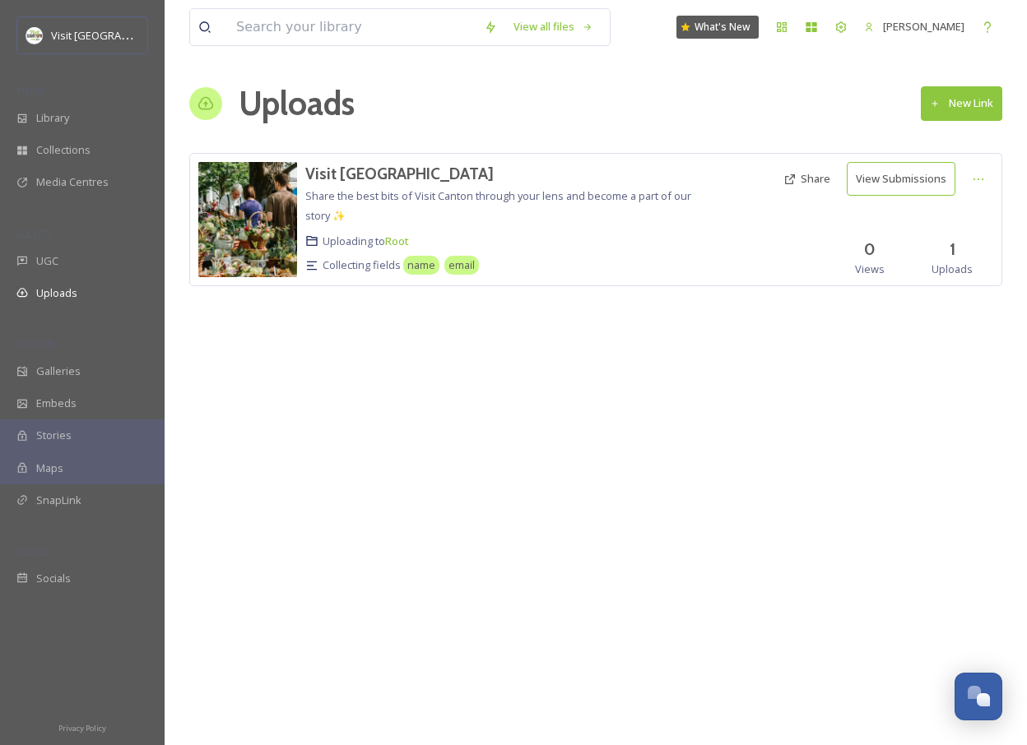
click at [560, 441] on div "View all files What's New [PERSON_NAME] Uploads New Link Visit [GEOGRAPHIC_DATA…" at bounding box center [596, 372] width 862 height 745
click at [928, 178] on button "View Submissions" at bounding box center [900, 179] width 109 height 34
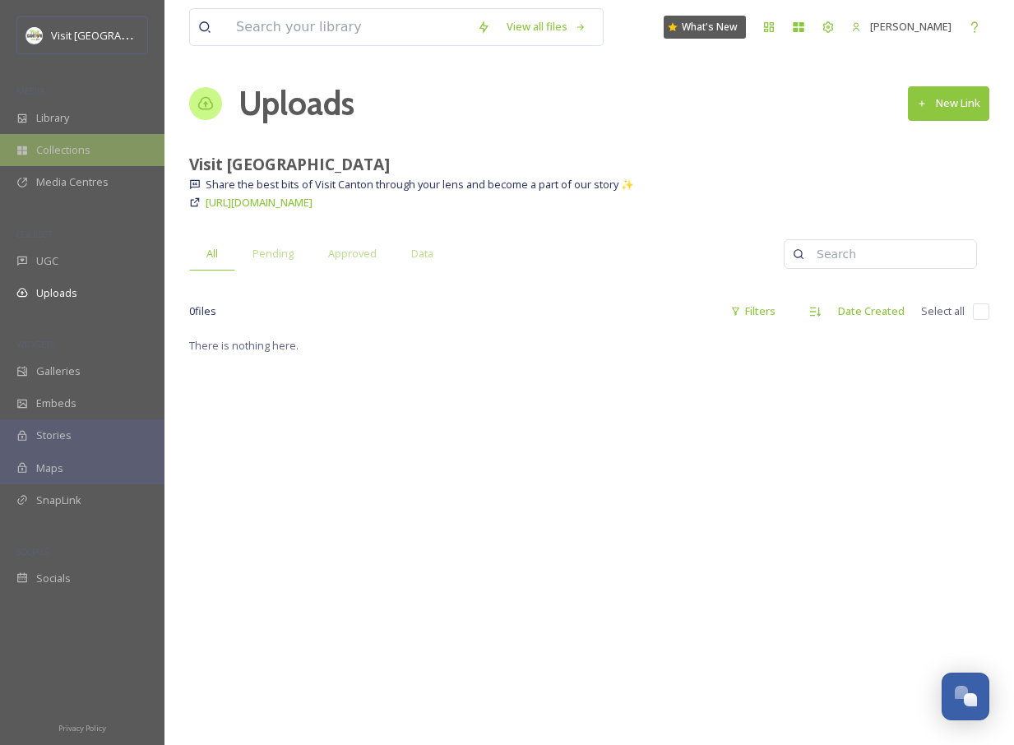
click at [73, 134] on div "Collections" at bounding box center [82, 150] width 165 height 32
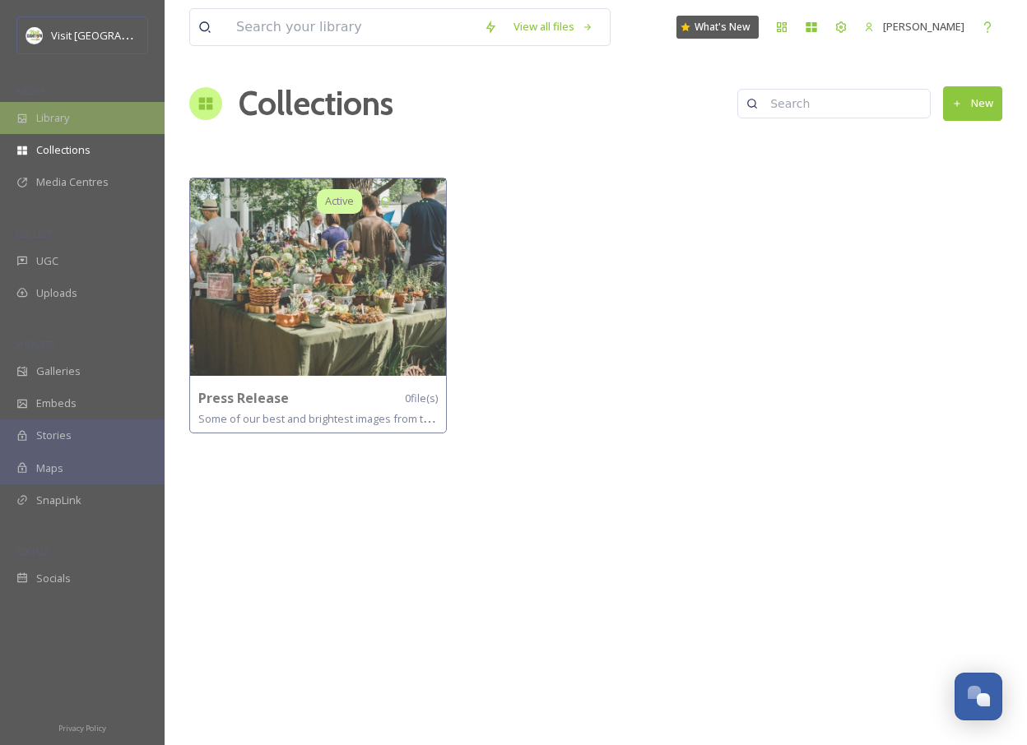
click at [71, 109] on div "Library" at bounding box center [82, 118] width 165 height 32
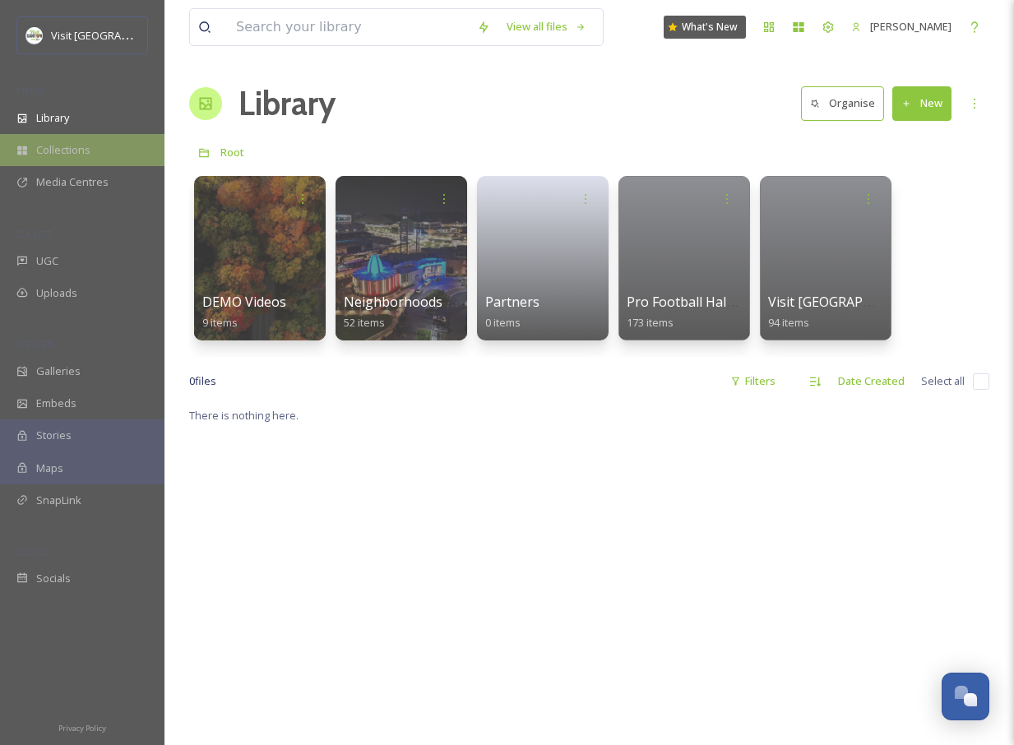
click at [72, 155] on span "Collections" at bounding box center [63, 150] width 54 height 16
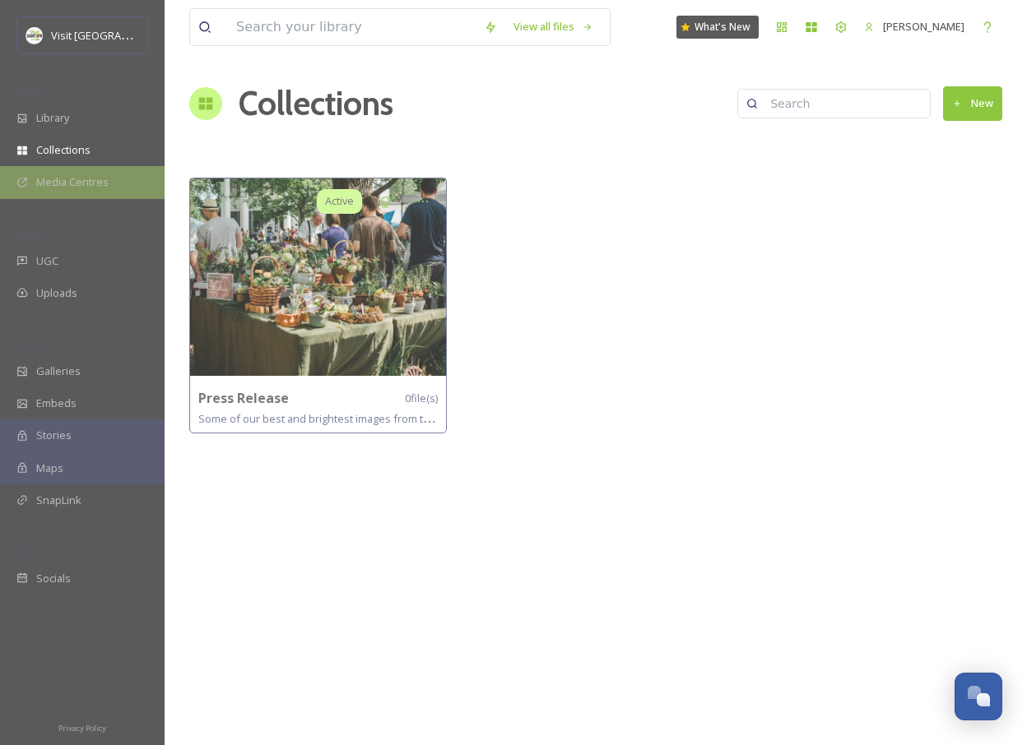
click at [77, 177] on span "Media Centres" at bounding box center [72, 182] width 72 height 16
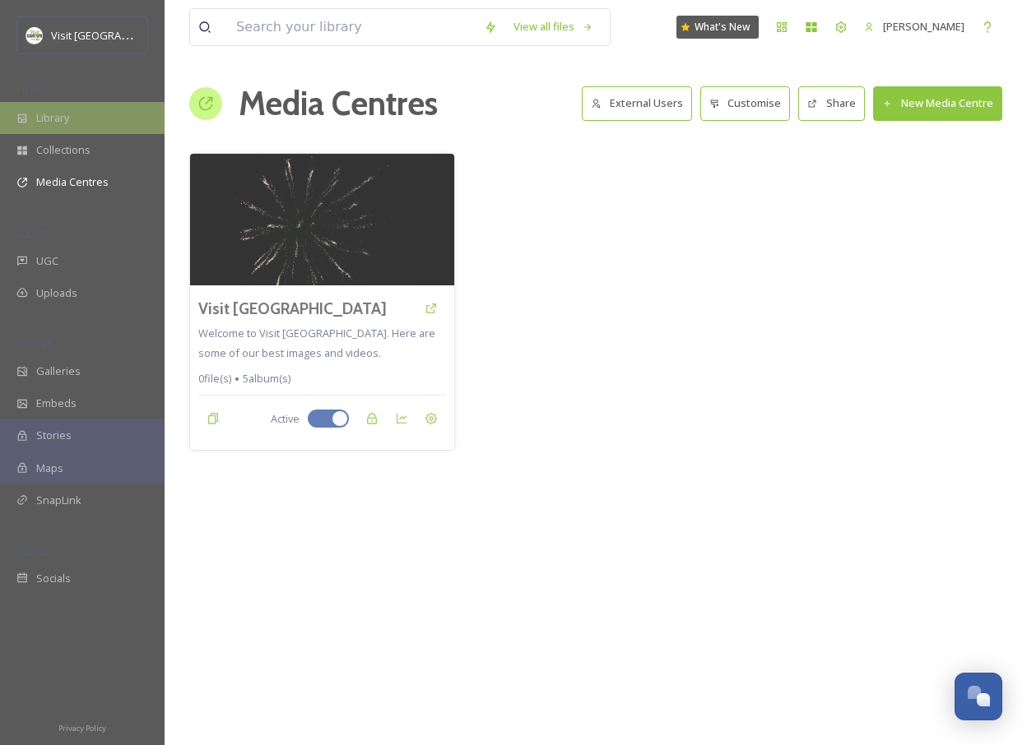
click at [52, 115] on span "Library" at bounding box center [52, 118] width 33 height 16
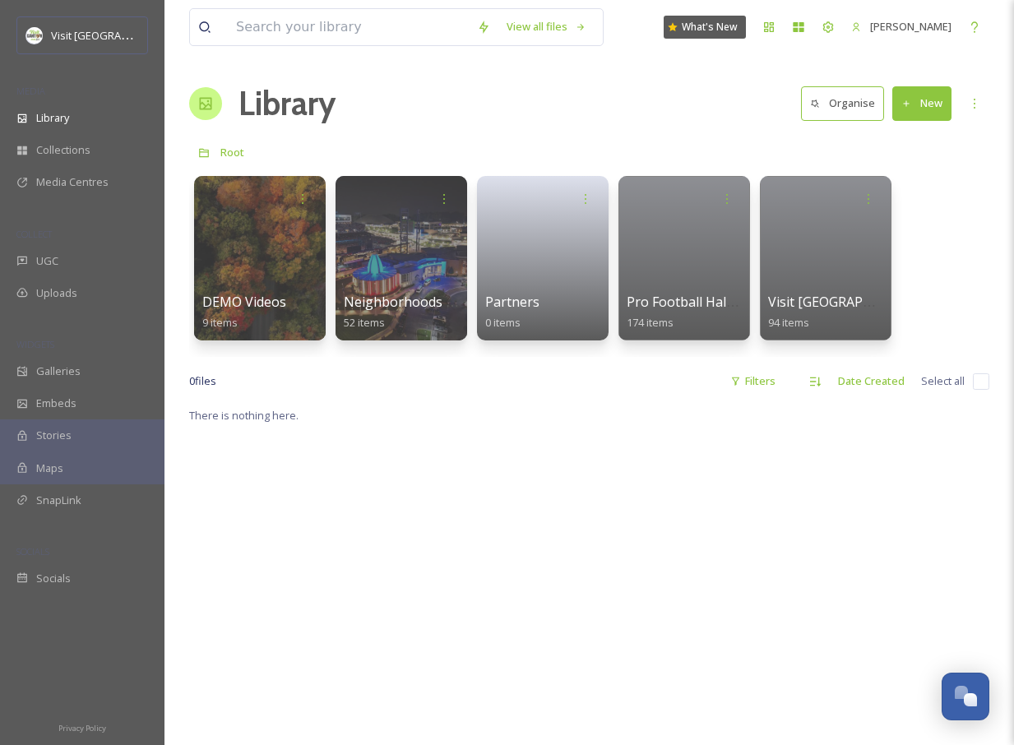
click at [917, 108] on button "New" at bounding box center [921, 103] width 59 height 34
click at [911, 200] on span "Folder" at bounding box center [903, 206] width 31 height 16
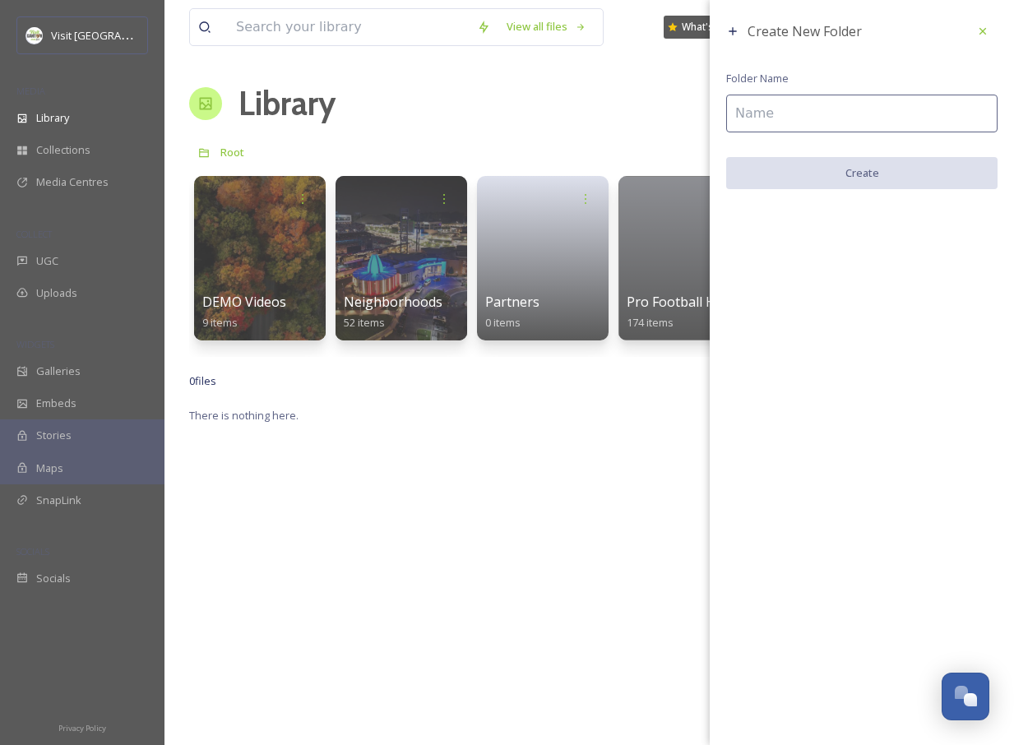
click at [823, 125] on input at bounding box center [861, 114] width 271 height 38
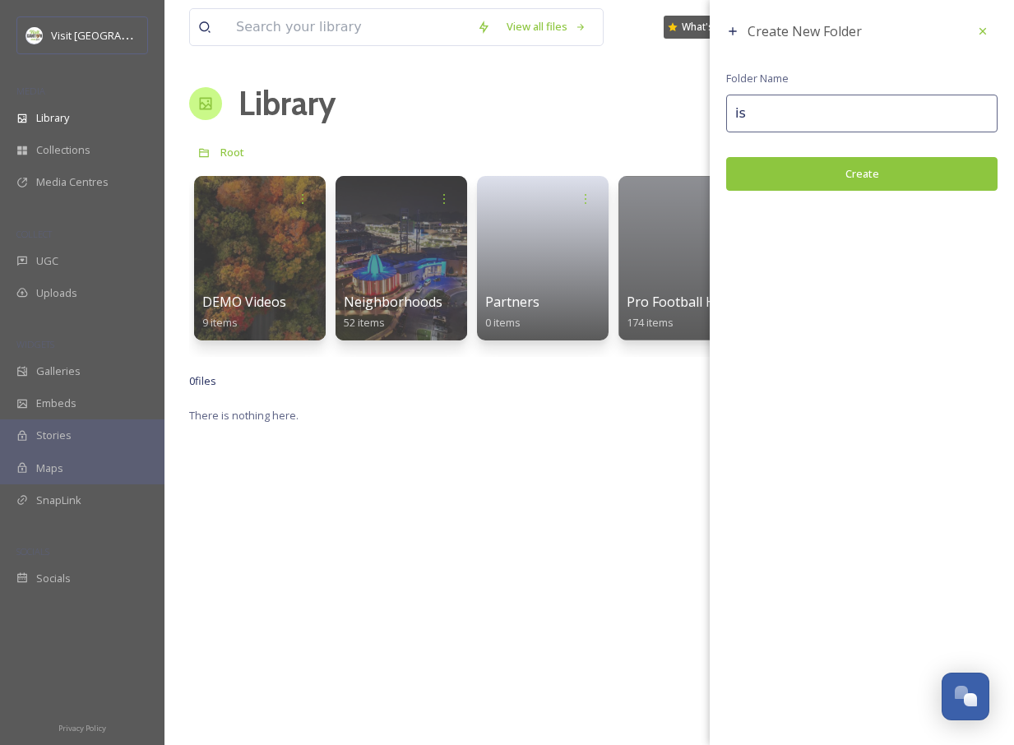
type input "i"
type input "Visit Canton - TEAM UPLOADS"
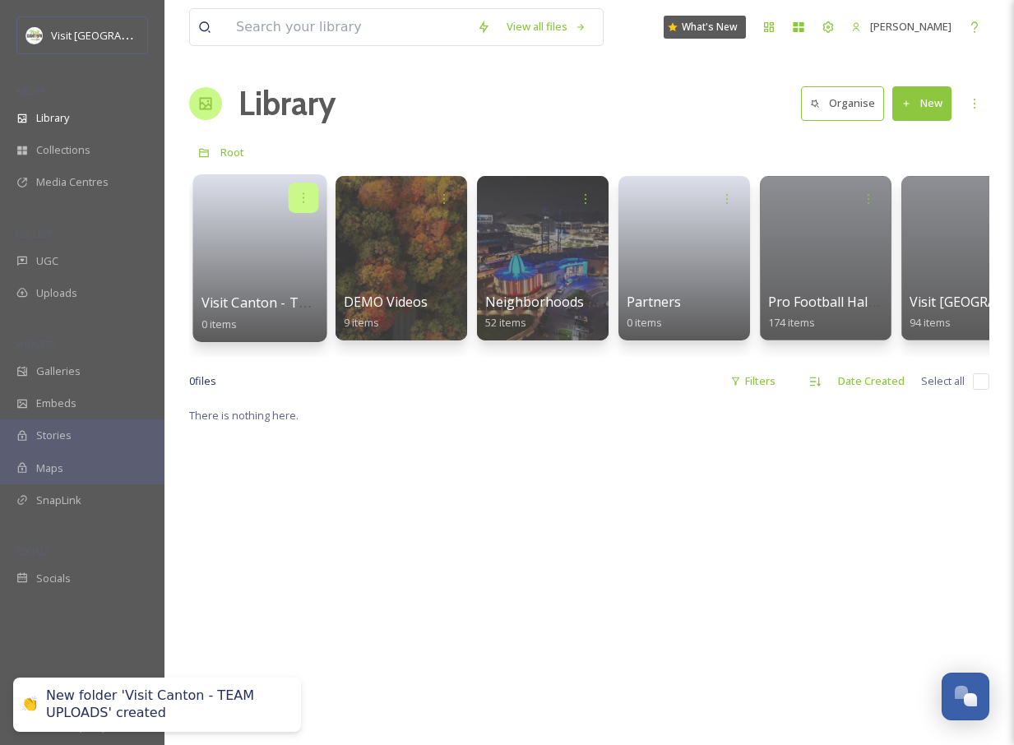
click at [306, 198] on icon at bounding box center [303, 197] width 13 height 13
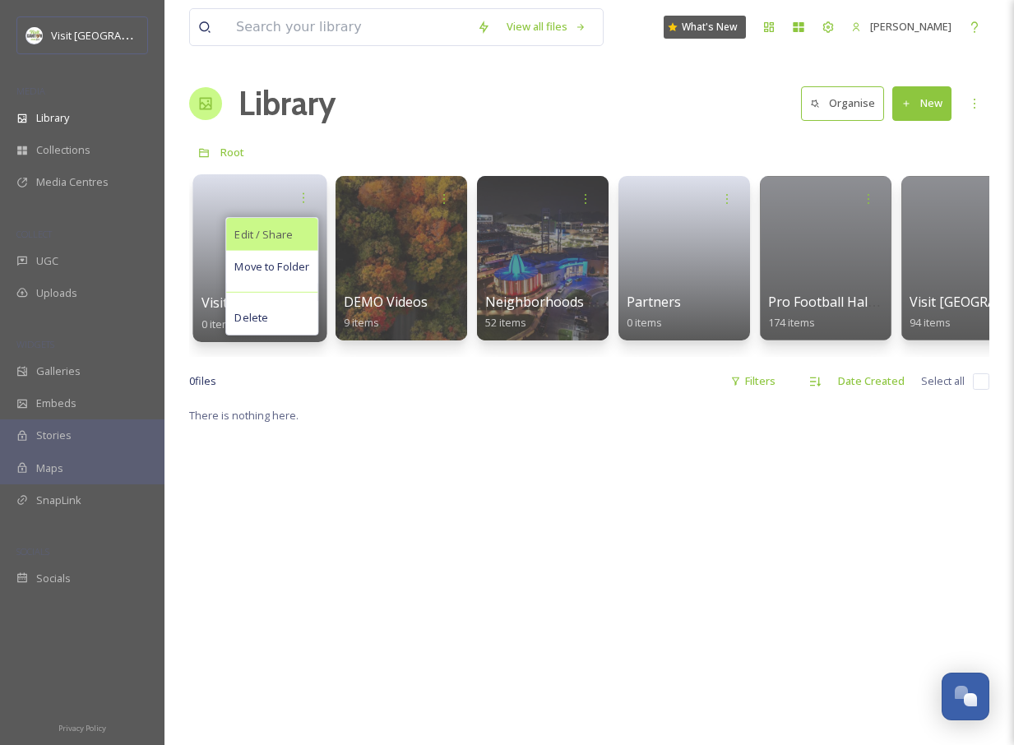
click at [296, 234] on div "Edit / Share" at bounding box center [271, 234] width 91 height 33
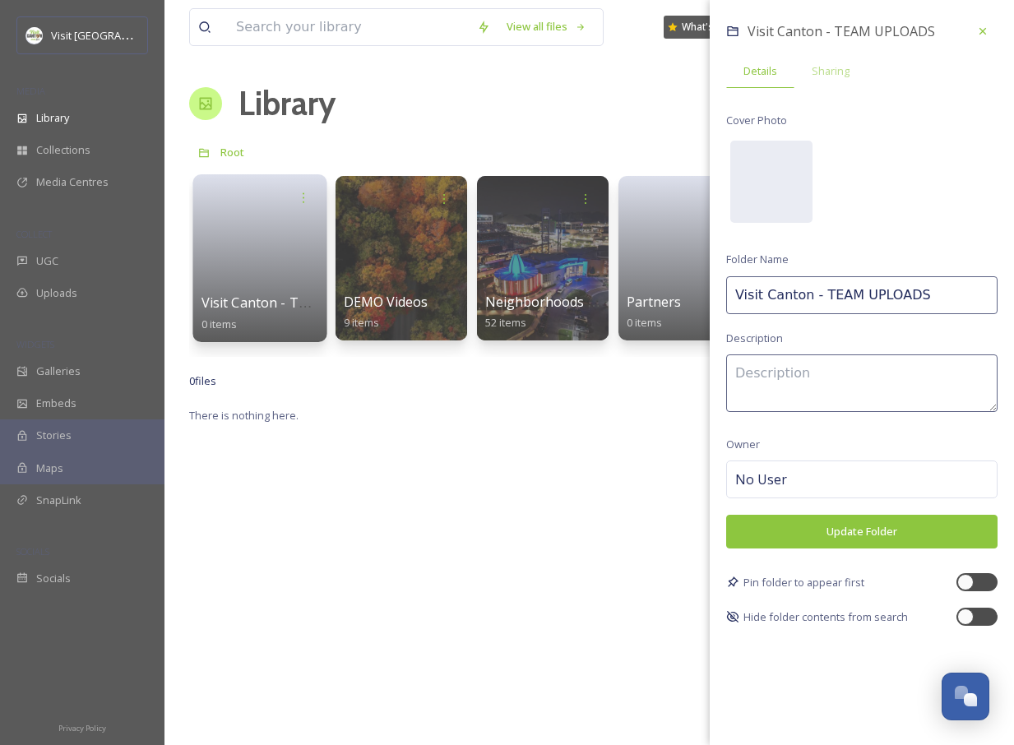
click at [813, 478] on div "No User" at bounding box center [861, 480] width 271 height 38
click at [803, 478] on input at bounding box center [817, 480] width 165 height 20
click at [981, 618] on div at bounding box center [985, 617] width 8 height 8
checkbox input "true"
click at [860, 371] on textarea at bounding box center [861, 384] width 271 height 58
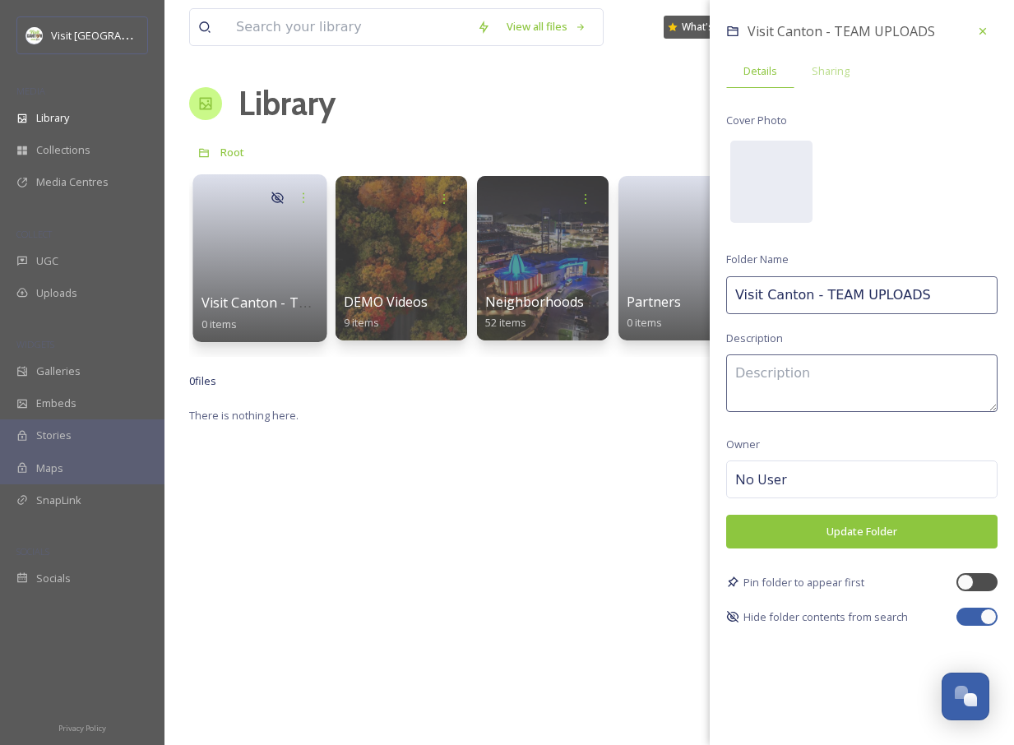
type textarea "S"
type textarea "V"
type textarea "Folder to collect assets"
click at [971, 33] on div at bounding box center [983, 31] width 30 height 30
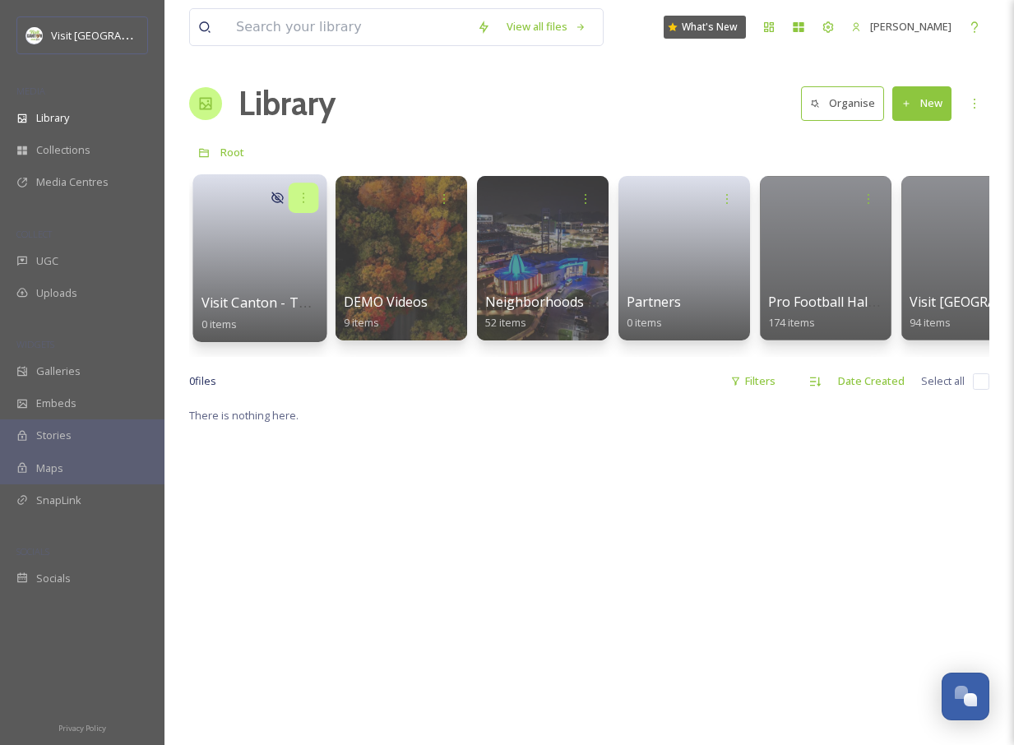
click at [308, 192] on icon at bounding box center [303, 197] width 13 height 13
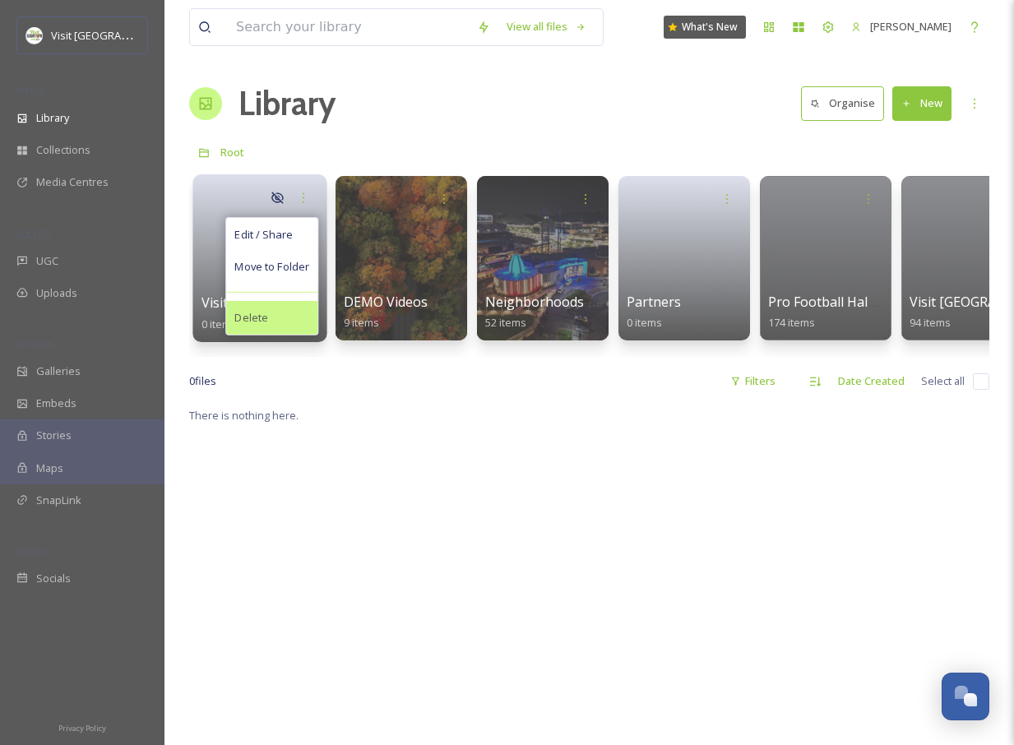
click at [267, 309] on div "Delete" at bounding box center [271, 317] width 91 height 33
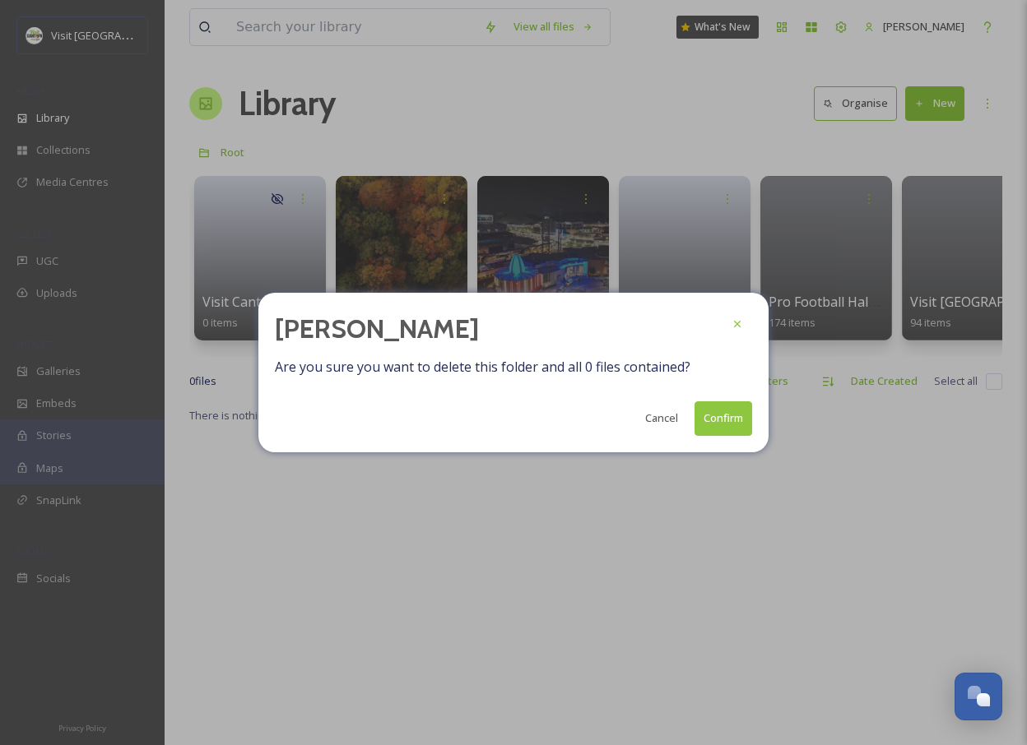
click at [715, 419] on button "Confirm" at bounding box center [723, 418] width 58 height 34
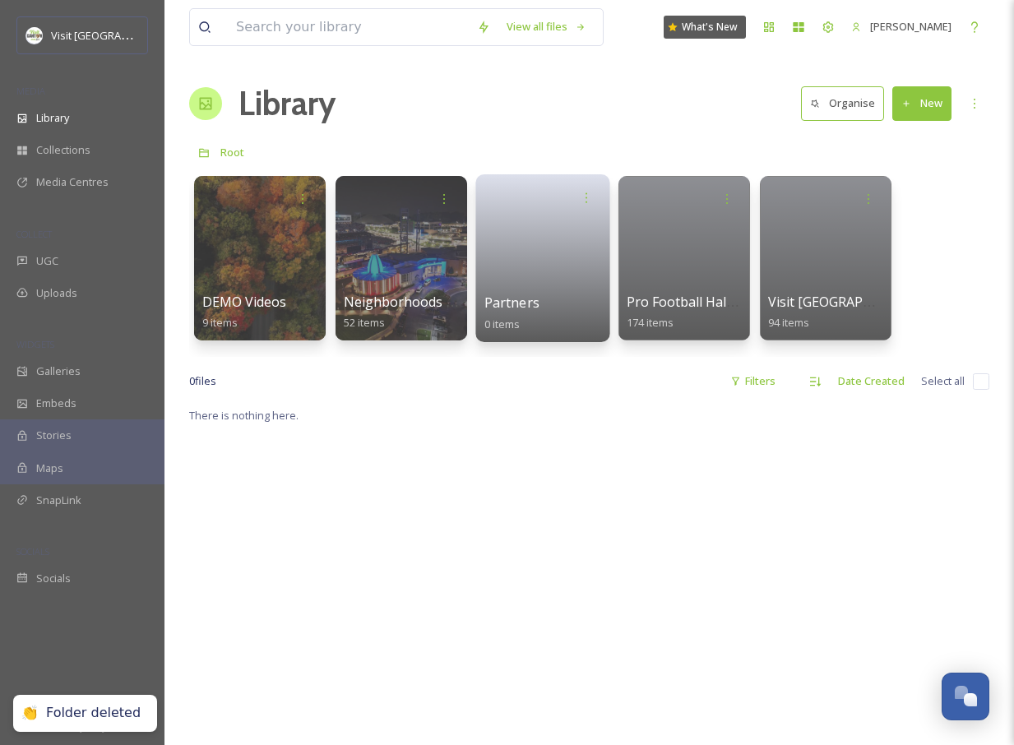
click at [560, 293] on div "Partners 0 items" at bounding box center [543, 313] width 118 height 41
click at [583, 191] on icon at bounding box center [586, 197] width 13 height 13
click at [530, 387] on div "0 file s Filters Date Created Select all" at bounding box center [589, 381] width 800 height 32
click at [507, 291] on link at bounding box center [543, 253] width 118 height 80
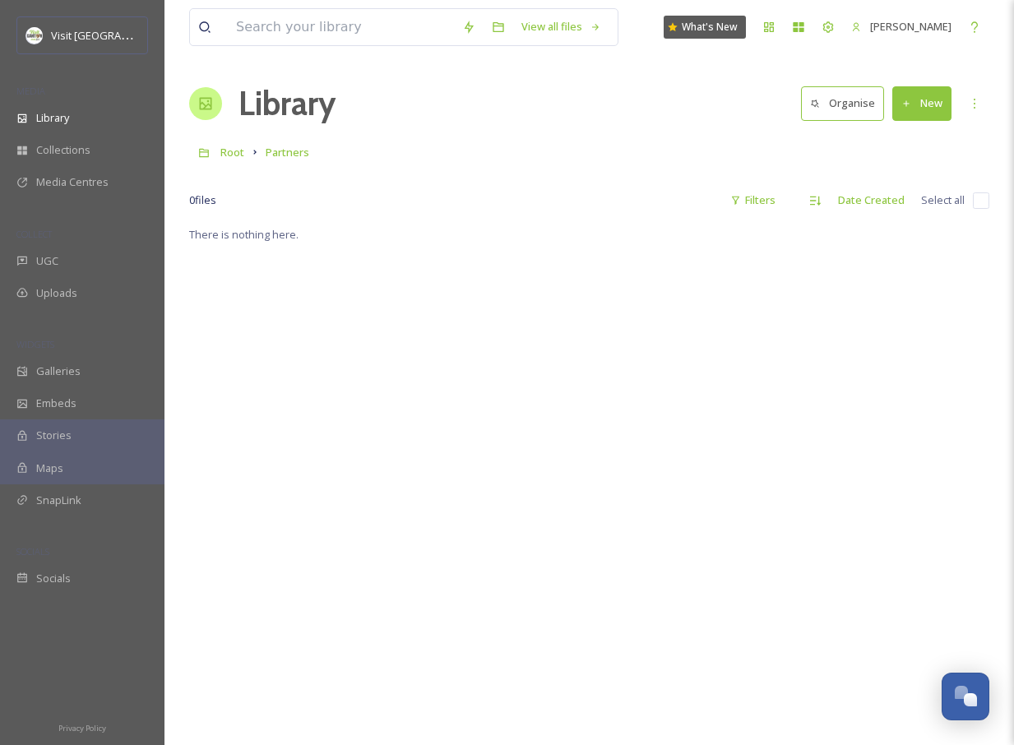
click at [943, 113] on button "New" at bounding box center [921, 103] width 59 height 34
click at [908, 165] on div ".zip Upload" at bounding box center [904, 174] width 93 height 32
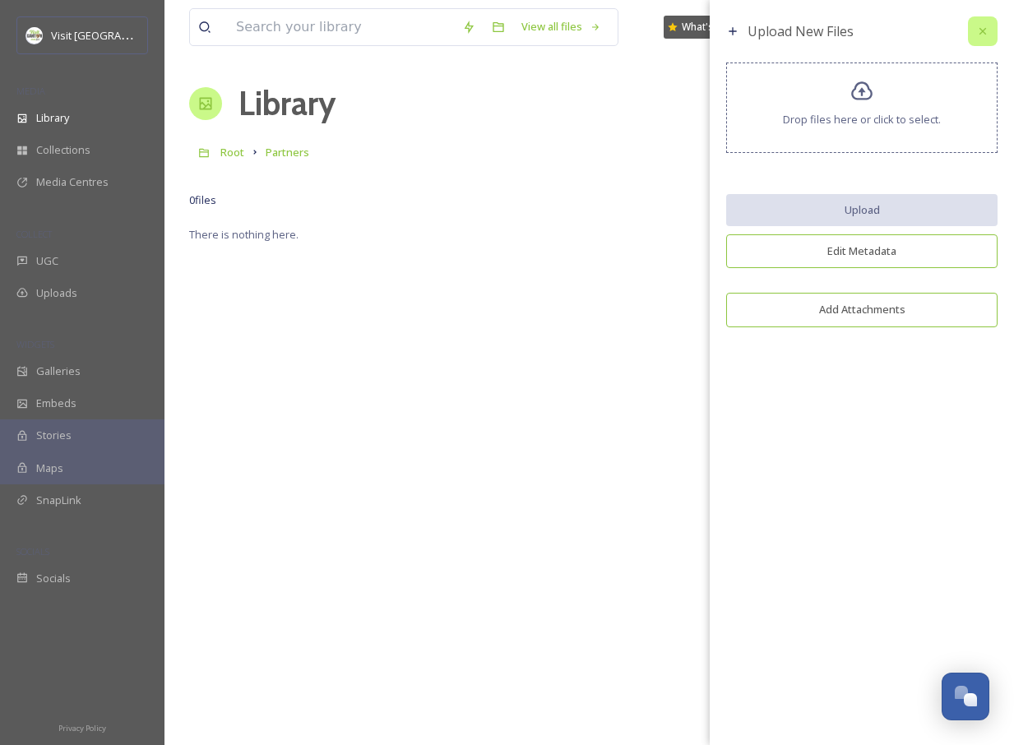
click at [976, 31] on icon at bounding box center [982, 31] width 13 height 13
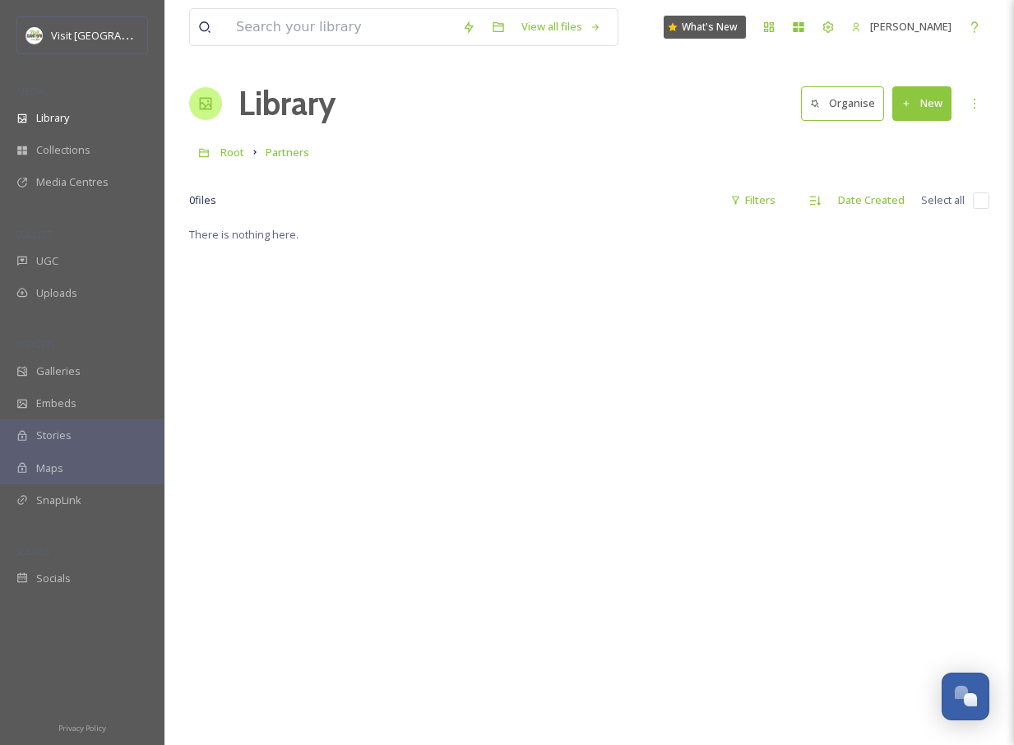
click at [925, 109] on button "New" at bounding box center [921, 103] width 59 height 34
click at [919, 137] on span "File Upload" at bounding box center [915, 142] width 54 height 16
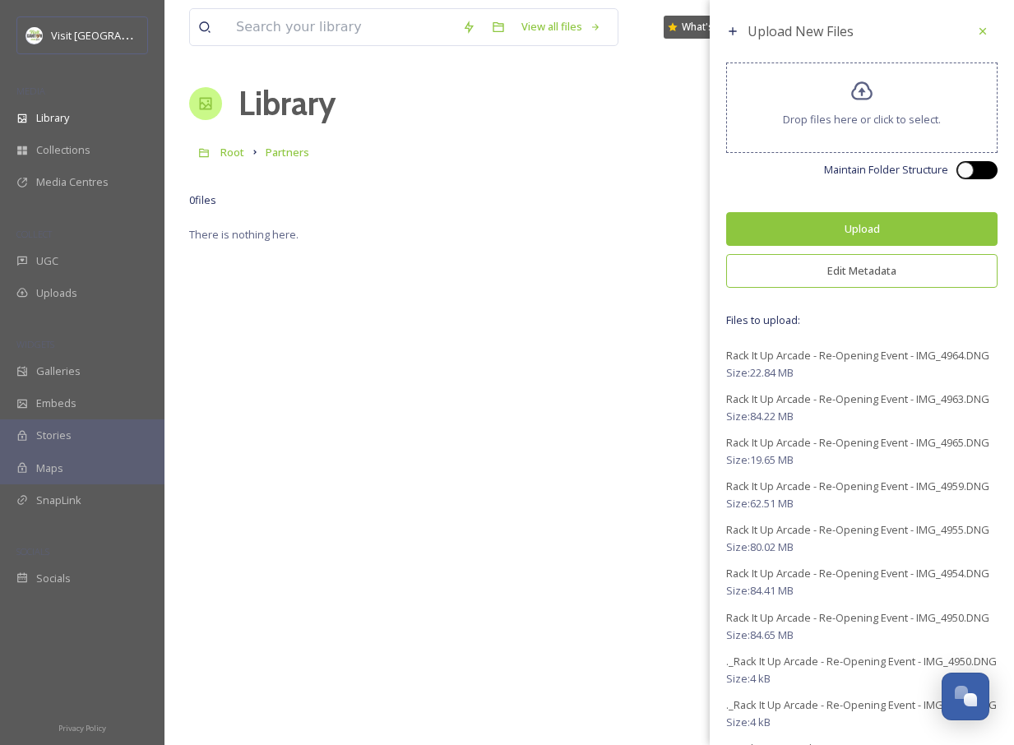
click at [981, 171] on div at bounding box center [985, 170] width 8 height 8
checkbox input "true"
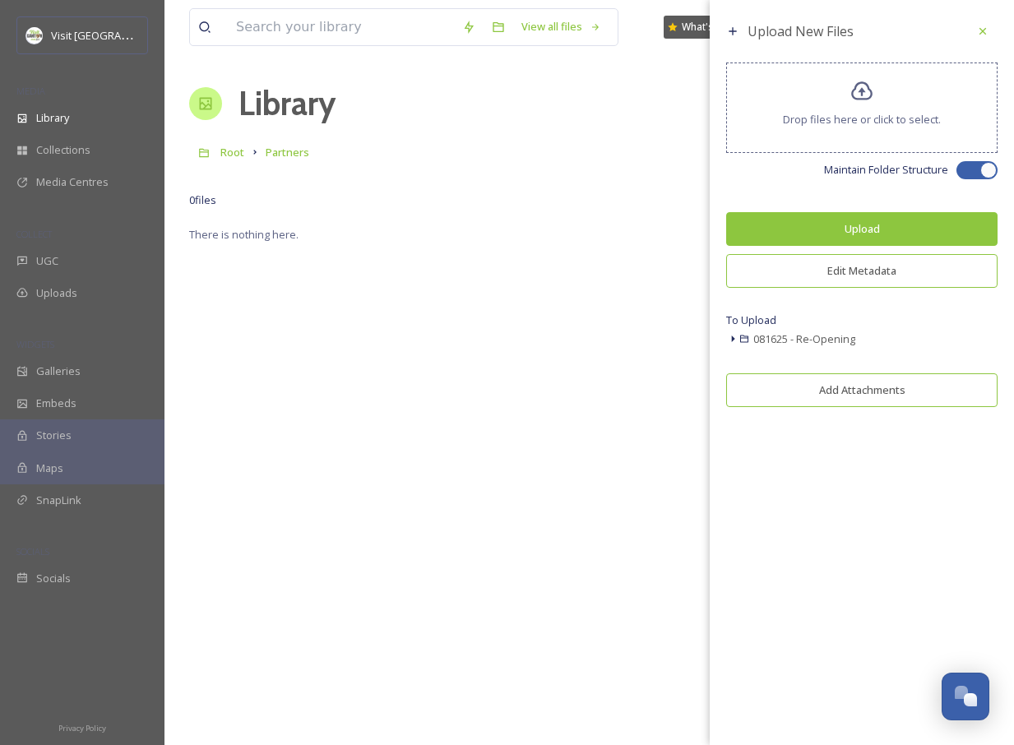
click at [878, 267] on button "Edit Metadata" at bounding box center [861, 271] width 271 height 34
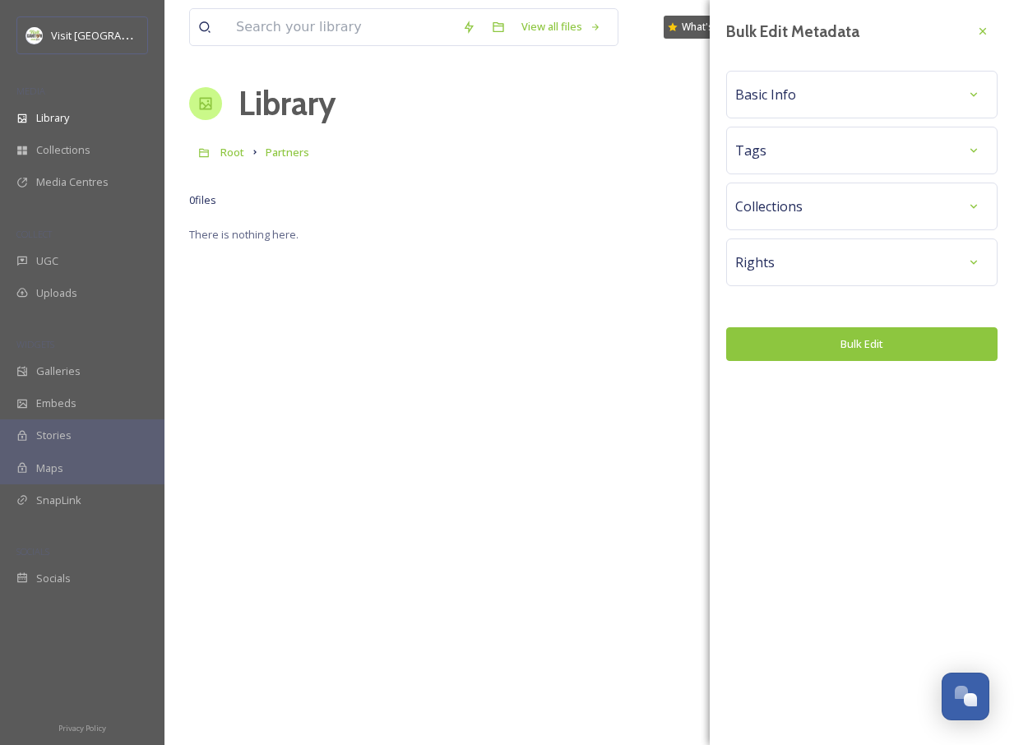
click at [829, 97] on div "Basic Info" at bounding box center [861, 95] width 253 height 30
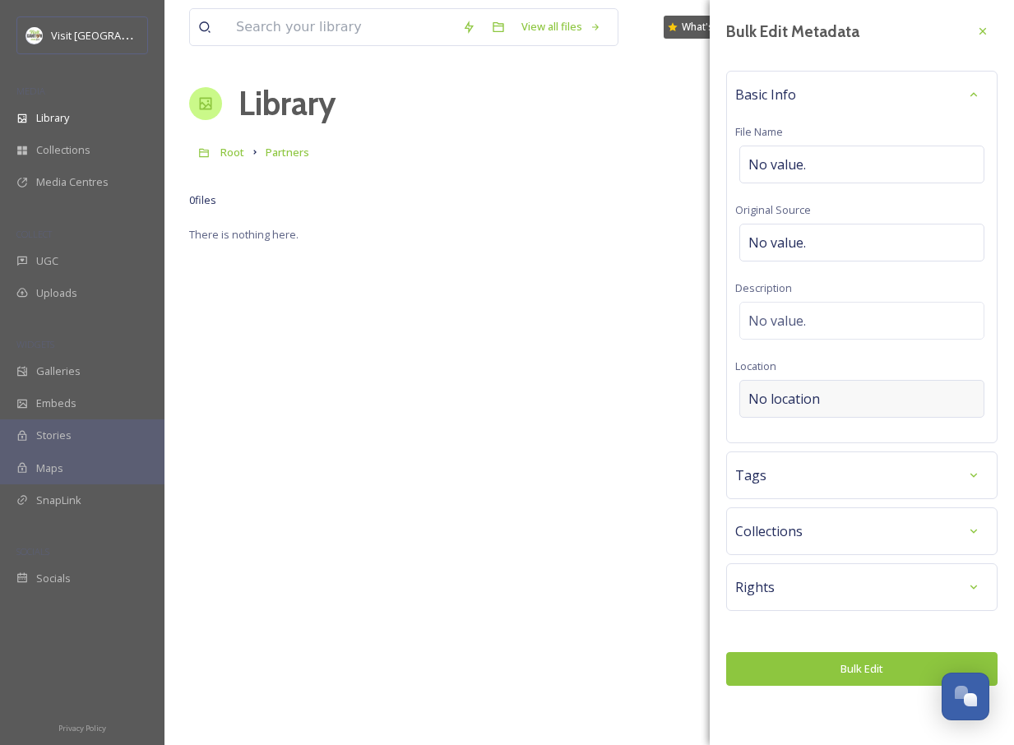
click at [824, 392] on div "No location" at bounding box center [861, 399] width 245 height 38
click at [824, 392] on input at bounding box center [861, 399] width 243 height 36
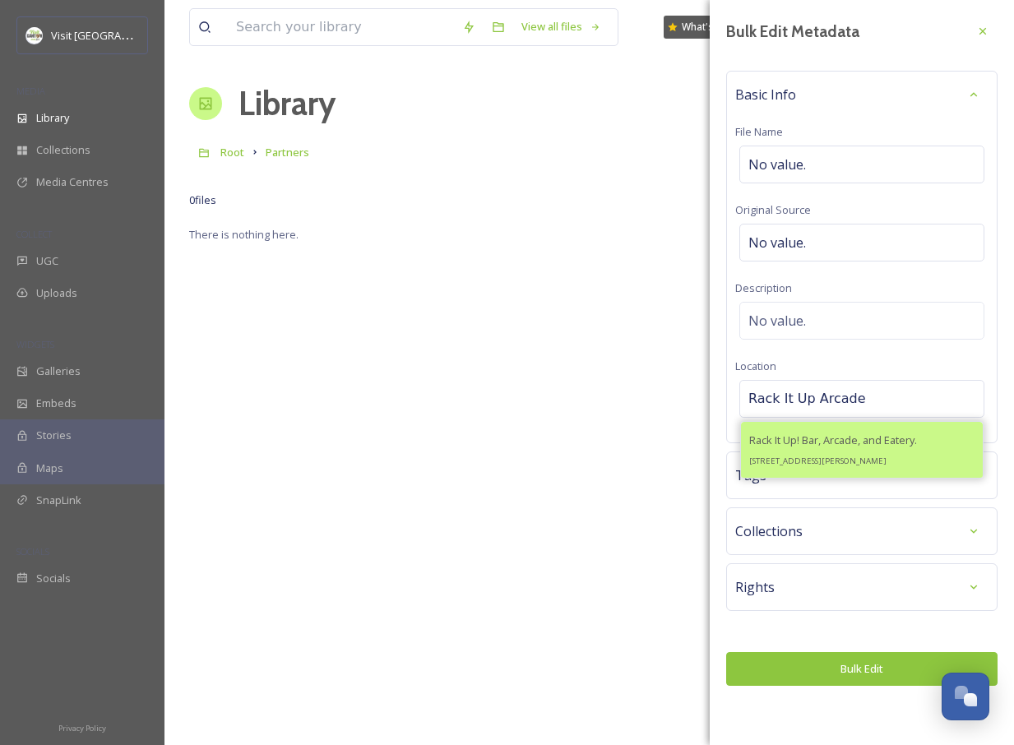
type input "Rack It Up Arcade"
click at [866, 457] on span "[STREET_ADDRESS][PERSON_NAME]" at bounding box center [817, 461] width 137 height 11
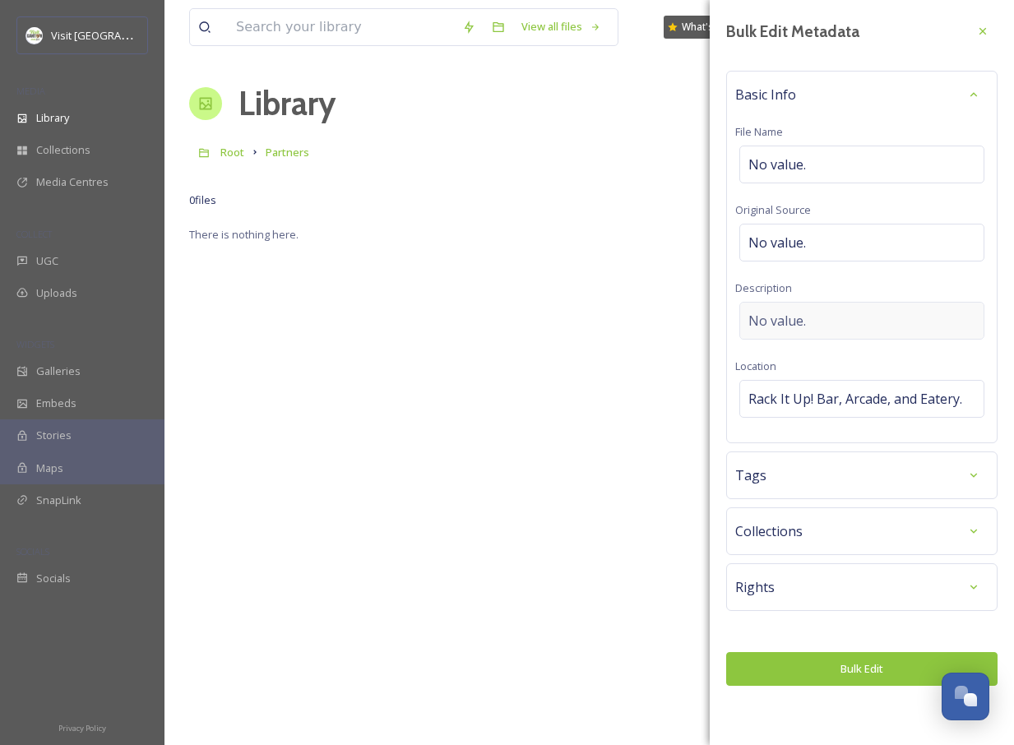
click at [821, 318] on div "No value." at bounding box center [861, 321] width 245 height 38
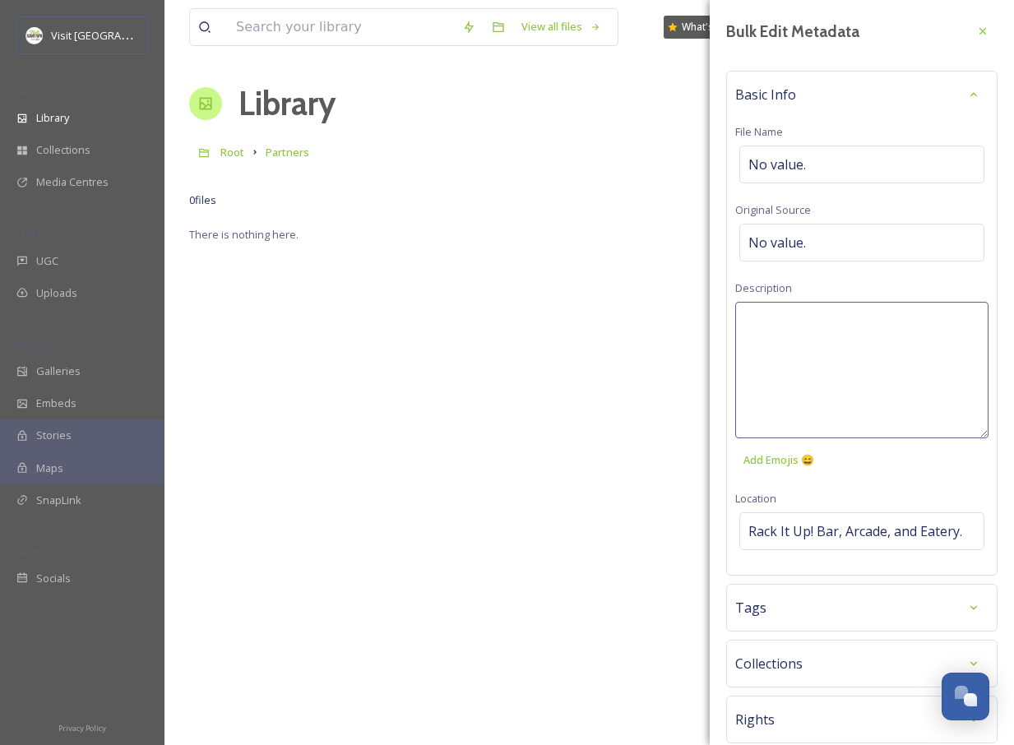
click at [833, 341] on textarea at bounding box center [861, 370] width 253 height 137
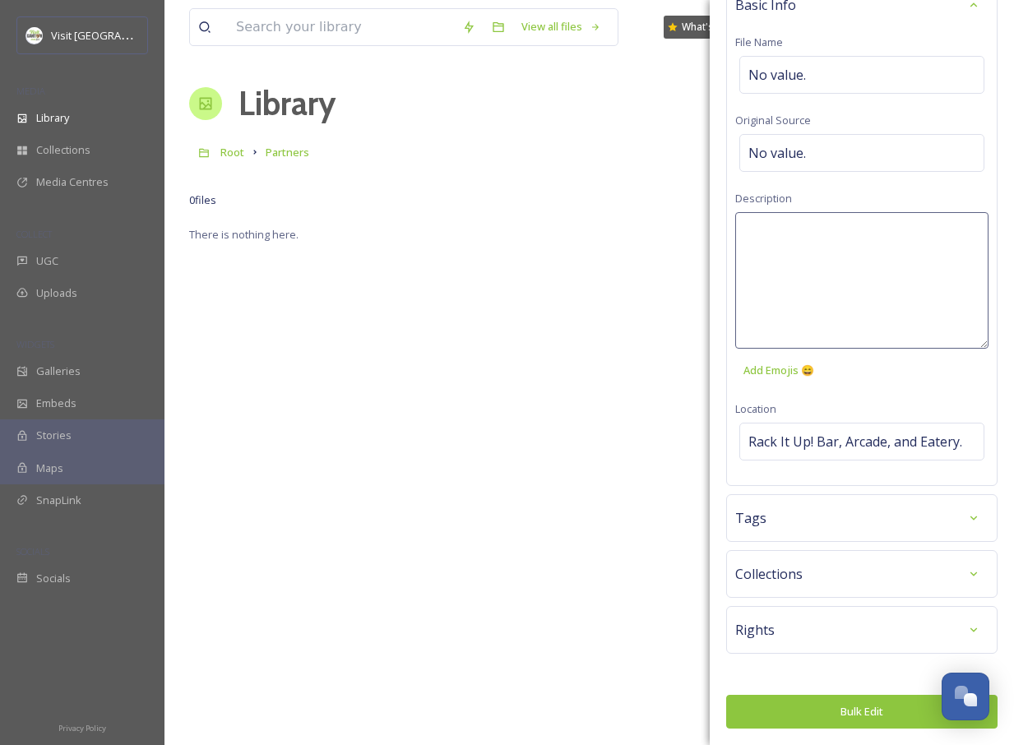
scroll to position [105, 0]
click at [807, 138] on div "Basic Info File Name No value. Original Source No value. Description Add Emojis…" at bounding box center [861, 233] width 271 height 505
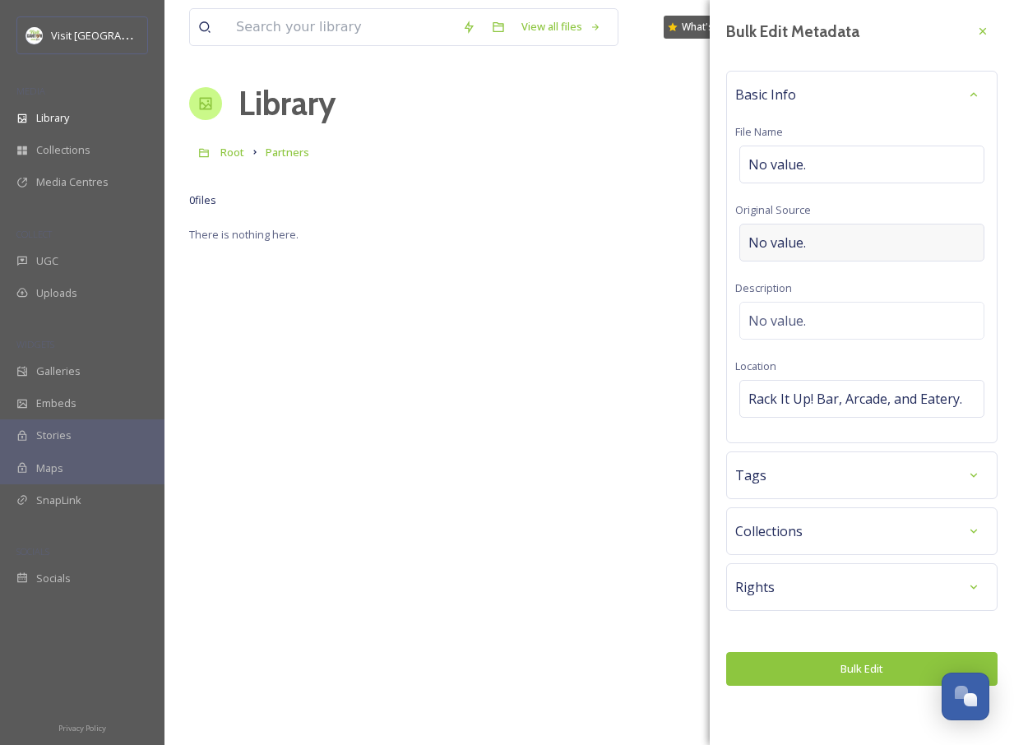
click at [809, 248] on div "No value." at bounding box center [861, 243] width 245 height 38
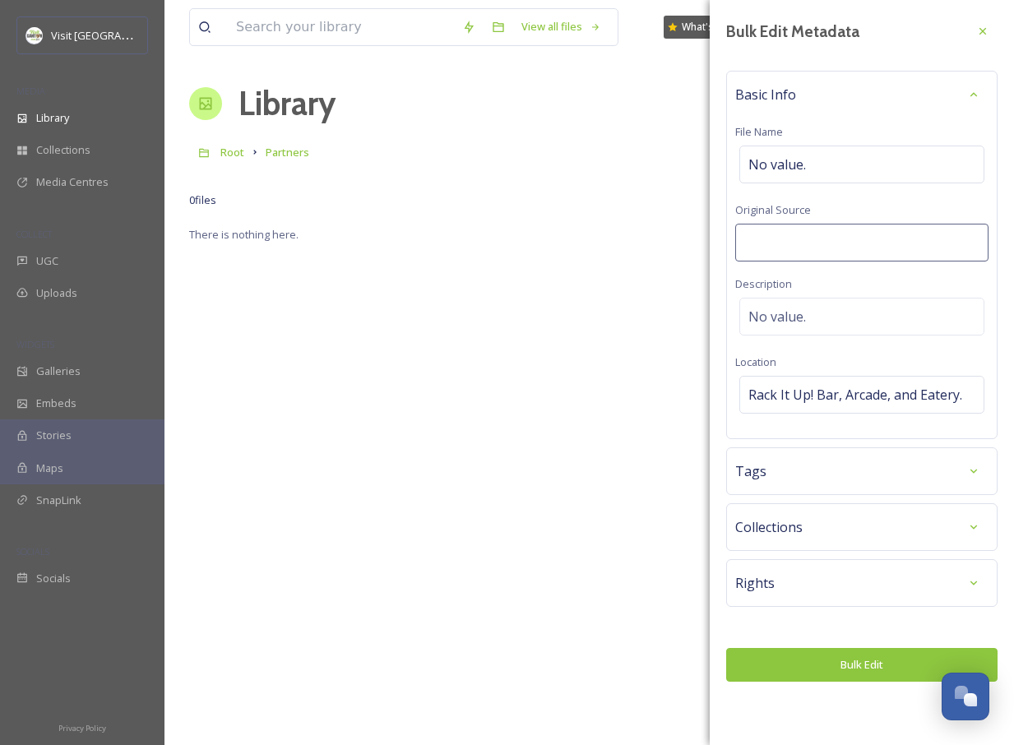
click at [806, 210] on span "Original Source" at bounding box center [773, 209] width 76 height 15
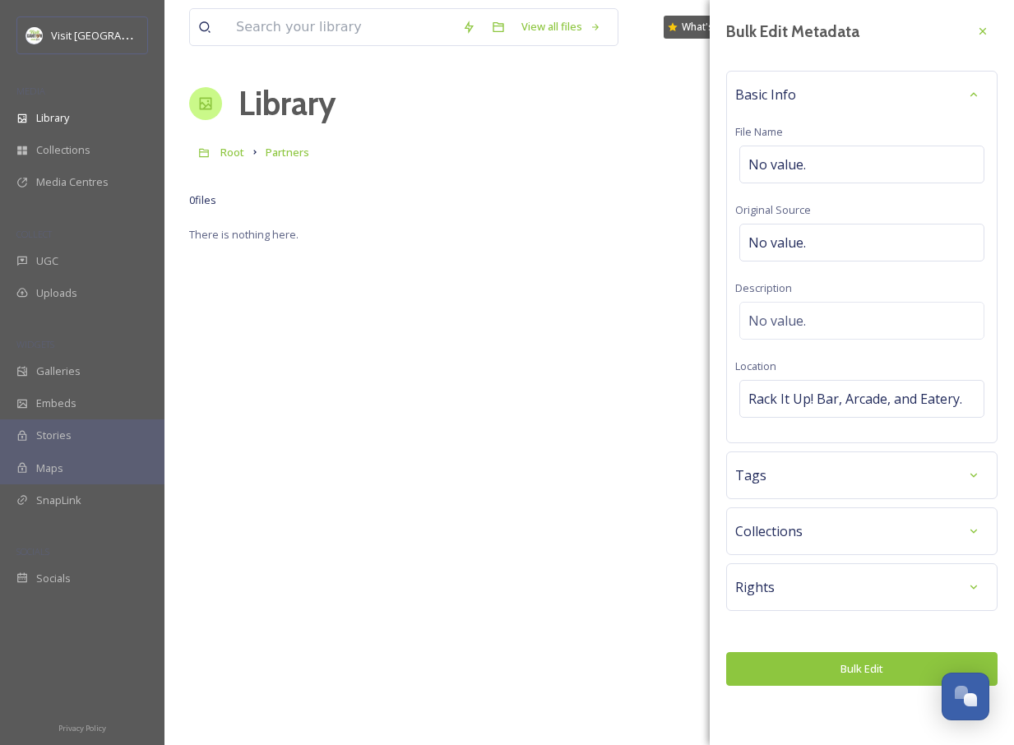
click at [800, 477] on div "Tags" at bounding box center [861, 476] width 253 height 30
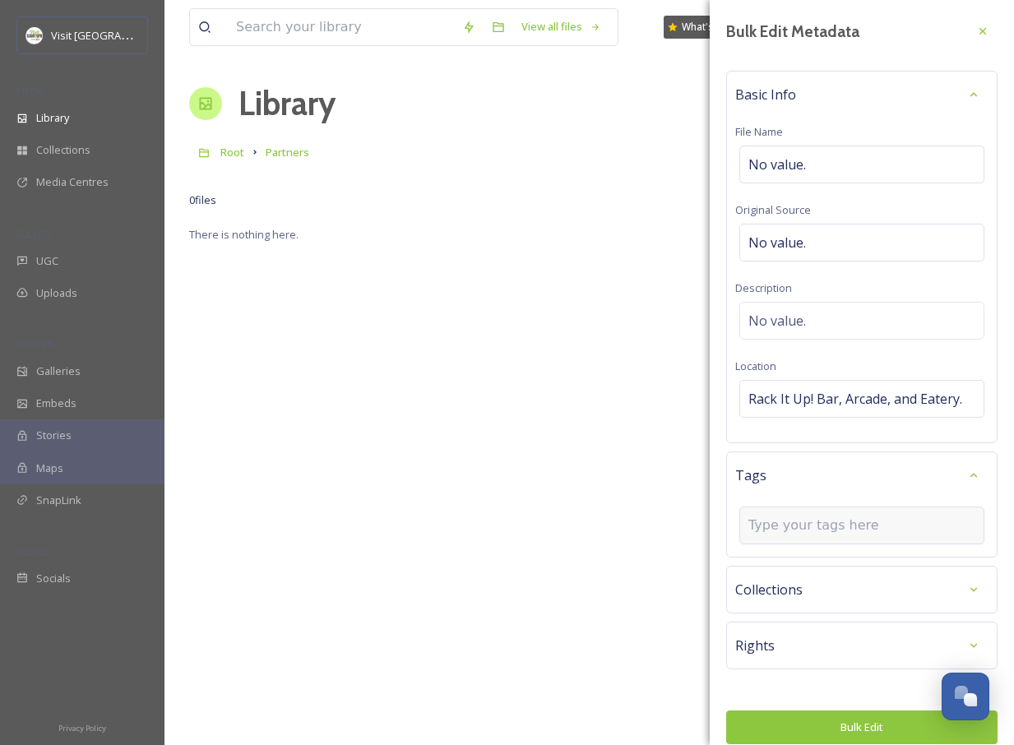
click at [817, 529] on div at bounding box center [861, 526] width 245 height 38
click at [818, 535] on input at bounding box center [831, 526] width 165 height 20
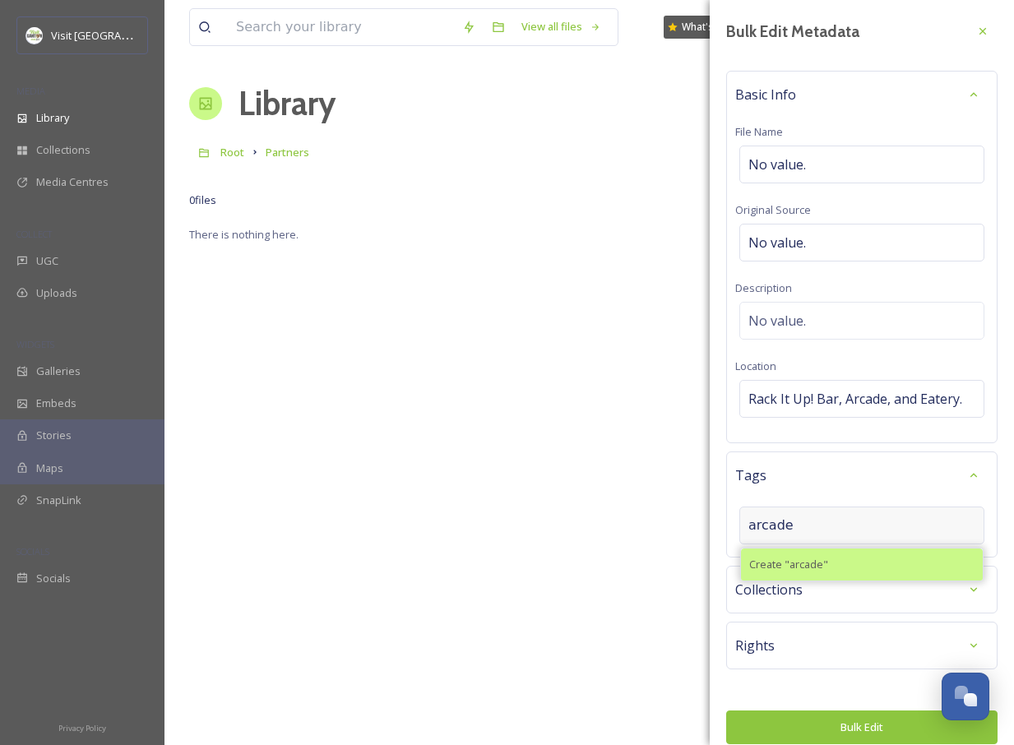
type input "arcade"
click at [808, 572] on span "Create " arcade "" at bounding box center [788, 565] width 79 height 16
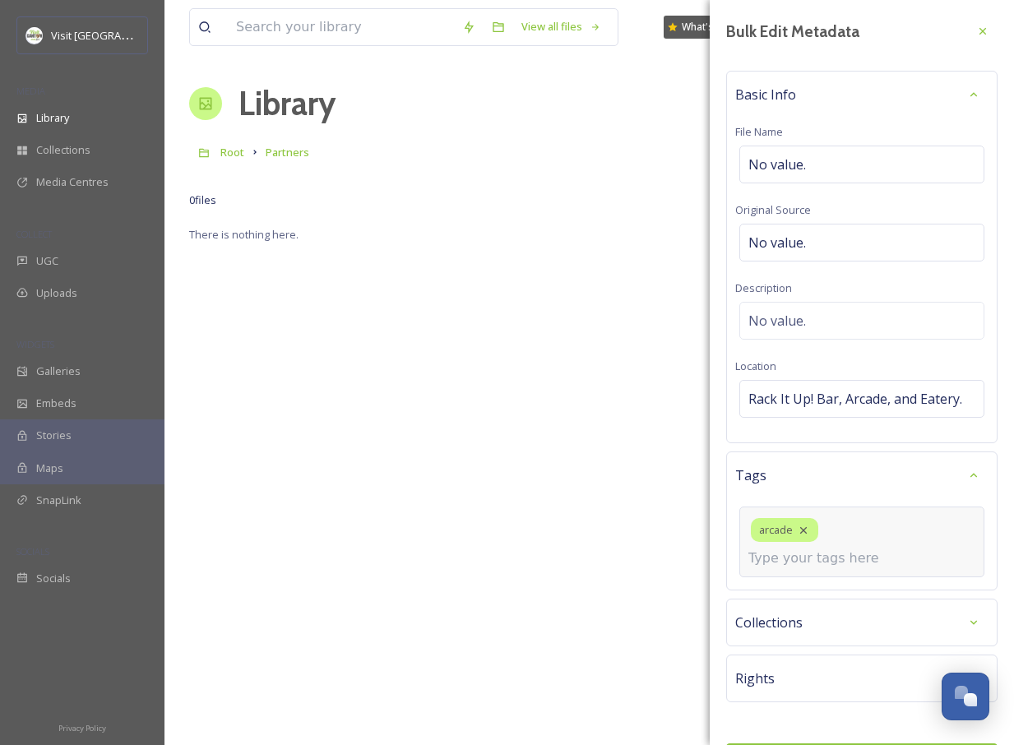
click at [860, 568] on input at bounding box center [831, 559] width 165 height 20
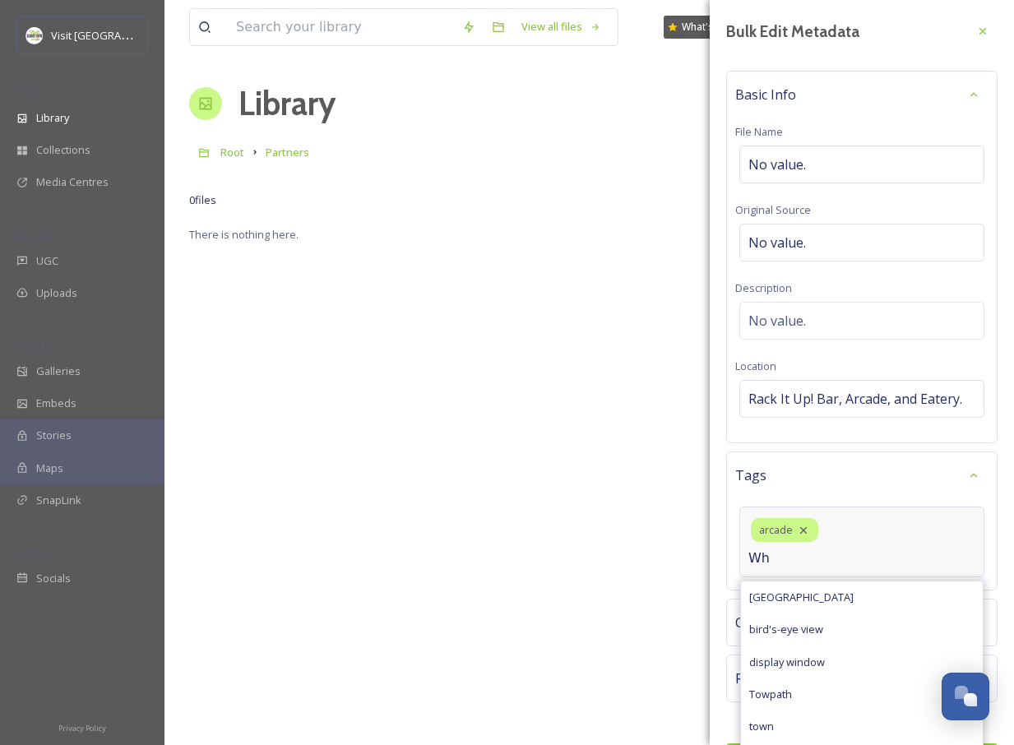
type input "W"
type input "retro"
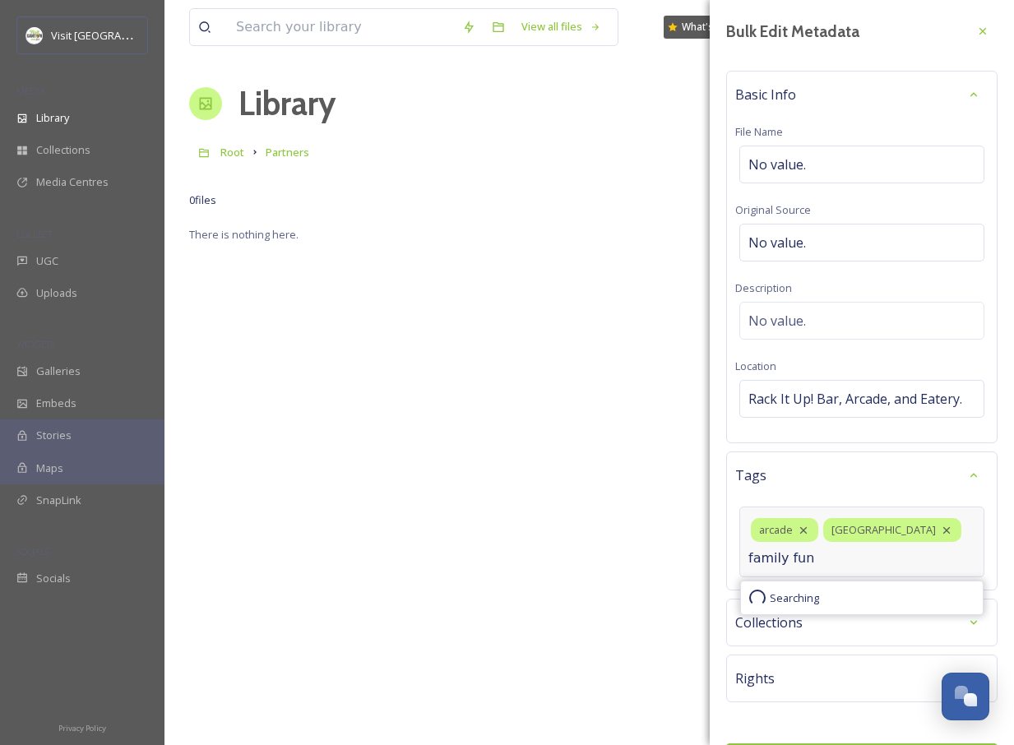
type input "family fun"
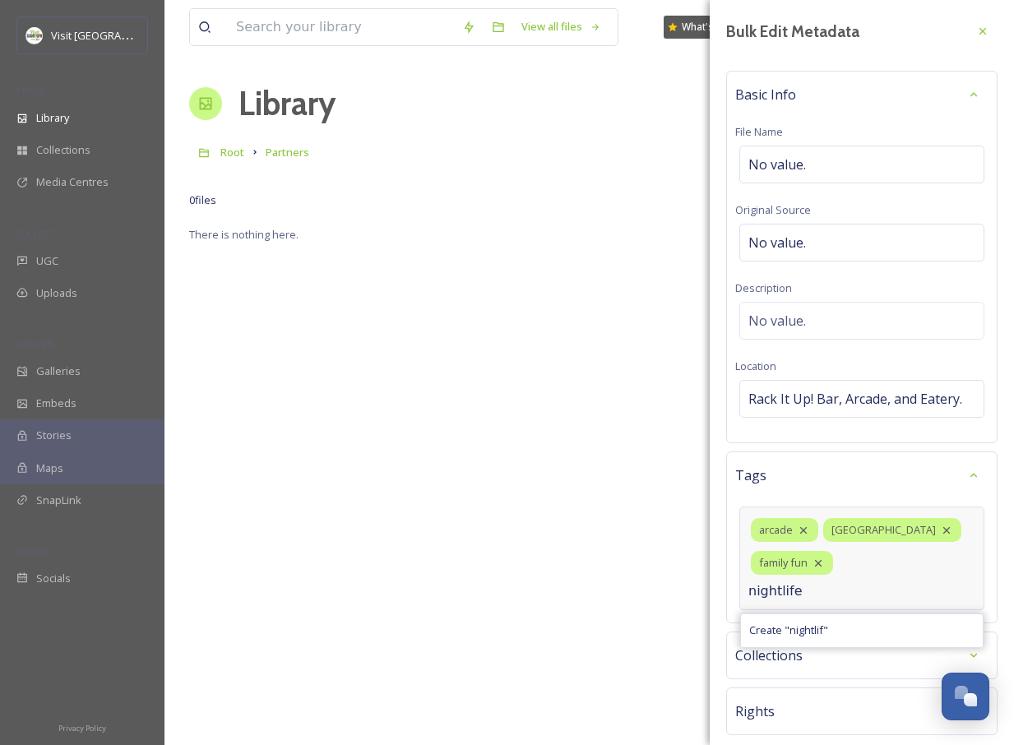
type input "nightlife"
type input "bar"
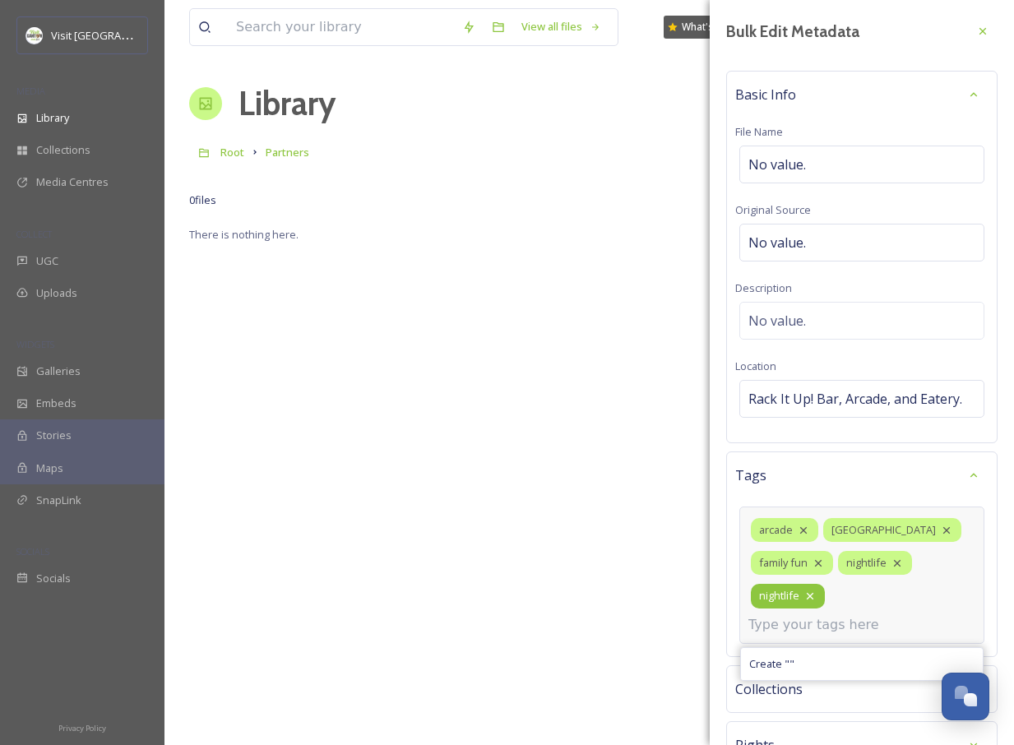
click at [812, 603] on icon at bounding box center [810, 596] width 13 height 13
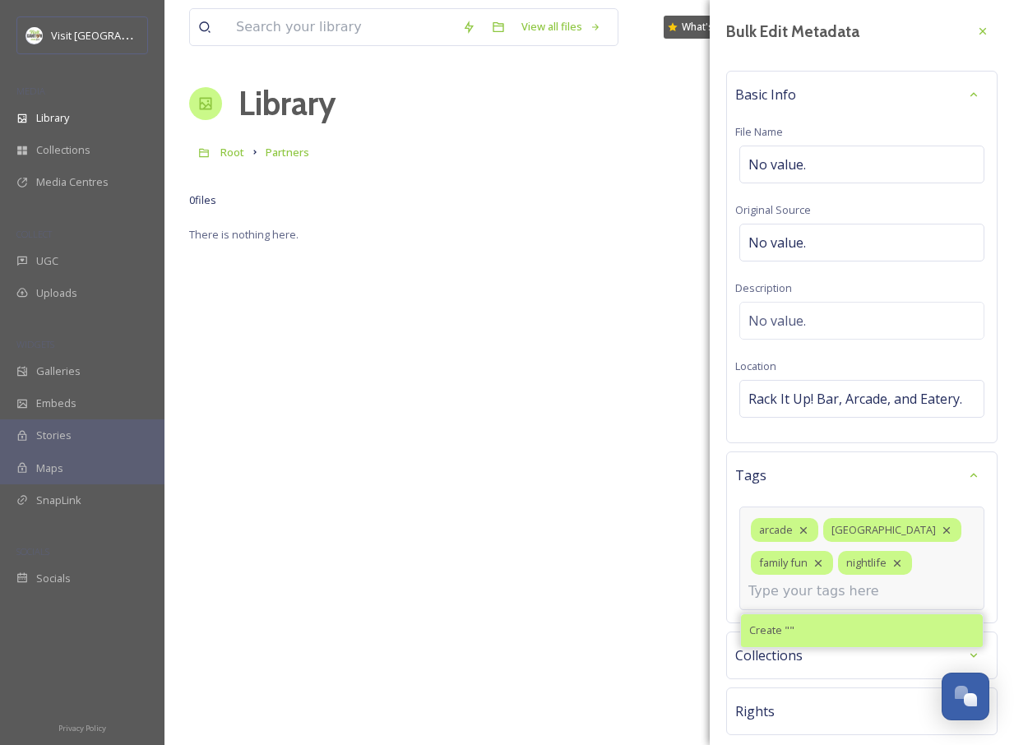
click at [772, 638] on span "Create " "" at bounding box center [771, 631] width 45 height 16
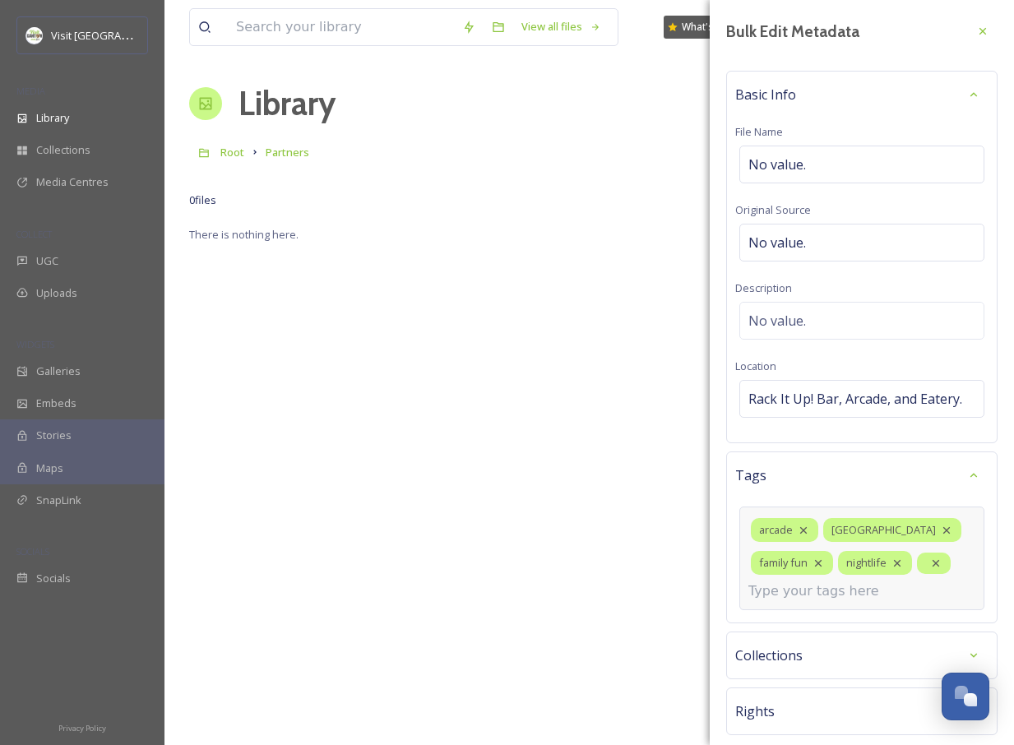
click at [795, 610] on div "arcade [GEOGRAPHIC_DATA] family fun nightlife" at bounding box center [861, 559] width 245 height 104
click at [935, 570] on icon at bounding box center [935, 563] width 13 height 13
click at [898, 608] on div "arcade [GEOGRAPHIC_DATA] family fun nightlife" at bounding box center [861, 559] width 245 height 104
click at [876, 601] on input at bounding box center [831, 592] width 165 height 20
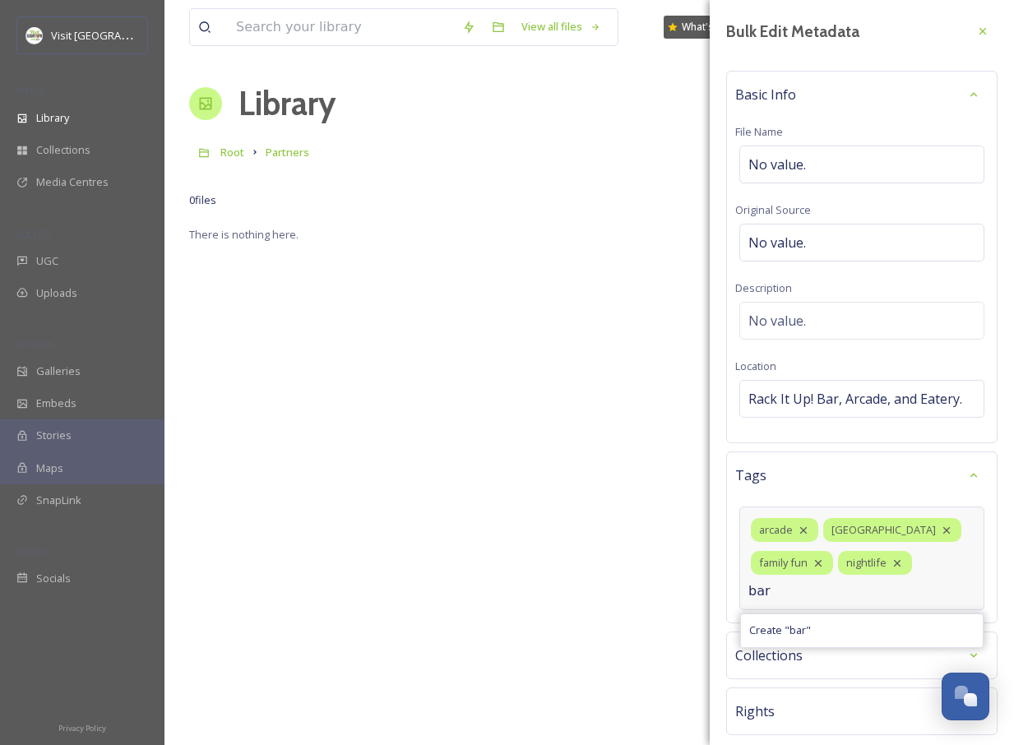
type input "bar"
type input "pool table"
type input "r"
type input "v"
type input "m"
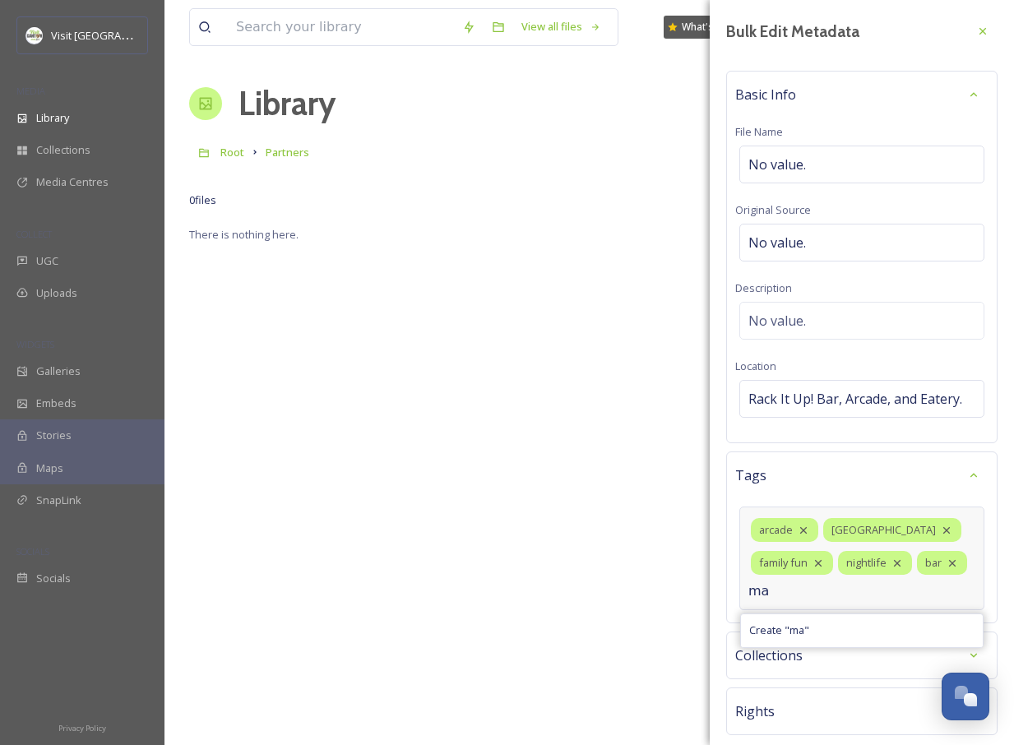
type input "m"
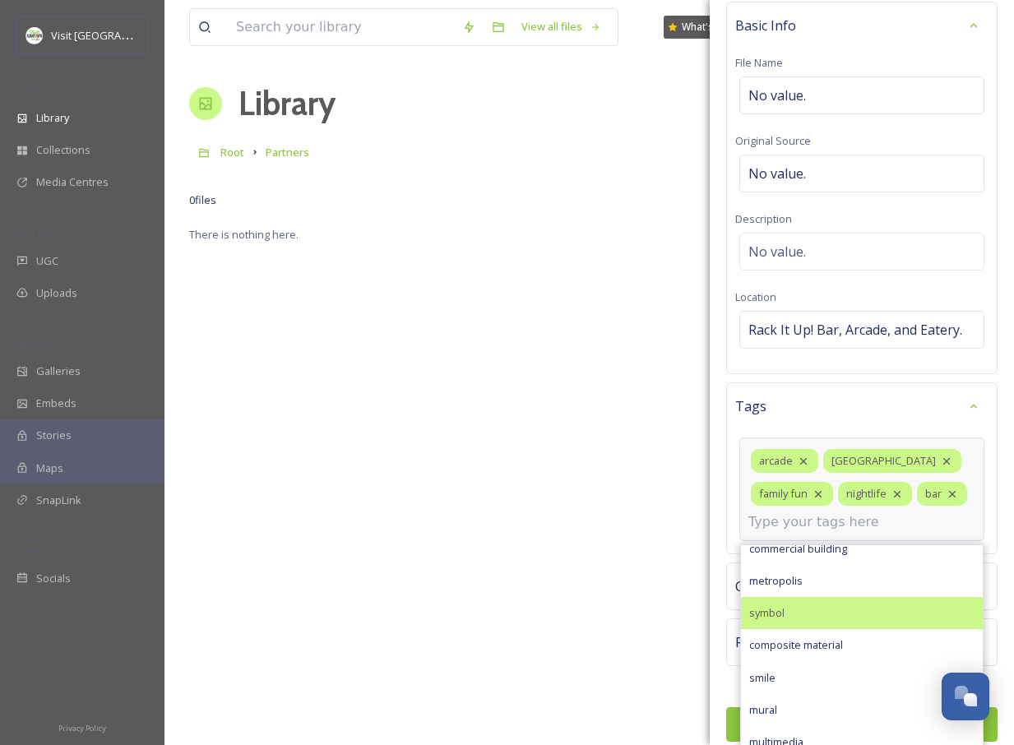
scroll to position [145, 0]
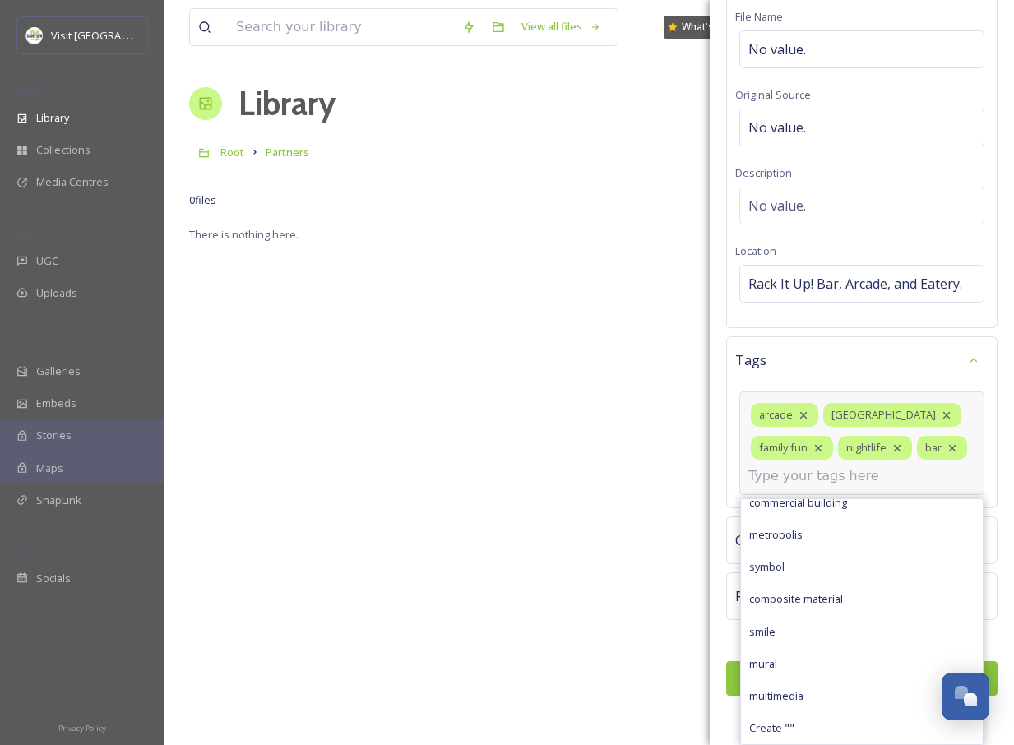
click at [819, 480] on input at bounding box center [831, 476] width 165 height 20
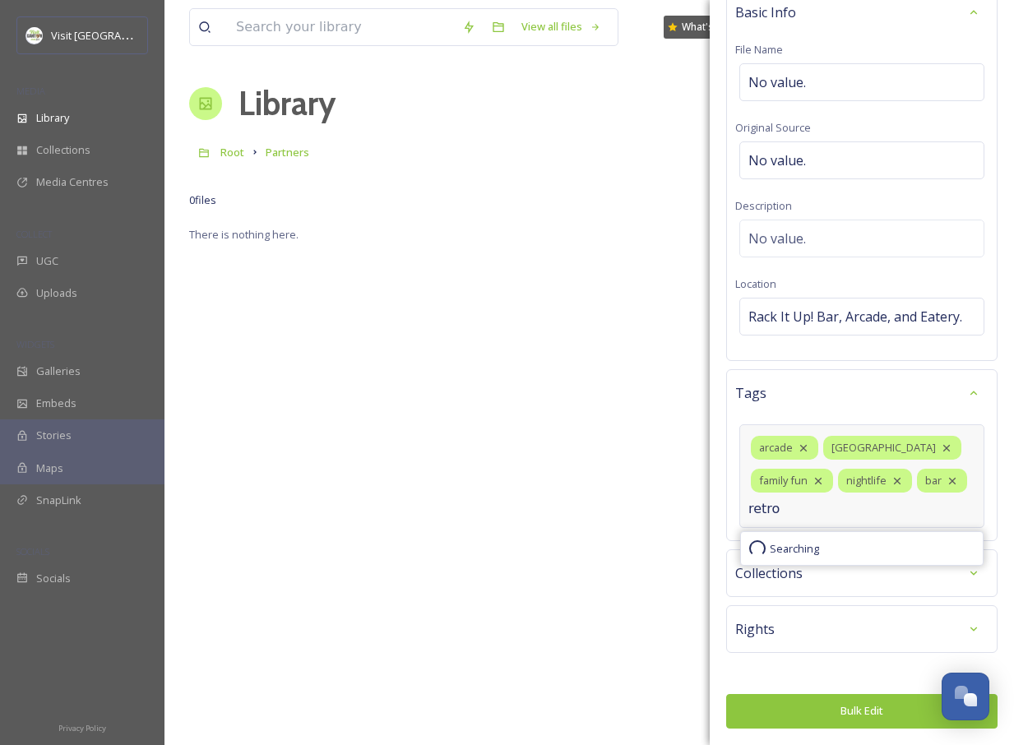
scroll to position [111, 0]
type input "retro"
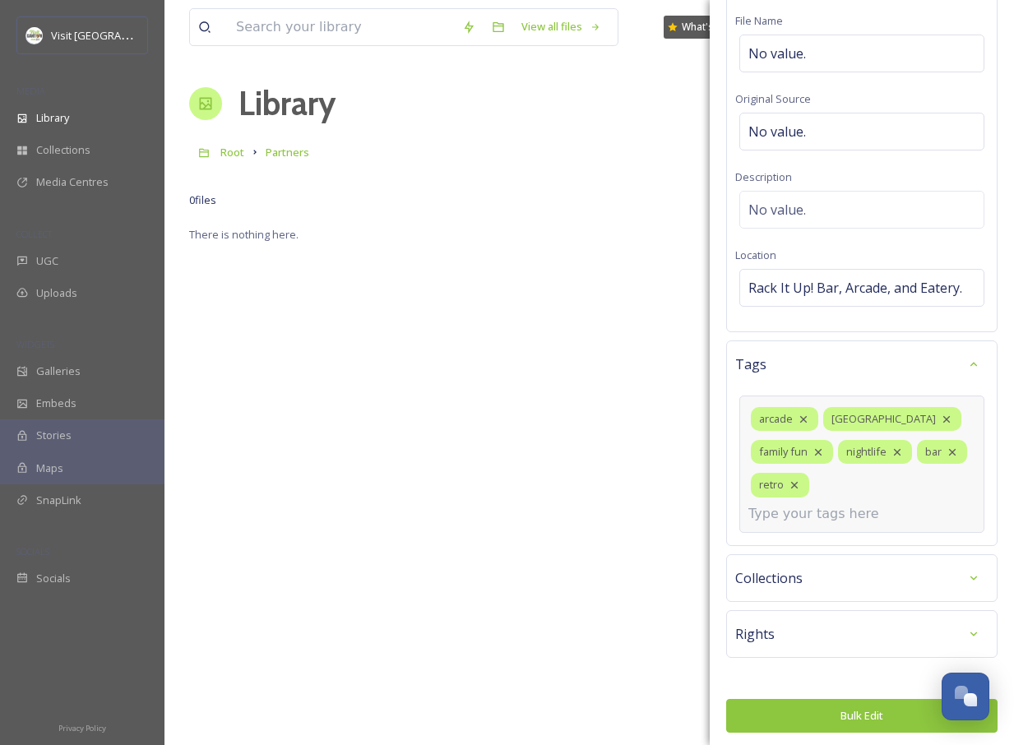
scroll to position [135, 0]
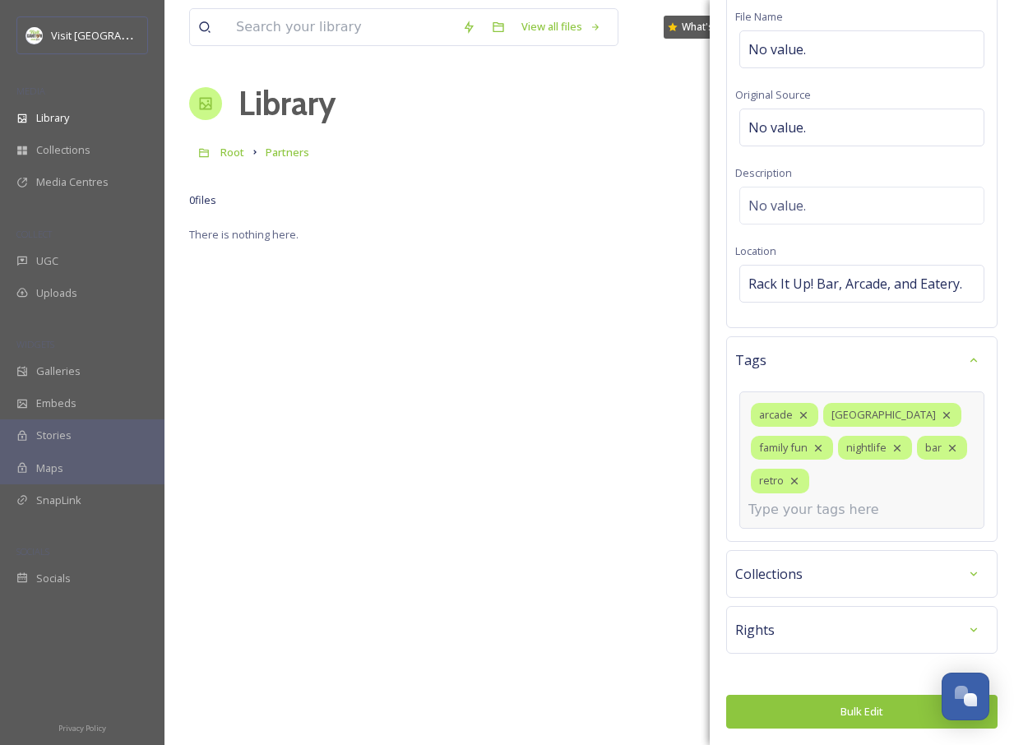
type input "m"
type input "l"
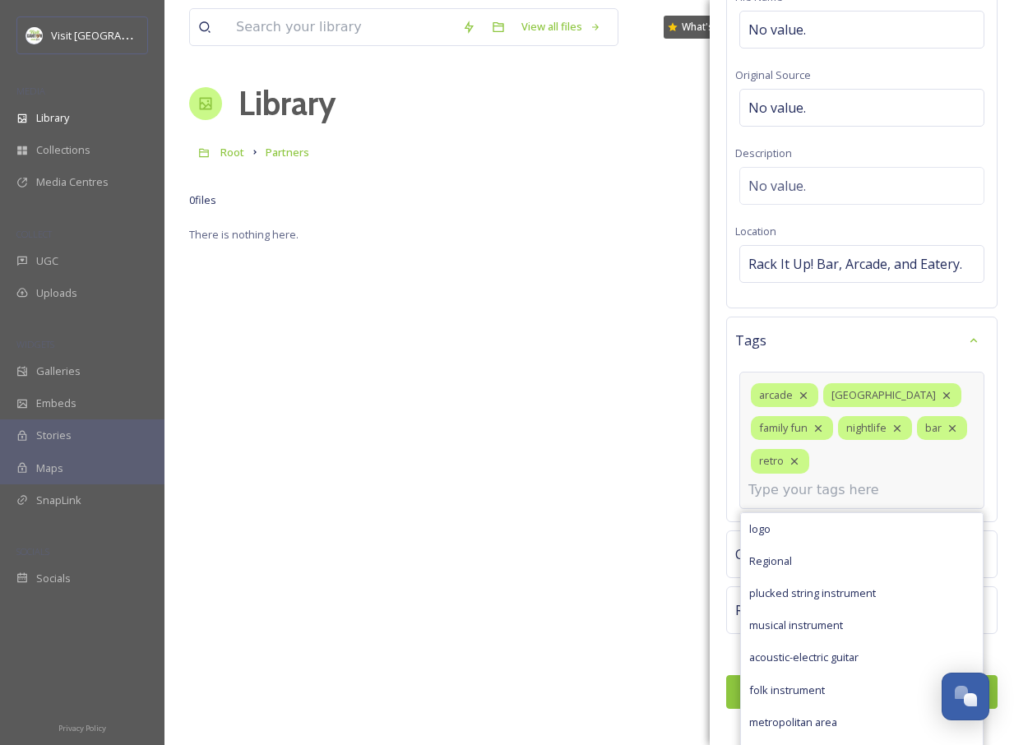
scroll to position [169, 0]
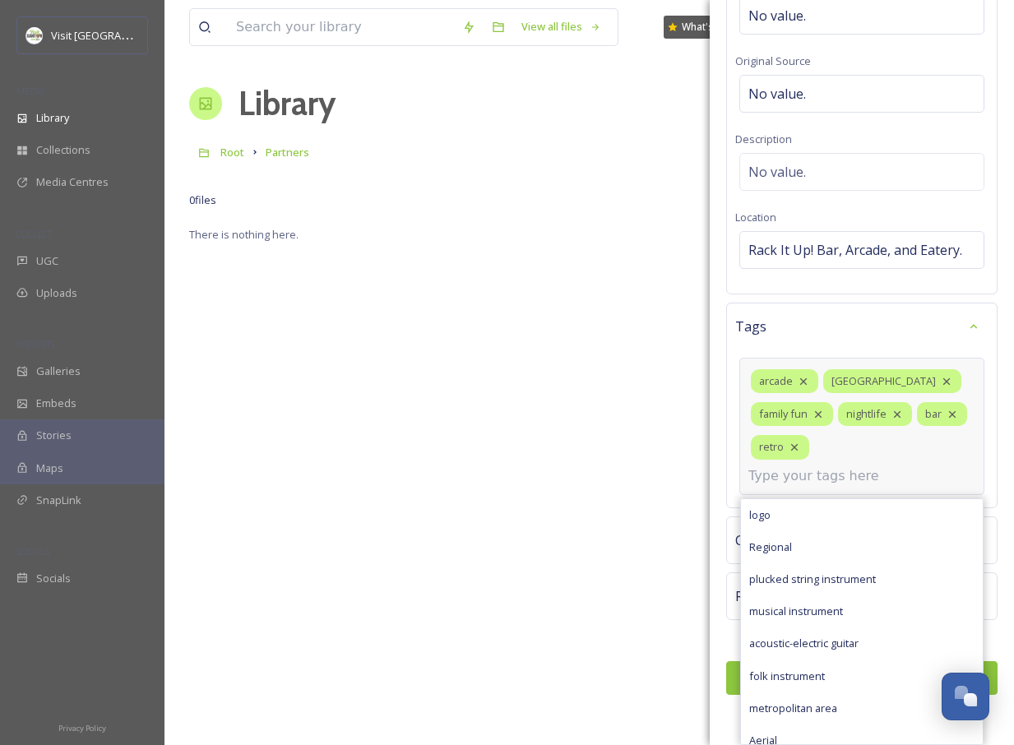
click at [767, 485] on input at bounding box center [831, 476] width 165 height 20
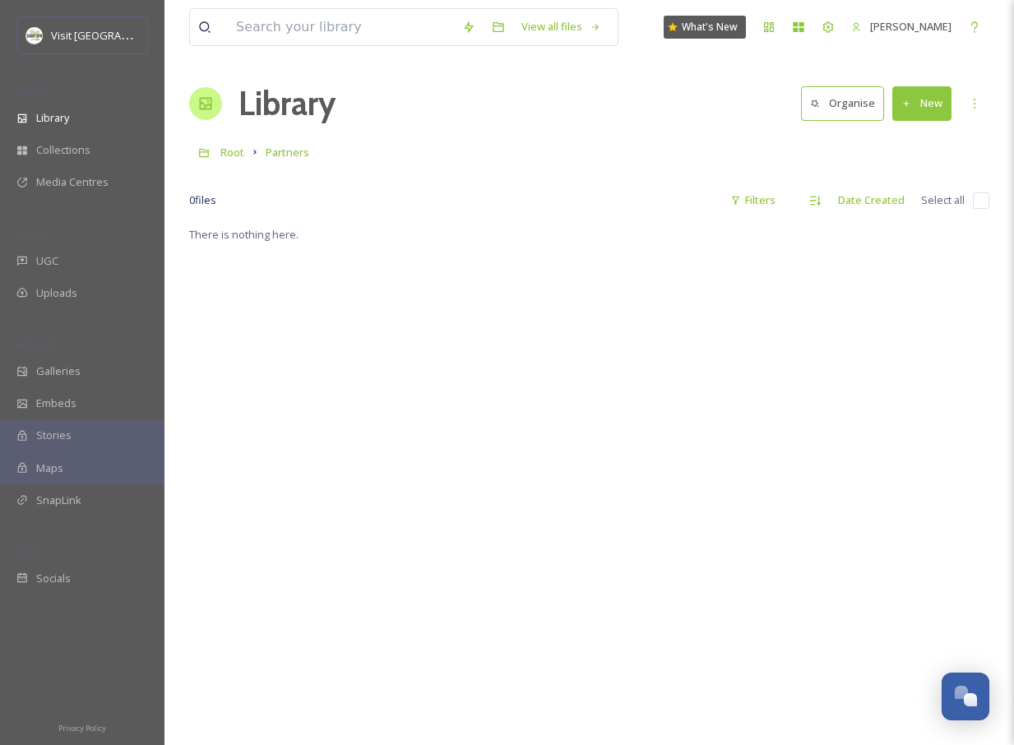
click at [654, 486] on div "There is nothing here." at bounding box center [589, 597] width 800 height 745
click at [925, 95] on button "New" at bounding box center [921, 103] width 59 height 34
click at [920, 141] on span "File Upload" at bounding box center [915, 142] width 54 height 16
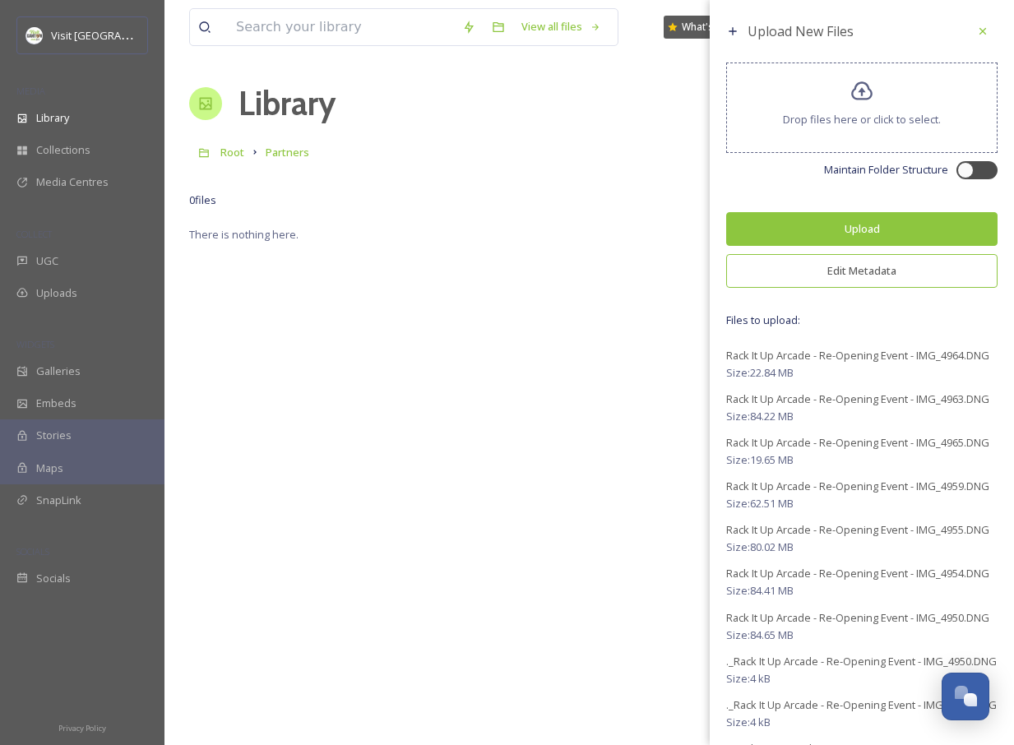
click at [981, 166] on div at bounding box center [985, 170] width 8 height 8
checkbox input "true"
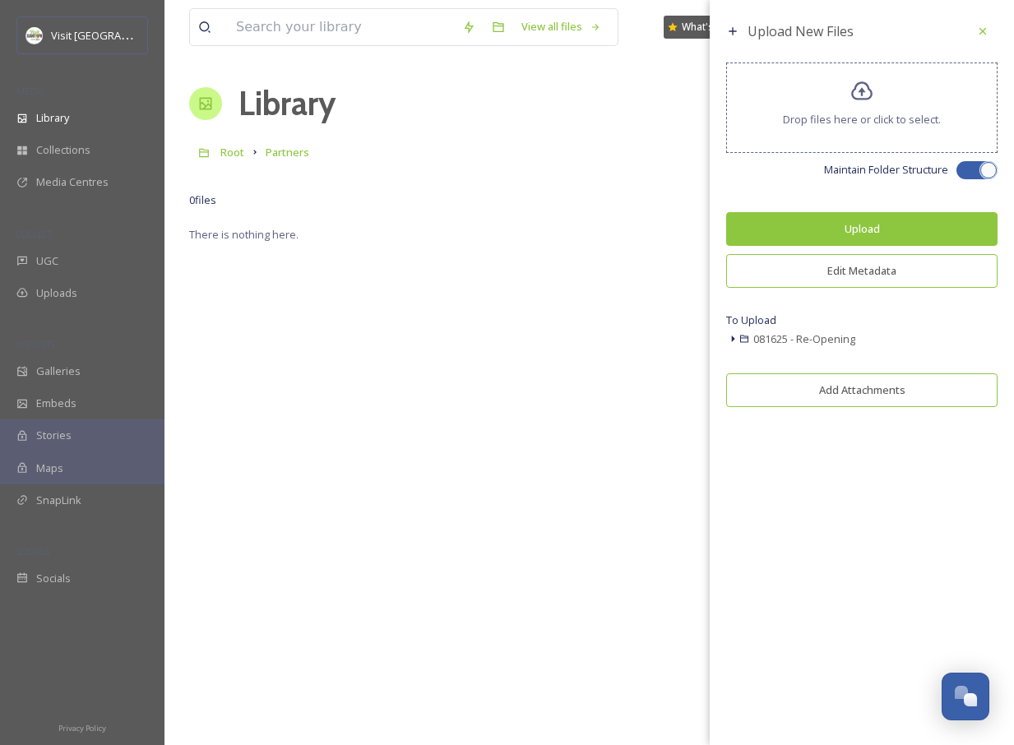
click at [874, 269] on button "Edit Metadata" at bounding box center [861, 271] width 271 height 34
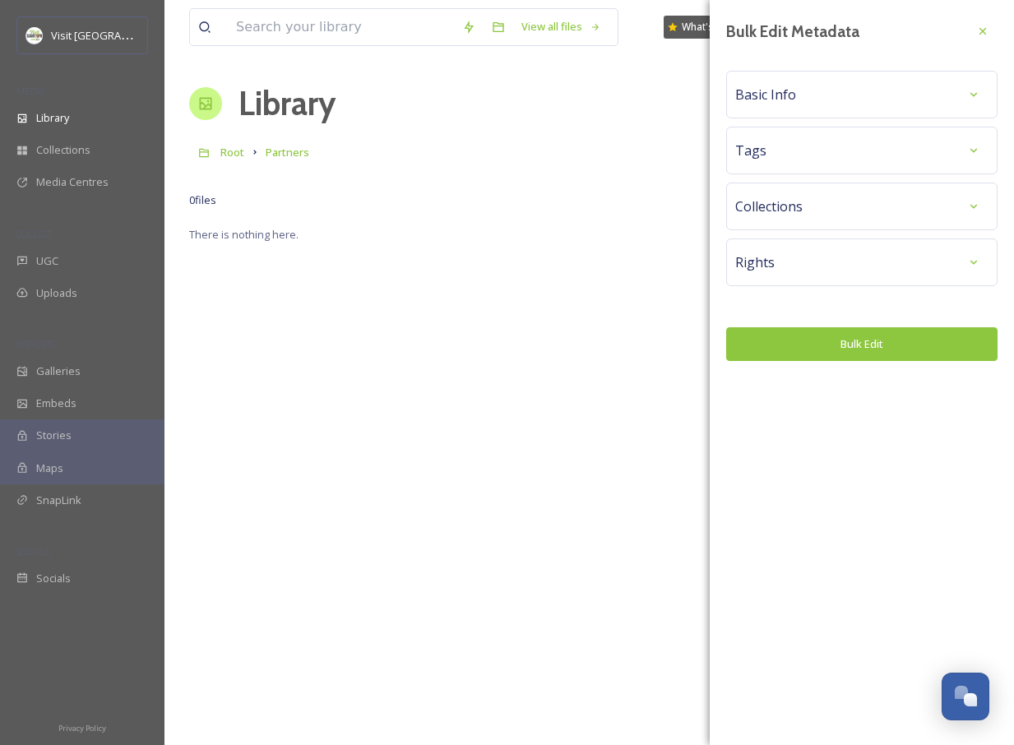
click at [815, 146] on div "Tags" at bounding box center [861, 151] width 253 height 30
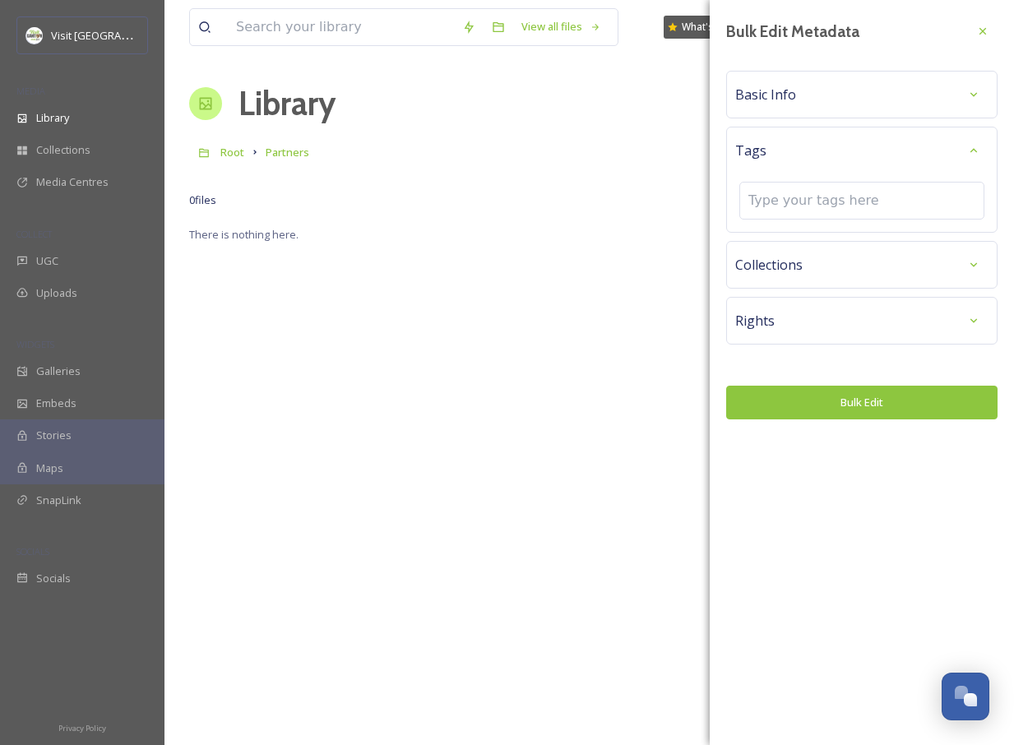
click at [813, 132] on div "Tags" at bounding box center [861, 180] width 271 height 106
click at [808, 203] on div "No tags" at bounding box center [861, 201] width 245 height 38
click at [802, 155] on div "Tags" at bounding box center [861, 151] width 253 height 30
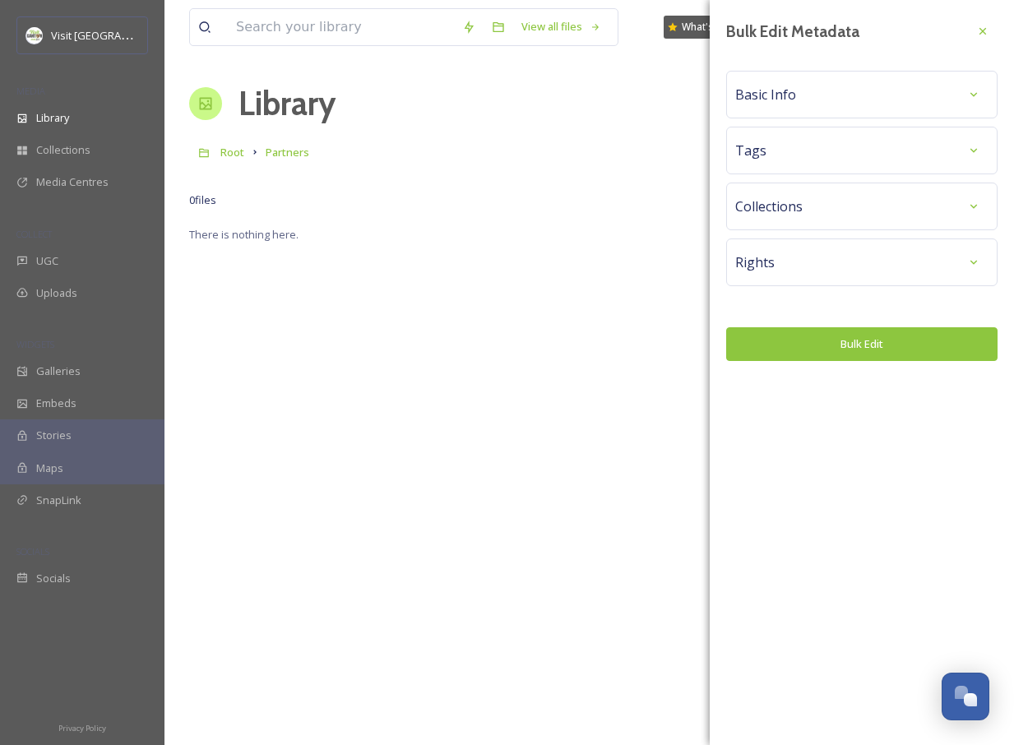
click at [782, 151] on div "Tags" at bounding box center [861, 151] width 253 height 30
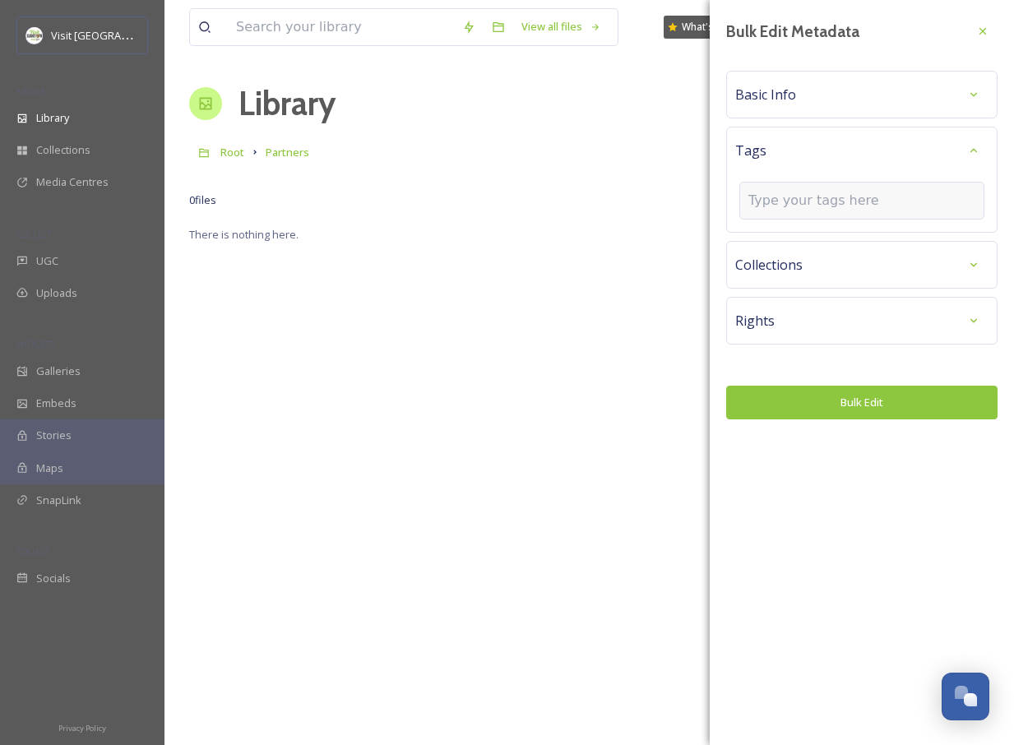
click at [782, 188] on div at bounding box center [861, 201] width 245 height 38
click at [782, 200] on input at bounding box center [831, 201] width 165 height 20
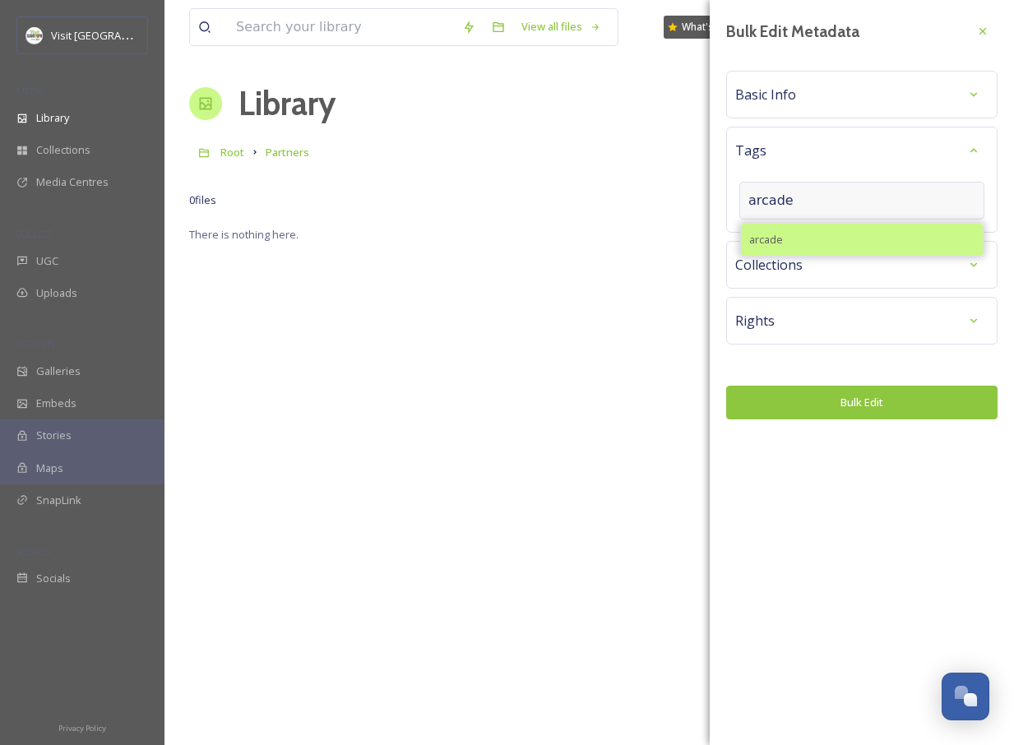
type input "arcade"
click at [800, 248] on div "arcade" at bounding box center [862, 240] width 242 height 32
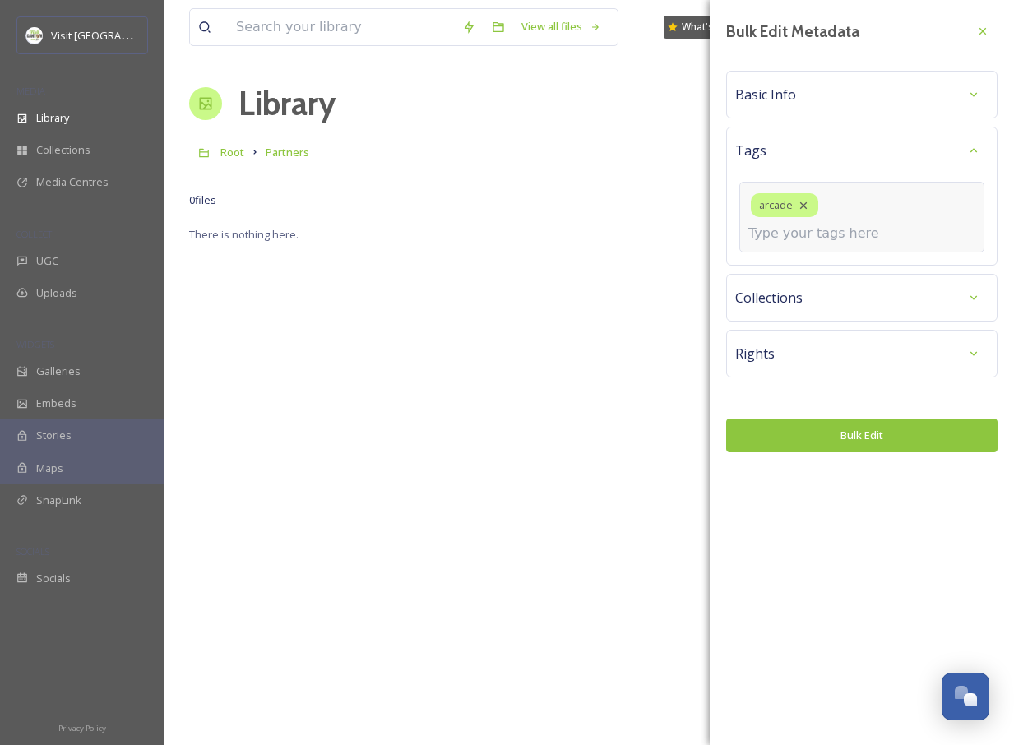
click at [827, 219] on div "arcade" at bounding box center [861, 217] width 245 height 71
type input "retro"
type input "bar"
type input "d"
type input "nightlife"
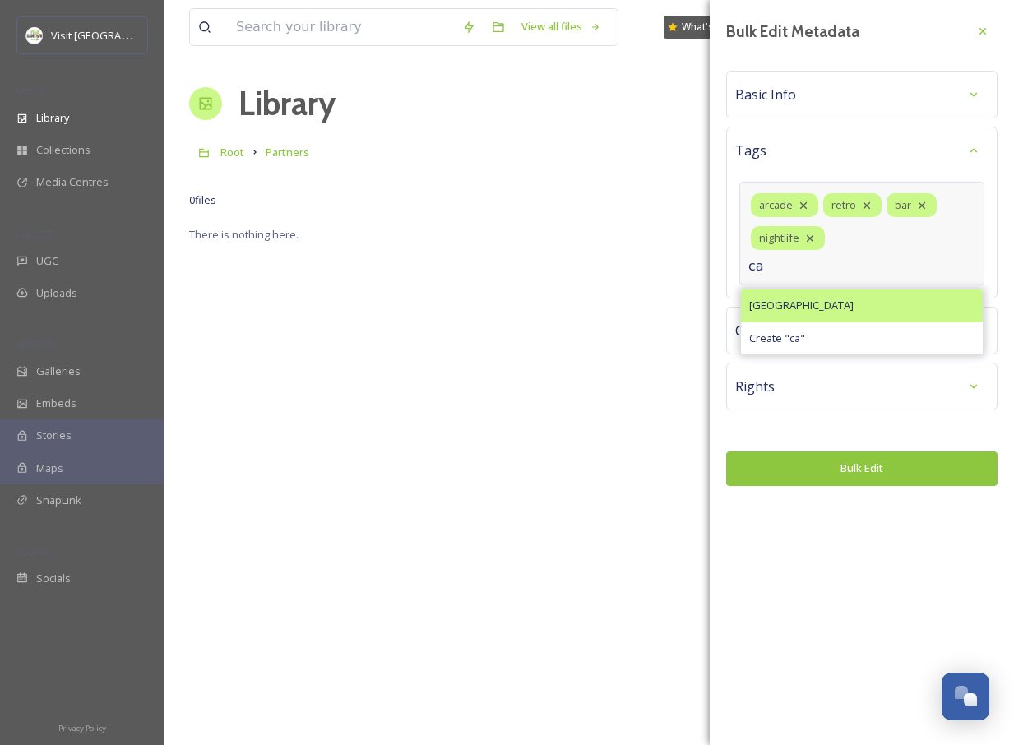
type input "c"
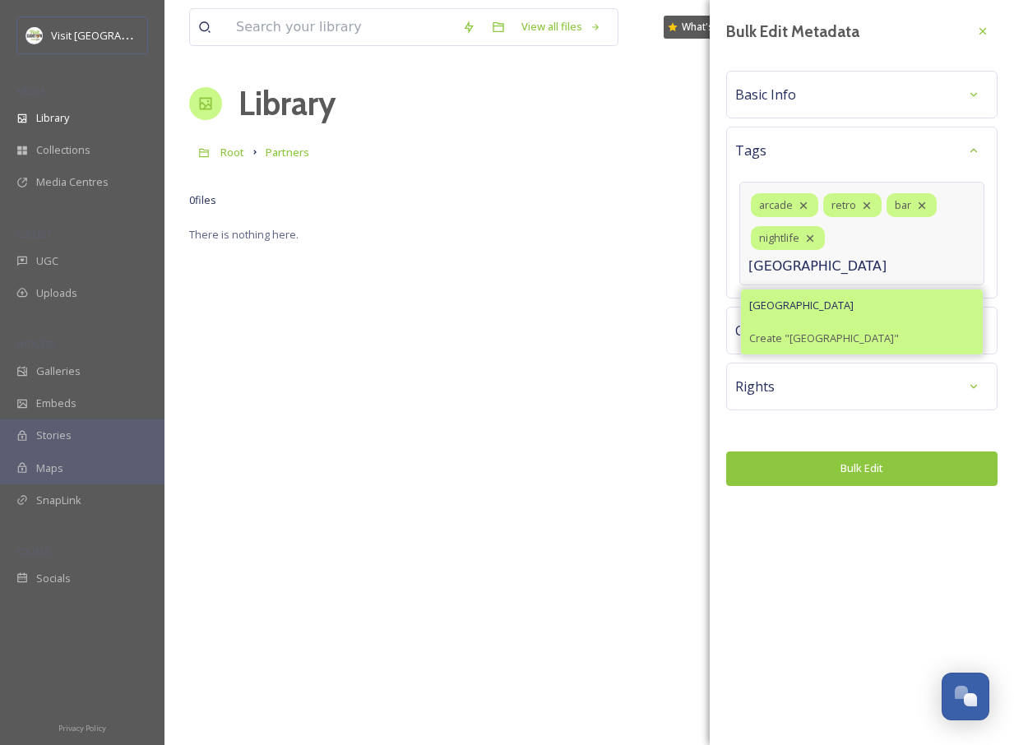
type input "[GEOGRAPHIC_DATA]"
click at [813, 331] on span "Create " Canton "" at bounding box center [824, 339] width 150 height 16
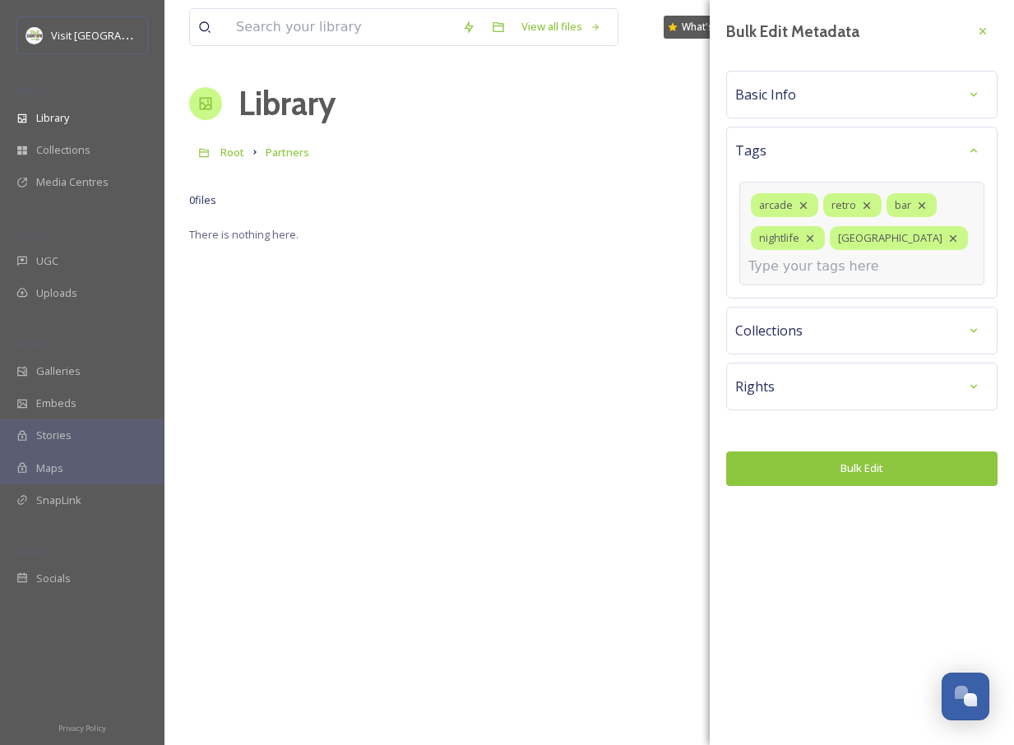
click at [904, 245] on div "arcade retro bar nightlife Canton" at bounding box center [861, 234] width 245 height 104
click at [911, 262] on div "arcade retro bar nightlife Canton" at bounding box center [861, 234] width 245 height 104
click at [832, 268] on input at bounding box center [831, 267] width 165 height 20
type input "P"
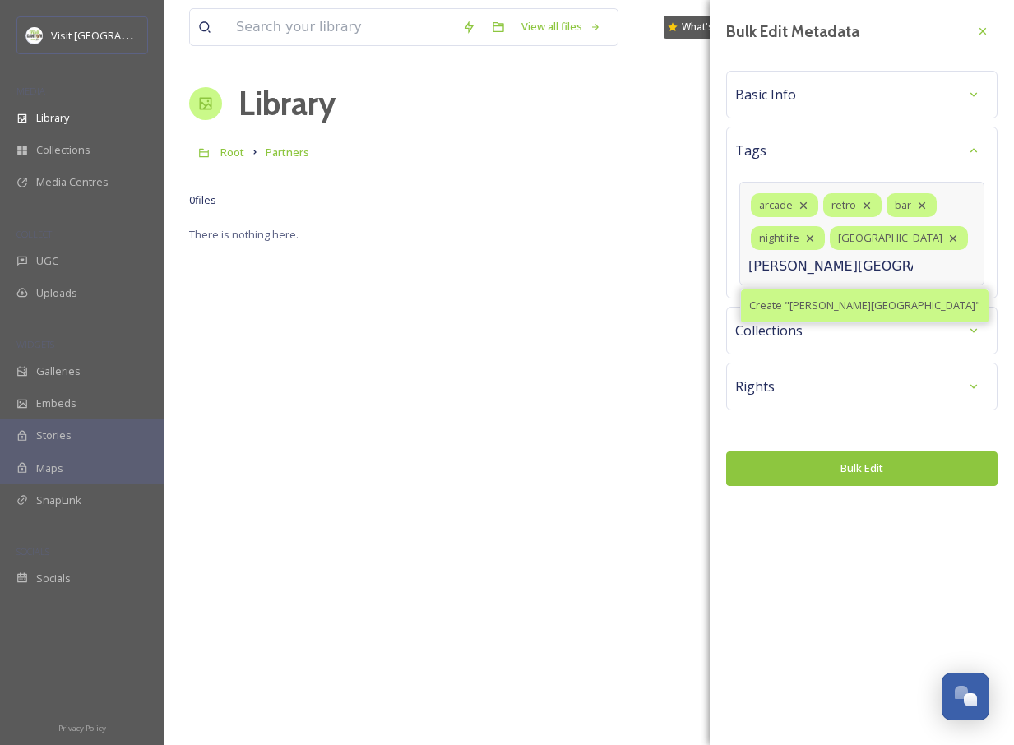
type input "[PERSON_NAME][GEOGRAPHIC_DATA]"
click at [831, 304] on span "Create " [PERSON_NAME][GEOGRAPHIC_DATA] "" at bounding box center [864, 306] width 231 height 16
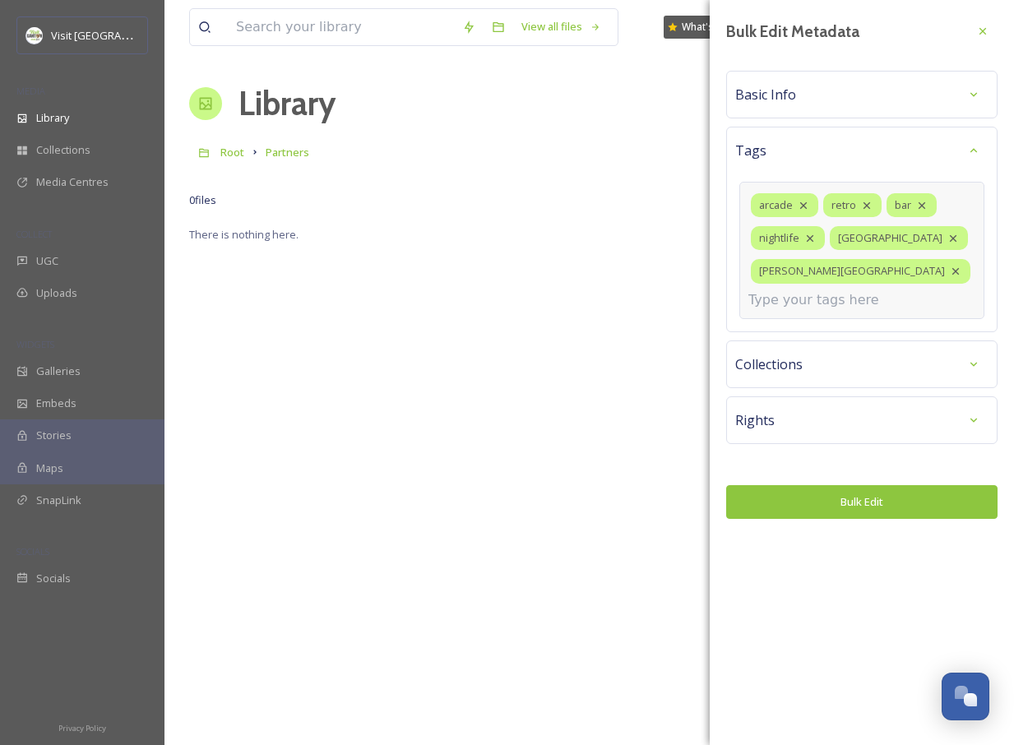
click at [868, 306] on input at bounding box center [831, 300] width 165 height 20
type input "W"
click at [856, 90] on div "Basic Info" at bounding box center [861, 95] width 253 height 30
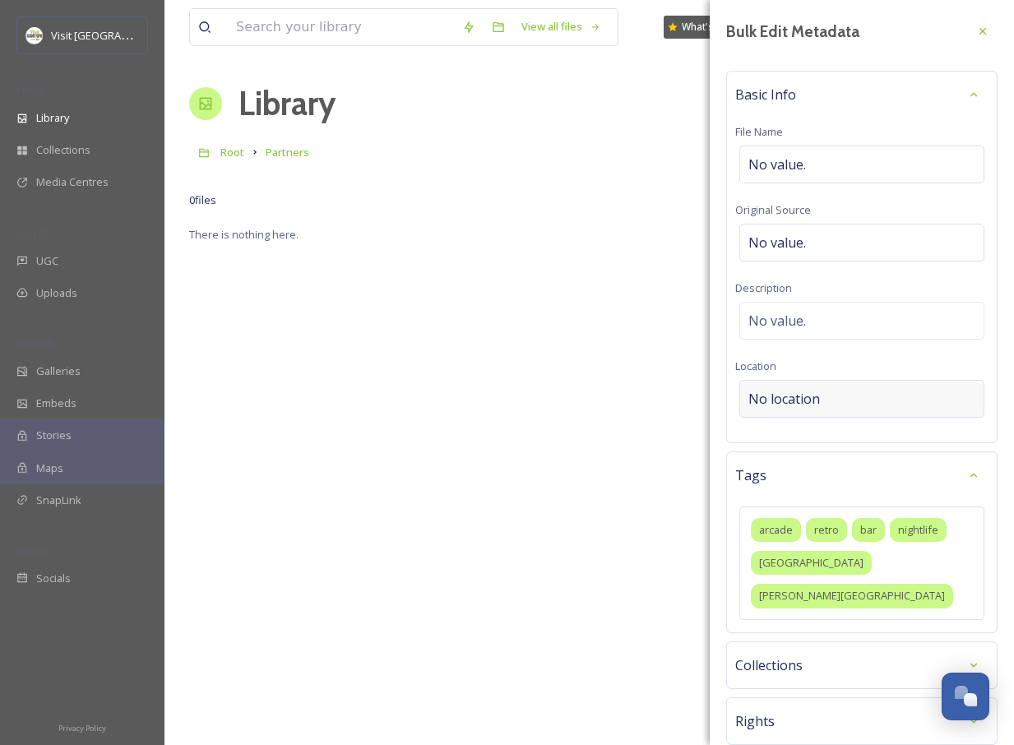
click at [808, 381] on div "No location" at bounding box center [861, 399] width 245 height 38
click at [805, 393] on input at bounding box center [861, 399] width 243 height 36
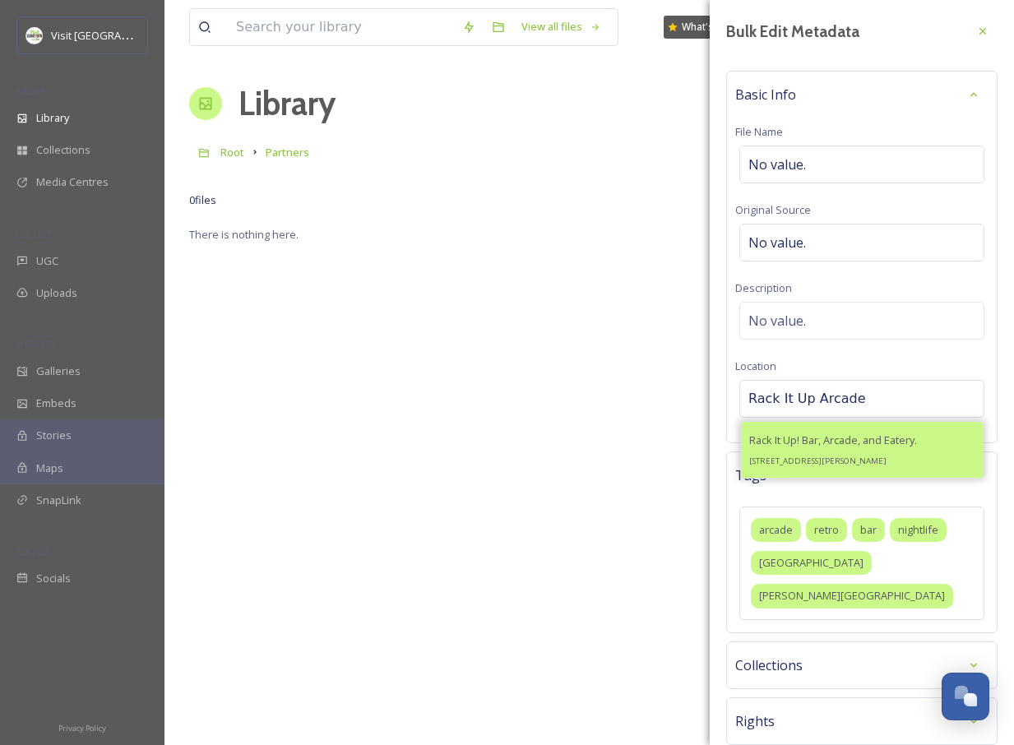
type input "Rack It Up Arcade"
click at [860, 450] on div "Rack It Up! Bar, Arcade, and Eatery. [STREET_ADDRESS][PERSON_NAME]" at bounding box center [833, 449] width 168 height 39
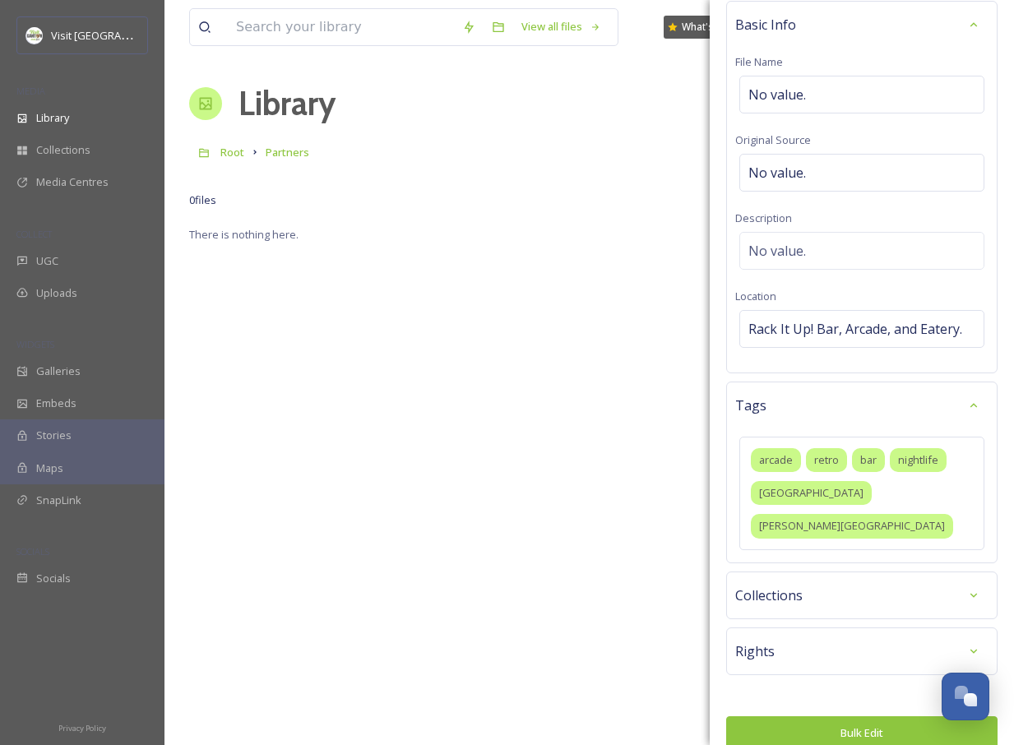
scroll to position [78, 0]
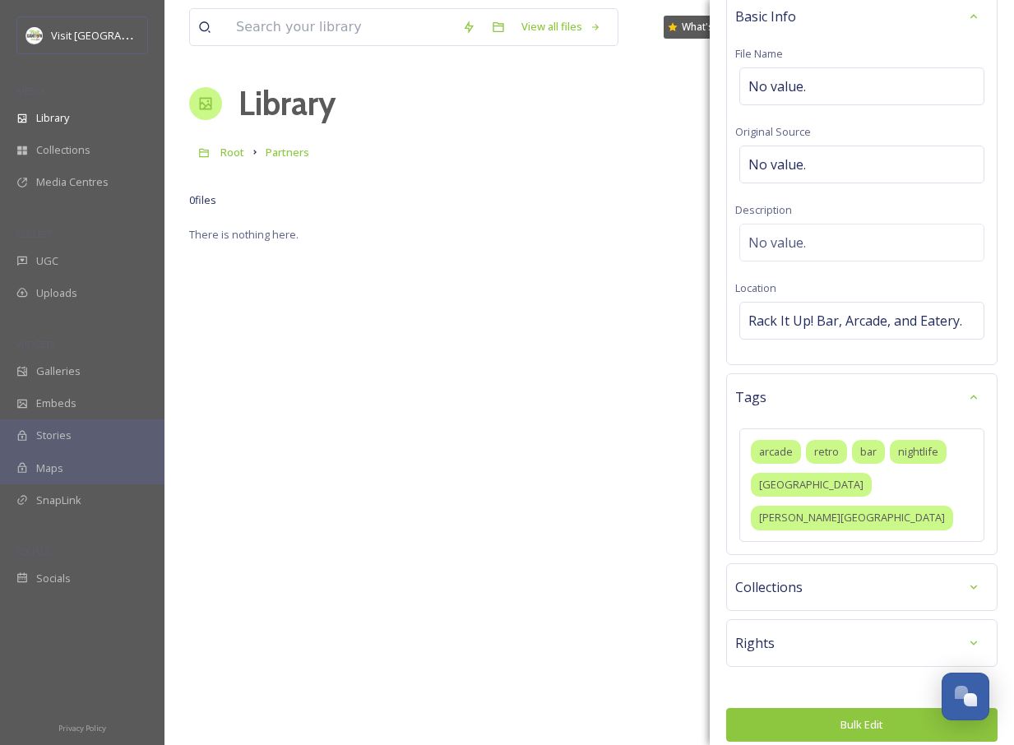
click at [841, 715] on button "Bulk Edit" at bounding box center [861, 725] width 271 height 34
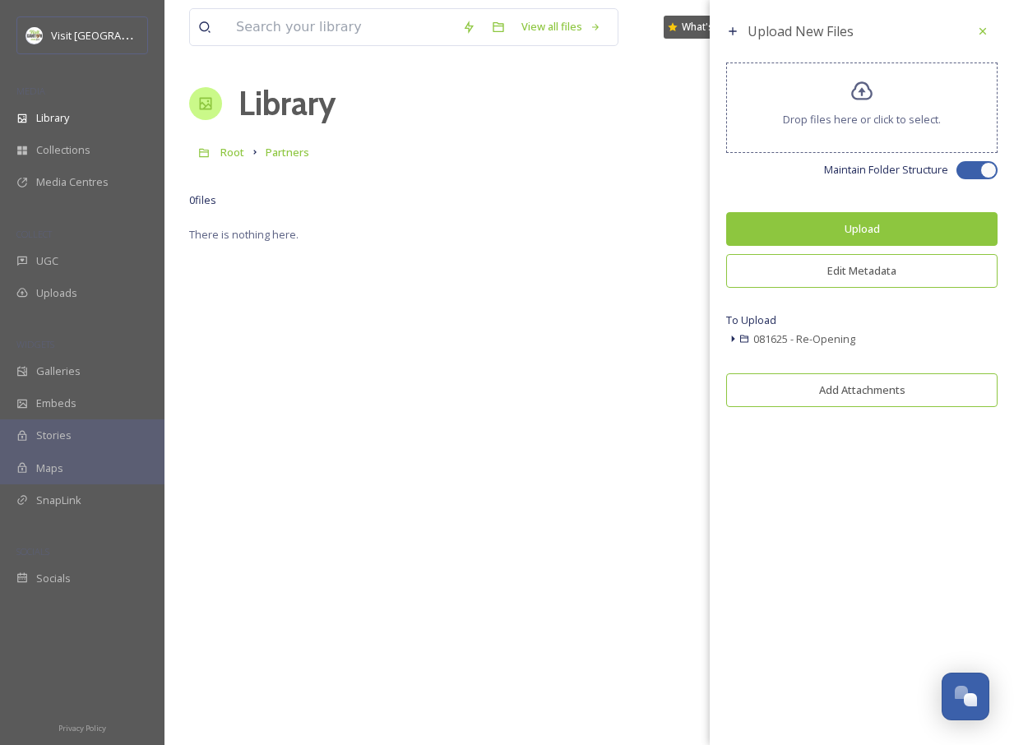
click at [871, 226] on button "Upload" at bounding box center [861, 229] width 271 height 34
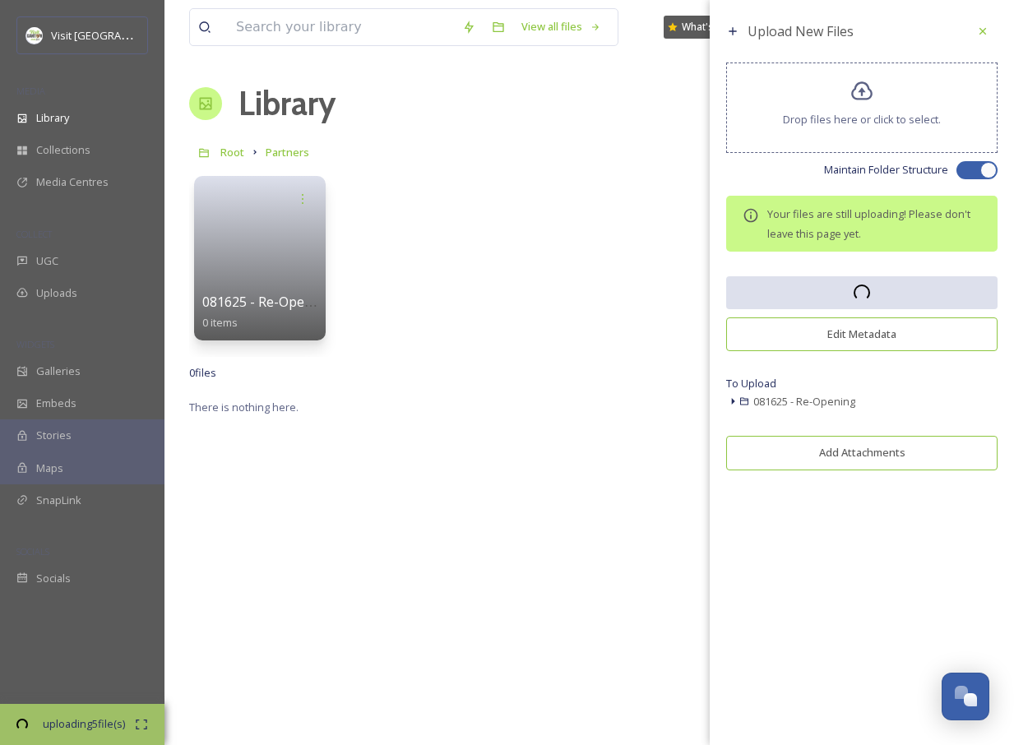
click at [574, 368] on div "0 file s Filters Date Created Select all" at bounding box center [589, 373] width 800 height 32
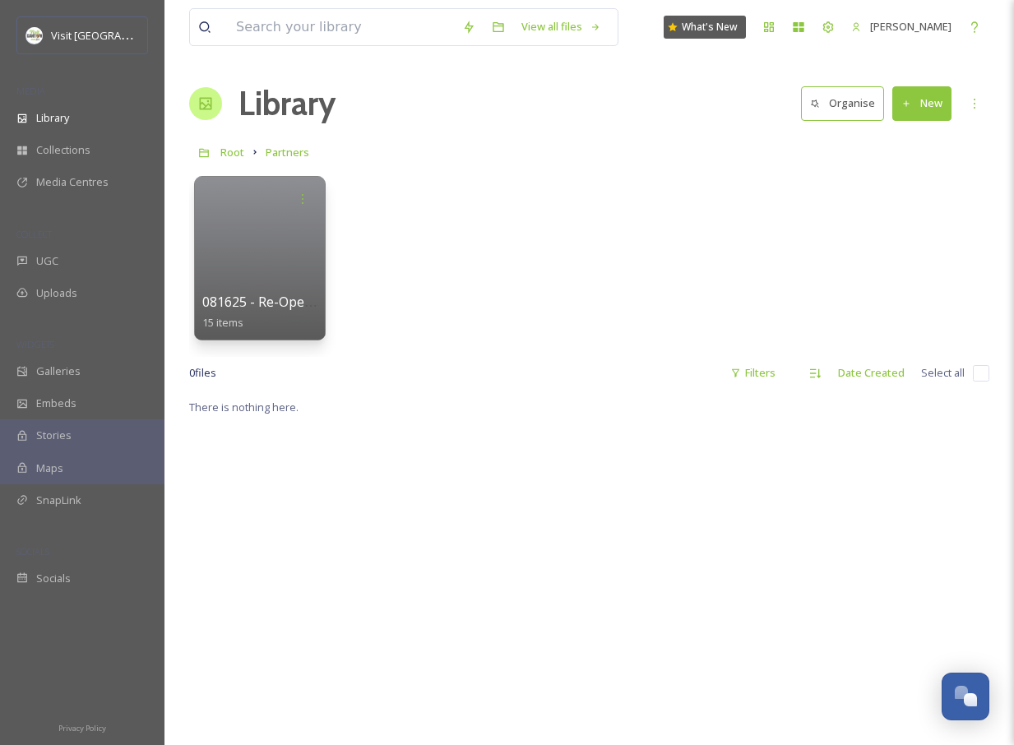
click at [929, 107] on button "New" at bounding box center [921, 103] width 59 height 34
click at [904, 203] on span "Folder" at bounding box center [903, 206] width 31 height 16
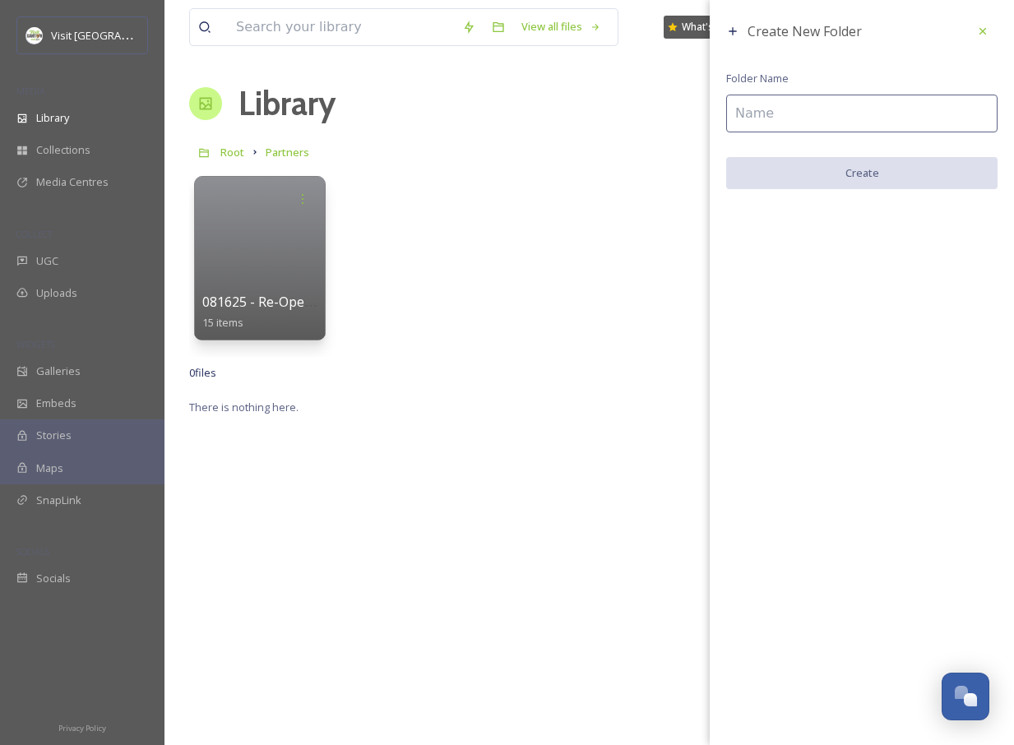
click at [795, 99] on input at bounding box center [861, 114] width 271 height 38
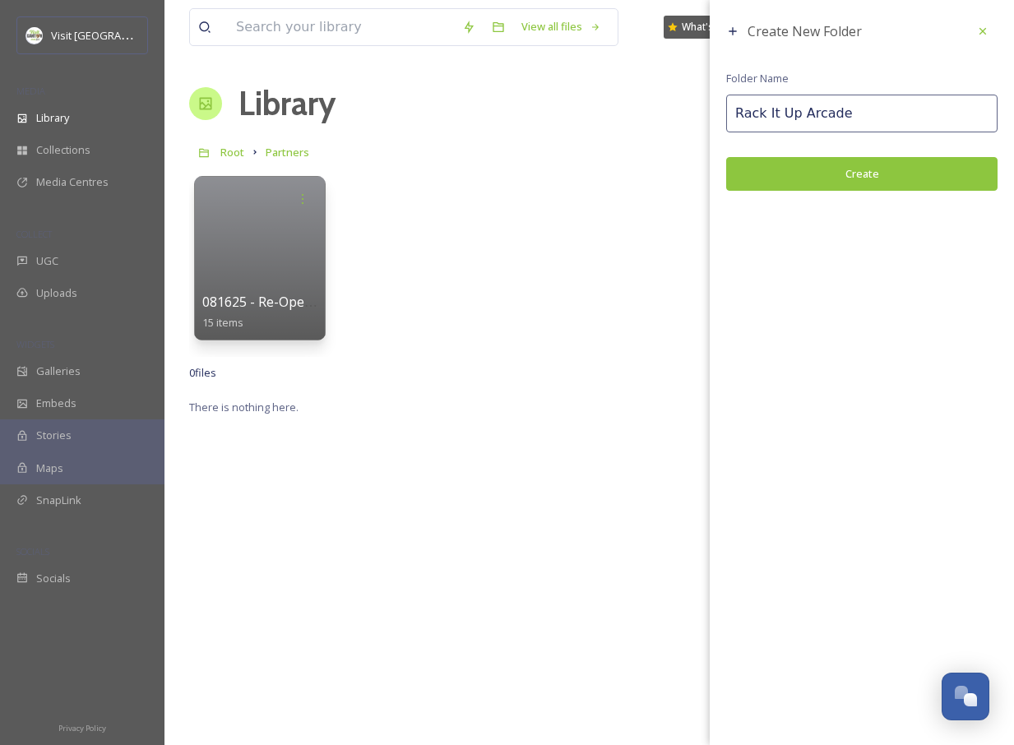
type input "Rack It Up Arcade"
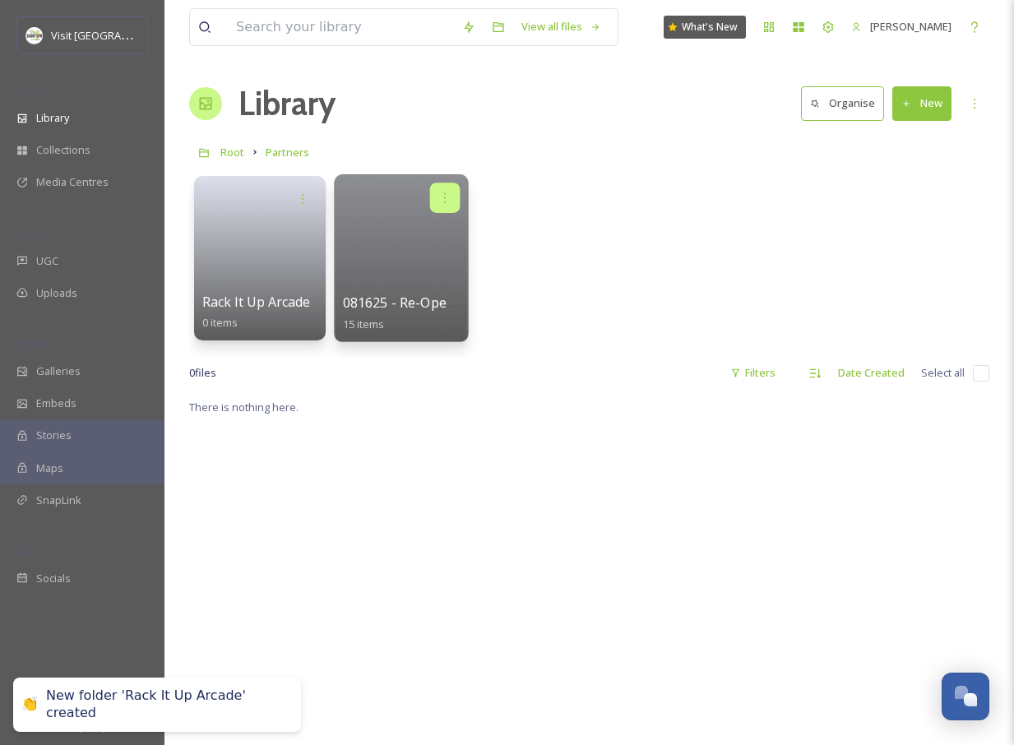
click at [439, 201] on icon at bounding box center [444, 197] width 13 height 13
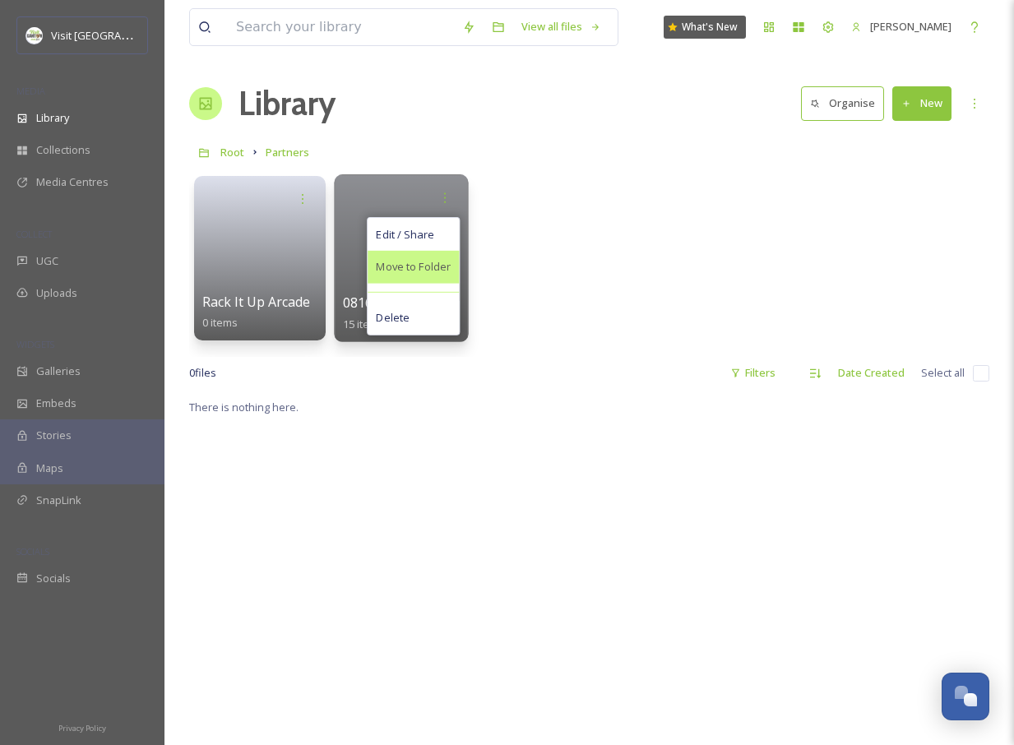
click at [417, 271] on span "Move to Folder" at bounding box center [413, 267] width 75 height 16
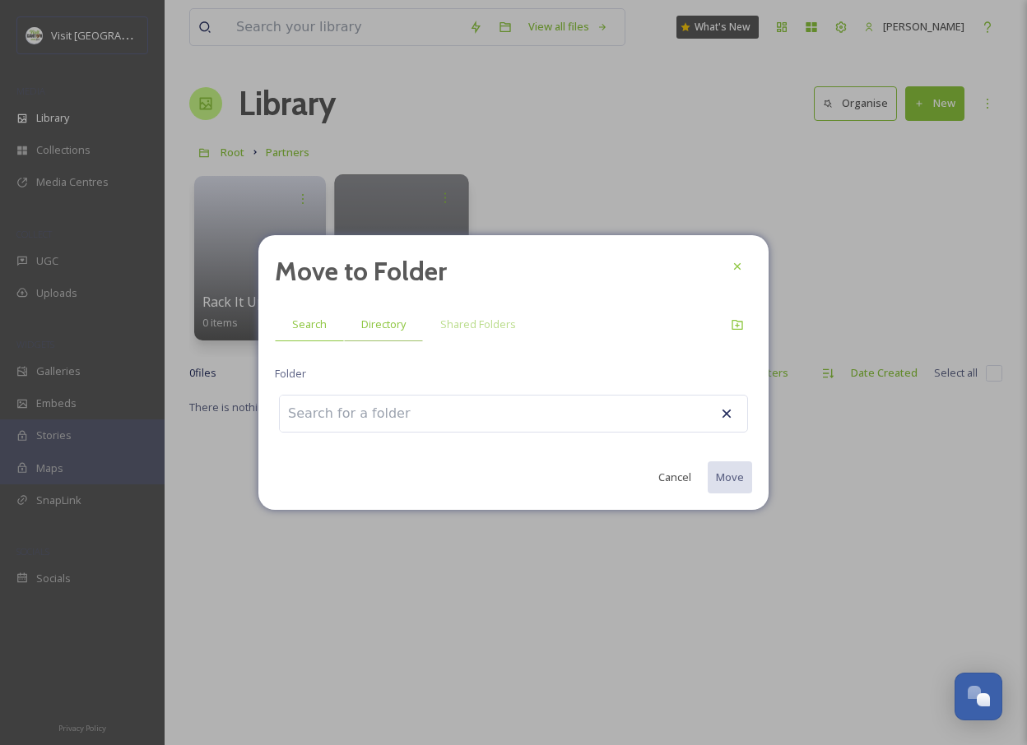
click at [385, 328] on span "Directory" at bounding box center [383, 325] width 44 height 16
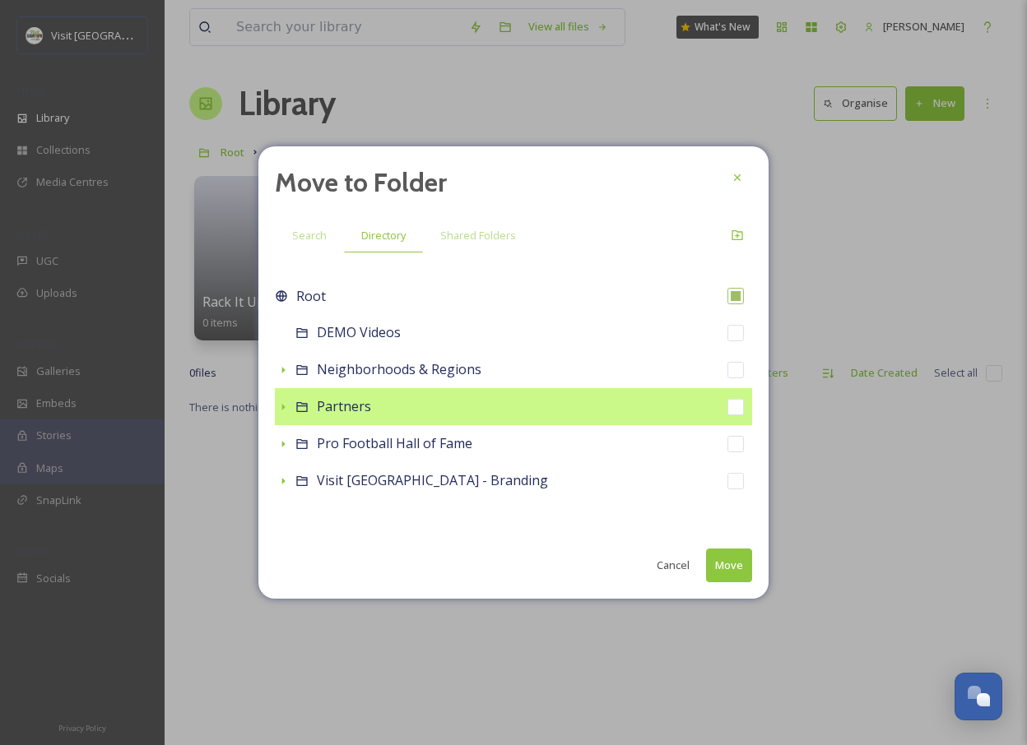
click at [289, 406] on icon at bounding box center [282, 407] width 13 height 13
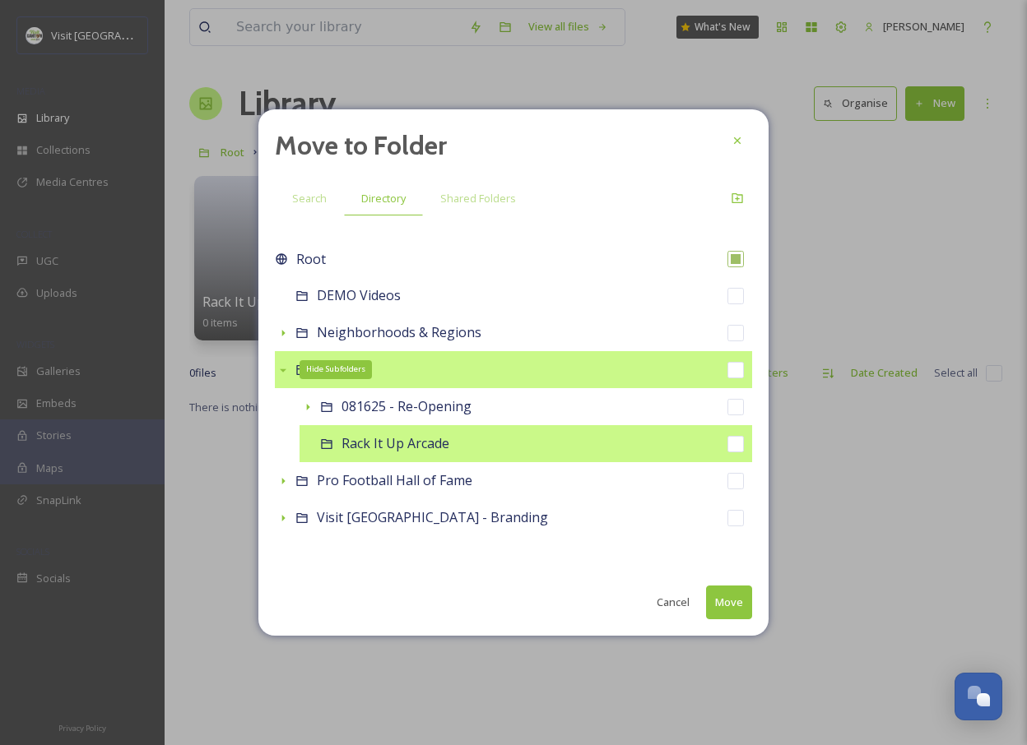
click at [345, 440] on span "Rack It Up Arcade" at bounding box center [395, 443] width 108 height 18
checkbox input "false"
checkbox input "true"
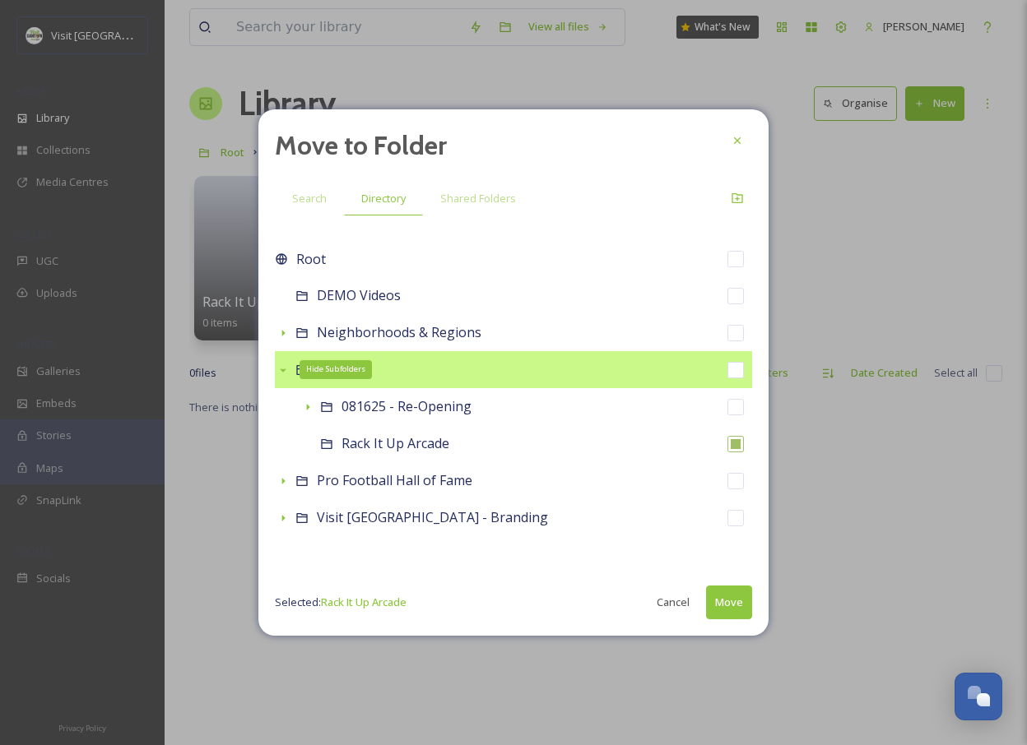
click at [736, 600] on button "Move" at bounding box center [729, 603] width 46 height 34
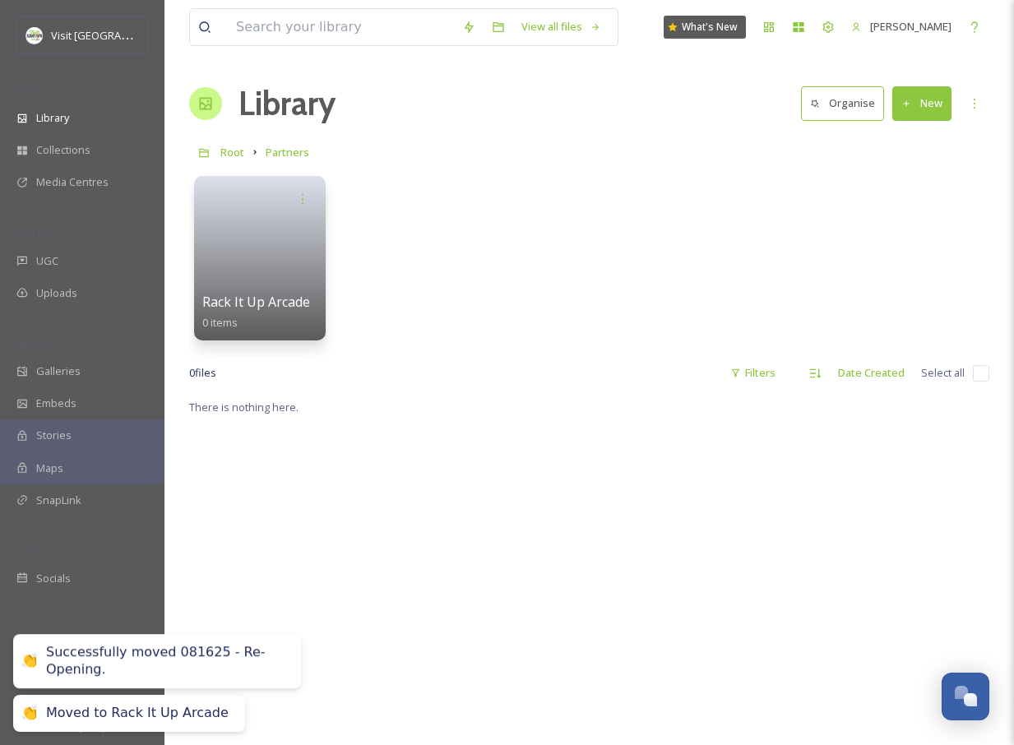
click at [484, 297] on div "Rack It Up Arcade 0 items" at bounding box center [589, 262] width 800 height 189
click at [544, 243] on div "Rack It Up Arcade 0 items" at bounding box center [589, 262] width 800 height 189
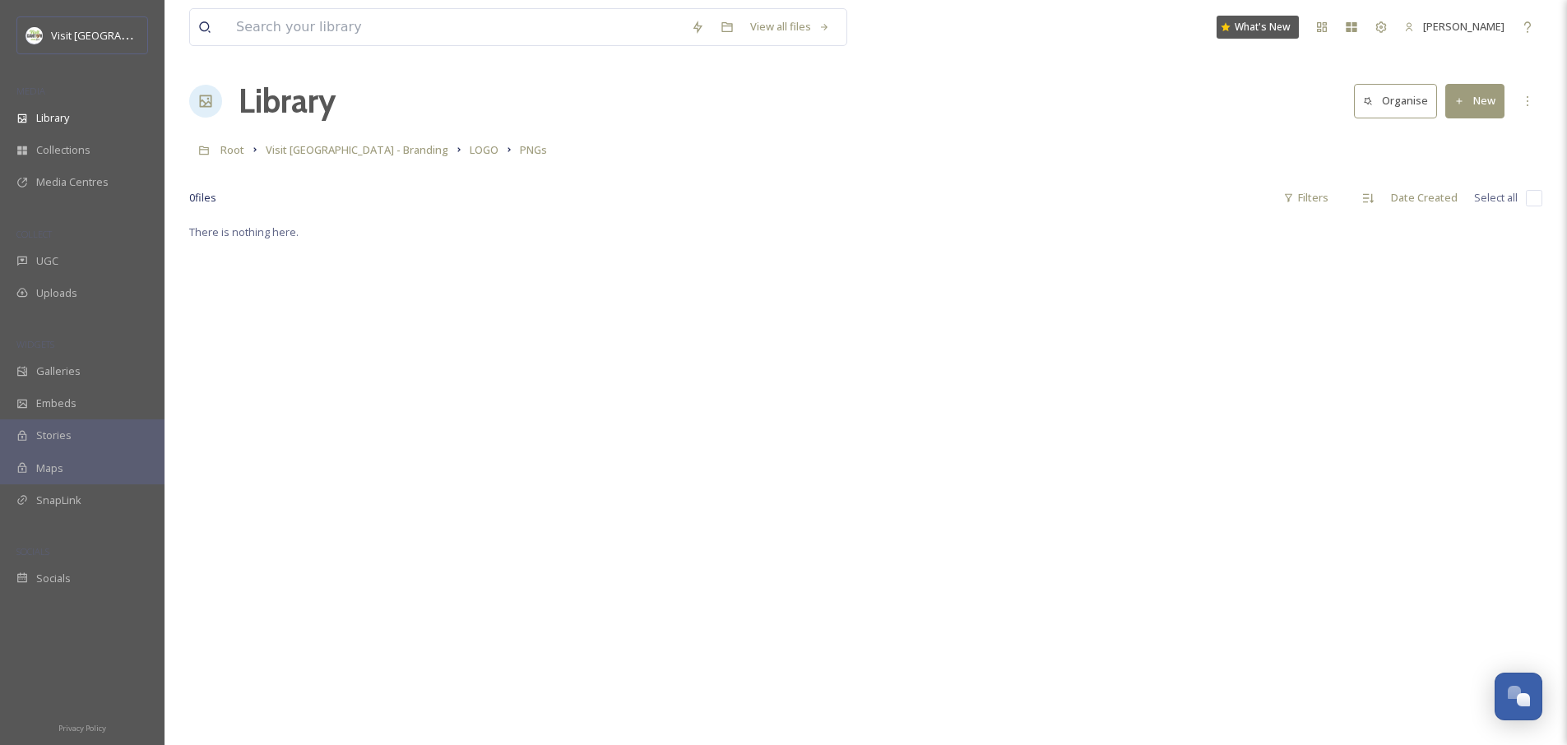
scroll to position [3, 0]
click at [319, 110] on h1 "Library" at bounding box center [287, 100] width 97 height 49
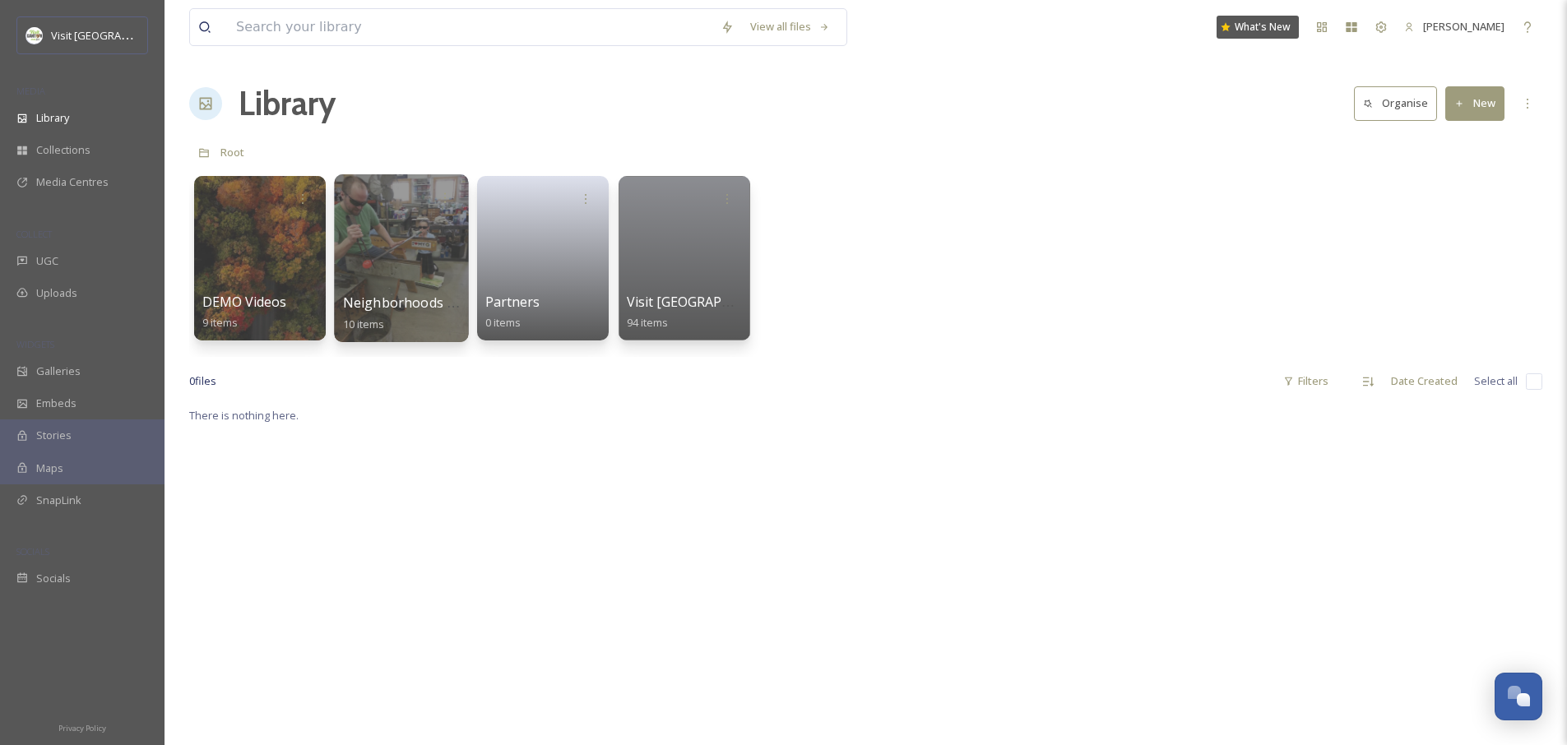
click at [432, 247] on div at bounding box center [401, 258] width 134 height 168
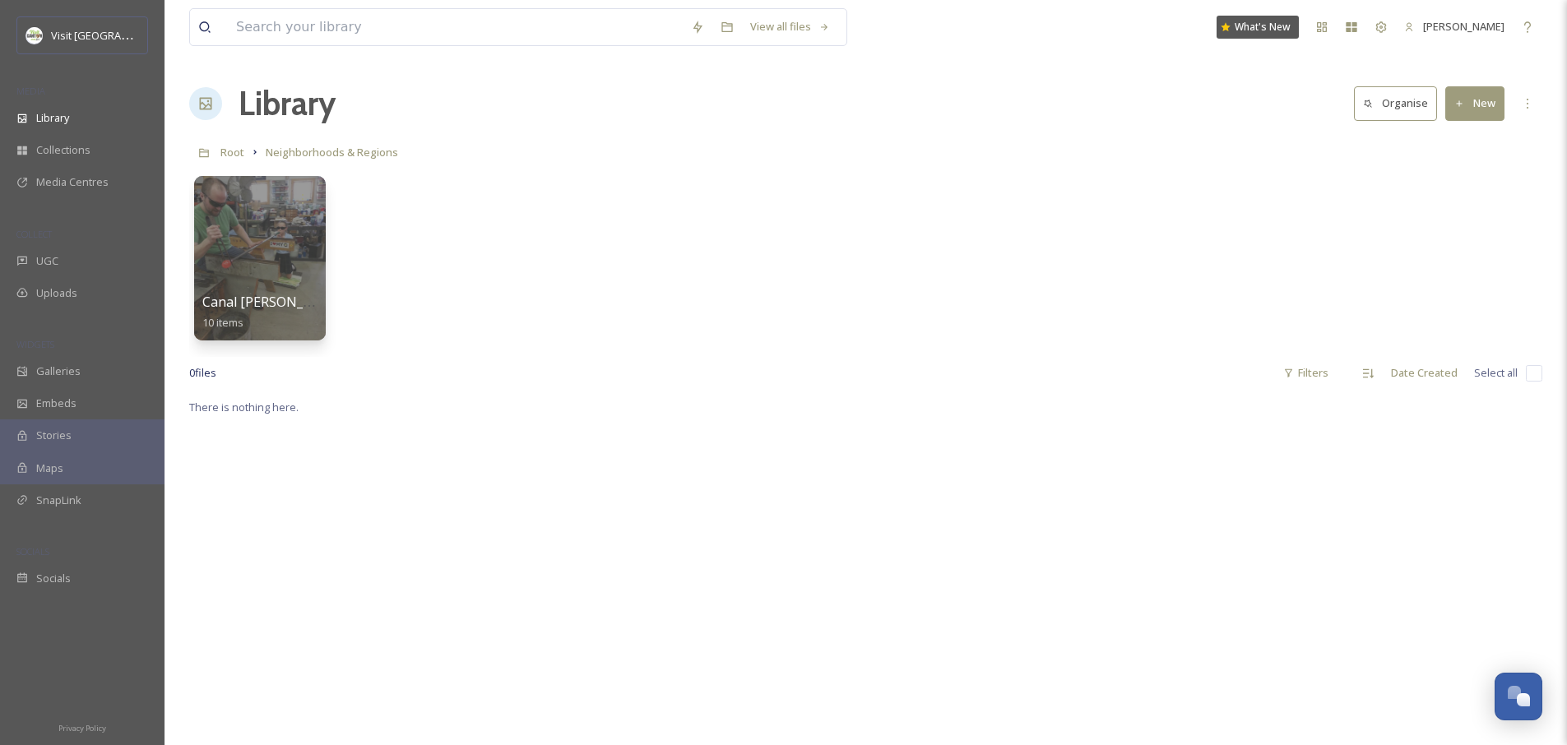
click at [578, 302] on div "Canal Fulton 10 items" at bounding box center [865, 262] width 1353 height 189
click at [1473, 113] on button "New" at bounding box center [1474, 103] width 59 height 34
click at [1467, 141] on span "File Upload" at bounding box center [1467, 142] width 54 height 16
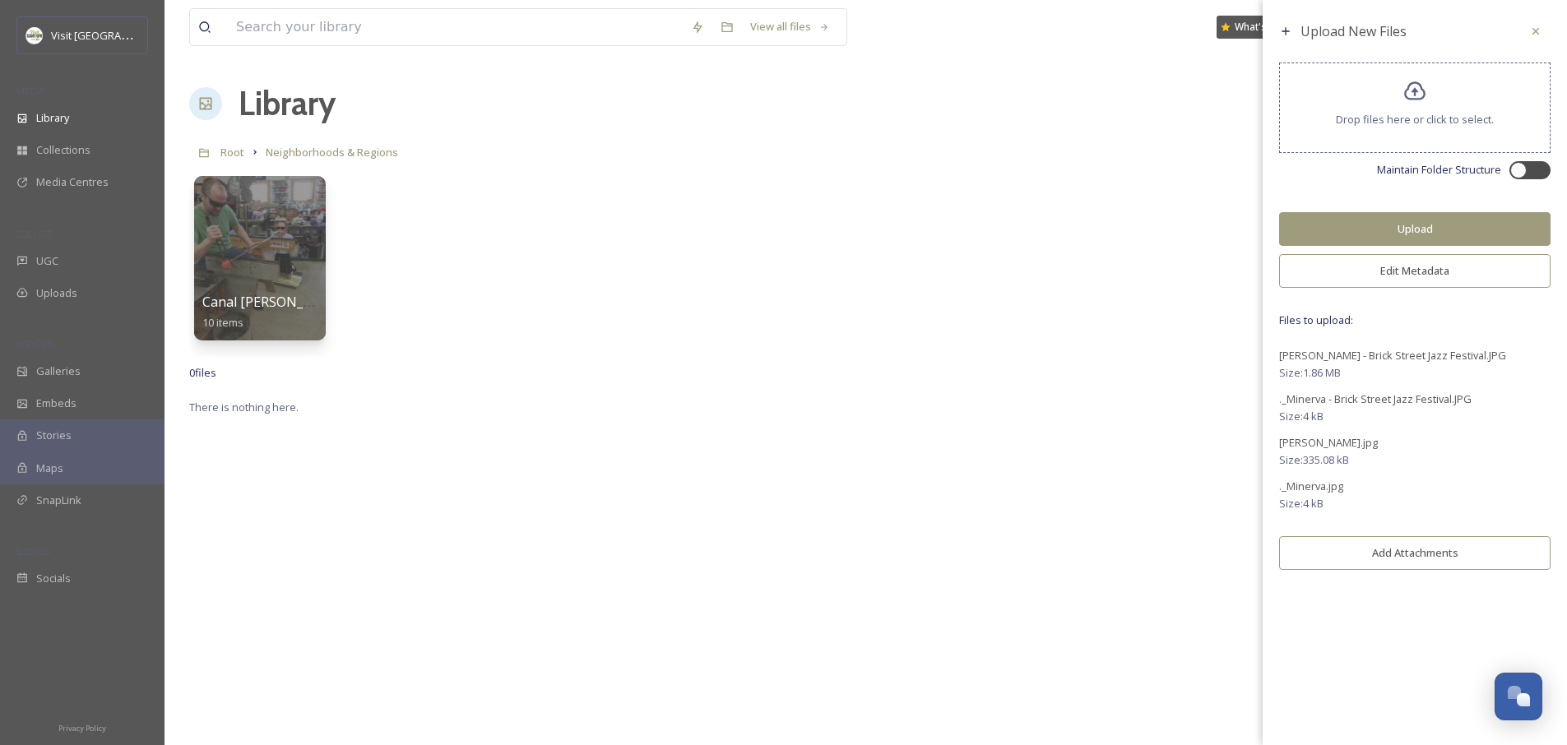
click at [1546, 179] on div "Upload New Files Drop files here or click to select. Maintain Folder Structure …" at bounding box center [1415, 297] width 304 height 595
click at [1539, 171] on div at bounding box center [1538, 170] width 8 height 8
checkbox input "true"
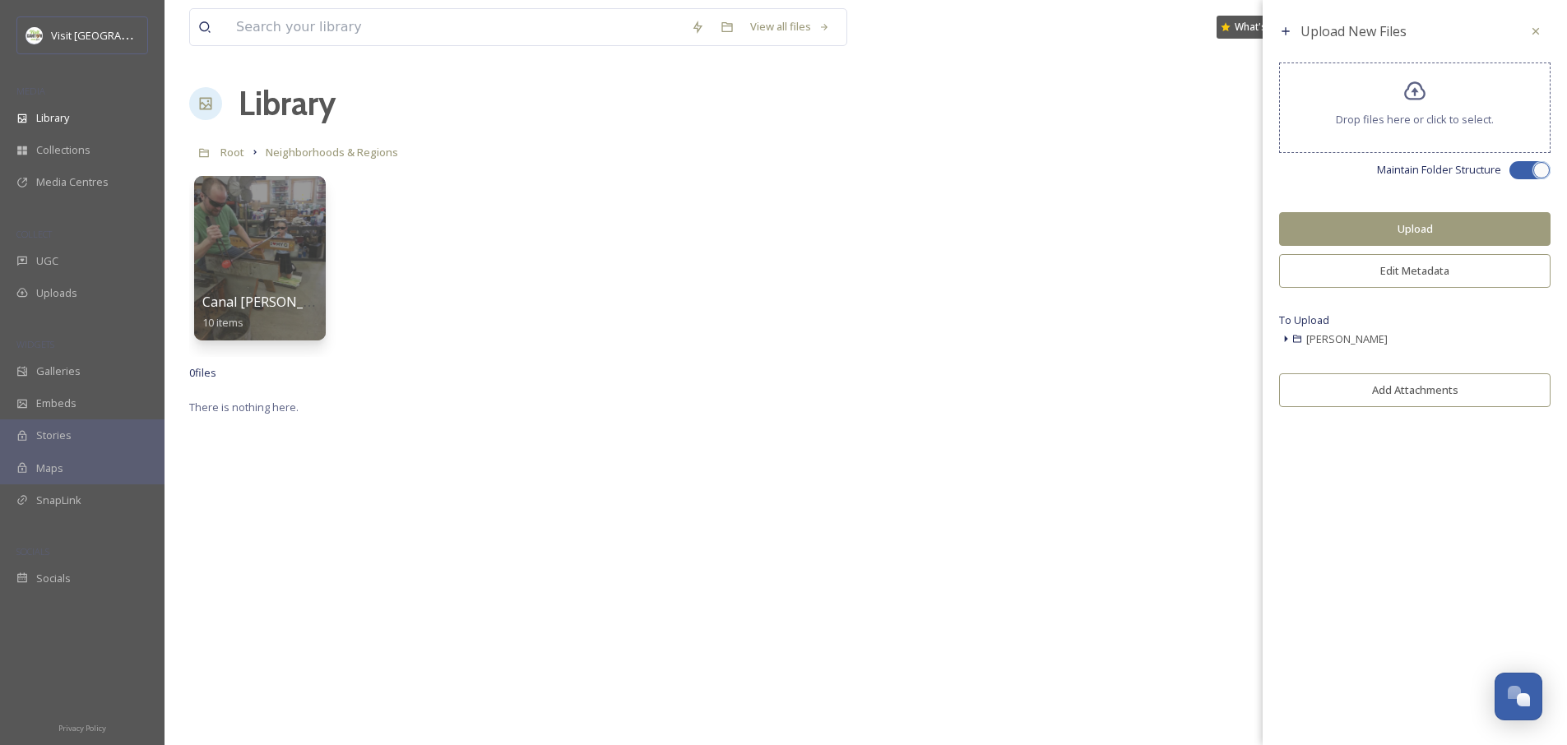
click at [1434, 275] on button "Edit Metadata" at bounding box center [1414, 271] width 271 height 34
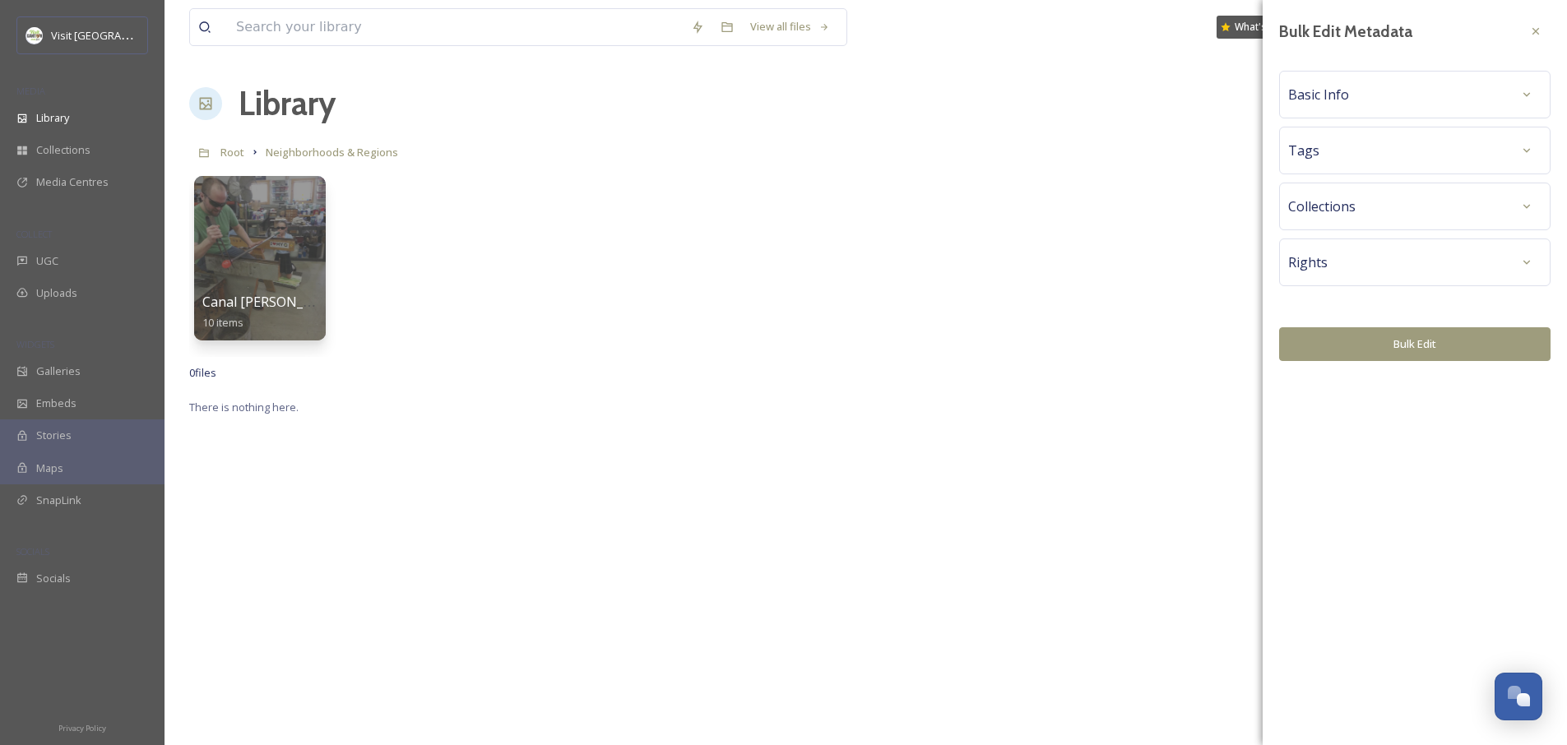
click at [1341, 101] on span "Basic Info" at bounding box center [1318, 95] width 61 height 20
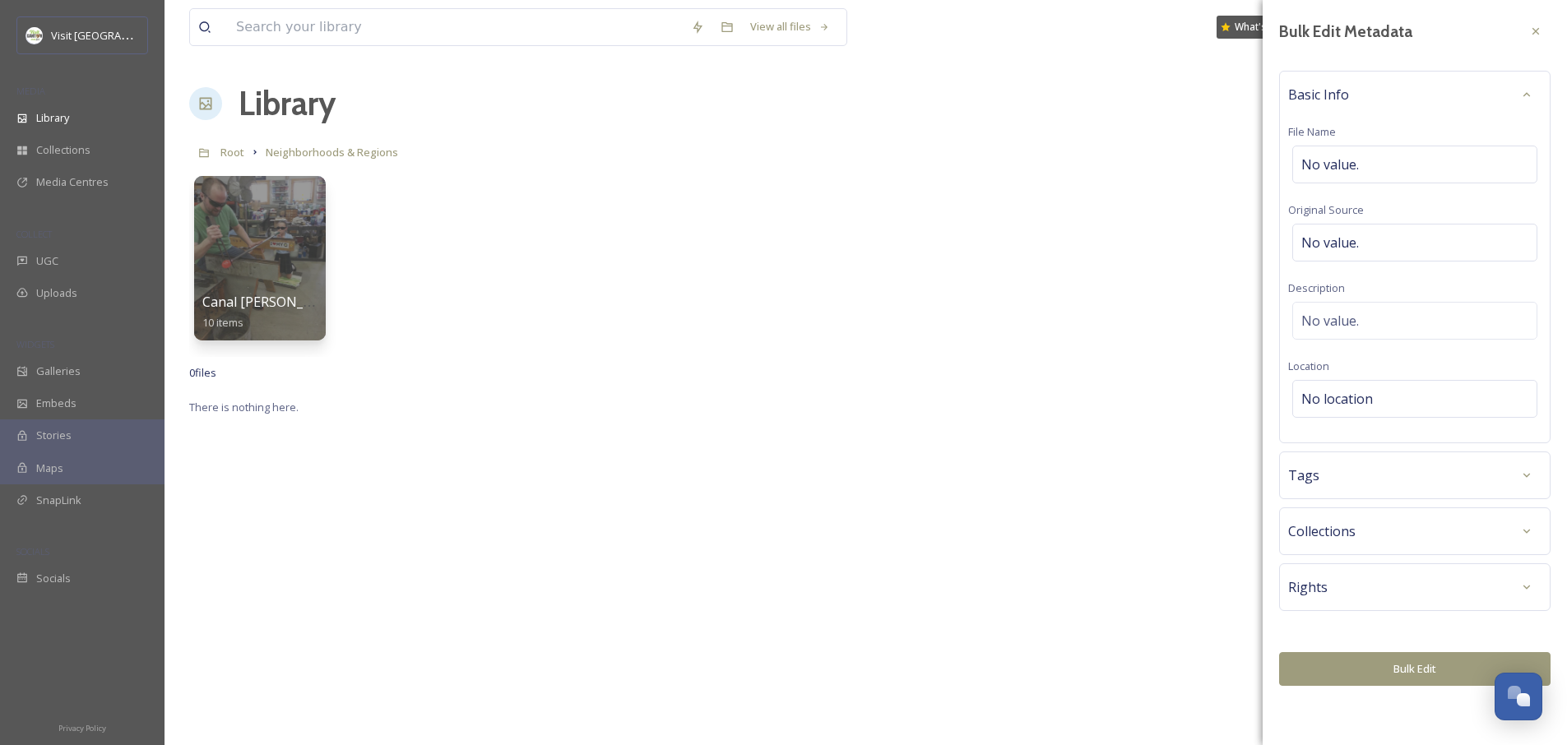
click at [1346, 472] on div "Tags" at bounding box center [1414, 476] width 253 height 30
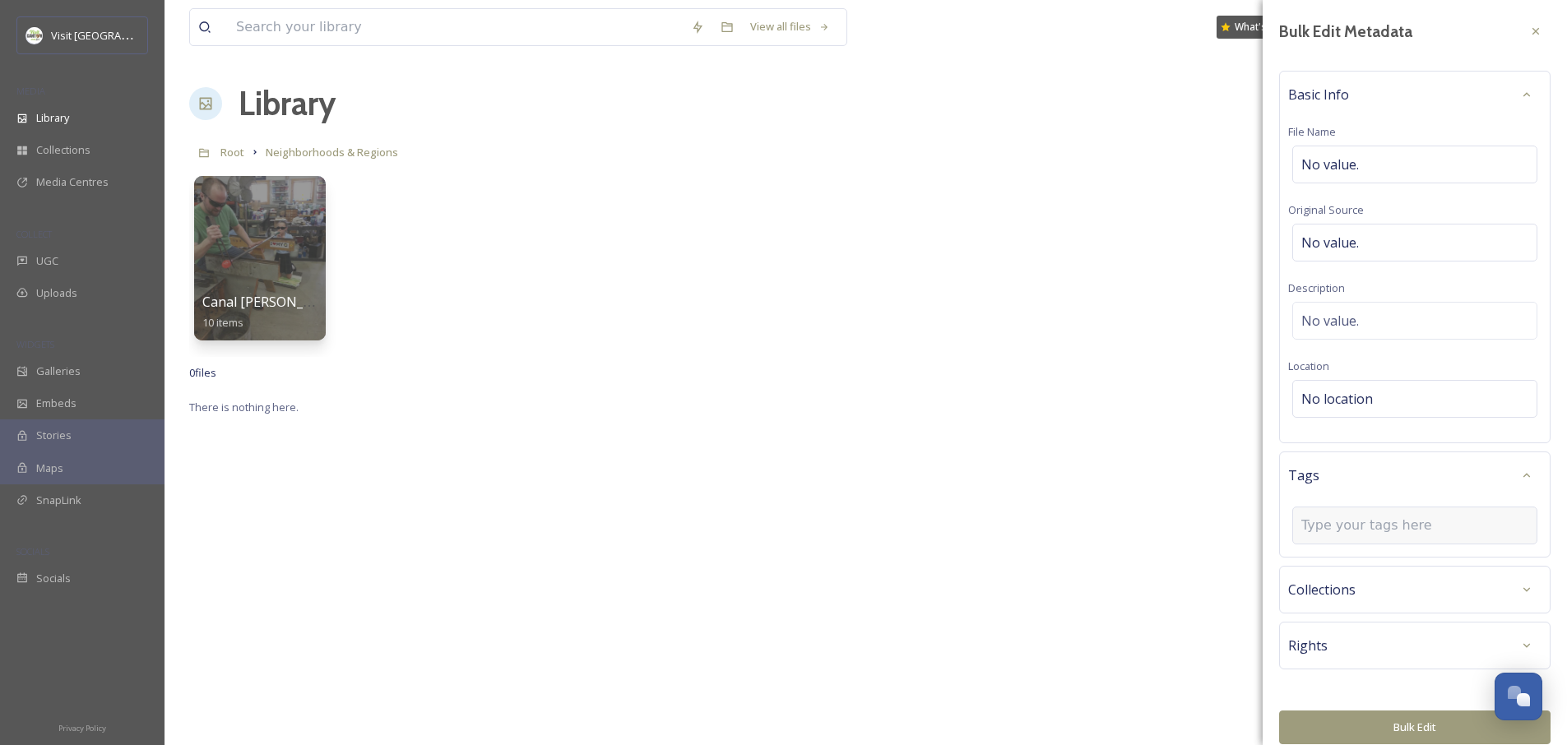
click at [1366, 534] on input at bounding box center [1383, 526] width 165 height 20
type input "Ne"
click at [1352, 599] on span "Neighborhood" at bounding box center [1338, 597] width 72 height 16
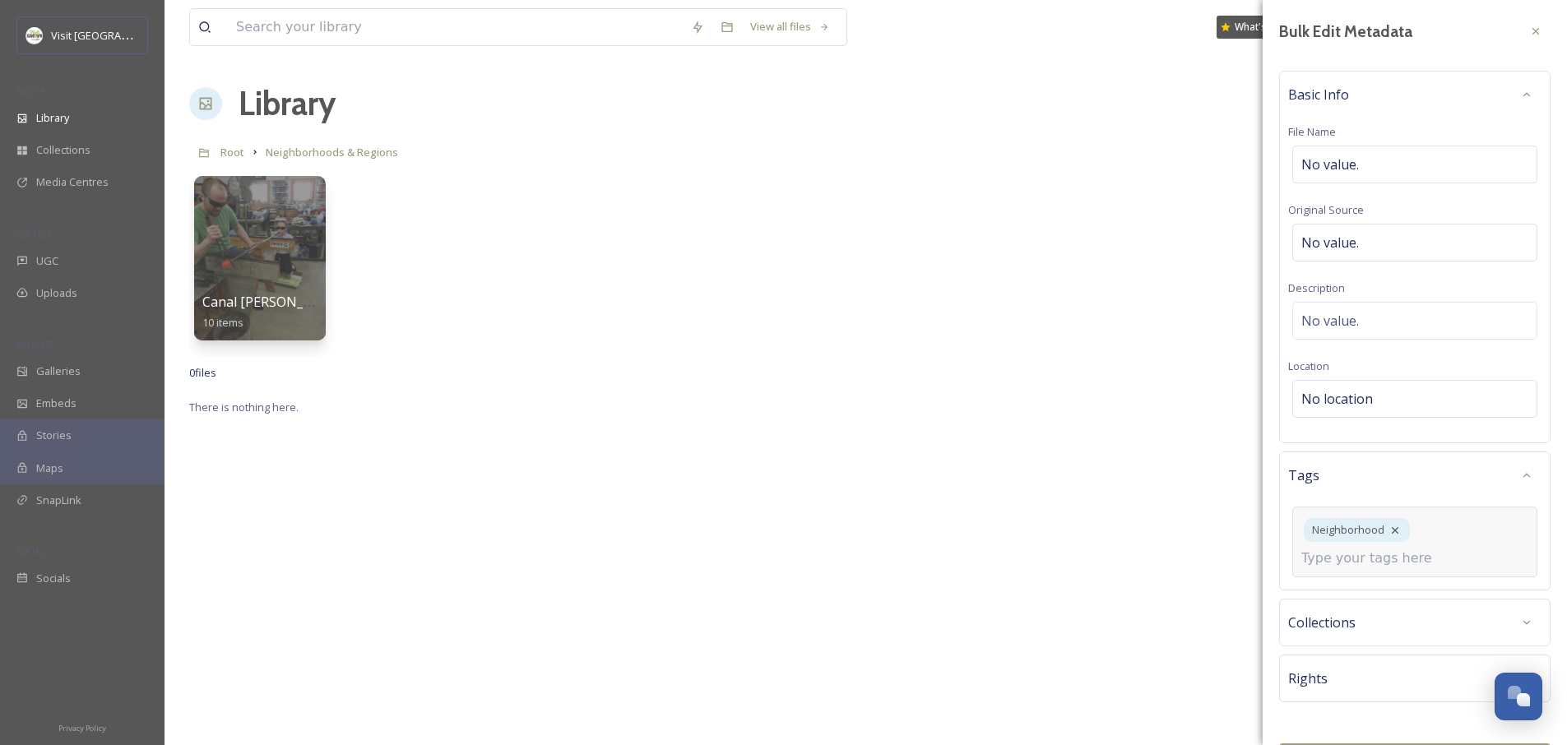
click at [1346, 554] on input at bounding box center [1383, 559] width 165 height 20
type input "regional"
click at [1350, 591] on div "Regional" at bounding box center [1415, 598] width 242 height 32
click at [1344, 554] on input at bounding box center [1383, 559] width 165 height 20
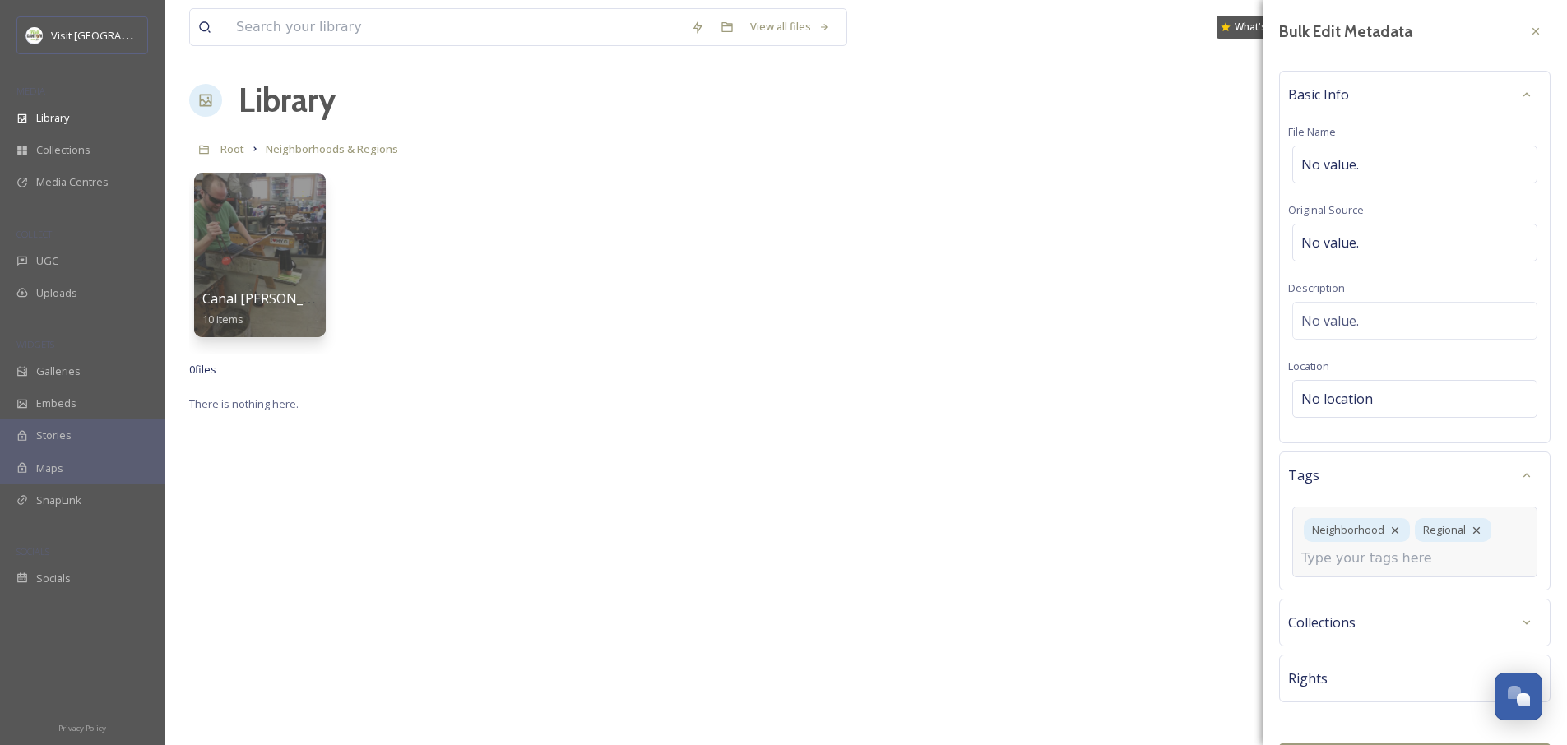
click at [1332, 563] on input at bounding box center [1383, 559] width 165 height 20
type input "g"
drag, startPoint x: 1343, startPoint y: 563, endPoint x: 1279, endPoint y: 567, distance: 64.2
click at [1279, 567] on div "Tags Neighborhood Regional g logo graphics advertising graphic design plucked s…" at bounding box center [1414, 521] width 271 height 139
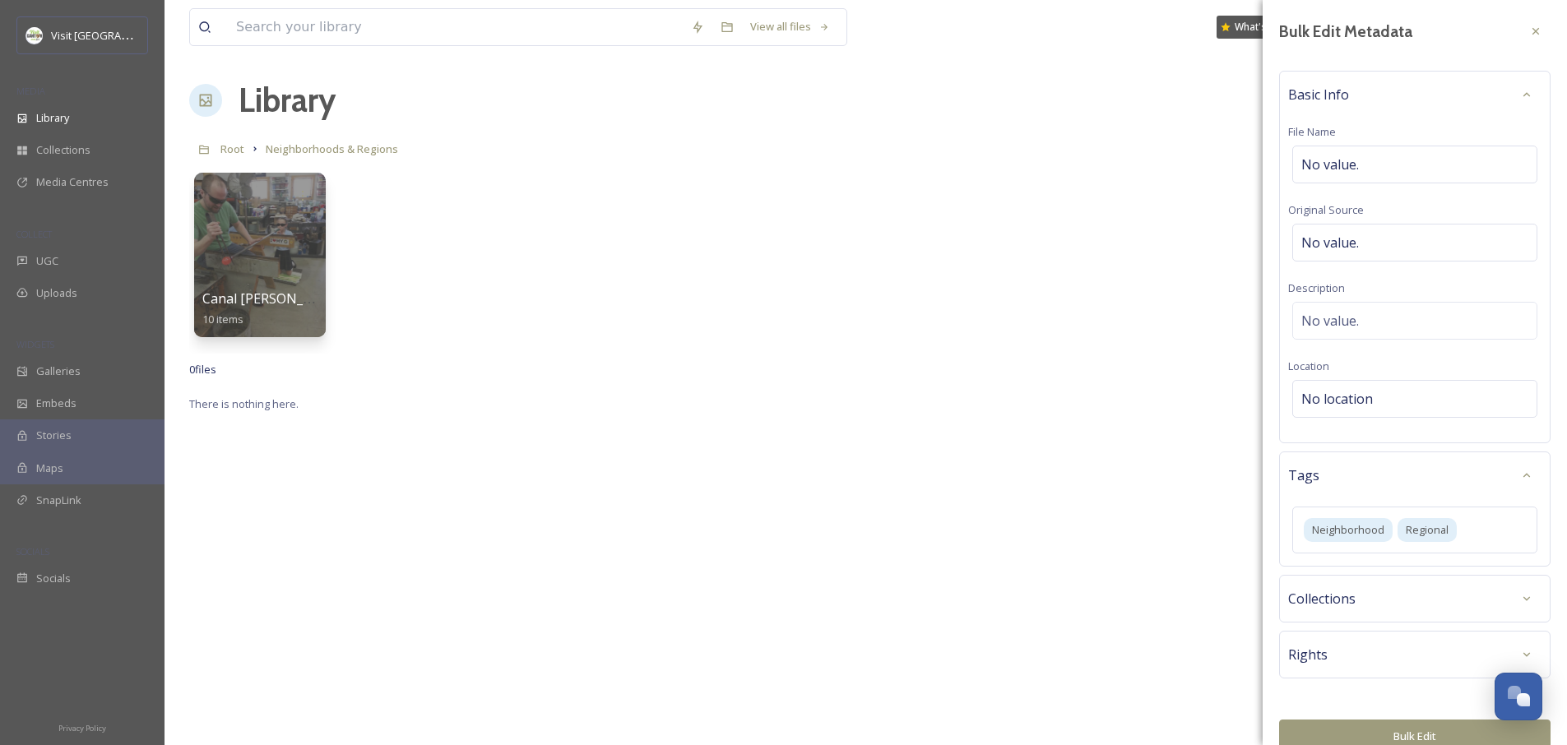
click at [1323, 616] on div "Collections" at bounding box center [1414, 599] width 271 height 48
click at [1334, 385] on div "No location" at bounding box center [1414, 399] width 245 height 38
click at [1342, 409] on input at bounding box center [1414, 399] width 243 height 36
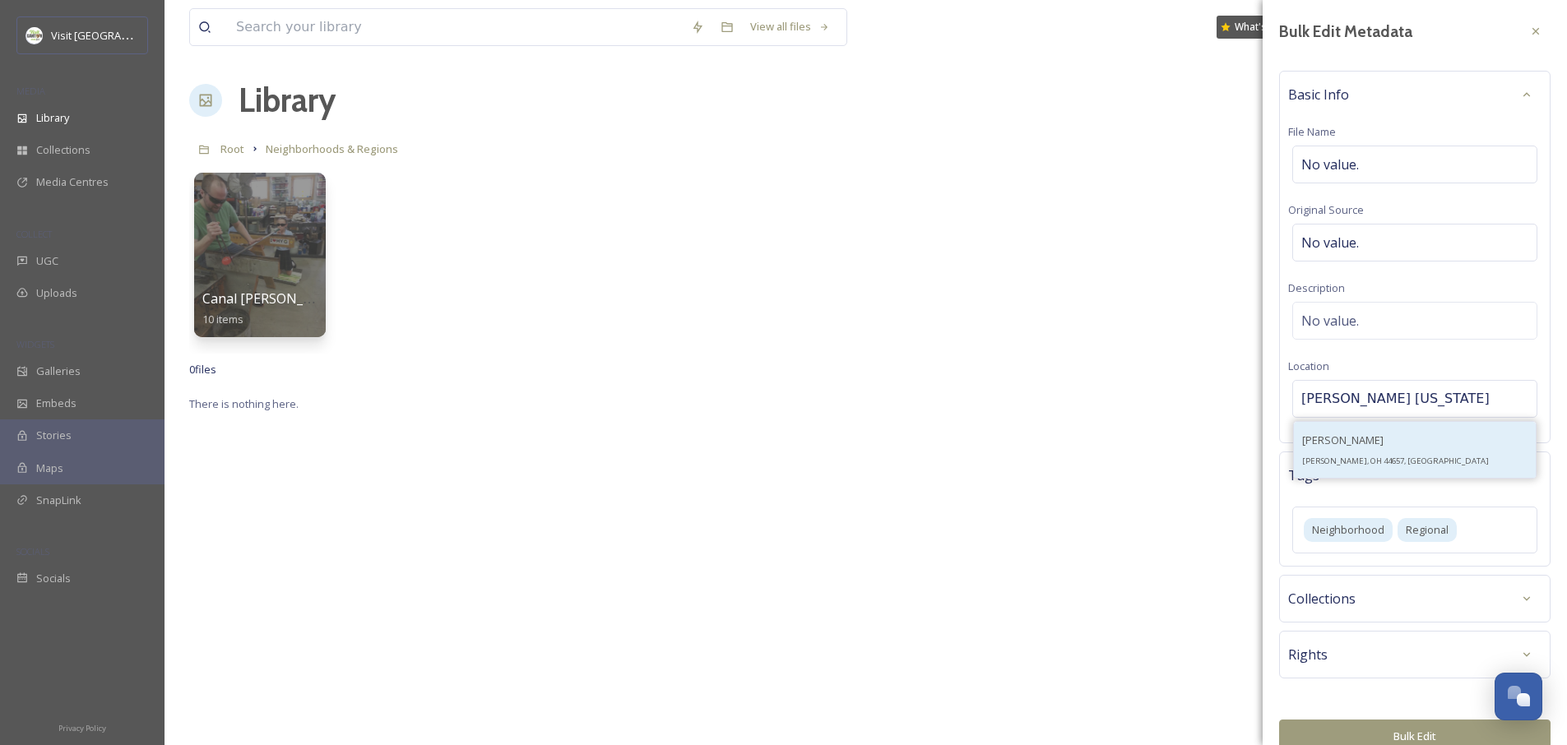
type input "Minerva ohio"
click at [1374, 454] on div "Minerva Minerva, OH 44657, USA" at bounding box center [1395, 449] width 187 height 39
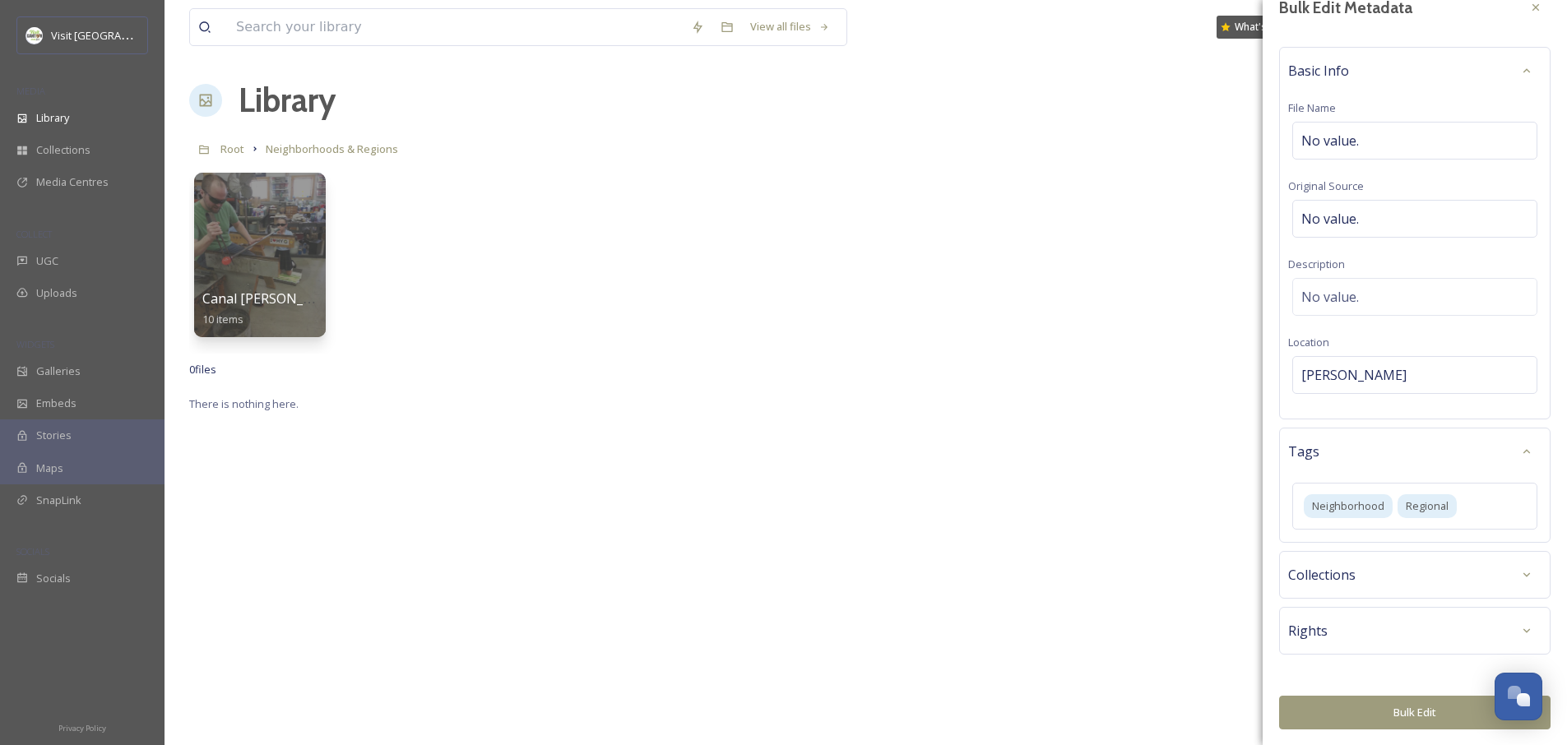
scroll to position [25, 0]
click at [1413, 702] on button "Bulk Edit" at bounding box center [1414, 712] width 271 height 34
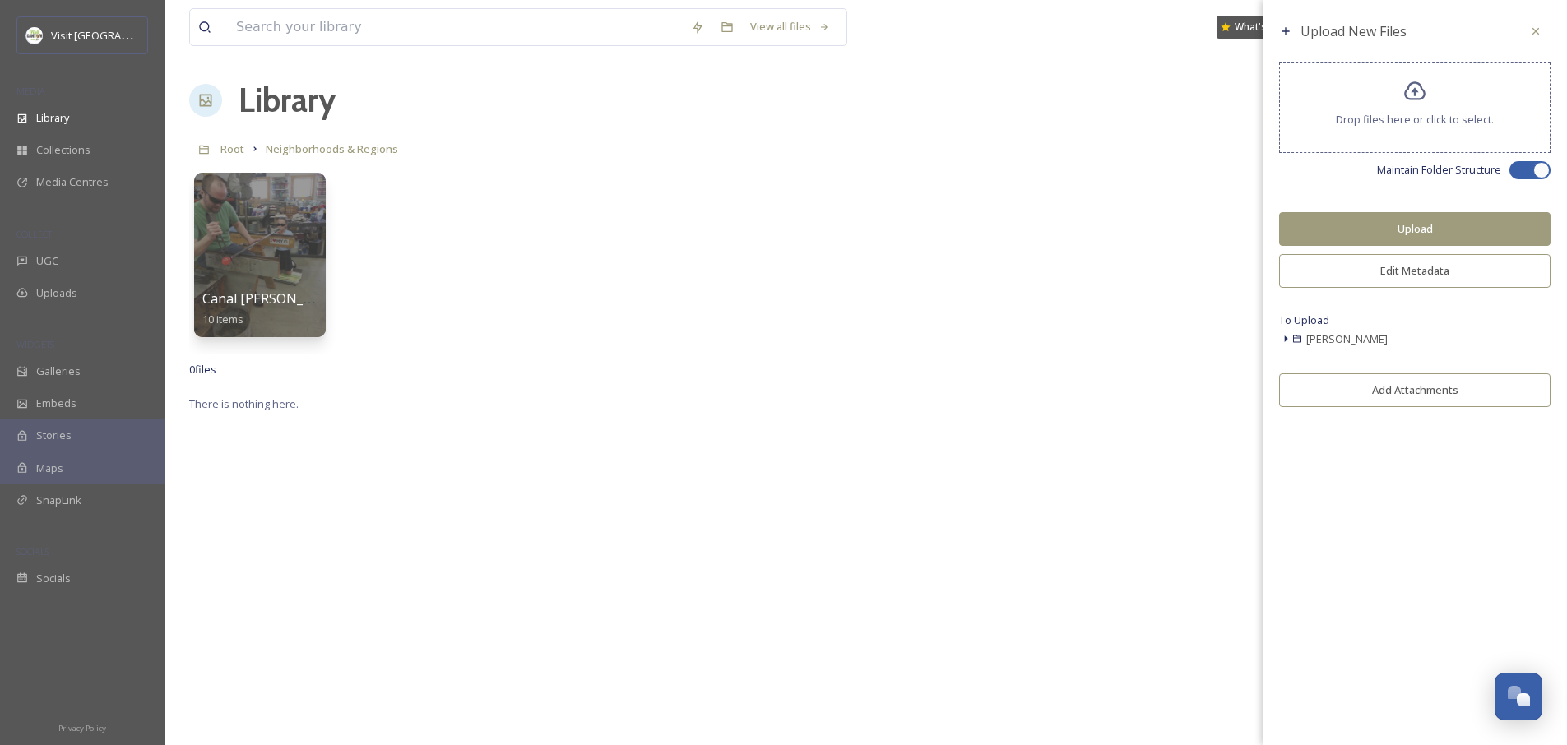
click at [1290, 338] on icon at bounding box center [1285, 338] width 13 height 13
click at [1309, 382] on icon at bounding box center [1309, 378] width 10 height 10
click at [1333, 379] on span "._Minerva - Brick Street Jazz Festival.JPG" at bounding box center [1410, 378] width 192 height 15
click at [1415, 378] on span "._Minerva - Brick Street Jazz Festival.JPG" at bounding box center [1410, 378] width 192 height 15
click at [1421, 219] on button "Upload" at bounding box center [1414, 229] width 271 height 34
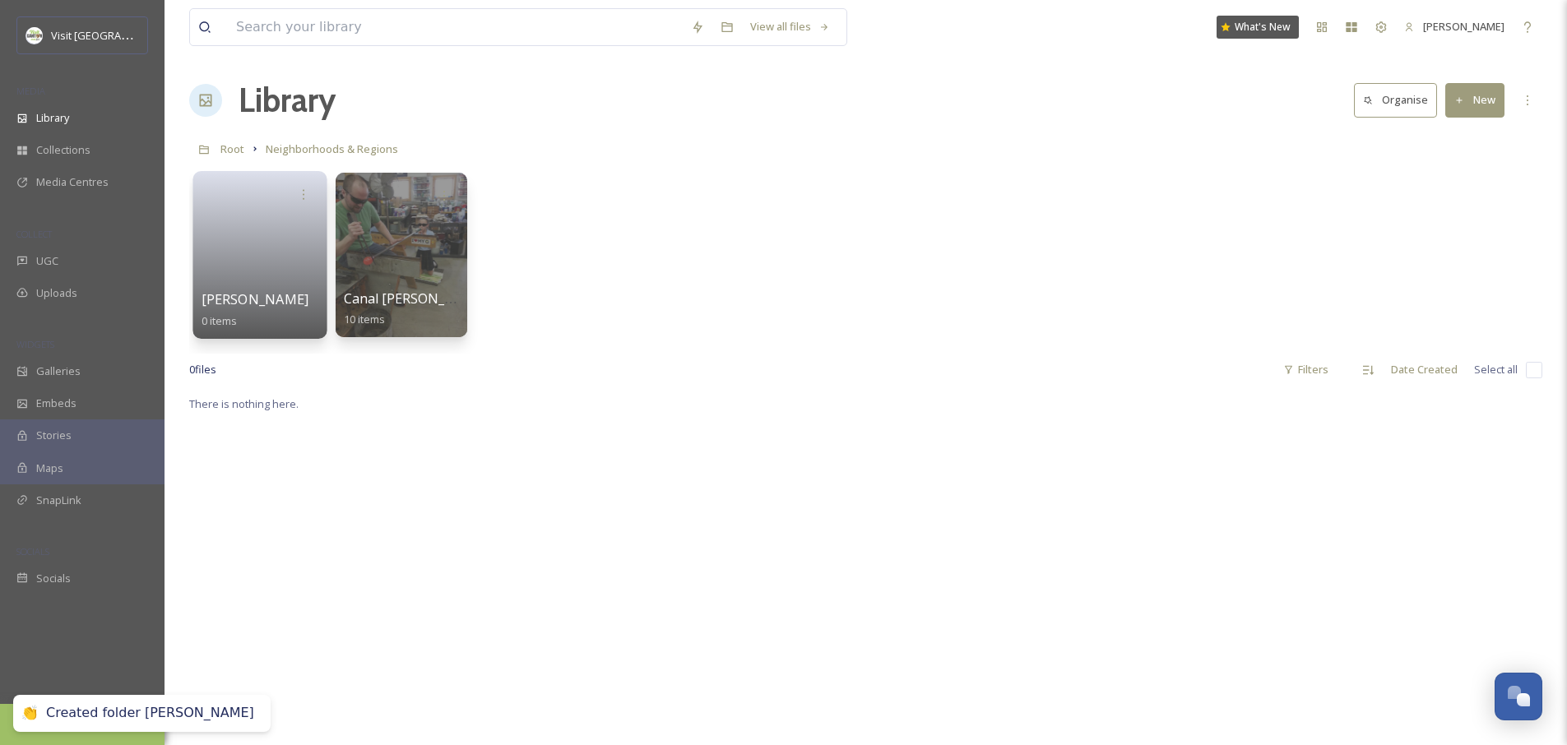
click at [228, 202] on div at bounding box center [261, 194] width 118 height 30
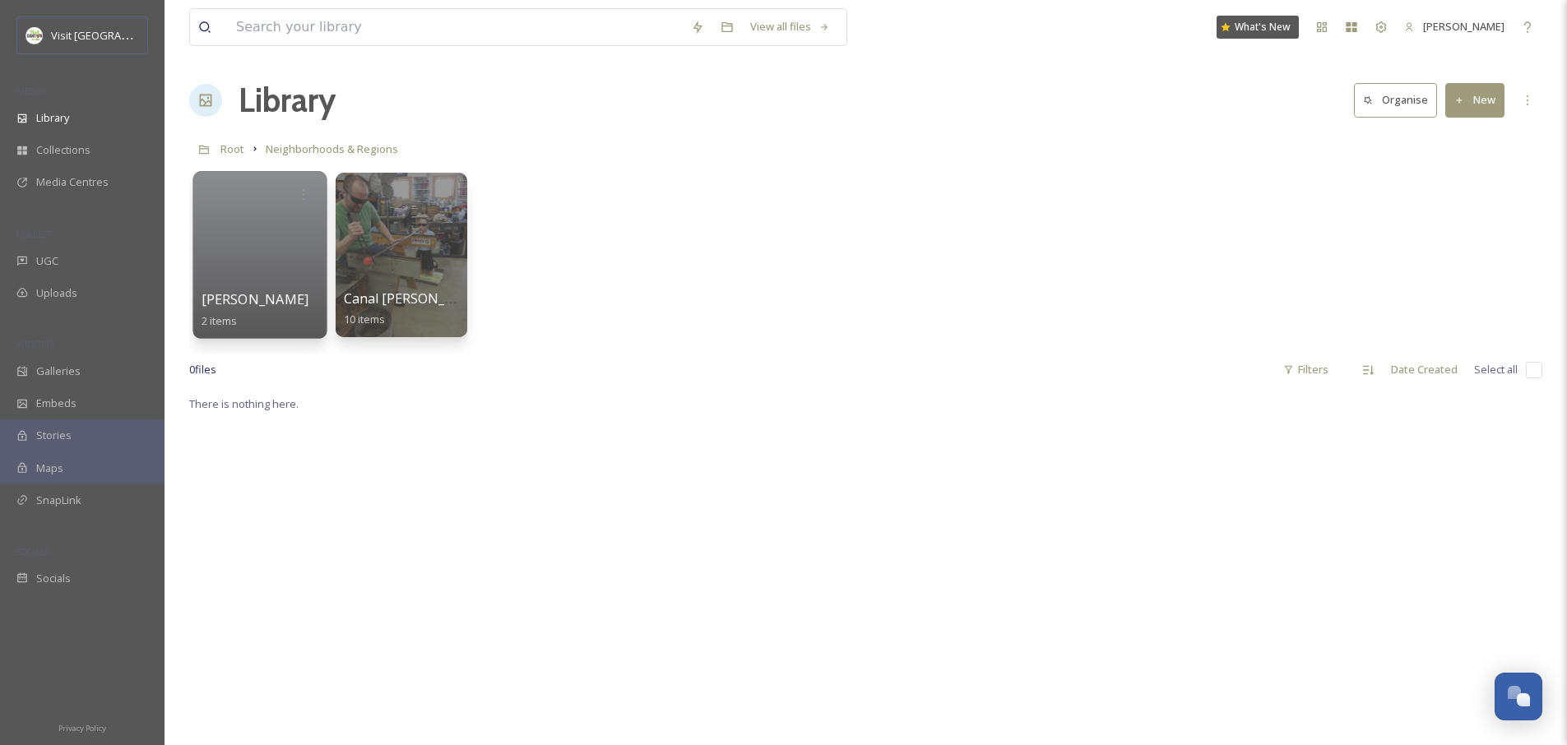
click at [239, 299] on span "[PERSON_NAME]" at bounding box center [256, 299] width 108 height 18
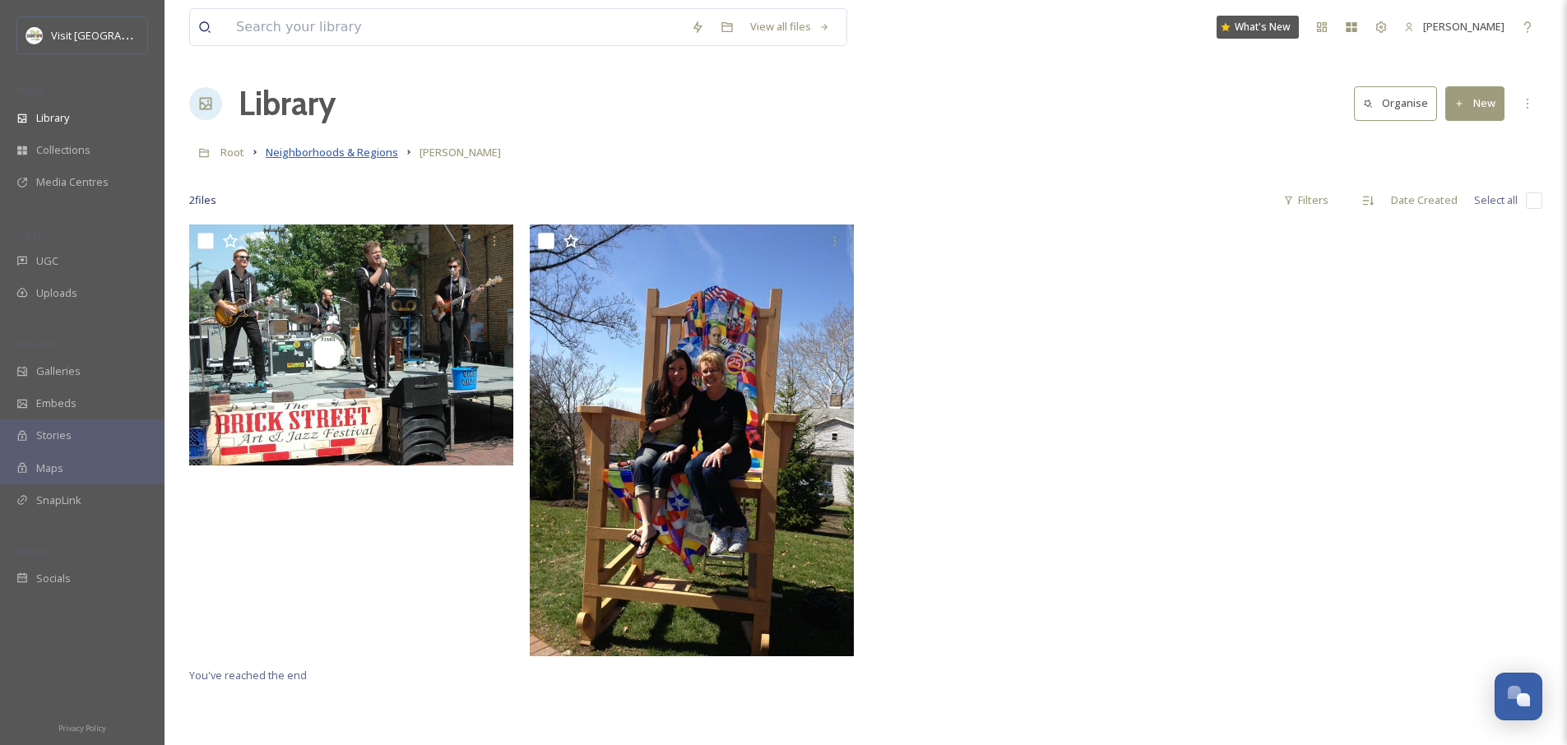
click at [298, 151] on span "Neighborhoods & Regions" at bounding box center [332, 152] width 132 height 15
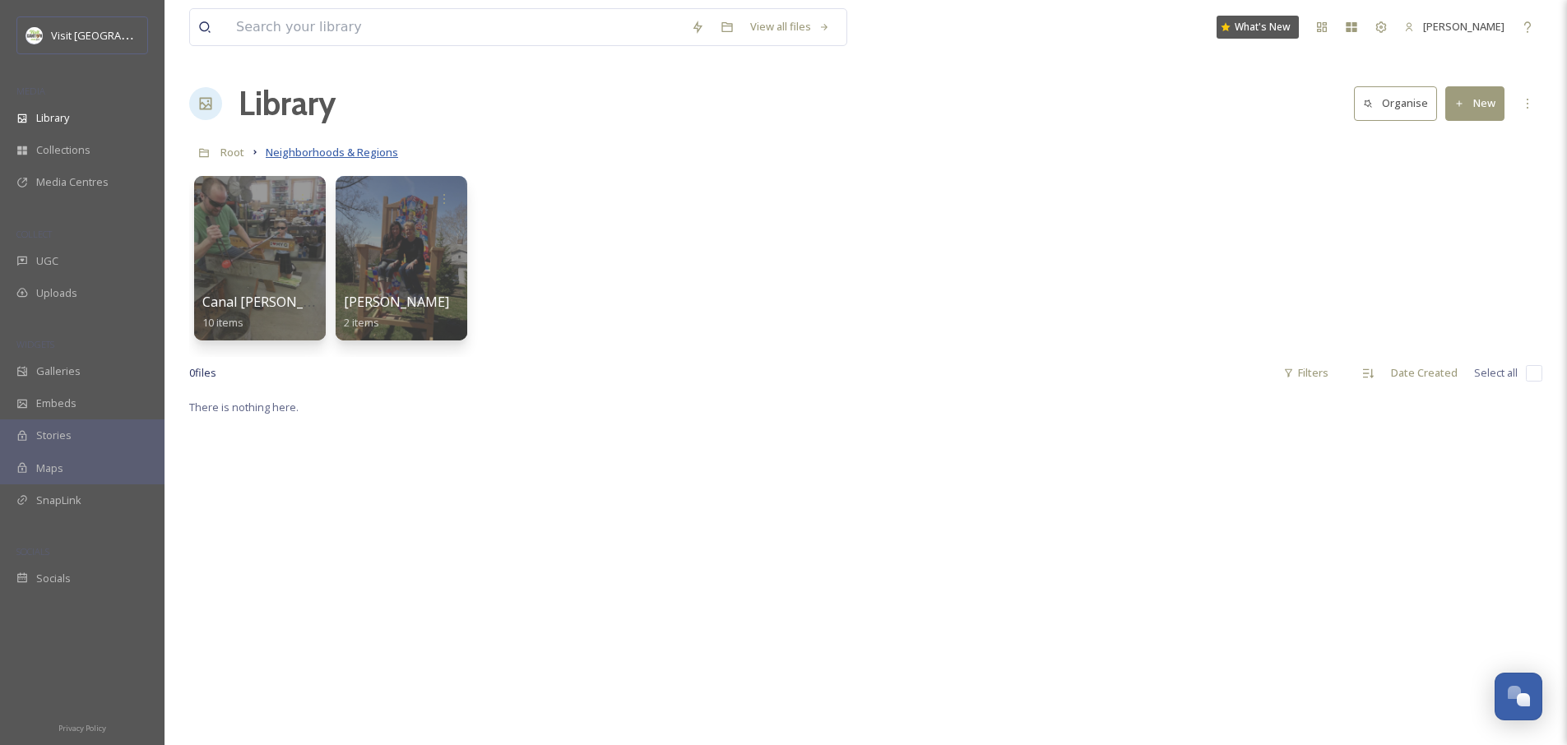
click at [283, 153] on span "Neighborhoods & Regions" at bounding box center [332, 152] width 132 height 15
click at [762, 290] on div "Canal Fulton 10 items Minerva 2 items" at bounding box center [865, 262] width 1353 height 189
click at [1474, 100] on button "New" at bounding box center [1474, 103] width 59 height 34
click at [1451, 140] on span "File Upload" at bounding box center [1467, 142] width 54 height 16
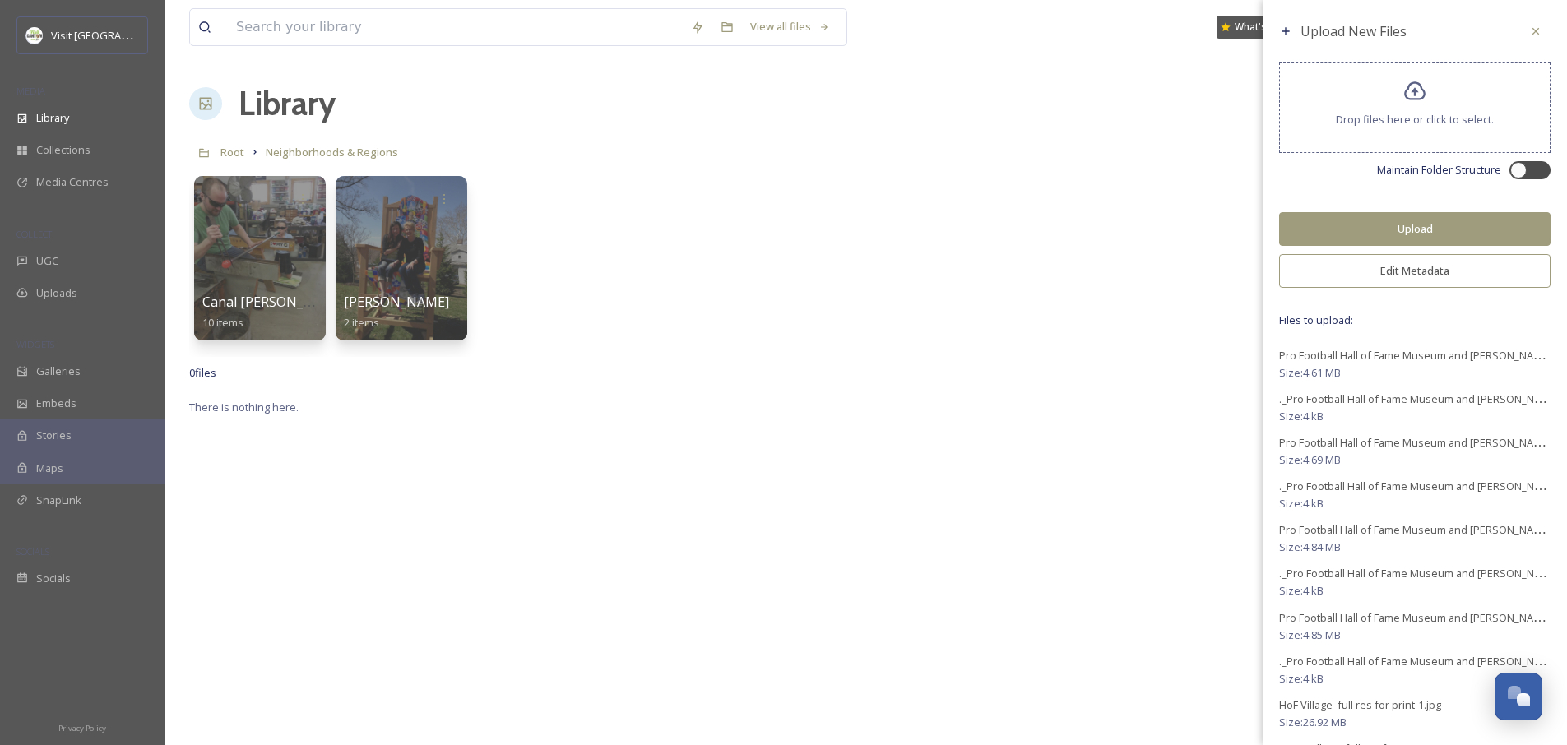
click at [1423, 268] on button "Edit Metadata" at bounding box center [1414, 271] width 271 height 34
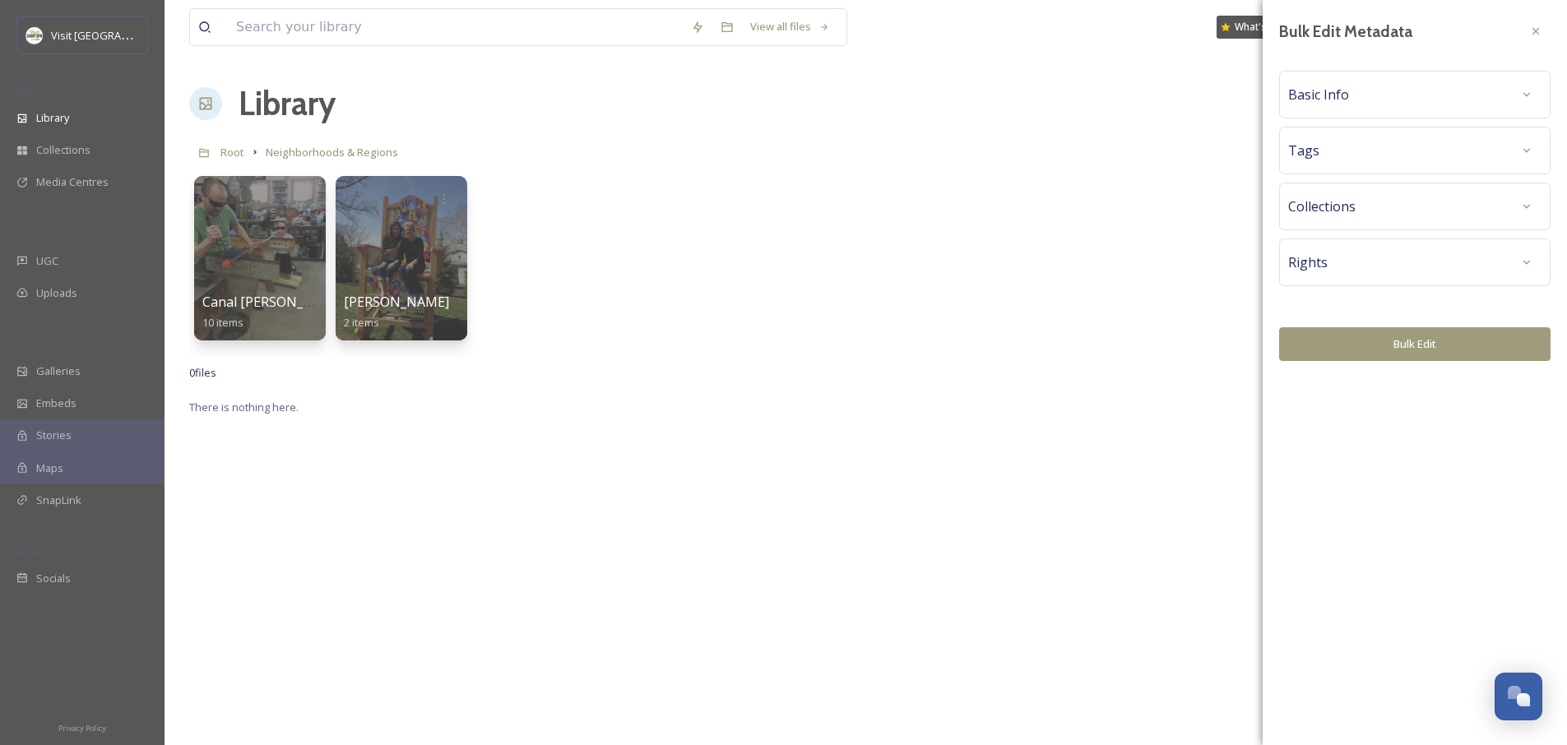
click at [1423, 268] on div "Rights" at bounding box center [1414, 263] width 253 height 30
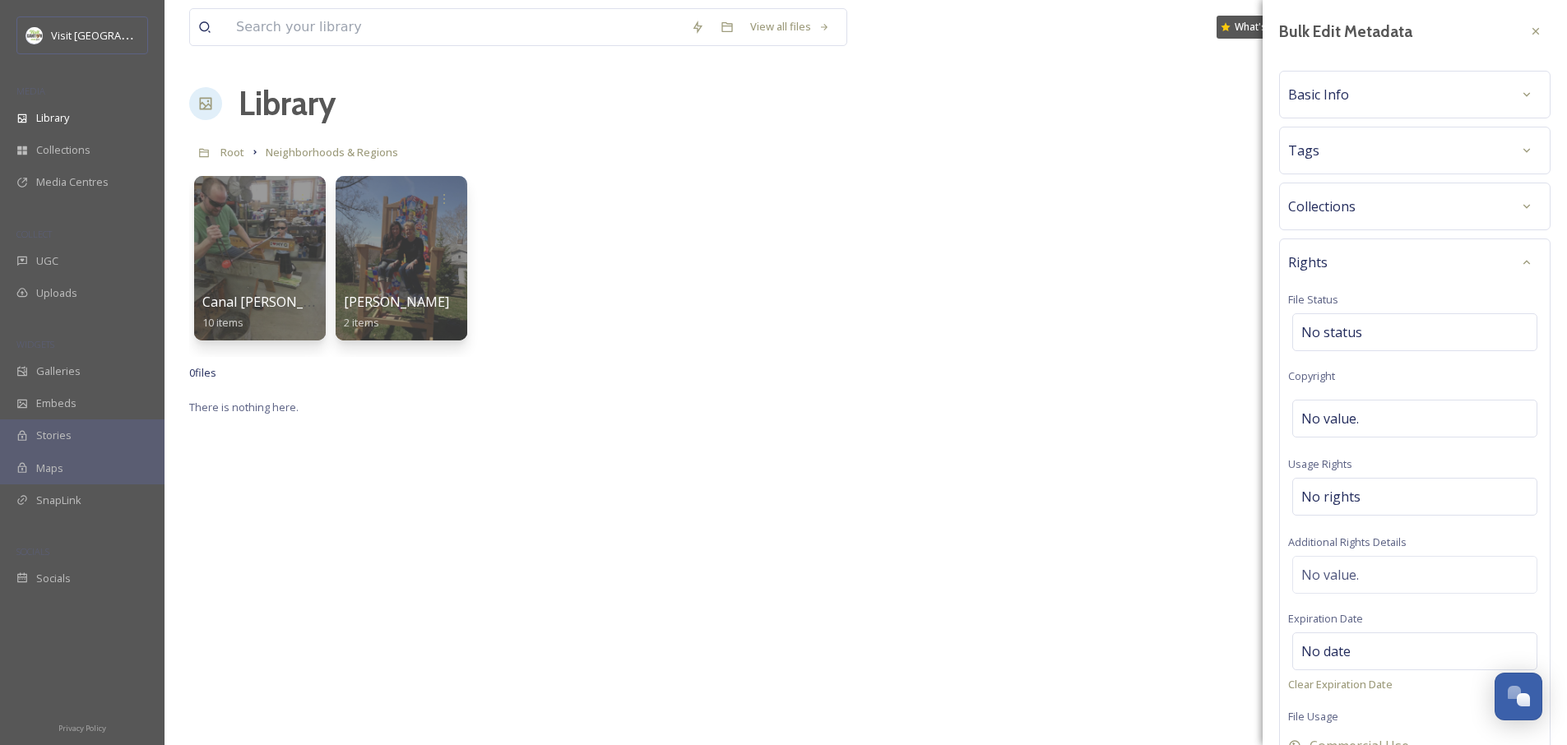
click at [1360, 99] on div "Basic Info" at bounding box center [1414, 95] width 253 height 30
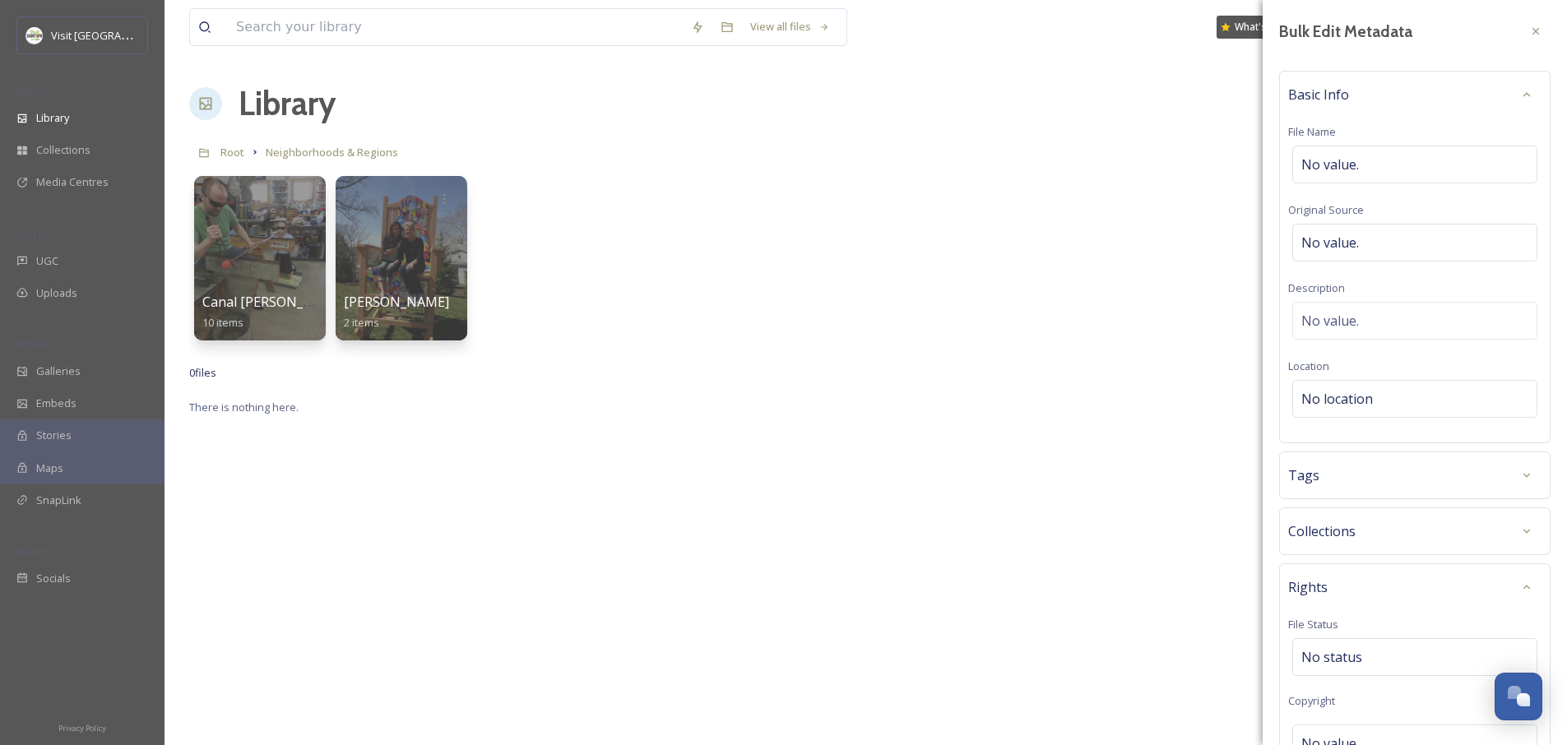
click at [1370, 90] on div "Basic Info" at bounding box center [1414, 95] width 253 height 30
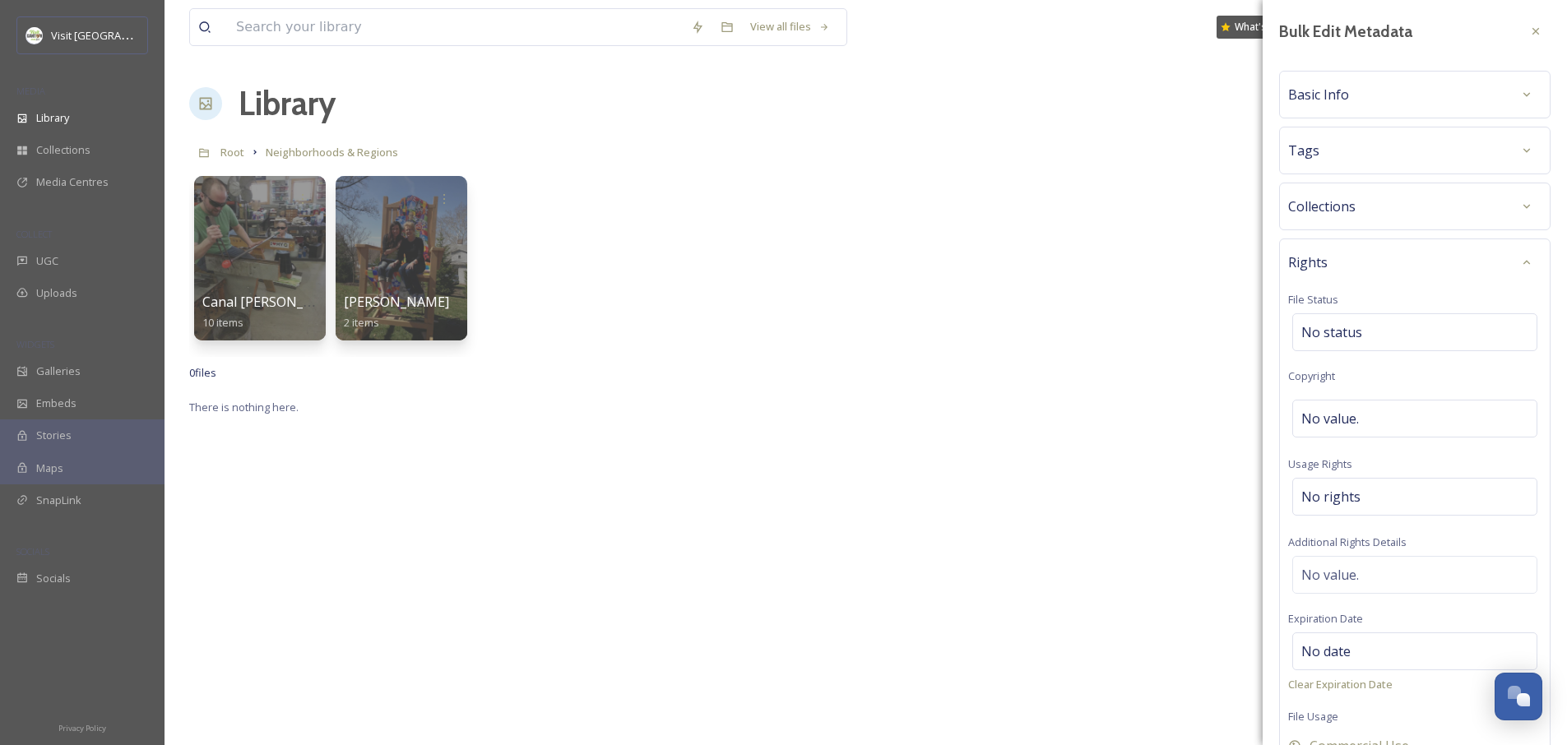
click at [1521, 24] on div at bounding box center [1536, 31] width 30 height 30
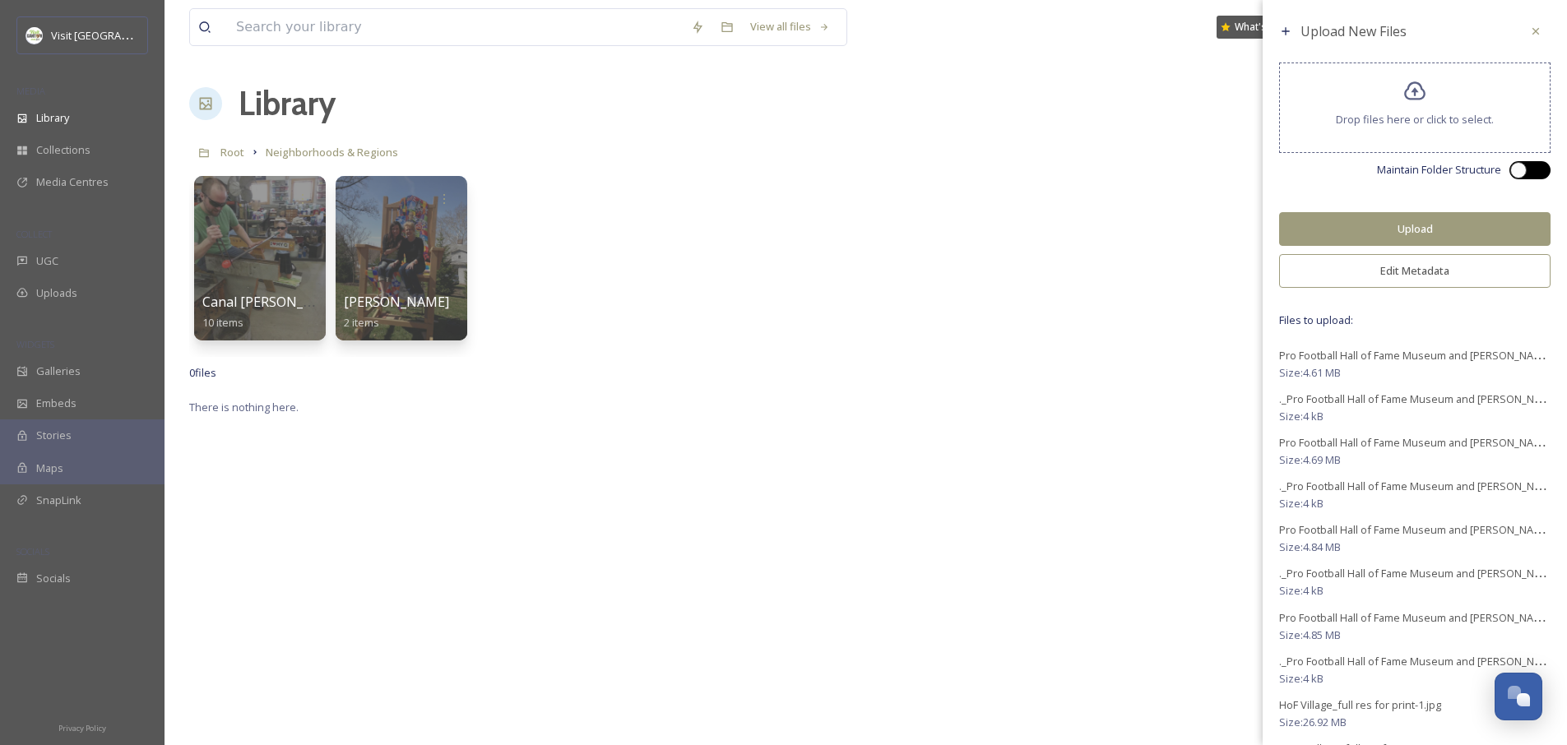
click at [1534, 170] on div at bounding box center [1538, 170] width 8 height 8
checkbox input "true"
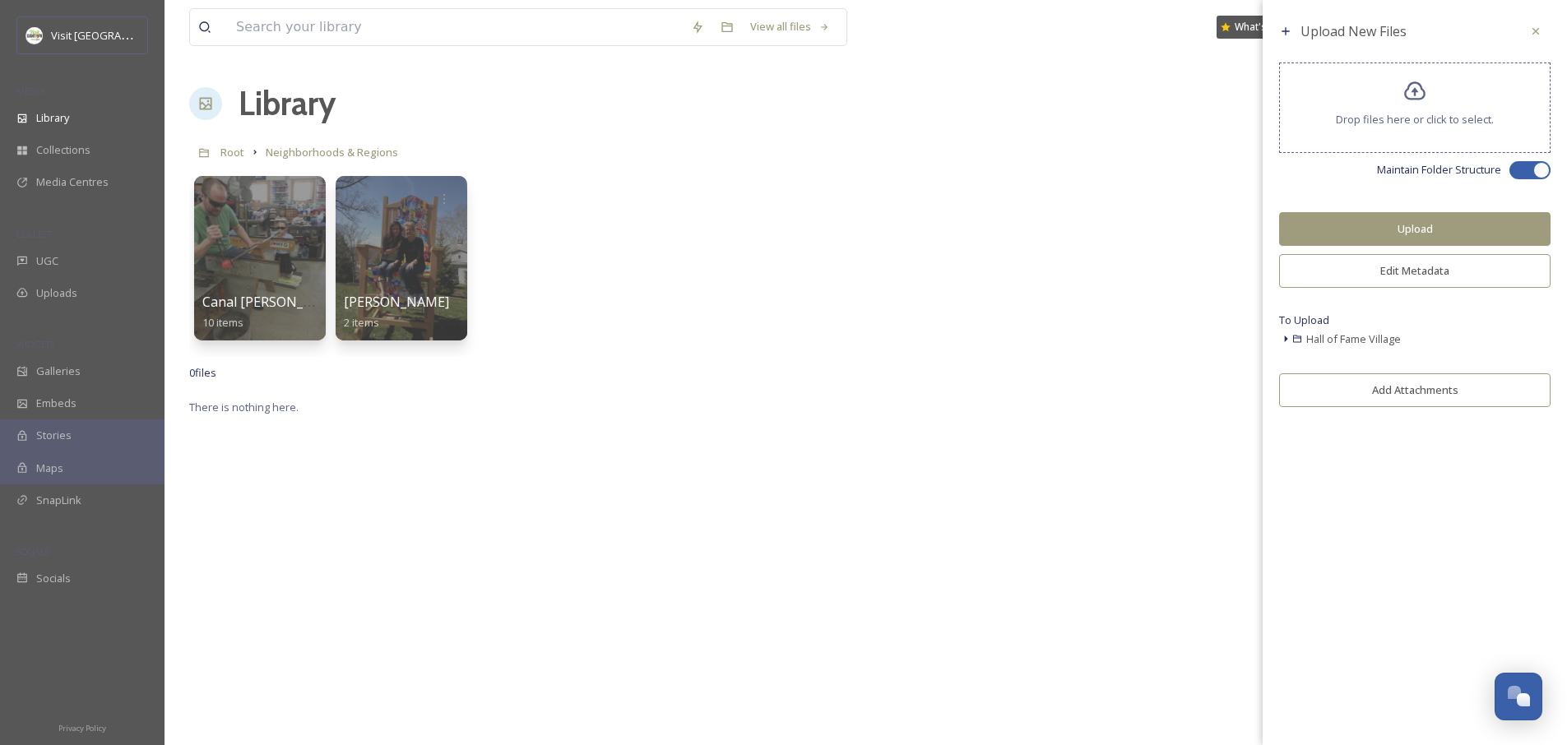
click at [1407, 273] on button "Edit Metadata" at bounding box center [1414, 271] width 271 height 34
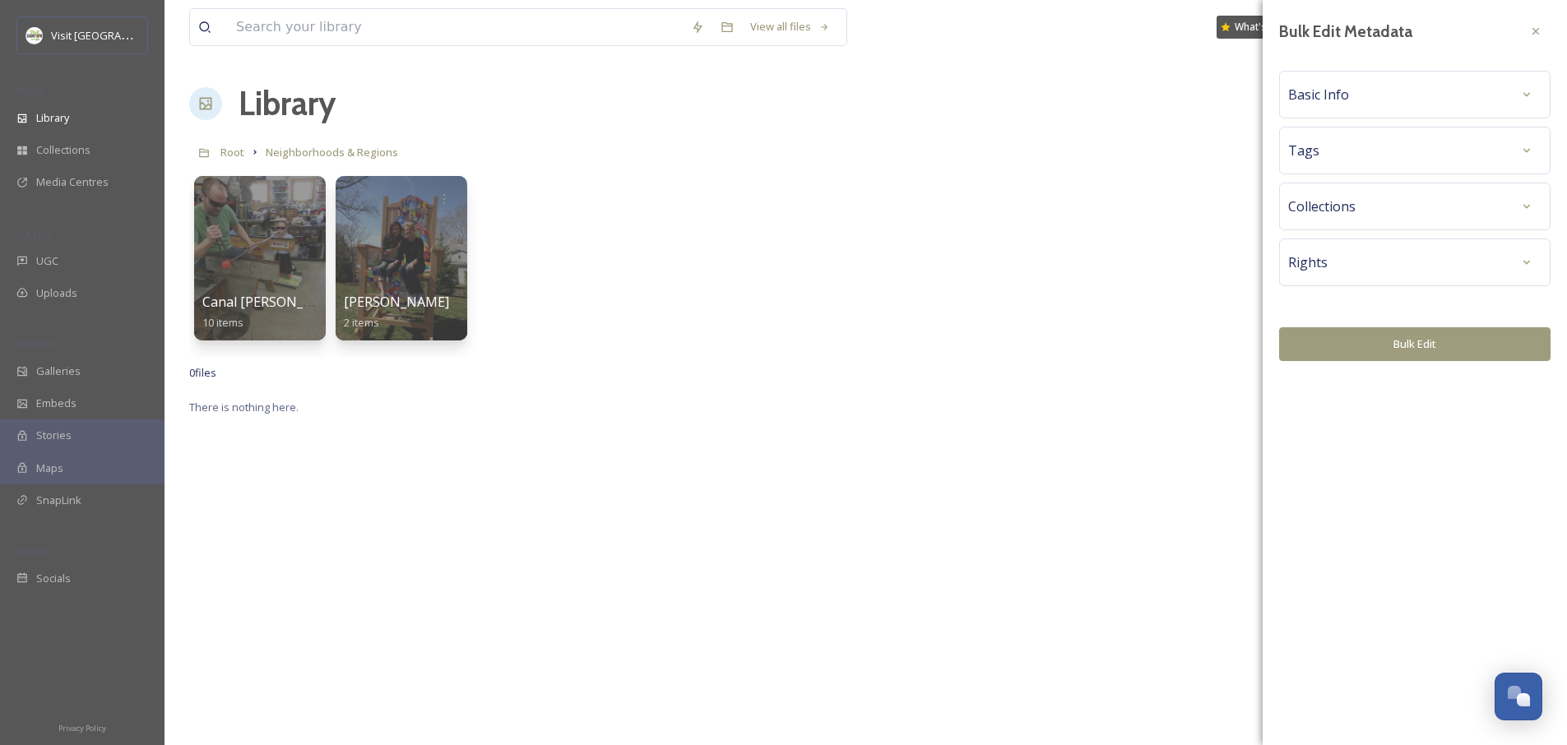
click at [1358, 257] on div "Rights" at bounding box center [1414, 263] width 253 height 30
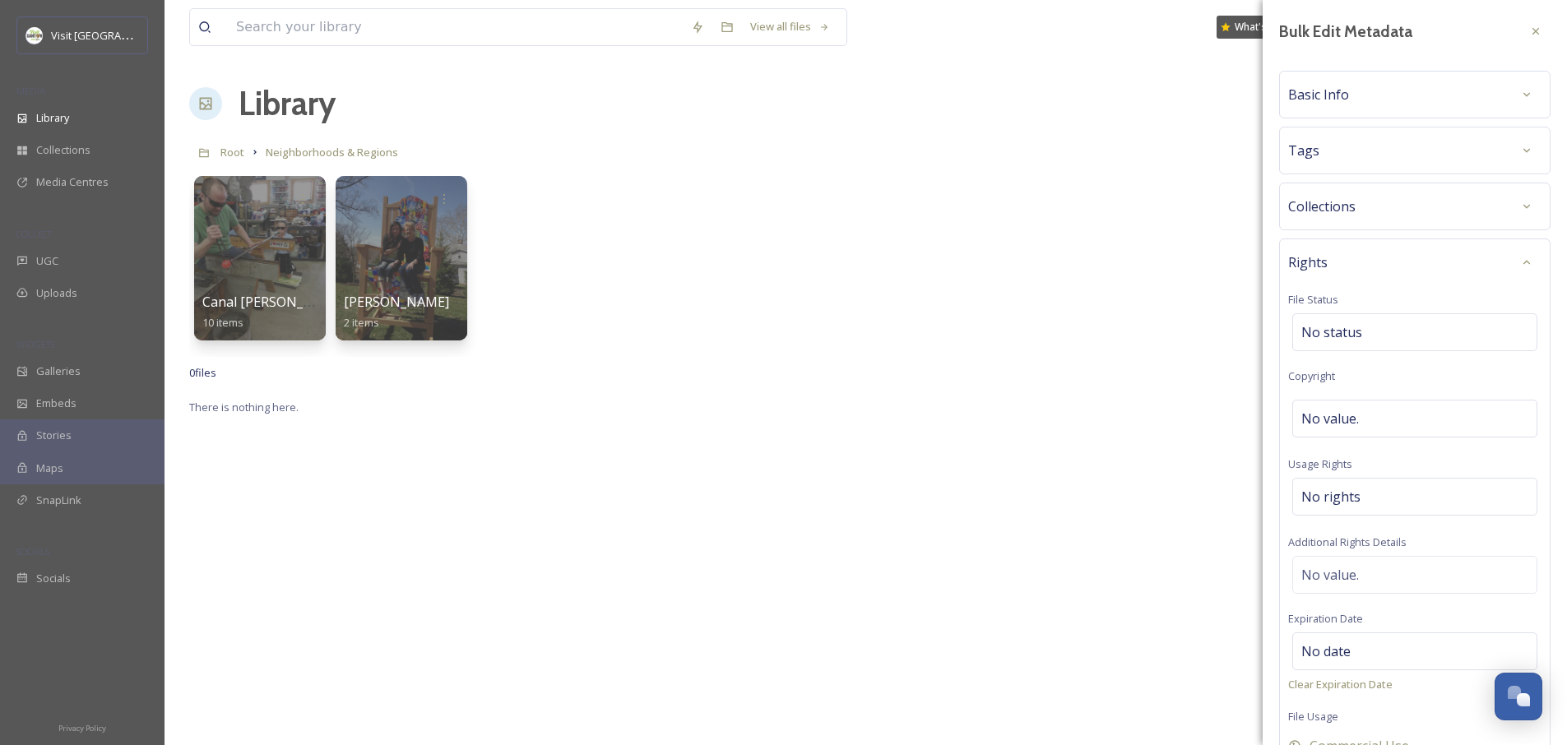
click at [1362, 202] on div "Collections" at bounding box center [1414, 207] width 253 height 30
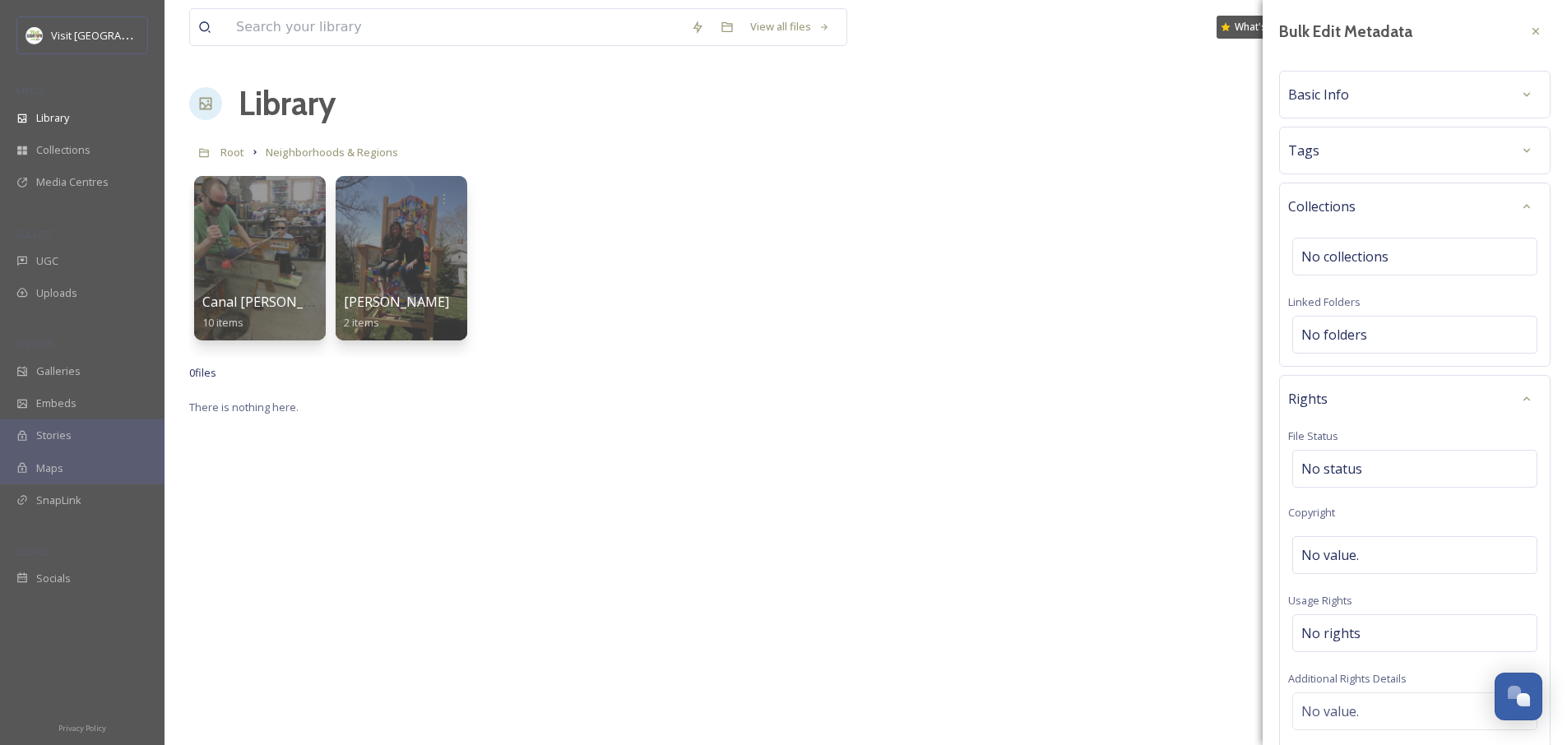
click at [1356, 165] on div "Tags" at bounding box center [1414, 151] width 253 height 30
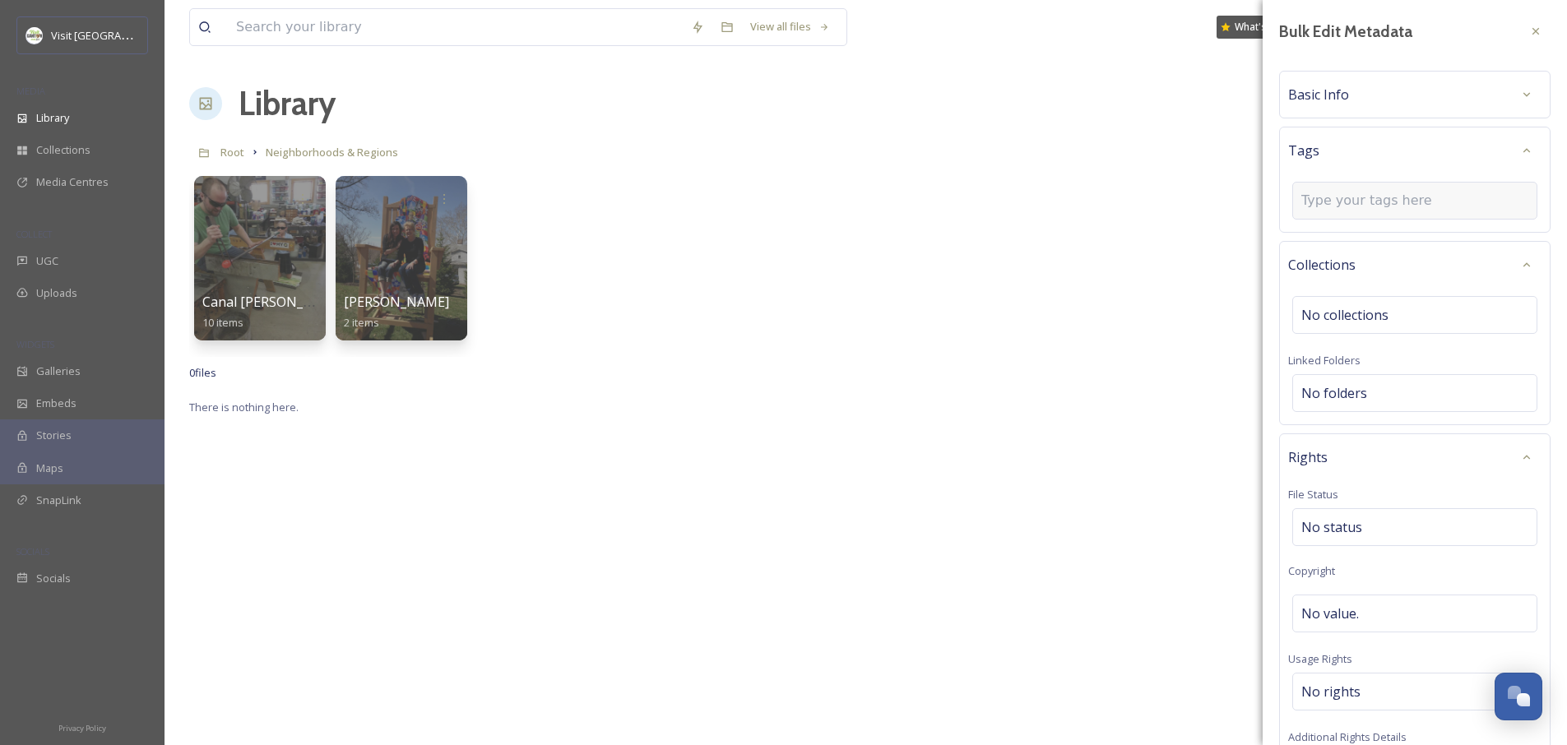
click at [1355, 182] on div at bounding box center [1414, 201] width 245 height 38
click at [1355, 197] on input at bounding box center [1383, 201] width 165 height 20
type input "Neighborhood"
click at [1351, 244] on span "Neighborhood" at bounding box center [1338, 240] width 72 height 16
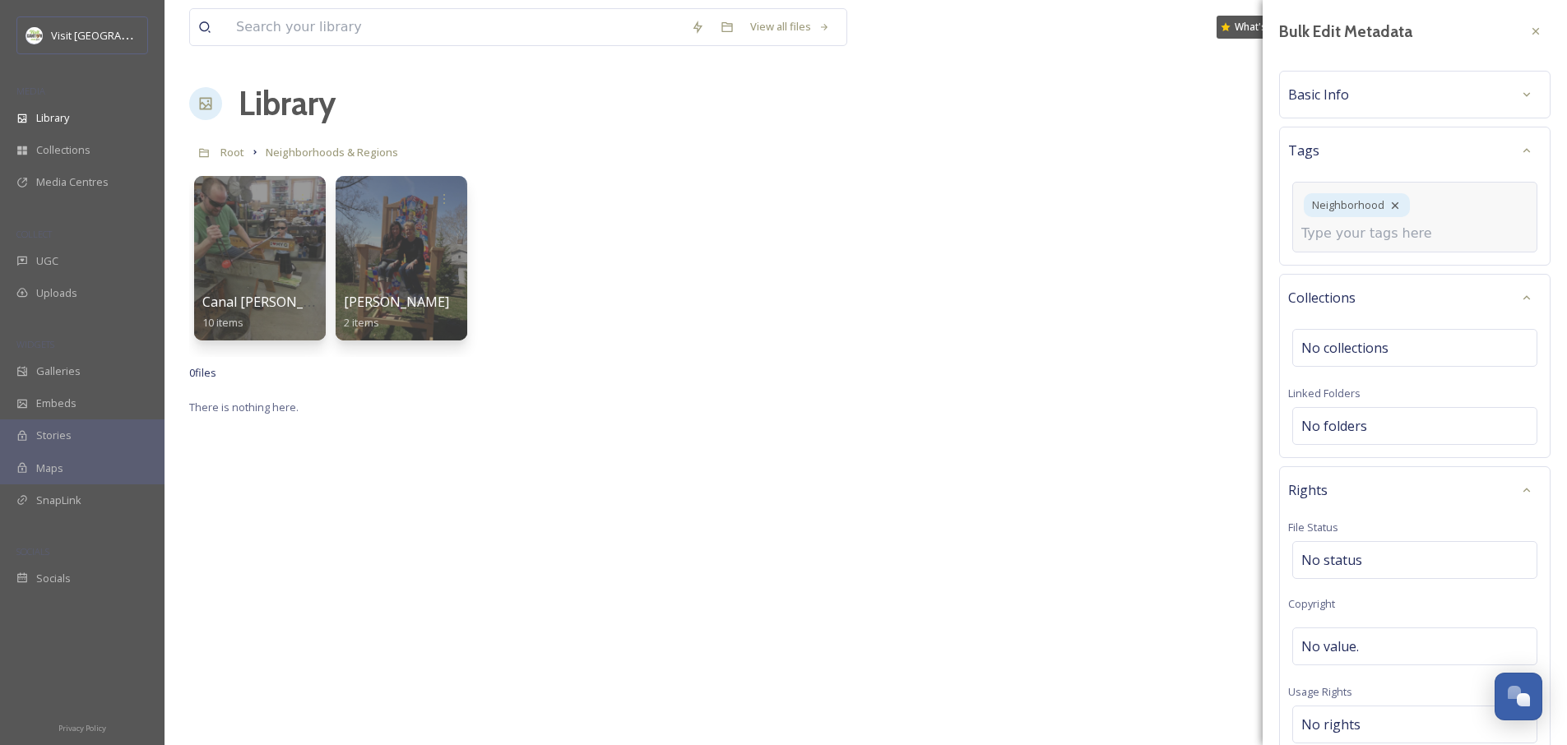
click at [1427, 217] on div "Neighborhood" at bounding box center [1414, 217] width 245 height 71
click at [1403, 232] on input at bounding box center [1383, 234] width 165 height 20
type input "Regional"
type input "Hall of Fame Village"
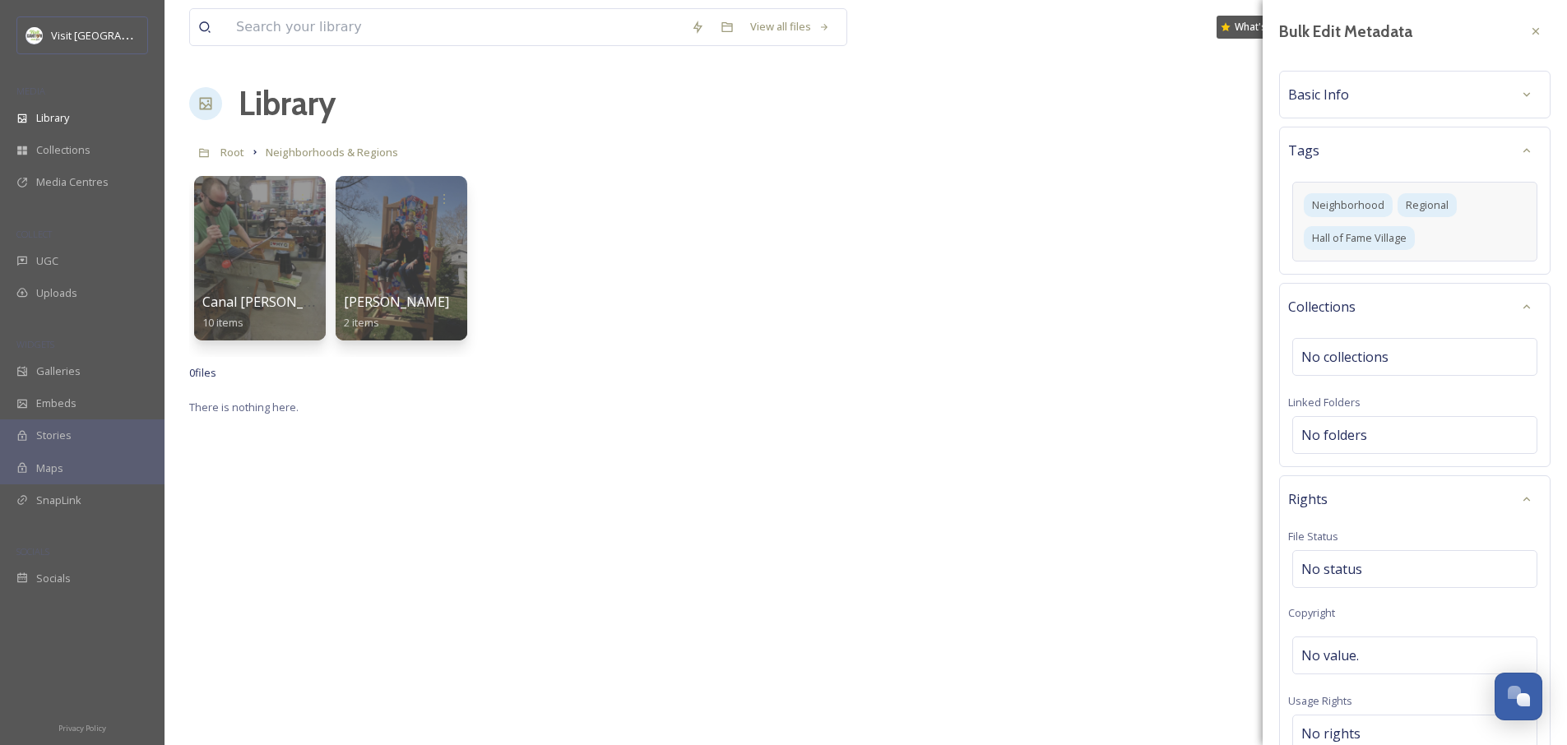
click at [1399, 101] on div "Basic Info" at bounding box center [1414, 95] width 253 height 30
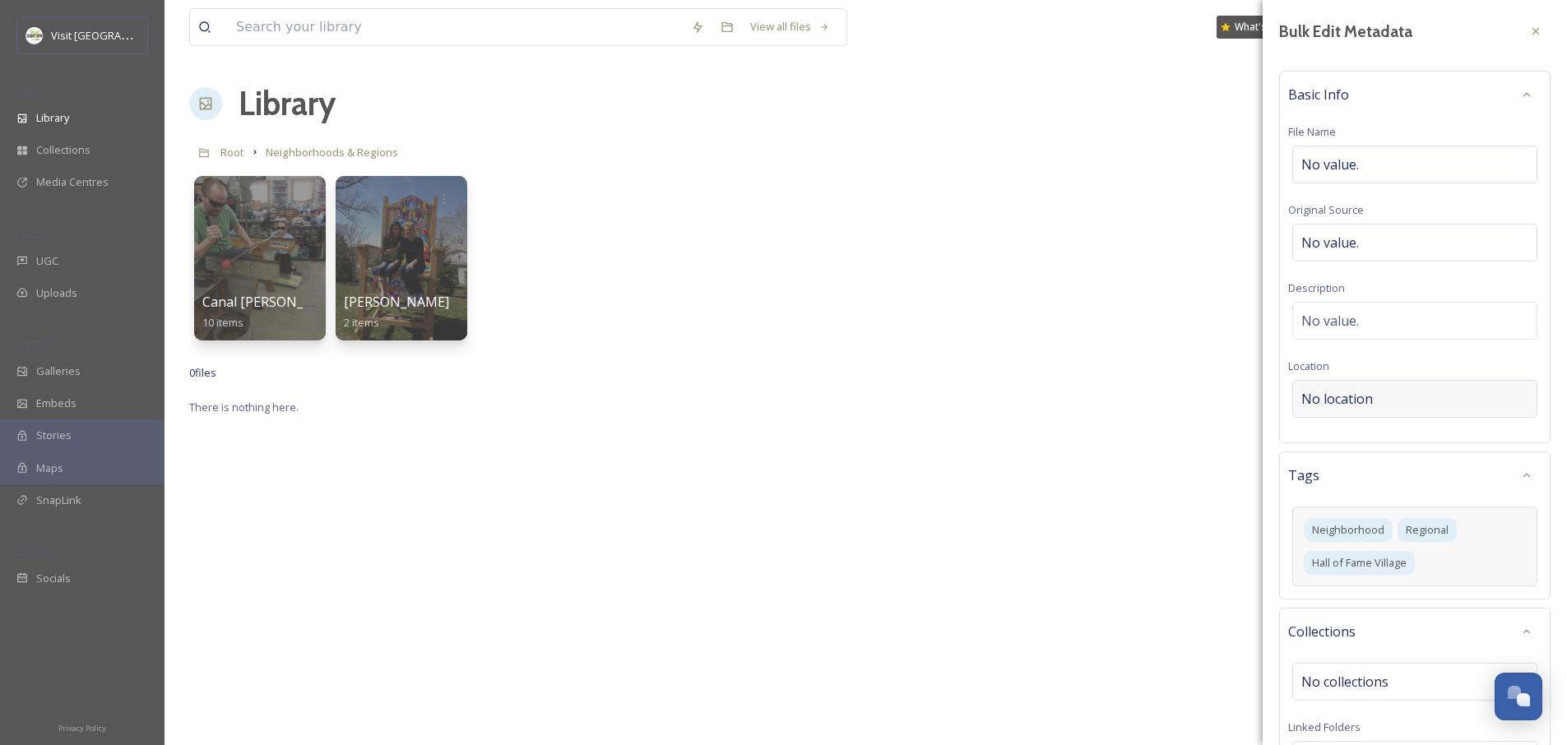
click at [1344, 402] on span "No location" at bounding box center [1337, 399] width 72 height 20
click at [1344, 402] on input at bounding box center [1414, 399] width 243 height 36
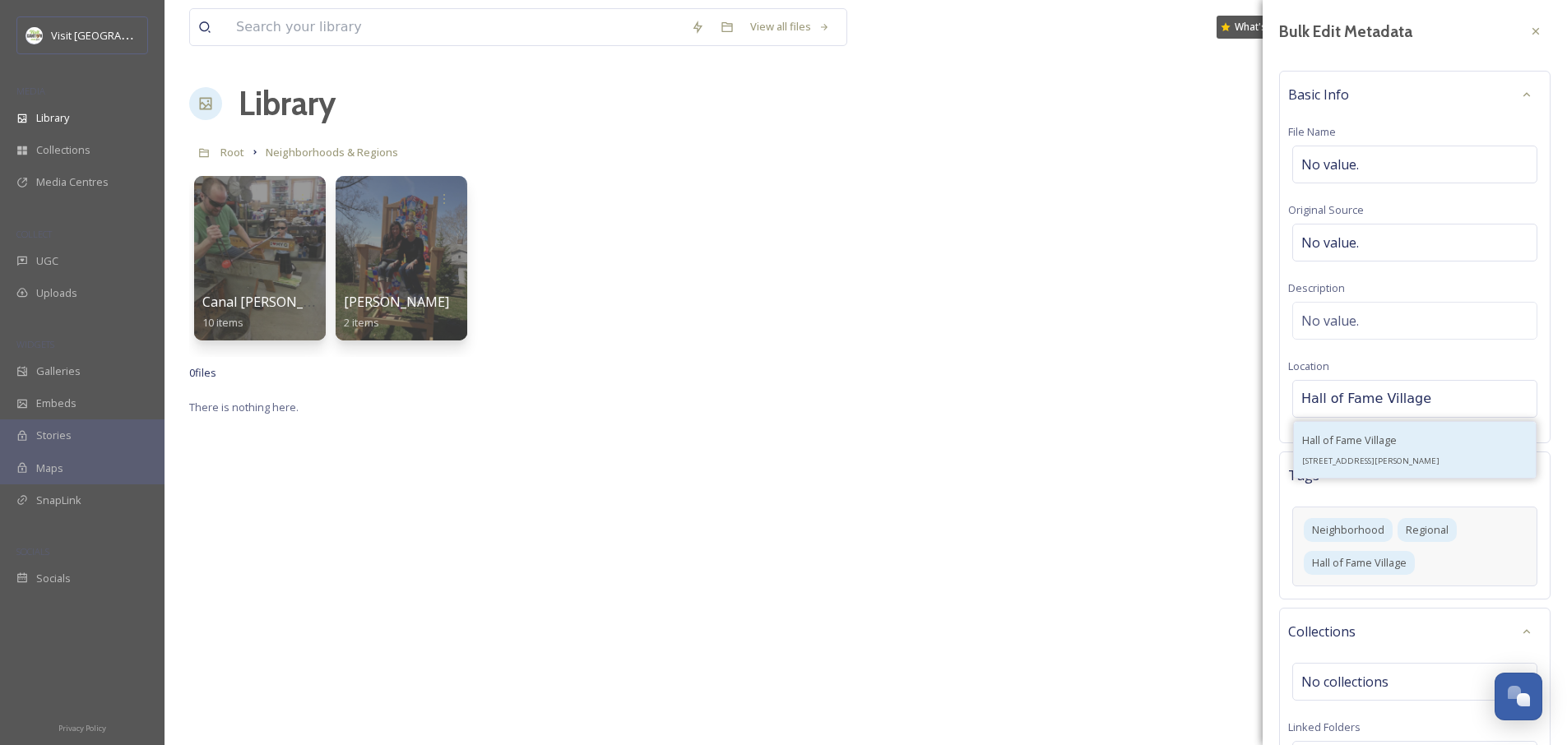
type input "Hall of Fame Village"
click at [1340, 438] on span "Hall of Fame Village" at bounding box center [1349, 440] width 95 height 15
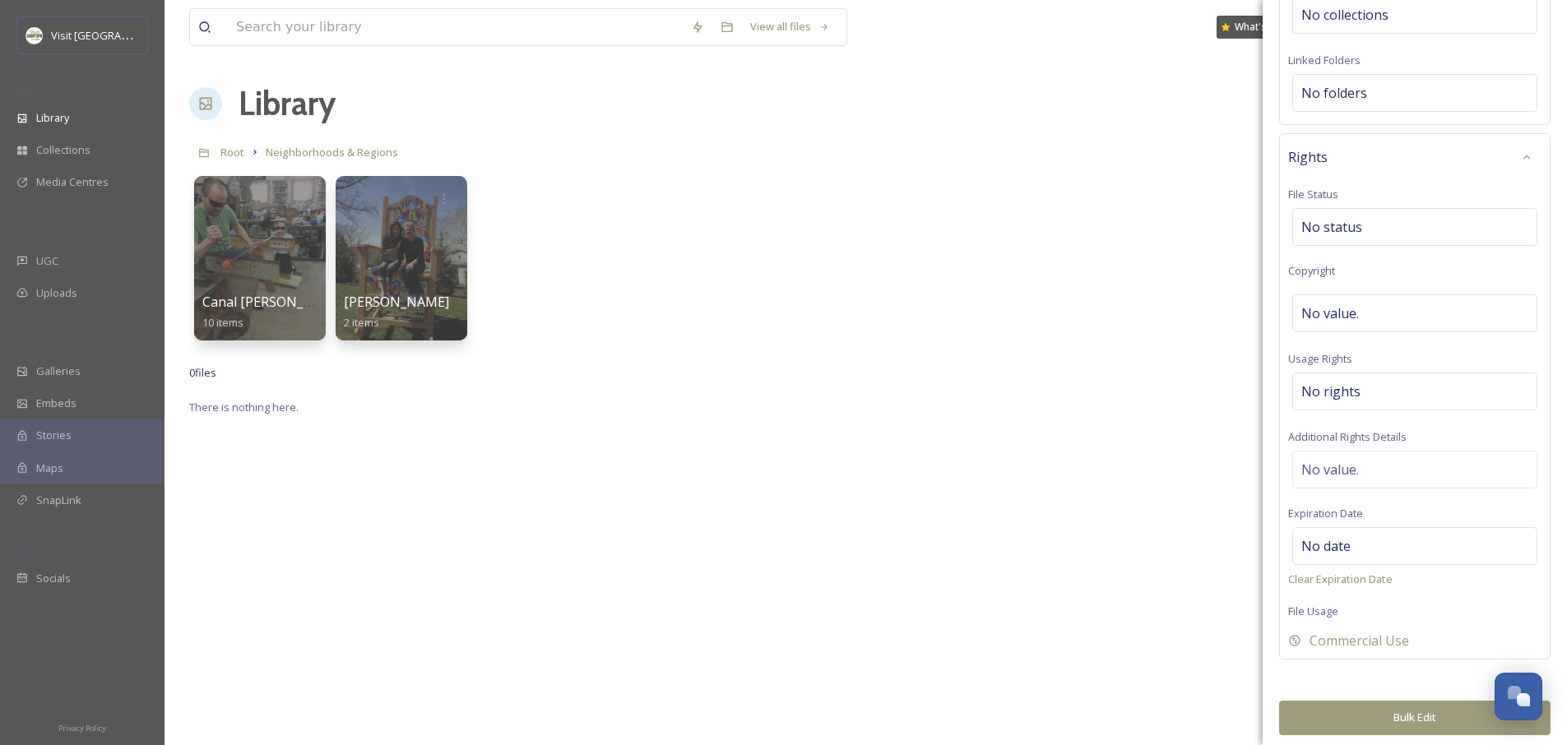
scroll to position [665, 0]
click at [1363, 707] on button "Bulk Edit" at bounding box center [1414, 719] width 271 height 34
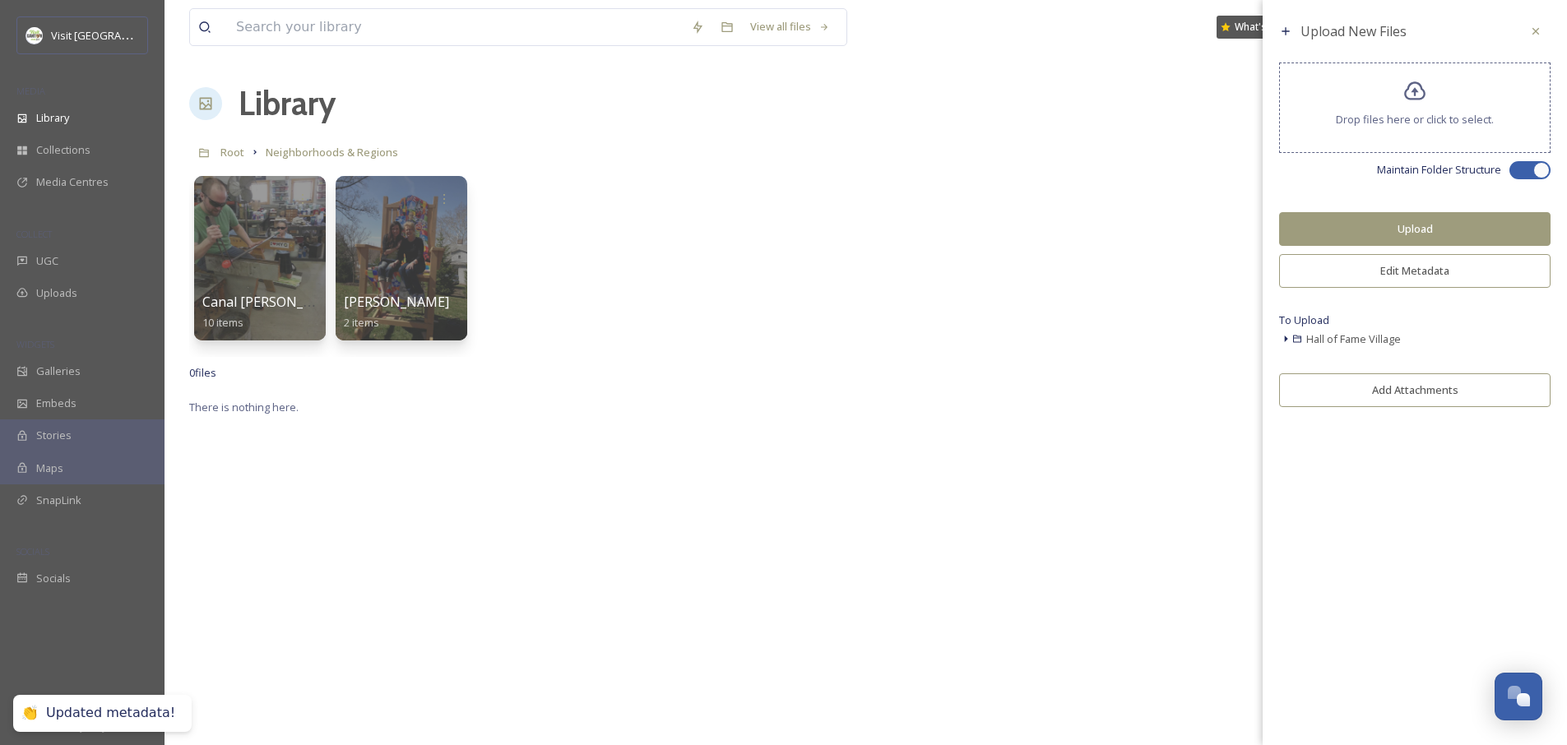
click at [1391, 225] on button "Upload" at bounding box center [1414, 229] width 271 height 34
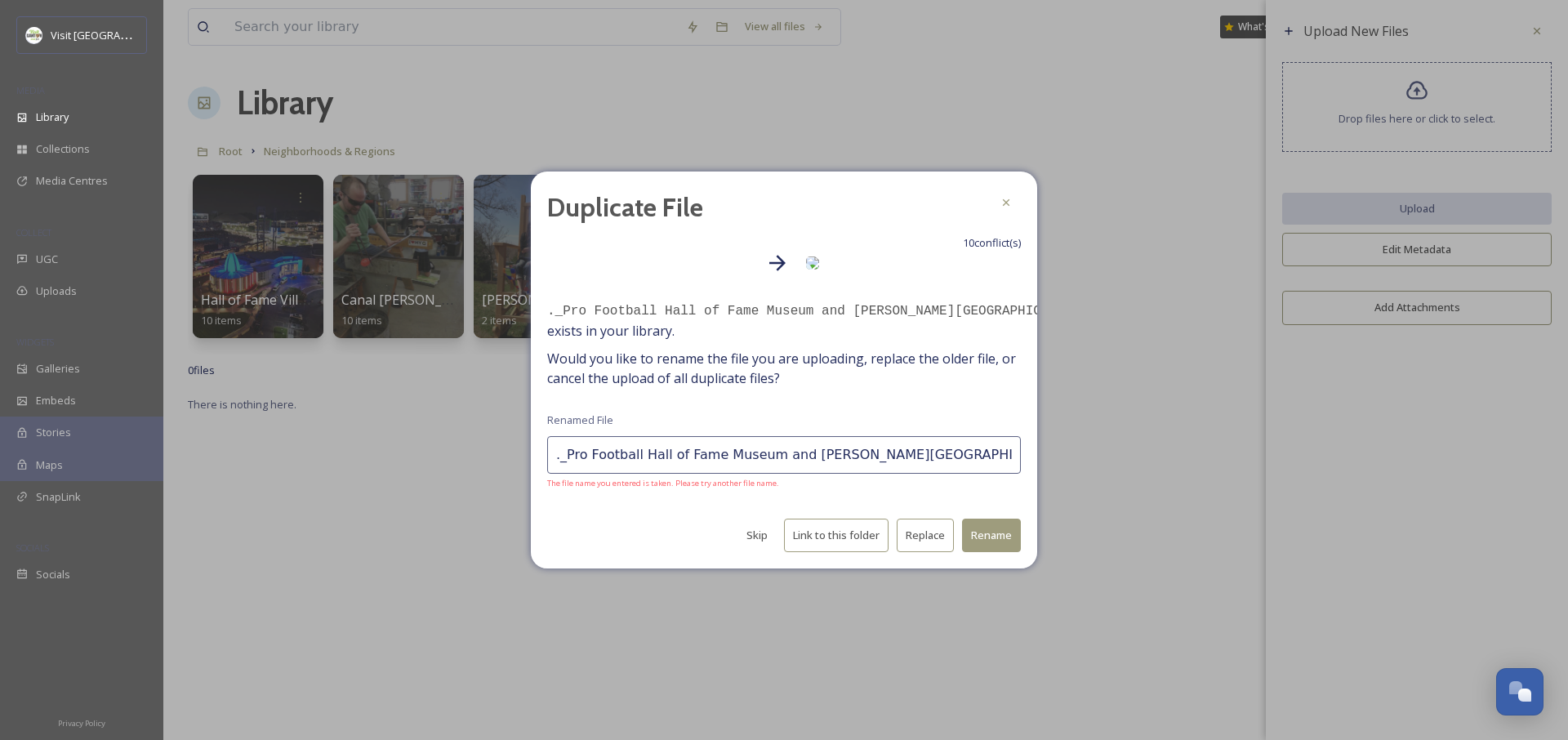
click at [639, 478] on span "The file name you entered is taken. Please try another file name." at bounding box center [784, 484] width 474 height 12
click at [756, 537] on button "Skip" at bounding box center [758, 535] width 38 height 32
click at [756, 531] on button "Skip" at bounding box center [758, 535] width 38 height 32
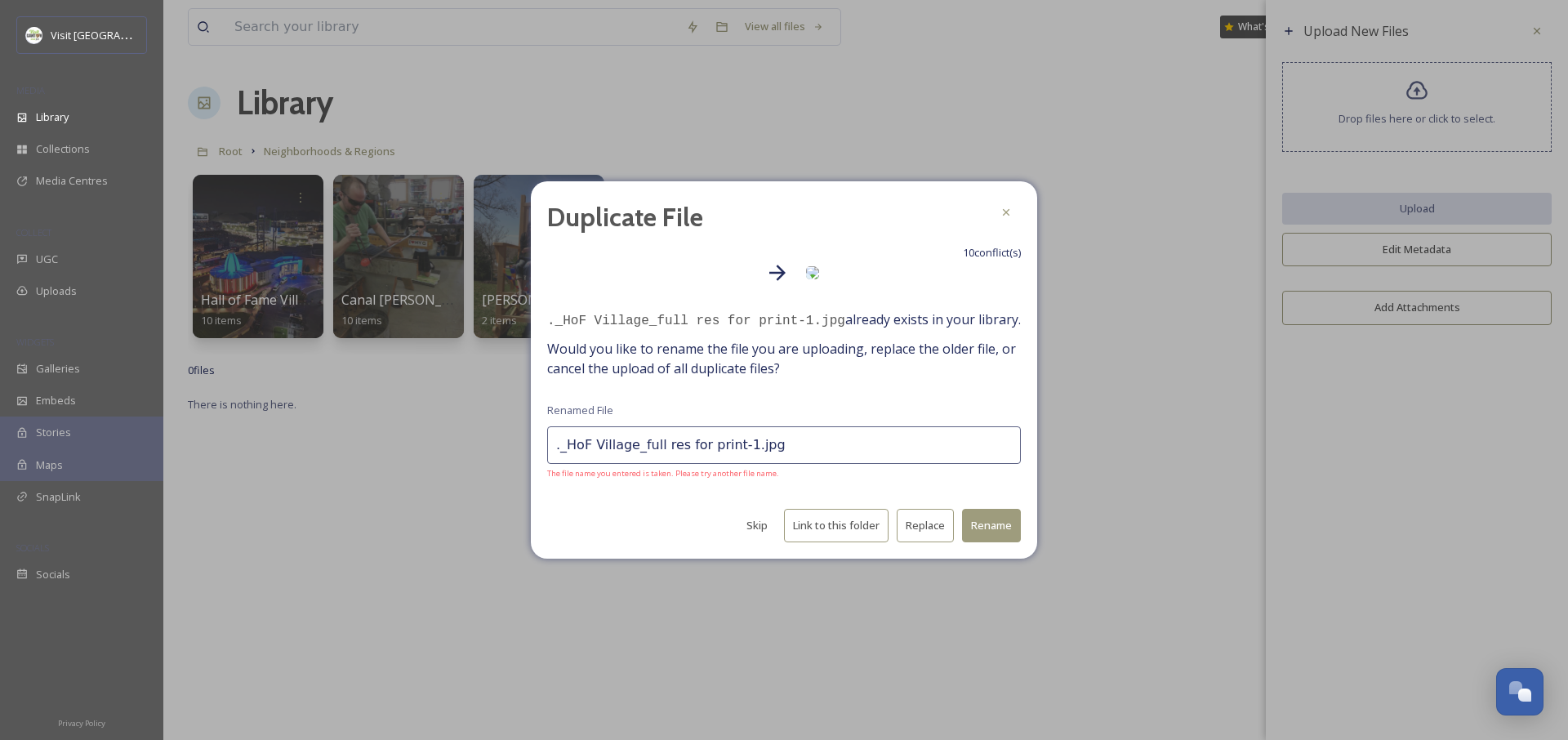
click at [756, 531] on button "Skip" at bounding box center [758, 525] width 38 height 32
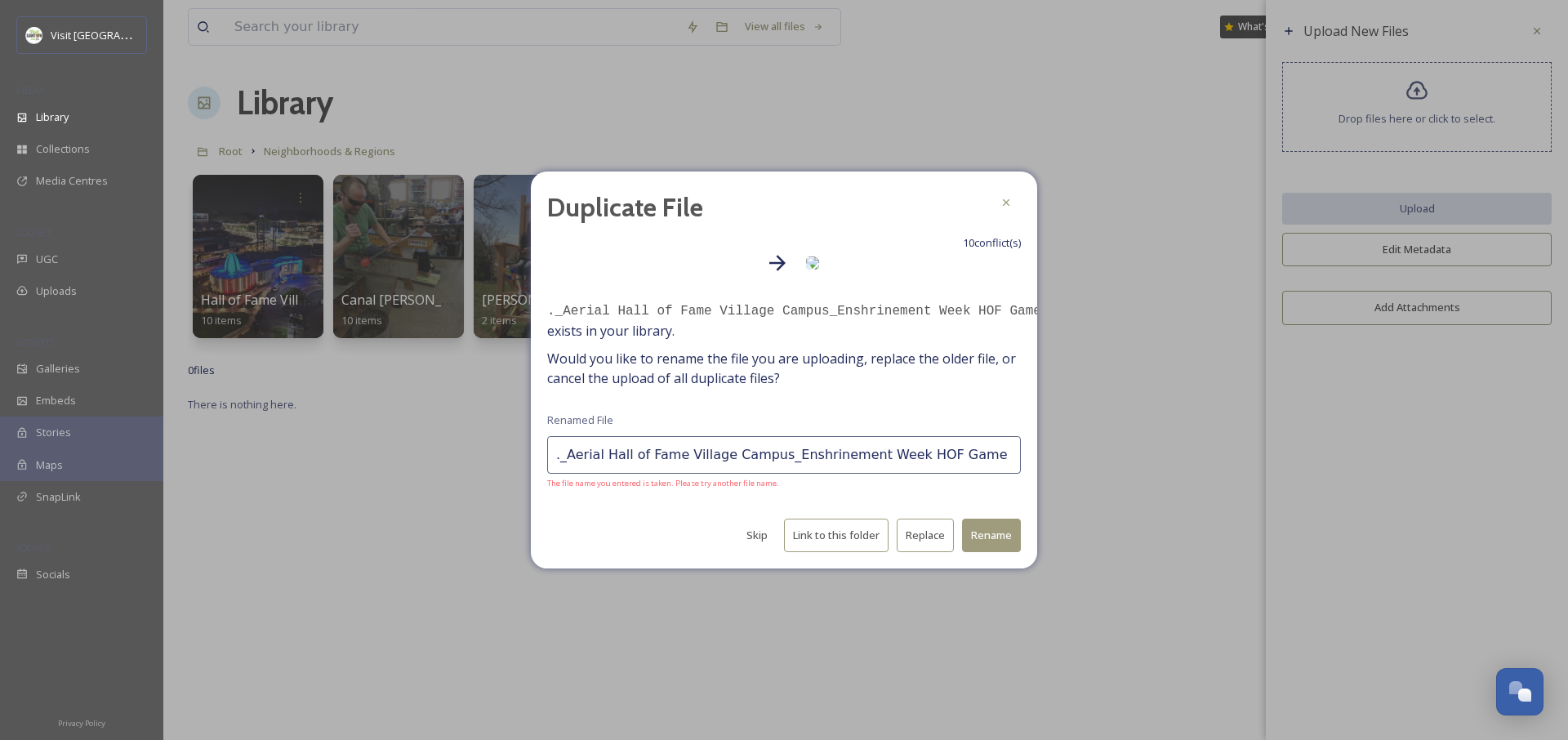
click at [756, 531] on button "Skip" at bounding box center [758, 535] width 38 height 32
type input "._Hall of Fame Village Aerial Tom Benson HOF Stadium and Field Sports Complex m…"
click at [756, 531] on button "Skip" at bounding box center [758, 535] width 38 height 32
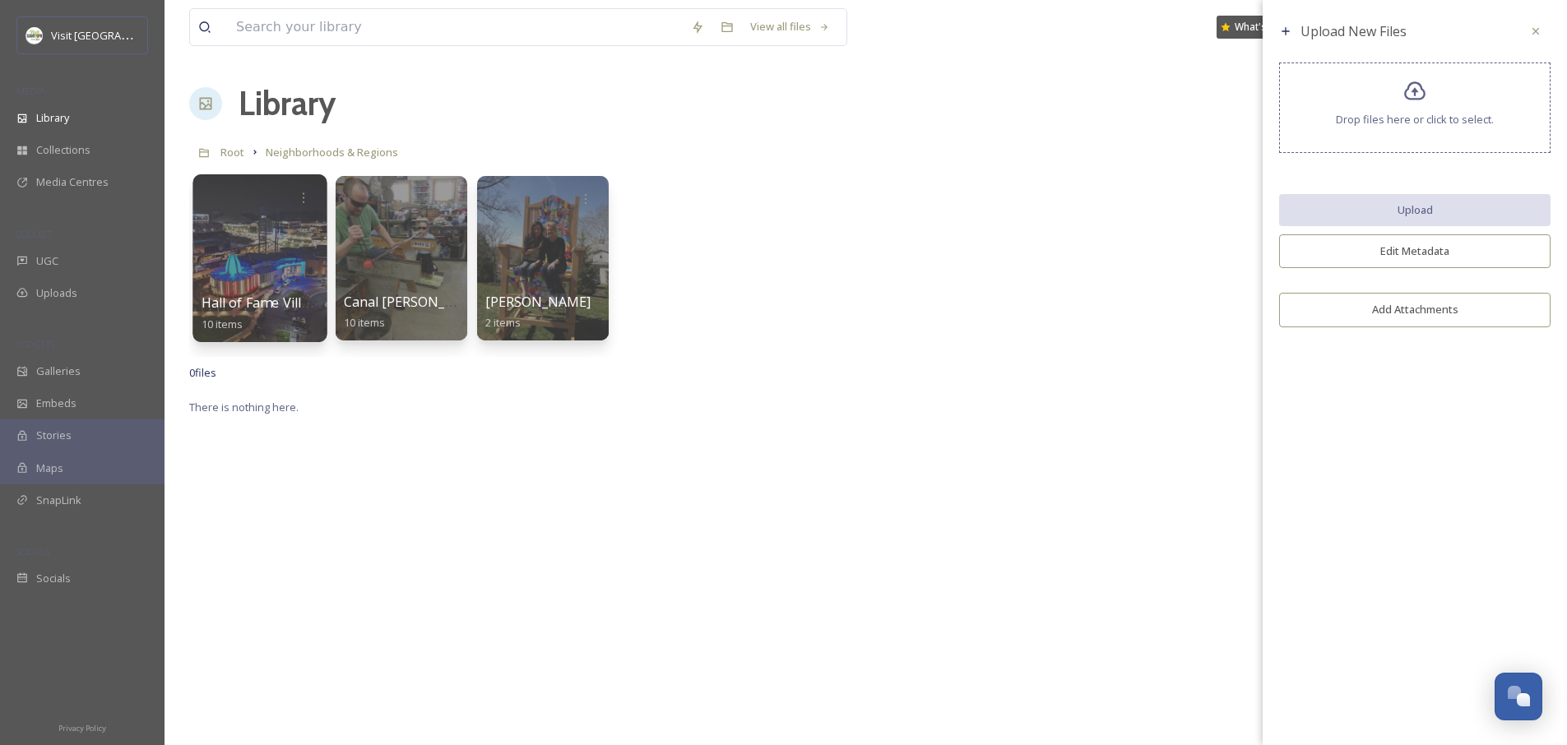
click at [282, 242] on div at bounding box center [259, 258] width 134 height 168
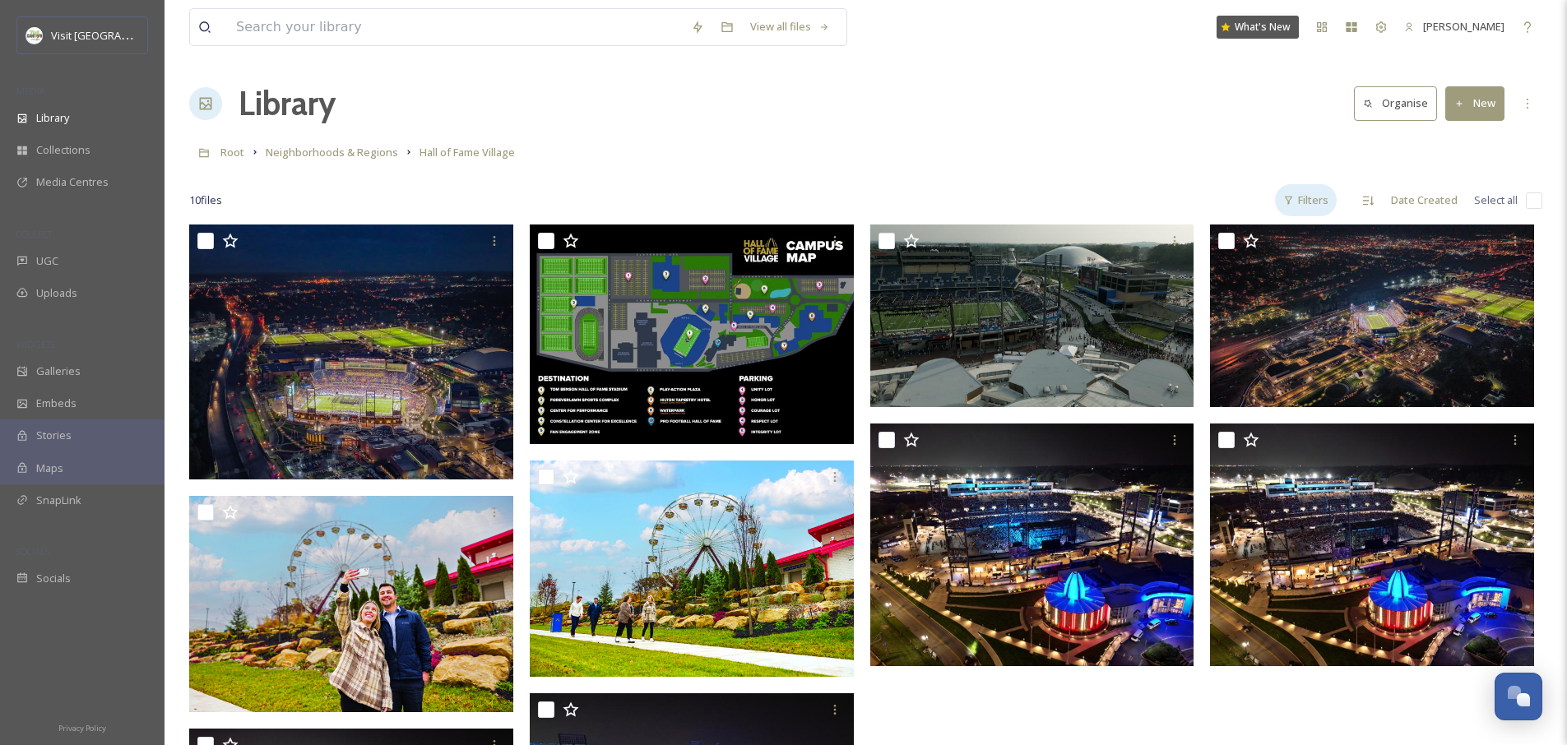
click at [1316, 203] on div "Filters" at bounding box center [1306, 200] width 62 height 32
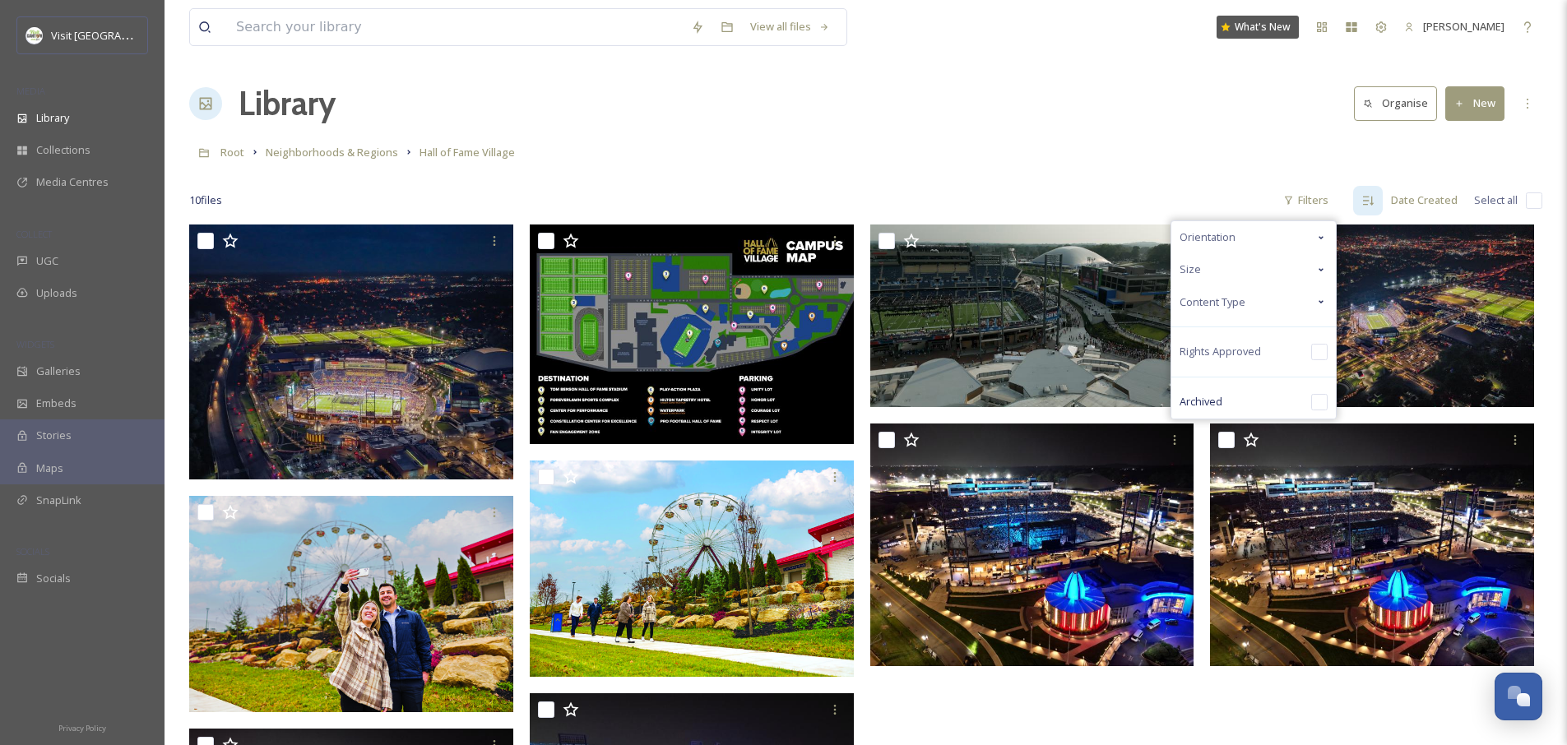
click at [1363, 202] on icon at bounding box center [1367, 200] width 13 height 13
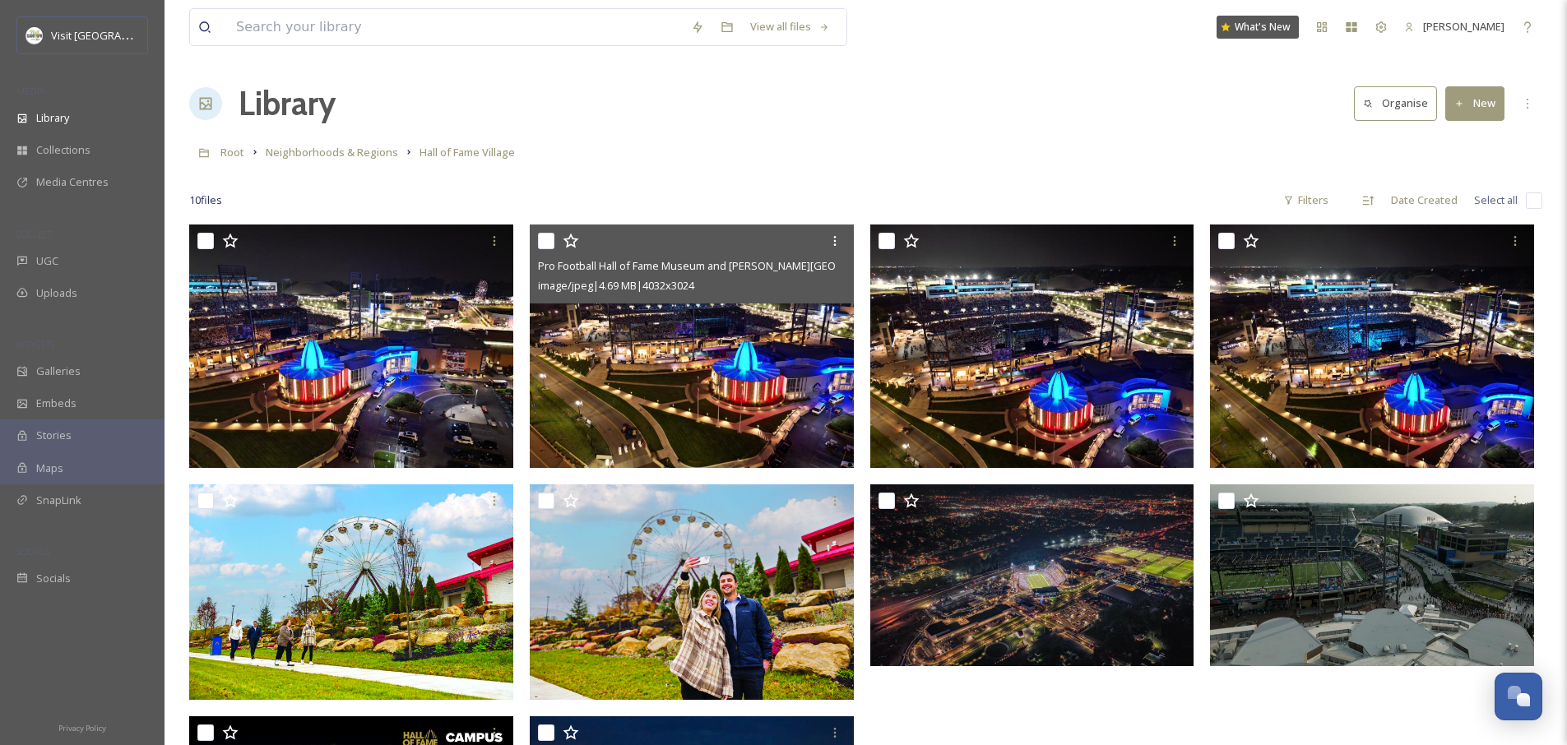
scroll to position [255, 0]
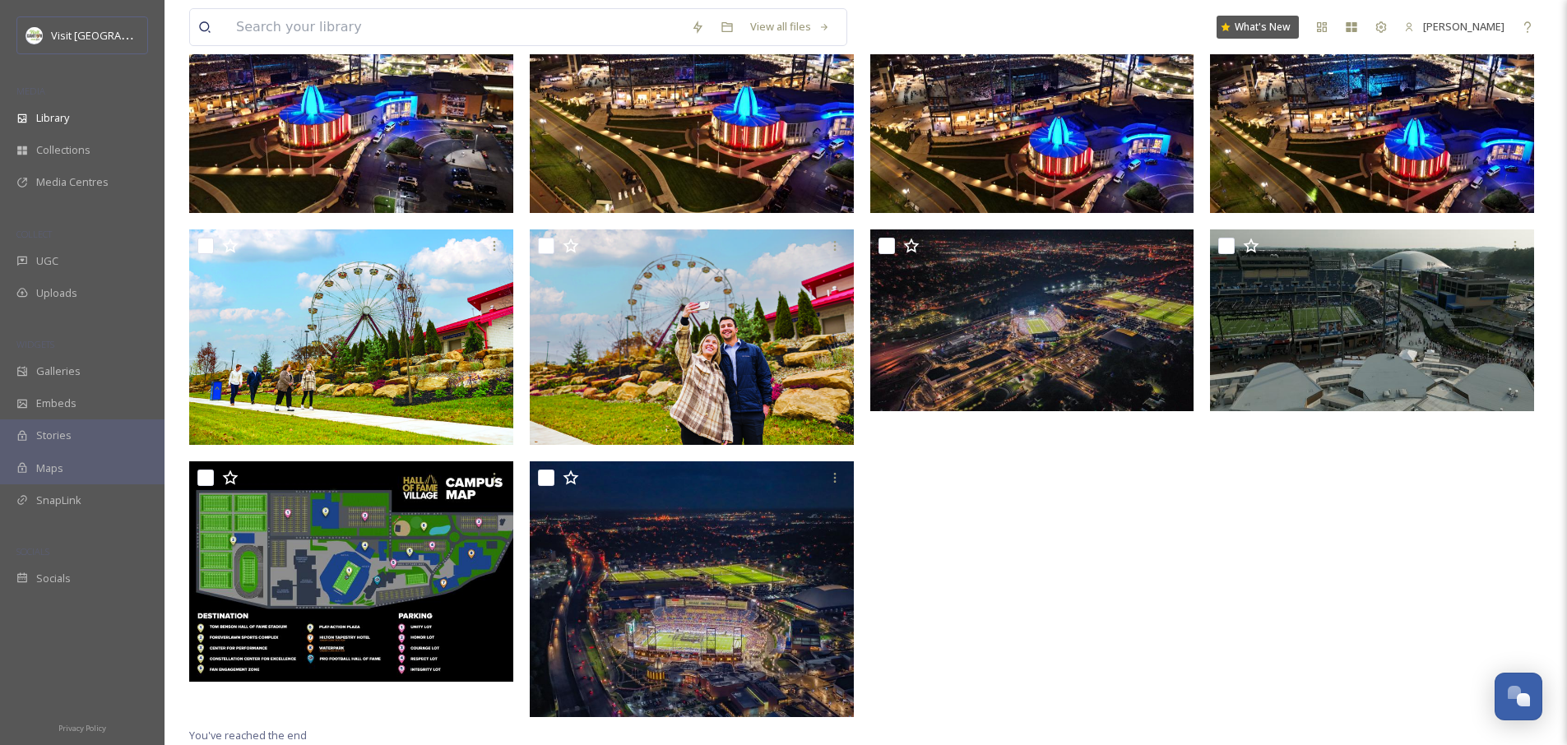
click at [1092, 595] on div at bounding box center [1036, 347] width 332 height 755
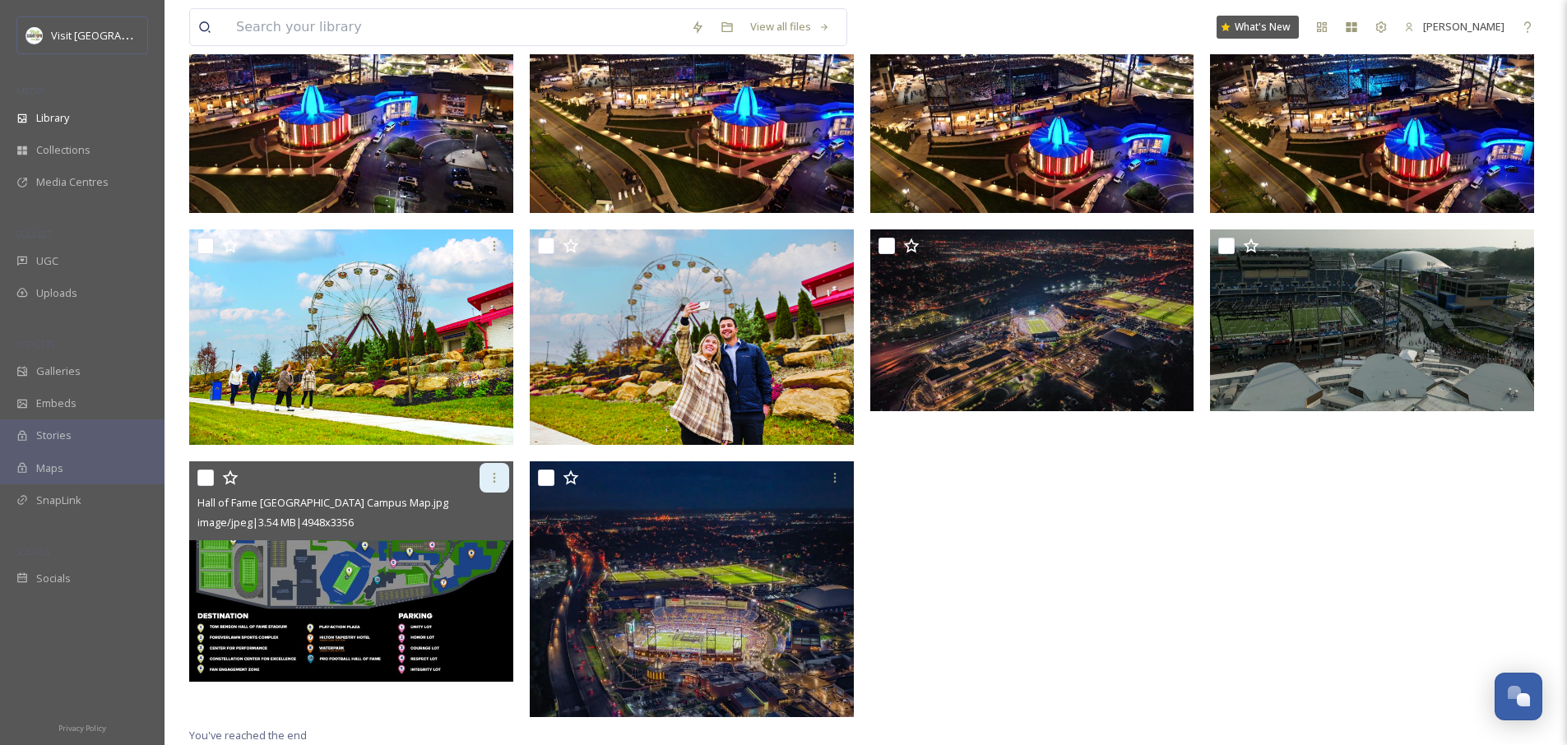
click at [497, 472] on icon at bounding box center [494, 477] width 13 height 13
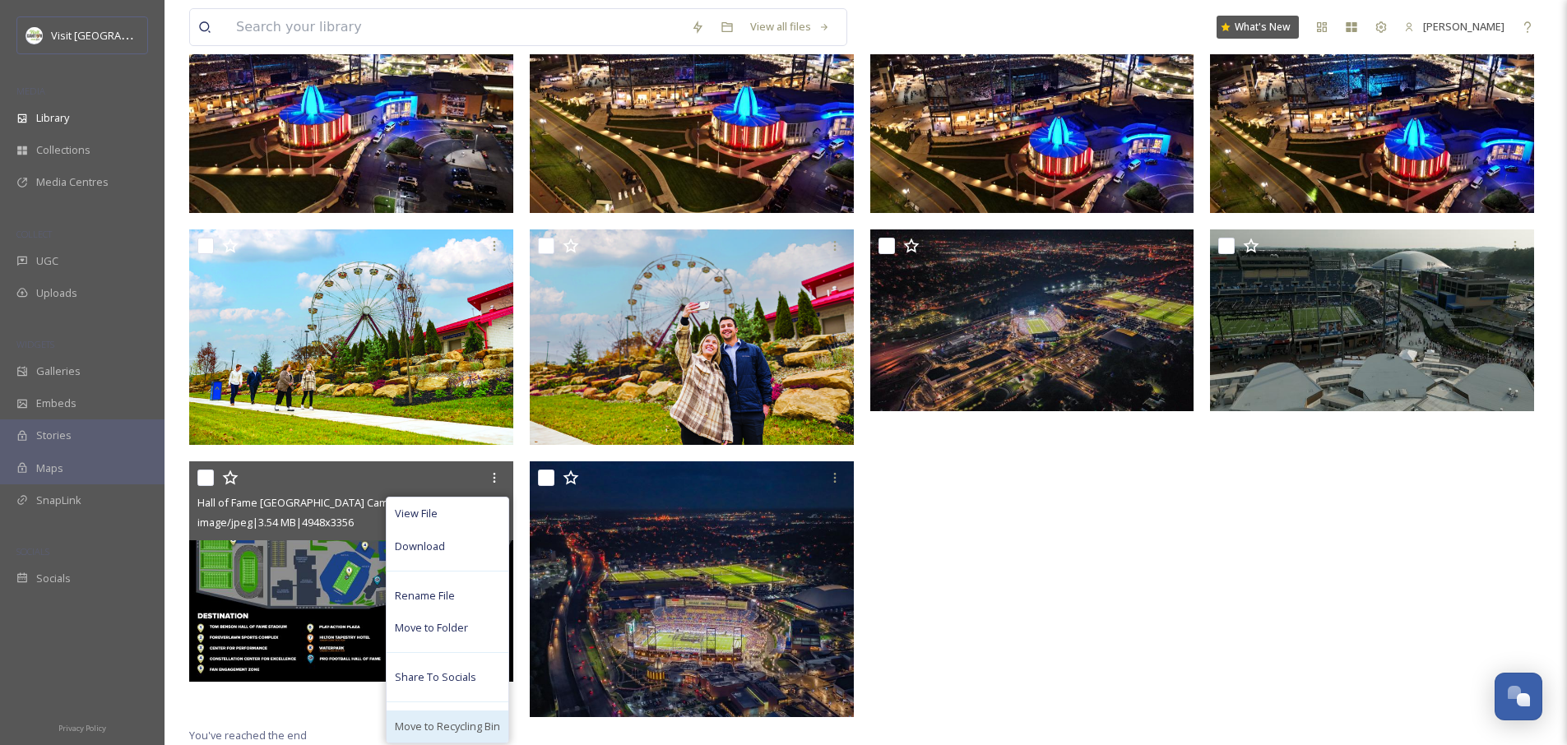
click at [440, 712] on div "Move to Recycling Bin" at bounding box center [448, 727] width 122 height 32
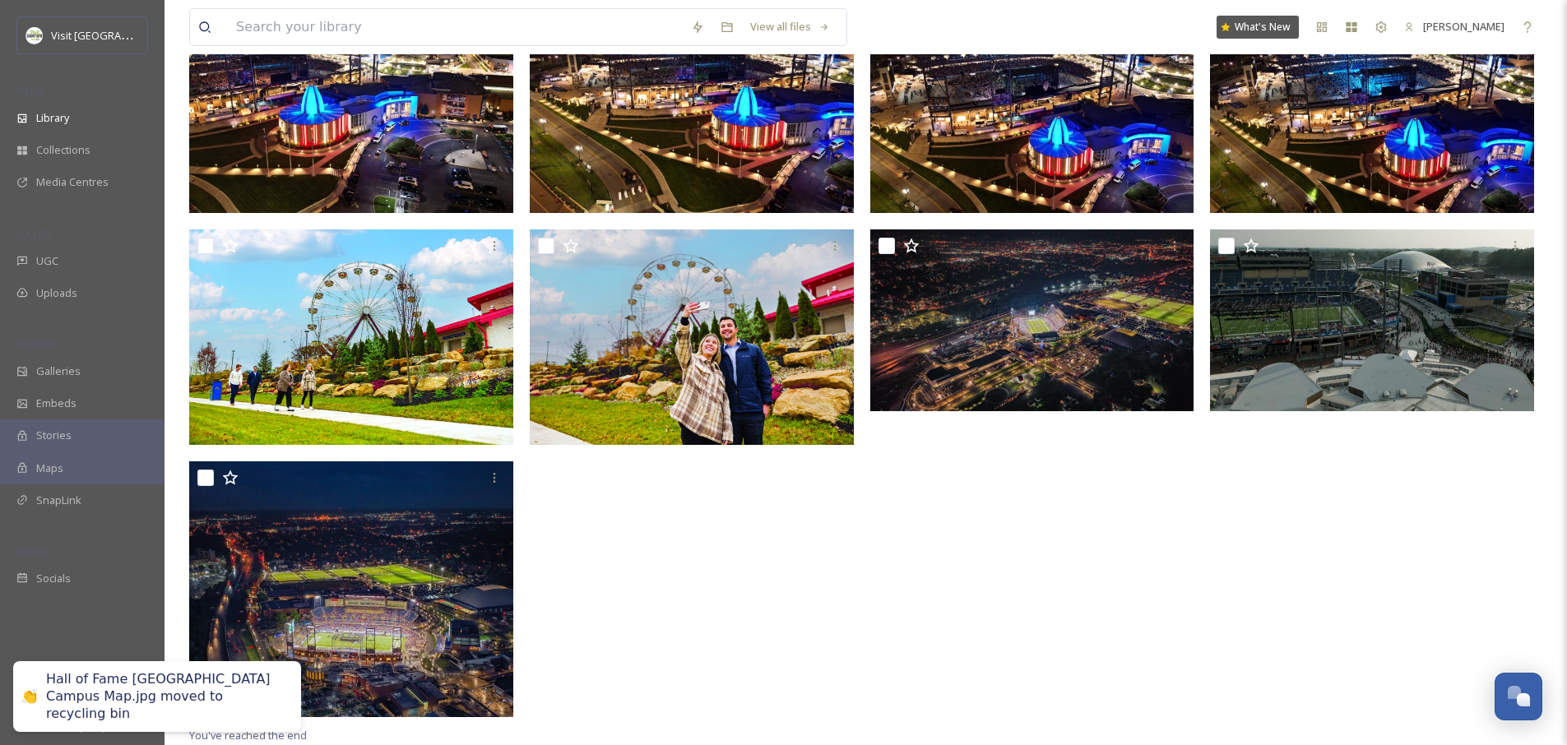
scroll to position [0, 0]
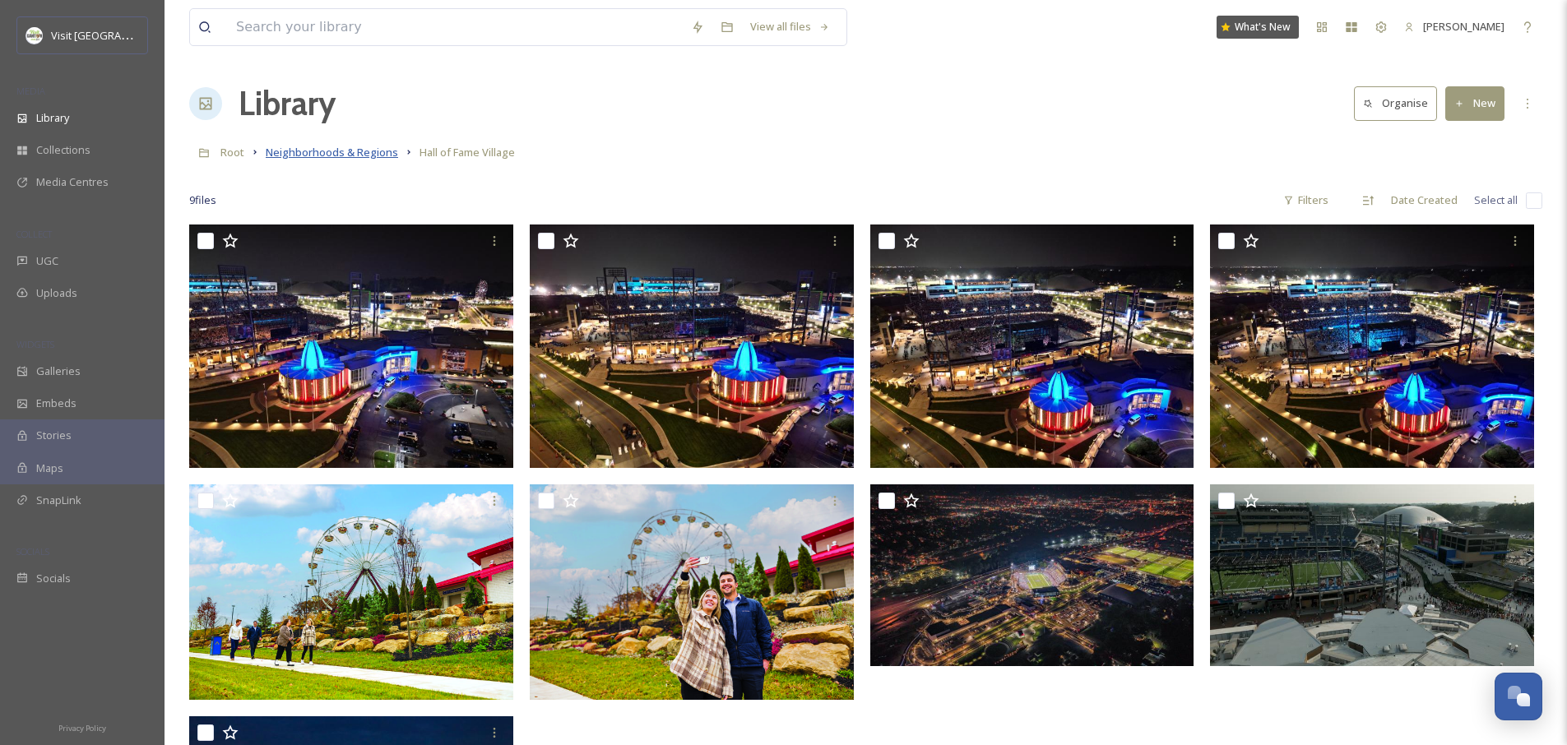
click at [313, 155] on span "Neighborhoods & Regions" at bounding box center [332, 152] width 132 height 15
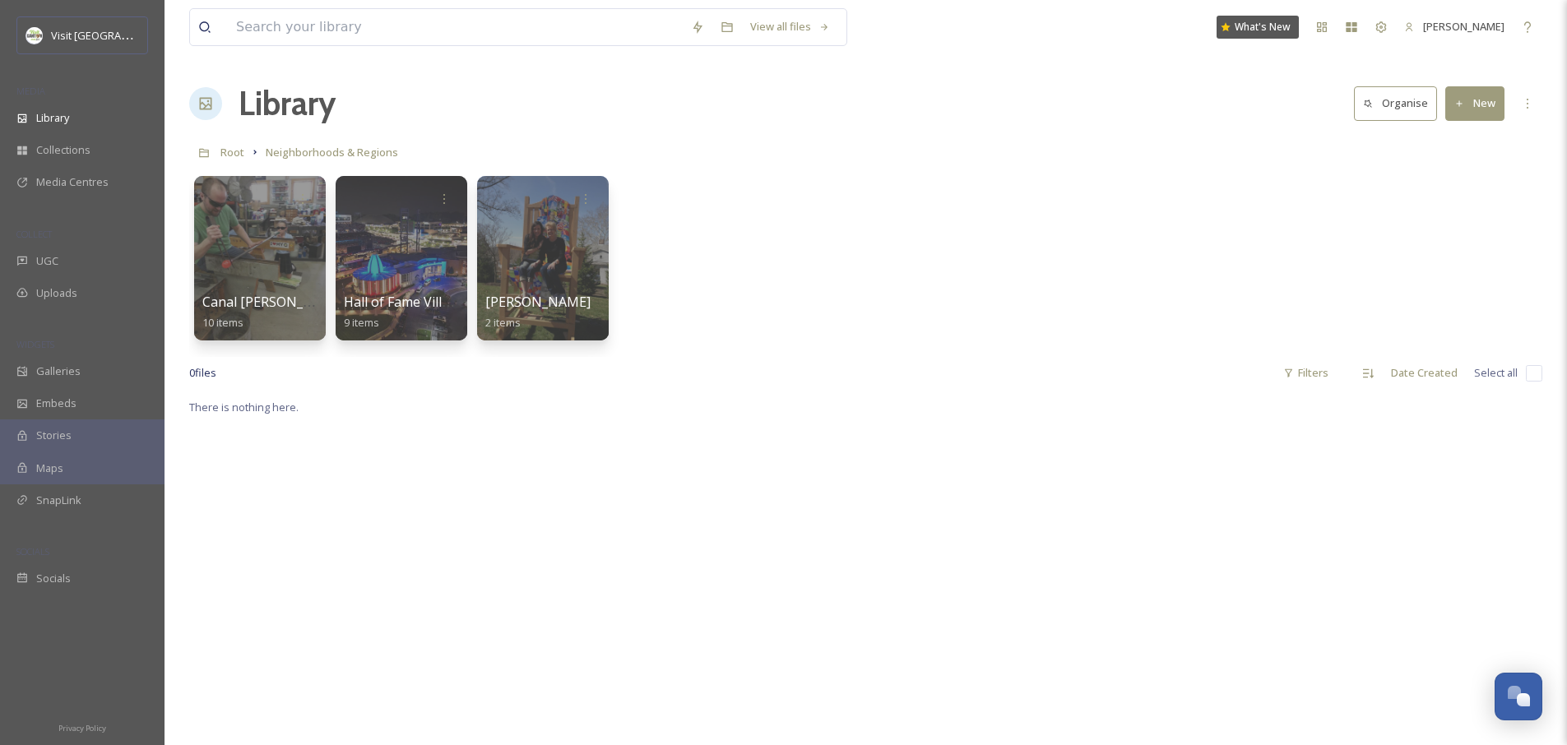
click at [916, 242] on div "Canal Fulton 10 items Hall of Fame Village 9 items Minerva 2 items" at bounding box center [865, 262] width 1353 height 189
click at [1463, 109] on button "New" at bounding box center [1474, 103] width 59 height 34
click at [1463, 147] on span "File Upload" at bounding box center [1467, 142] width 54 height 16
click at [1116, 269] on div "Canal Fulton 10 items Hall of Fame Village 9 items Minerva 2 items" at bounding box center [865, 262] width 1353 height 189
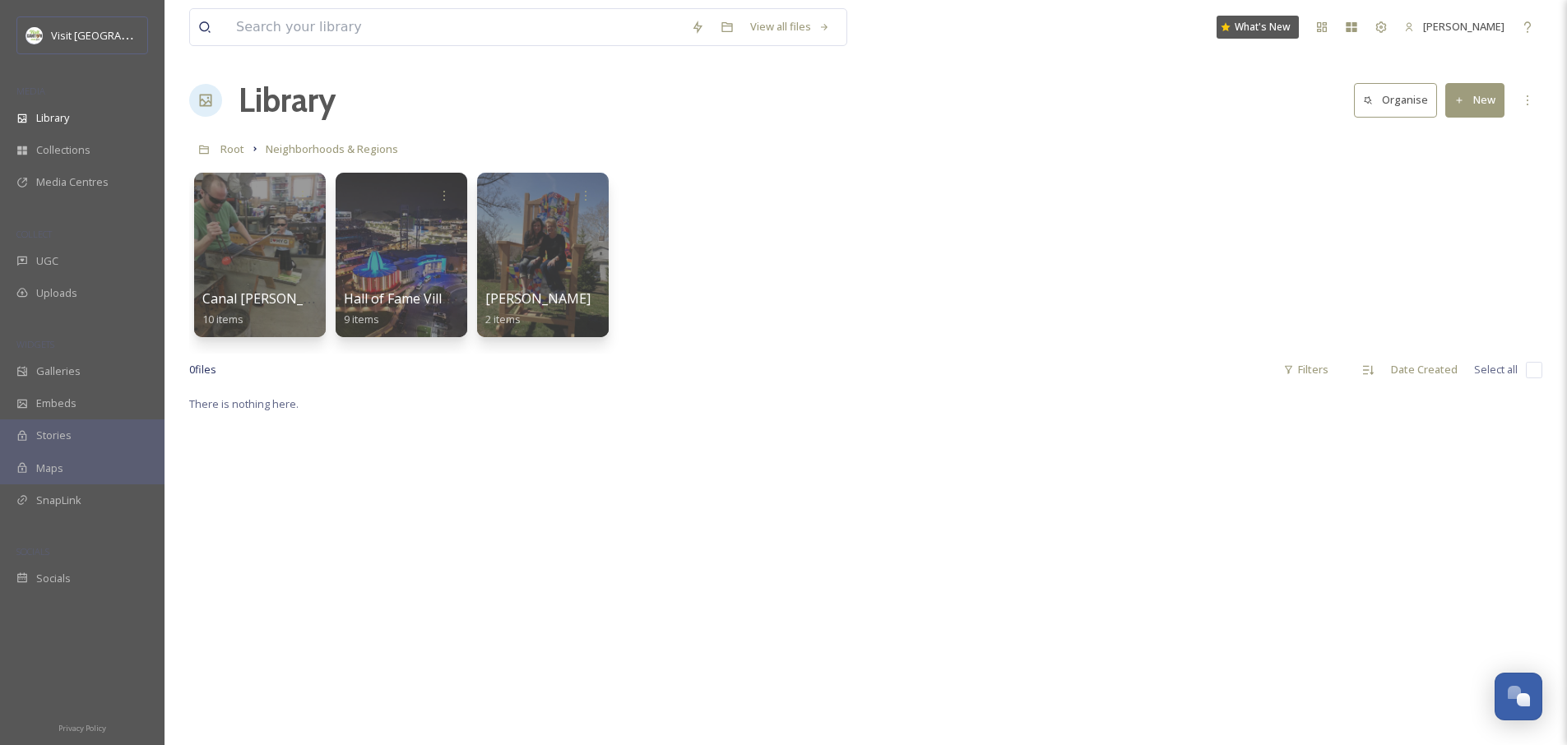
click at [1495, 106] on button "New" at bounding box center [1474, 100] width 59 height 34
click at [1440, 200] on span "Folder" at bounding box center [1455, 203] width 31 height 16
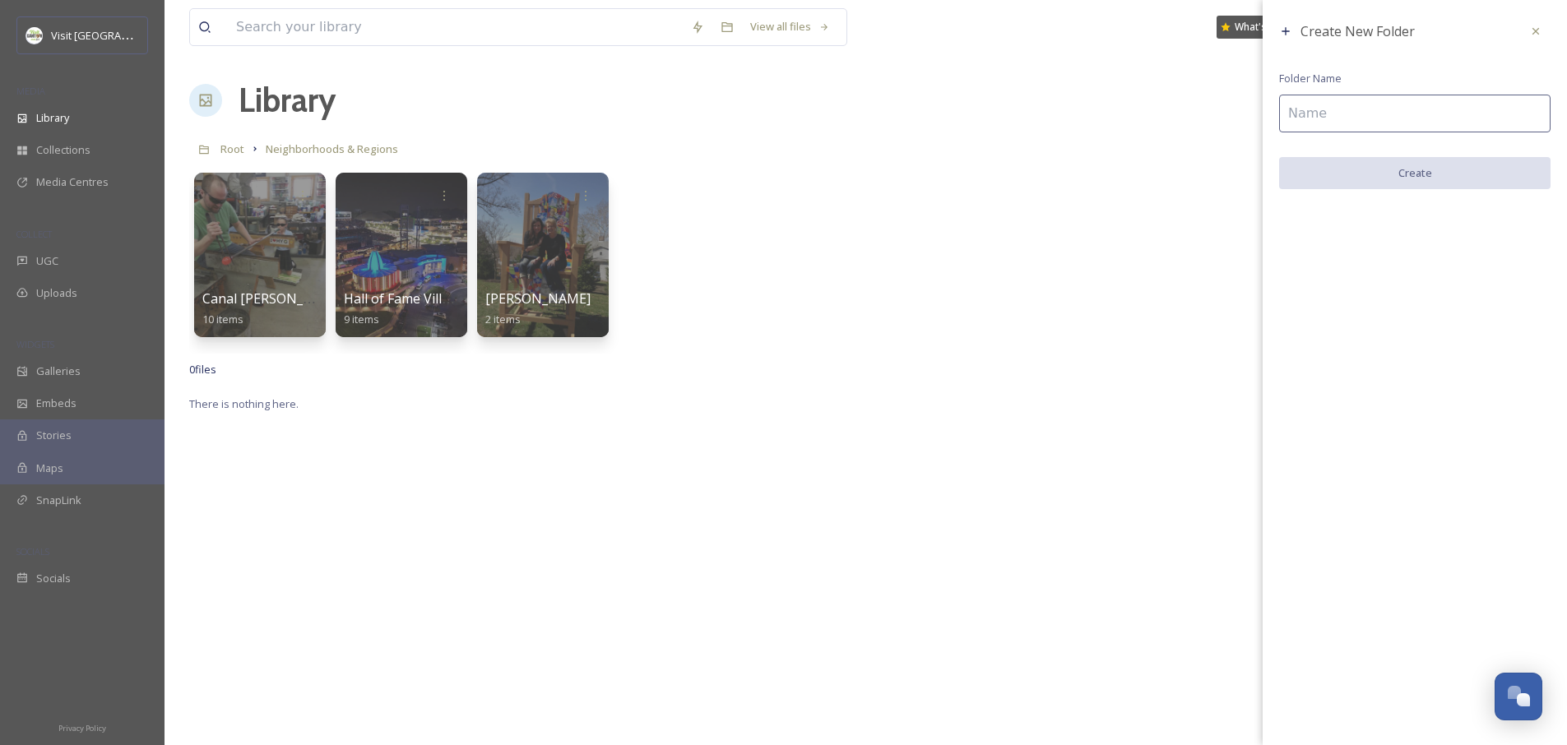
click at [1304, 123] on input at bounding box center [1414, 114] width 271 height 38
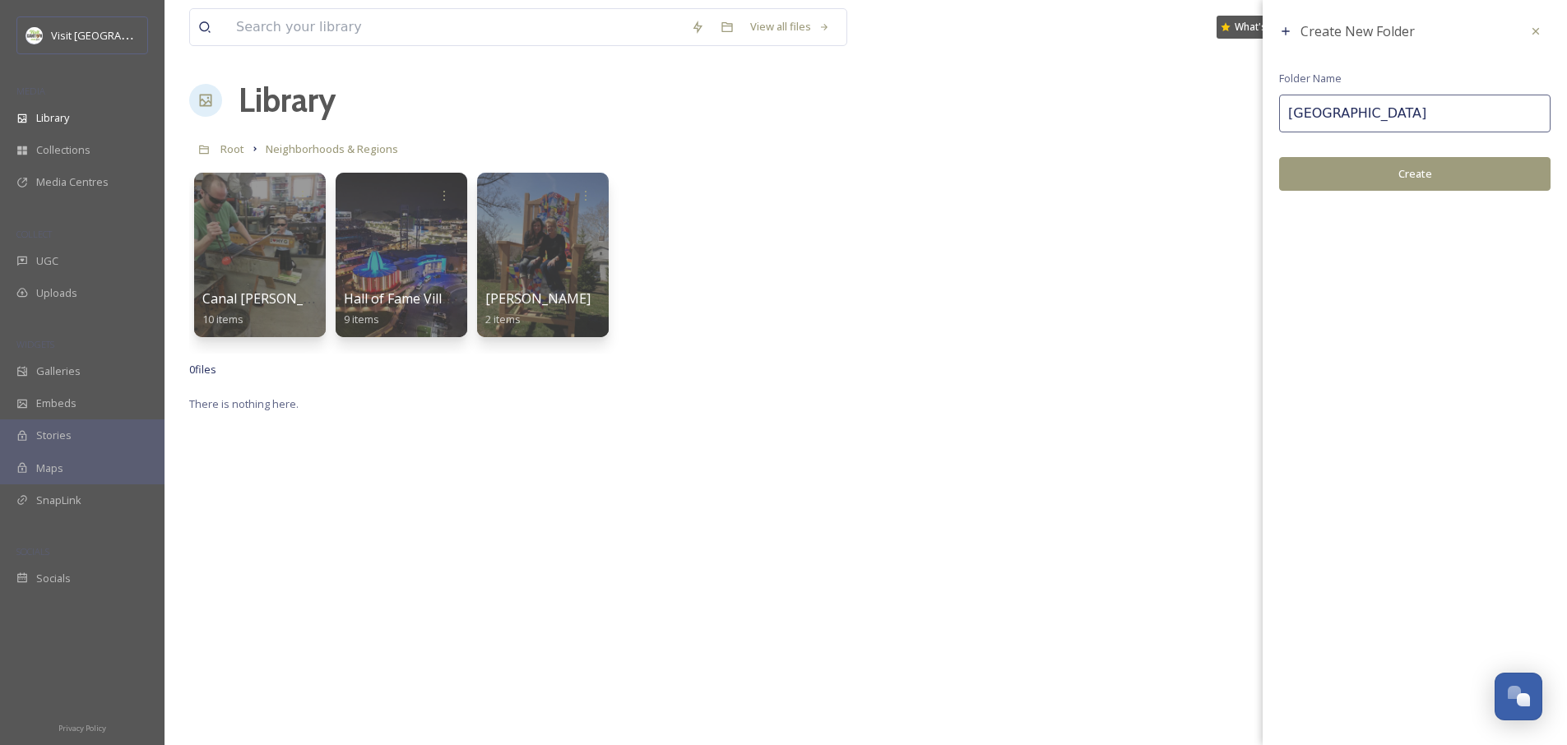
type input "[GEOGRAPHIC_DATA]"
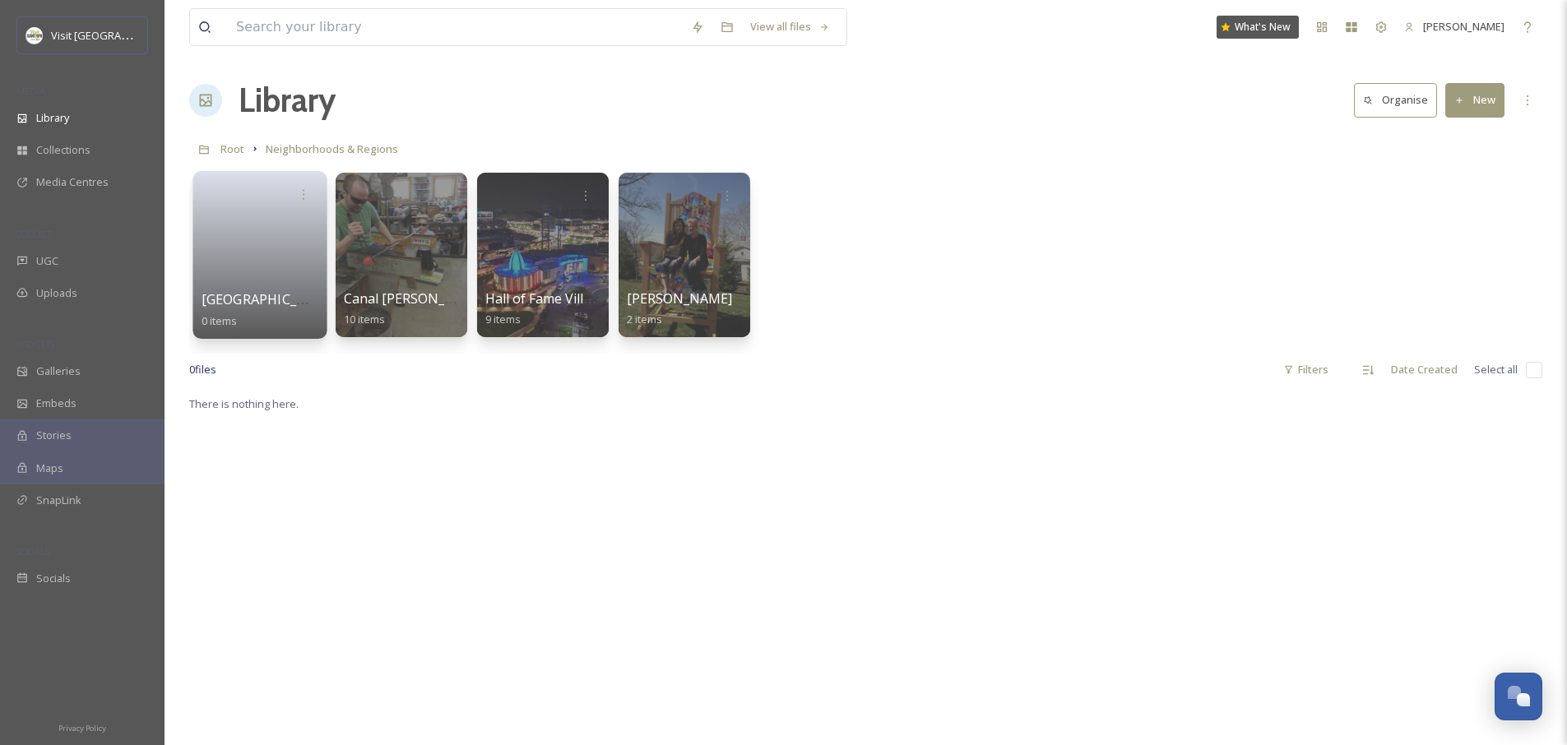
click at [231, 244] on link at bounding box center [261, 250] width 118 height 80
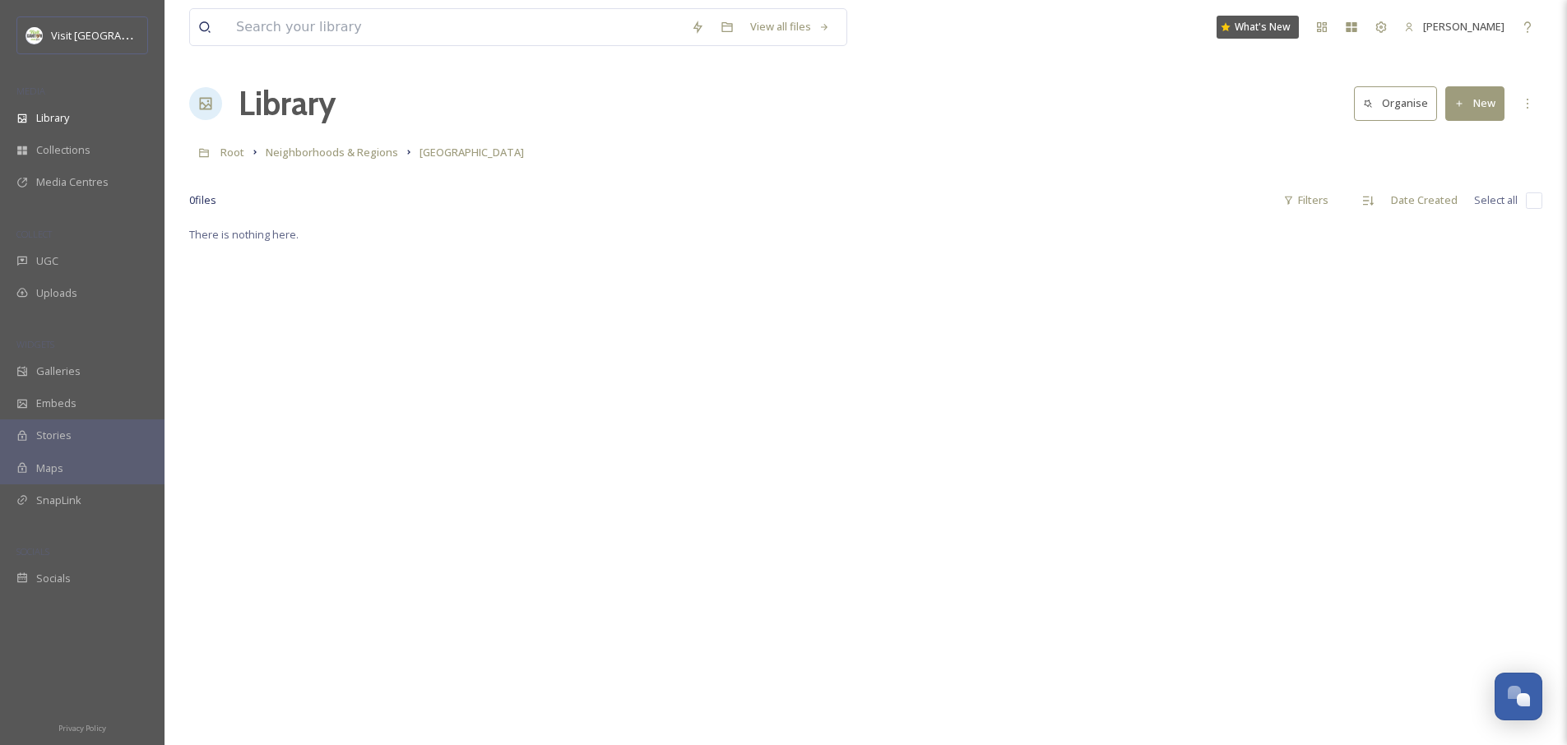
click at [1460, 107] on icon at bounding box center [1459, 104] width 11 height 11
click at [1453, 140] on span "File Upload" at bounding box center [1467, 142] width 54 height 16
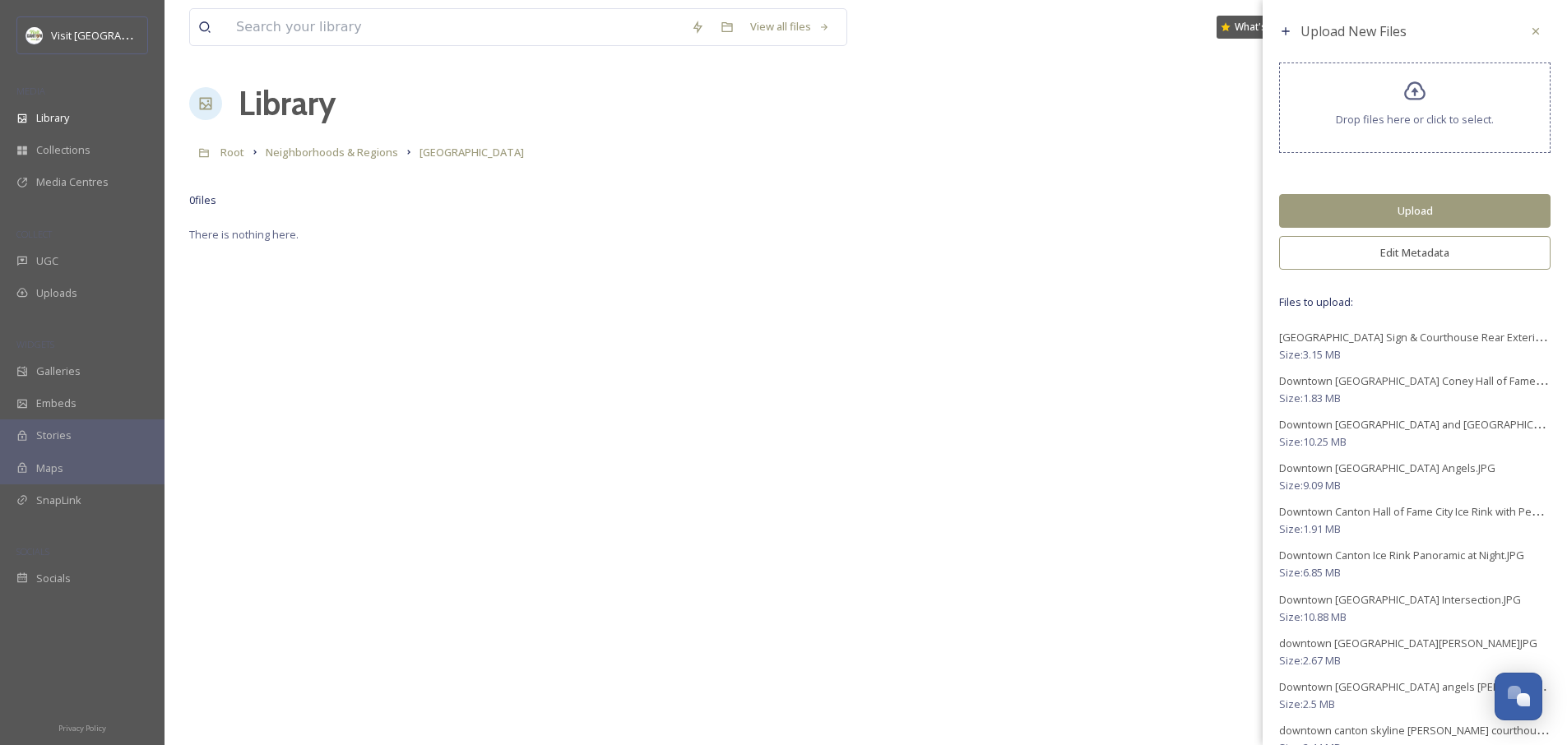
click at [1401, 251] on button "Edit Metadata" at bounding box center [1414, 253] width 271 height 34
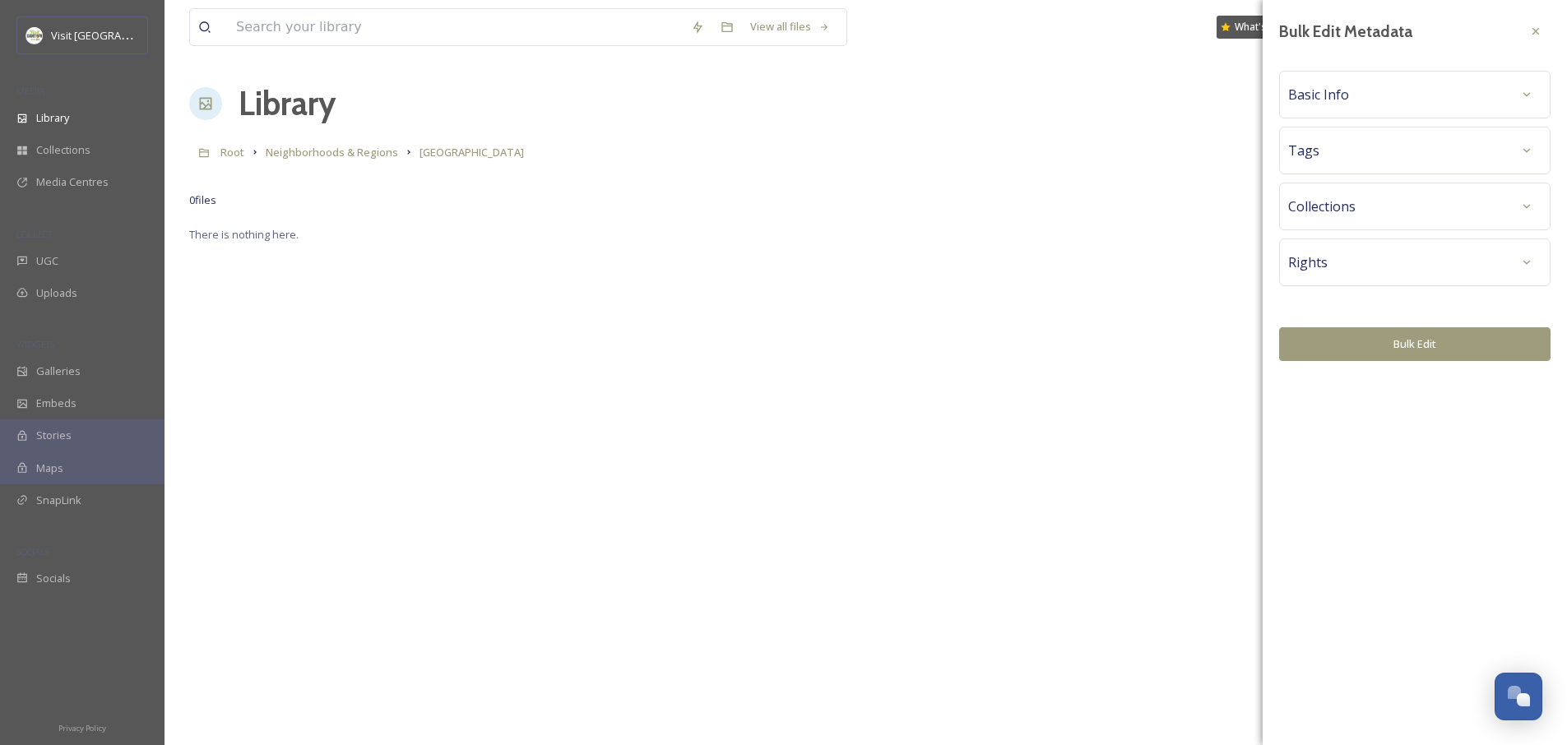
click at [1351, 102] on div "Basic Info" at bounding box center [1414, 95] width 253 height 30
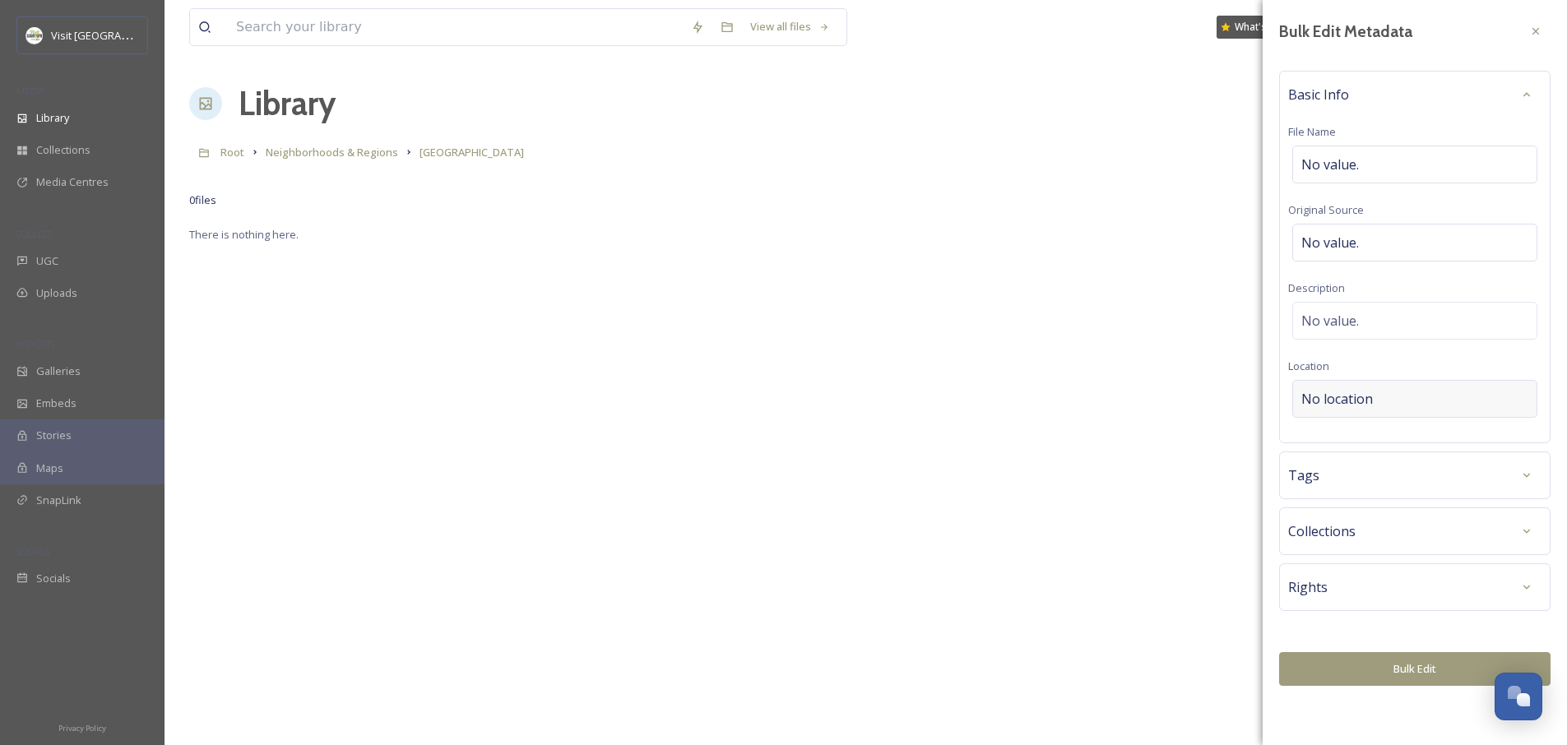
click at [1361, 397] on span "No location" at bounding box center [1337, 399] width 72 height 20
click at [1400, 406] on input at bounding box center [1414, 399] width 243 height 36
type input "[GEOGRAPHIC_DATA]"
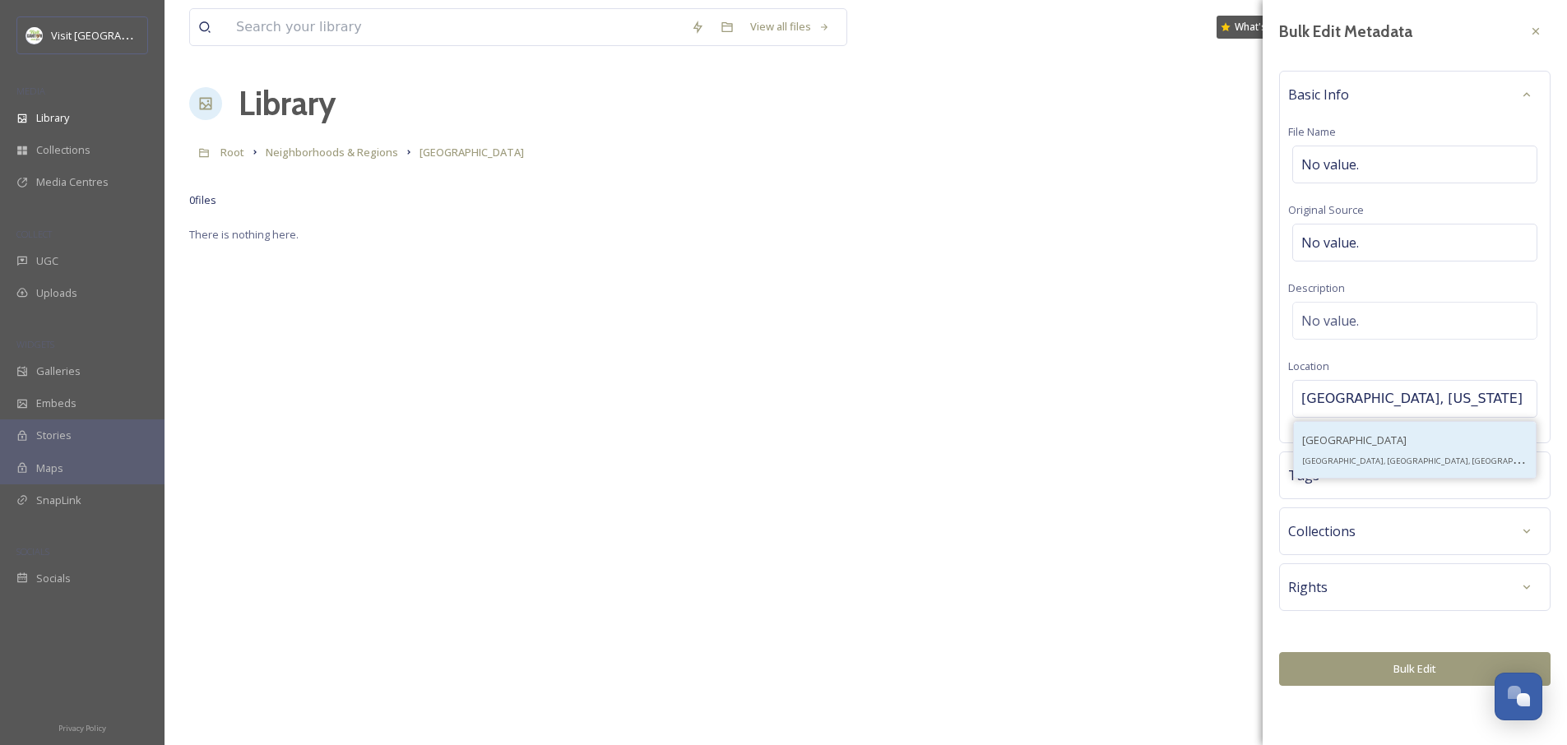
type input "Canton, Ohio"
click at [1341, 439] on div "Canton Canton, OH, USA" at bounding box center [1414, 449] width 225 height 39
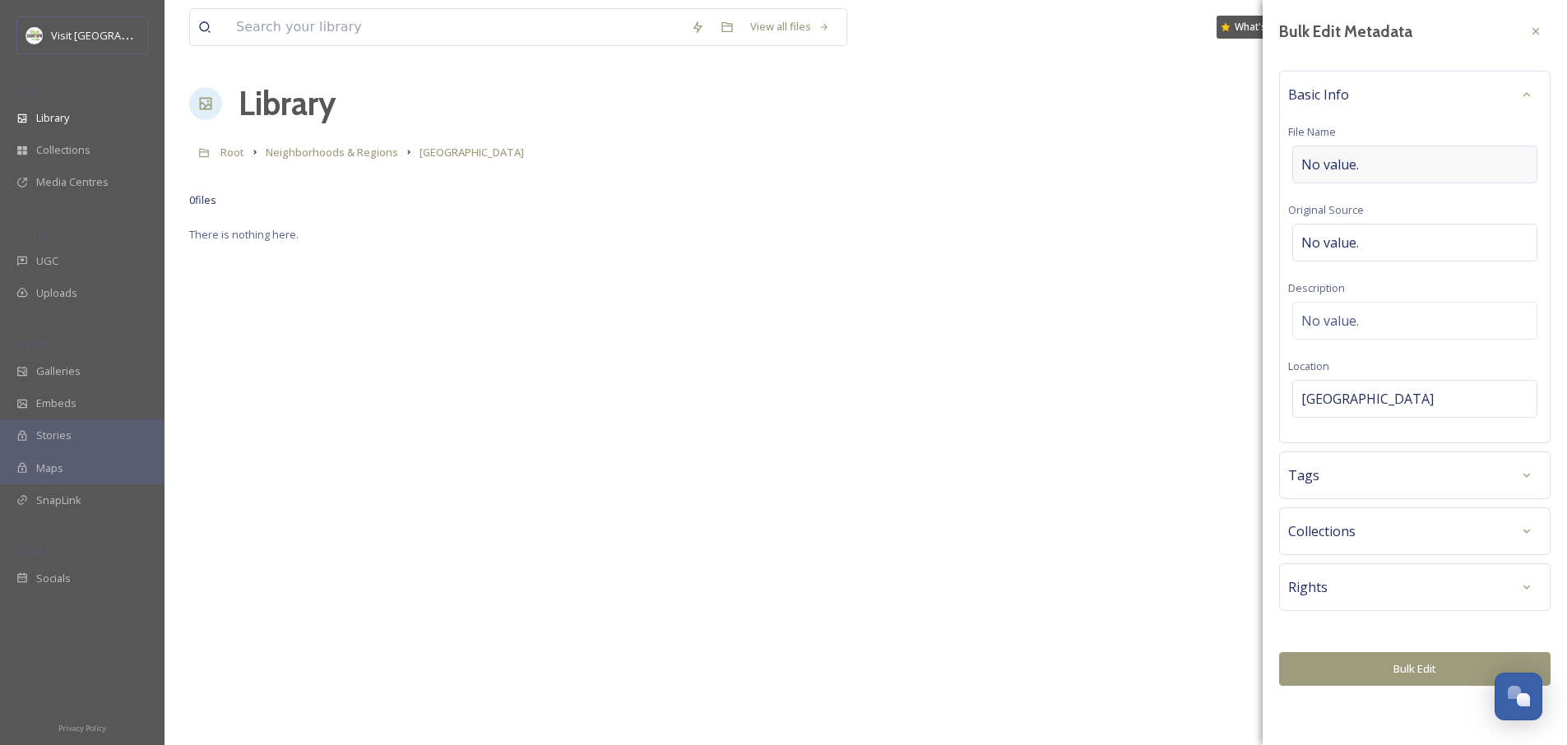
click at [1373, 171] on div "No value." at bounding box center [1414, 165] width 245 height 38
click at [1345, 458] on div "Tags" at bounding box center [1414, 471] width 271 height 48
click at [1349, 481] on div "Tags" at bounding box center [1414, 476] width 253 height 30
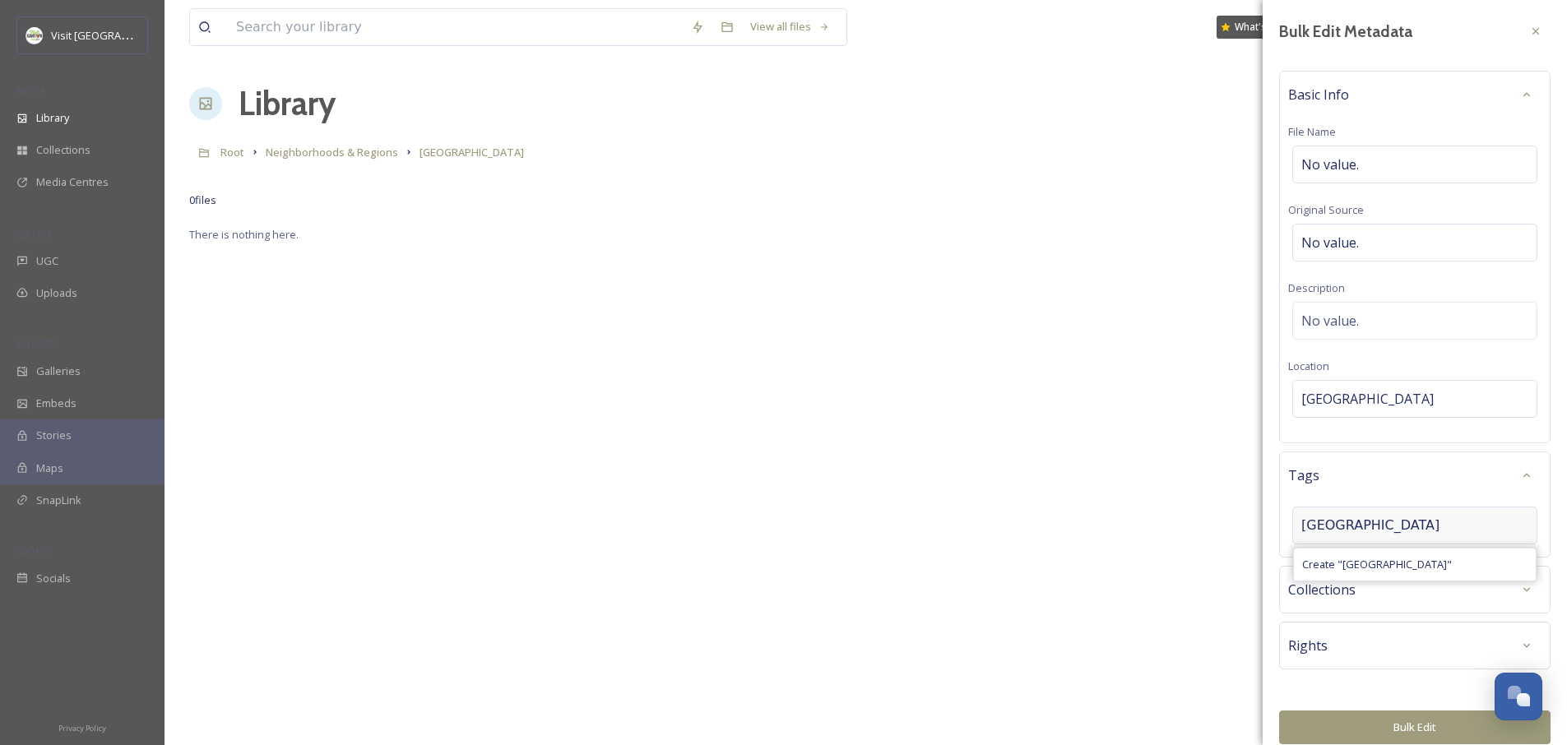
type input "[GEOGRAPHIC_DATA]"
click at [1388, 565] on span "Create " Downtown Canton "" at bounding box center [1377, 565] width 150 height 16
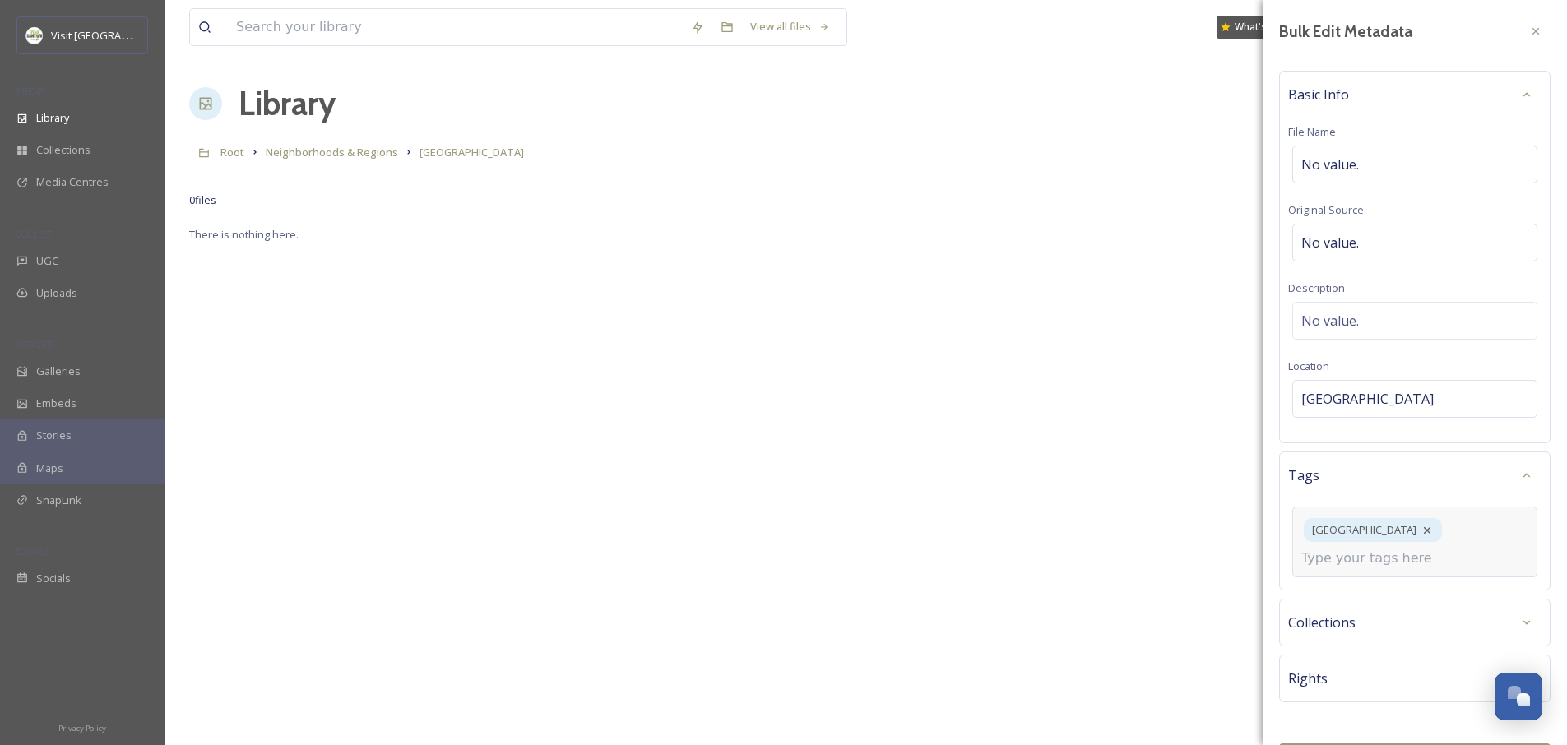
click at [1488, 541] on div "[GEOGRAPHIC_DATA]" at bounding box center [1414, 542] width 245 height 71
click at [1439, 567] on input at bounding box center [1383, 559] width 165 height 20
type input "N"
type input "Neighborhood"
click at [1340, 599] on span "Neighborhood" at bounding box center [1338, 598] width 72 height 16
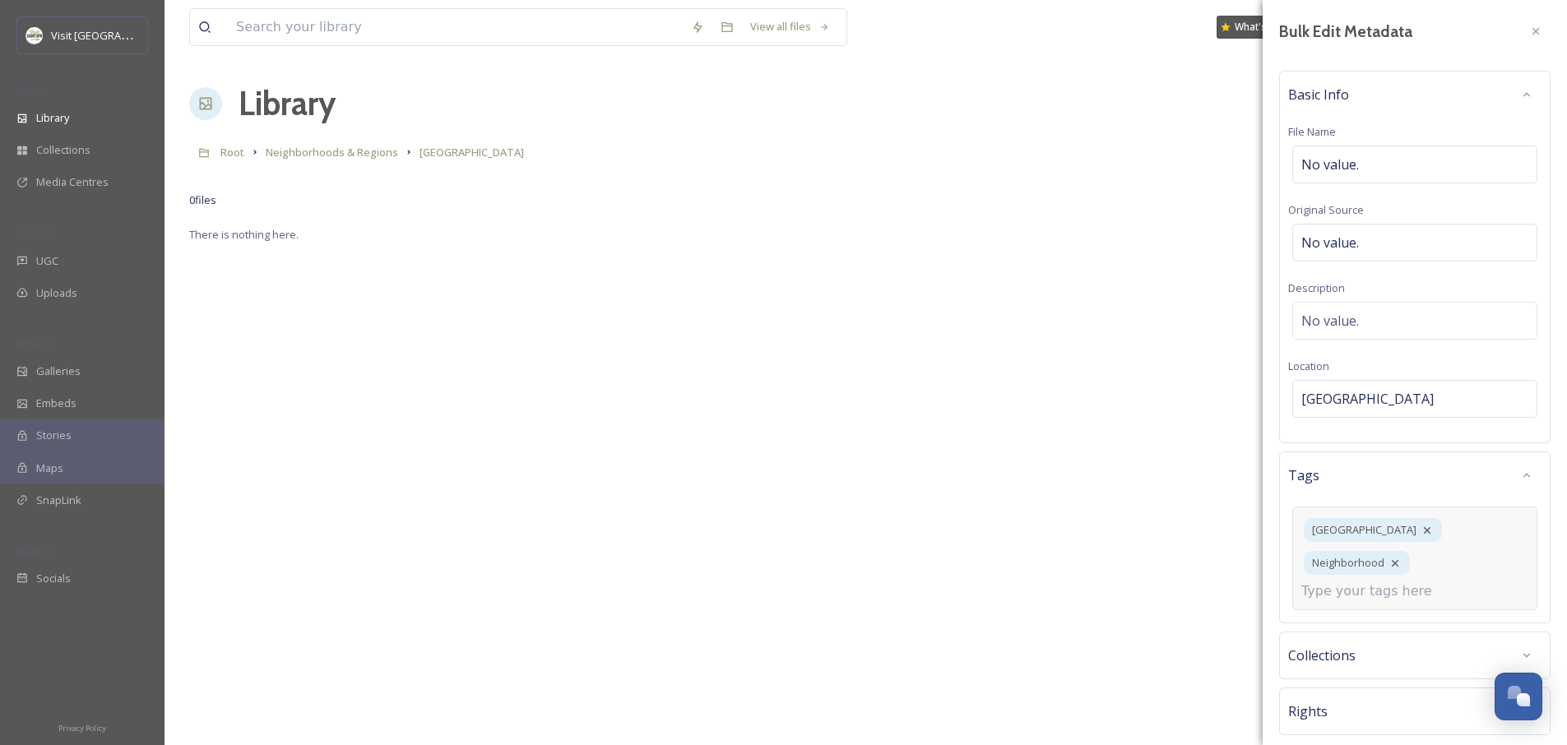
click at [1340, 599] on input at bounding box center [1383, 592] width 165 height 20
type input "e"
type input "Regional"
click at [1342, 624] on span "Regional" at bounding box center [1323, 631] width 43 height 16
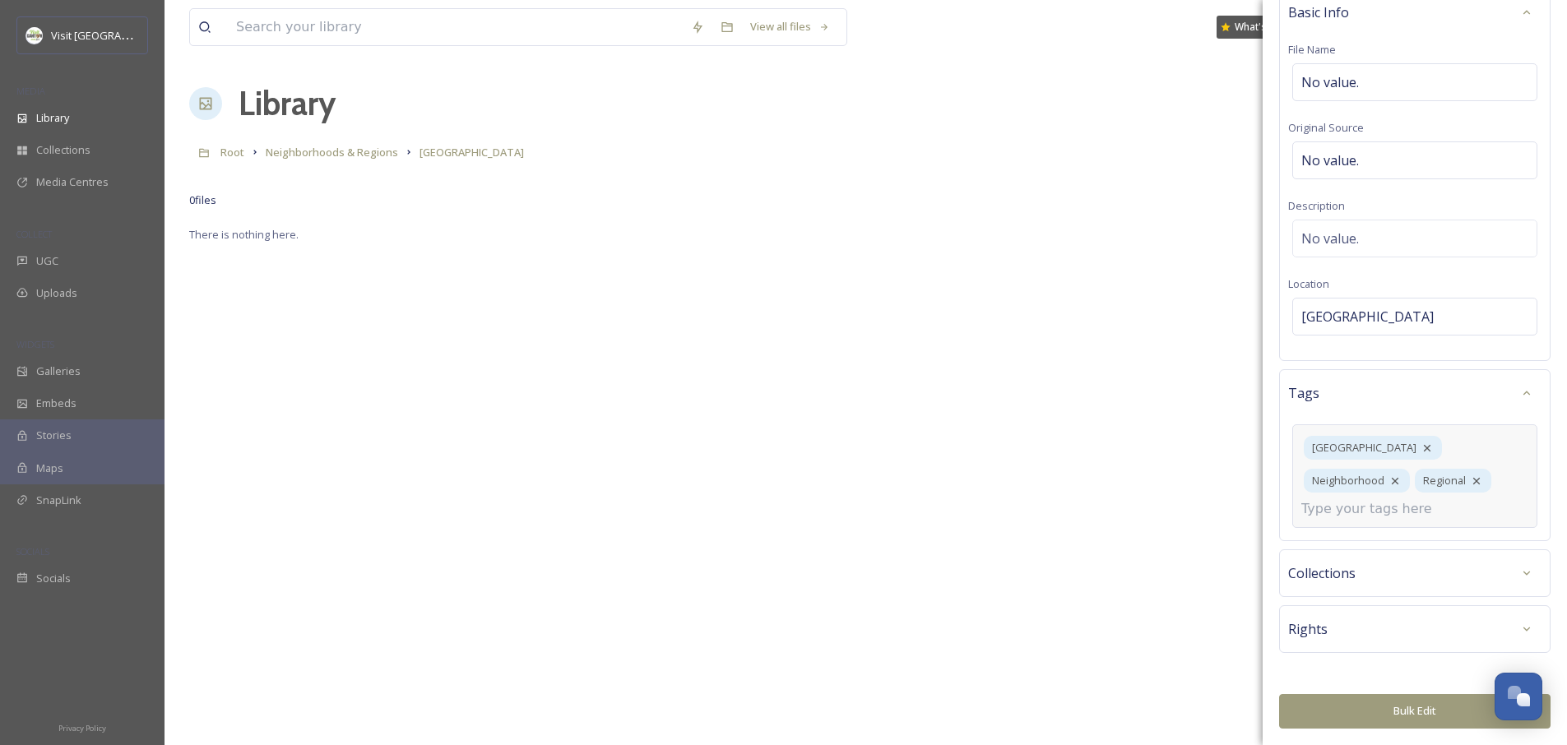
scroll to position [80, 0]
click at [1417, 710] on button "Bulk Edit" at bounding box center [1414, 714] width 271 height 34
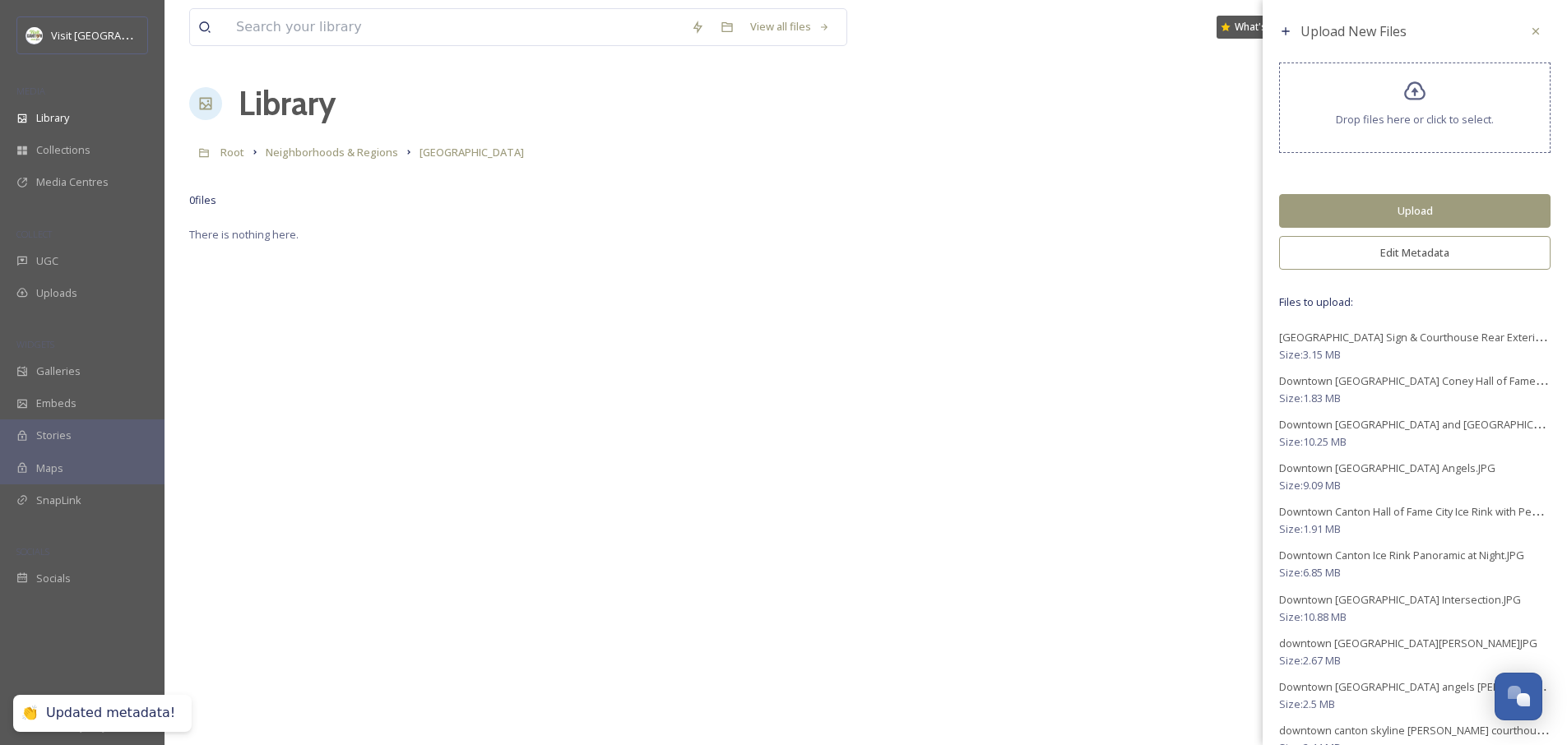
click at [1453, 216] on button "Upload" at bounding box center [1414, 211] width 271 height 34
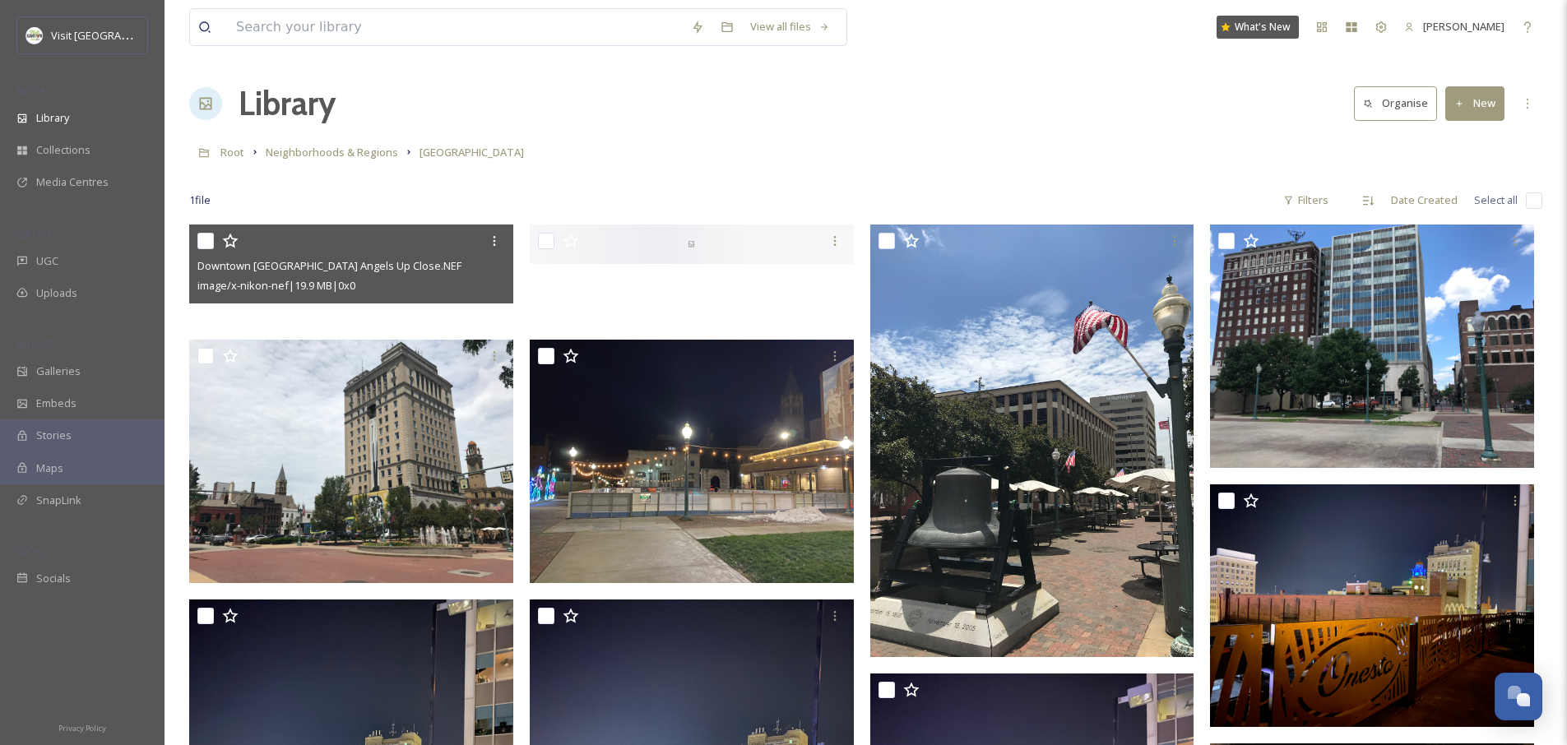
click at [209, 243] on input "checkbox" at bounding box center [205, 241] width 16 height 16
checkbox input "true"
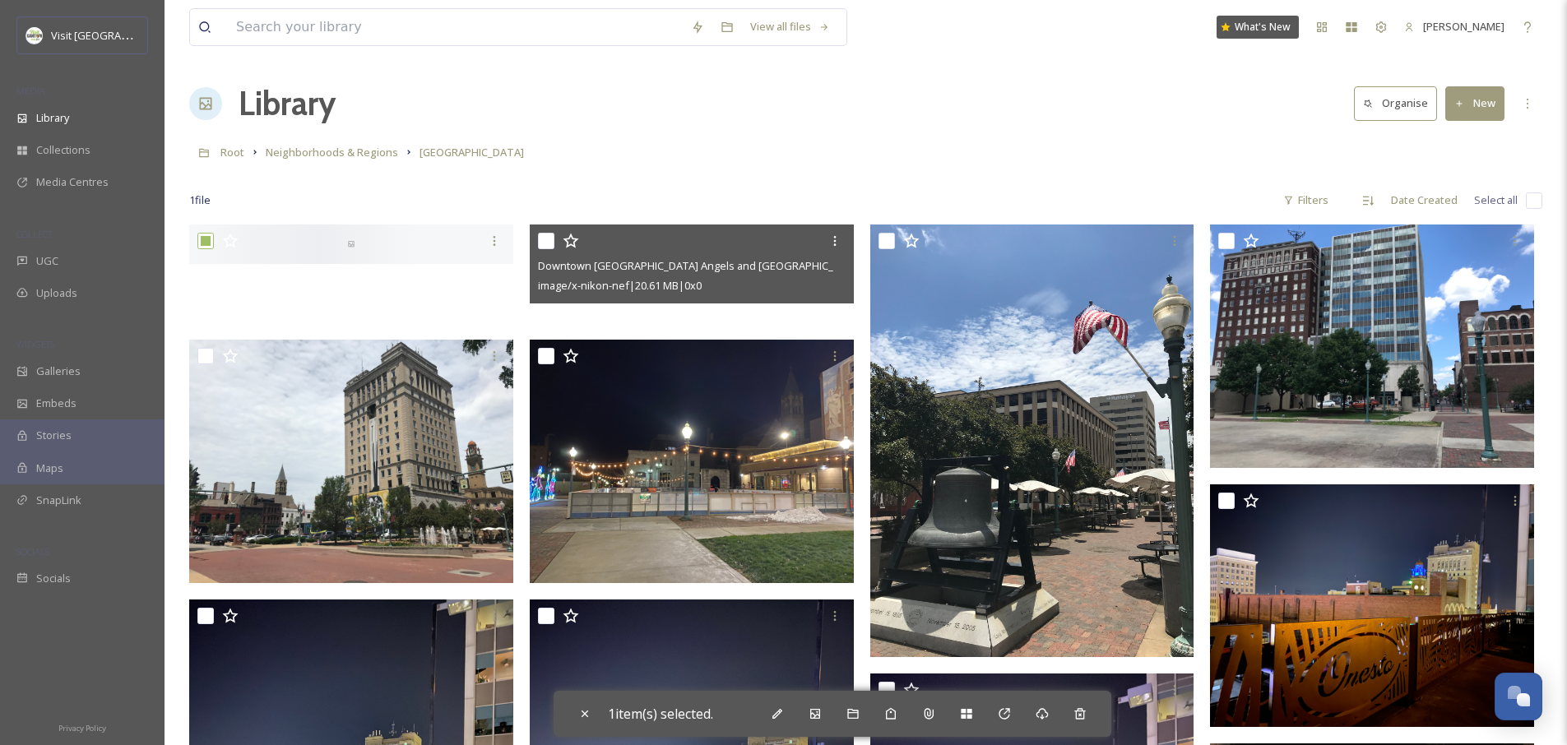
click at [546, 239] on input "checkbox" at bounding box center [546, 241] width 16 height 16
checkbox input "true"
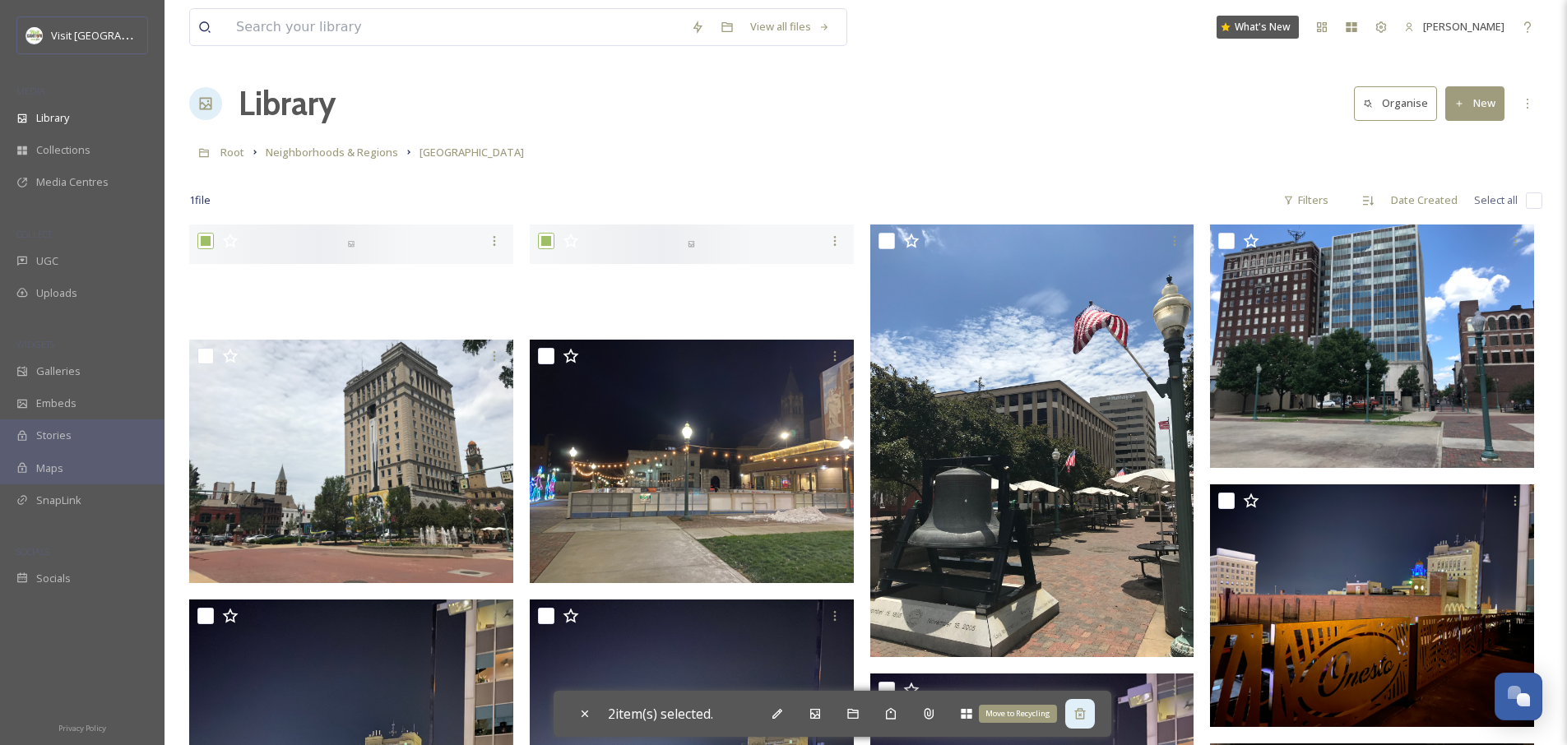
click at [1091, 716] on div "Move to Recycling" at bounding box center [1080, 714] width 30 height 30
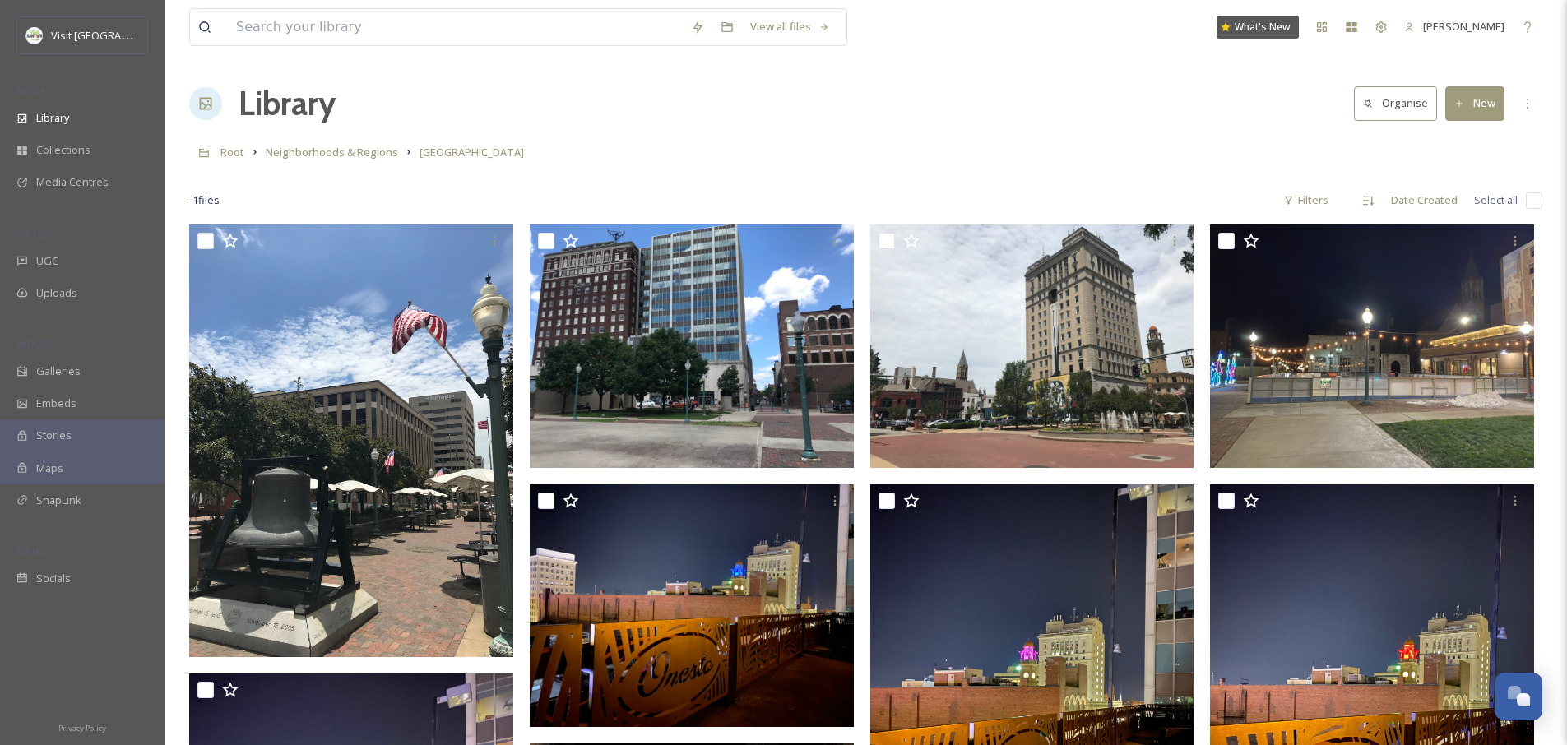
click at [1489, 114] on button "New" at bounding box center [1474, 103] width 59 height 34
click at [1448, 205] on span "Folder" at bounding box center [1455, 206] width 31 height 16
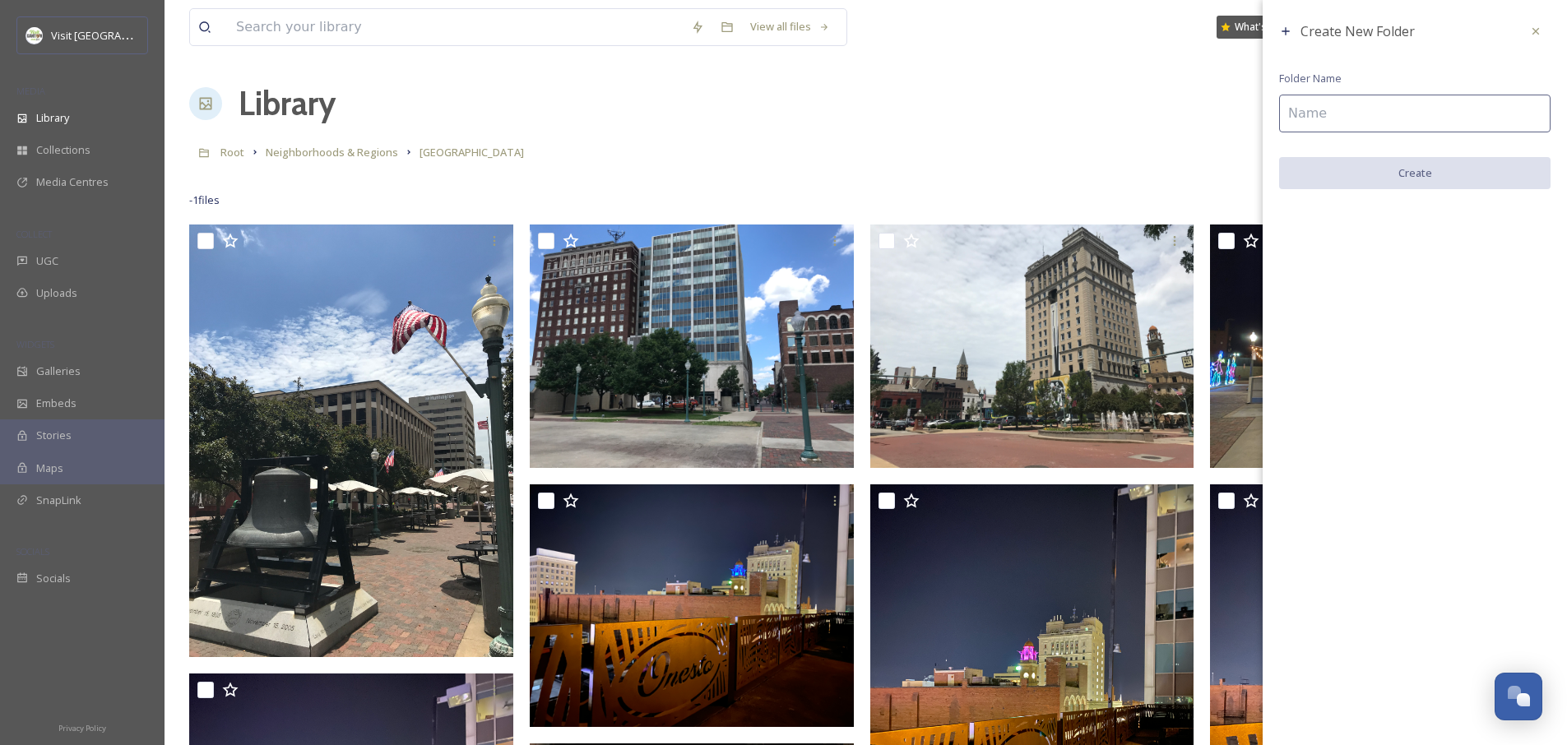
click at [1362, 114] on input at bounding box center [1414, 114] width 271 height 38
type input "D"
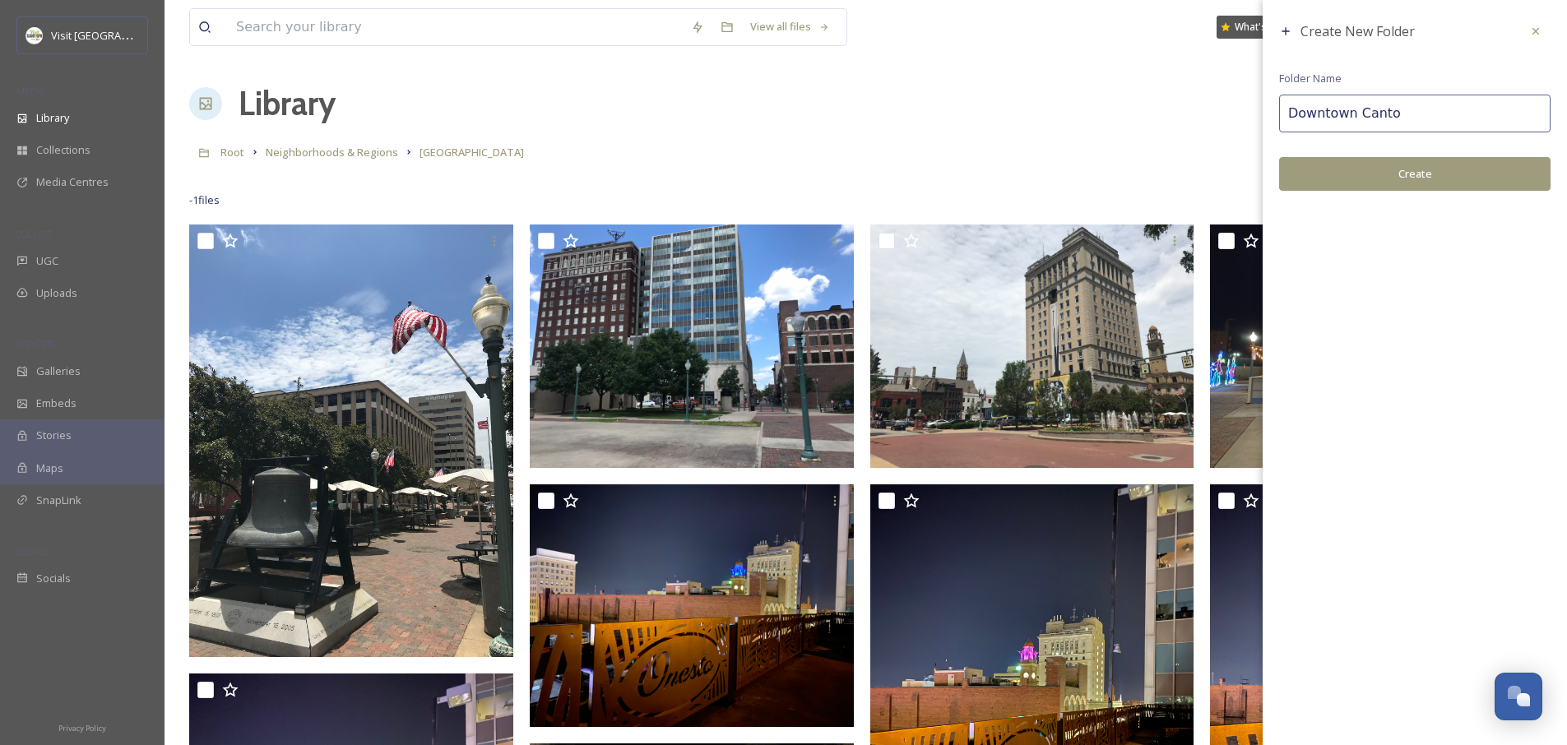
type input "[GEOGRAPHIC_DATA]"
type input "Drone Captures - [GEOGRAPHIC_DATA]"
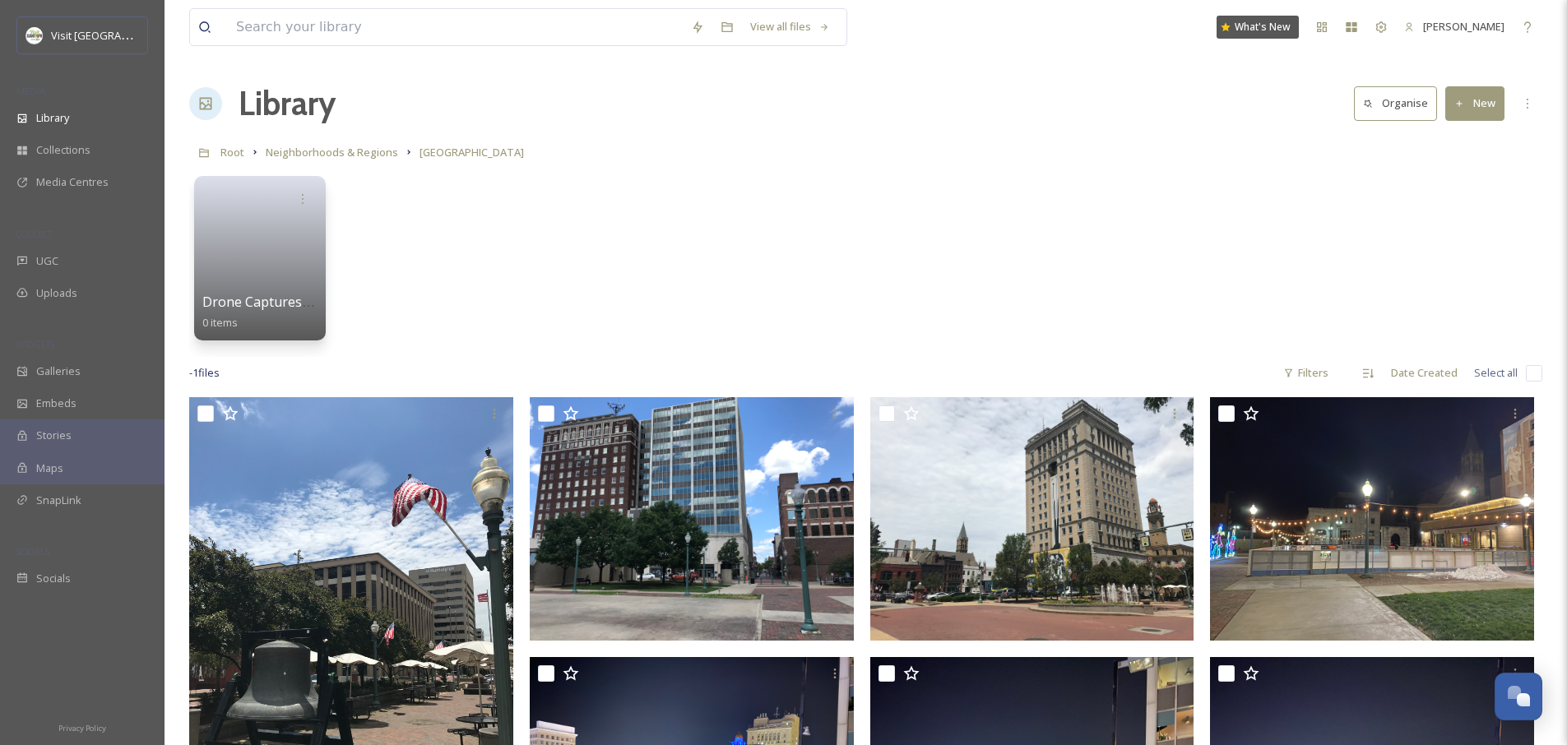
click at [554, 231] on div "Drone Captures - Downtown Canton 0 items" at bounding box center [865, 262] width 1353 height 189
click at [324, 244] on div "Drone Captures - Downtown Canton 0 items" at bounding box center [259, 258] width 134 height 168
click at [280, 241] on link at bounding box center [261, 253] width 118 height 80
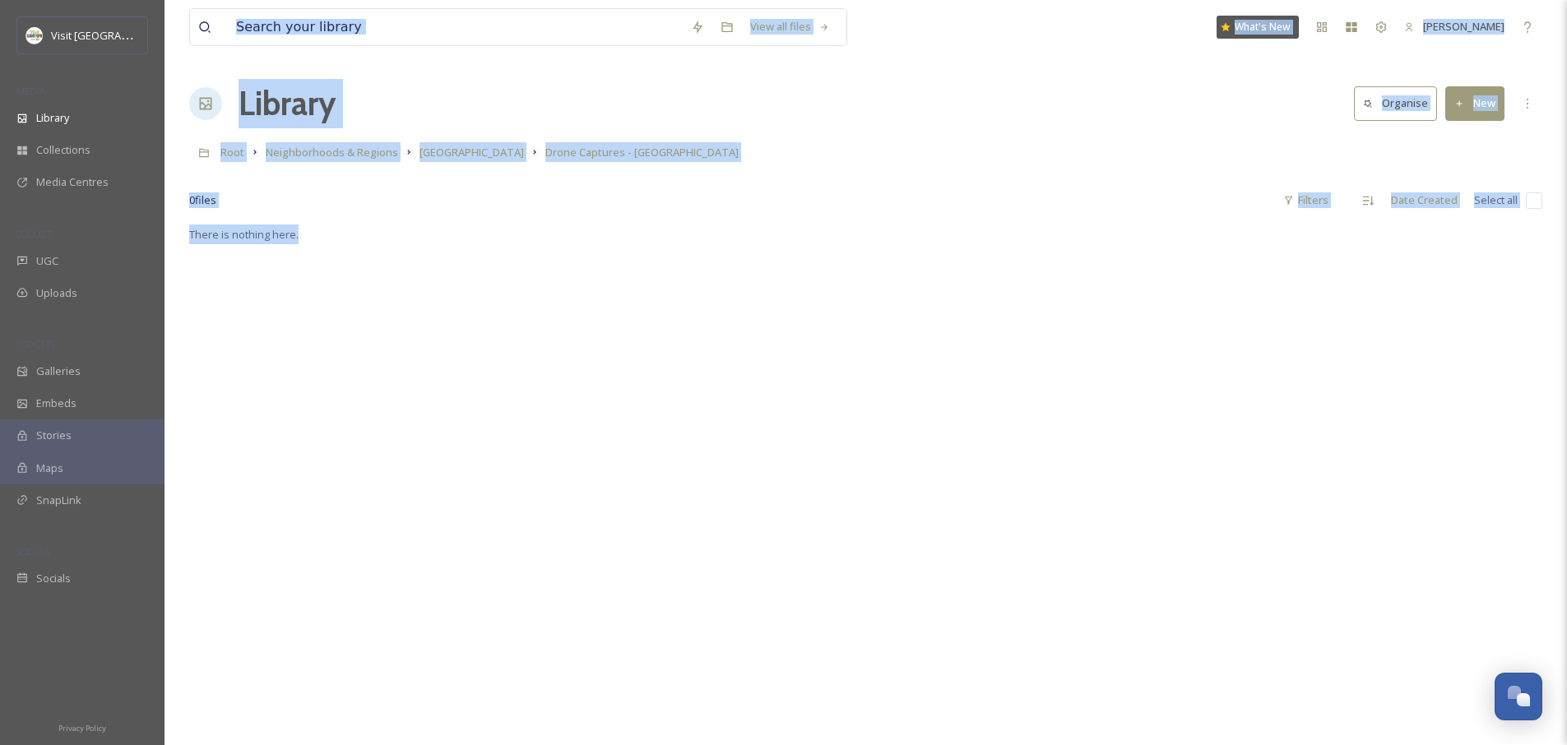
click at [1490, 102] on button "New" at bounding box center [1474, 103] width 59 height 34
click at [1470, 138] on span "File Upload" at bounding box center [1467, 142] width 54 height 16
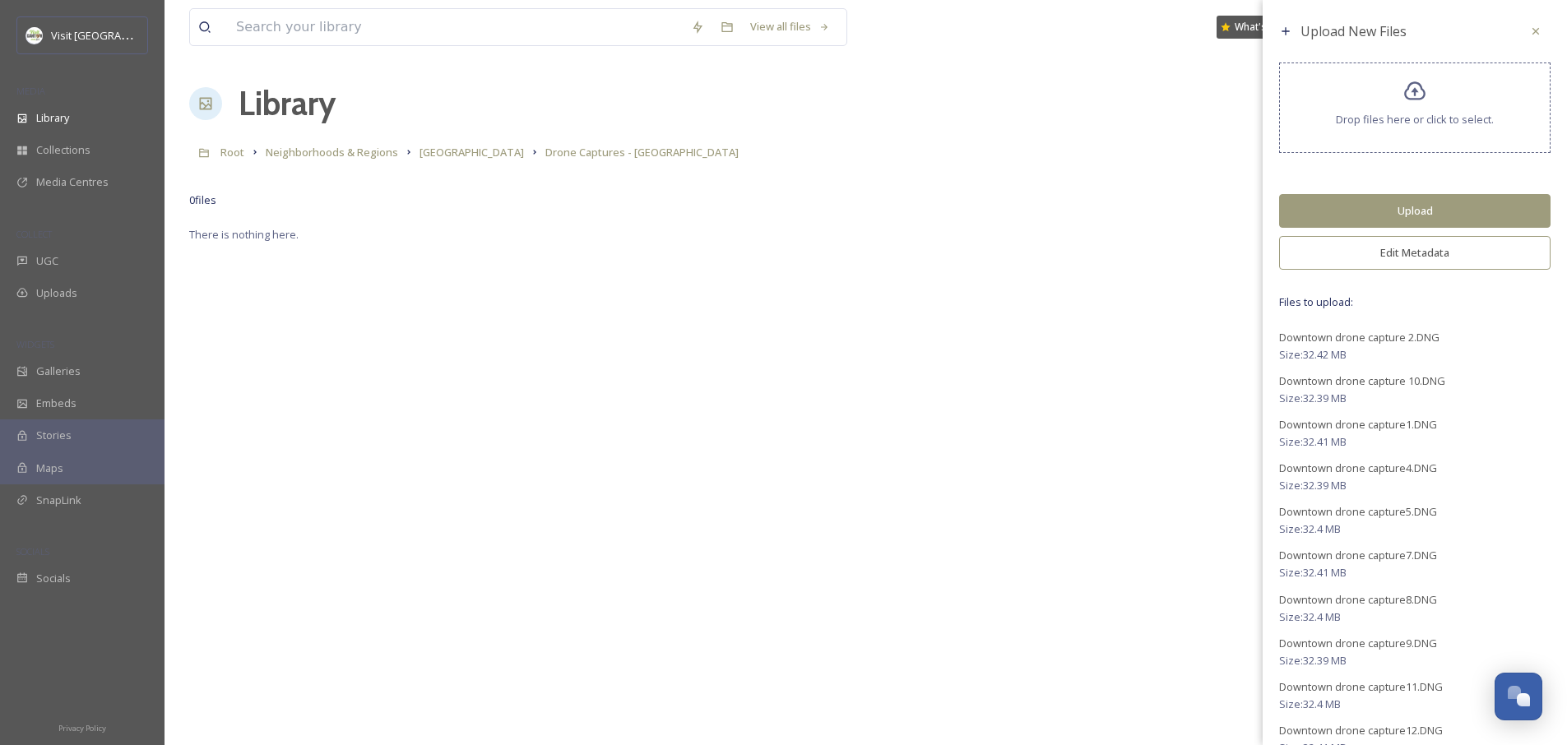
click at [1415, 243] on button "Edit Metadata" at bounding box center [1414, 253] width 271 height 34
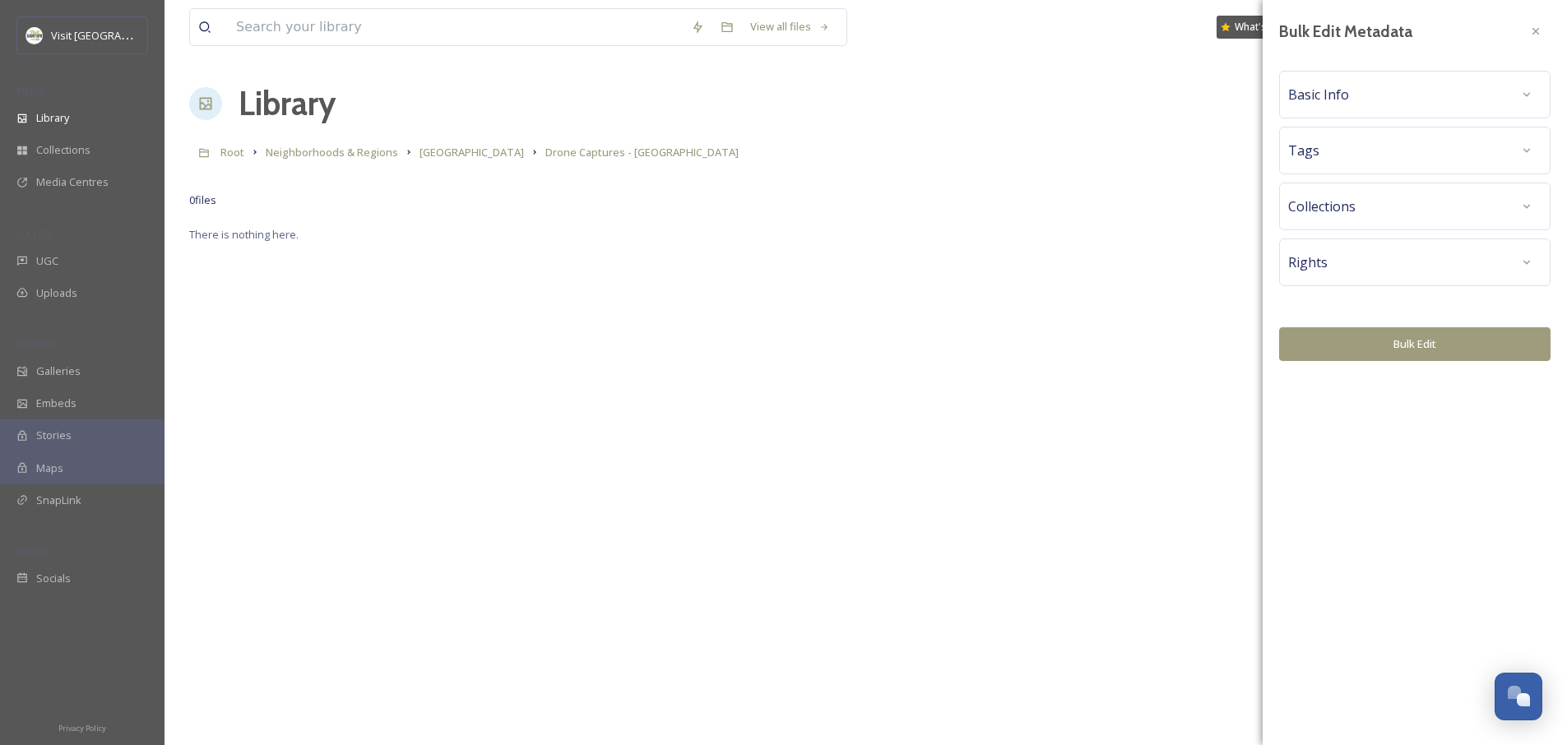
click at [1382, 154] on div "Tags" at bounding box center [1414, 151] width 253 height 30
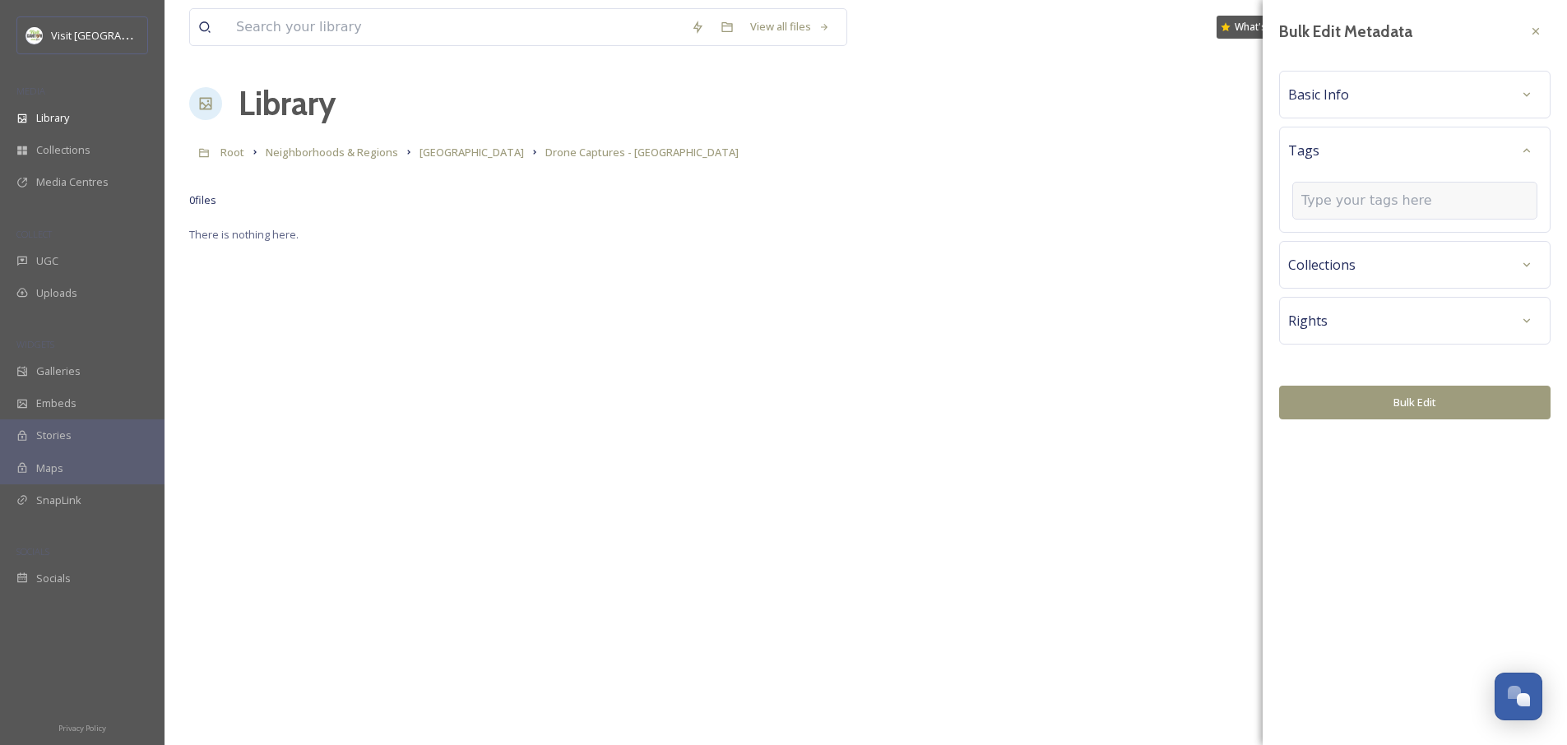
click at [1373, 188] on div at bounding box center [1414, 201] width 245 height 38
click at [1370, 197] on input at bounding box center [1383, 201] width 165 height 20
type input "Areial"
type input "Aerial"
click at [1350, 331] on span "Create " Aerial "" at bounding box center [1338, 337] width 73 height 16
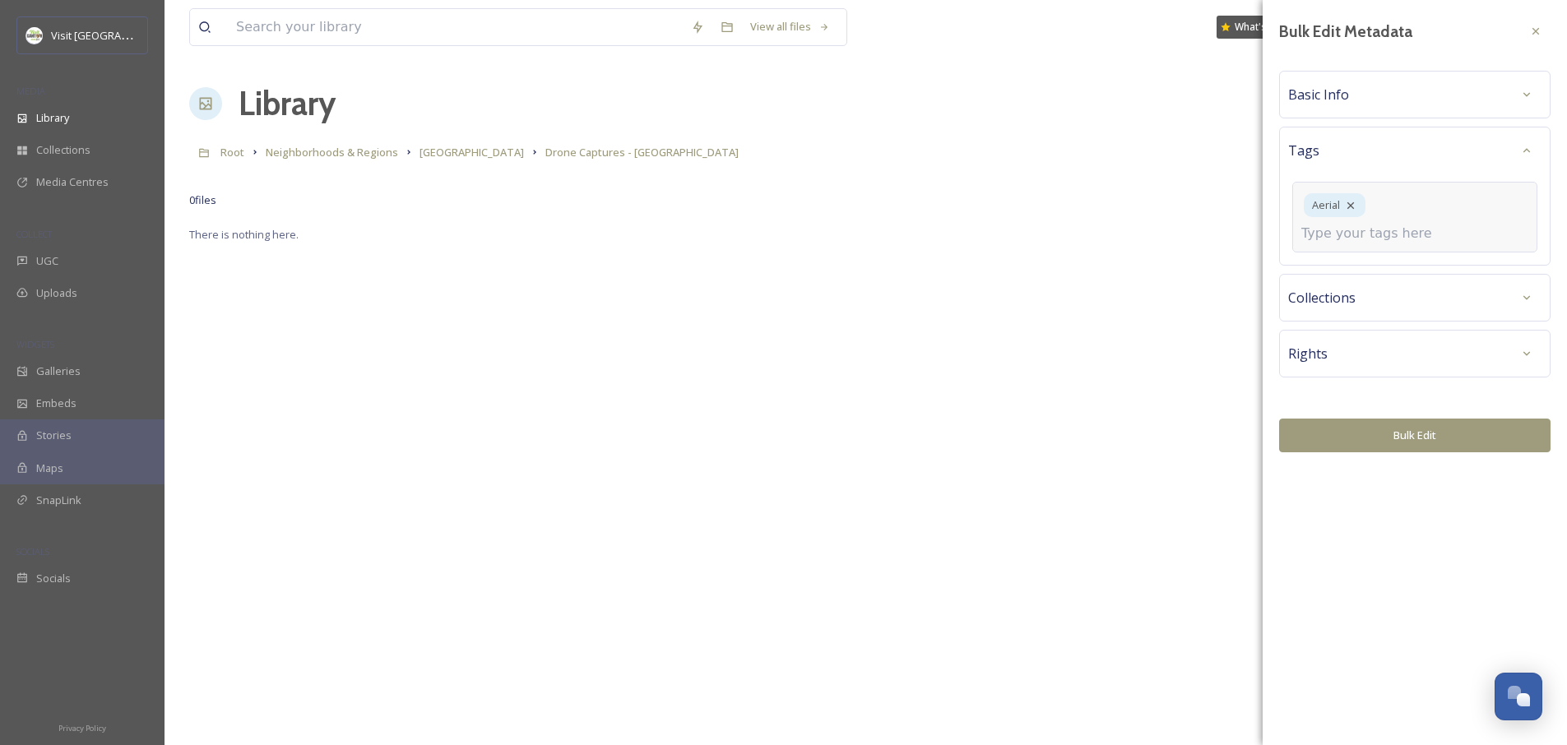
click at [1425, 224] on input at bounding box center [1383, 234] width 165 height 20
type input "N"
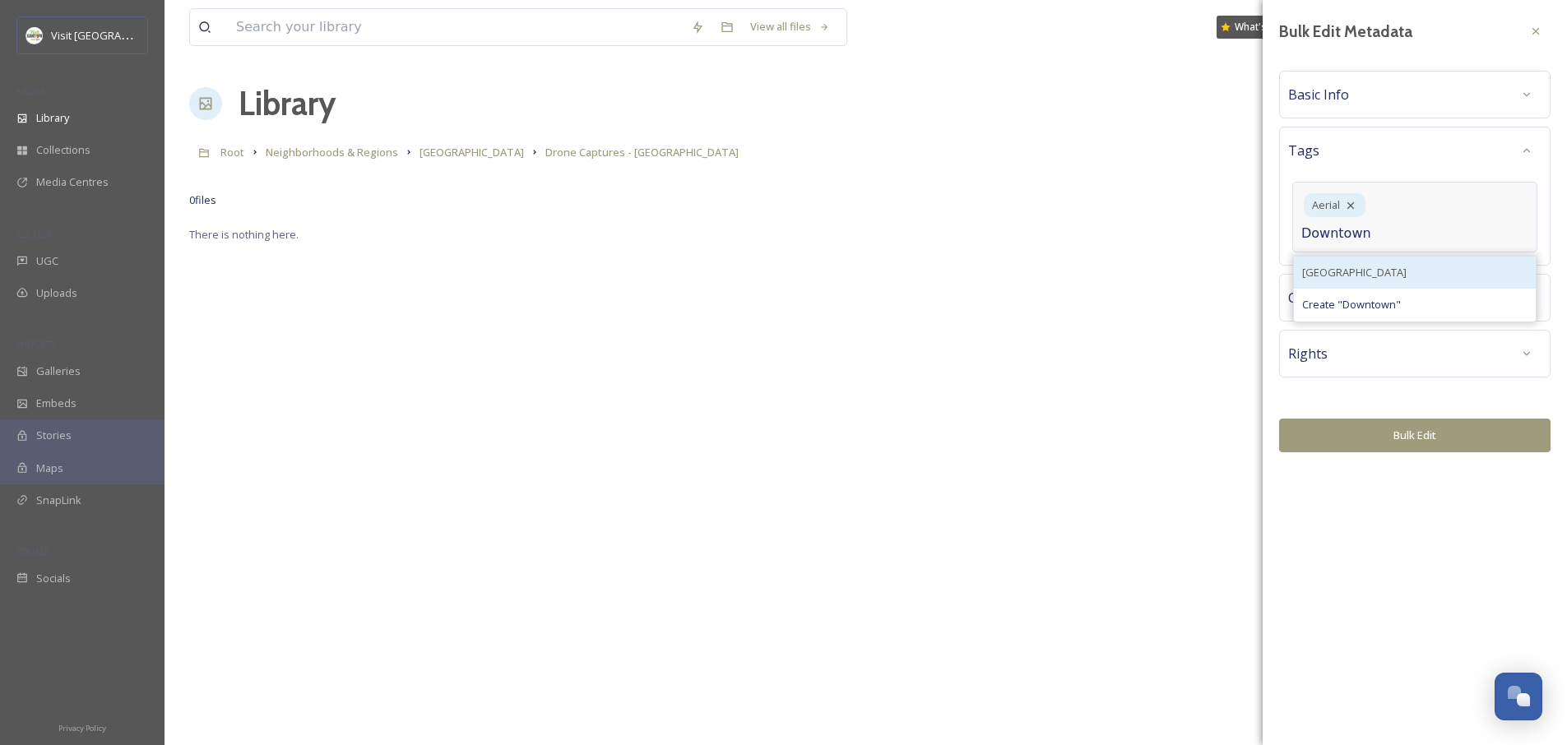
type input "Downtown"
click at [1370, 265] on span "[GEOGRAPHIC_DATA]" at bounding box center [1354, 273] width 104 height 16
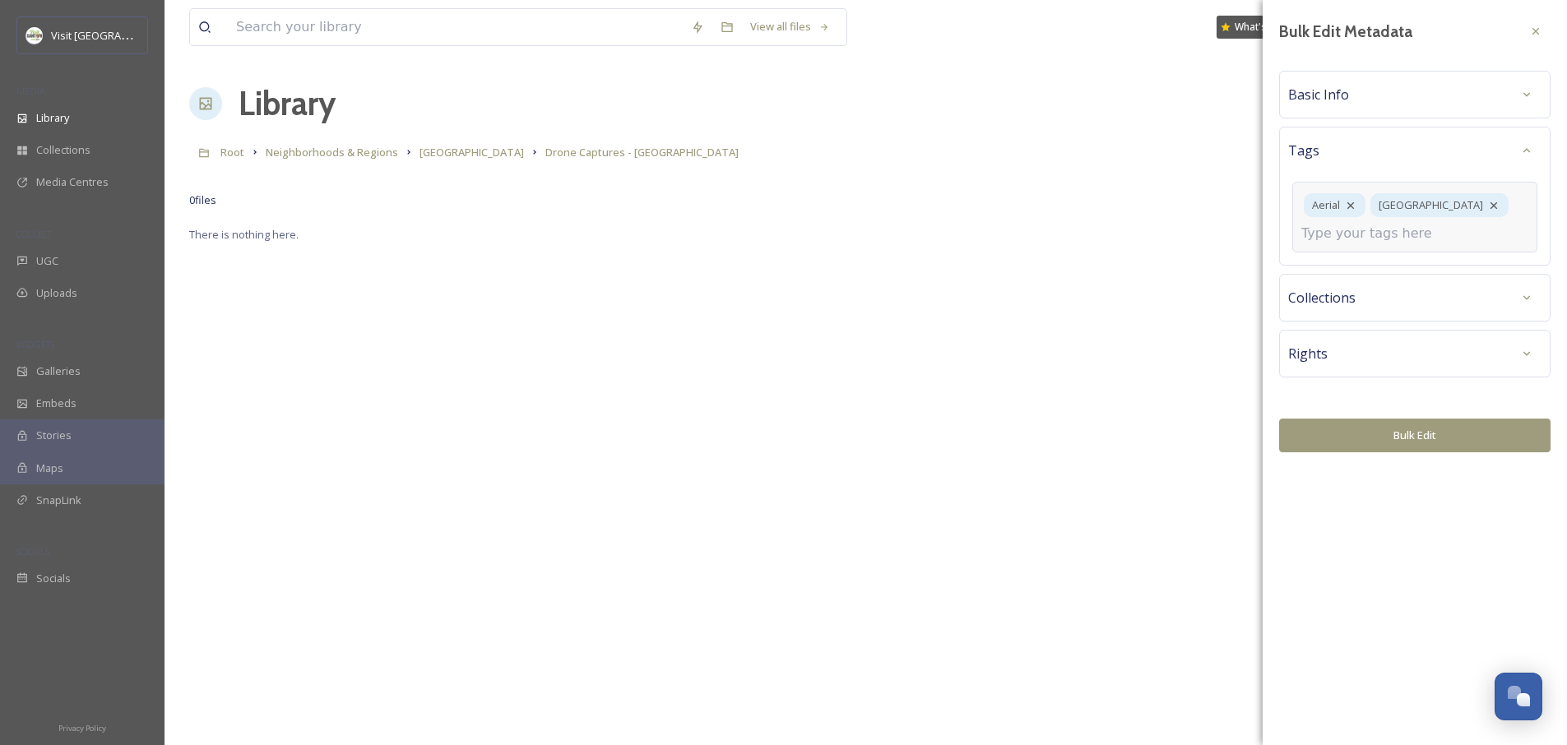
click at [1486, 235] on div "Aerial Downtown Canton" at bounding box center [1414, 217] width 245 height 71
click at [1452, 239] on div "Aerial Downtown Canton" at bounding box center [1414, 217] width 245 height 71
click at [1371, 242] on input at bounding box center [1383, 234] width 165 height 20
type input "Neighb"
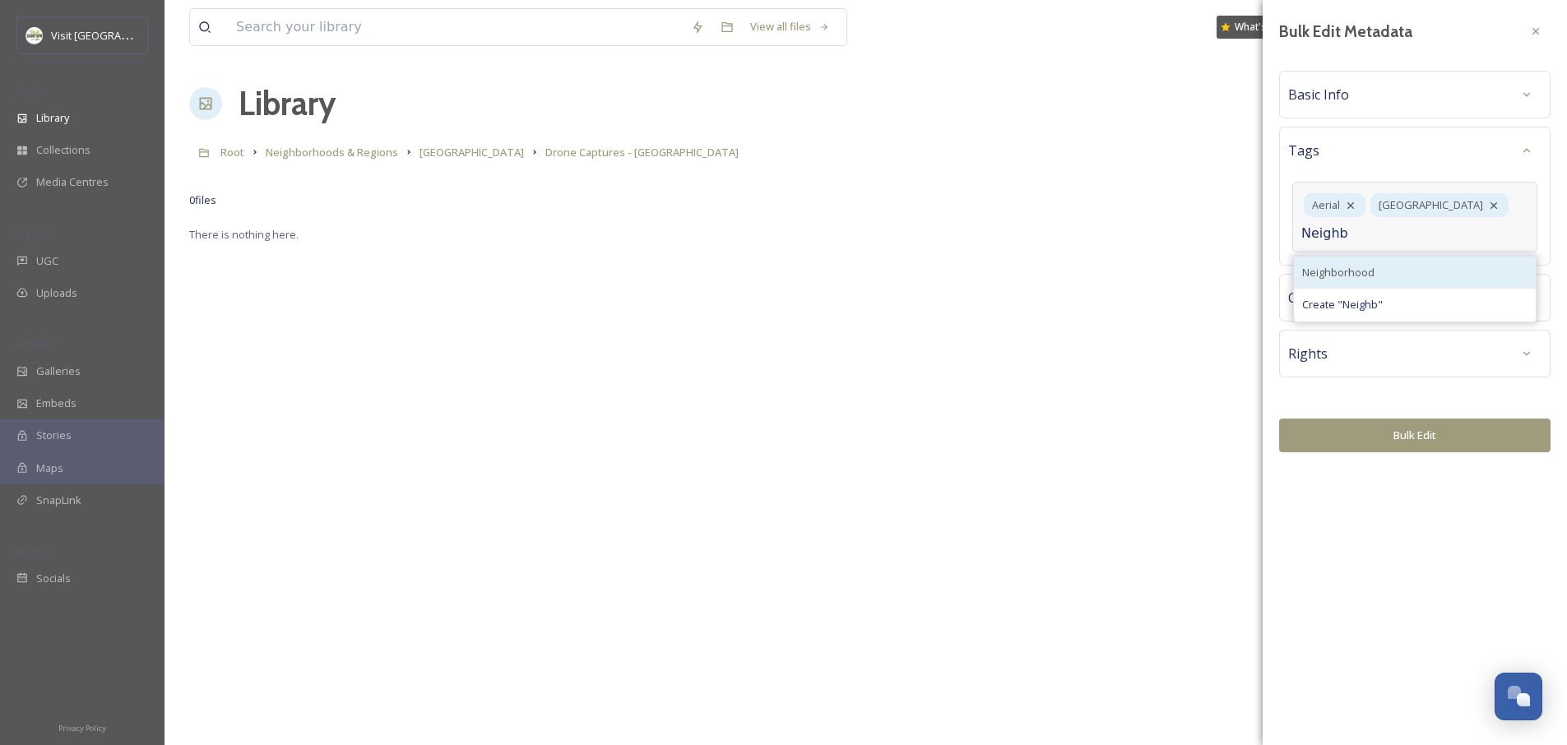
click at [1372, 285] on div "Neighborhood" at bounding box center [1415, 273] width 242 height 32
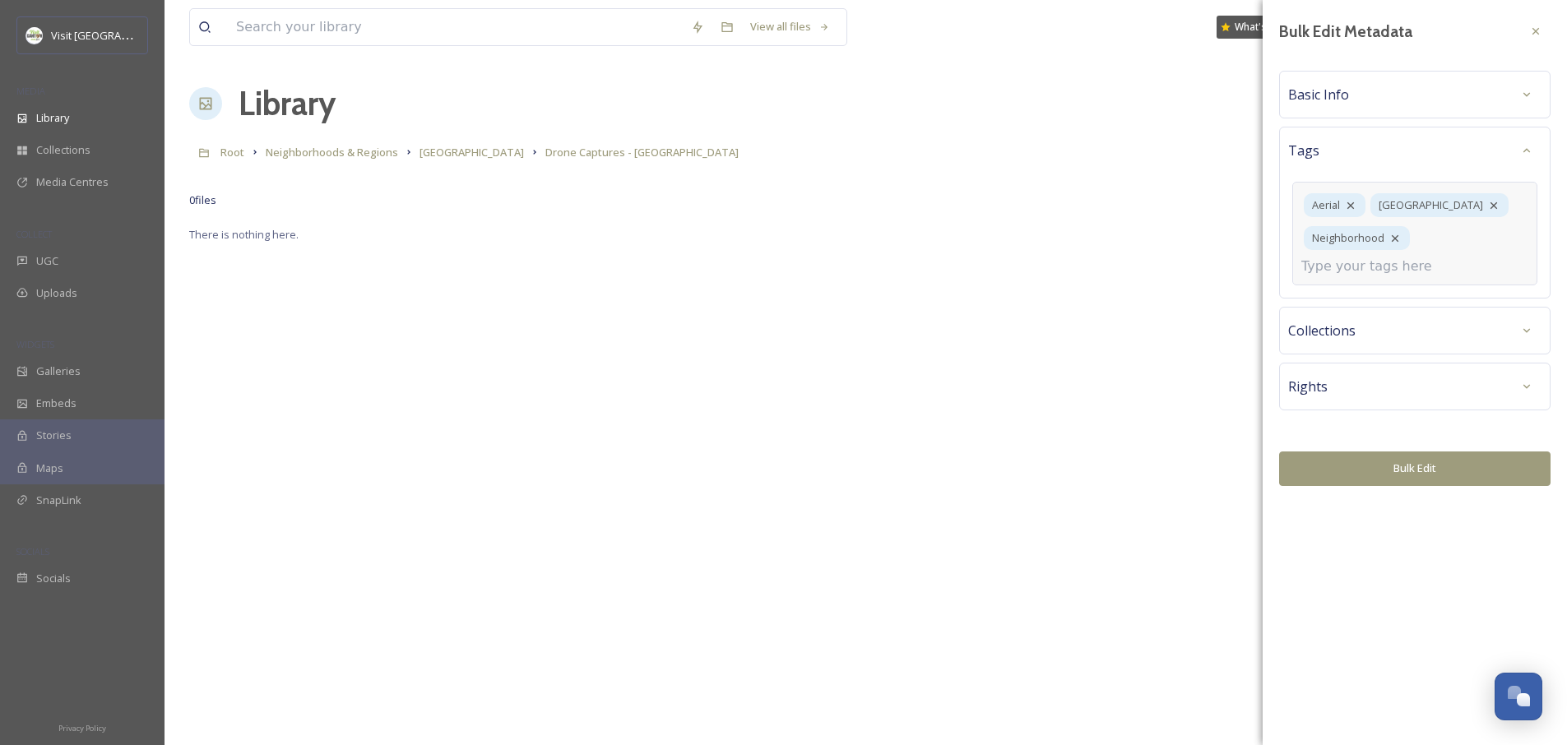
click at [1381, 257] on input at bounding box center [1383, 267] width 165 height 20
type input "Region"
click at [1377, 303] on div "Regional" at bounding box center [1415, 306] width 242 height 32
click at [1358, 94] on div "Basic Info" at bounding box center [1414, 95] width 253 height 30
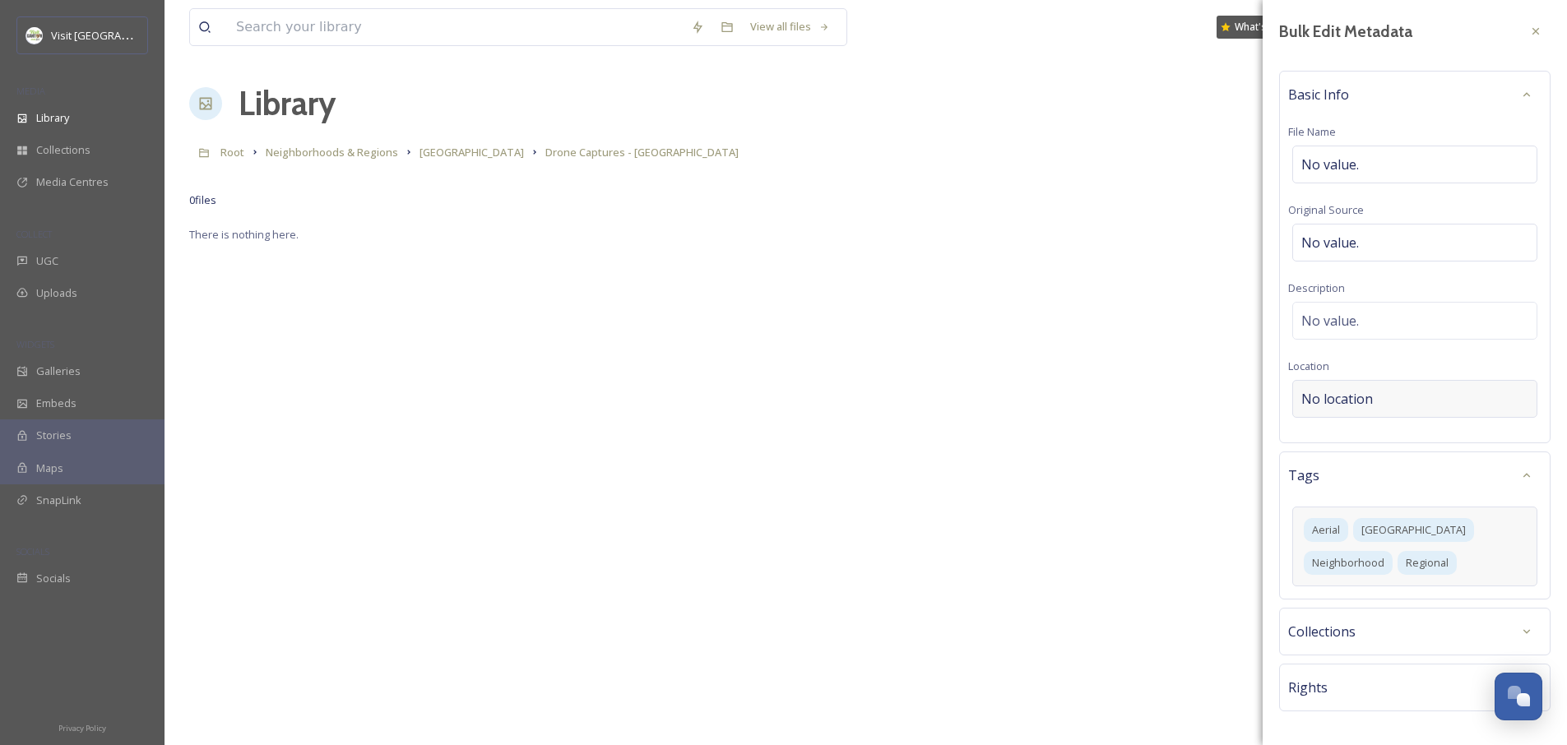
click at [1378, 401] on div "No location" at bounding box center [1414, 399] width 245 height 38
click at [1378, 401] on input at bounding box center [1414, 399] width 243 height 36
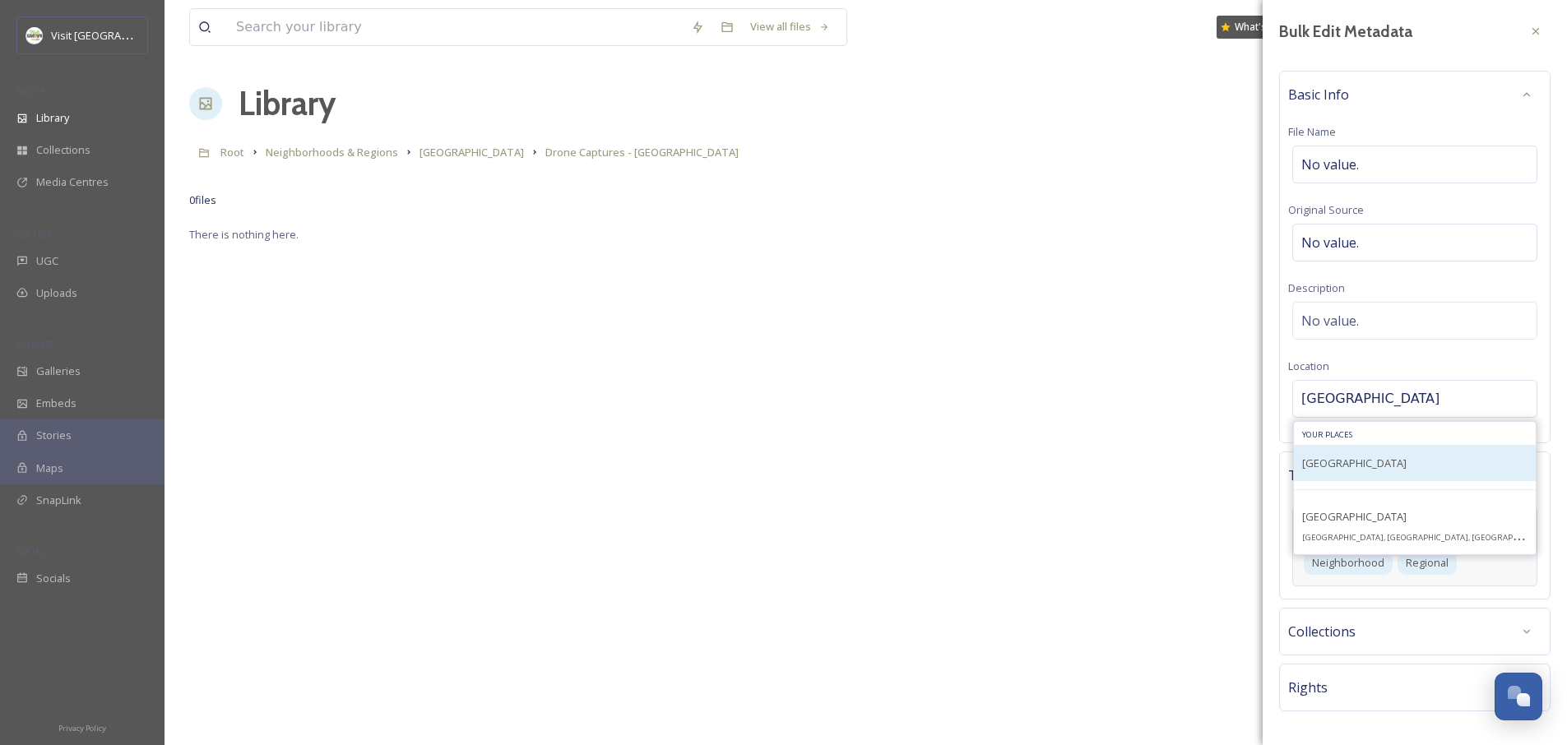
type input "[GEOGRAPHIC_DATA]"
click at [1387, 454] on div "[GEOGRAPHIC_DATA]" at bounding box center [1415, 463] width 242 height 36
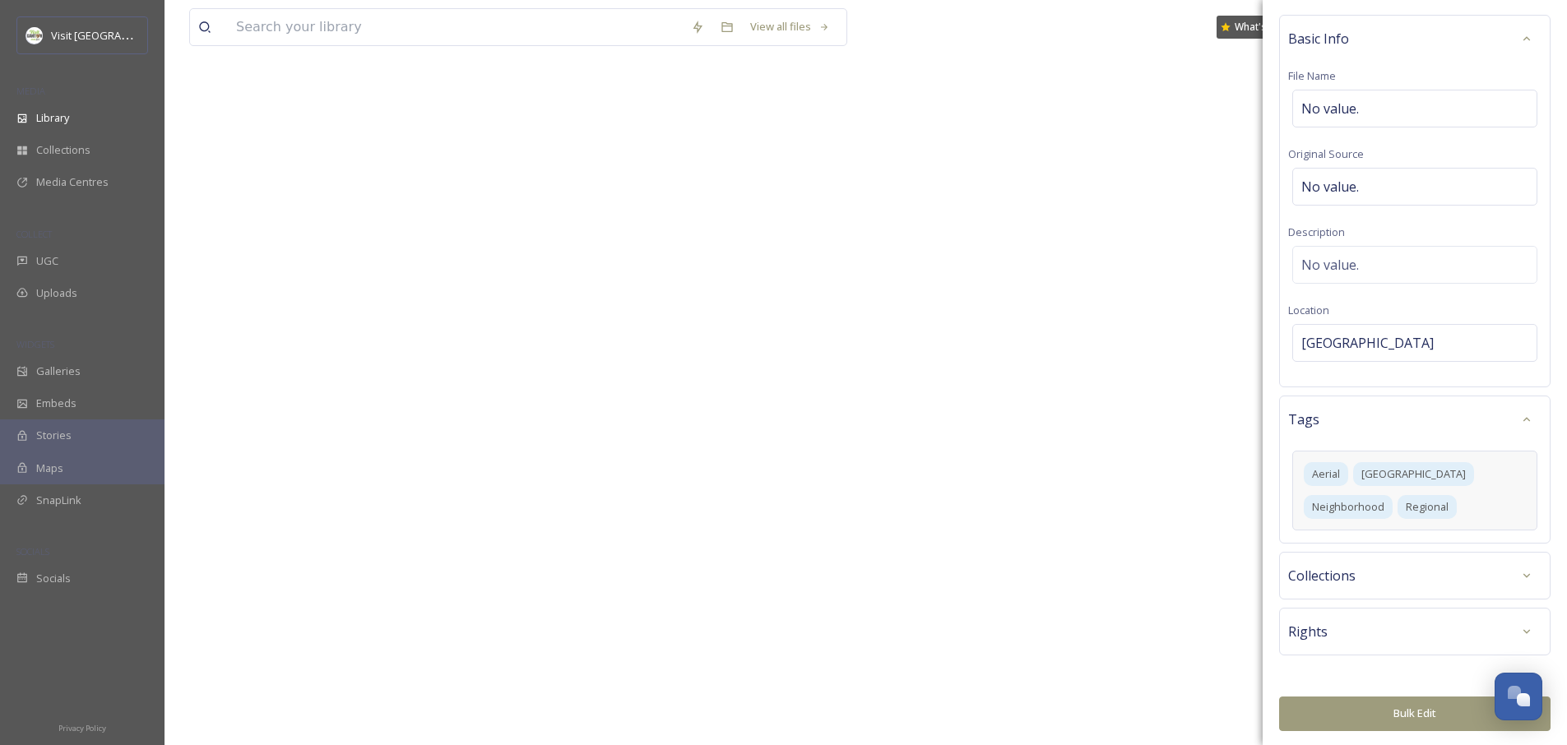
scroll to position [55, 0]
click at [1407, 720] on button "Bulk Edit" at bounding box center [1414, 715] width 271 height 34
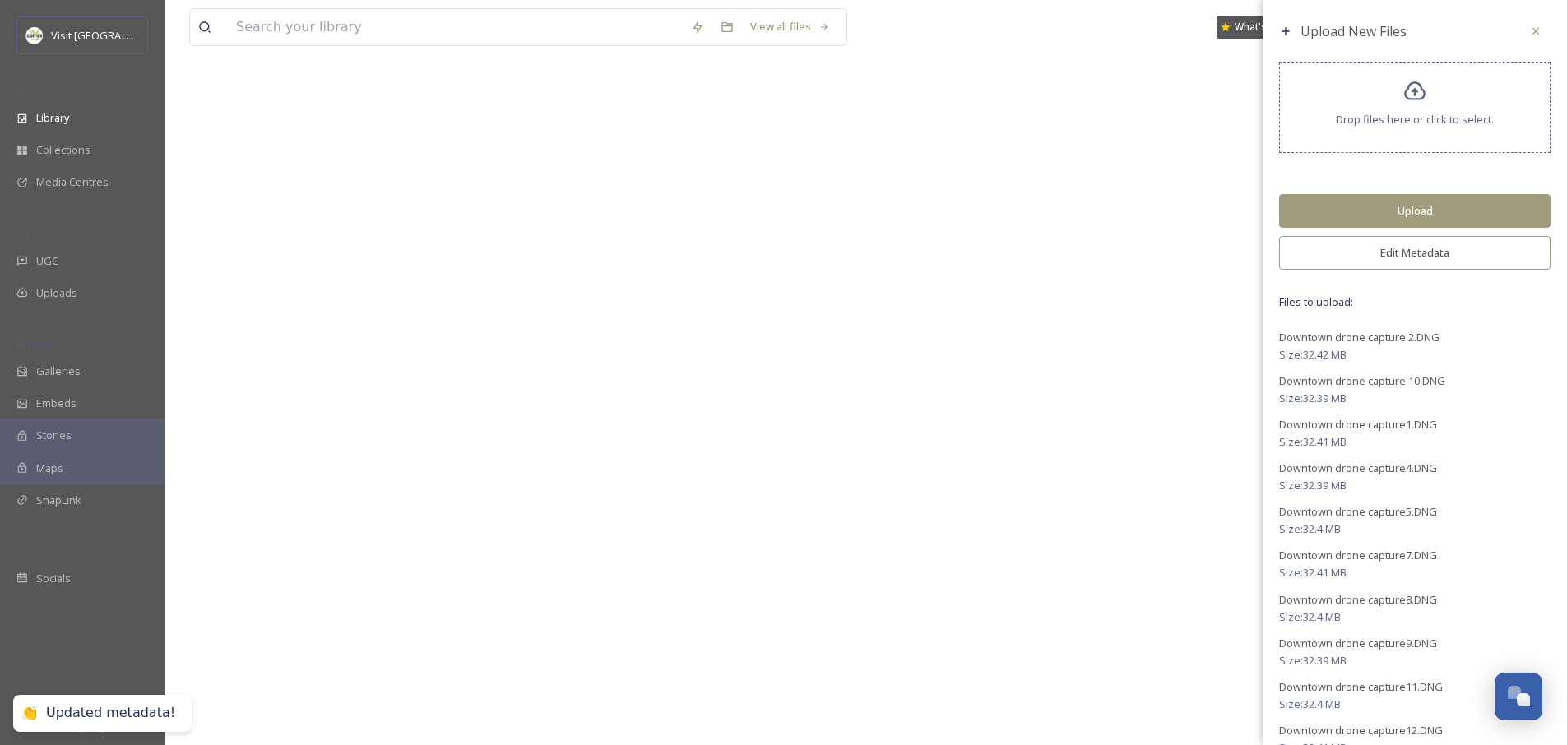
click at [1394, 197] on button "Upload" at bounding box center [1414, 211] width 271 height 34
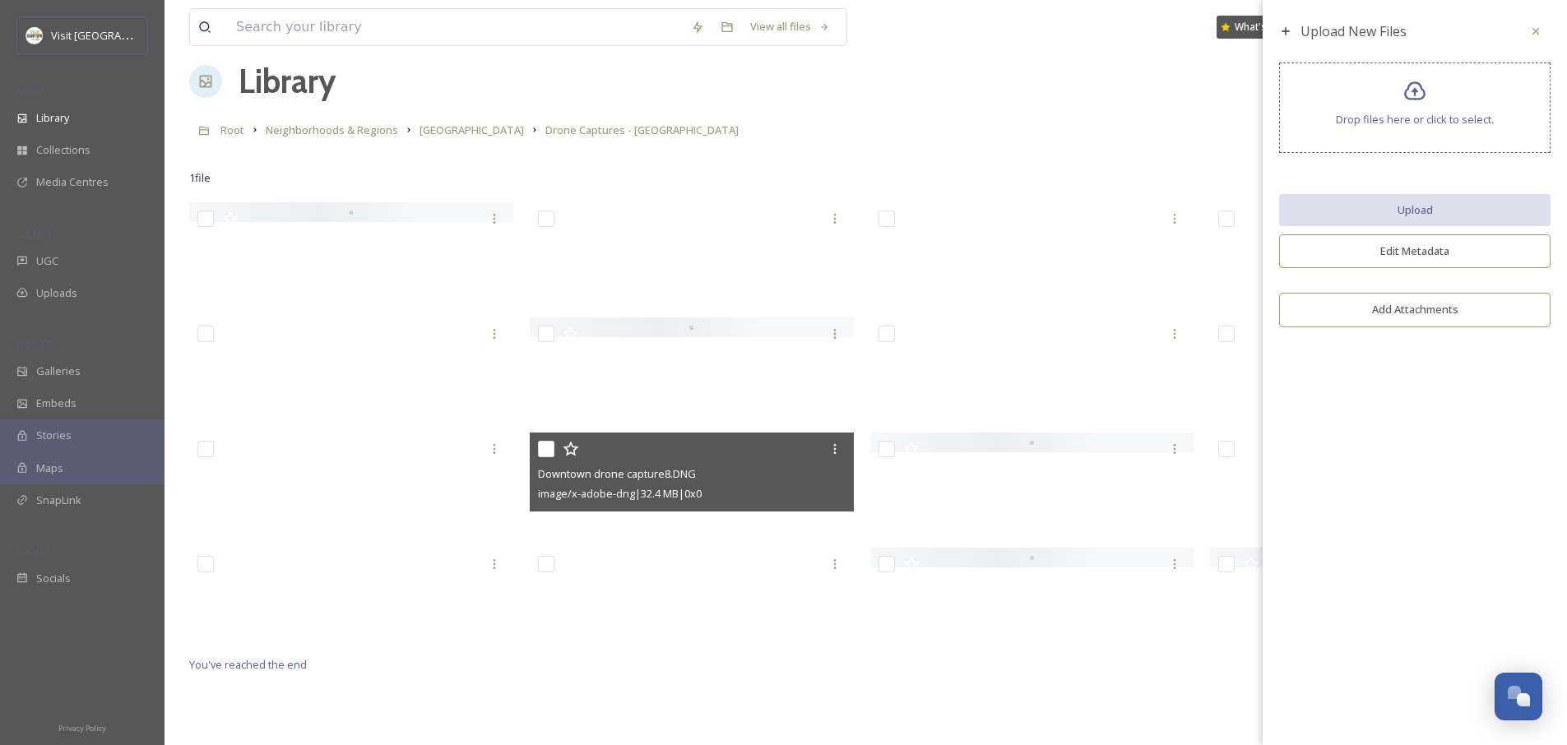
scroll to position [0, 0]
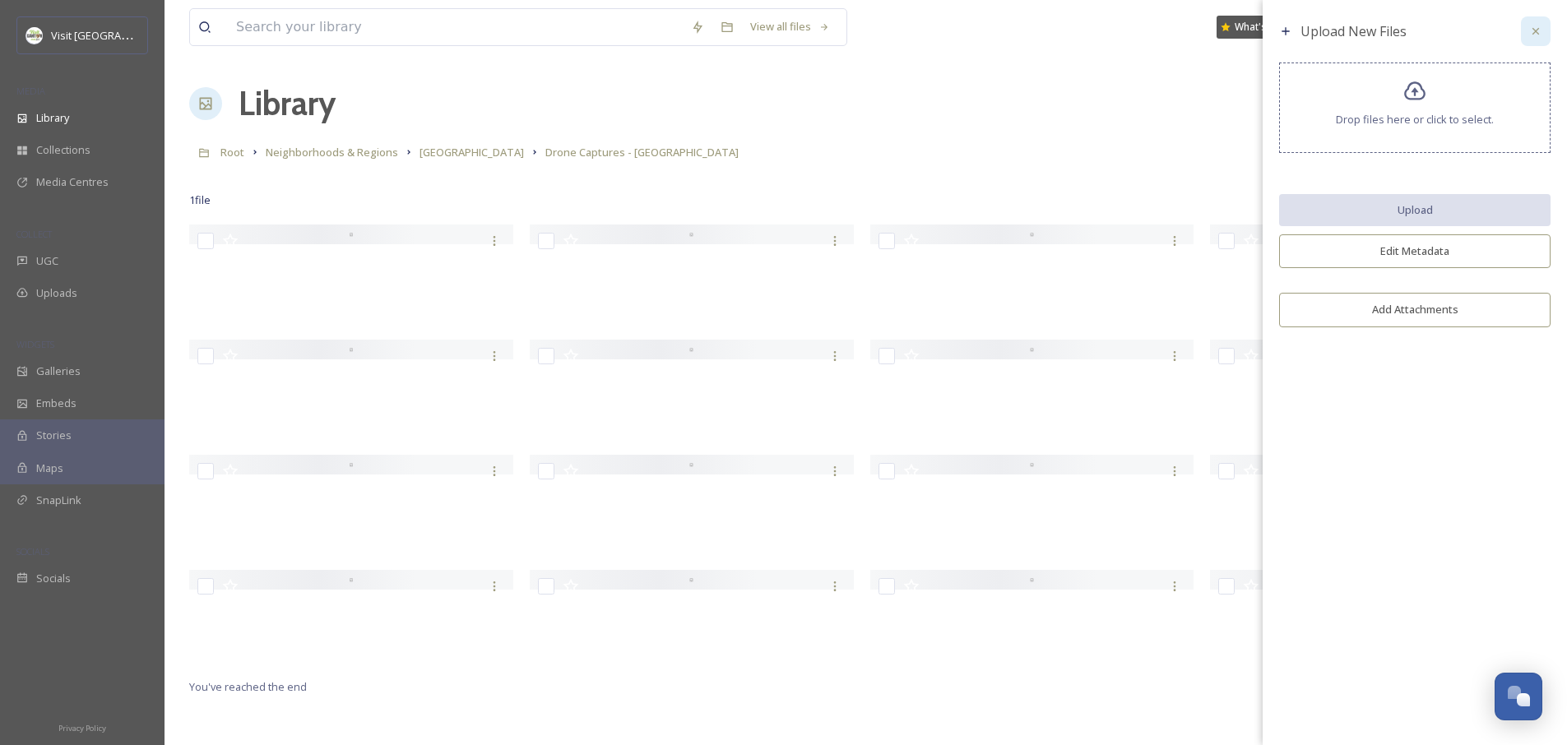
click at [1535, 28] on icon at bounding box center [1535, 31] width 13 height 13
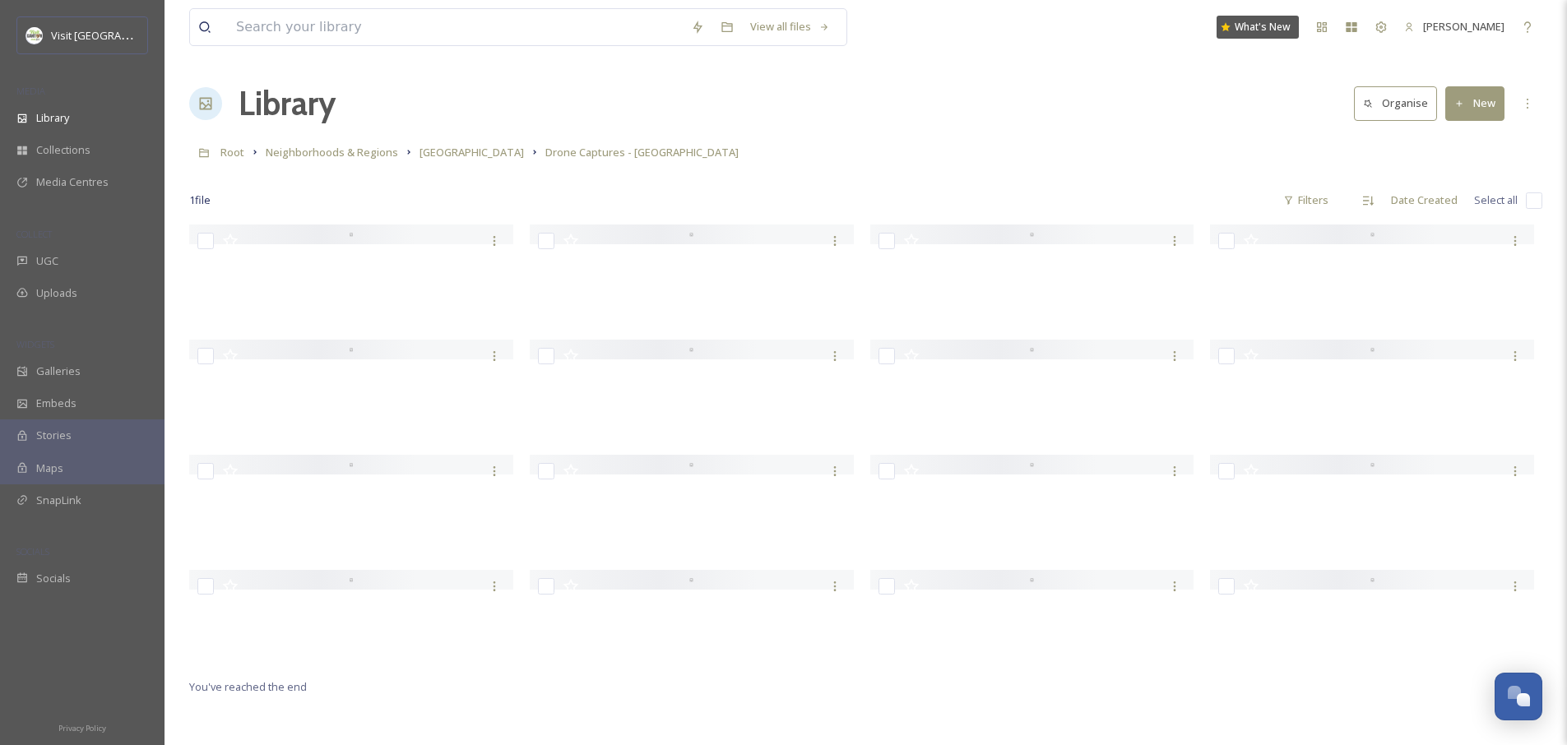
click at [1091, 185] on div "1 file Filters Date Created Select all" at bounding box center [865, 200] width 1353 height 32
click at [568, 152] on span "Drone Captures - [GEOGRAPHIC_DATA]" at bounding box center [641, 152] width 193 height 15
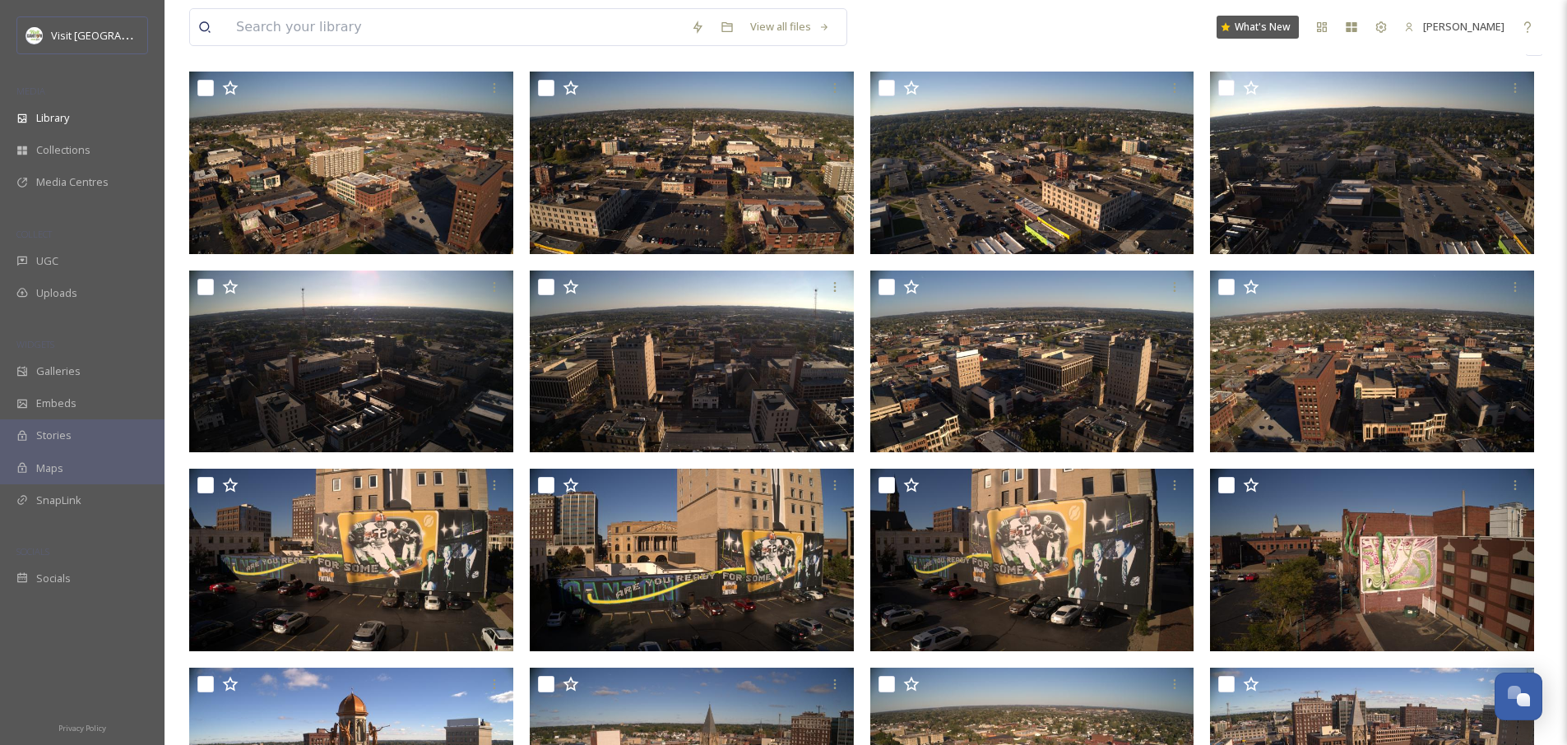
scroll to position [286, 0]
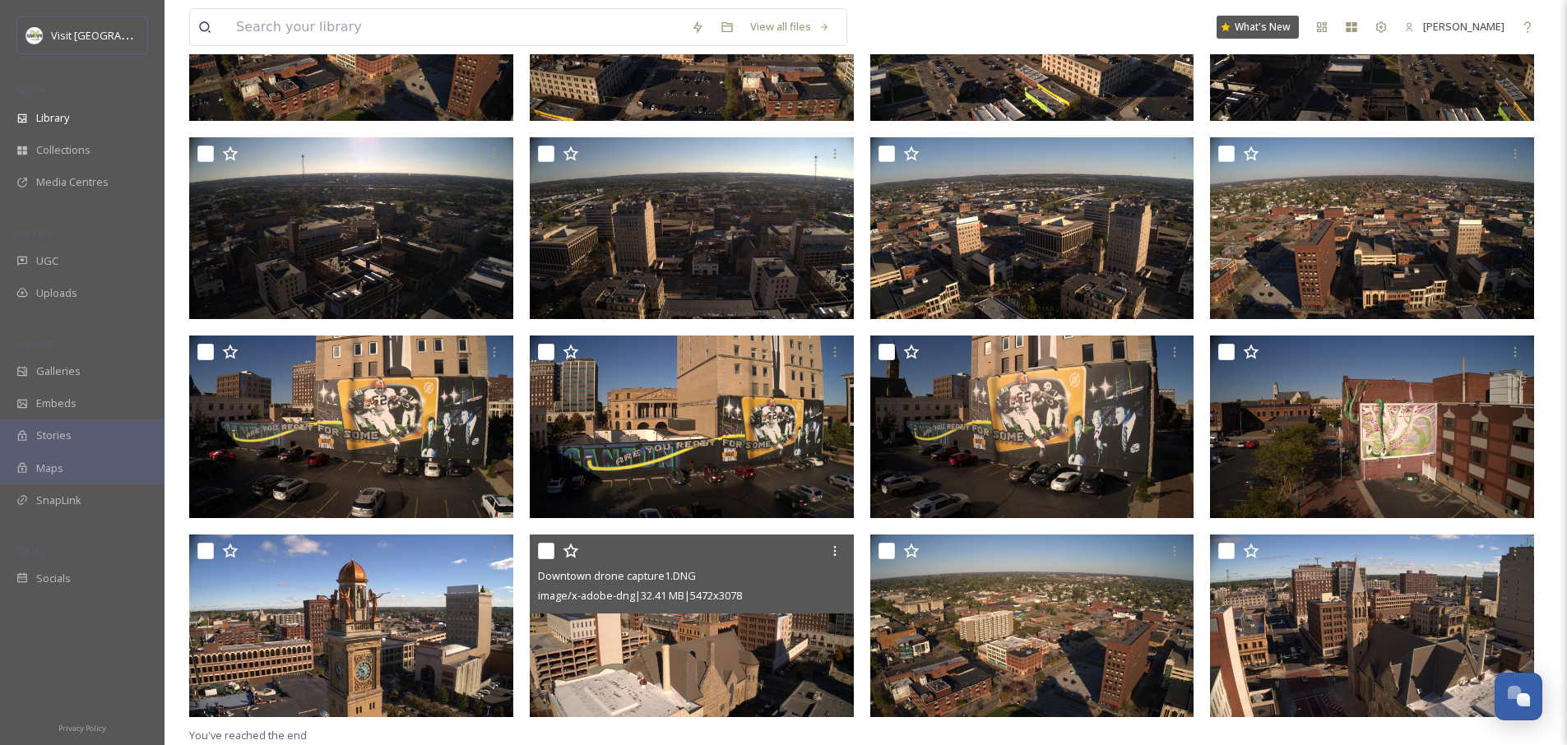
click at [693, 591] on span "image/x-adobe-dng | 32.41 MB | 5472 x 3078" at bounding box center [640, 595] width 204 height 15
click at [581, 675] on img at bounding box center [692, 626] width 324 height 183
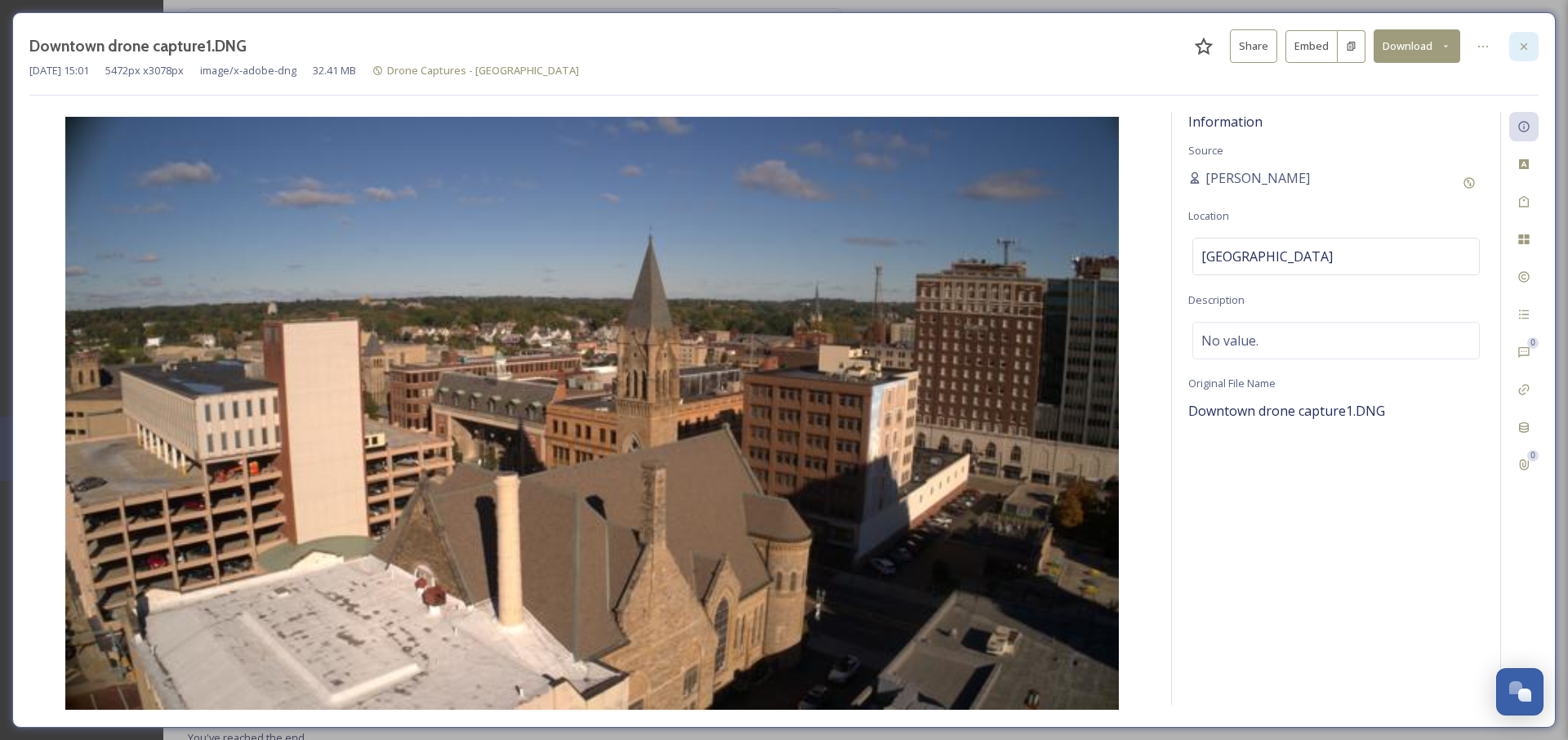
click at [1525, 56] on div at bounding box center [1524, 47] width 30 height 30
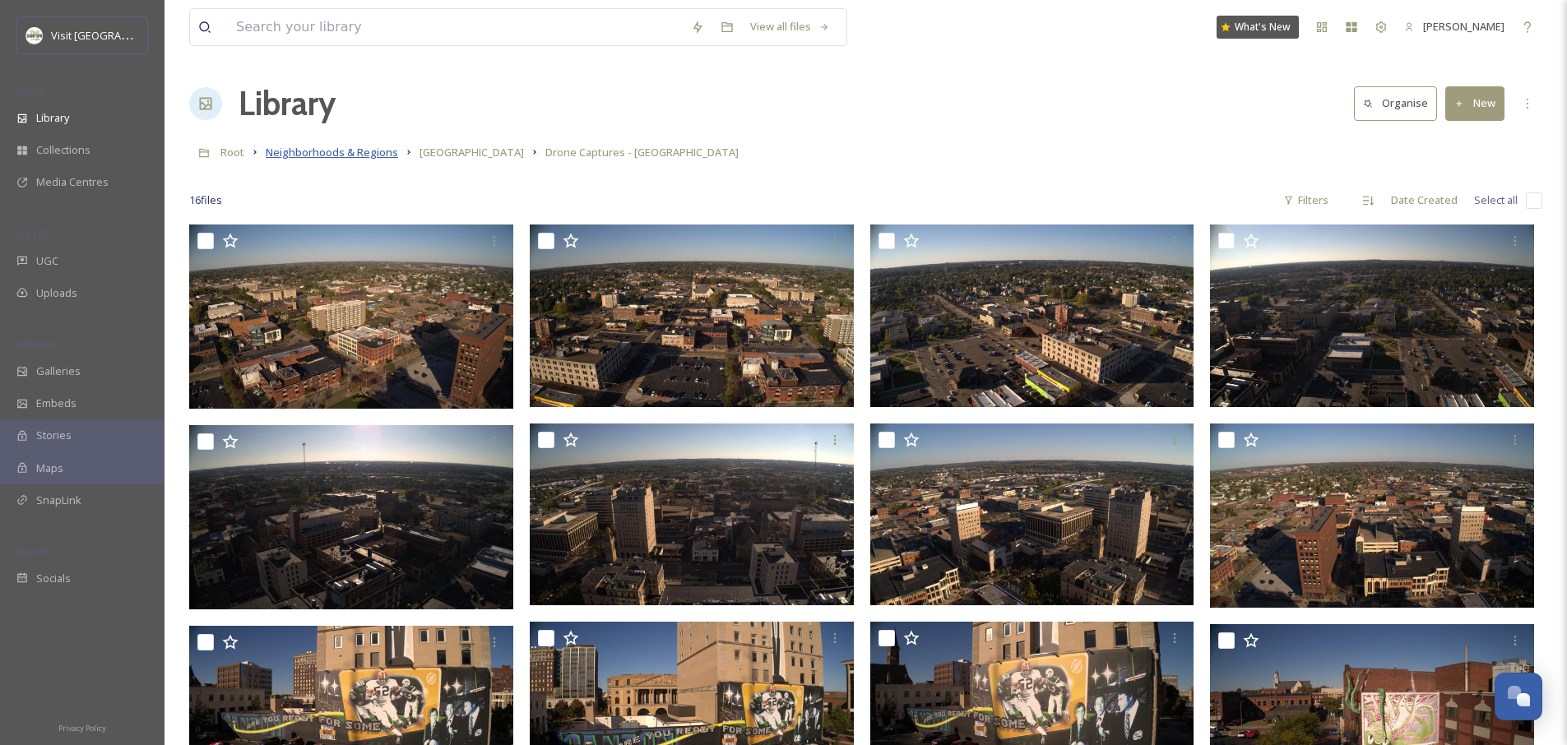
click at [301, 151] on span "Neighborhoods & Regions" at bounding box center [332, 152] width 132 height 15
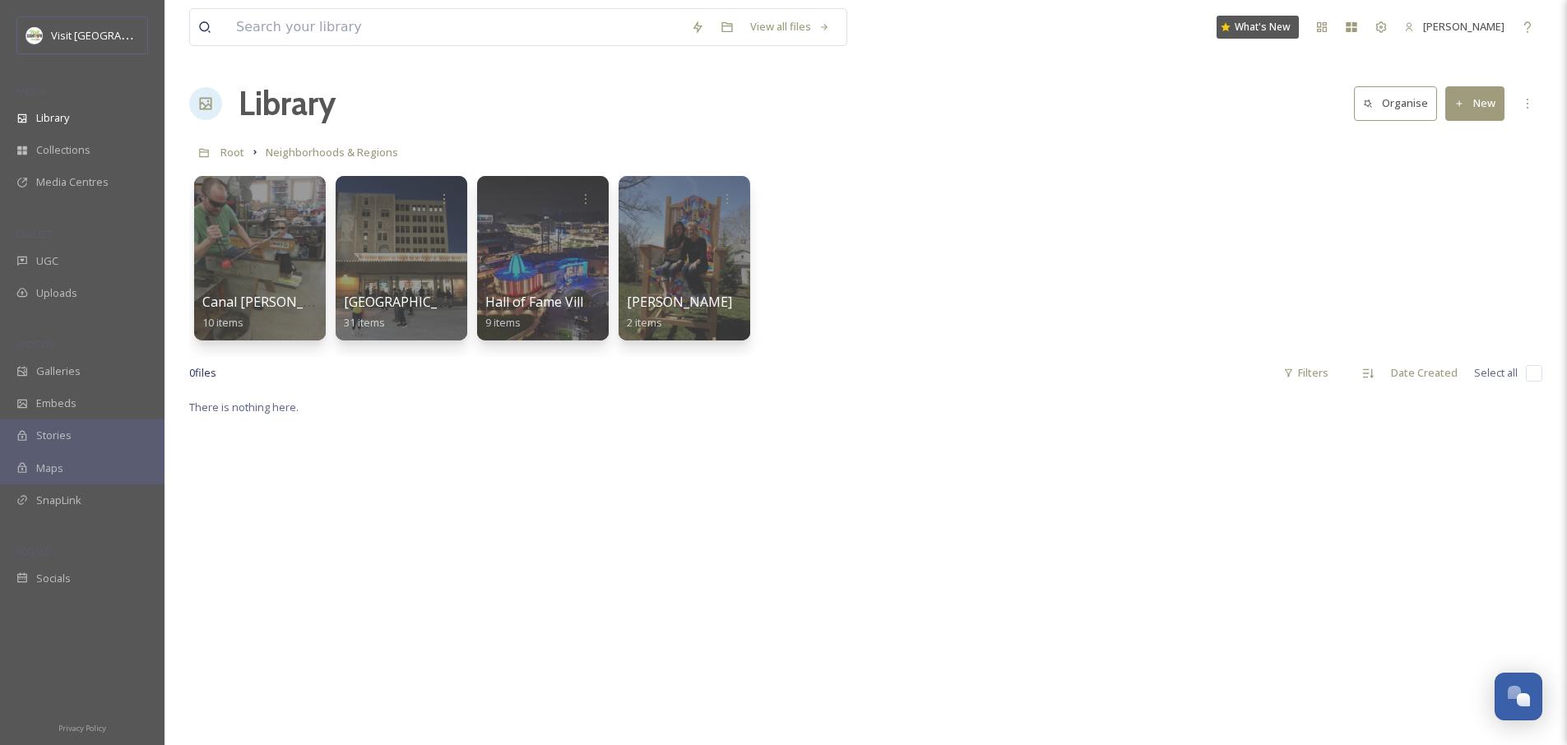
click at [229, 155] on span "Root" at bounding box center [232, 152] width 24 height 15
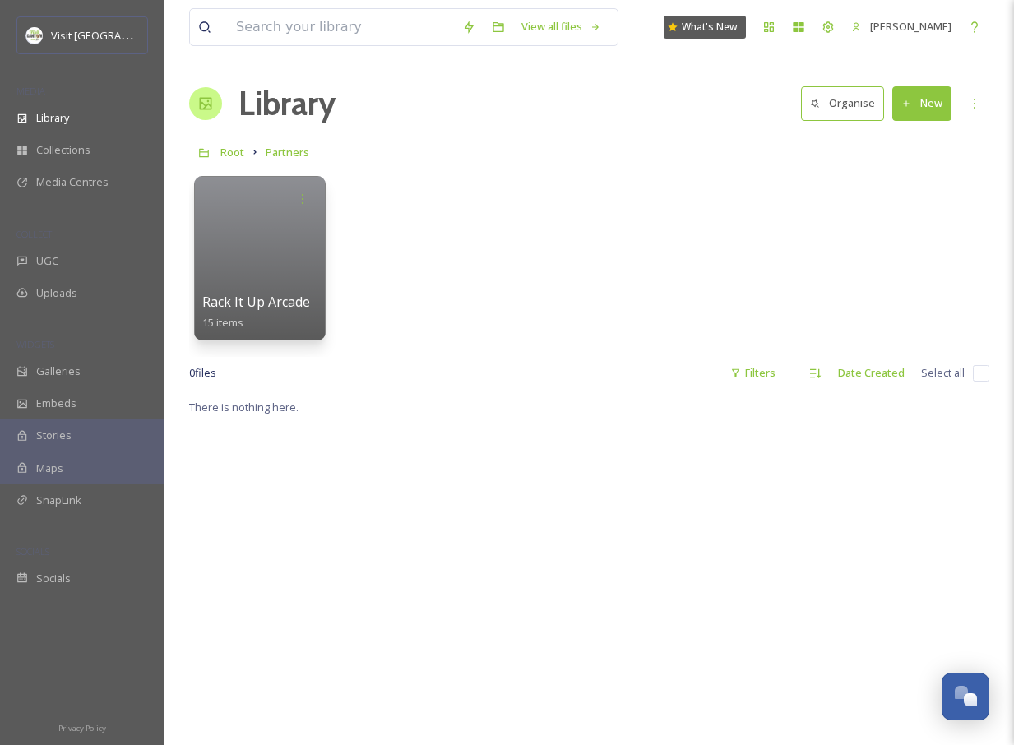
click at [495, 251] on div "Rack It Up Arcade 15 items" at bounding box center [589, 262] width 800 height 189
click at [548, 379] on div "0 file s Filters Date Created Select all" at bounding box center [589, 373] width 800 height 32
